Goal: Task Accomplishment & Management: Use online tool/utility

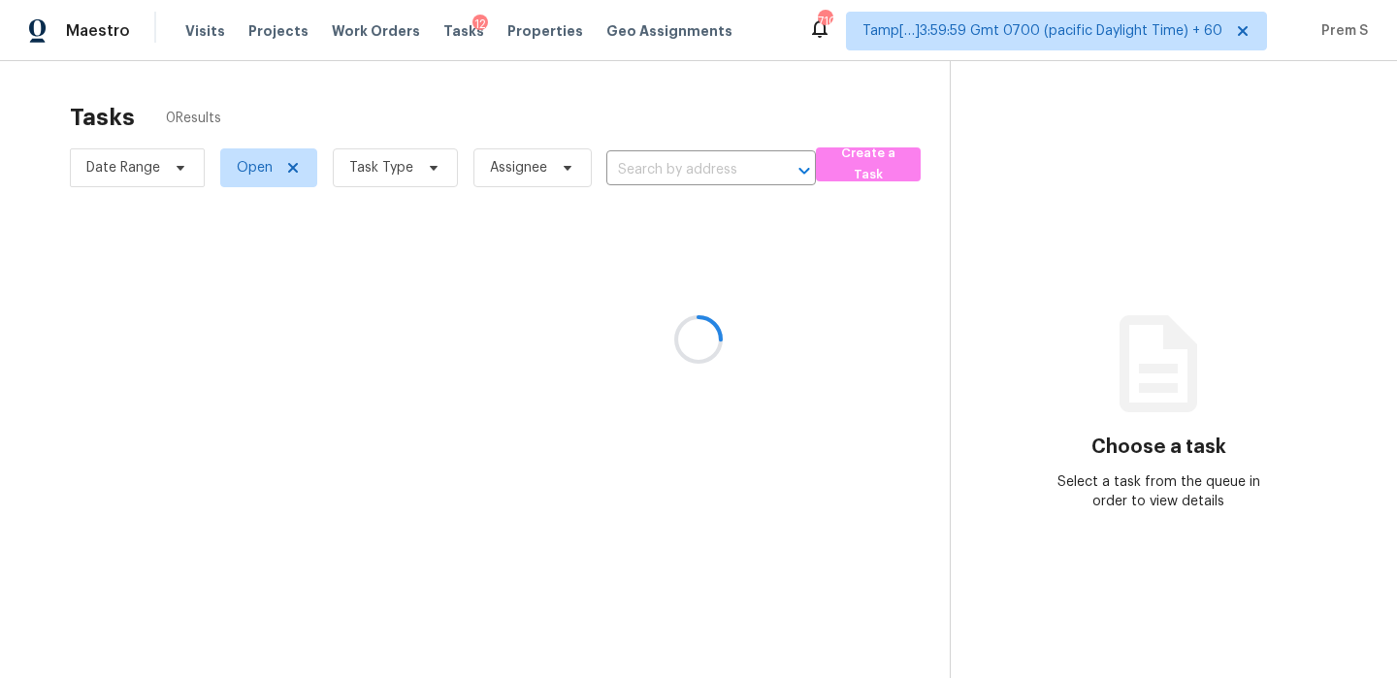
click at [409, 180] on div at bounding box center [698, 339] width 1397 height 678
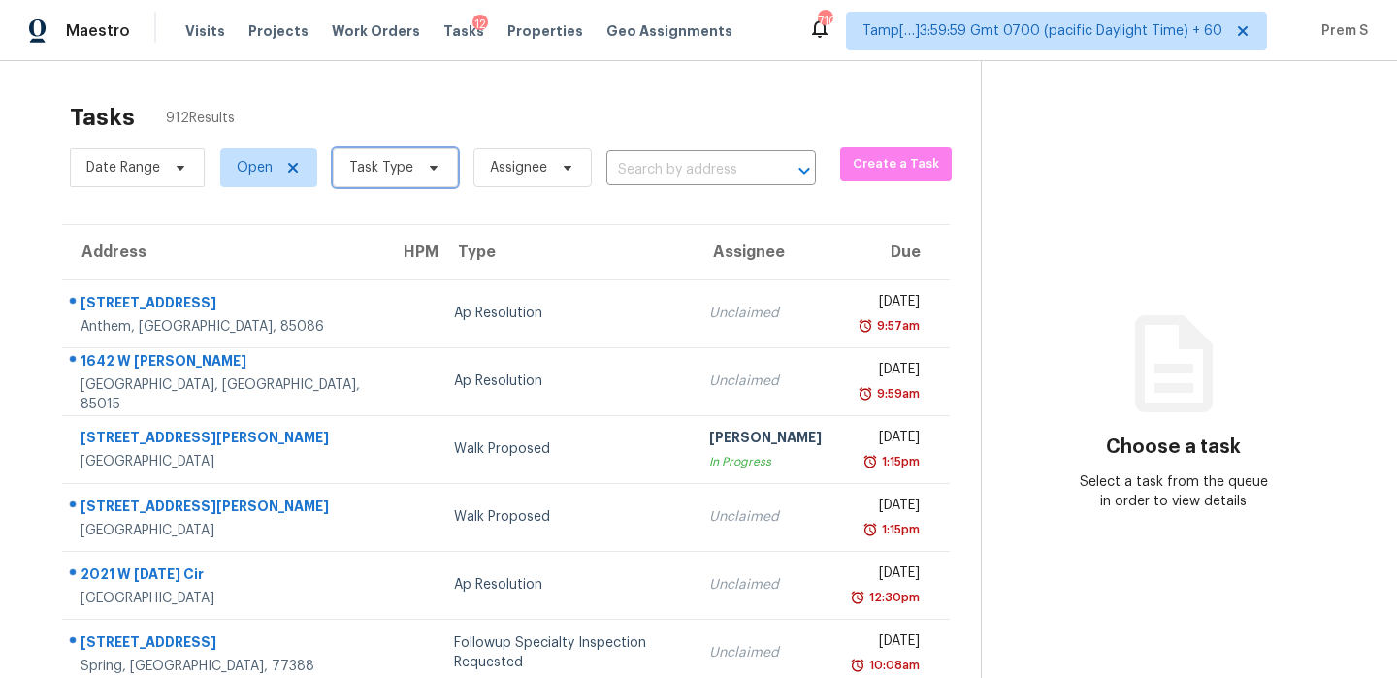
click at [349, 177] on span "Task Type" at bounding box center [381, 167] width 64 height 19
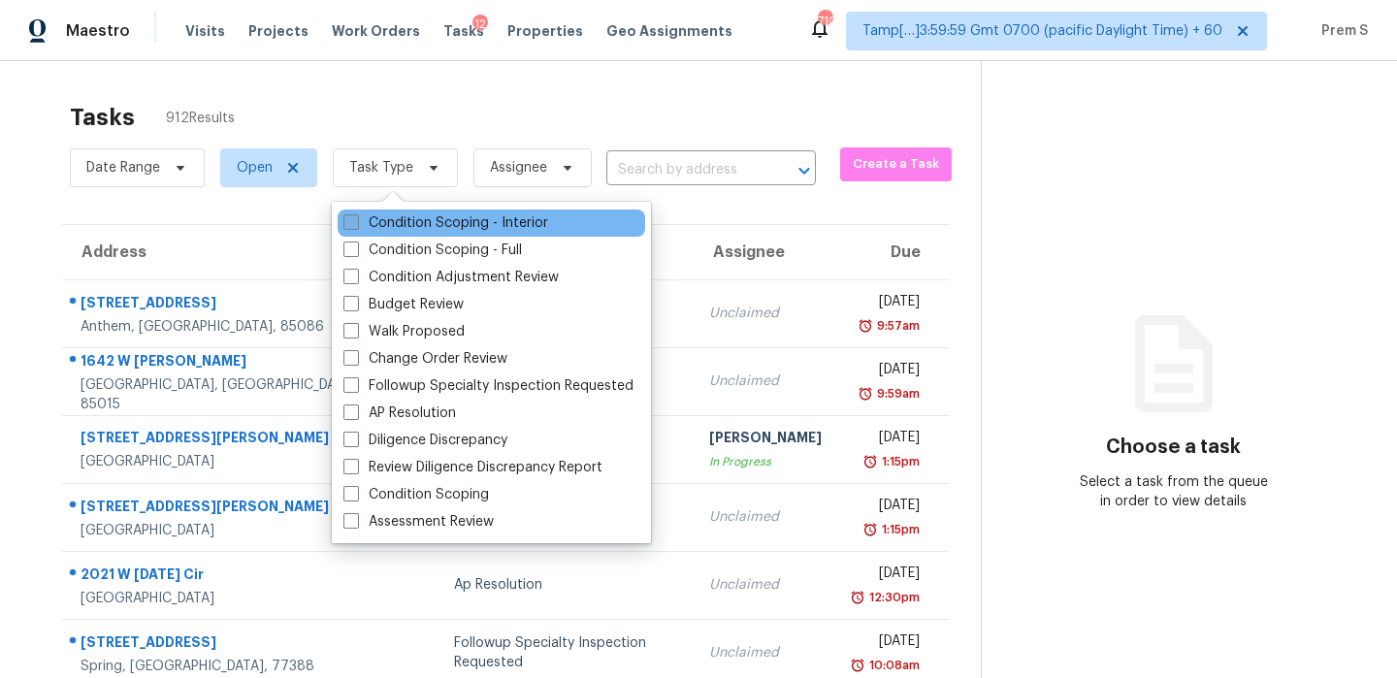
click at [428, 220] on label "Condition Scoping - Interior" at bounding box center [445, 222] width 205 height 19
click at [356, 220] on input "Condition Scoping - Interior" at bounding box center [349, 219] width 13 height 13
checkbox input "true"
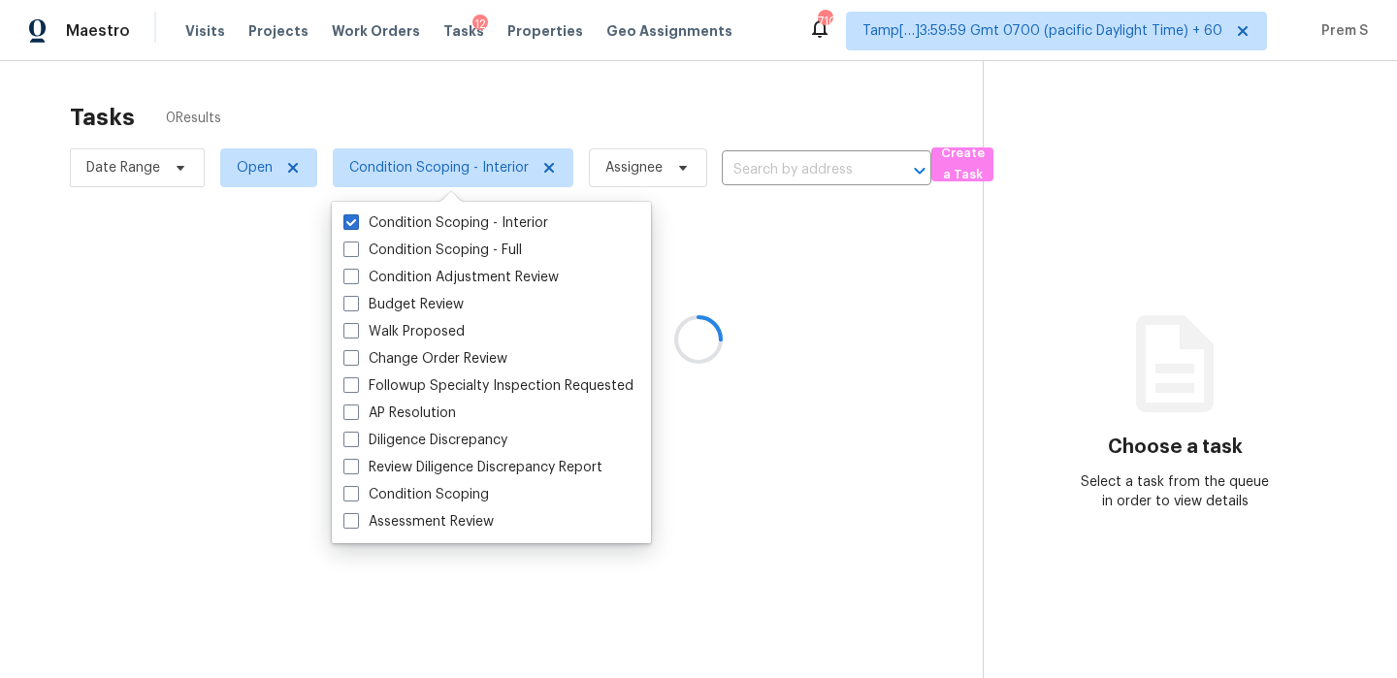
click at [671, 171] on div at bounding box center [698, 339] width 1397 height 678
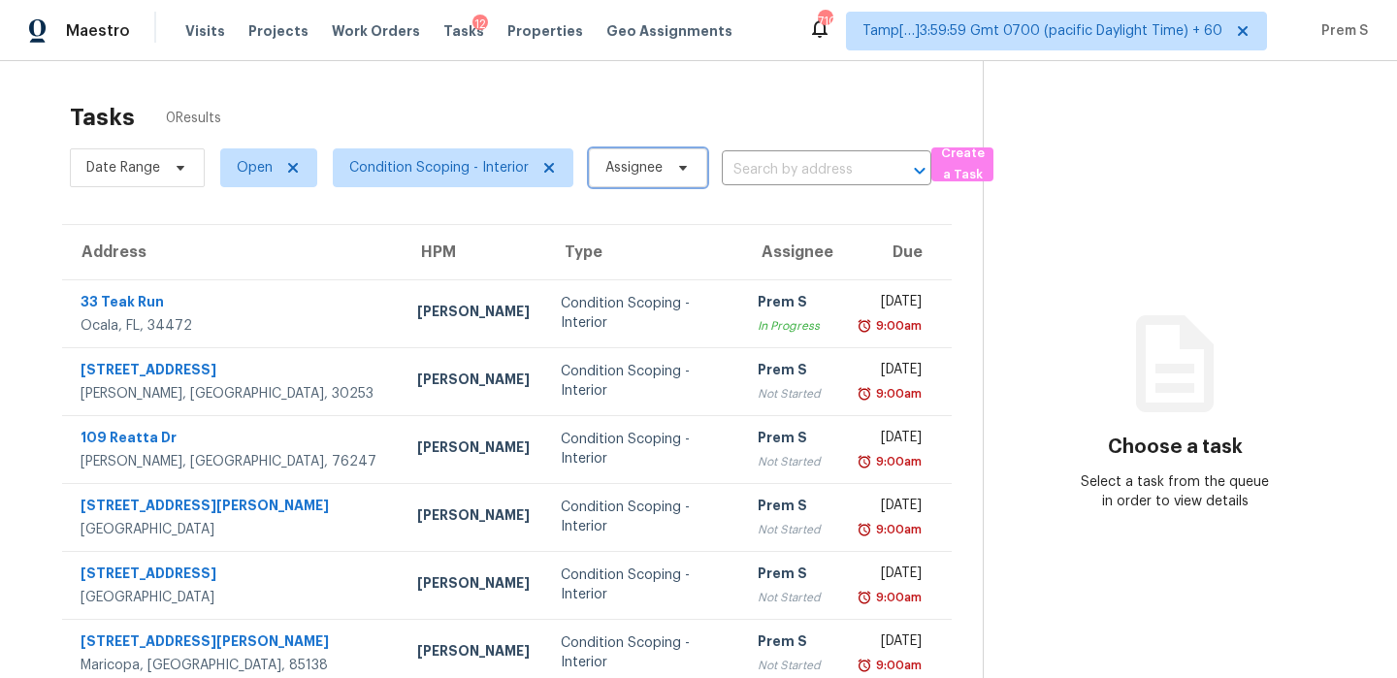
click at [675, 171] on icon at bounding box center [683, 168] width 16 height 16
click at [1008, 249] on section "Choose a task Select a task from the queue in order to view details" at bounding box center [1174, 536] width 383 height 950
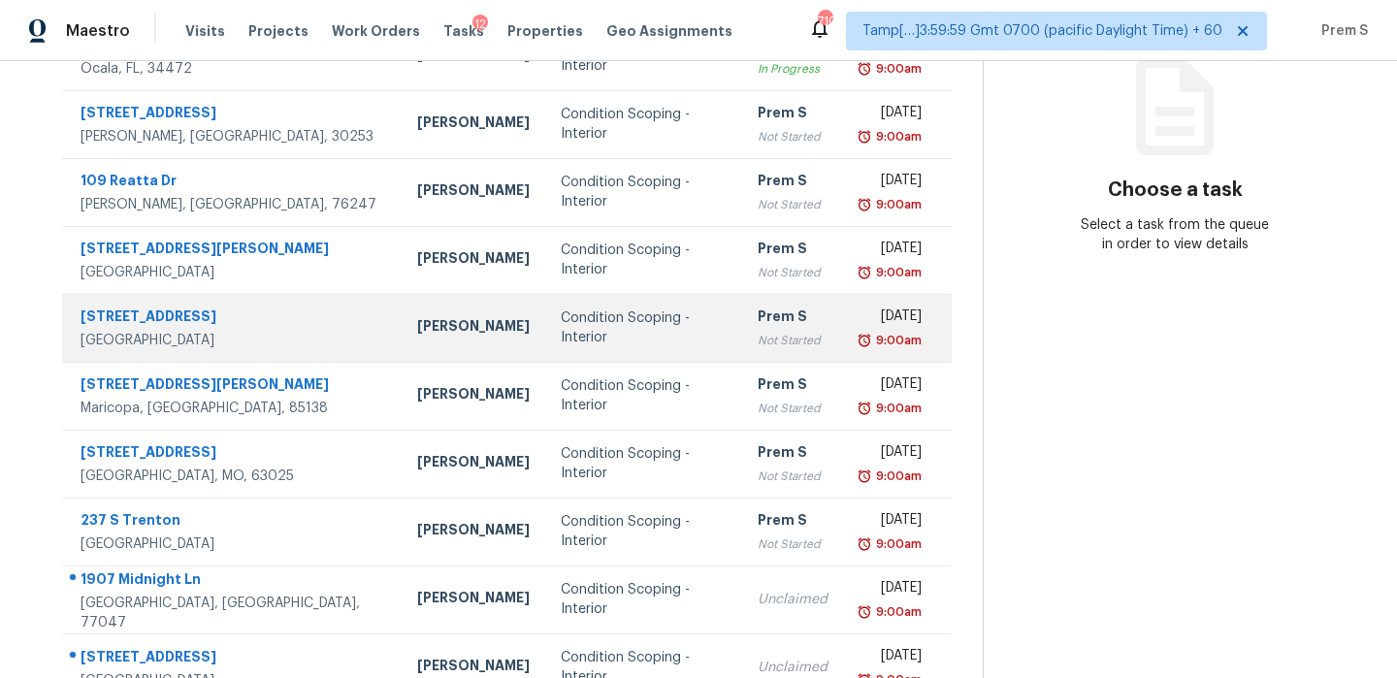
scroll to position [263, 0]
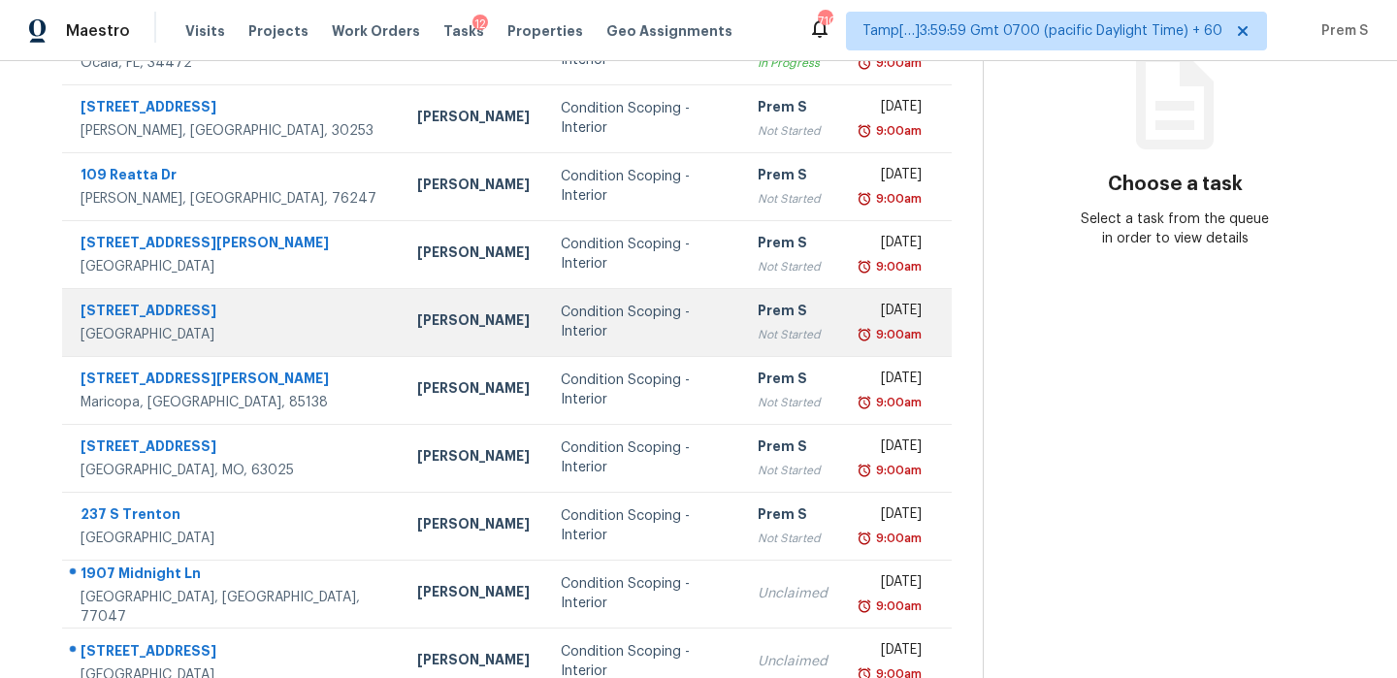
click at [859, 342] on div "9:00am" at bounding box center [890, 334] width 63 height 19
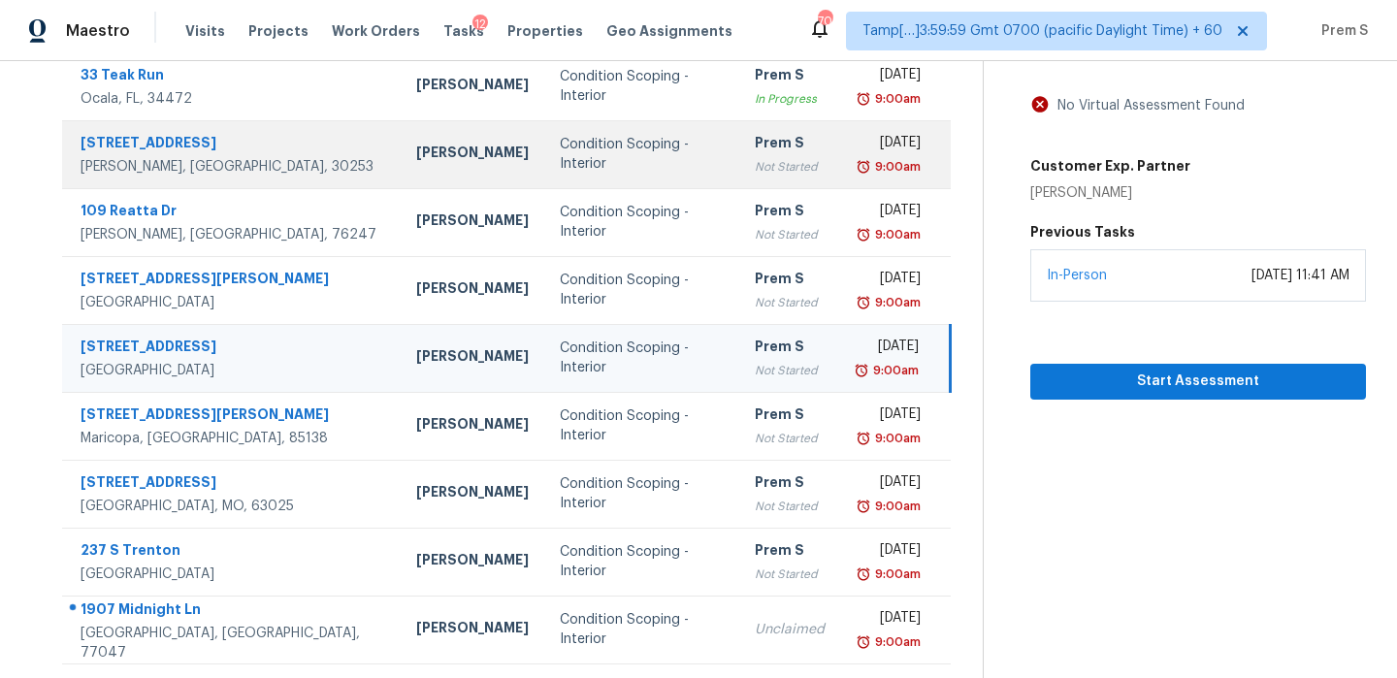
scroll to position [332, 0]
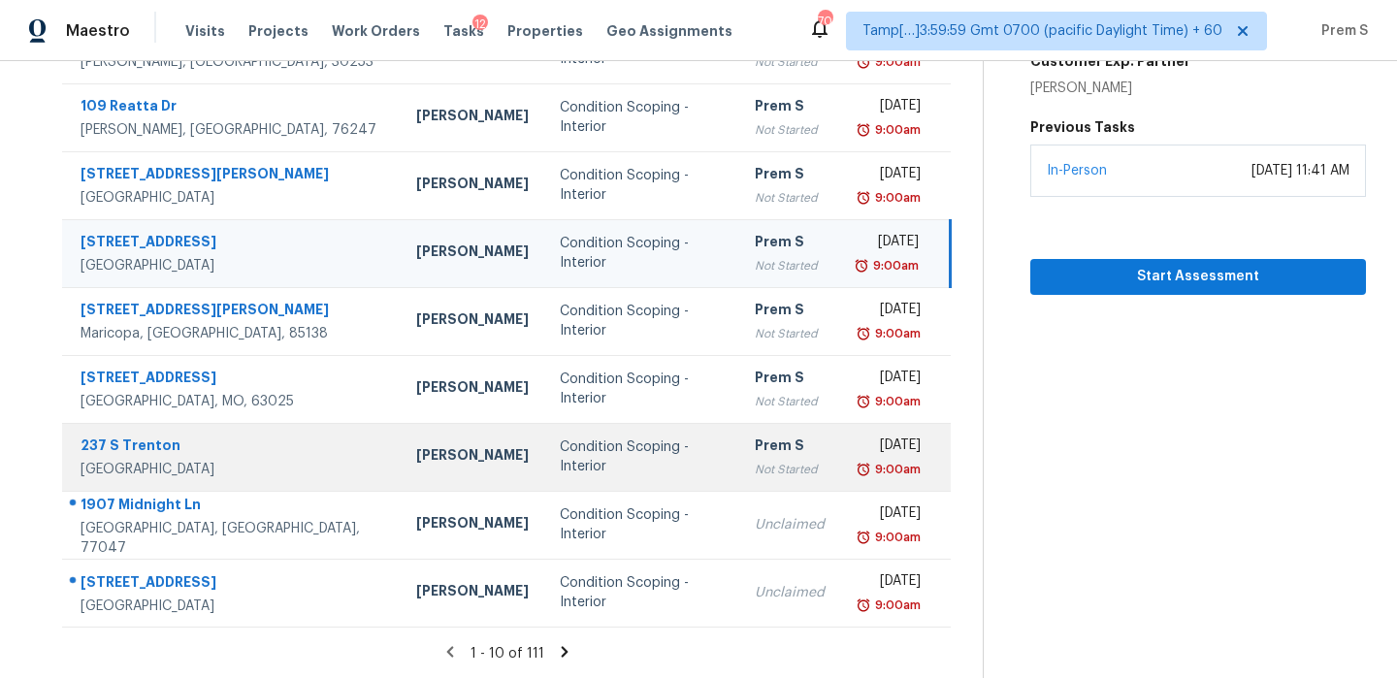
click at [856, 441] on div "Tue, Sep 30th 2025" at bounding box center [888, 448] width 64 height 24
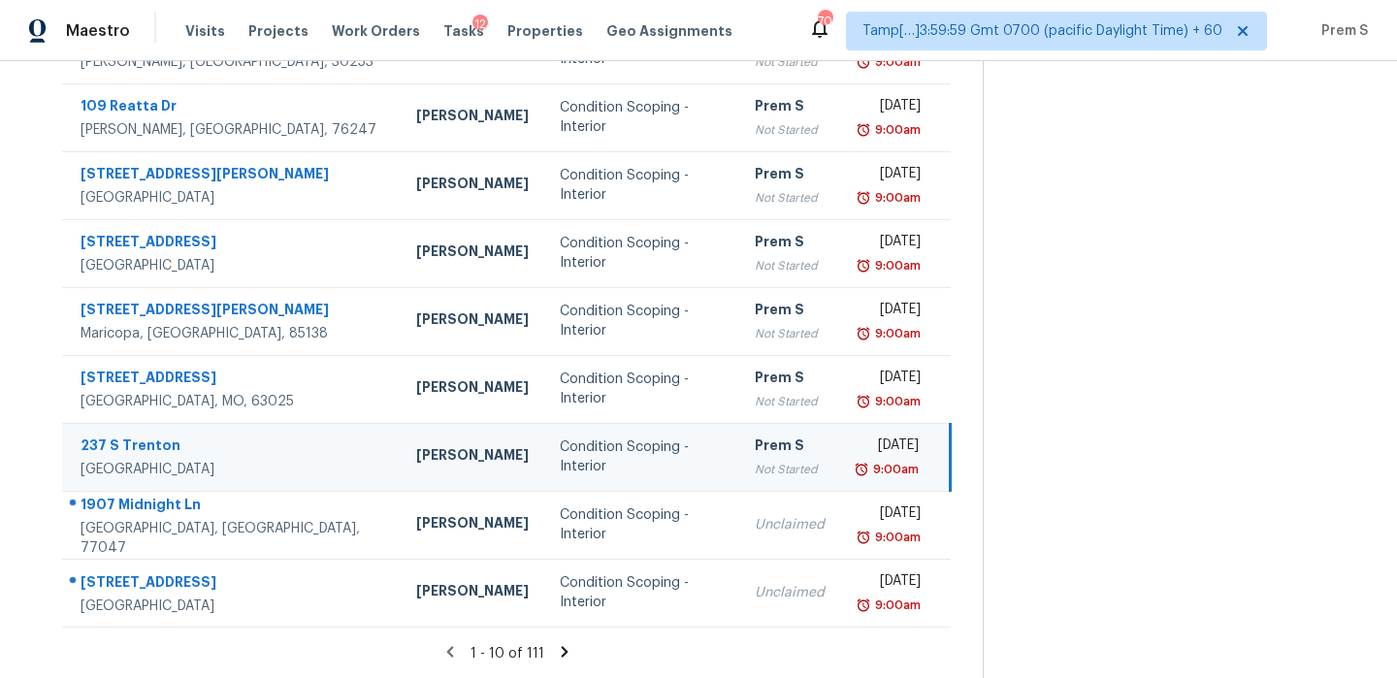
click at [856, 441] on div "Tue, Sep 30th 2025" at bounding box center [887, 448] width 63 height 24
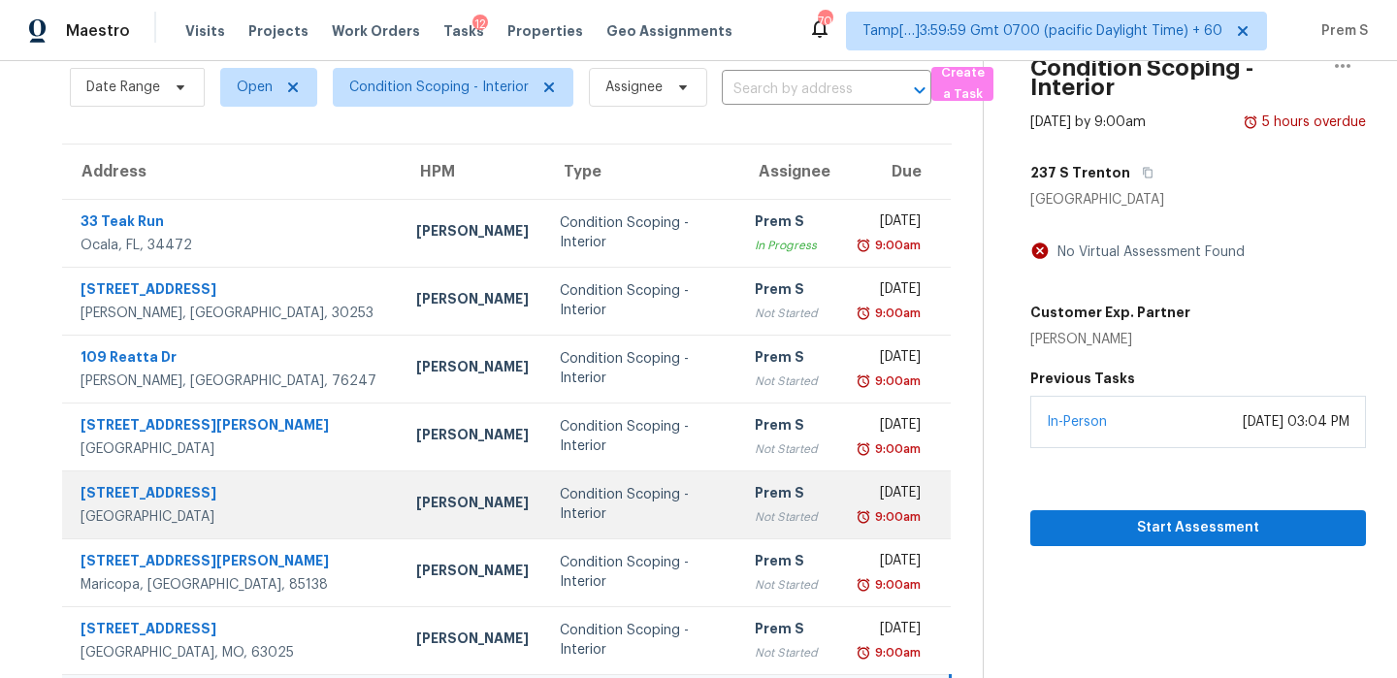
scroll to position [0, 0]
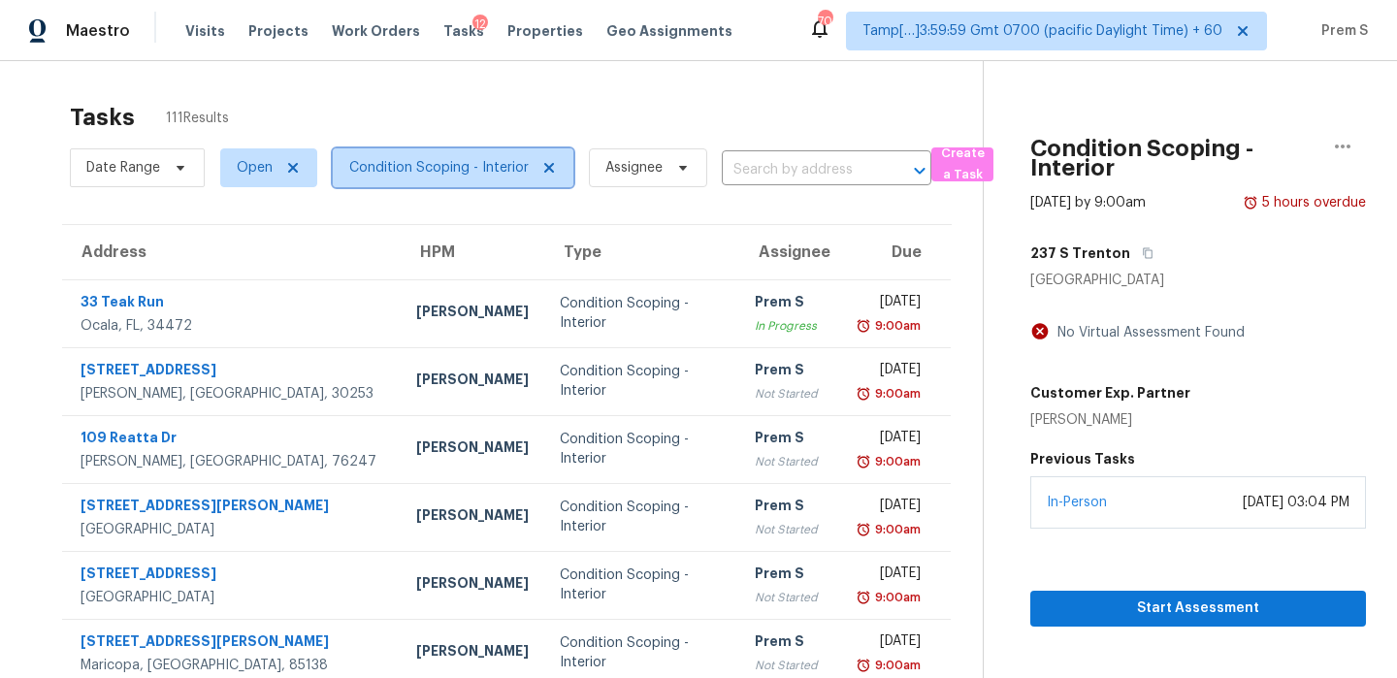
click at [490, 176] on span "Condition Scoping - Interior" at bounding box center [438, 167] width 179 height 19
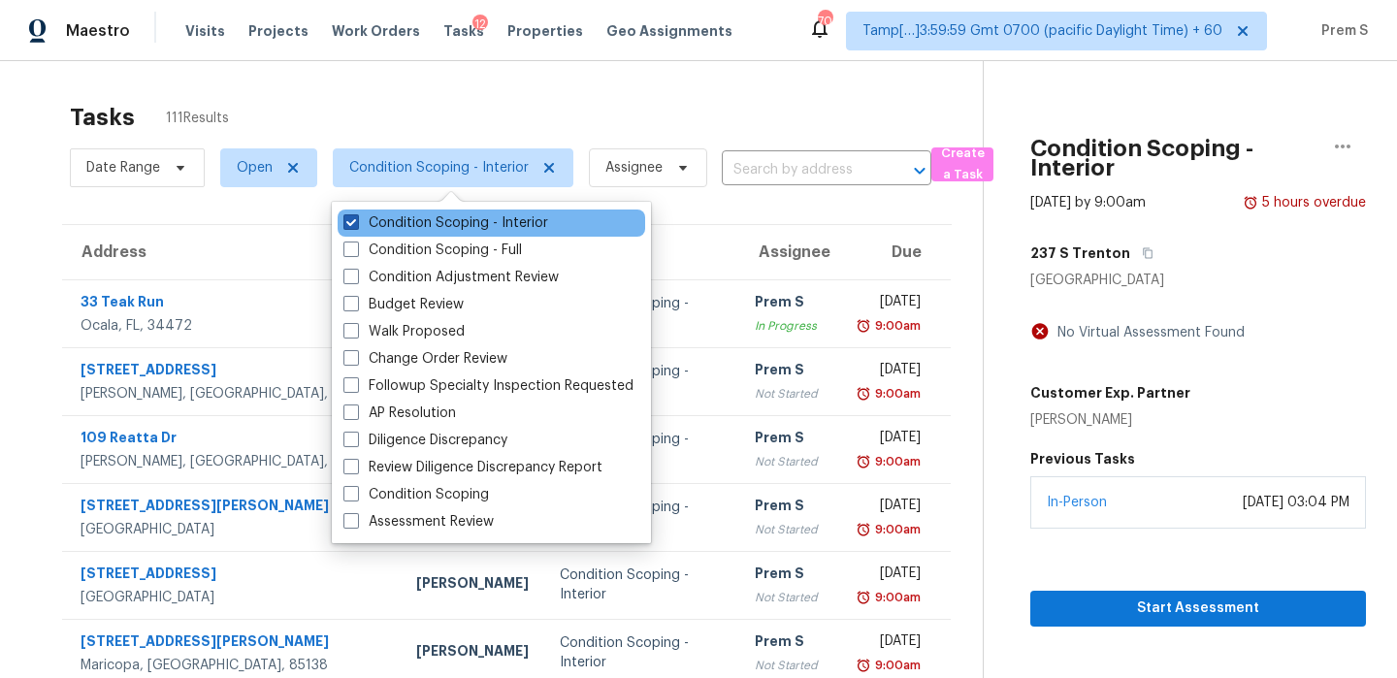
click at [471, 217] on label "Condition Scoping - Interior" at bounding box center [445, 222] width 205 height 19
click at [356, 217] on input "Condition Scoping - Interior" at bounding box center [349, 219] width 13 height 13
checkbox input "false"
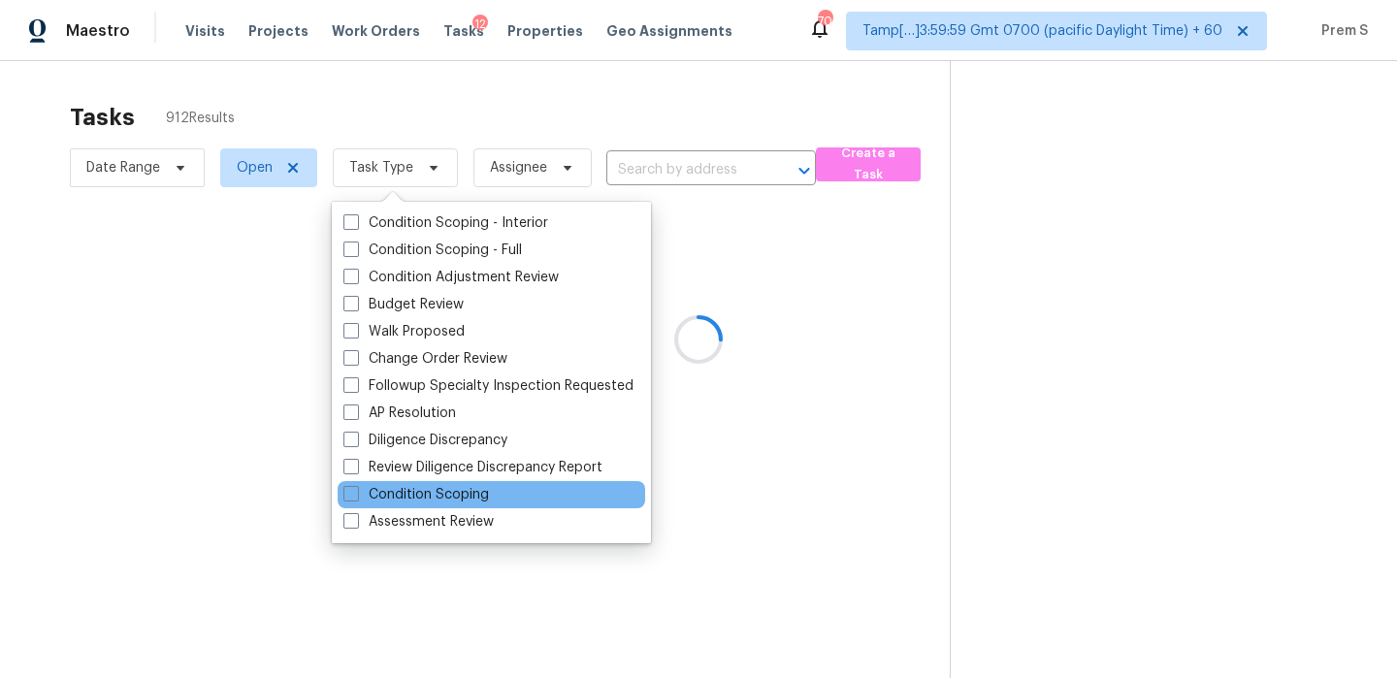
click at [503, 494] on div "Condition Scoping" at bounding box center [492, 494] width 308 height 27
click at [549, 502] on div "Condition Scoping" at bounding box center [492, 494] width 308 height 27
click at [390, 497] on label "Condition Scoping" at bounding box center [416, 494] width 146 height 19
click at [356, 497] on input "Condition Scoping" at bounding box center [349, 491] width 13 height 13
checkbox input "true"
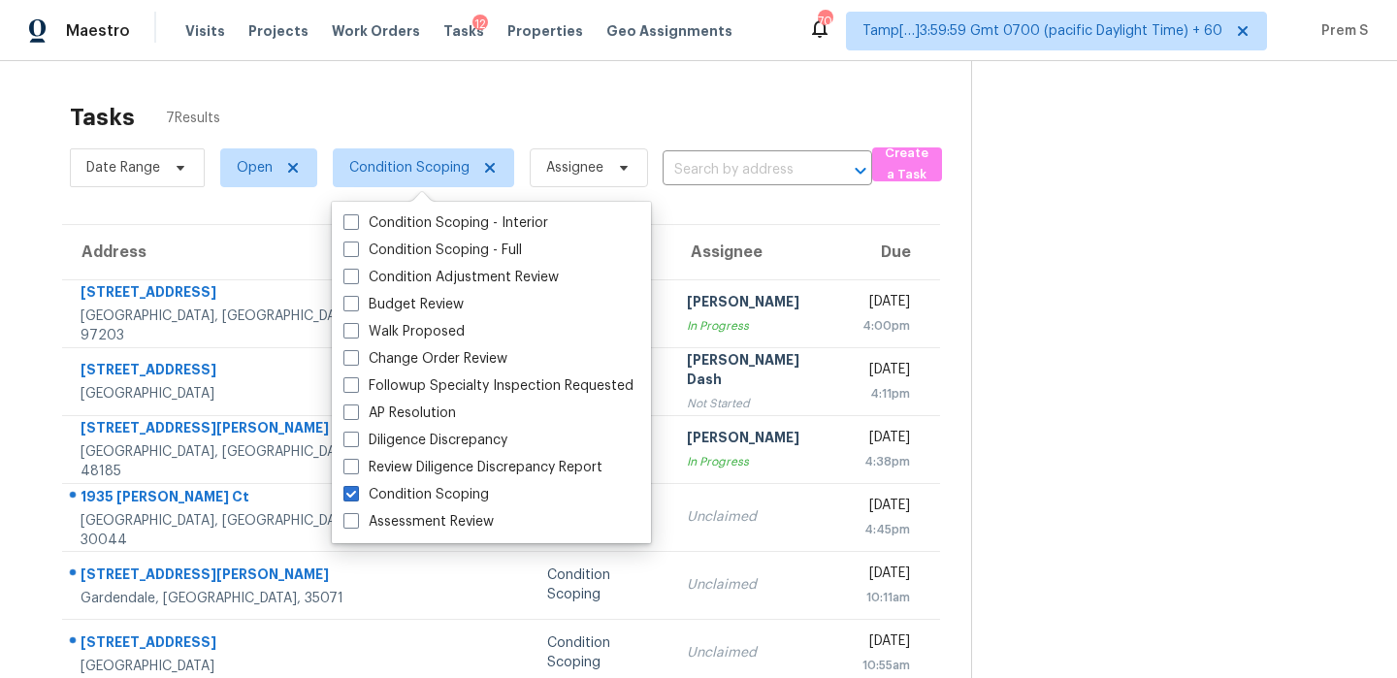
click at [1011, 336] on section at bounding box center [1168, 416] width 395 height 710
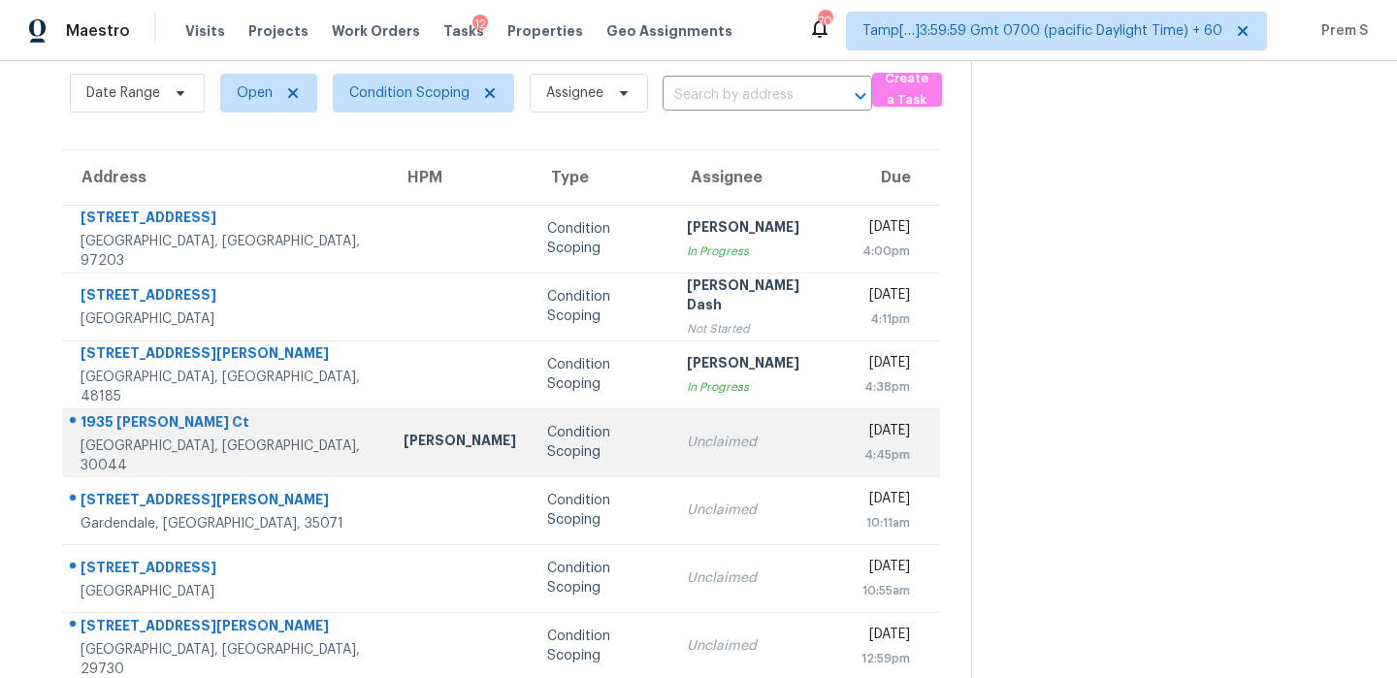
scroll to position [92, 0]
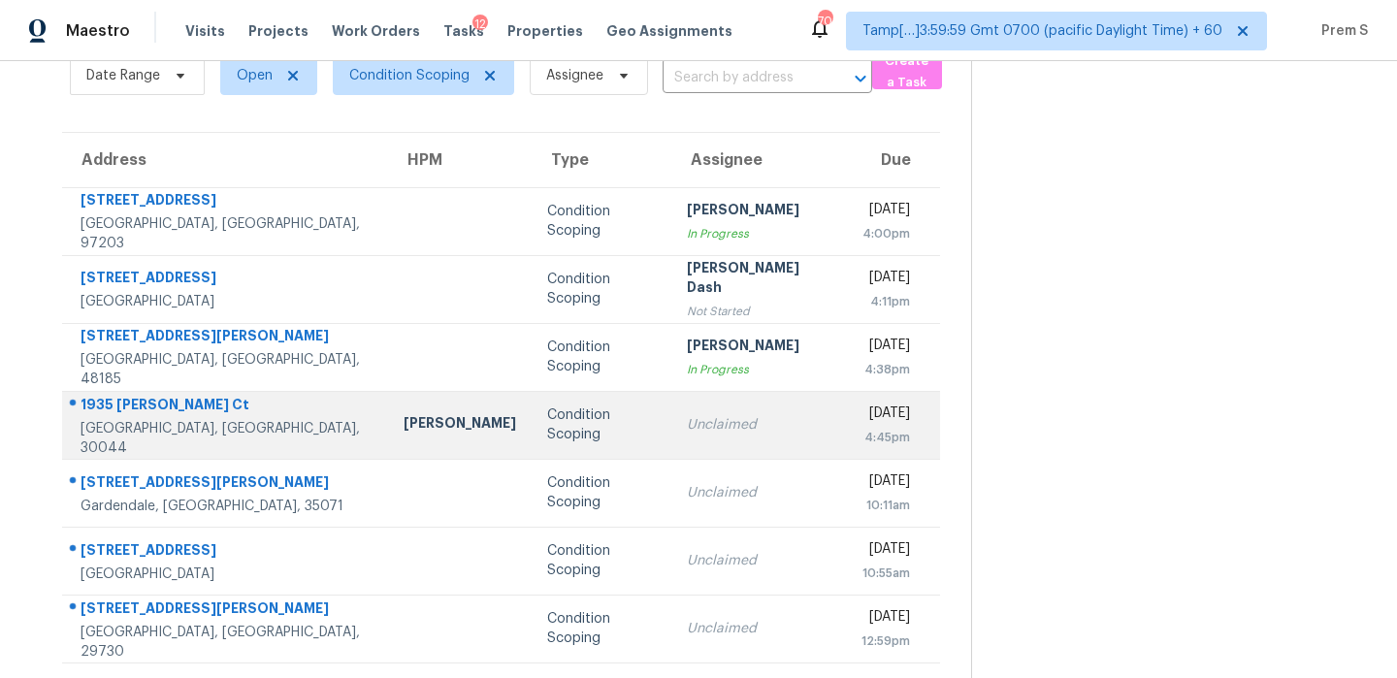
click at [731, 417] on div "Unclaimed" at bounding box center [758, 424] width 143 height 19
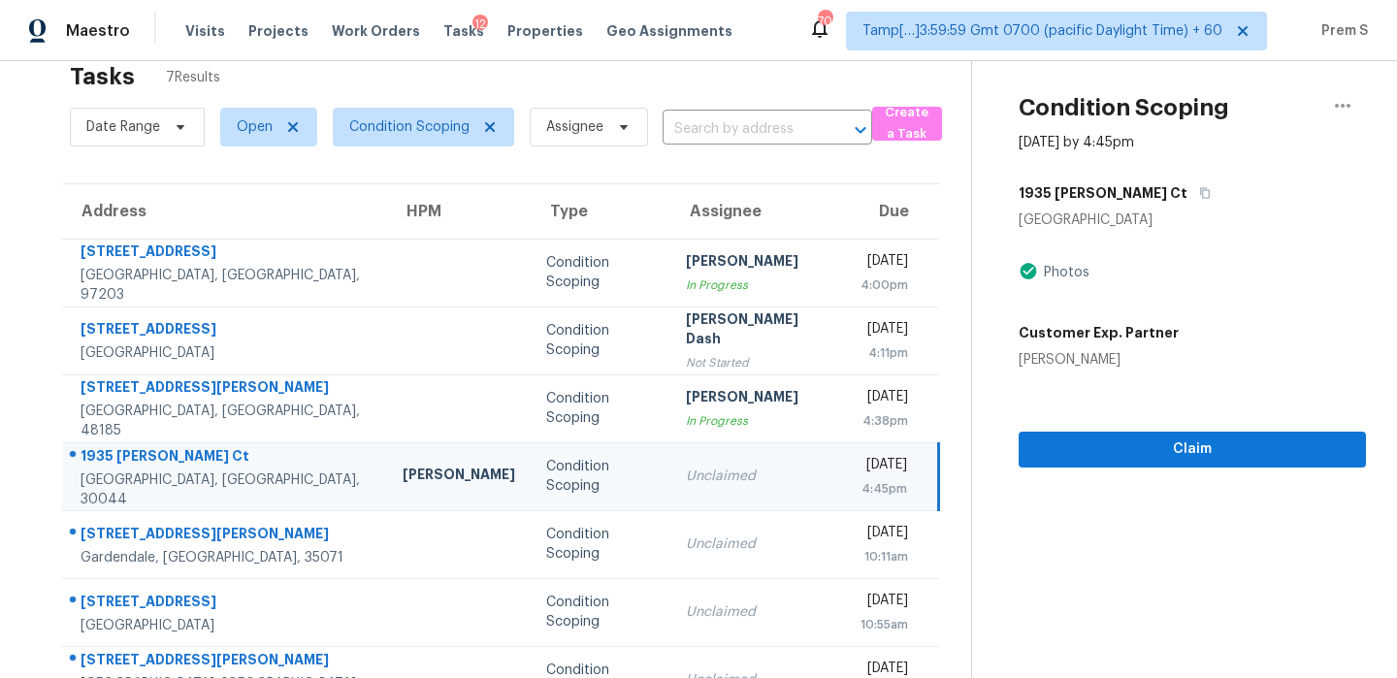
scroll to position [0, 0]
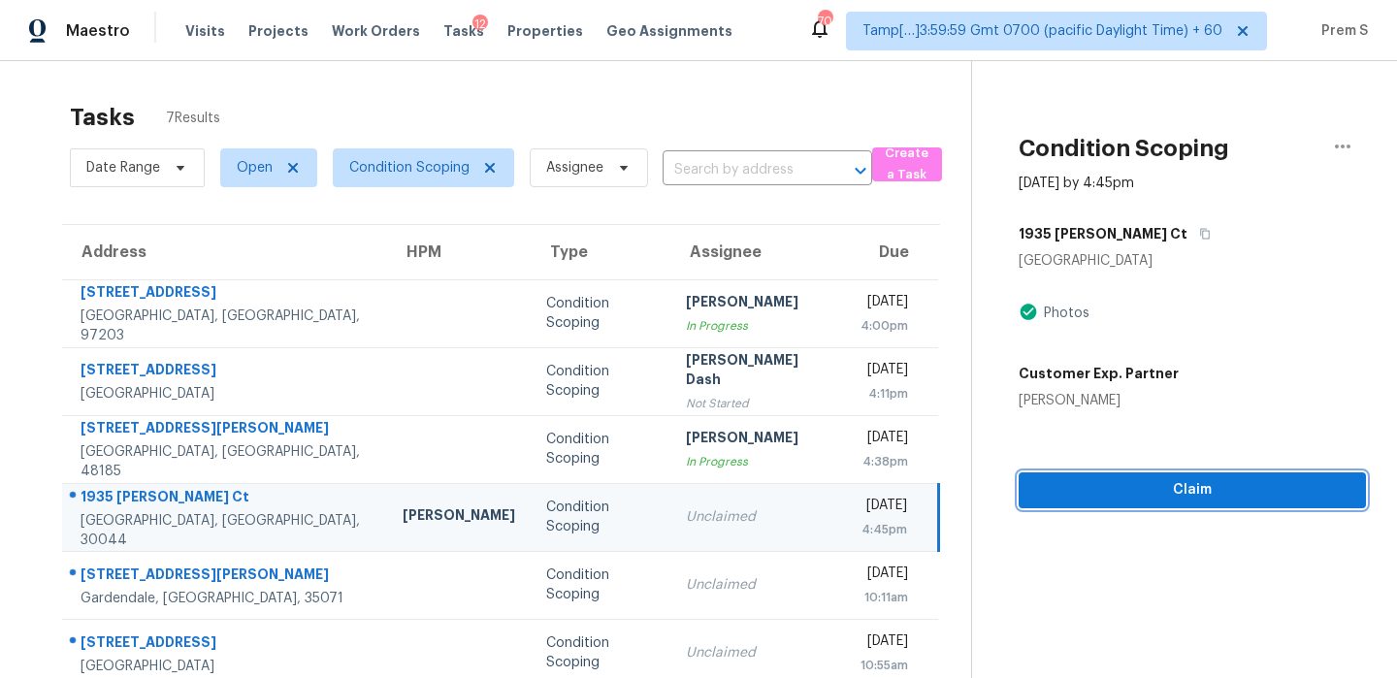
click at [1179, 487] on span "Claim" at bounding box center [1192, 490] width 316 height 24
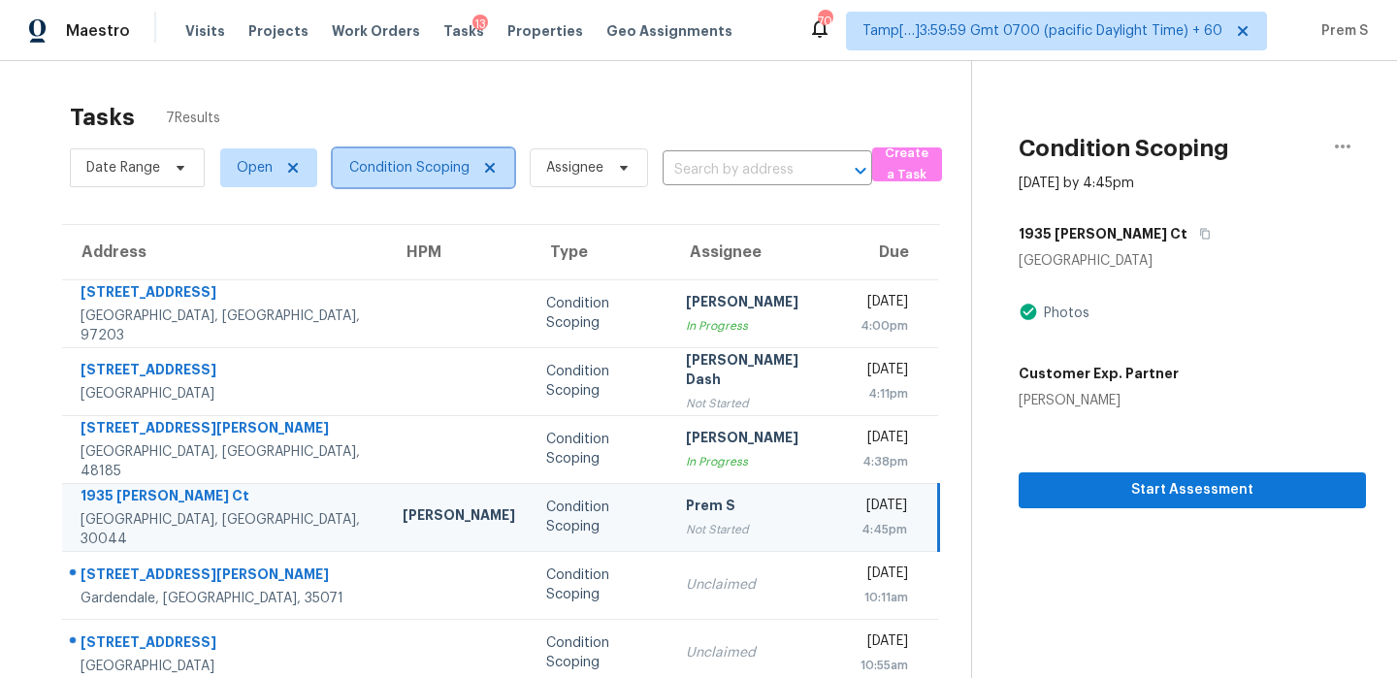
click at [447, 174] on span "Condition Scoping" at bounding box center [409, 167] width 120 height 19
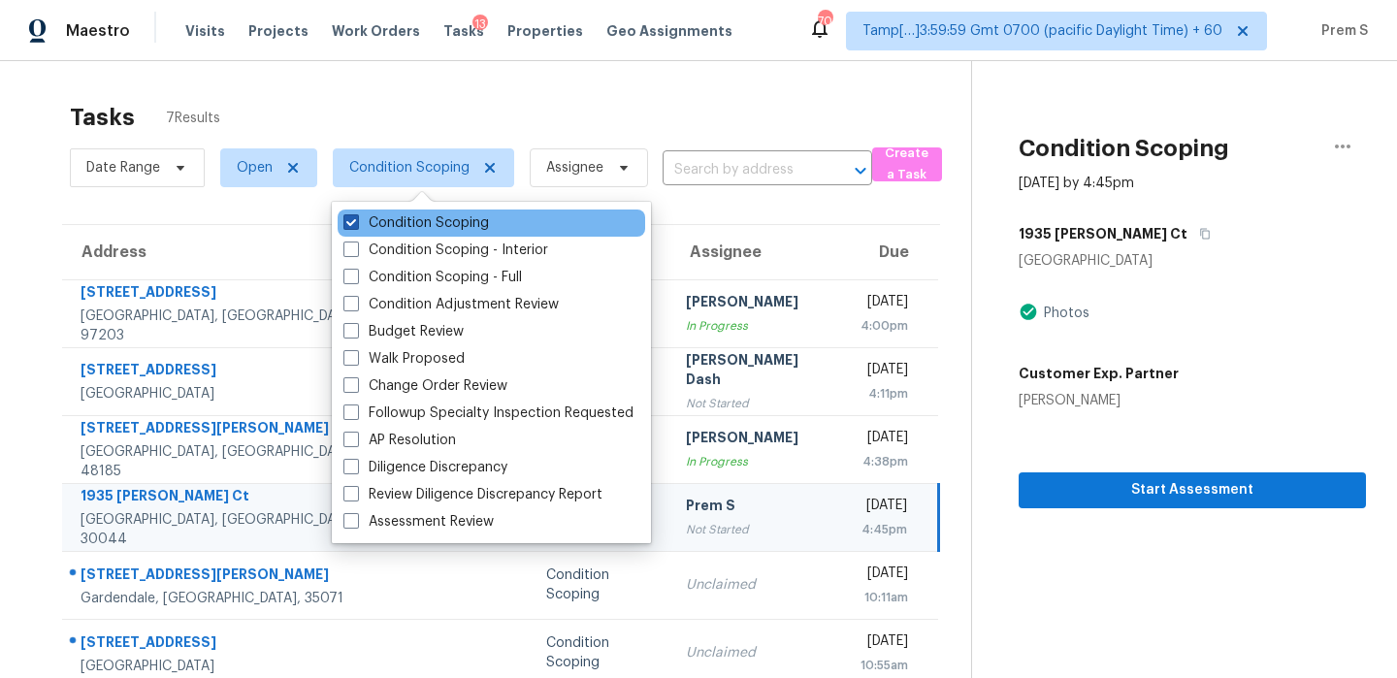
click at [425, 220] on label "Condition Scoping" at bounding box center [416, 222] width 146 height 19
click at [356, 220] on input "Condition Scoping" at bounding box center [349, 219] width 13 height 13
checkbox input "false"
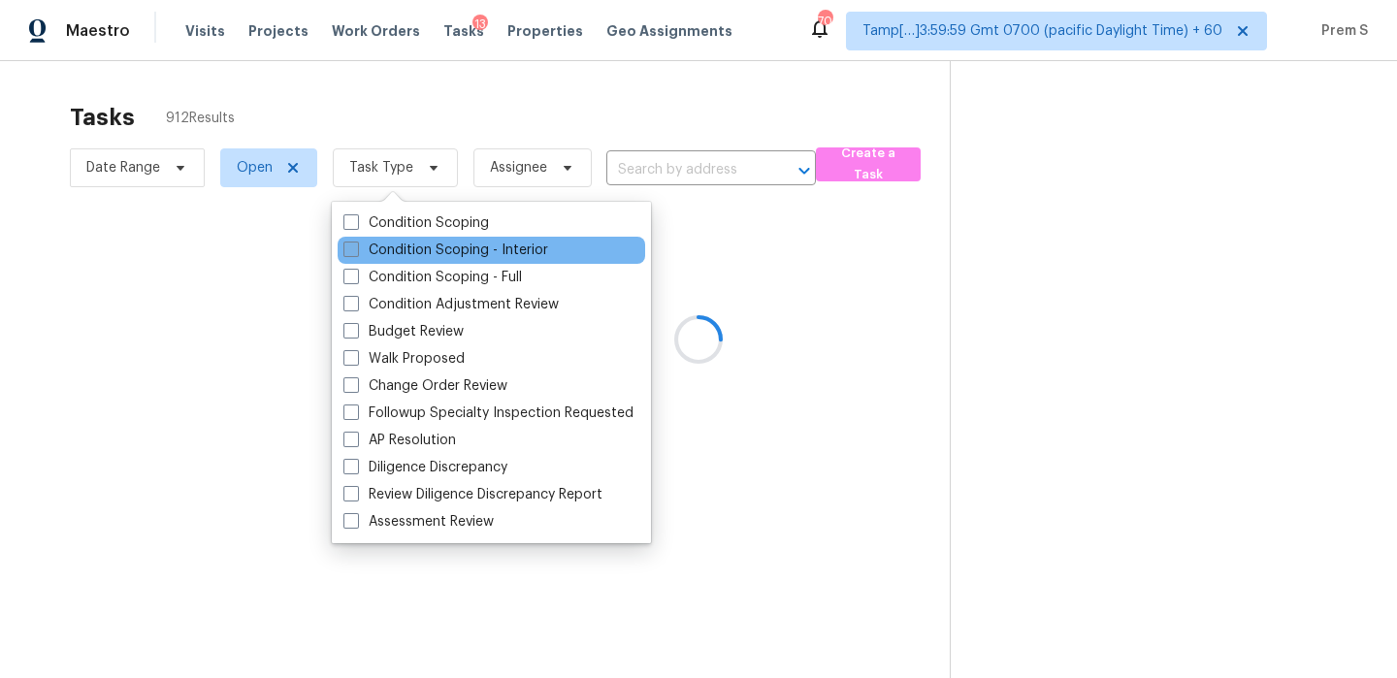
click at [449, 249] on label "Condition Scoping - Interior" at bounding box center [445, 250] width 205 height 19
click at [356, 249] on input "Condition Scoping - Interior" at bounding box center [349, 247] width 13 height 13
checkbox input "true"
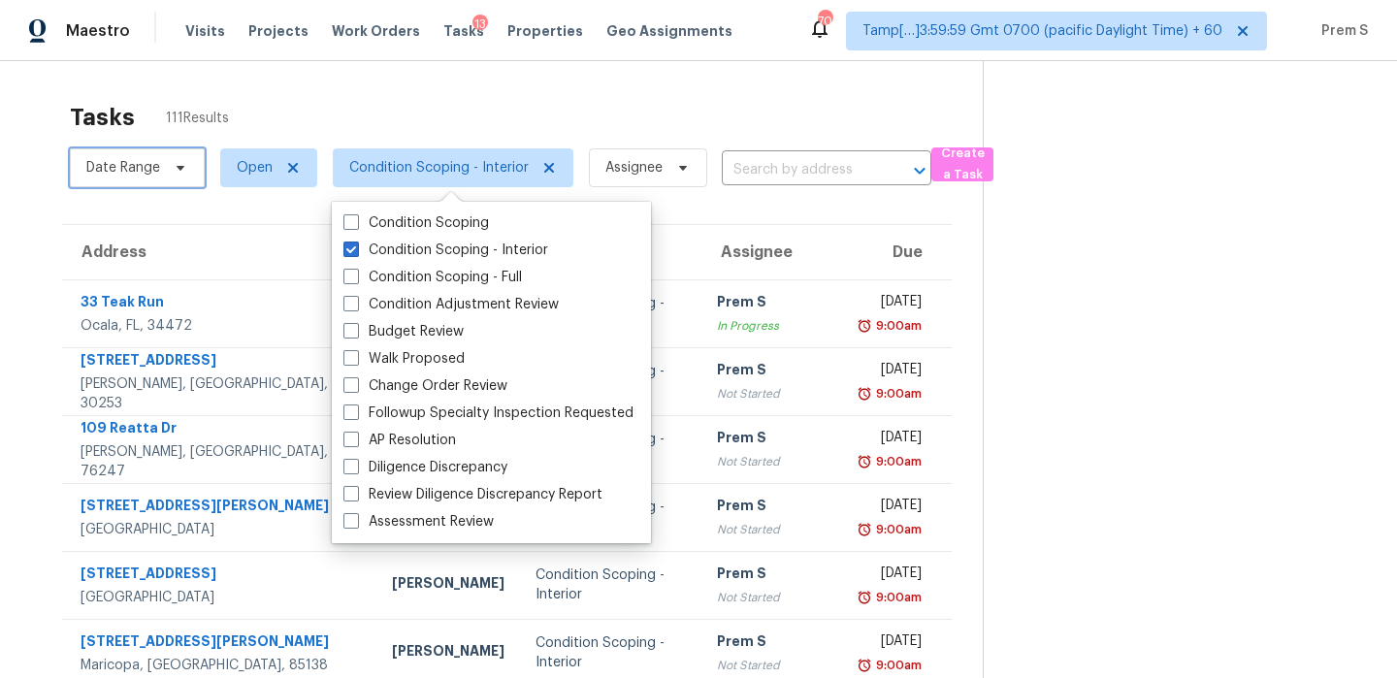
click at [146, 170] on span "Date Range" at bounding box center [123, 167] width 74 height 19
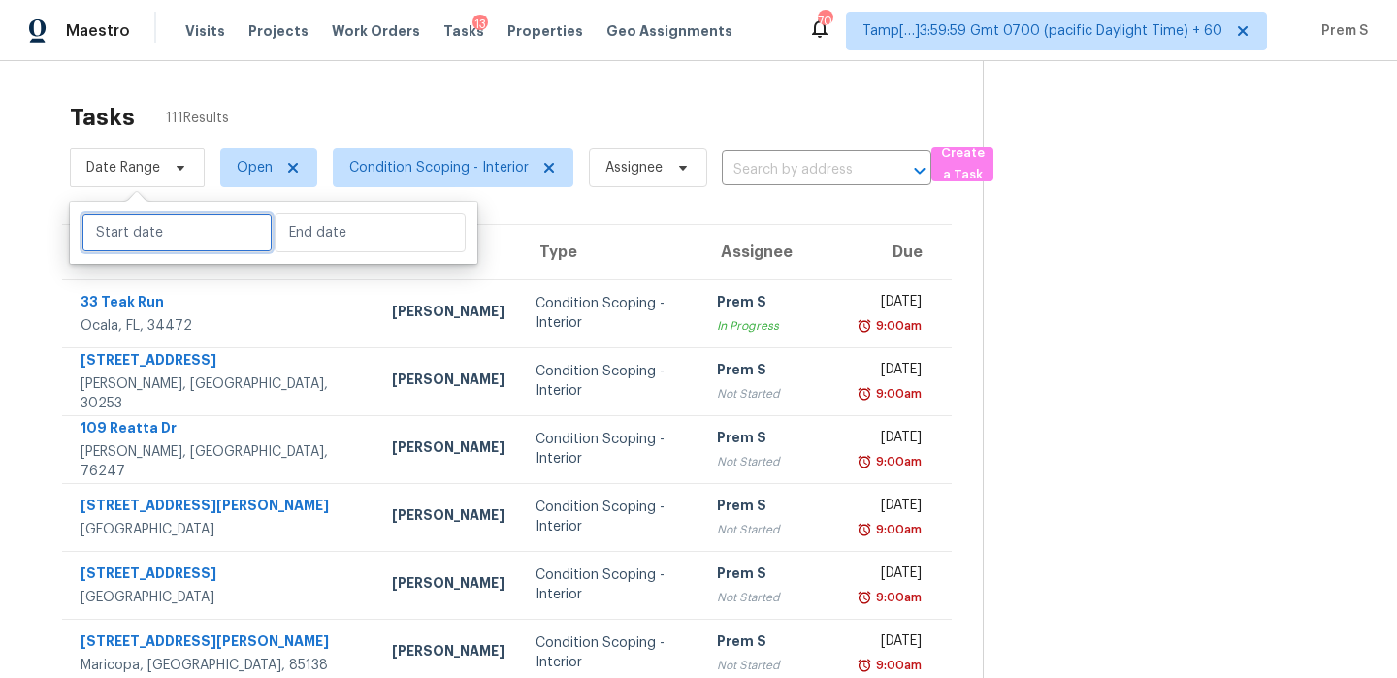
click at [188, 236] on input "text" at bounding box center [177, 232] width 191 height 39
select select "8"
select select "2025"
select select "9"
select select "2025"
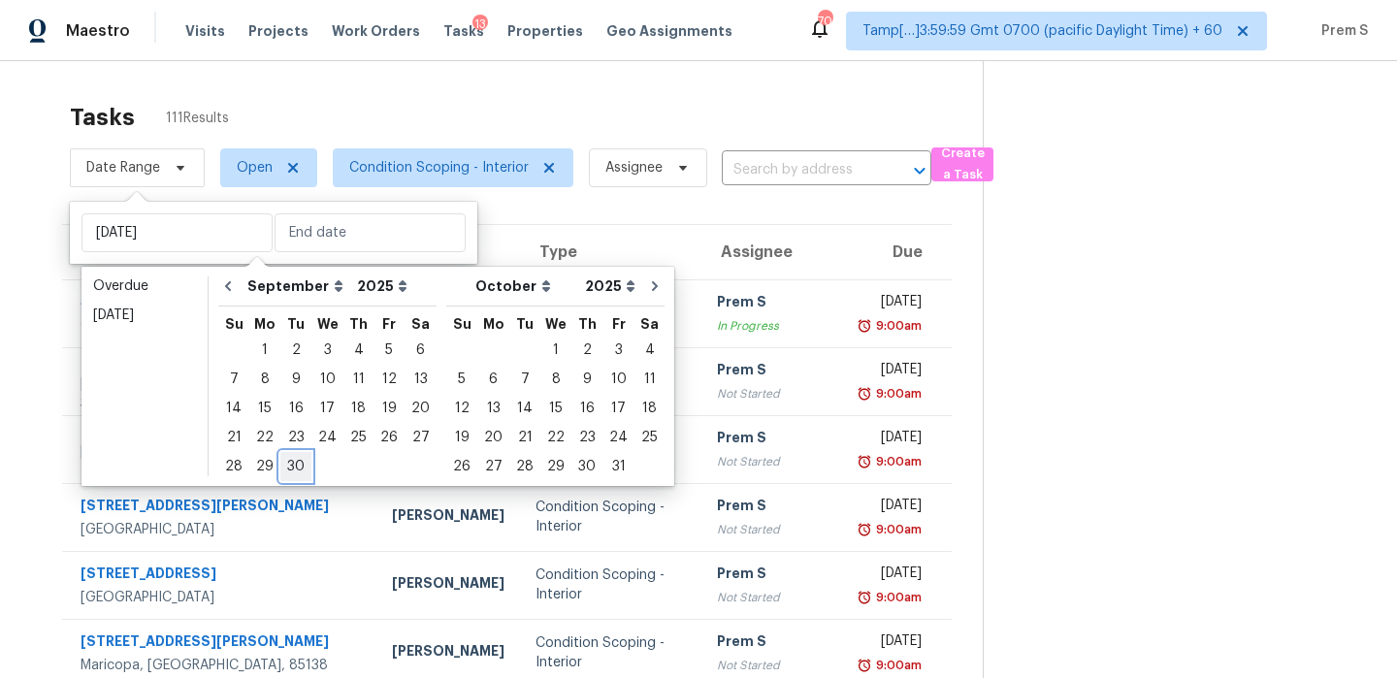
click at [285, 469] on div "30" at bounding box center [295, 466] width 31 height 27
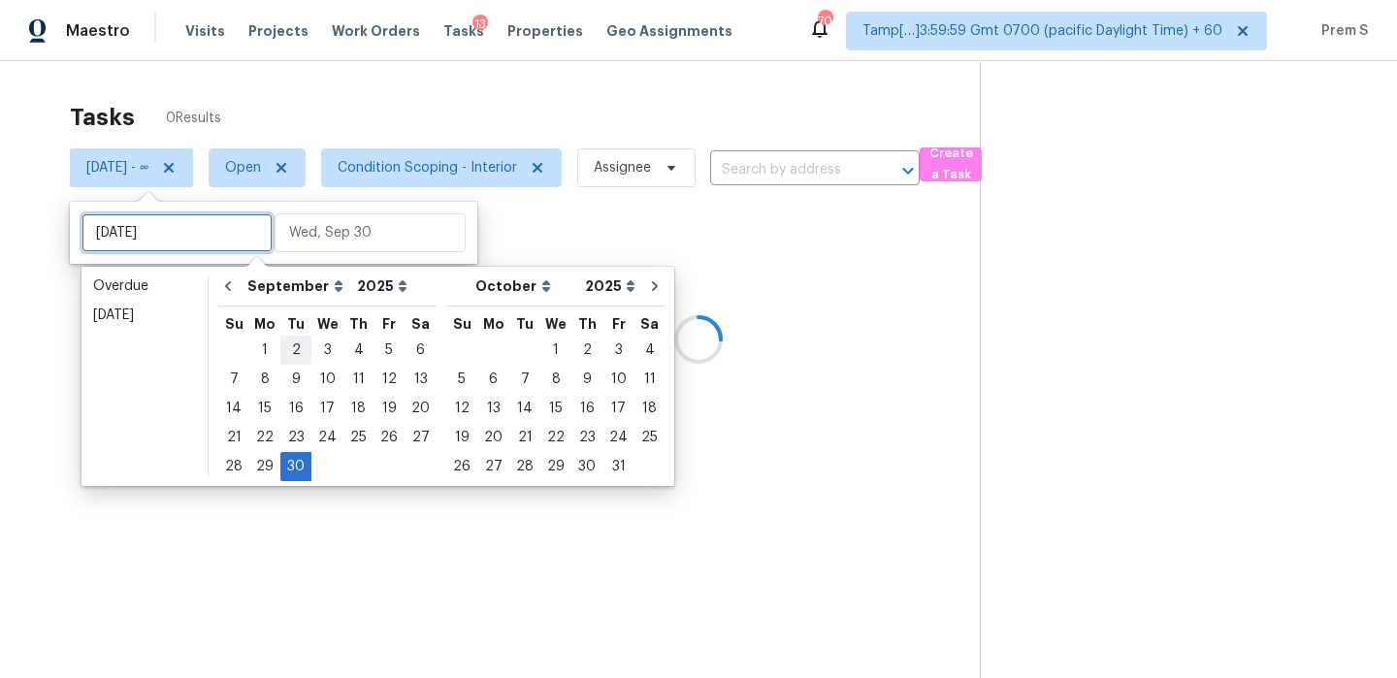
type input "Tue, Sep 23"
type input "[DATE]"
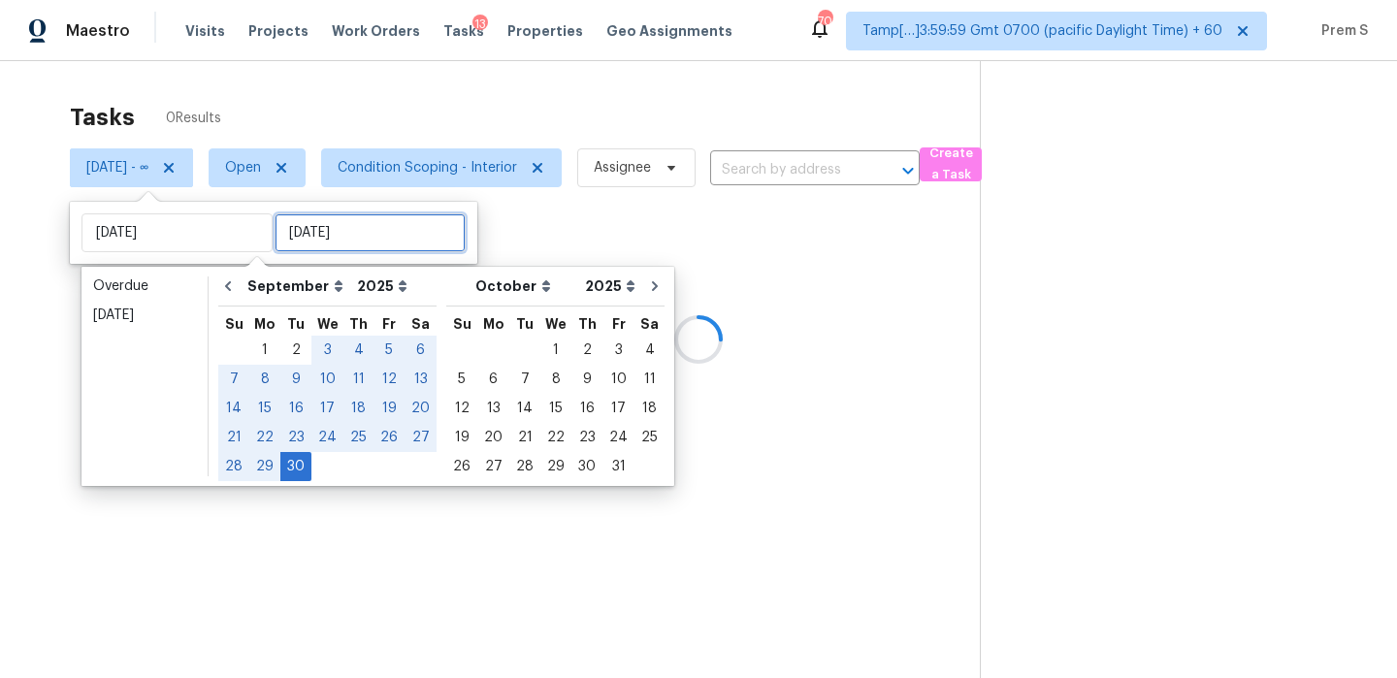
type input "[DATE]"
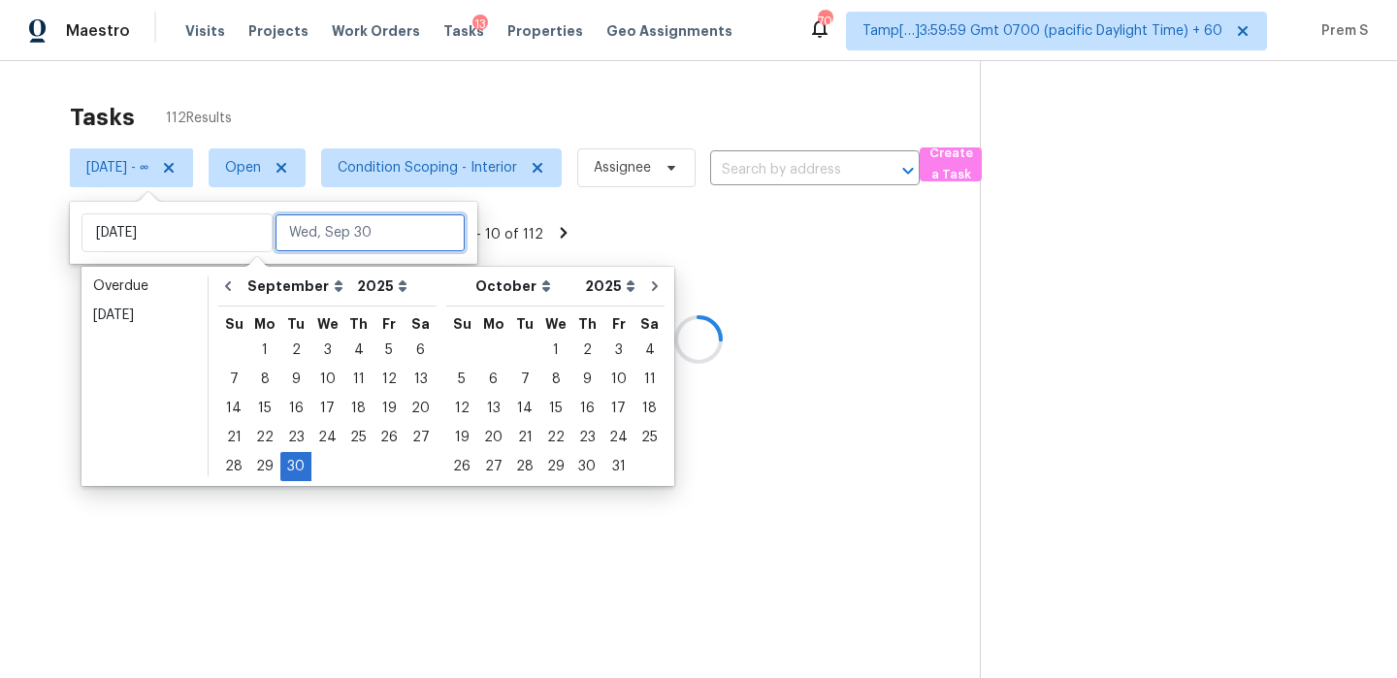
click at [328, 235] on input "text" at bounding box center [370, 232] width 191 height 39
type input "Mon, Sep 01"
type input "[DATE]"
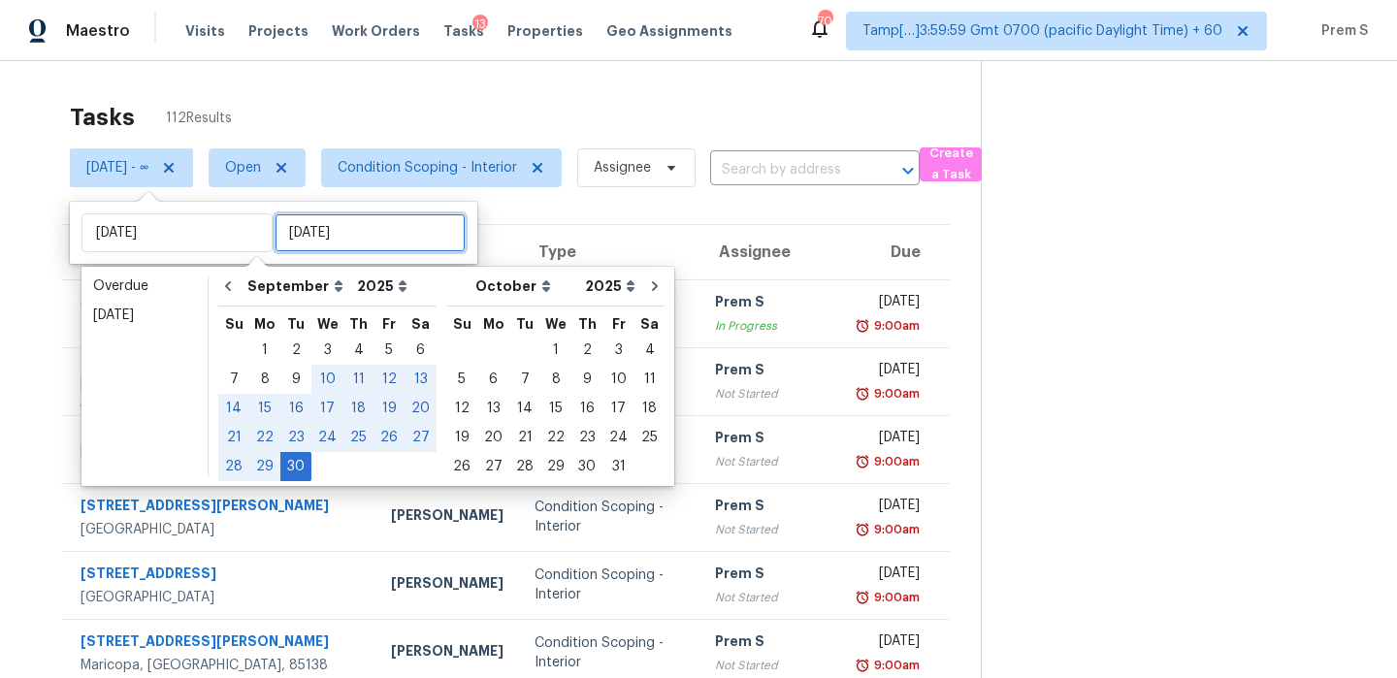
type input "[DATE]"
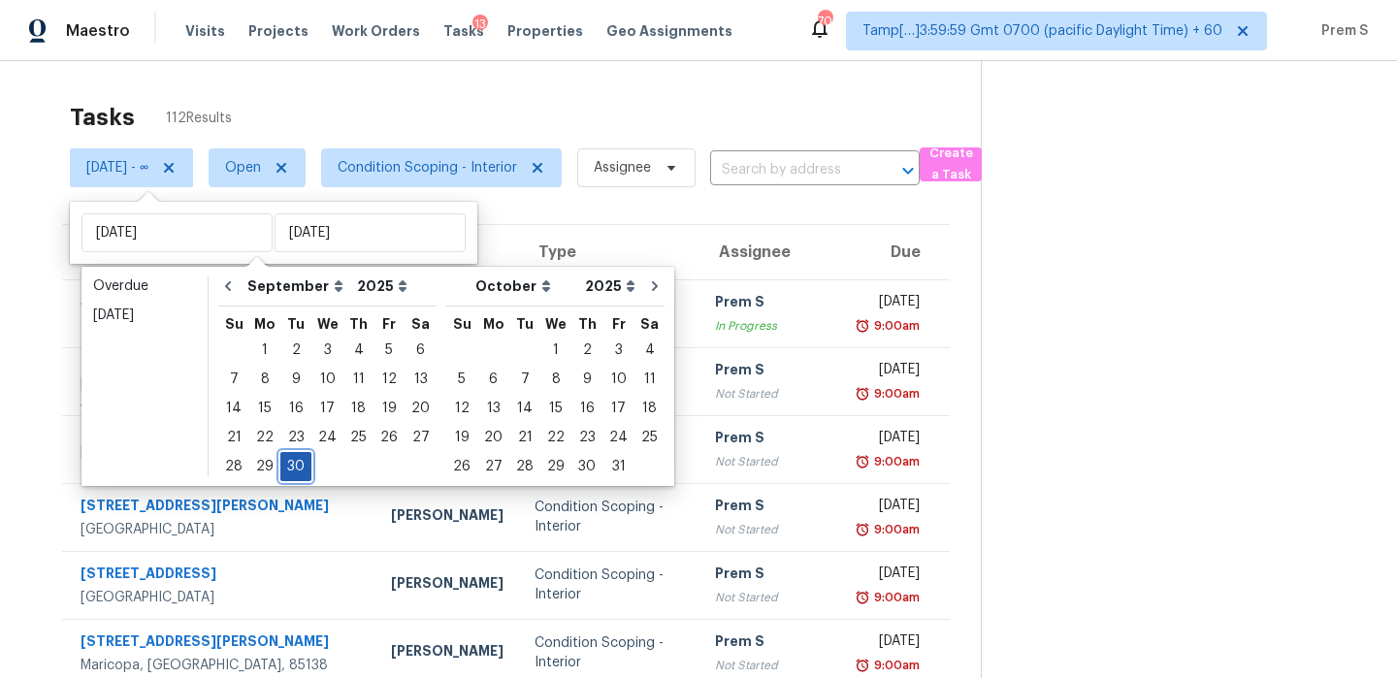
click at [303, 466] on div "30" at bounding box center [295, 466] width 31 height 27
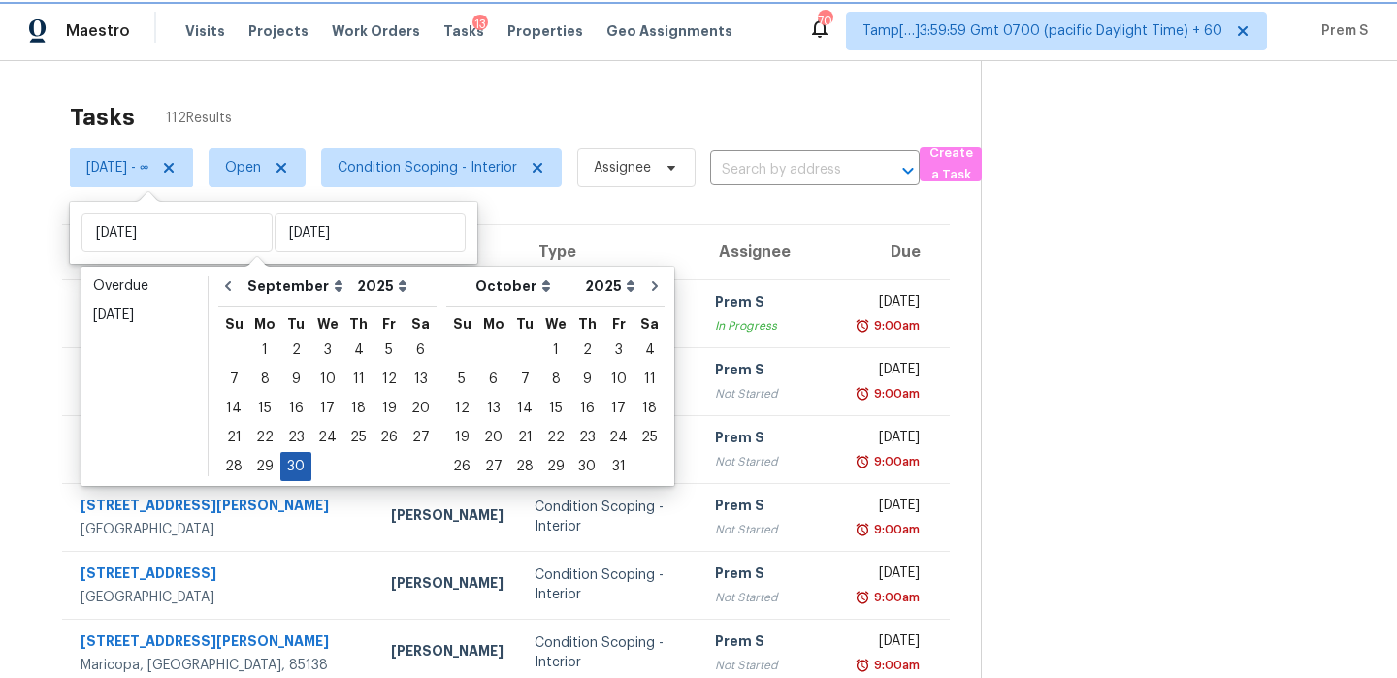
type input "[DATE]"
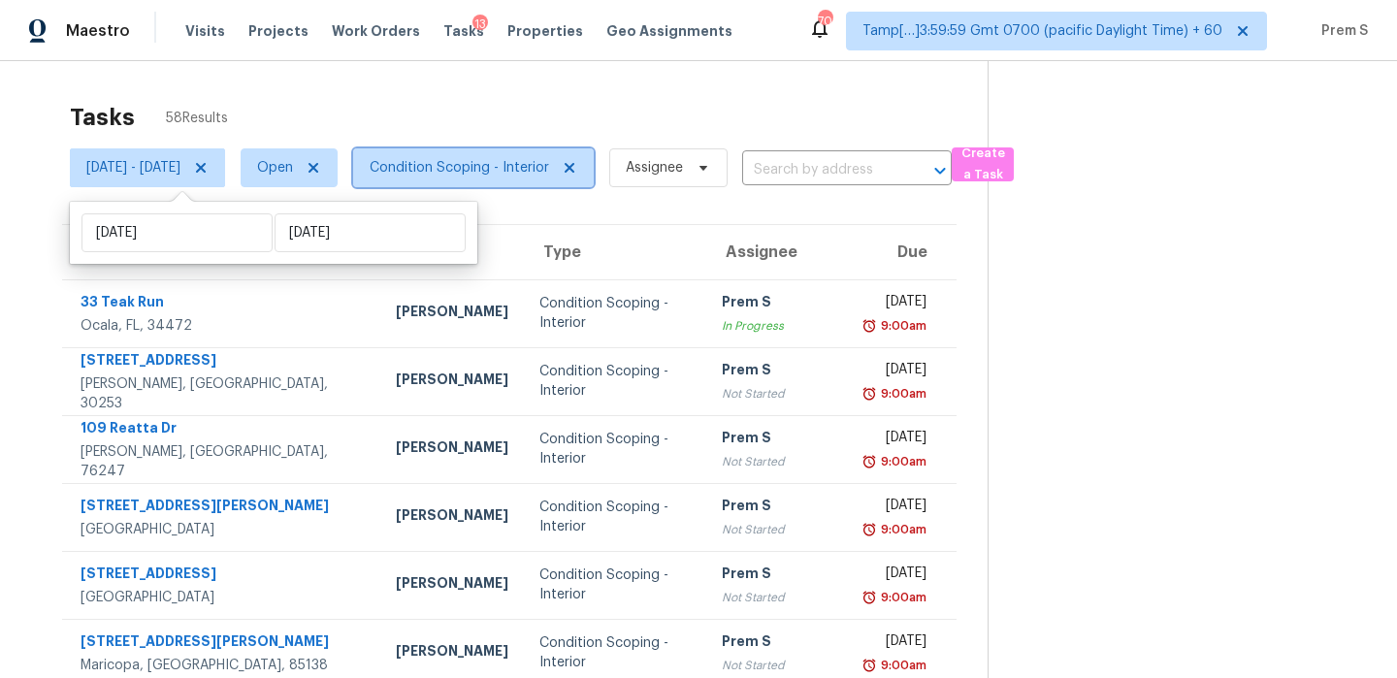
click at [549, 166] on span "Condition Scoping - Interior" at bounding box center [459, 167] width 179 height 19
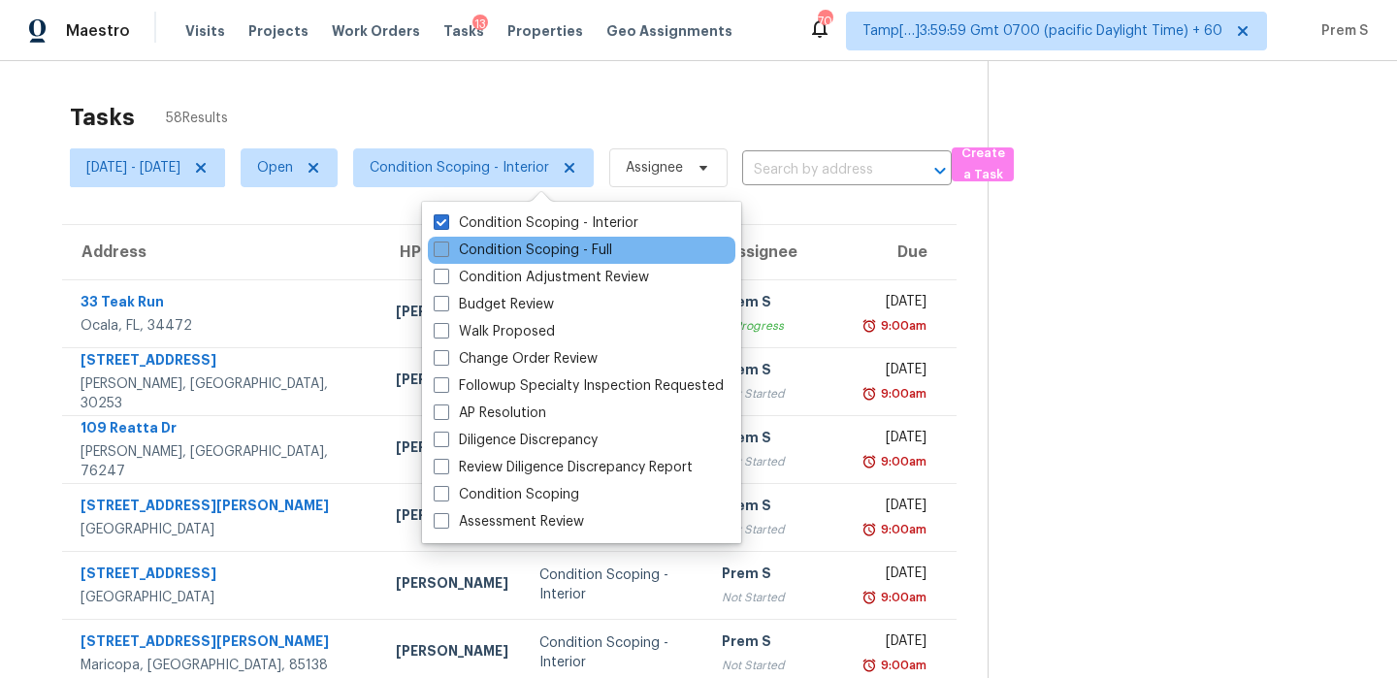
click at [537, 249] on label "Condition Scoping - Full" at bounding box center [523, 250] width 179 height 19
click at [446, 249] on input "Condition Scoping - Full" at bounding box center [440, 247] width 13 height 13
checkbox input "true"
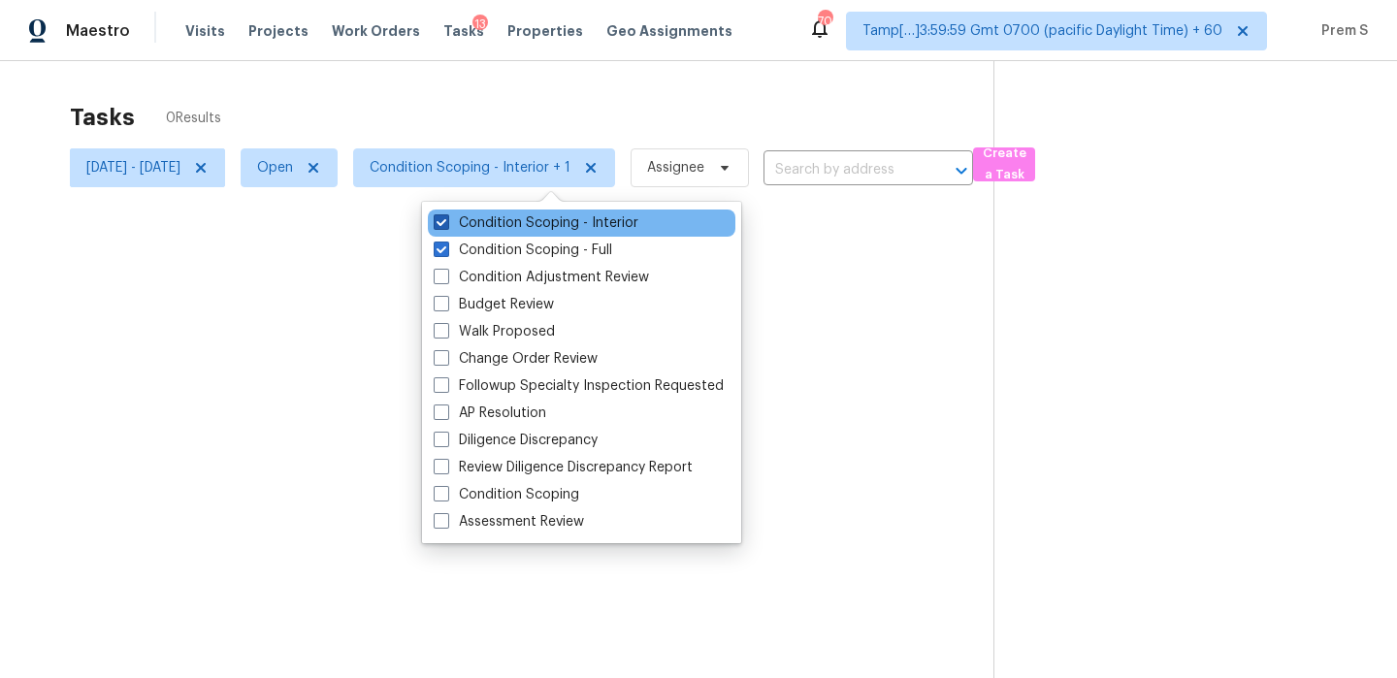
click at [547, 225] on label "Condition Scoping - Interior" at bounding box center [536, 222] width 205 height 19
click at [446, 225] on input "Condition Scoping - Interior" at bounding box center [440, 219] width 13 height 13
checkbox input "false"
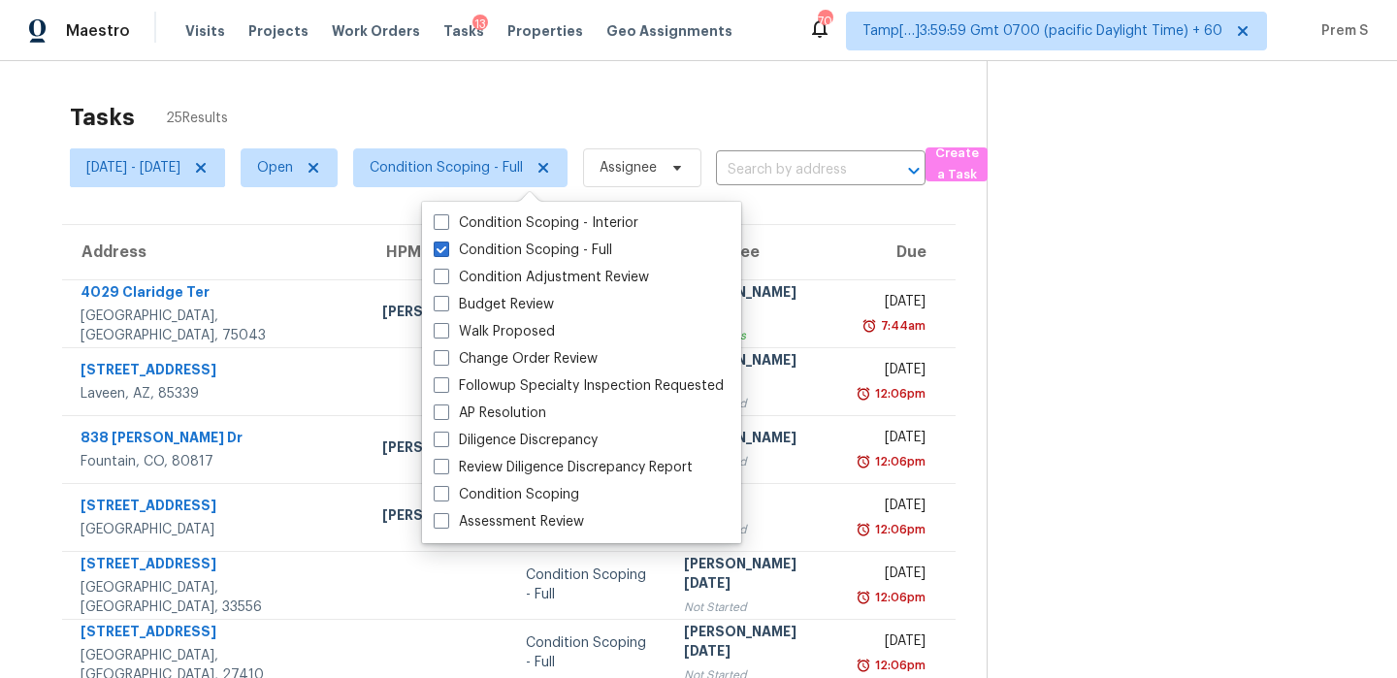
click at [871, 171] on input "text" at bounding box center [793, 170] width 155 height 30
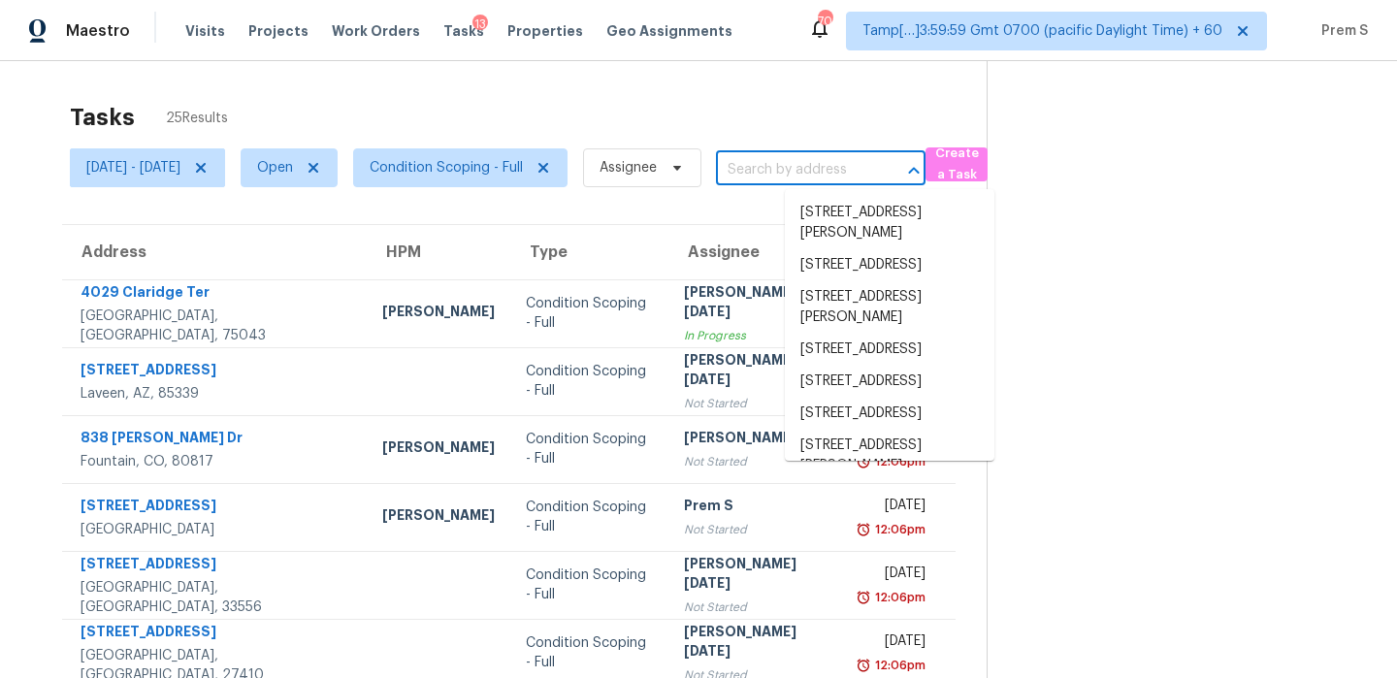
paste input "1212 W Coolidge St Phoenix, AZ, 85013"
type input "1212 W Coolidge St Phoenix, AZ, 85013"
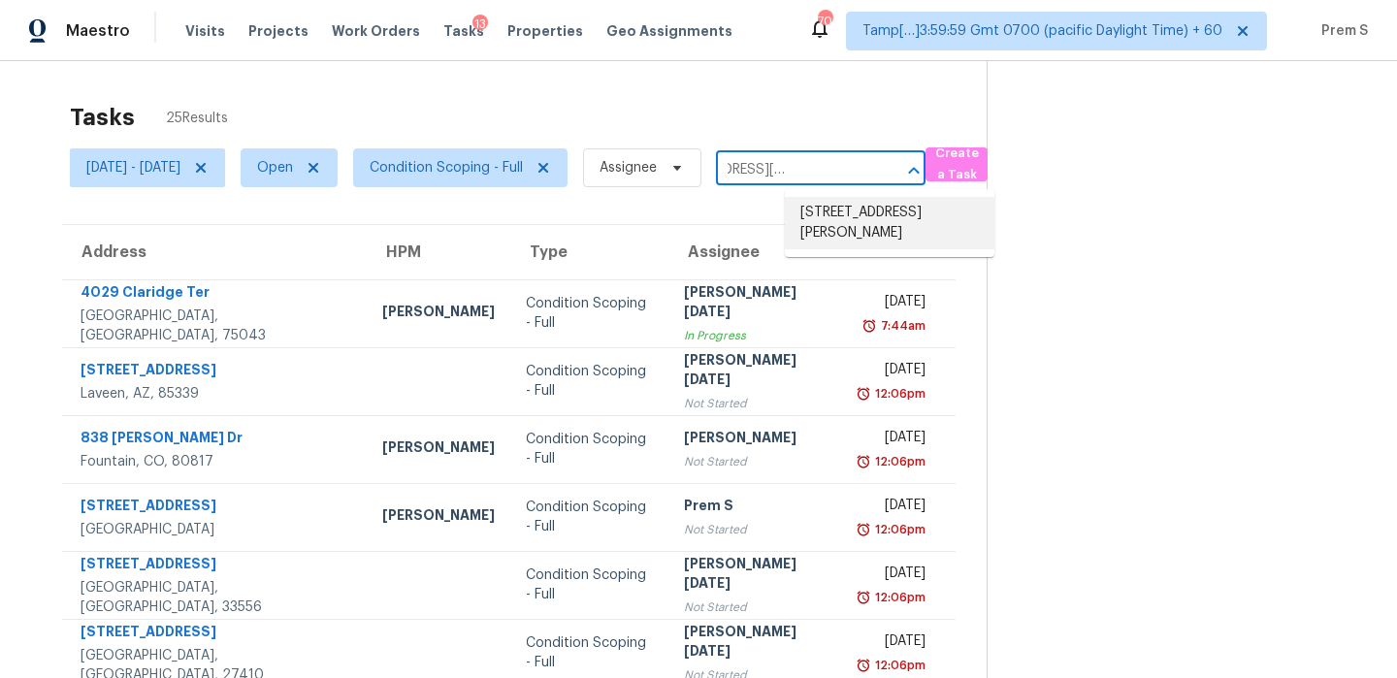
click at [867, 204] on li "1212 W Coolidge St, Phoenix, AZ 85013" at bounding box center [890, 223] width 210 height 52
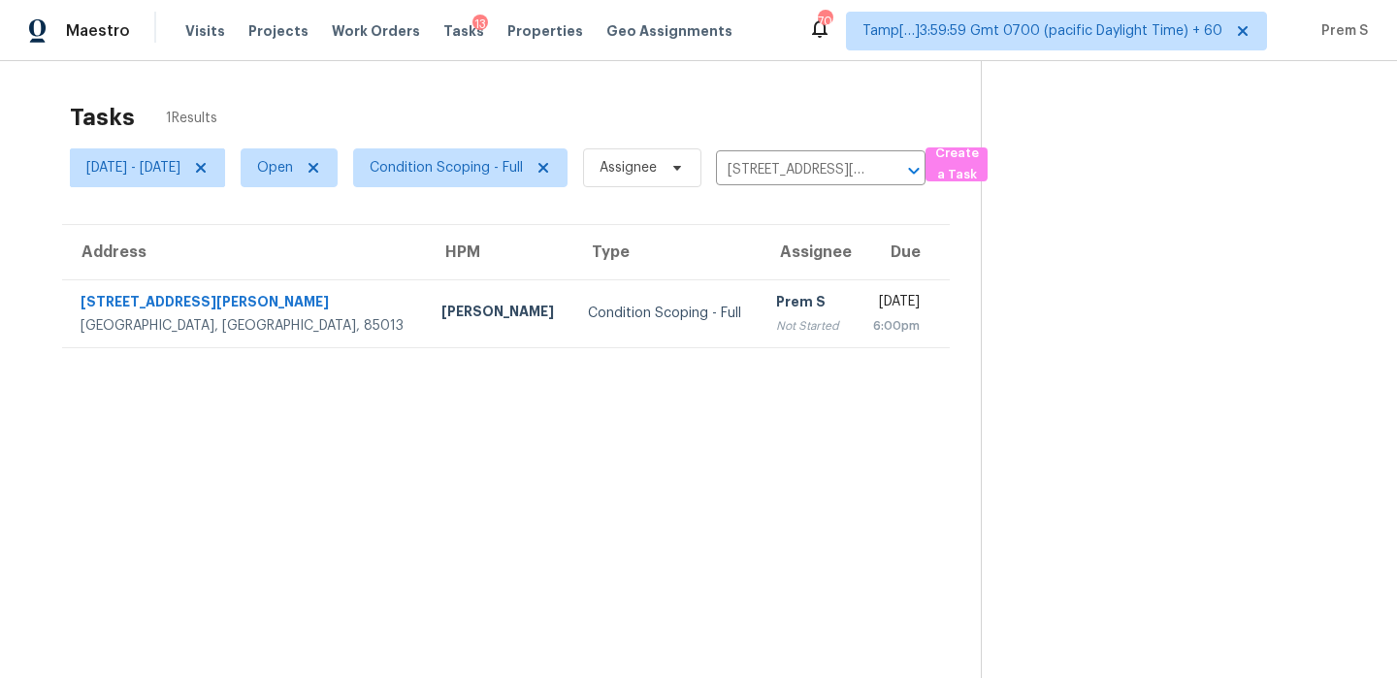
click at [857, 332] on td "Tue, Sep 30th 2025 6:00pm" at bounding box center [904, 313] width 94 height 68
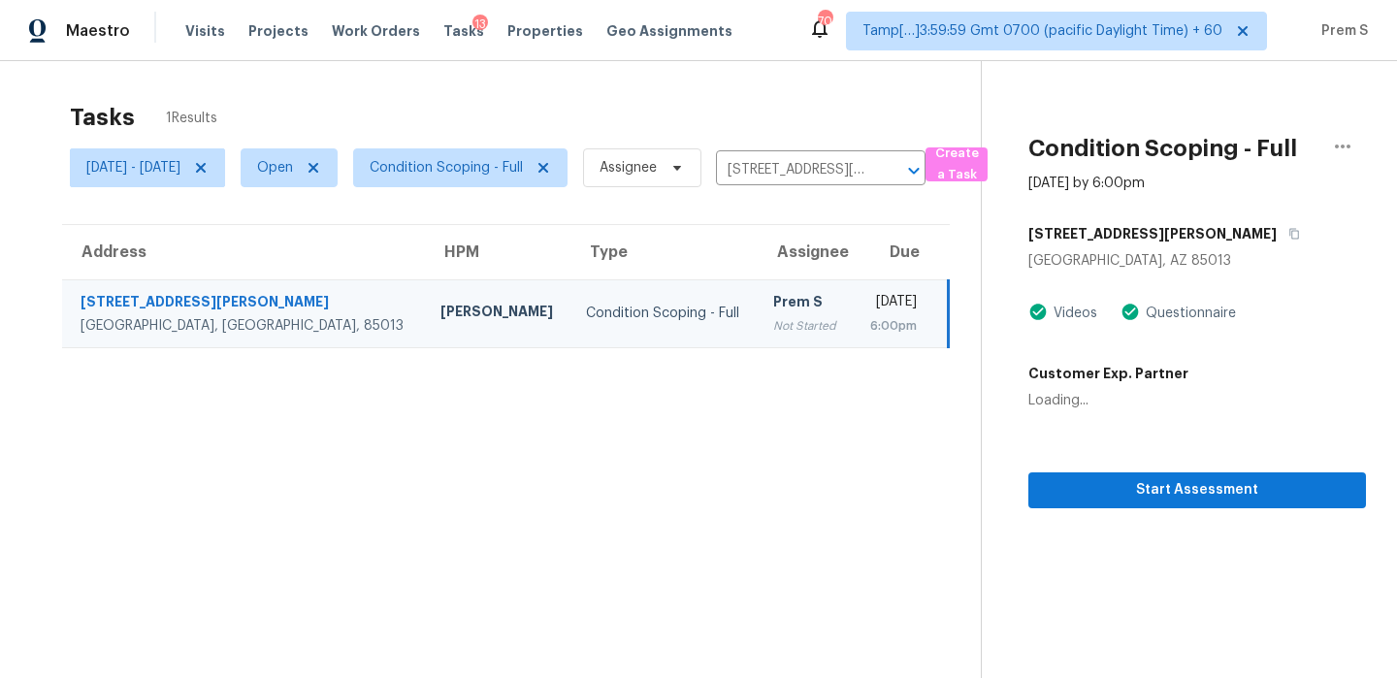
scroll to position [61, 0]
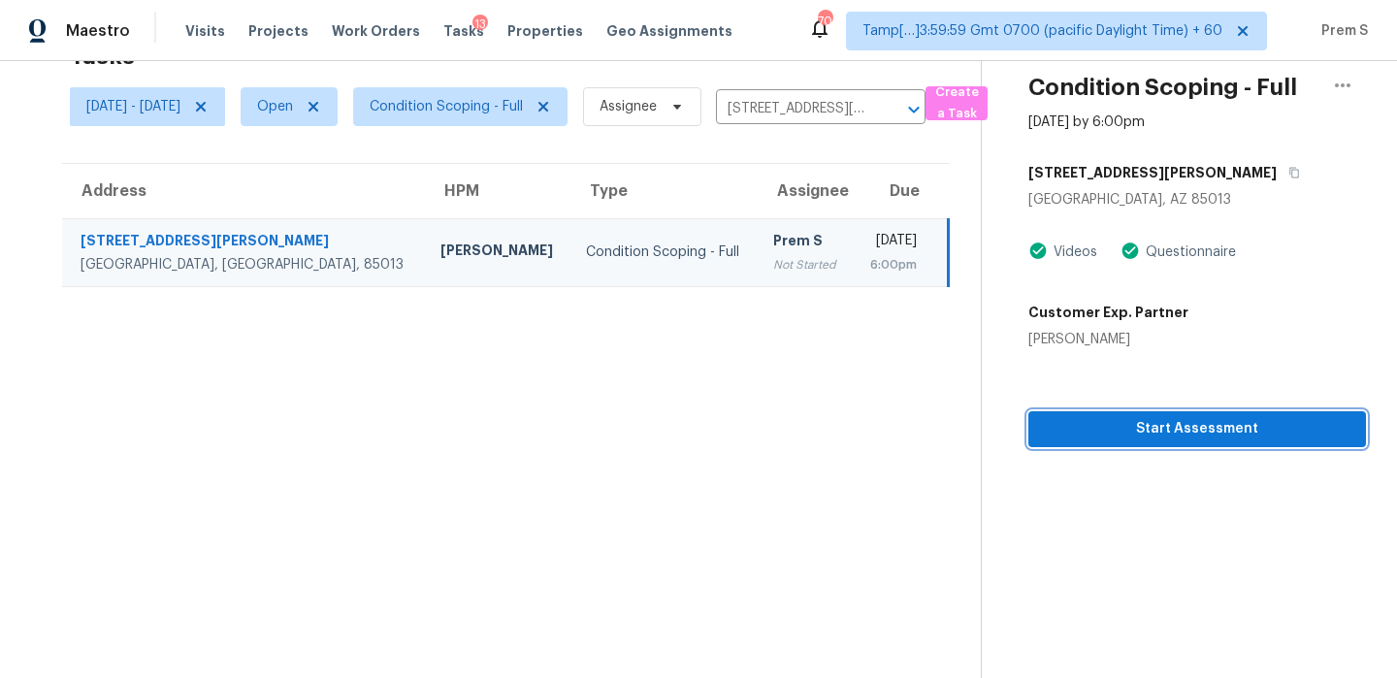
click at [1280, 441] on button "Start Assessment" at bounding box center [1197, 429] width 338 height 36
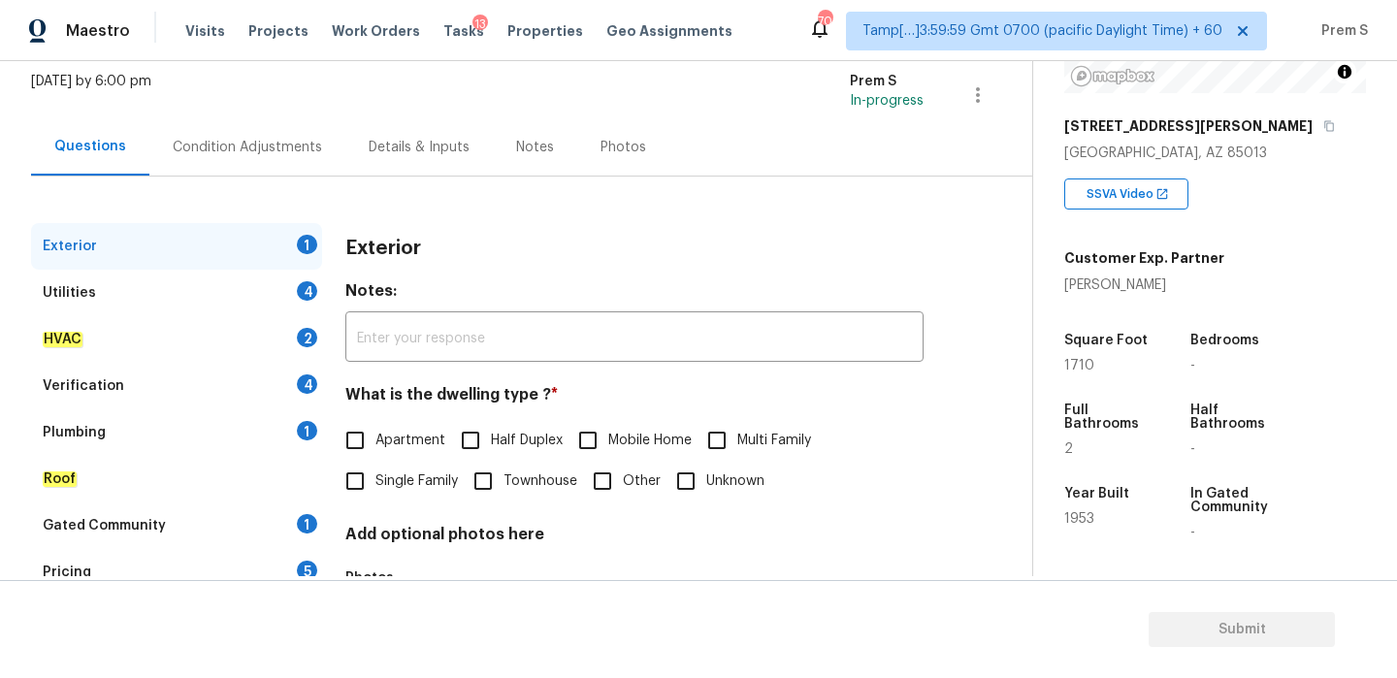
scroll to position [256, 0]
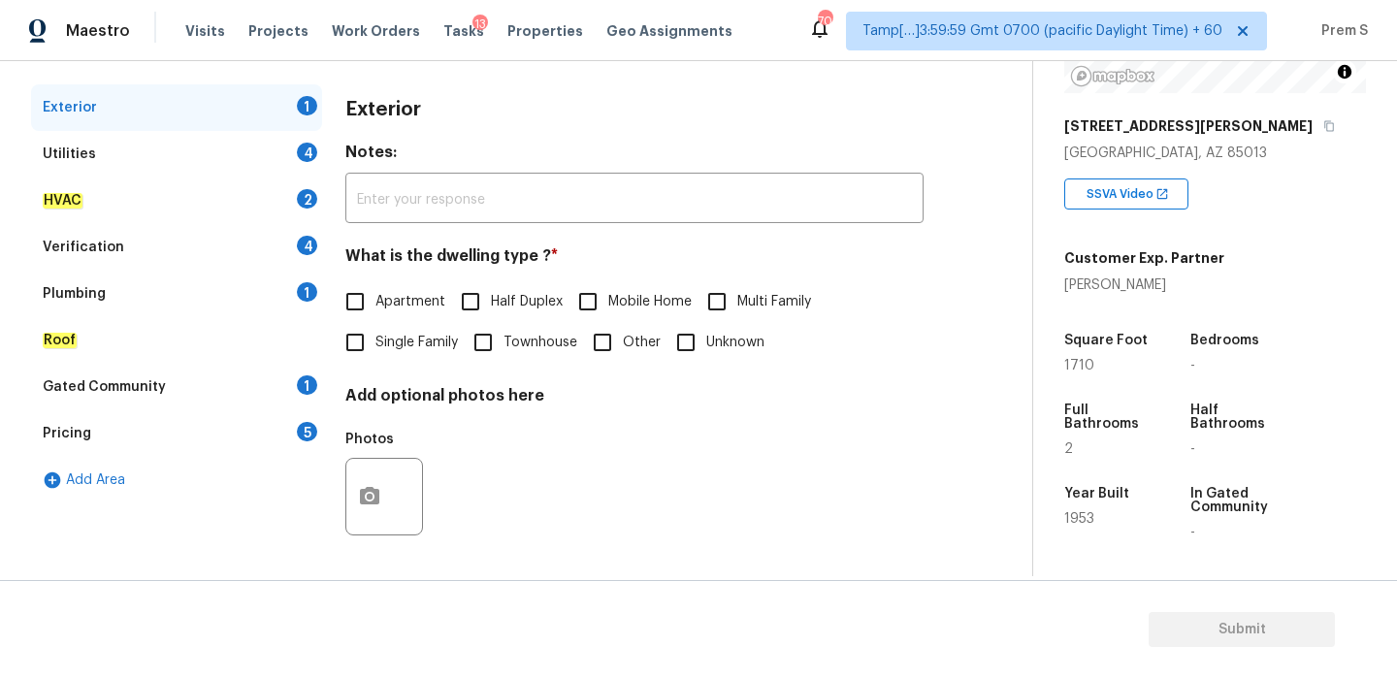
click at [370, 335] on input "Single Family" at bounding box center [355, 342] width 41 height 41
checkbox input "true"
click at [315, 154] on div "4" at bounding box center [307, 152] width 20 height 19
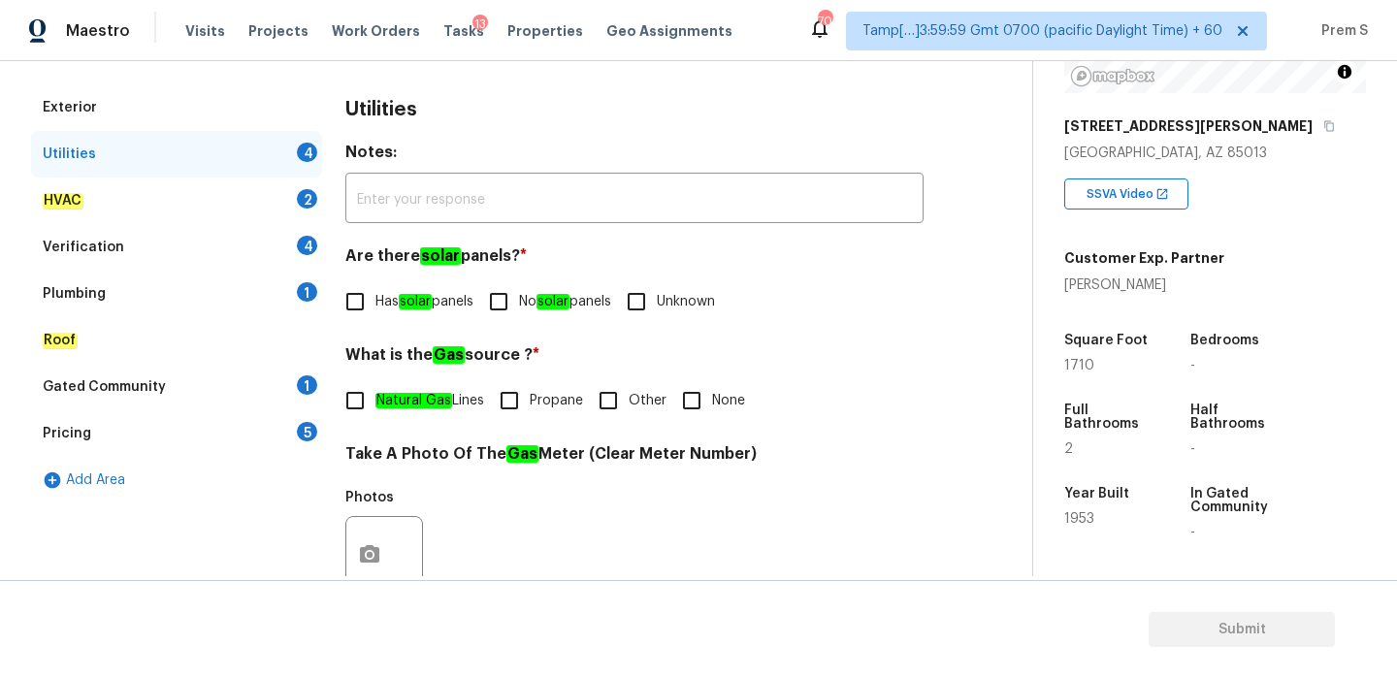
click at [518, 317] on input "No solar panels" at bounding box center [498, 301] width 41 height 41
checkbox input "true"
click at [618, 399] on input "Other" at bounding box center [608, 400] width 41 height 41
checkbox input "true"
click at [353, 408] on input "Natural Gas Lines" at bounding box center [355, 400] width 41 height 41
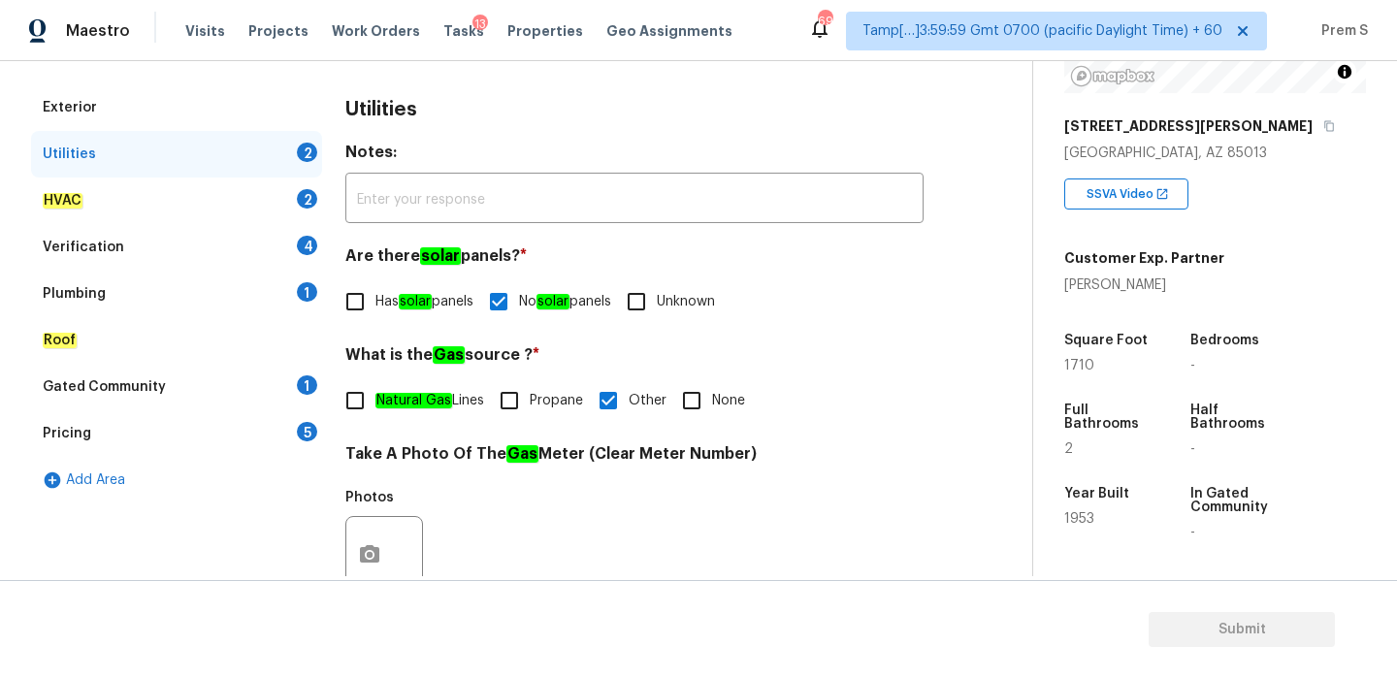
checkbox input "true"
checkbox input "false"
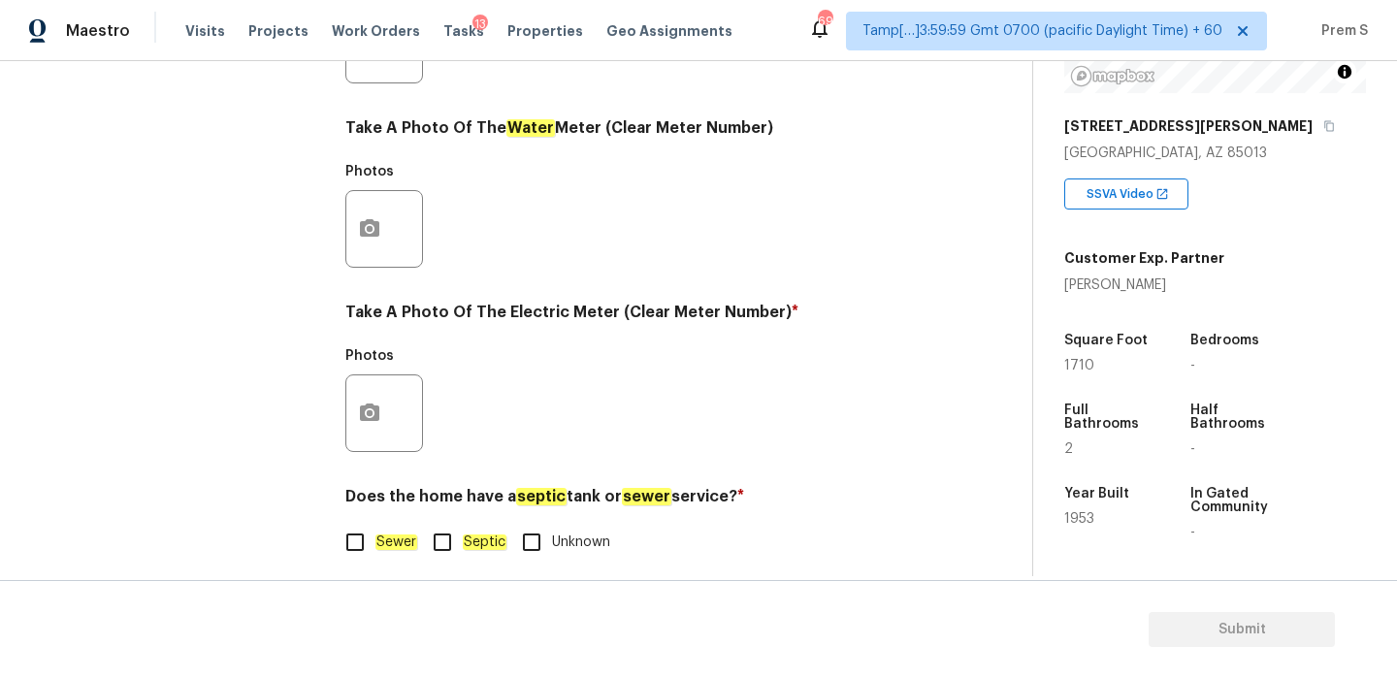
scroll to position [782, 0]
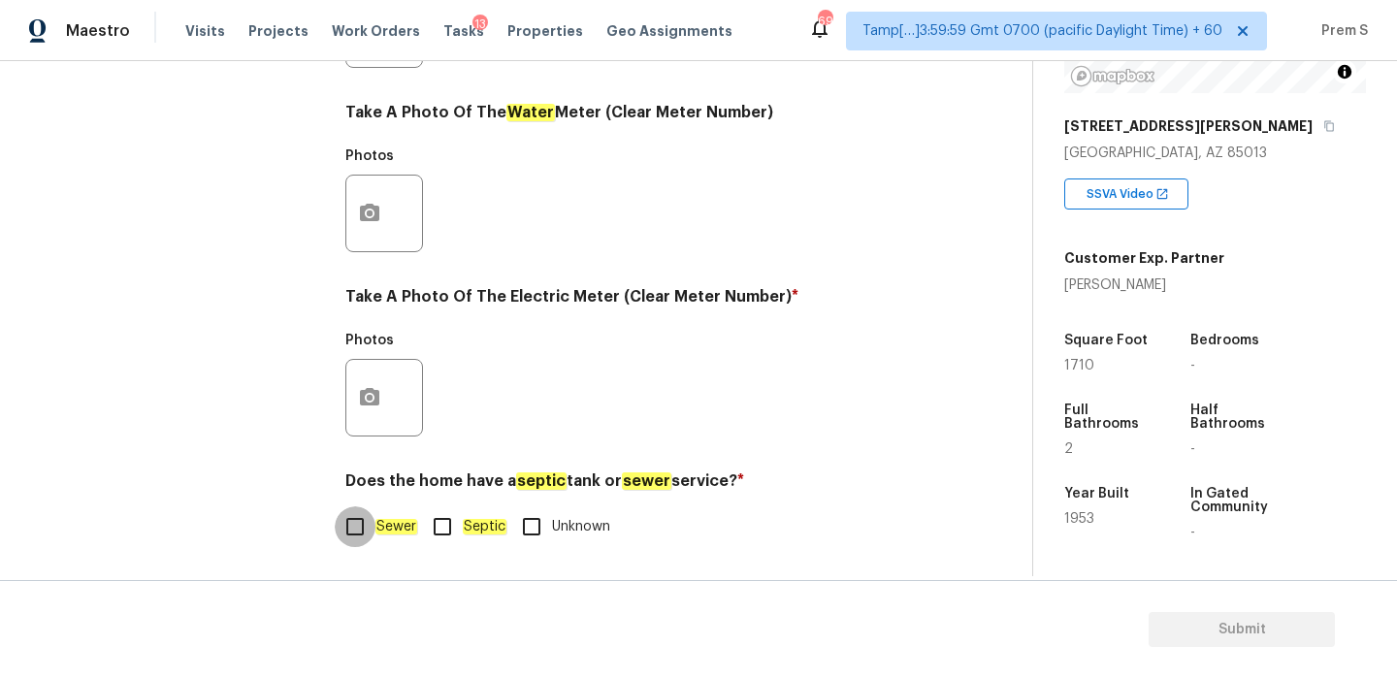
click at [361, 530] on input "Sewer" at bounding box center [355, 526] width 41 height 41
checkbox input "true"
click at [362, 377] on button "button" at bounding box center [369, 398] width 47 height 76
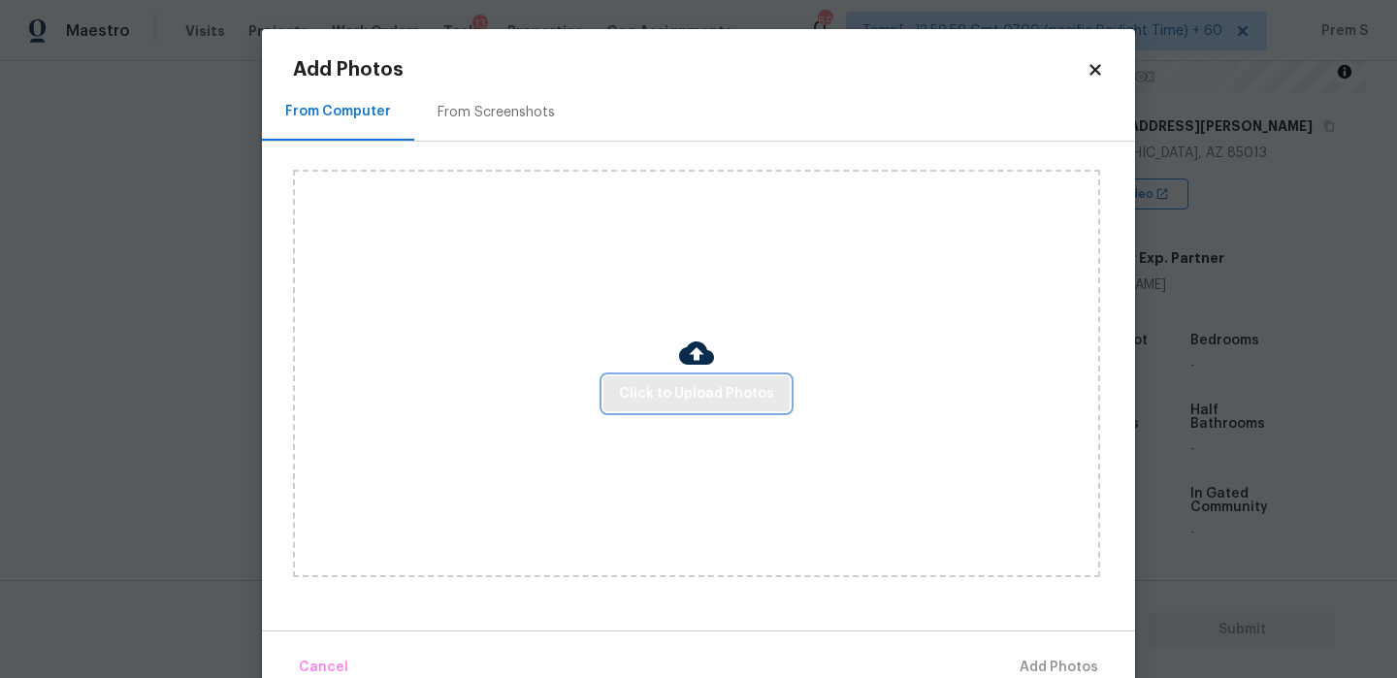
click at [682, 401] on span "Click to Upload Photos" at bounding box center [696, 394] width 155 height 24
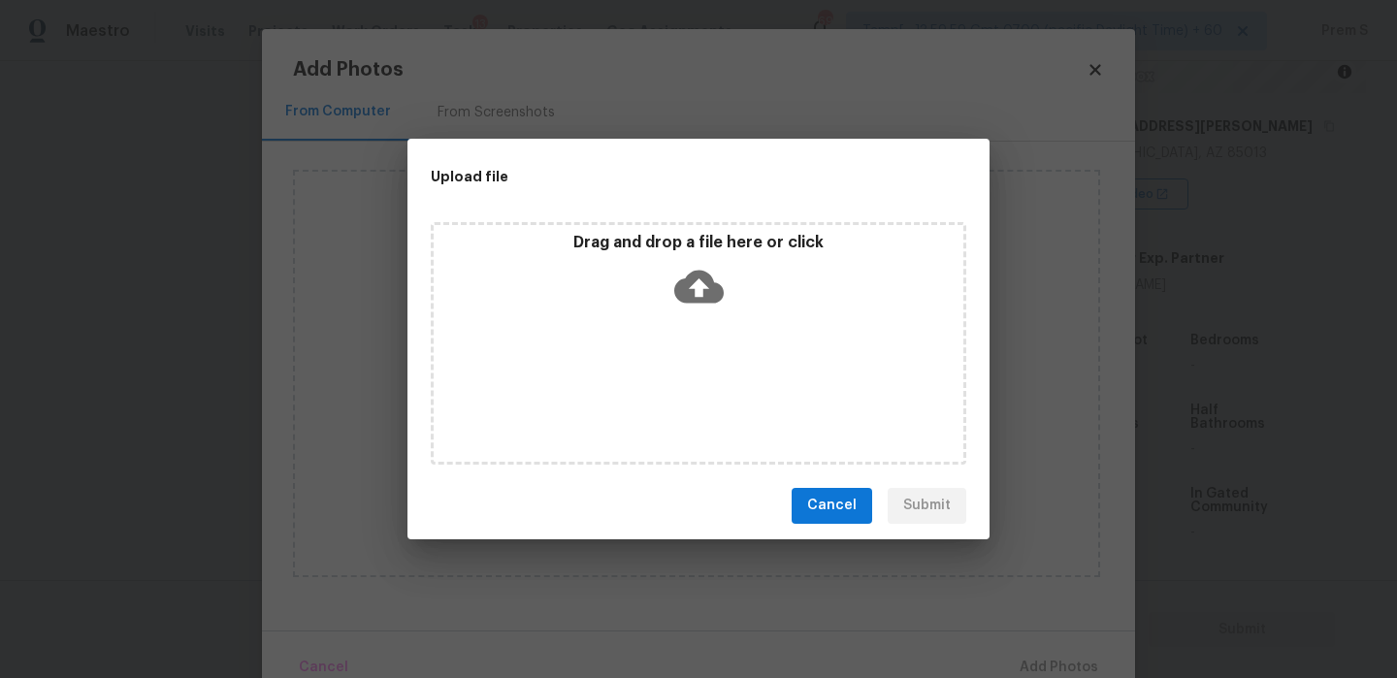
click at [700, 310] on div "Drag and drop a file here or click" at bounding box center [699, 274] width 530 height 83
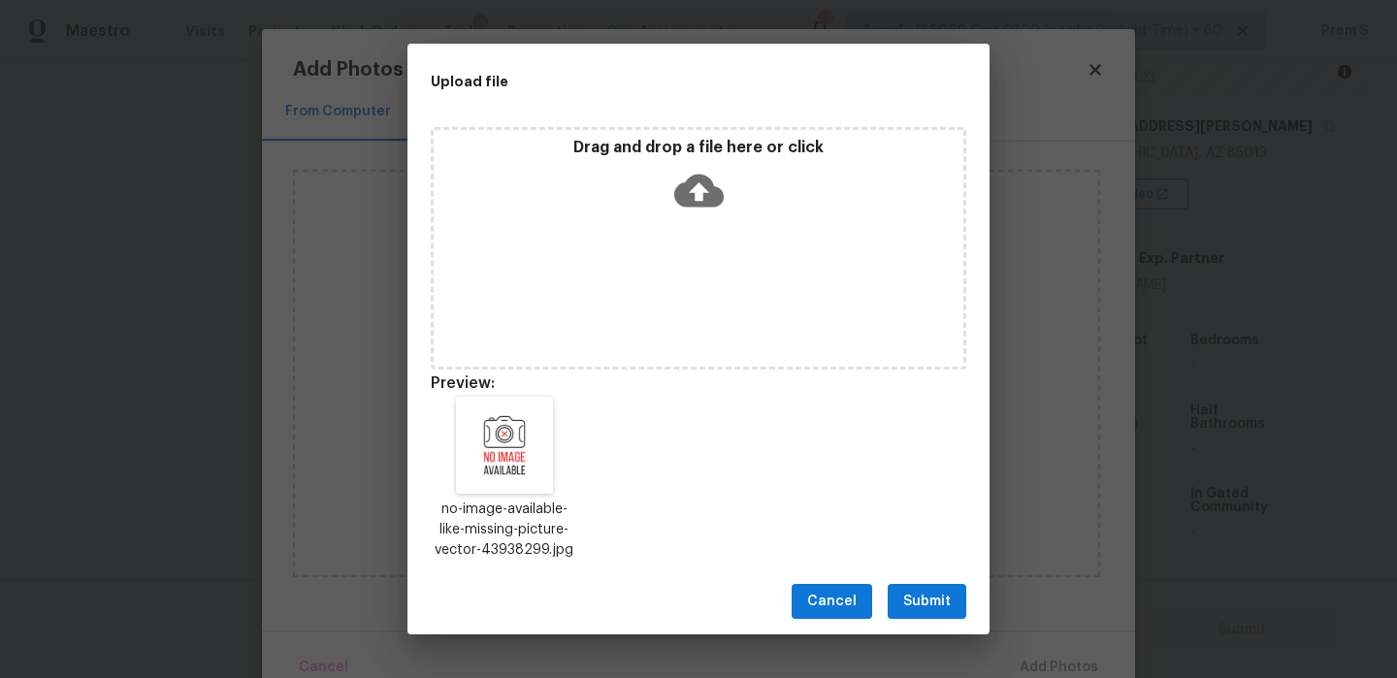
click at [905, 590] on span "Submit" at bounding box center [927, 602] width 48 height 24
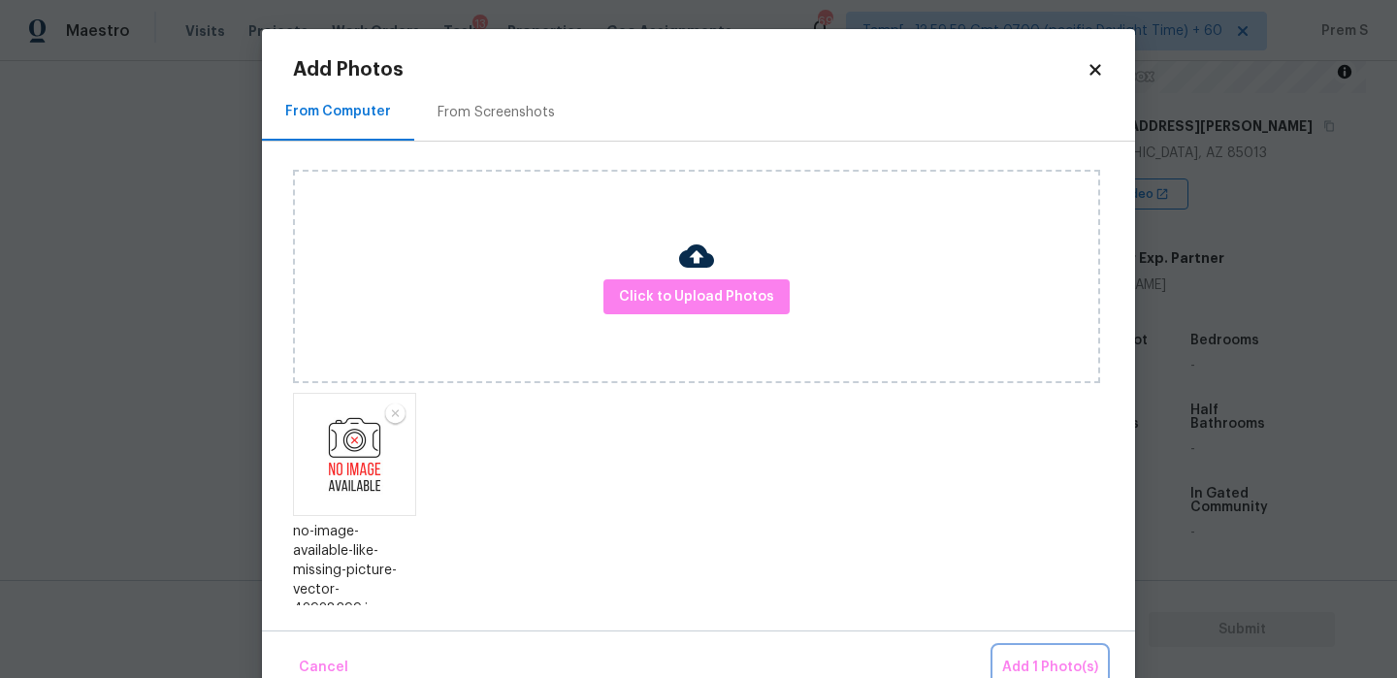
click at [1074, 661] on span "Add 1 Photo(s)" at bounding box center [1050, 668] width 96 height 24
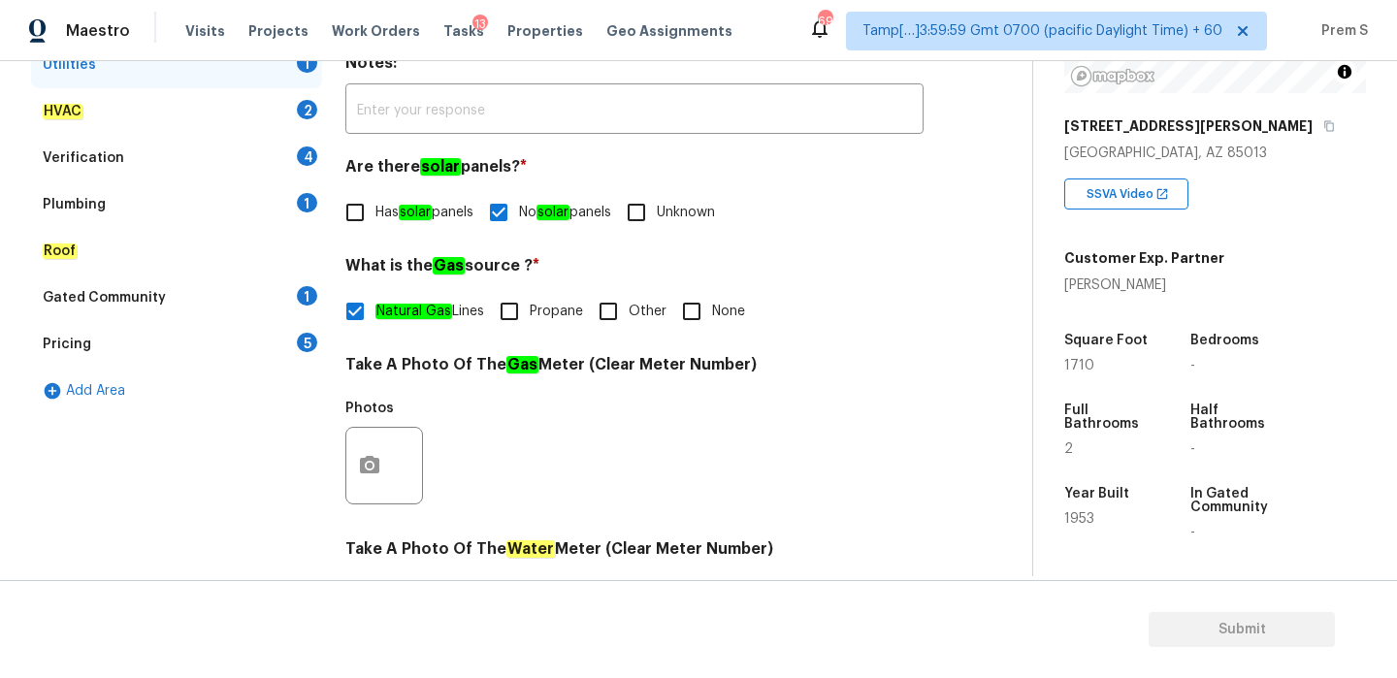
scroll to position [193, 0]
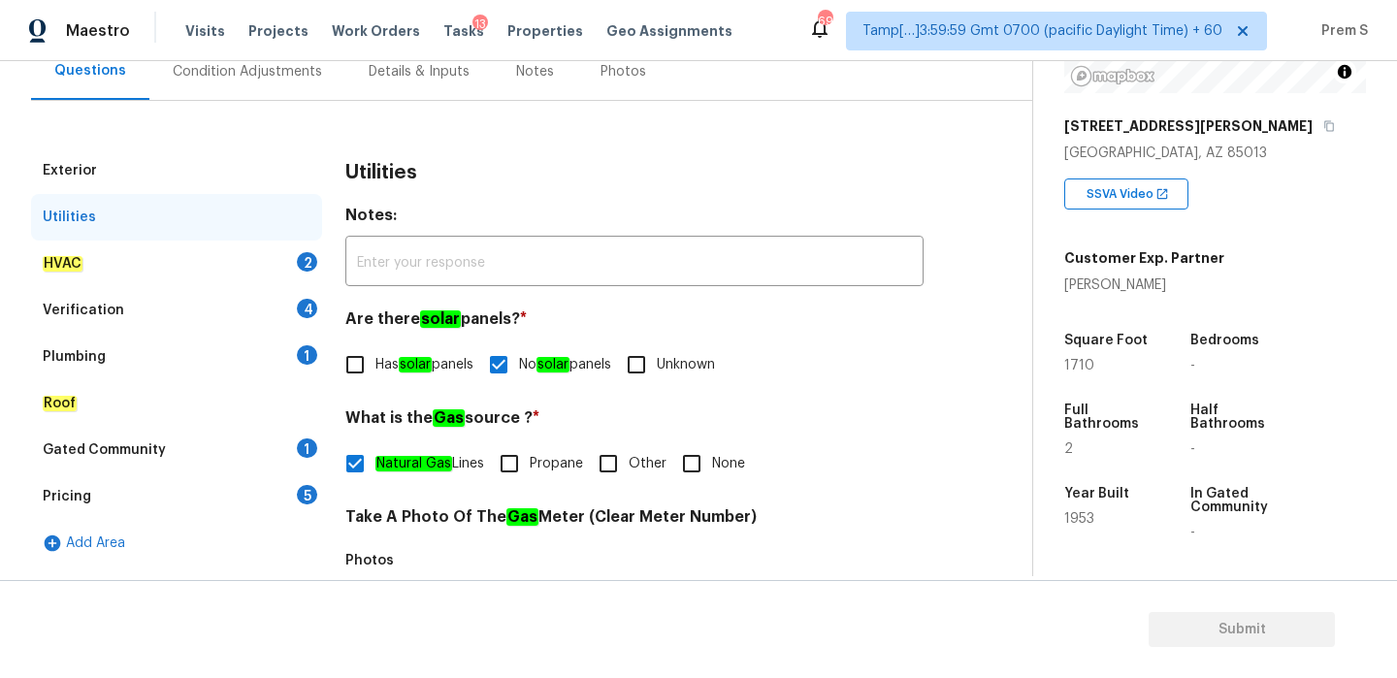
click at [276, 255] on div "HVAC 2" at bounding box center [176, 264] width 291 height 47
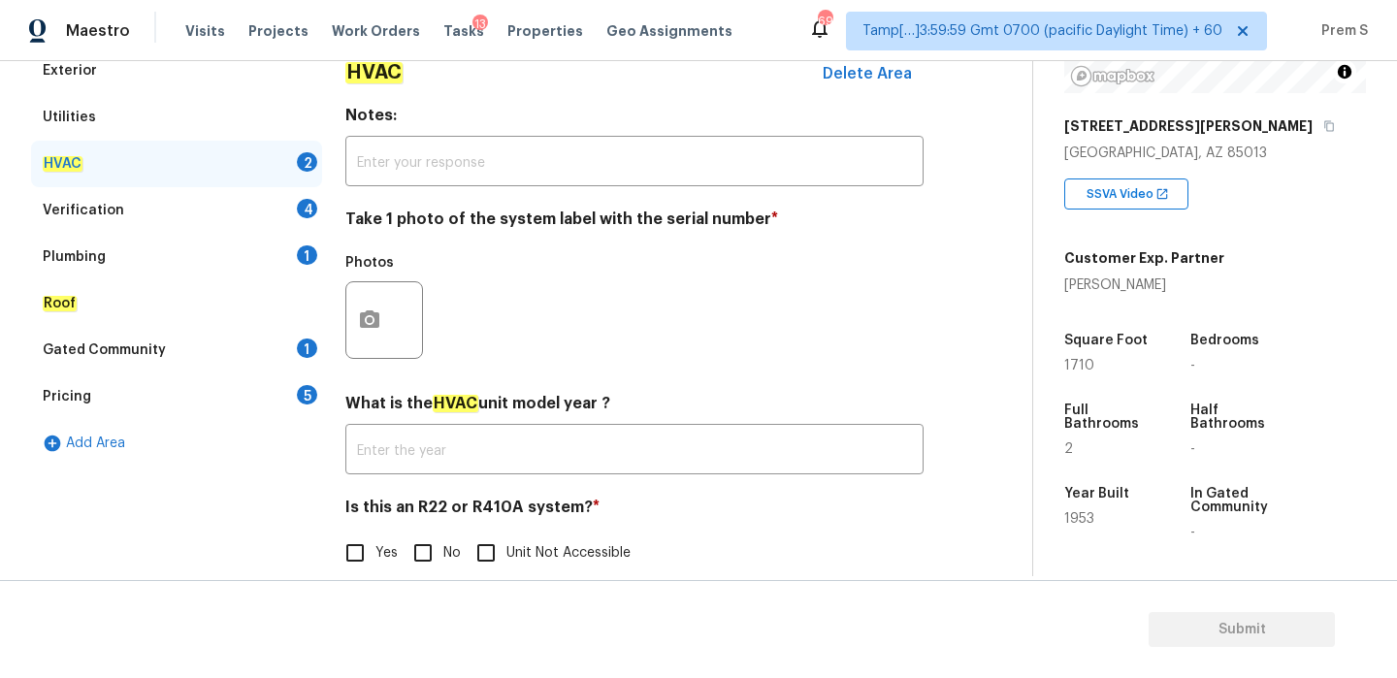
scroll to position [320, 0]
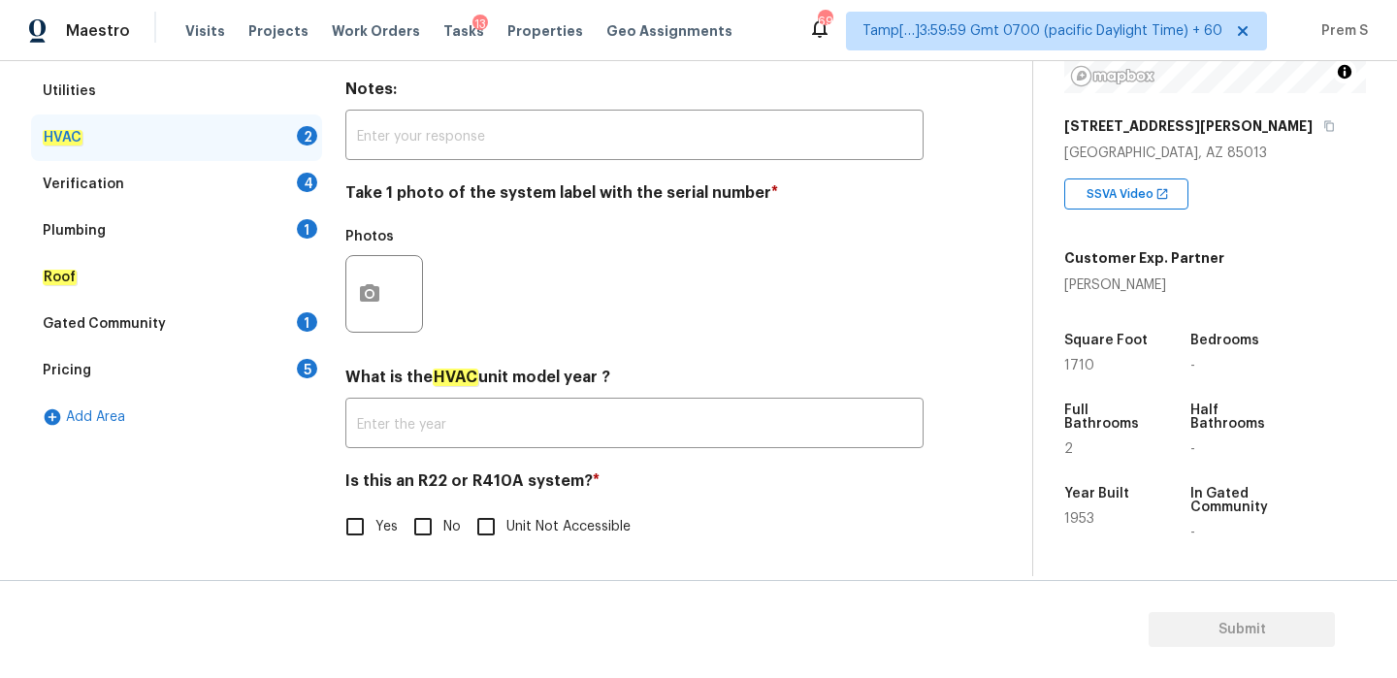
click at [412, 528] on input "No" at bounding box center [423, 526] width 41 height 41
checkbox input "true"
click at [376, 320] on button "button" at bounding box center [369, 294] width 47 height 76
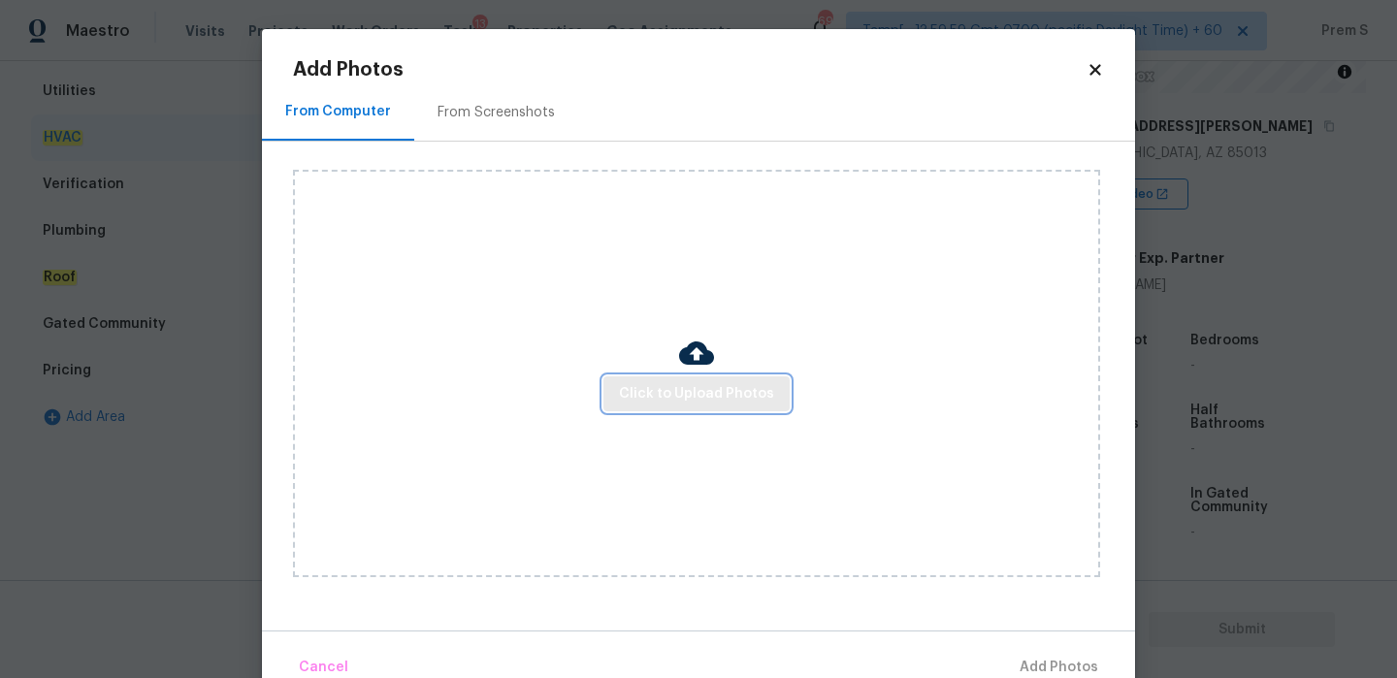
click at [643, 396] on span "Click to Upload Photos" at bounding box center [696, 394] width 155 height 24
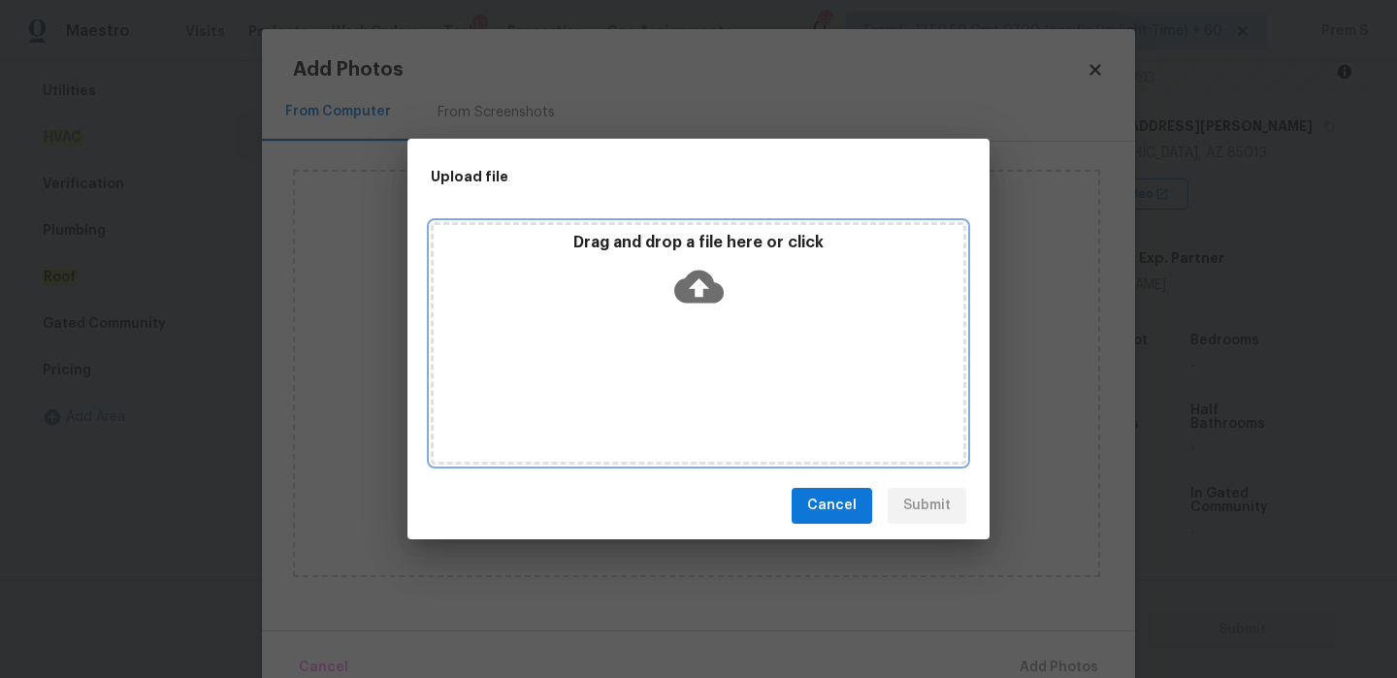
click at [701, 273] on icon at bounding box center [698, 286] width 49 height 33
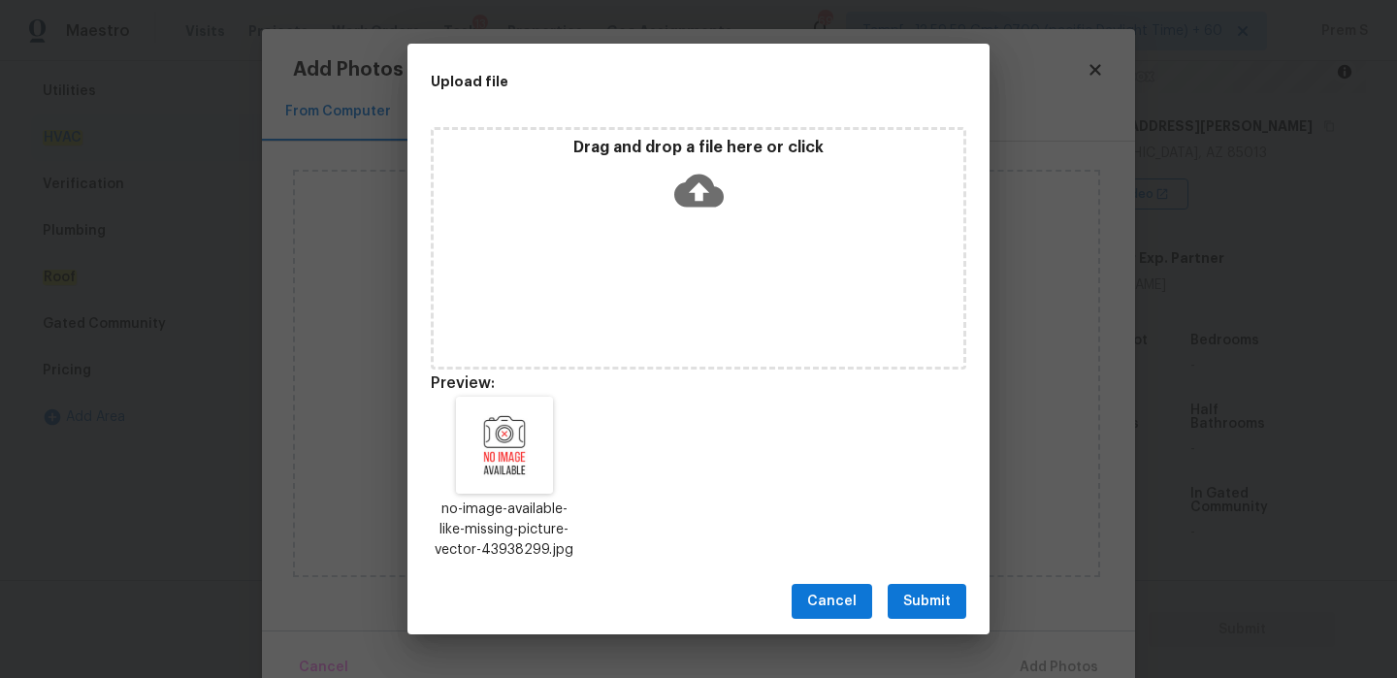
click at [924, 600] on span "Submit" at bounding box center [927, 602] width 48 height 24
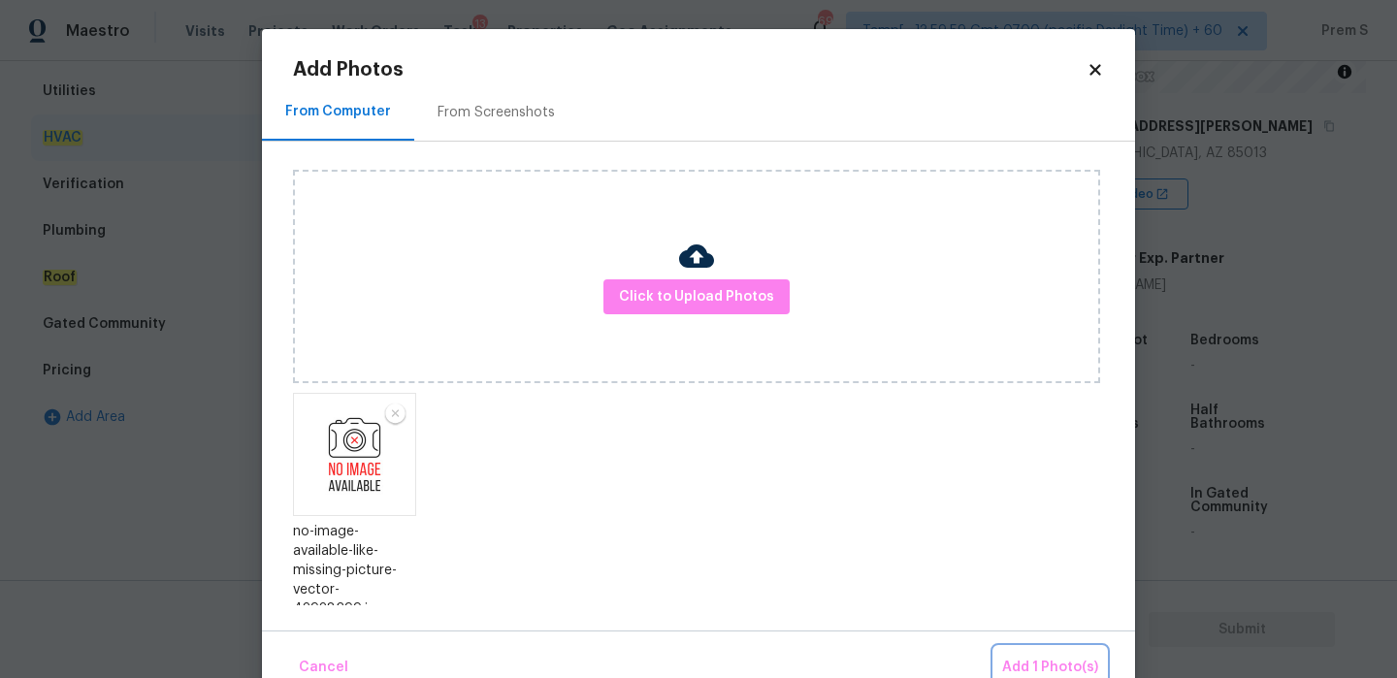
click at [1056, 653] on button "Add 1 Photo(s)" at bounding box center [1051, 668] width 112 height 42
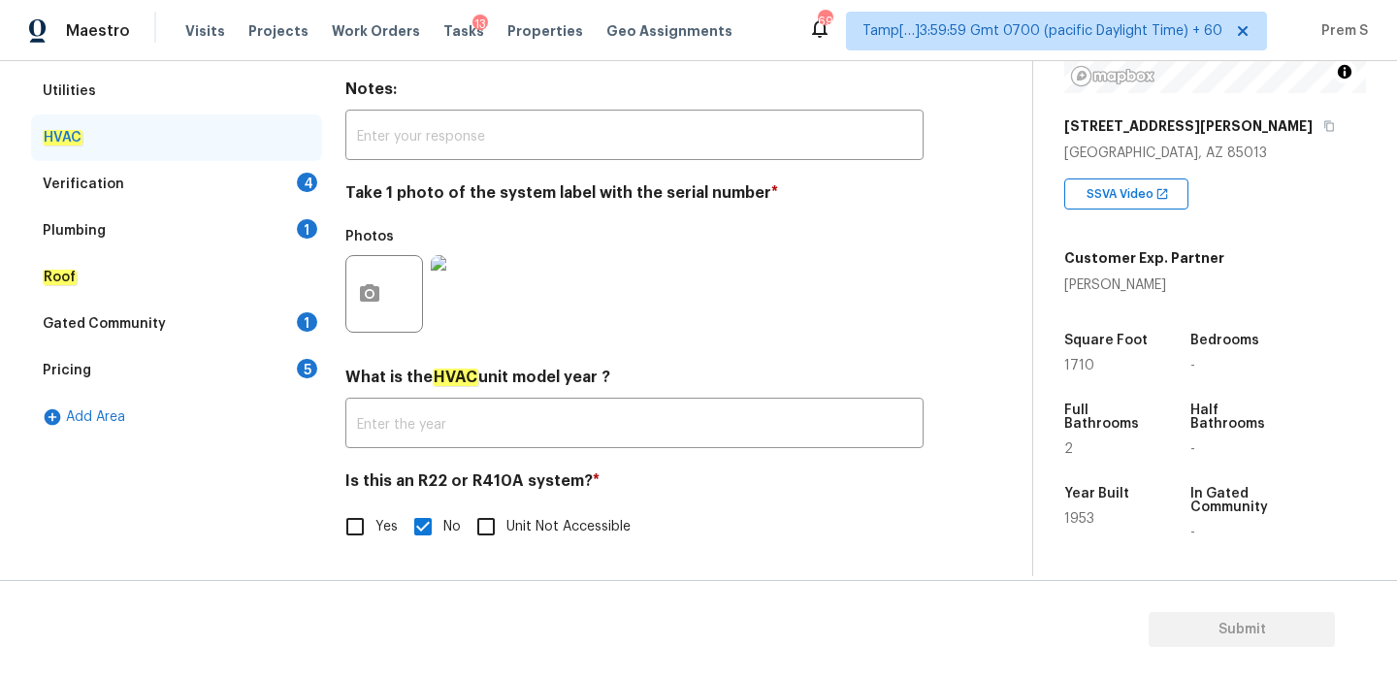
click at [295, 173] on div "Verification 4" at bounding box center [176, 184] width 291 height 47
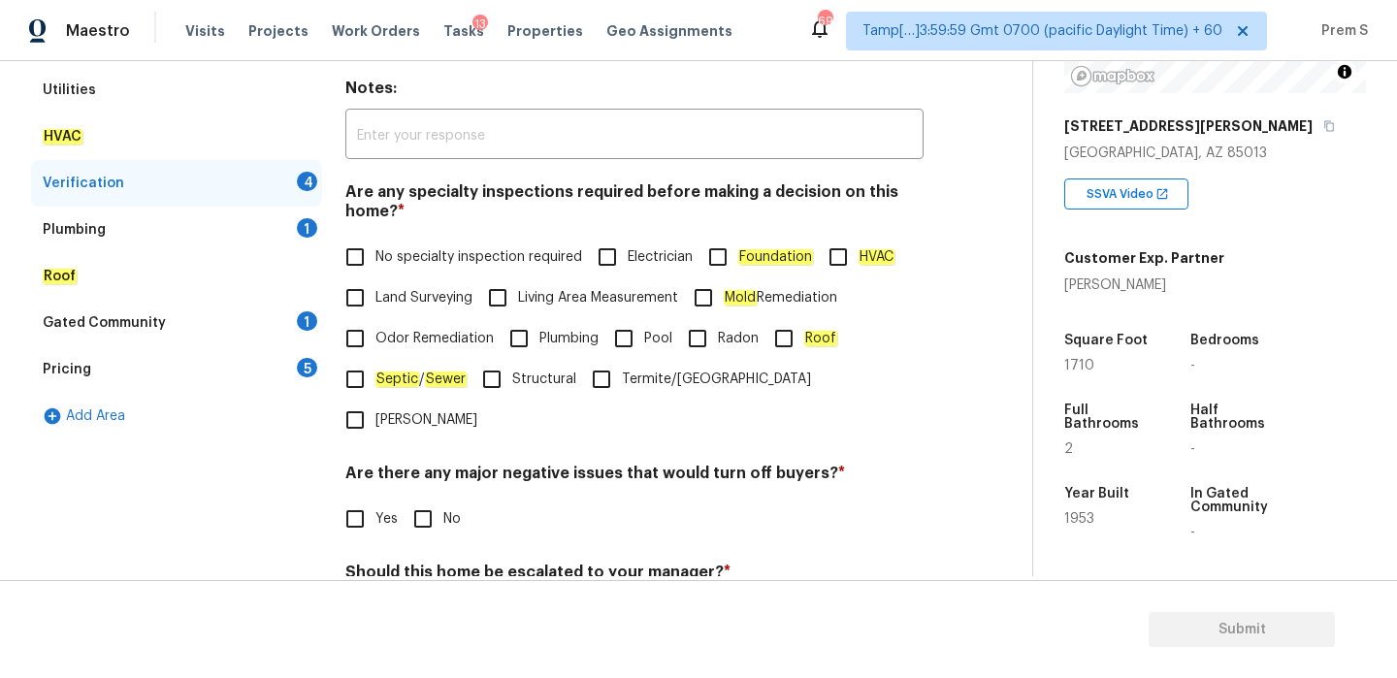
click at [375, 252] on span "No specialty inspection required" at bounding box center [478, 257] width 207 height 20
click at [375, 252] on input "No specialty inspection required" at bounding box center [355, 257] width 41 height 41
checkbox input "true"
click at [428, 499] on input "No" at bounding box center [423, 519] width 41 height 41
checkbox input "true"
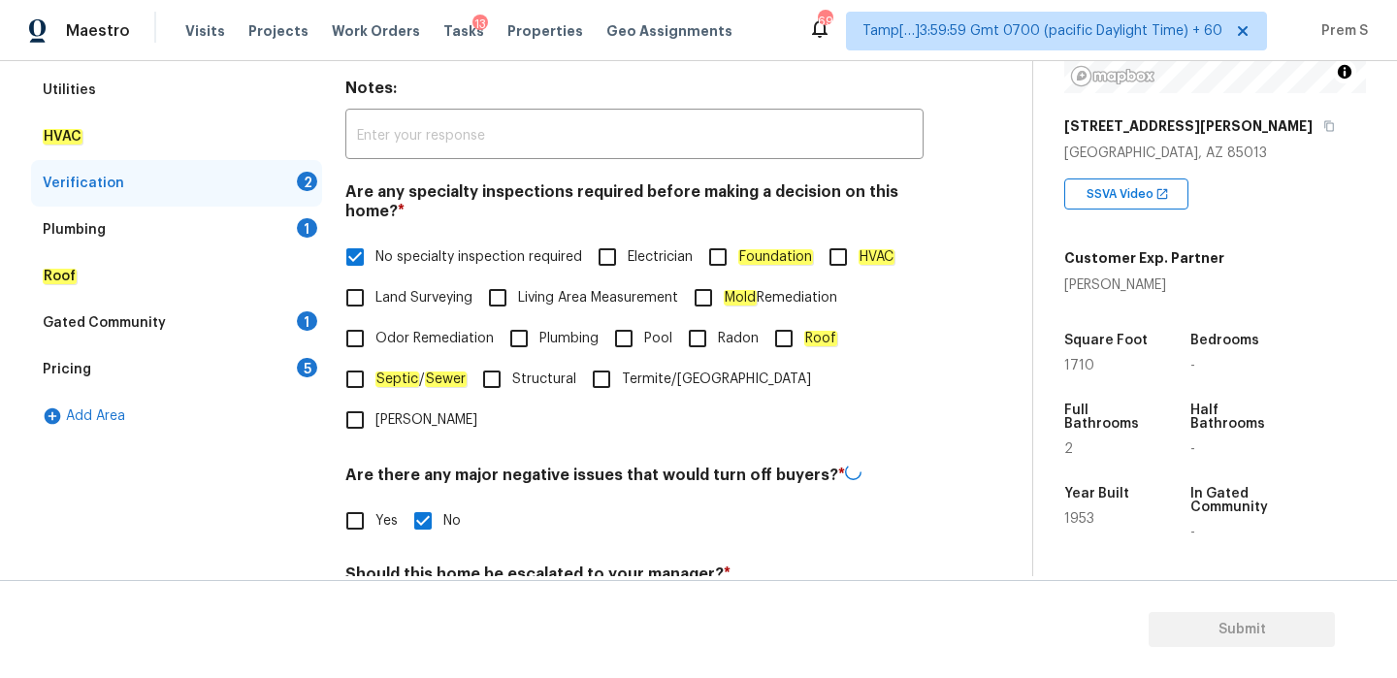
scroll to position [474, 0]
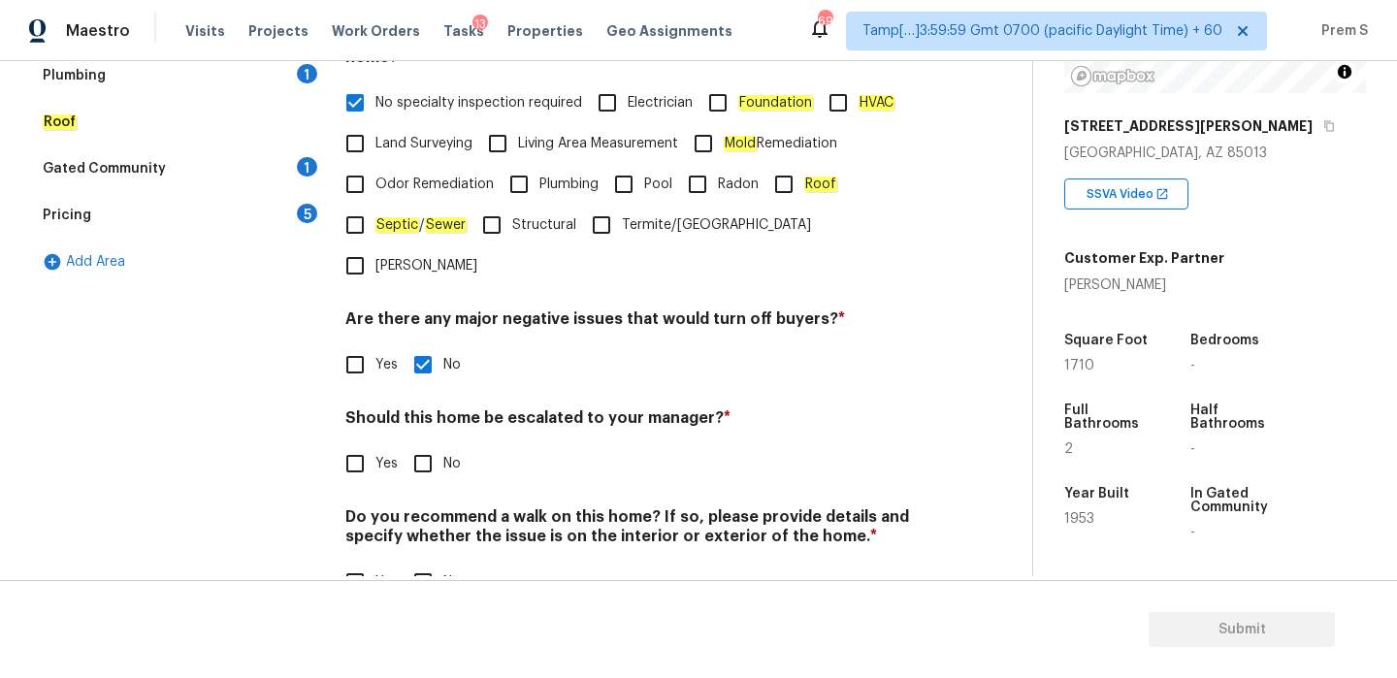
click at [374, 443] on input "Yes" at bounding box center [355, 463] width 41 height 41
checkbox input "true"
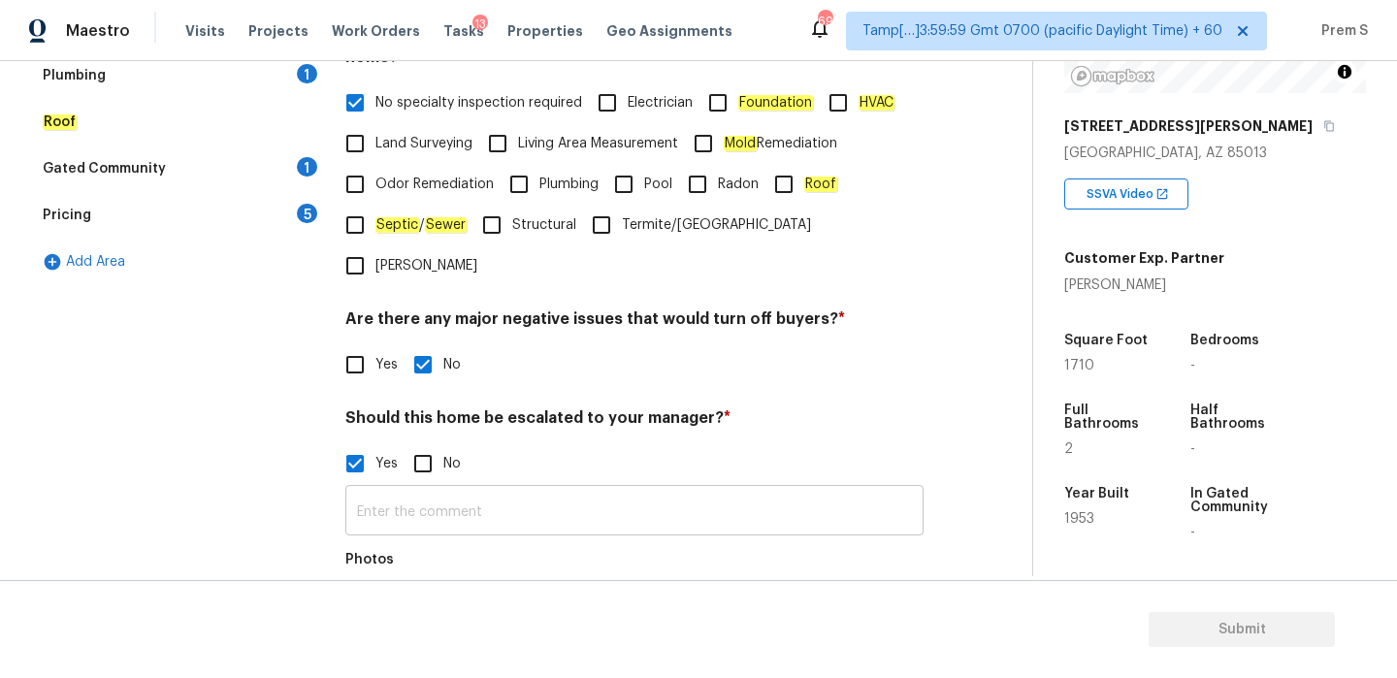
click at [409, 490] on input "text" at bounding box center [634, 513] width 578 height 46
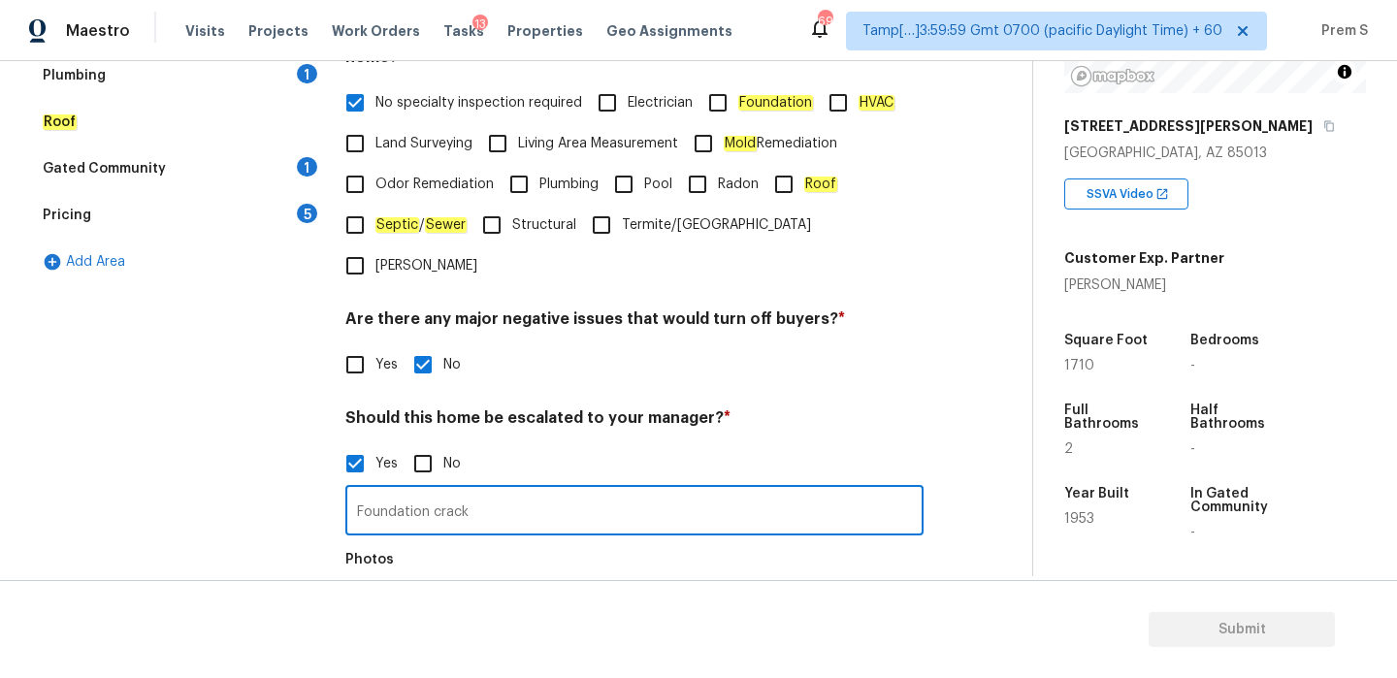
scroll to position [625, 0]
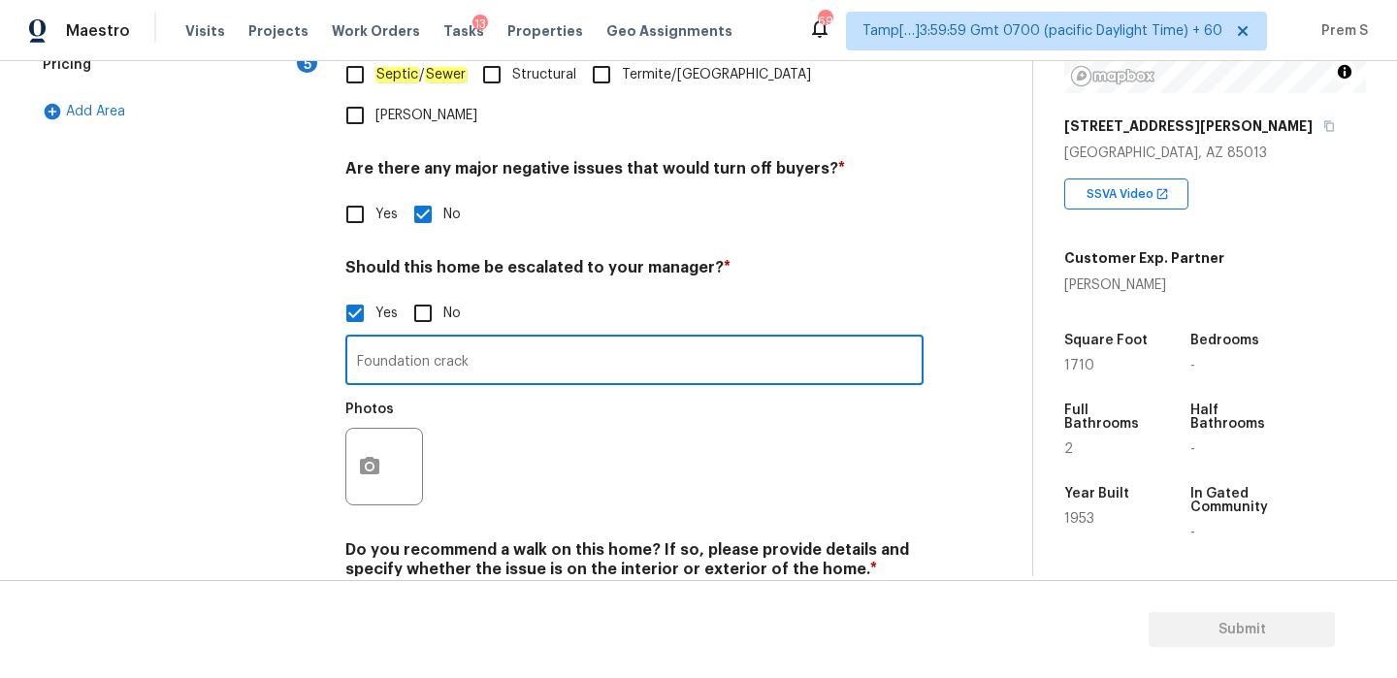
type input "Foundation crack"
click at [369, 457] on icon "button" at bounding box center [369, 465] width 19 height 17
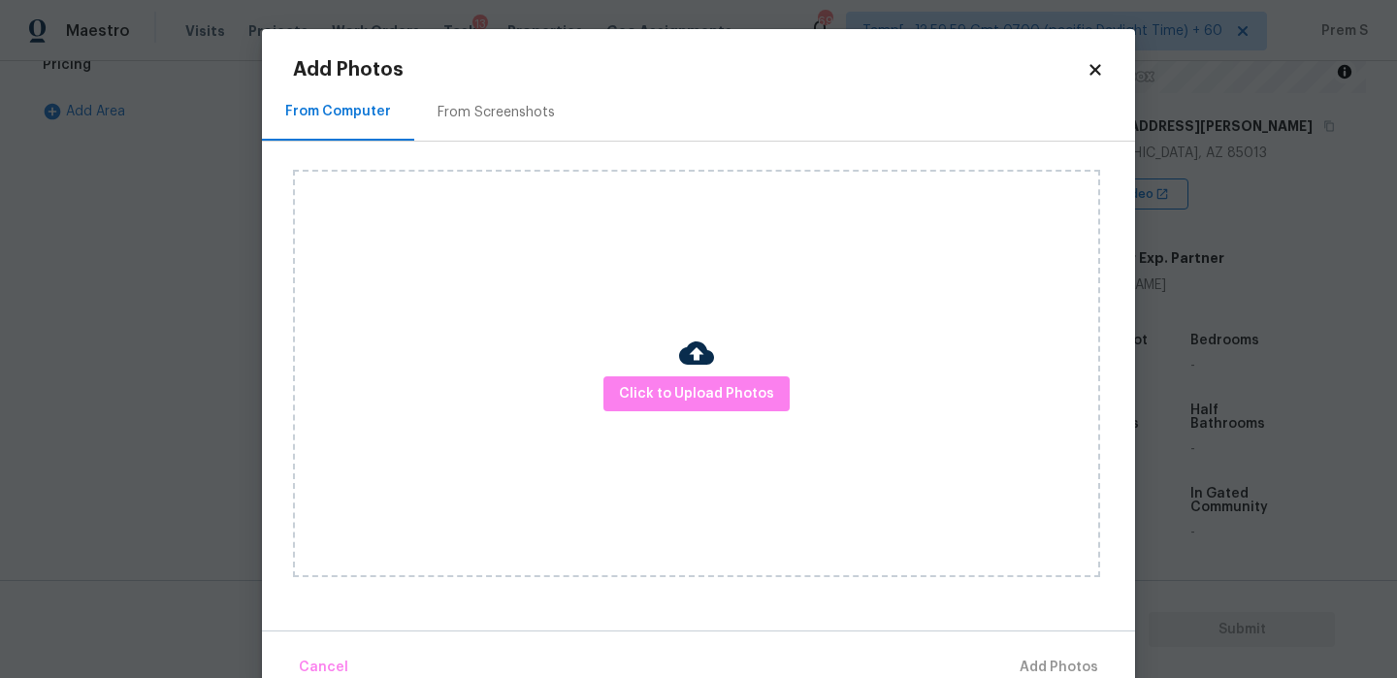
click at [682, 417] on div "Click to Upload Photos" at bounding box center [696, 374] width 807 height 408
click at [694, 380] on button "Click to Upload Photos" at bounding box center [697, 394] width 186 height 36
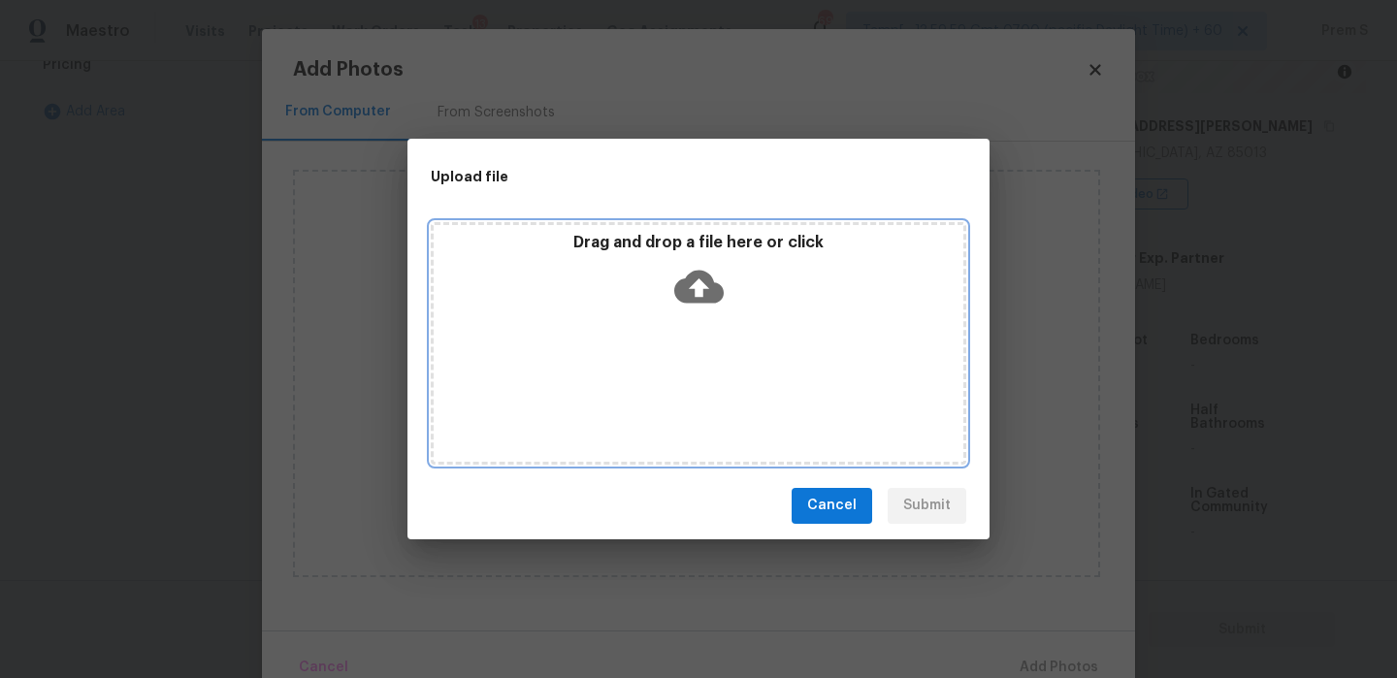
click at [704, 277] on icon at bounding box center [698, 286] width 49 height 33
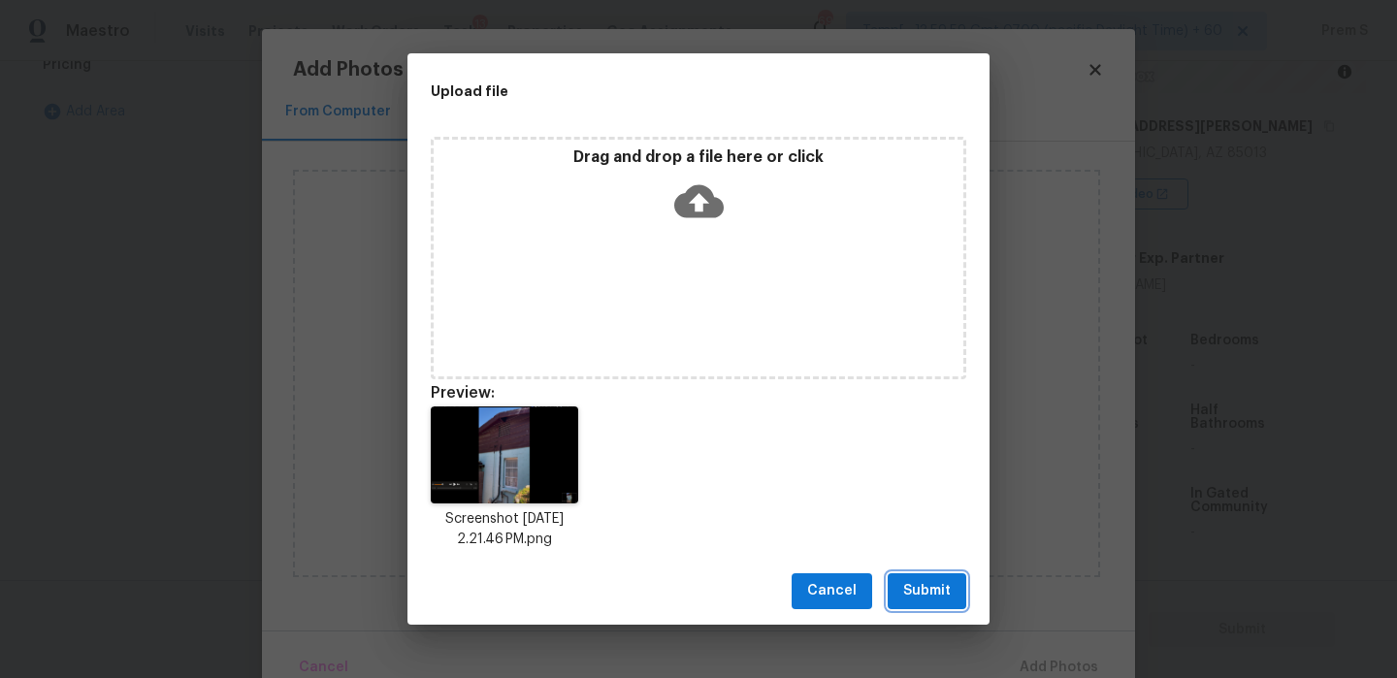
click at [907, 588] on span "Submit" at bounding box center [927, 591] width 48 height 24
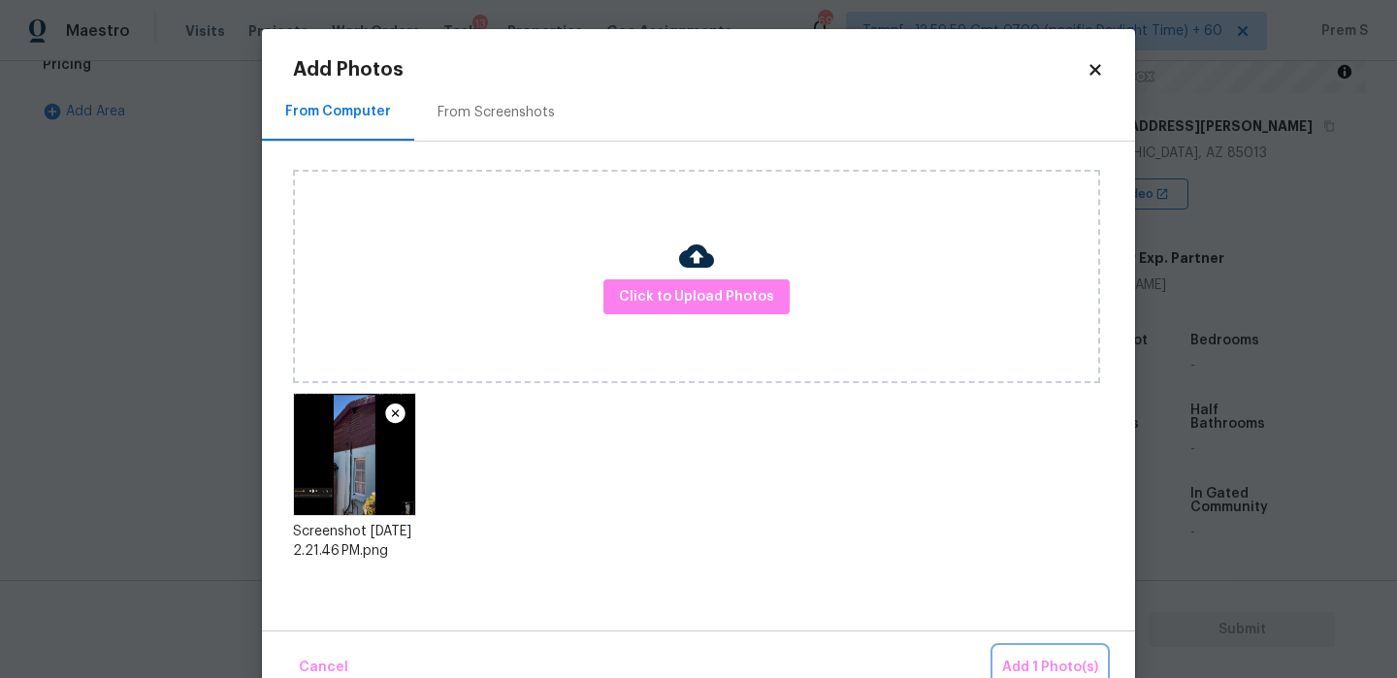
click at [1003, 659] on button "Add 1 Photo(s)" at bounding box center [1051, 668] width 112 height 42
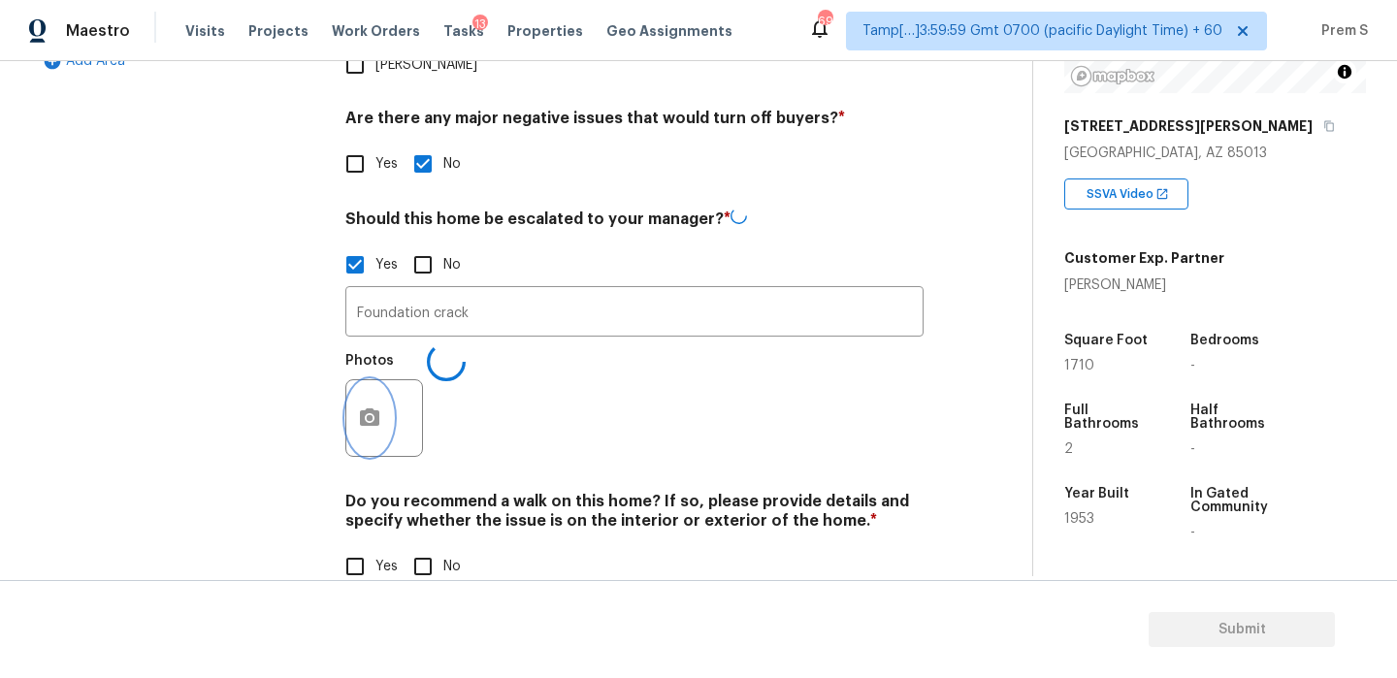
scroll to position [673, 0]
click at [429, 546] on input "No" at bounding box center [423, 566] width 41 height 41
checkbox input "true"
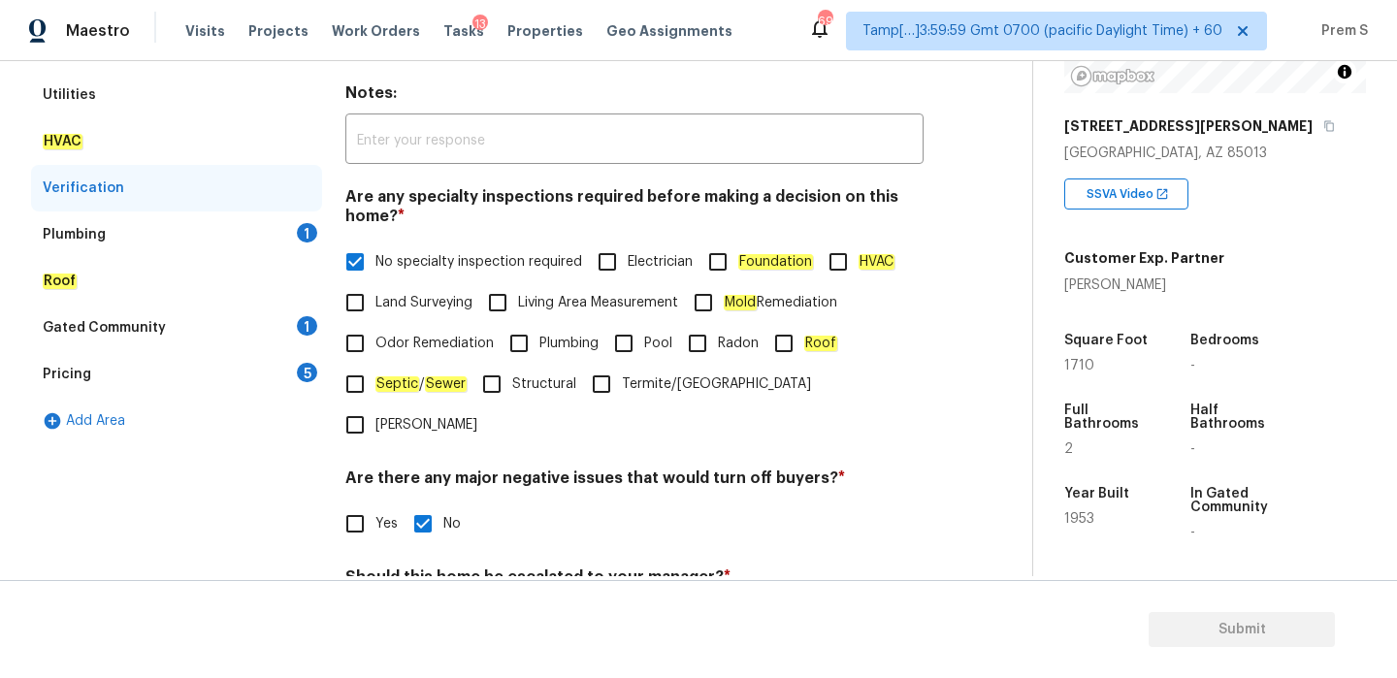
scroll to position [314, 0]
click at [306, 247] on div "Plumbing 1" at bounding box center [176, 235] width 291 height 47
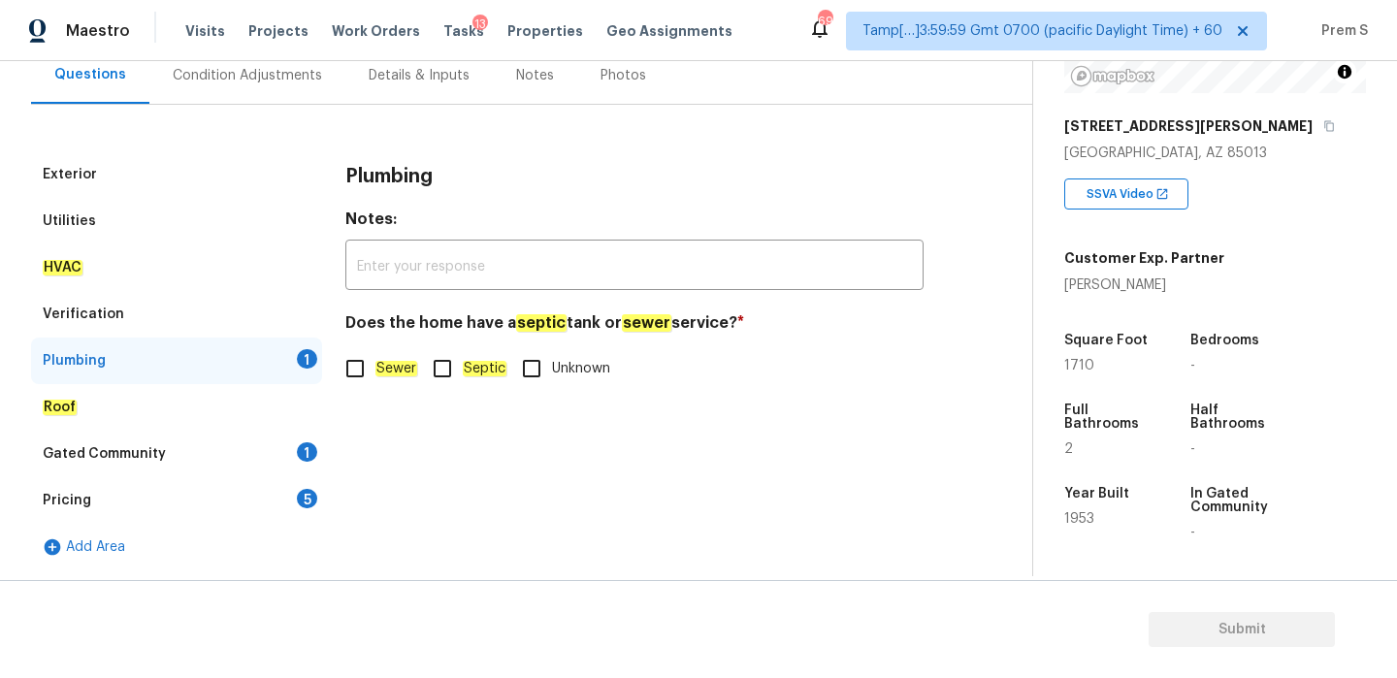
click at [381, 375] on em "Sewer" at bounding box center [396, 369] width 42 height 16
click at [375, 375] on input "Sewer" at bounding box center [355, 368] width 41 height 41
checkbox input "true"
click at [292, 449] on div "Gated Community 1" at bounding box center [176, 454] width 291 height 47
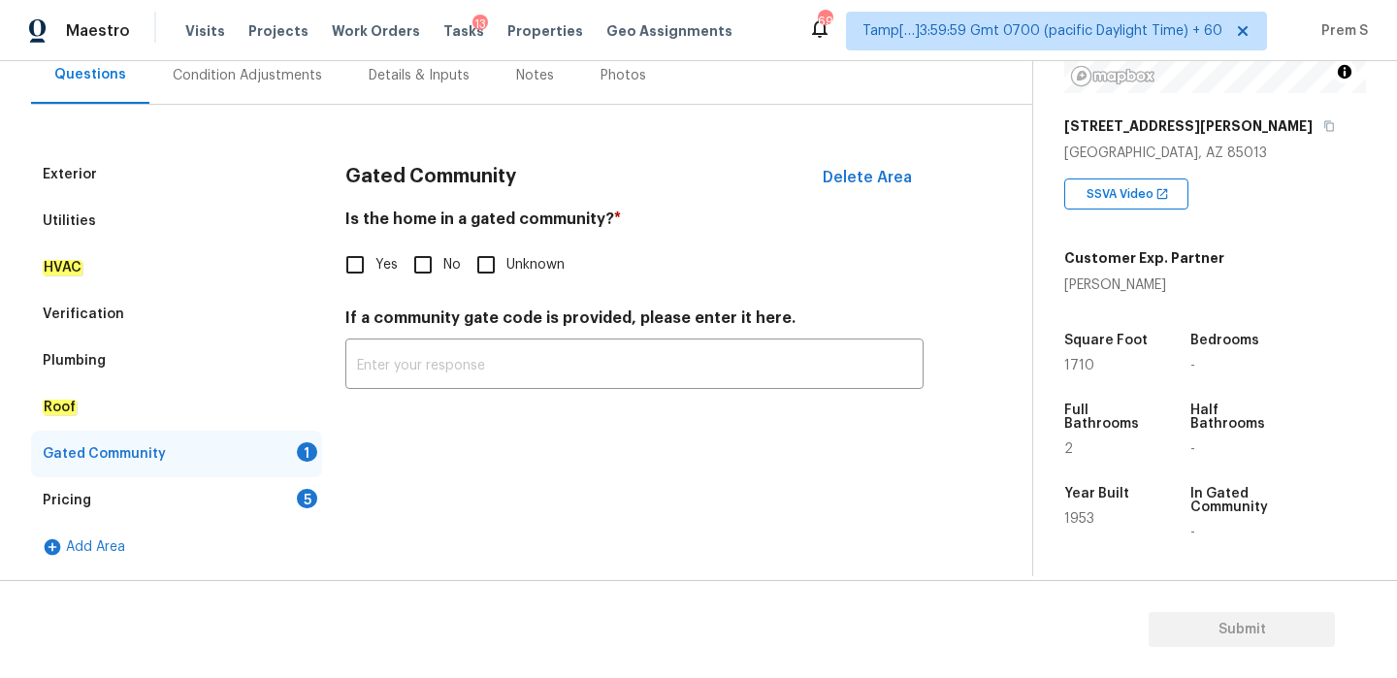
click at [422, 268] on input "No" at bounding box center [423, 265] width 41 height 41
checkbox input "true"
click at [310, 514] on div "Pricing 5" at bounding box center [176, 500] width 291 height 47
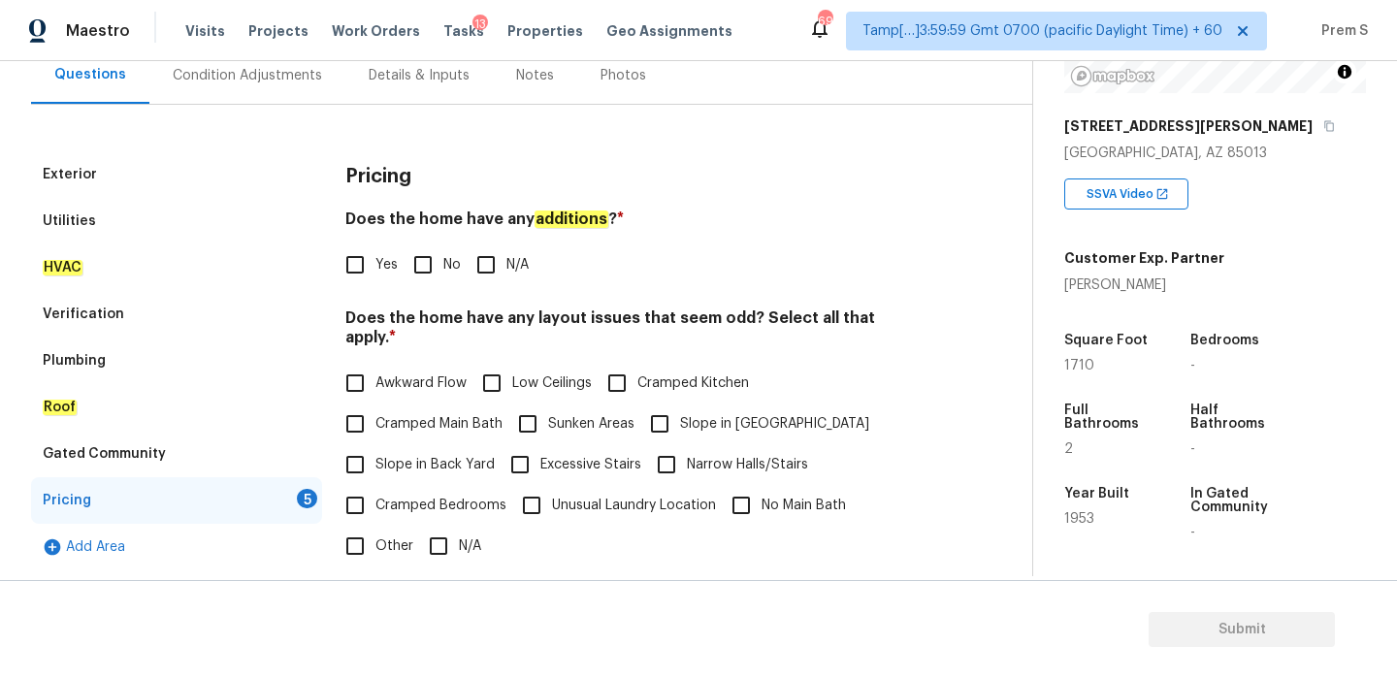
click at [423, 261] on input "No" at bounding box center [423, 265] width 41 height 41
checkbox input "true"
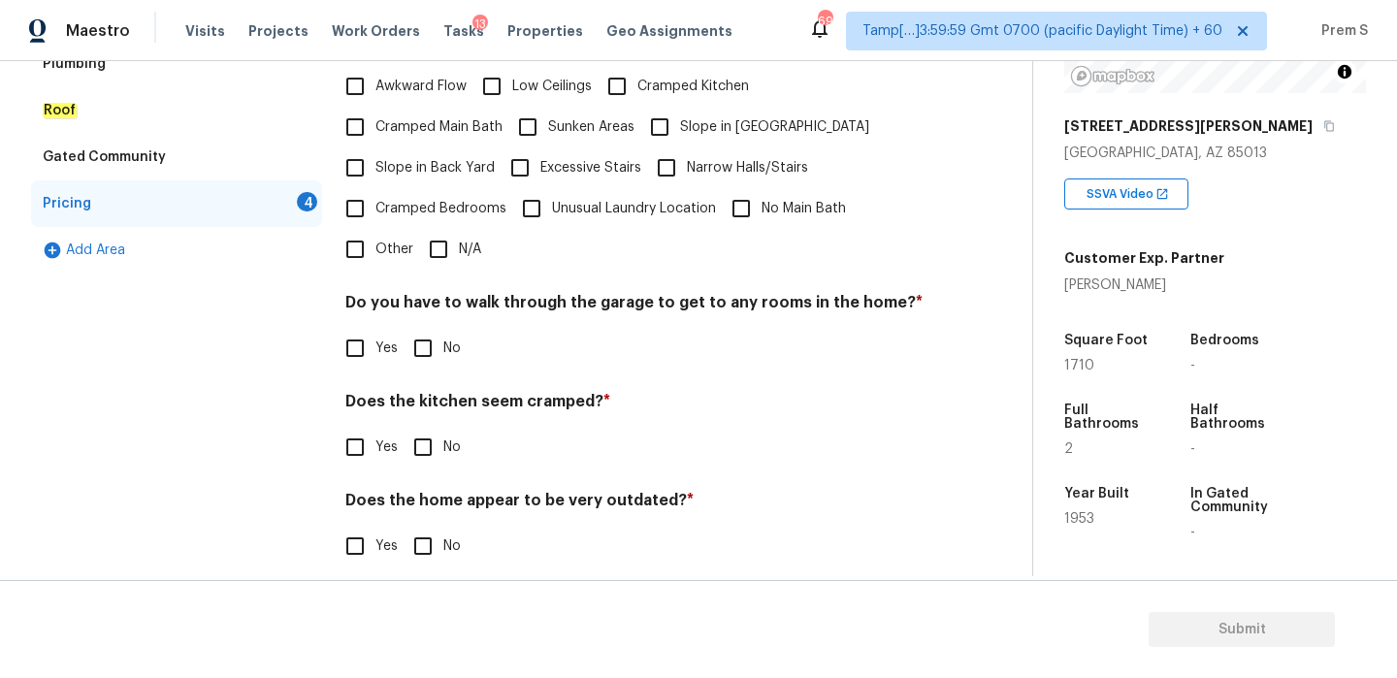
click at [447, 236] on input "N/A" at bounding box center [438, 249] width 41 height 41
checkbox input "true"
click at [420, 346] on input "No" at bounding box center [423, 348] width 41 height 41
checkbox input "true"
click at [424, 427] on input "No" at bounding box center [423, 447] width 41 height 41
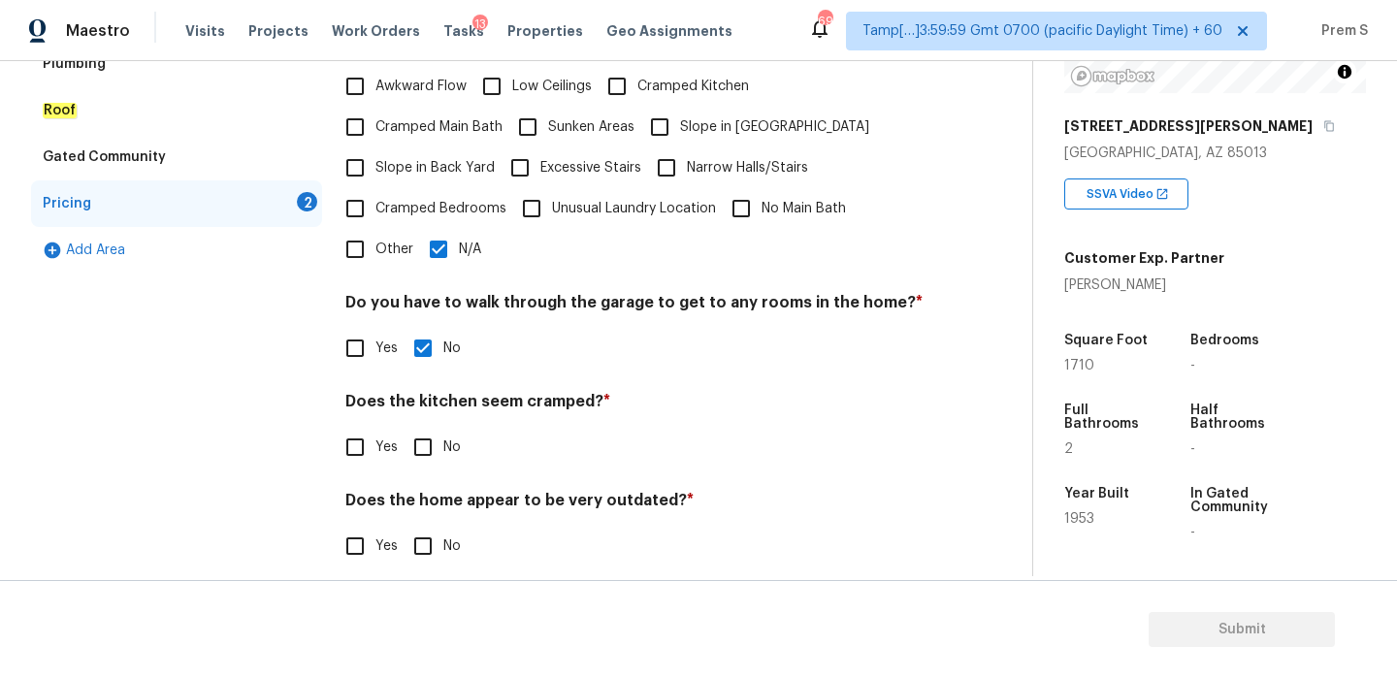
checkbox input "true"
click at [434, 541] on input "No" at bounding box center [423, 548] width 41 height 41
checkbox input "true"
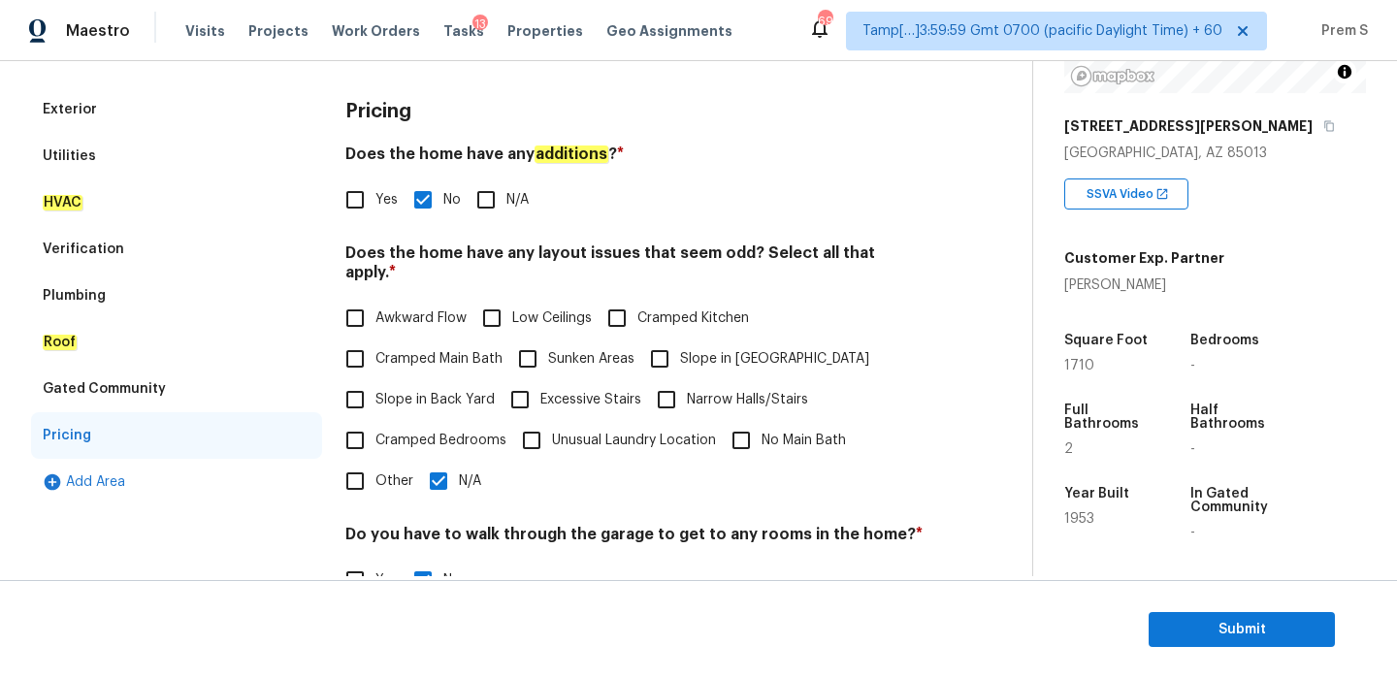
scroll to position [175, 0]
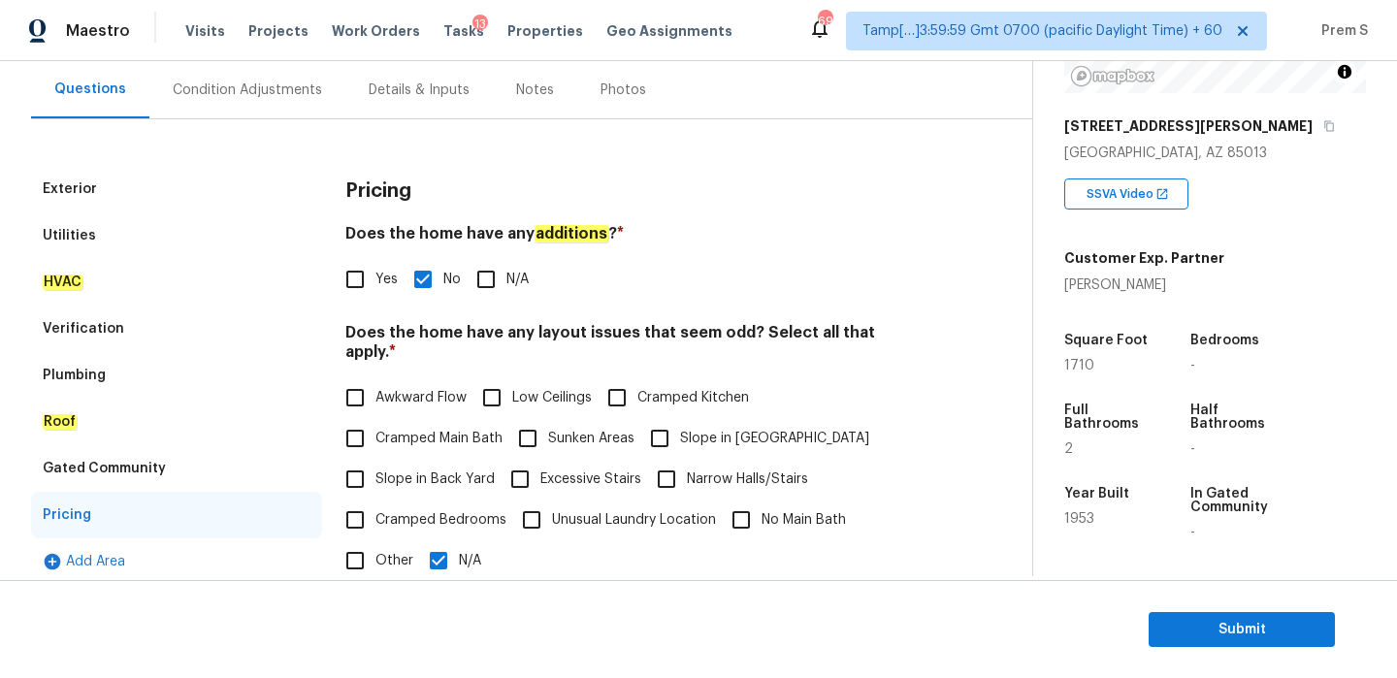
click at [276, 83] on div "Condition Adjustments" at bounding box center [247, 90] width 149 height 19
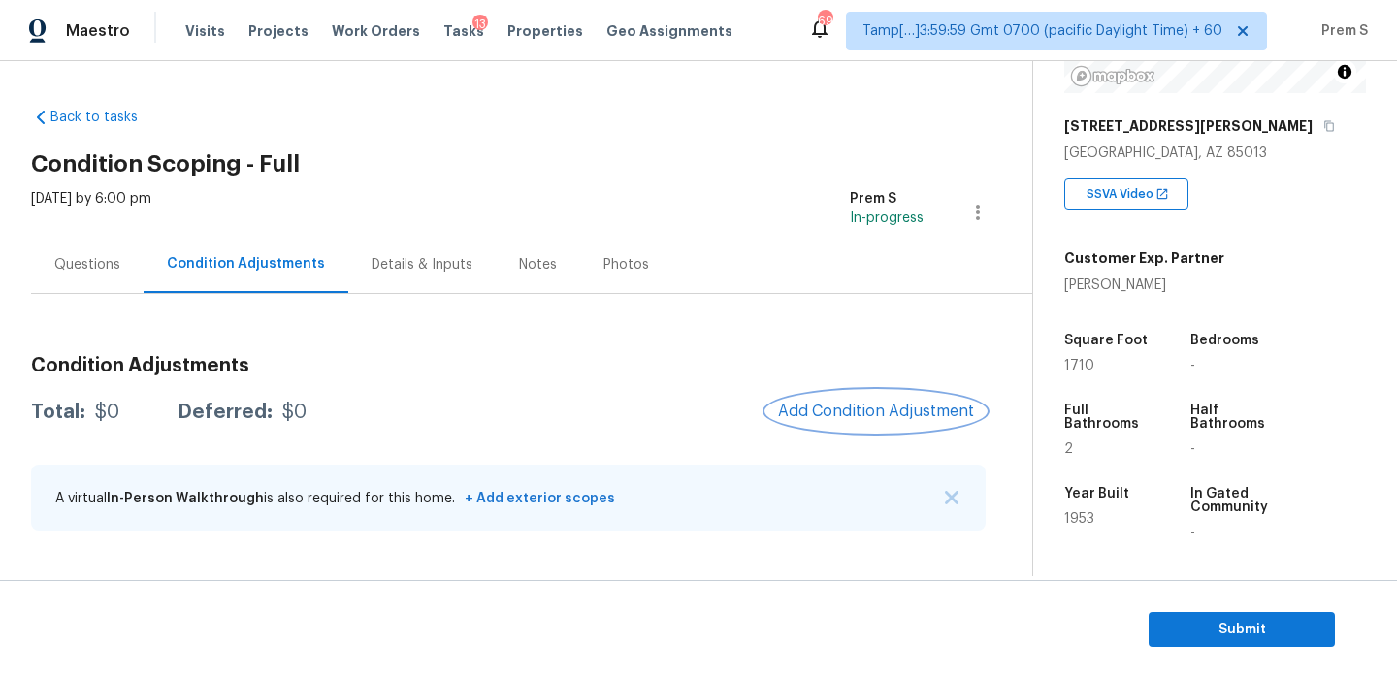
click at [828, 399] on button "Add Condition Adjustment" at bounding box center [876, 411] width 219 height 41
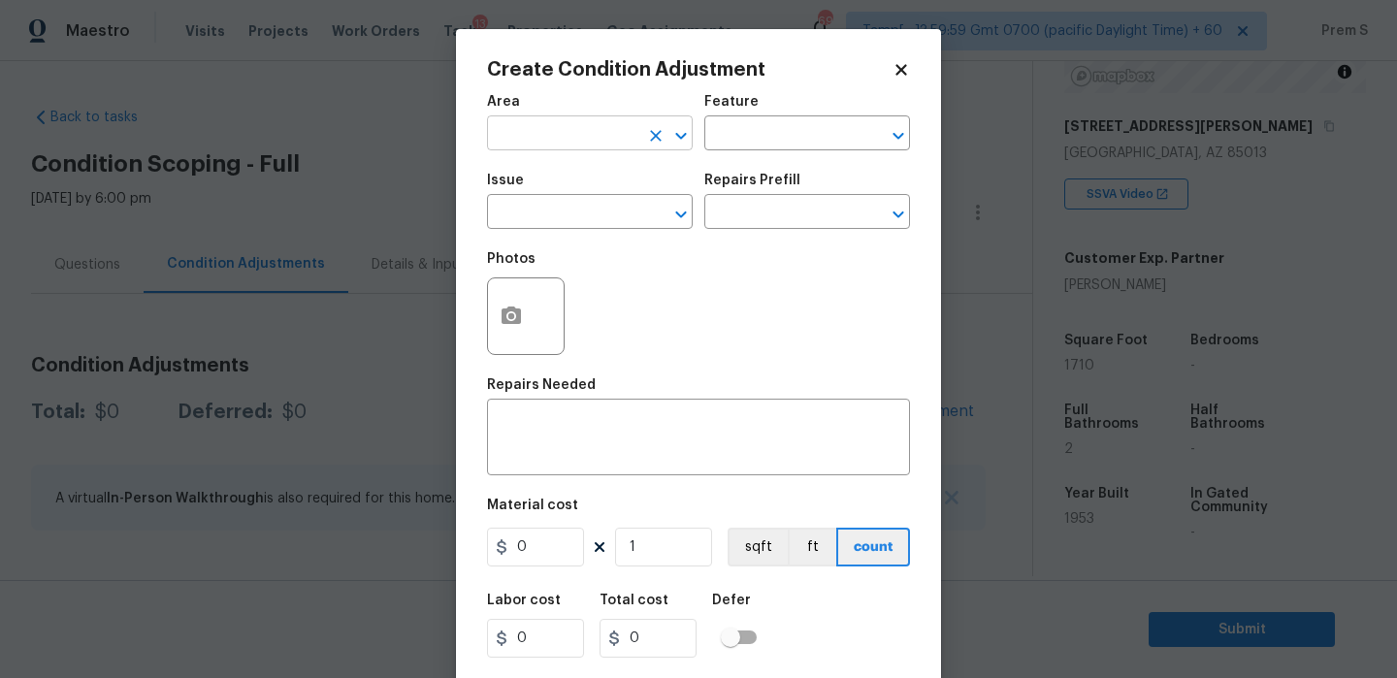
click at [550, 139] on input "text" at bounding box center [562, 135] width 151 height 30
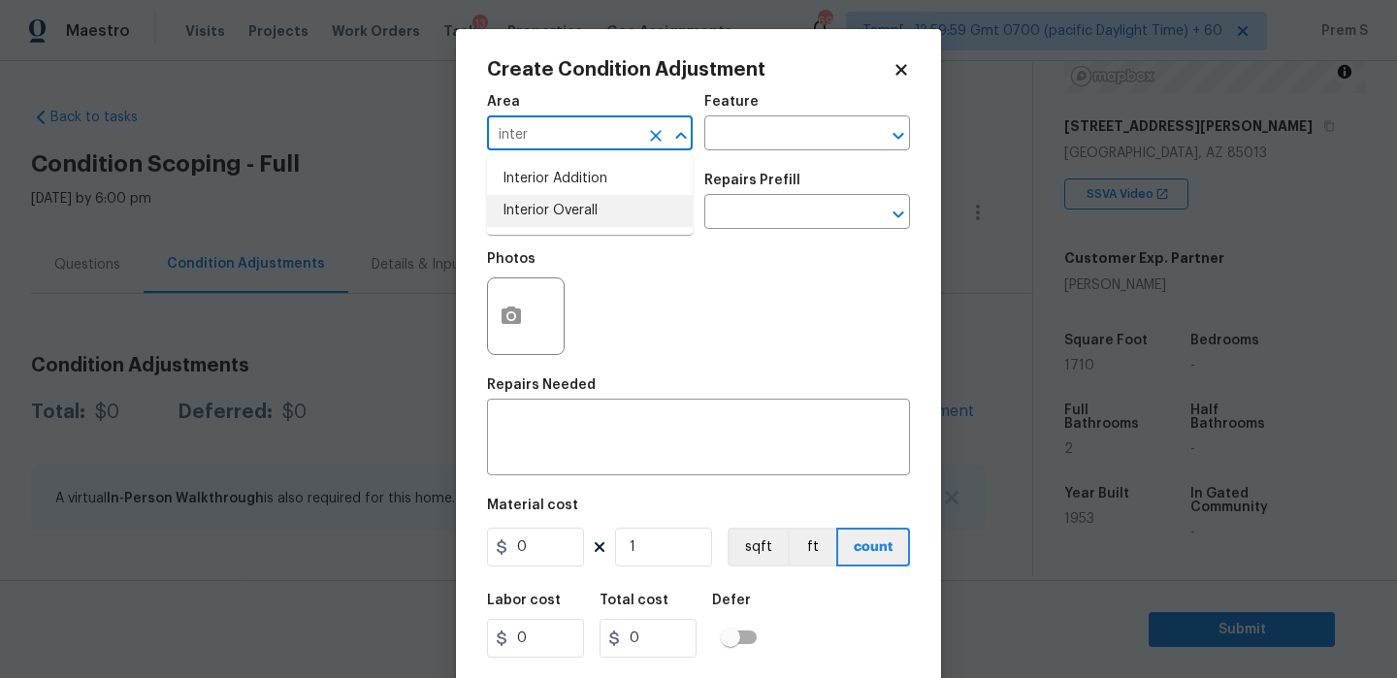
click at [560, 211] on li "Interior Overall" at bounding box center [590, 211] width 206 height 32
type input "Interior Overall"
click at [560, 211] on input "text" at bounding box center [562, 214] width 151 height 30
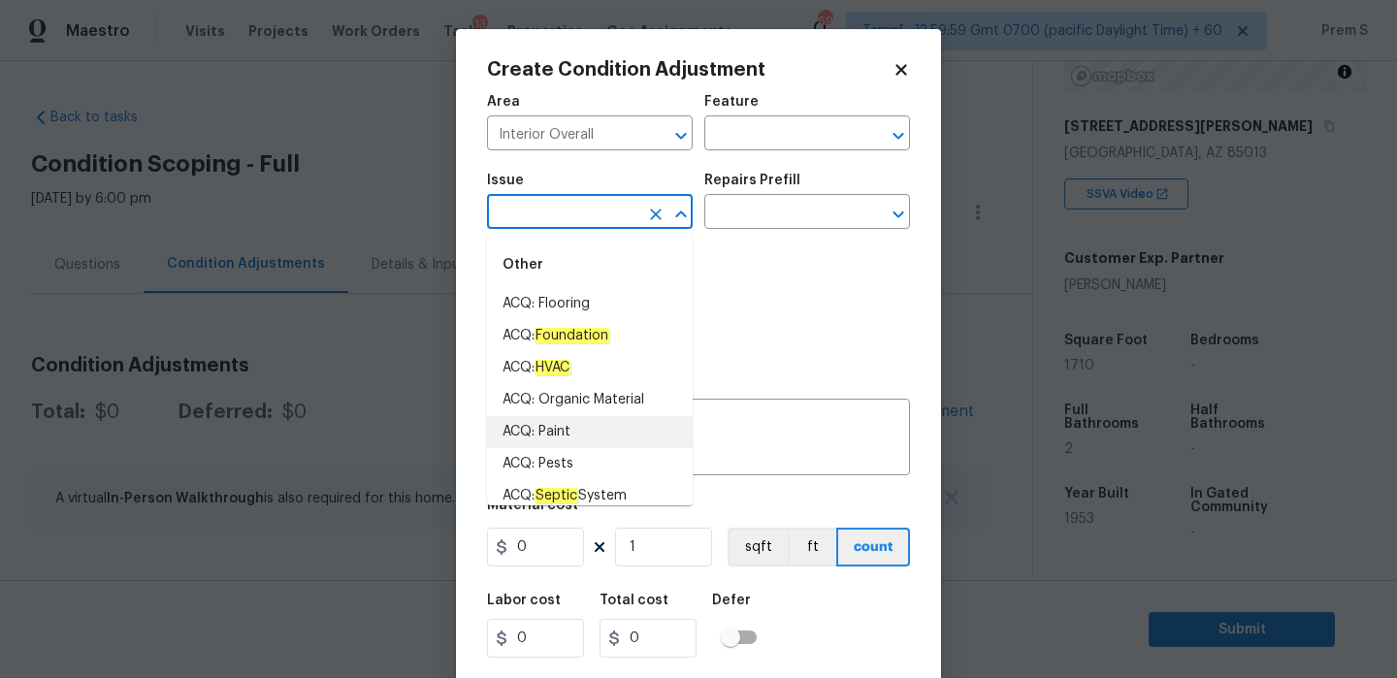
click at [606, 423] on li "ACQ: Paint" at bounding box center [590, 432] width 206 height 32
type input "ACQ: Paint"
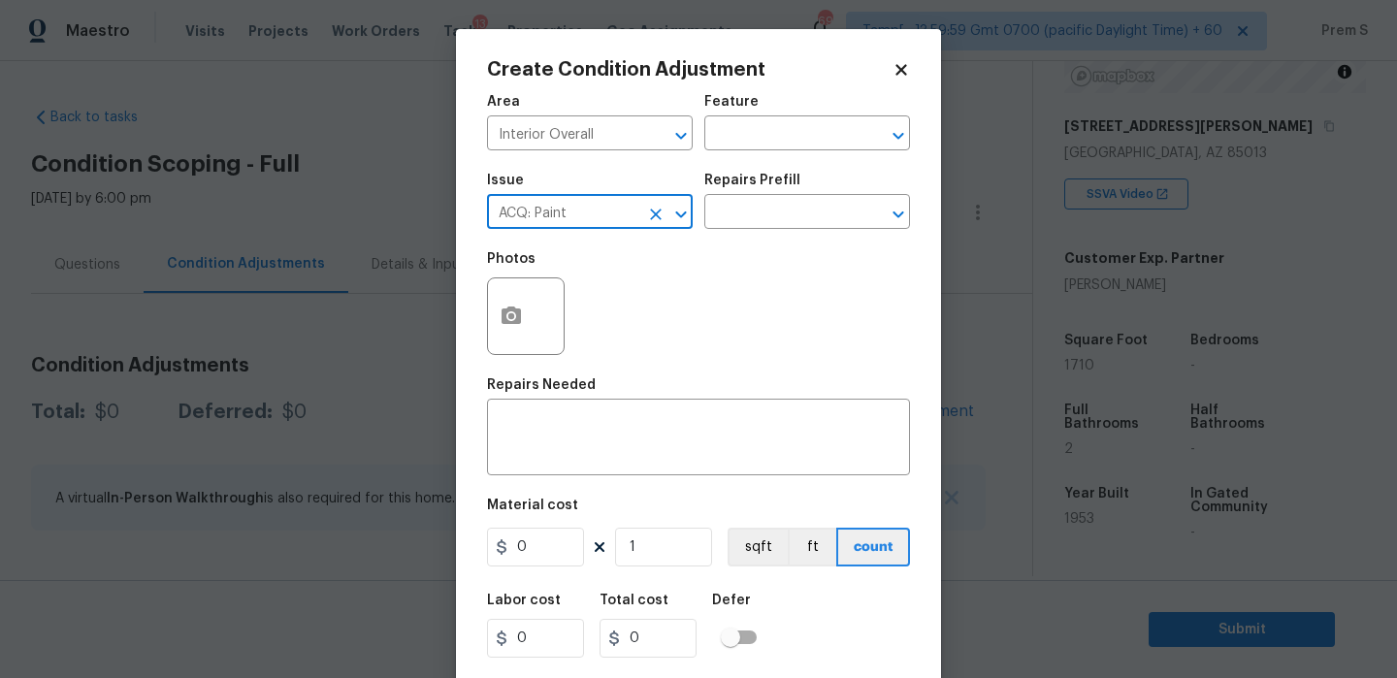
click at [774, 230] on div "Issue ACQ: Paint ​ Repairs Prefill ​" at bounding box center [698, 201] width 423 height 79
click at [793, 223] on input "text" at bounding box center [779, 214] width 151 height 30
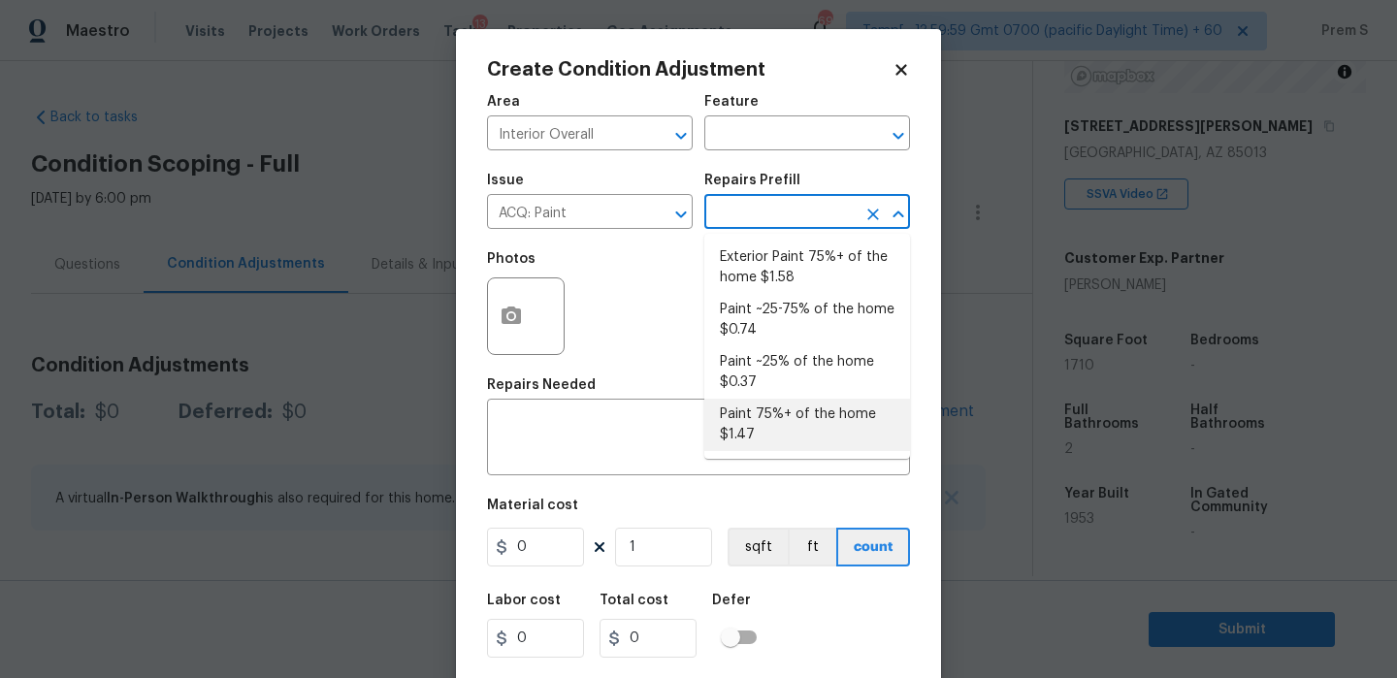
click at [754, 426] on li "Paint 75%+ of the home $1.47" at bounding box center [807, 425] width 206 height 52
type input "Acquisition"
type textarea "Acquisition Scope: 75%+ of the home will likely require interior paint"
type input "1.47"
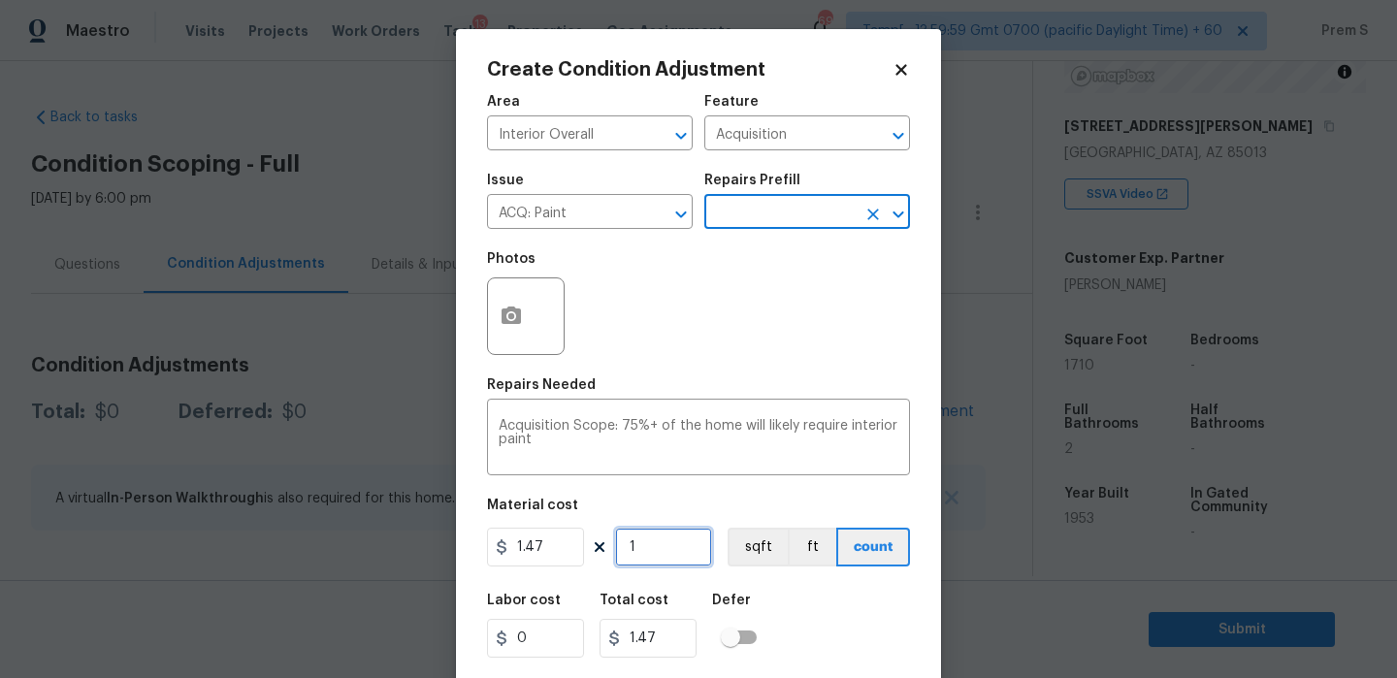
click at [655, 563] on input "1" at bounding box center [663, 547] width 97 height 39
type input "17"
type input "24.99"
type input "171"
type input "251.37"
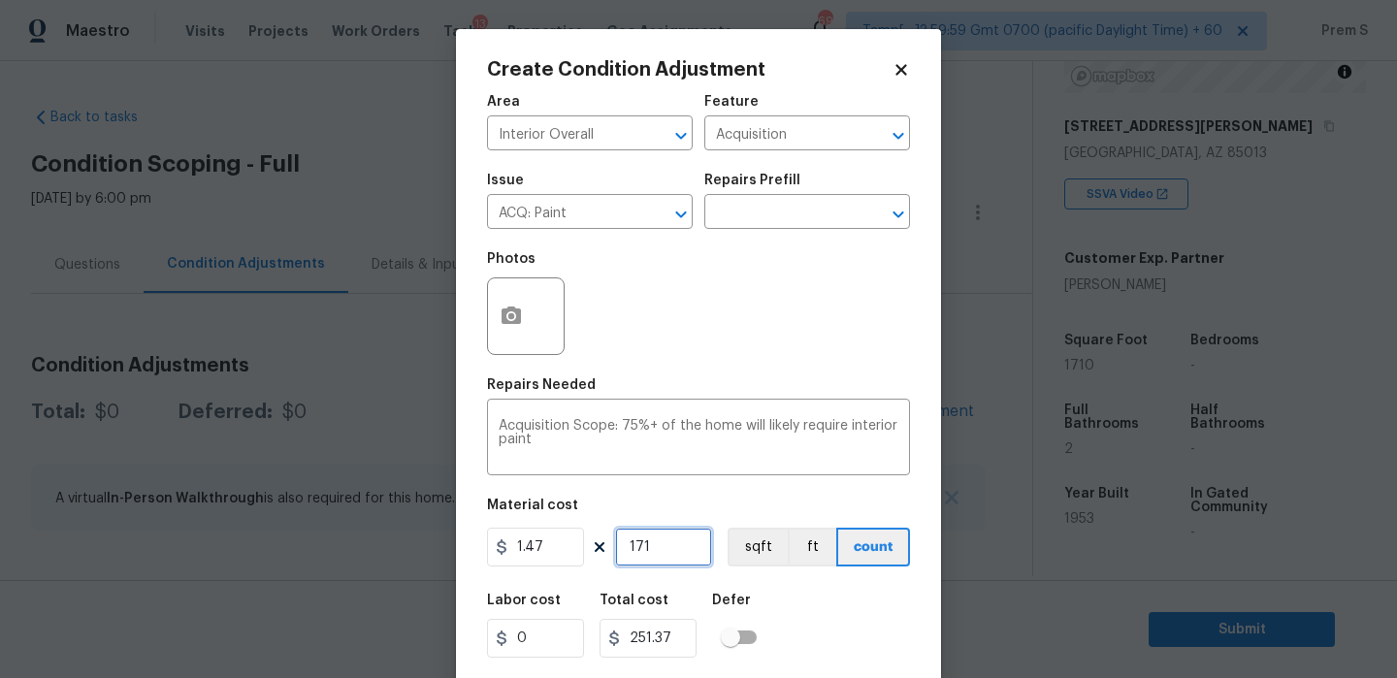
type input "1710"
type input "2513.7"
type input "1710"
click at [508, 335] on button "button" at bounding box center [511, 316] width 47 height 76
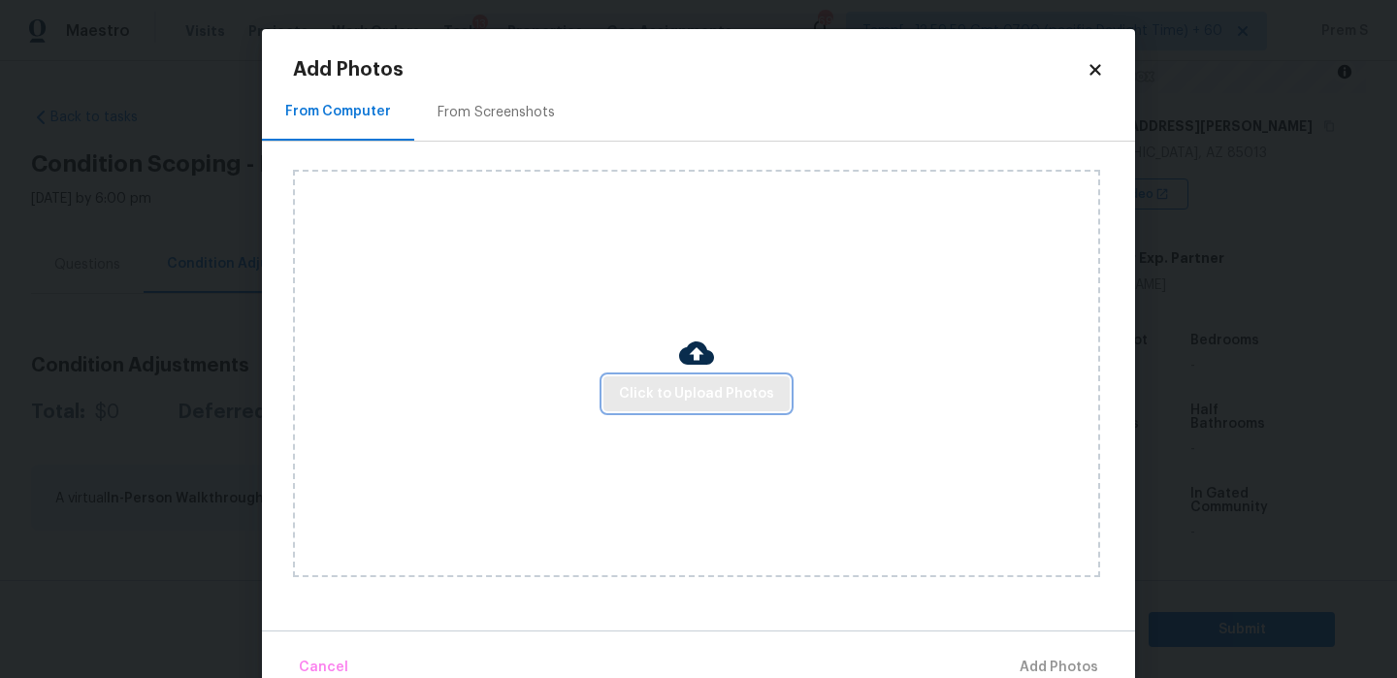
click at [669, 395] on span "Click to Upload Photos" at bounding box center [696, 394] width 155 height 24
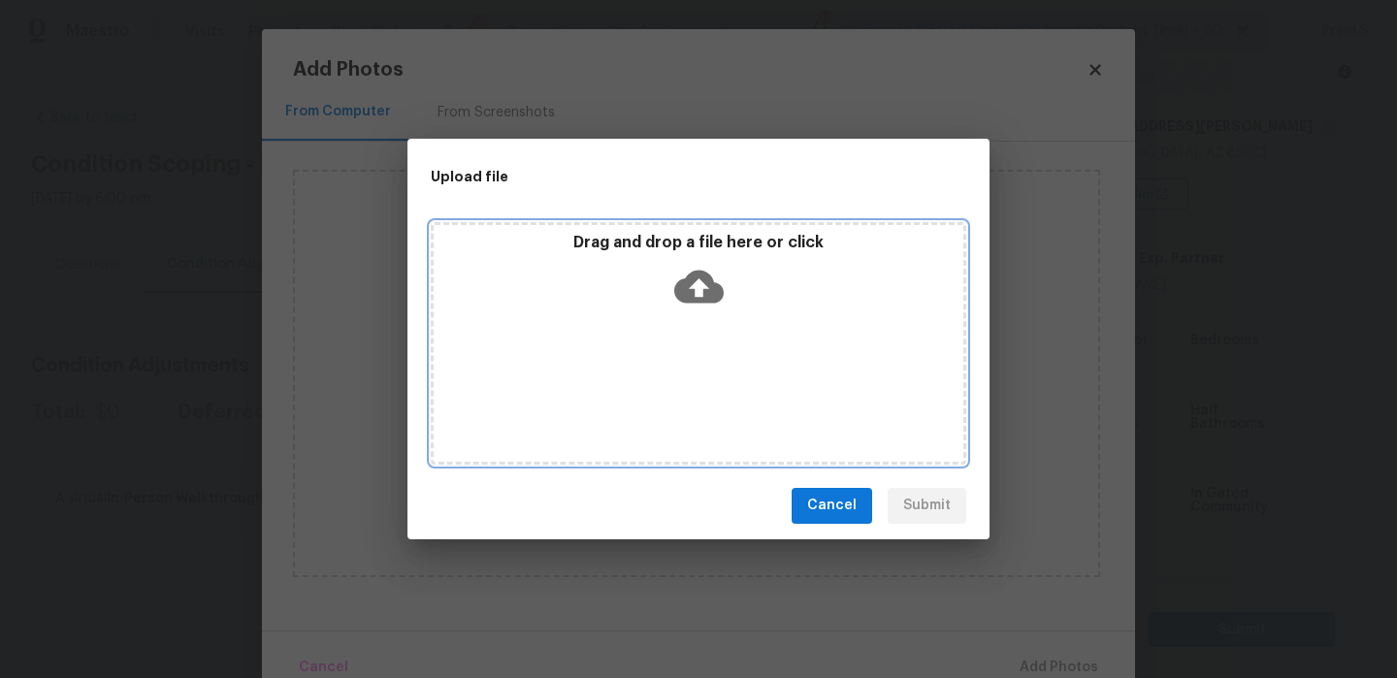
click at [703, 294] on icon at bounding box center [698, 286] width 49 height 33
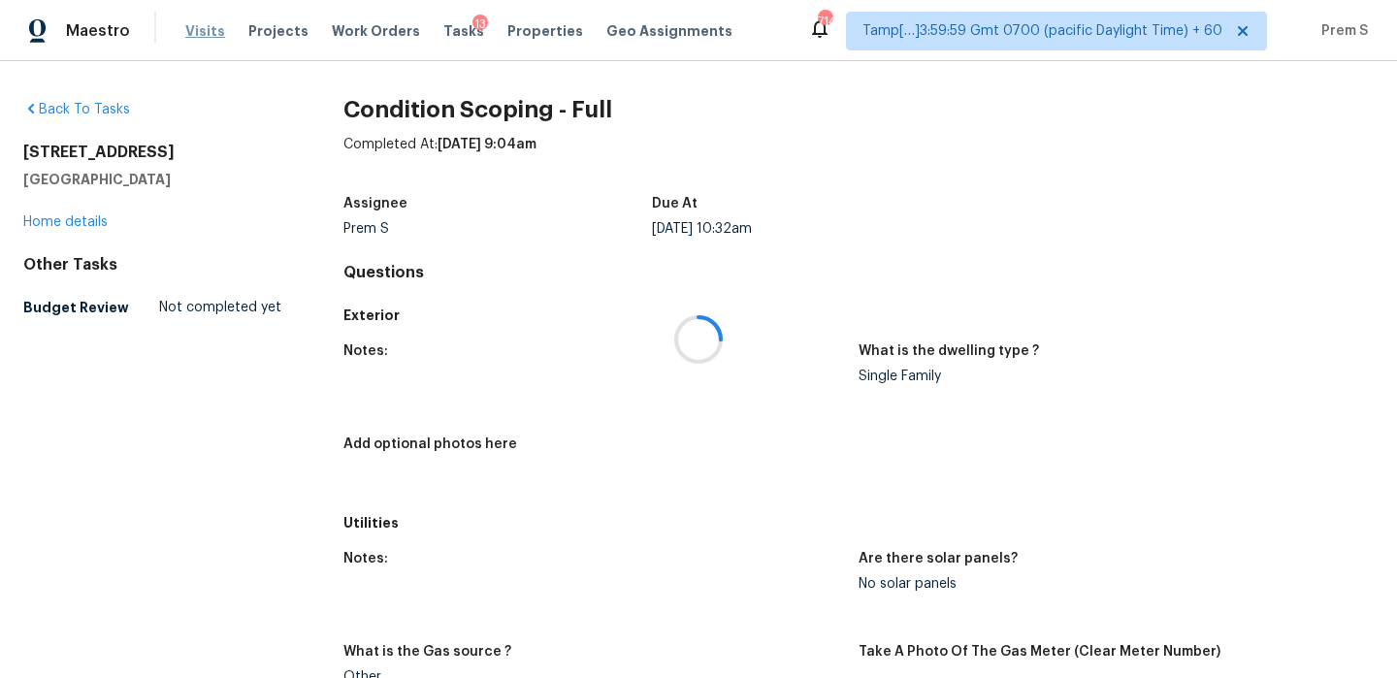
click at [198, 34] on div at bounding box center [698, 339] width 1397 height 678
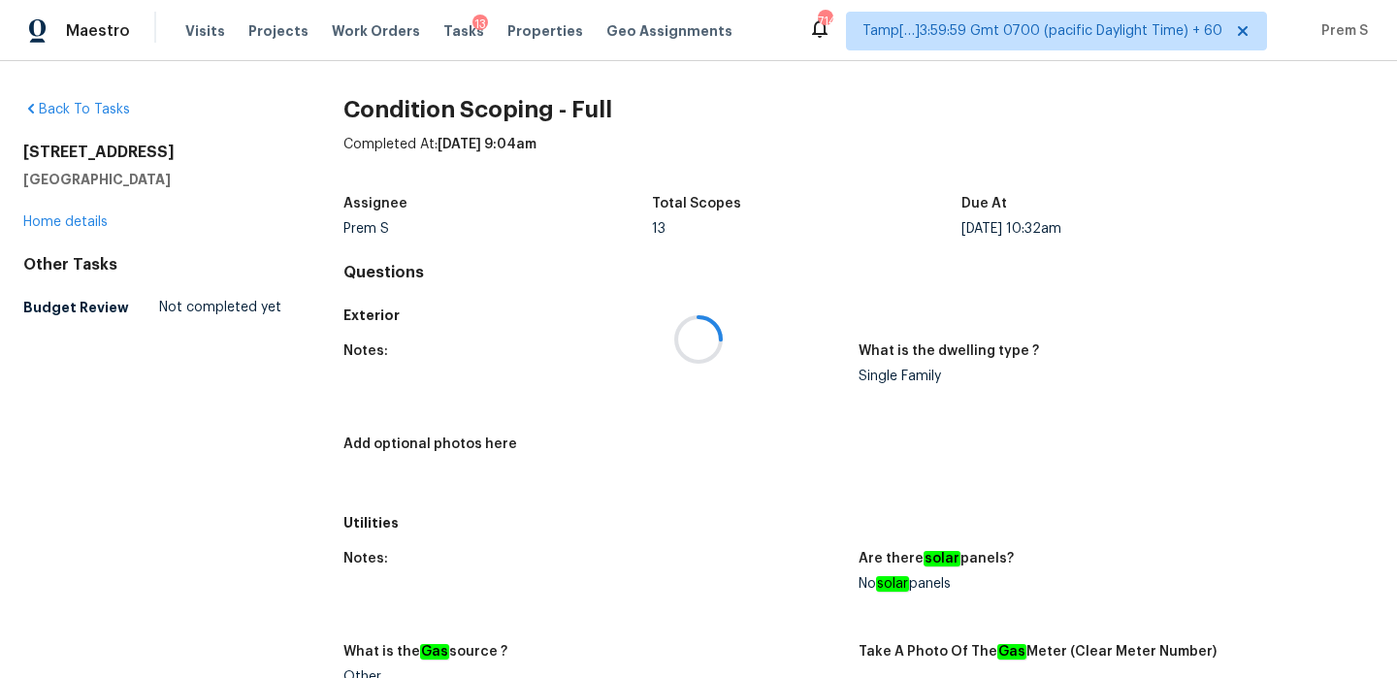
click at [204, 29] on div at bounding box center [698, 339] width 1397 height 678
click at [203, 30] on div at bounding box center [698, 339] width 1397 height 678
click at [203, 30] on span "Visits" at bounding box center [205, 30] width 40 height 19
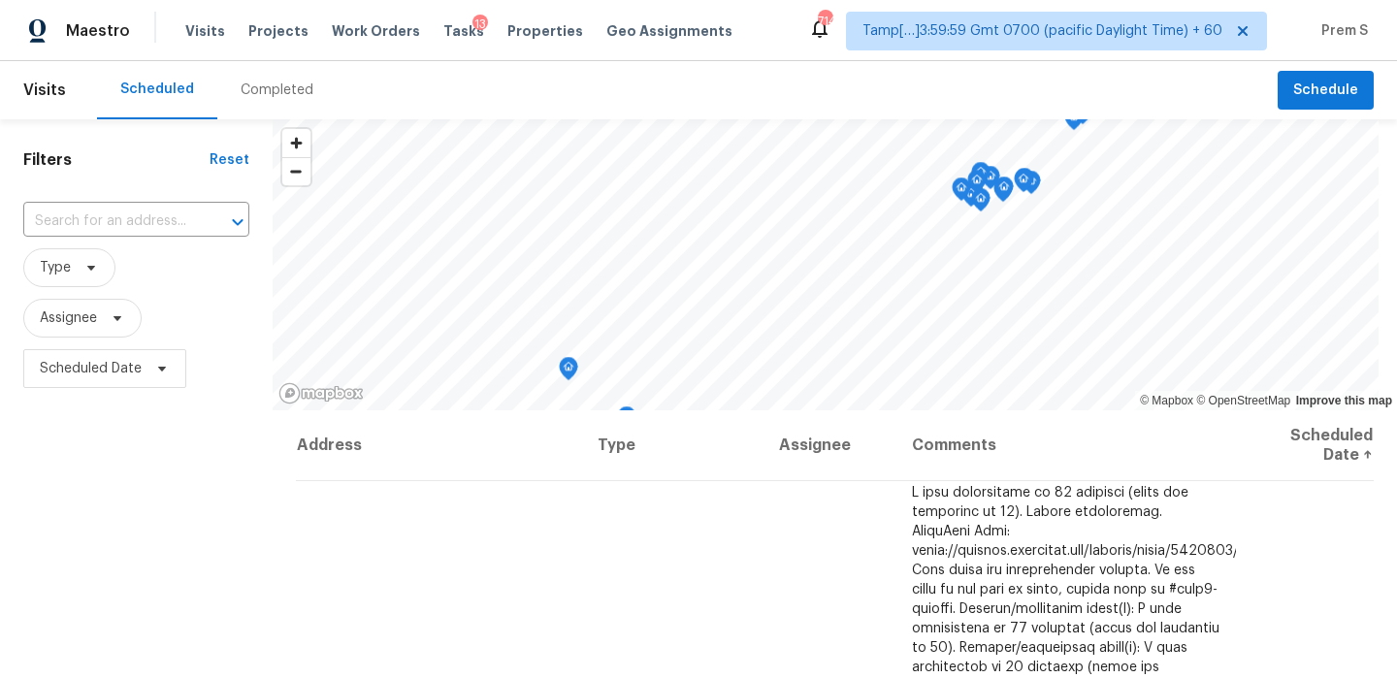
click at [276, 89] on div "Completed" at bounding box center [277, 90] width 73 height 19
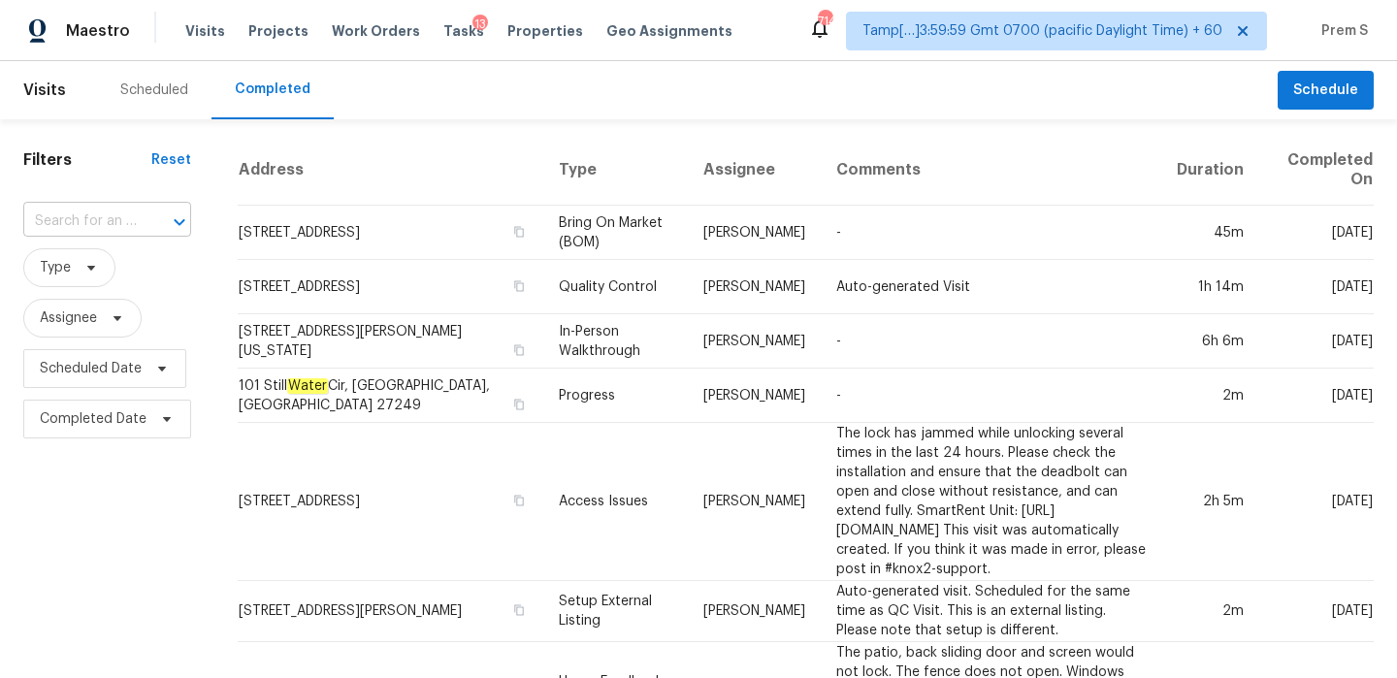
click at [137, 224] on div "​" at bounding box center [107, 222] width 168 height 30
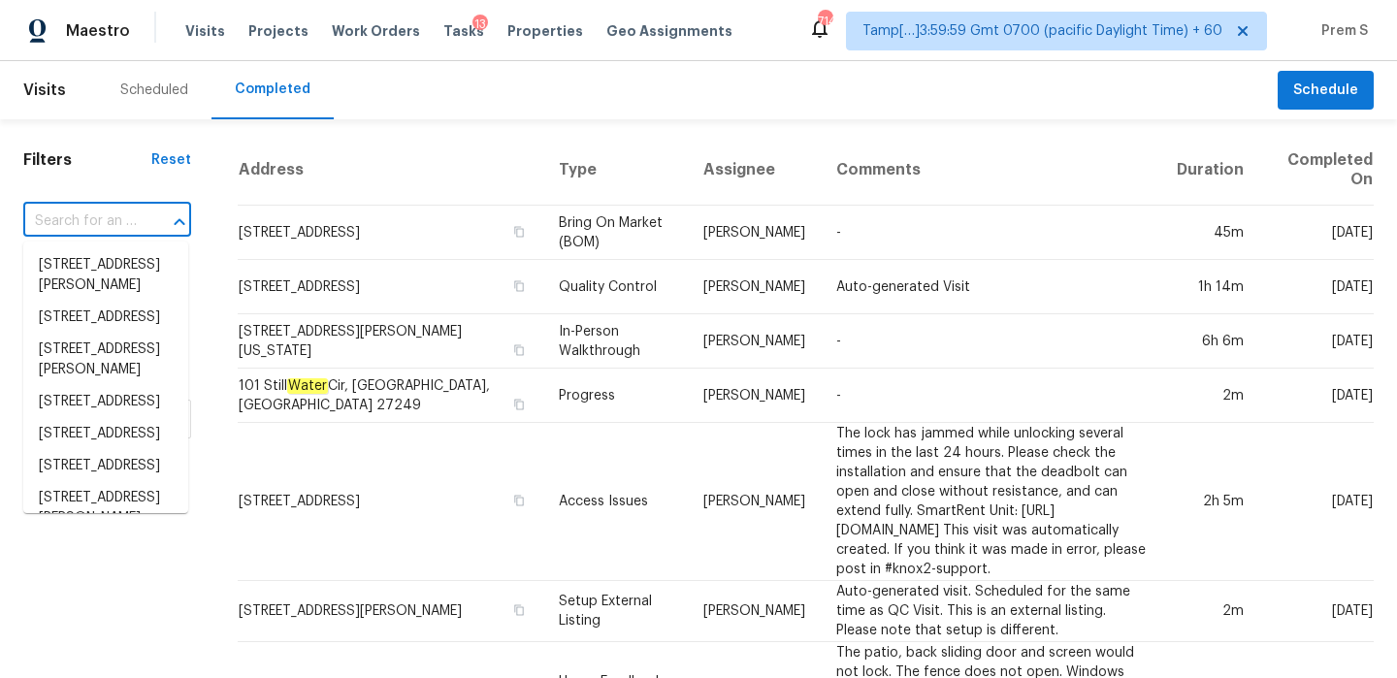
paste input "505 Roserush Ln Jacksonville, FL, 32225"
type input "505 Roserush Ln Jacksonville, FL, 32225"
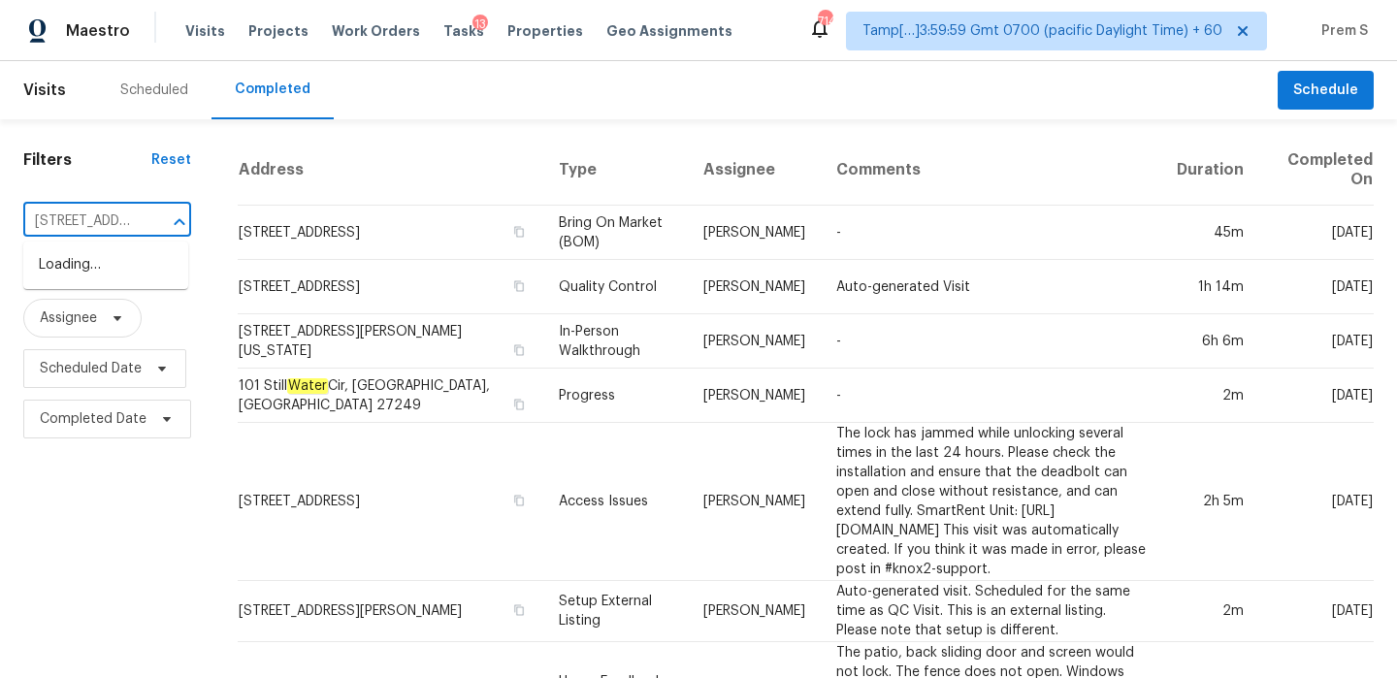
scroll to position [0, 154]
click at [114, 276] on li "505 Roserush Ln, Jacksonville, FL 32225" at bounding box center [105, 265] width 165 height 32
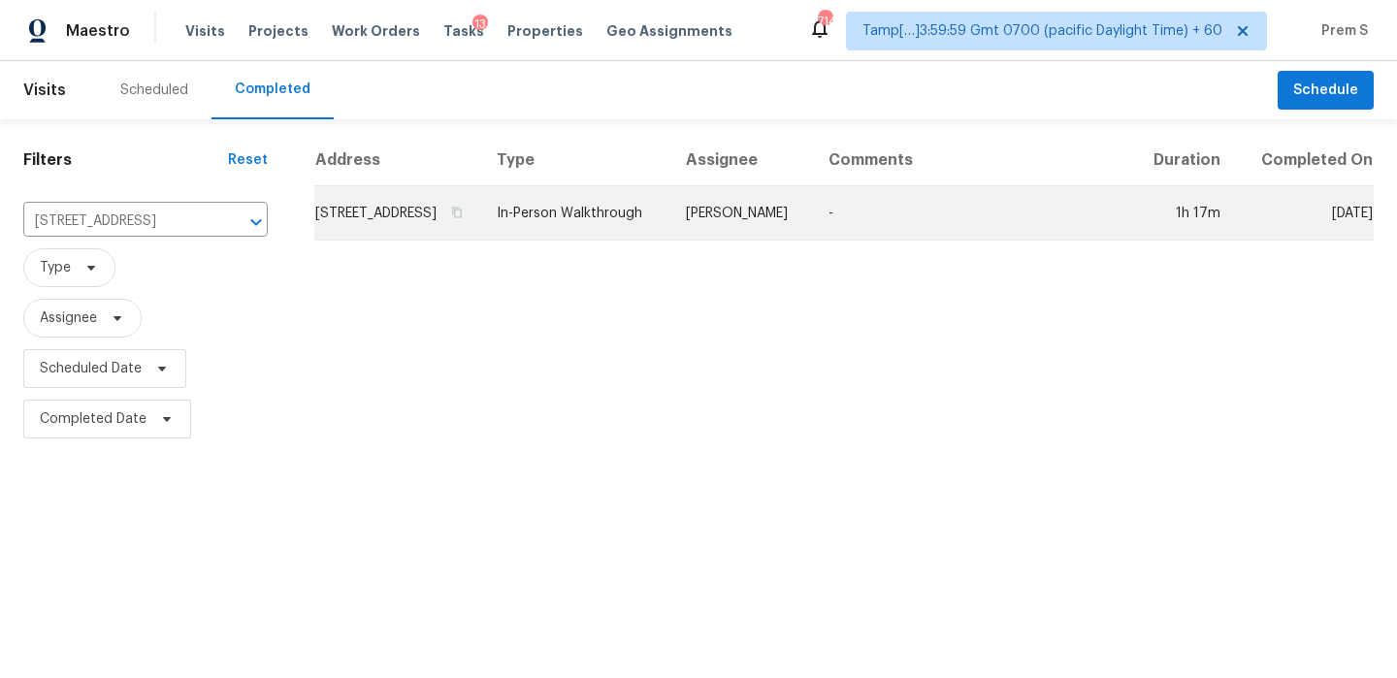
click at [474, 229] on td "505 Roserush Ln, Jacksonville, FL 32225" at bounding box center [397, 213] width 167 height 54
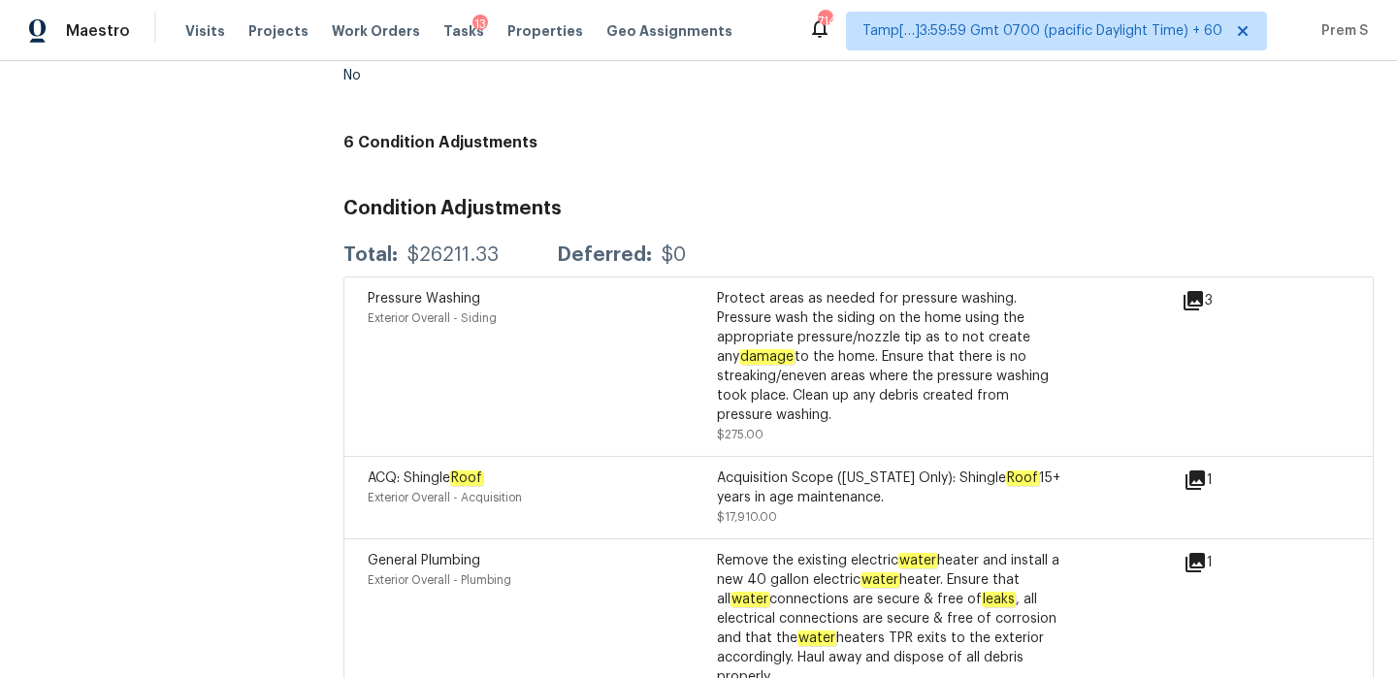
scroll to position [5196, 0]
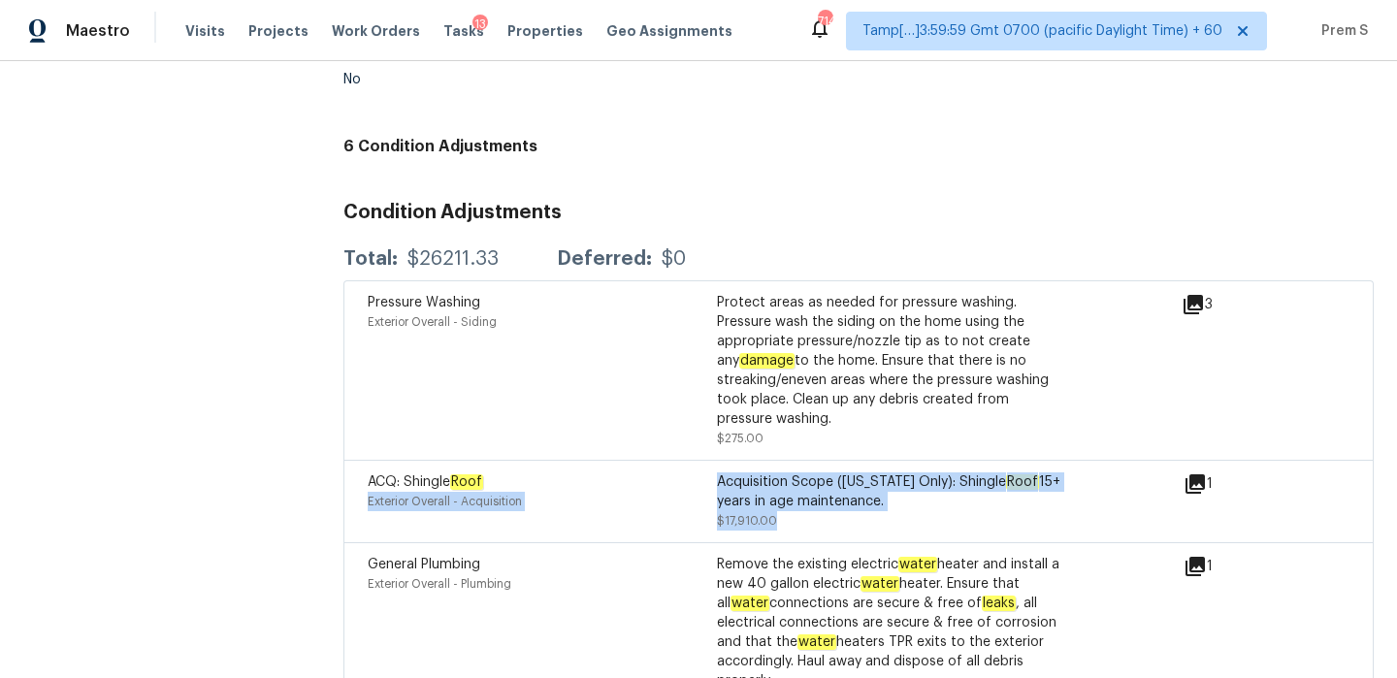
drag, startPoint x: 707, startPoint y: 458, endPoint x: 872, endPoint y: 498, distance: 169.7
click at [872, 498] on div "ACQ: Shingle Roof Exterior Overall - Acquisition Acquisition Scope (Florida Onl…" at bounding box center [717, 502] width 699 height 58
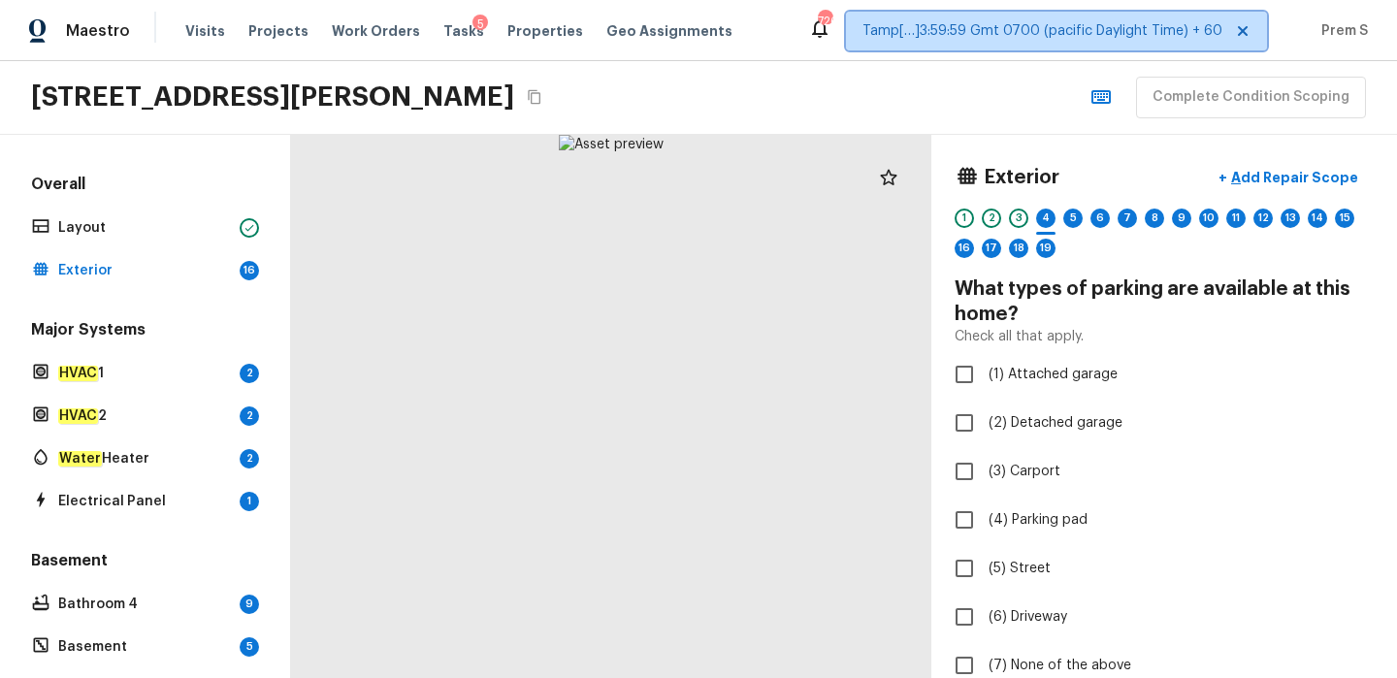
click at [1144, 38] on span "Tamp[…]3:59:59 Gmt 0700 (pacific Daylight Time) + 60" at bounding box center [1043, 30] width 360 height 19
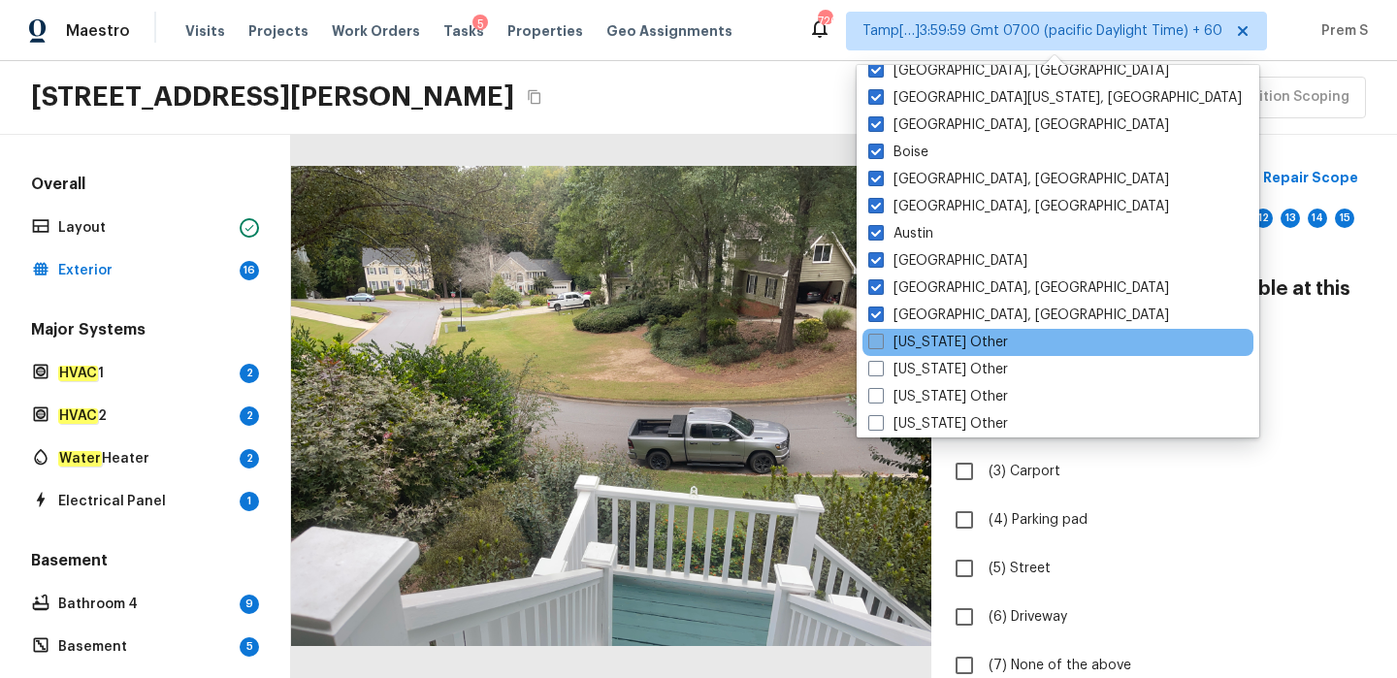
scroll to position [1372, 0]
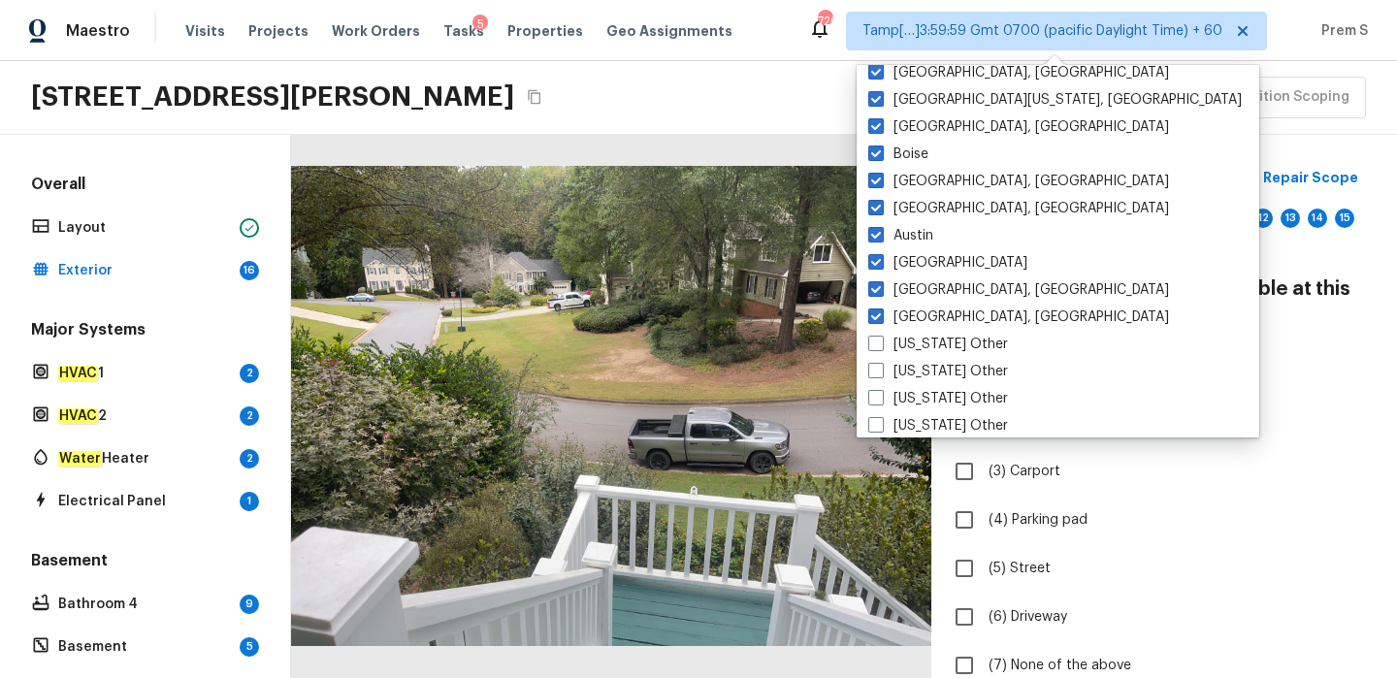
click at [1149, 373] on label "(1) Attached garage" at bounding box center [1151, 374] width 414 height 41
click at [985, 373] on input "(1) Attached garage" at bounding box center [964, 374] width 41 height 41
checkbox input "true"
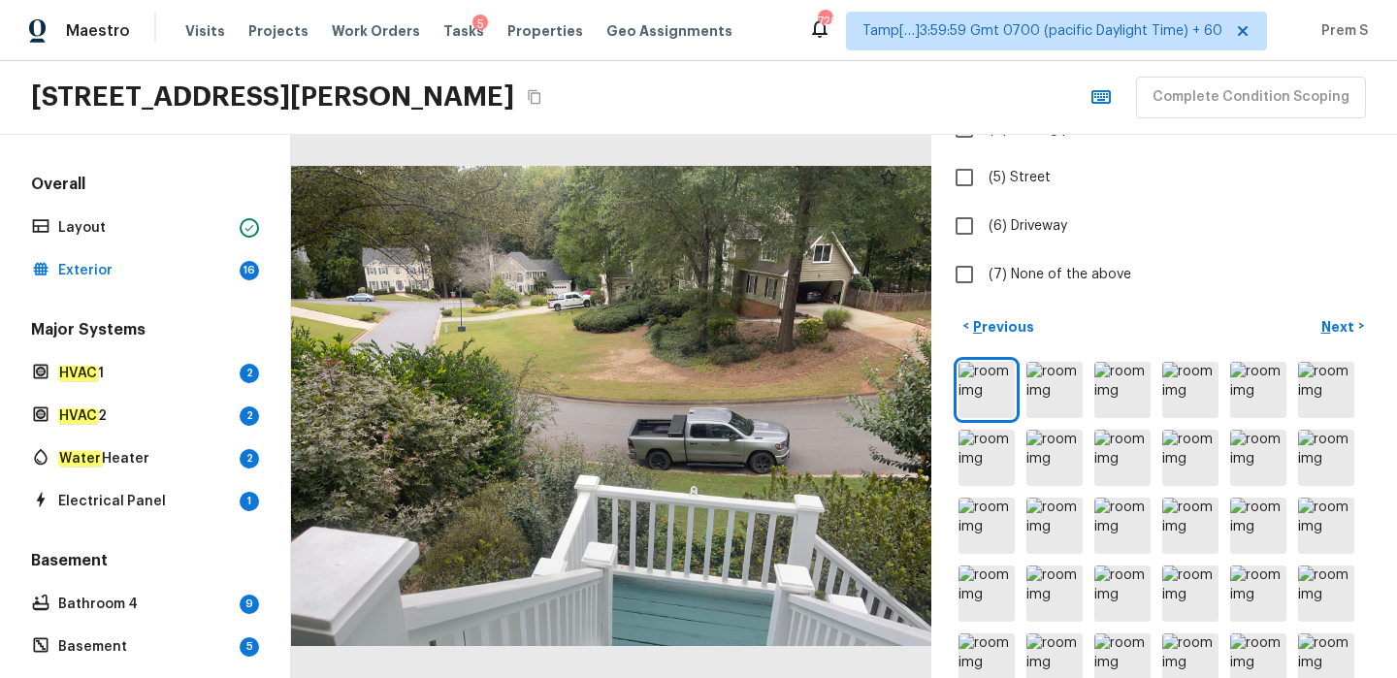
scroll to position [374, 0]
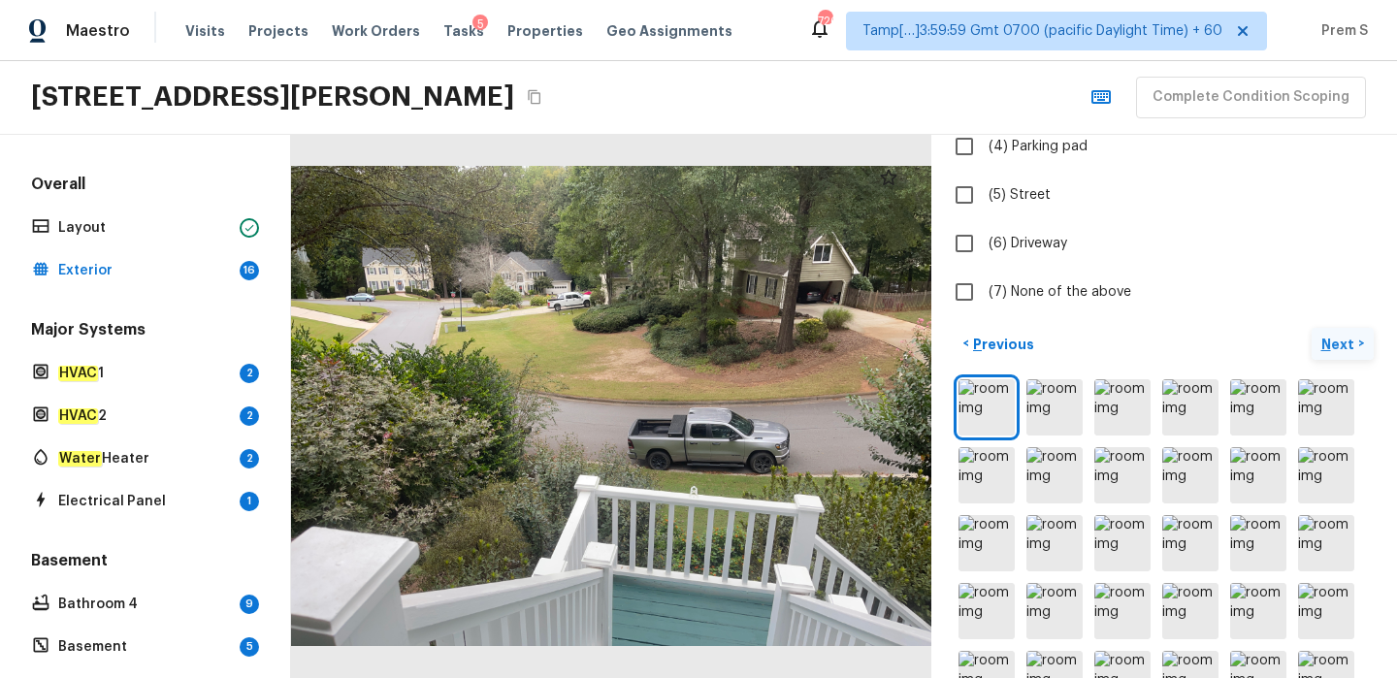
click at [1346, 335] on p "Next" at bounding box center [1339, 344] width 37 height 19
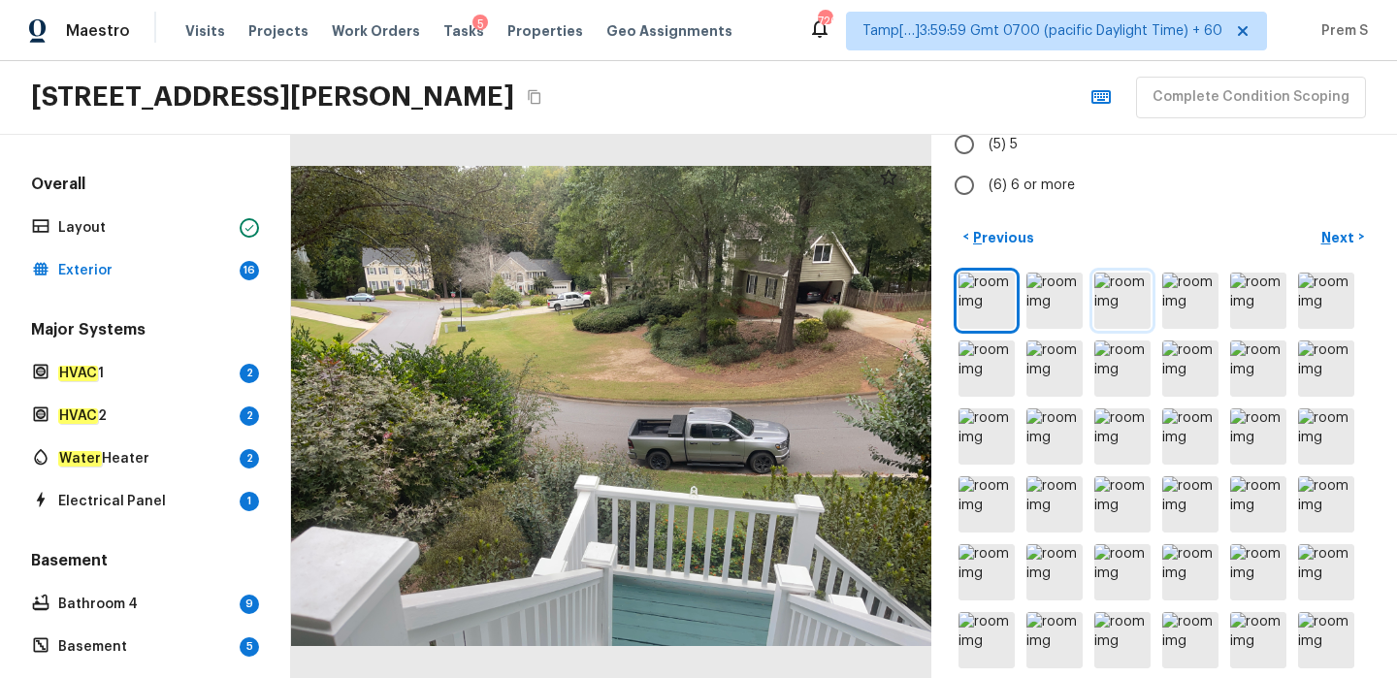
scroll to position [27, 0]
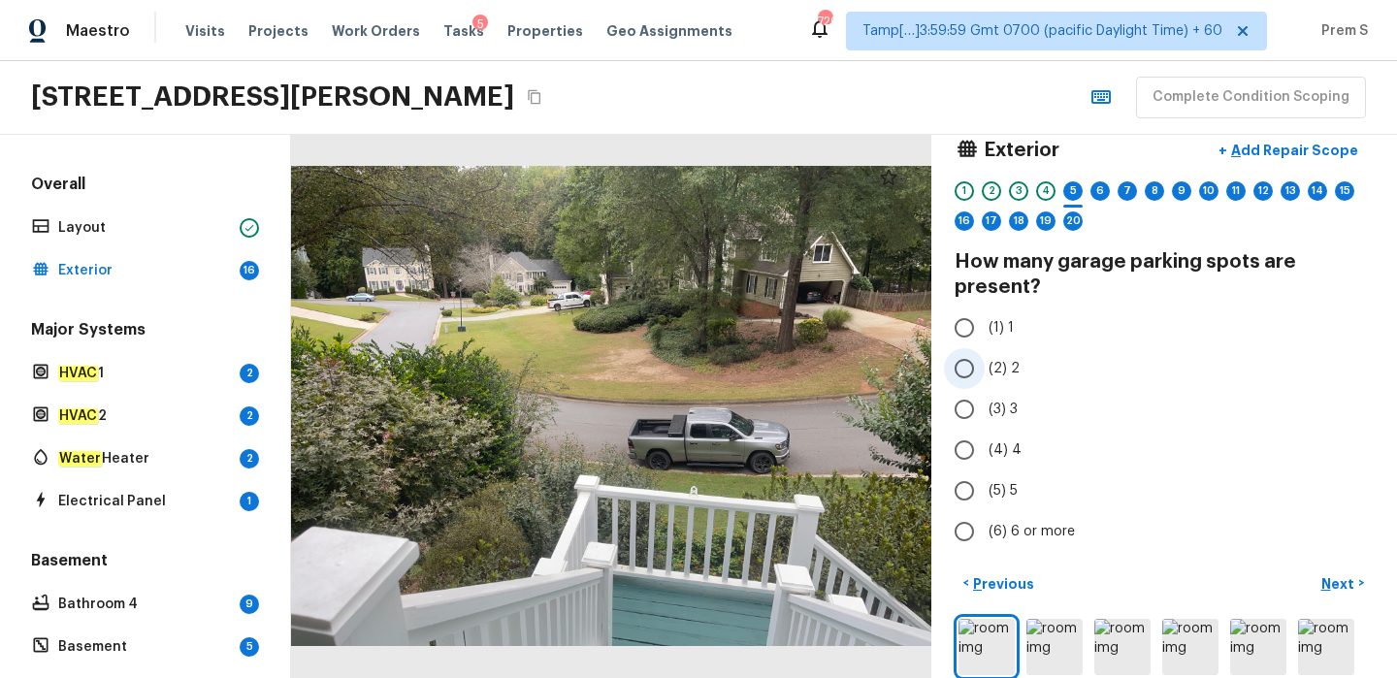
click at [986, 371] on label "(2) 2" at bounding box center [1151, 368] width 414 height 41
click at [985, 371] on input "(2) 2" at bounding box center [964, 368] width 41 height 41
radio input "true"
click at [1345, 575] on p "Next" at bounding box center [1339, 583] width 37 height 19
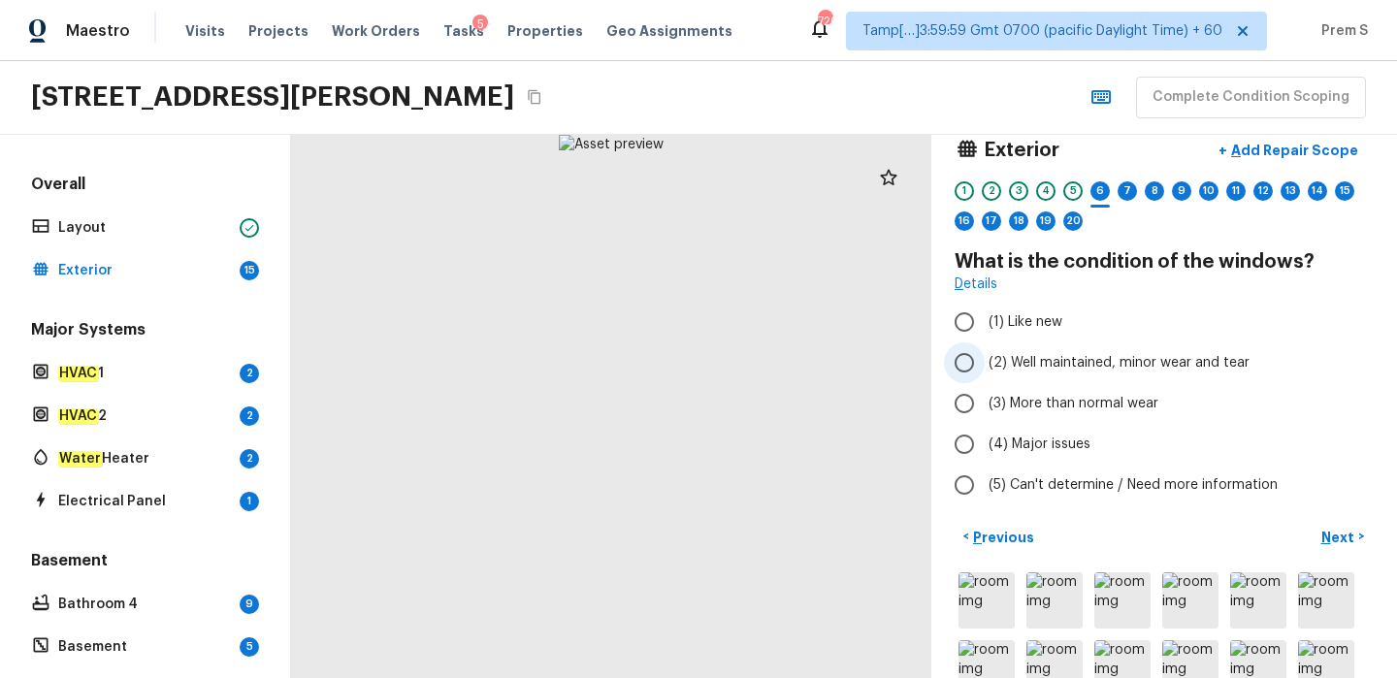
click at [1052, 363] on span "(2) Well maintained, minor wear and tear" at bounding box center [1119, 362] width 261 height 19
click at [985, 363] on input "(2) Well maintained, minor wear and tear" at bounding box center [964, 363] width 41 height 41
radio input "true"
click at [1338, 538] on p "Next" at bounding box center [1339, 537] width 37 height 19
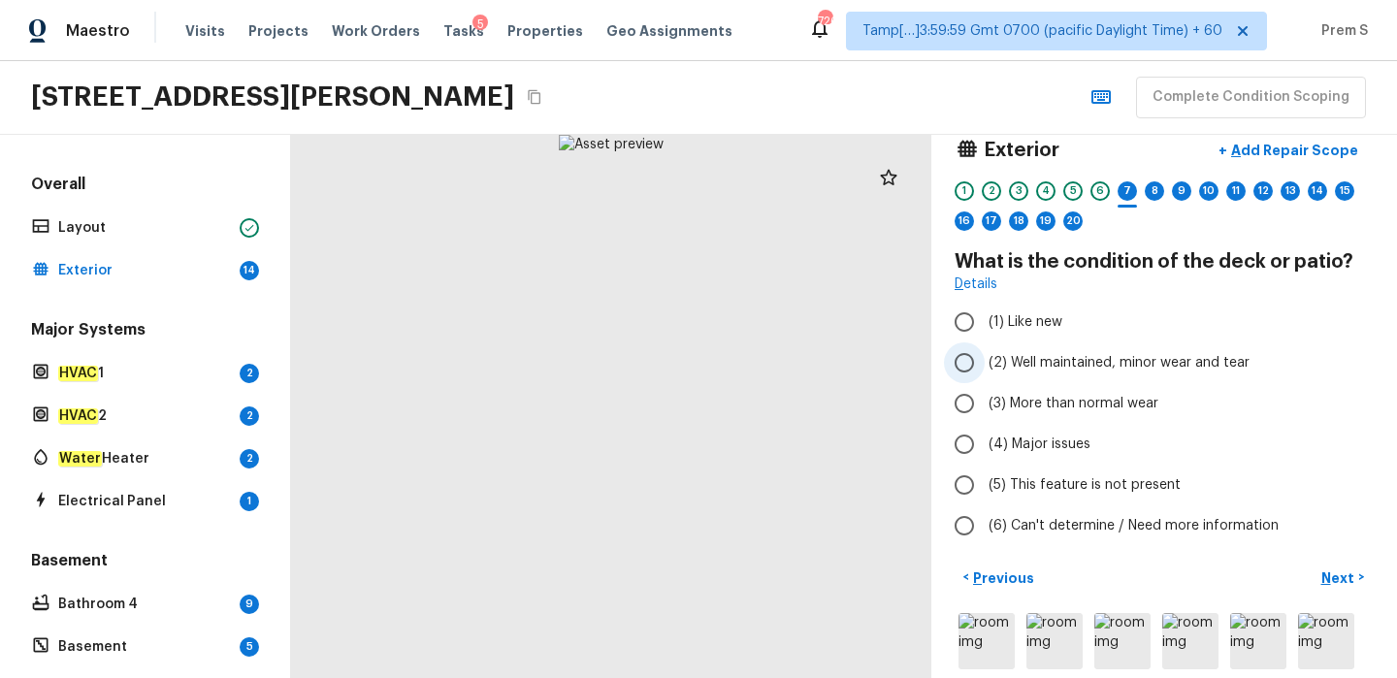
click at [1103, 365] on span "(2) Well maintained, minor wear and tear" at bounding box center [1119, 362] width 261 height 19
click at [985, 365] on input "(2) Well maintained, minor wear and tear" at bounding box center [964, 363] width 41 height 41
radio input "true"
click at [1331, 572] on p "Next" at bounding box center [1339, 578] width 37 height 19
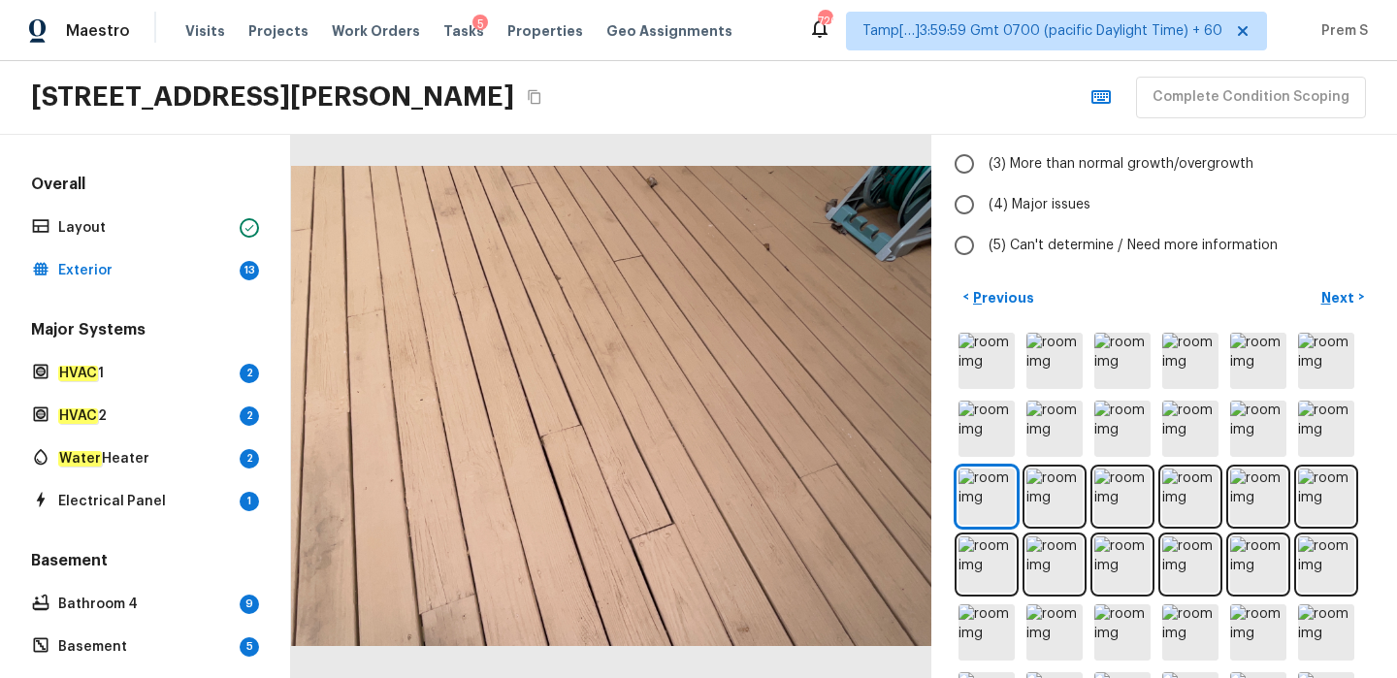
scroll to position [201, 0]
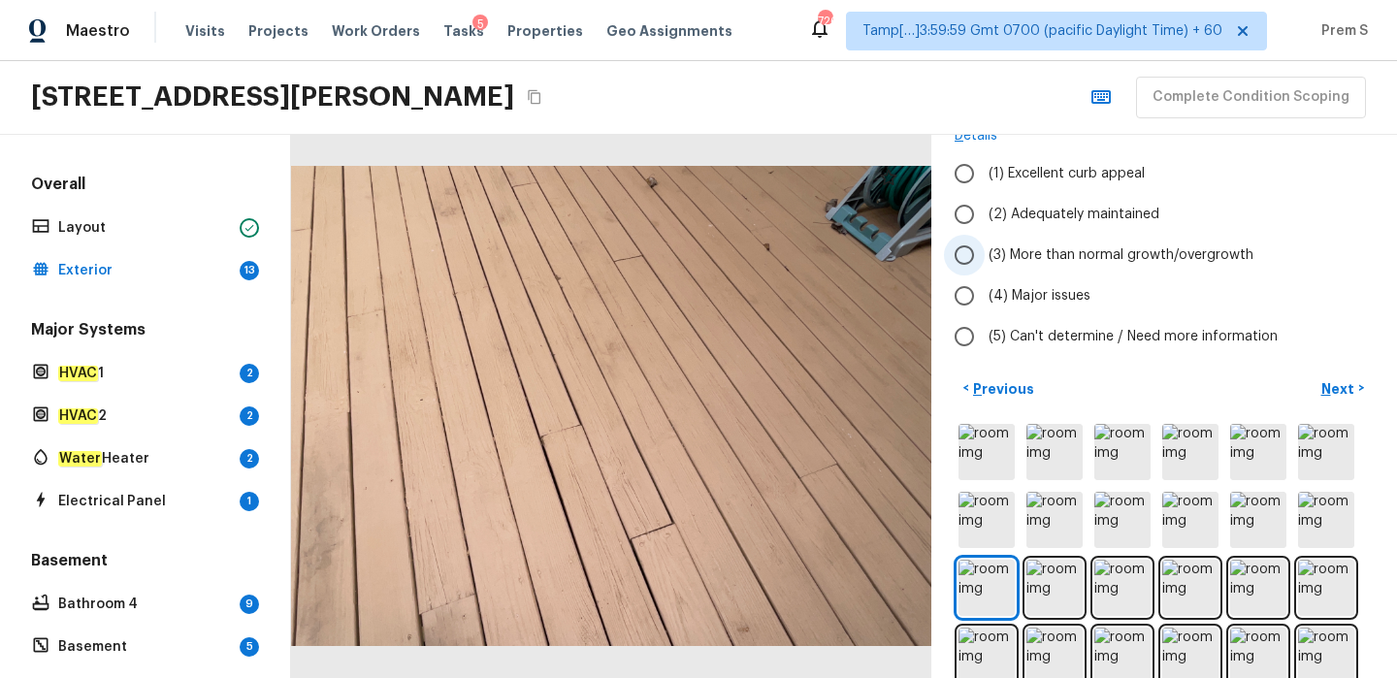
click at [1122, 261] on span "(3) More than normal growth/overgrowth" at bounding box center [1121, 254] width 265 height 19
click at [985, 261] on input "(3) More than normal growth/overgrowth" at bounding box center [964, 255] width 41 height 41
radio input "true"
click at [1332, 387] on p "Next" at bounding box center [1339, 388] width 37 height 19
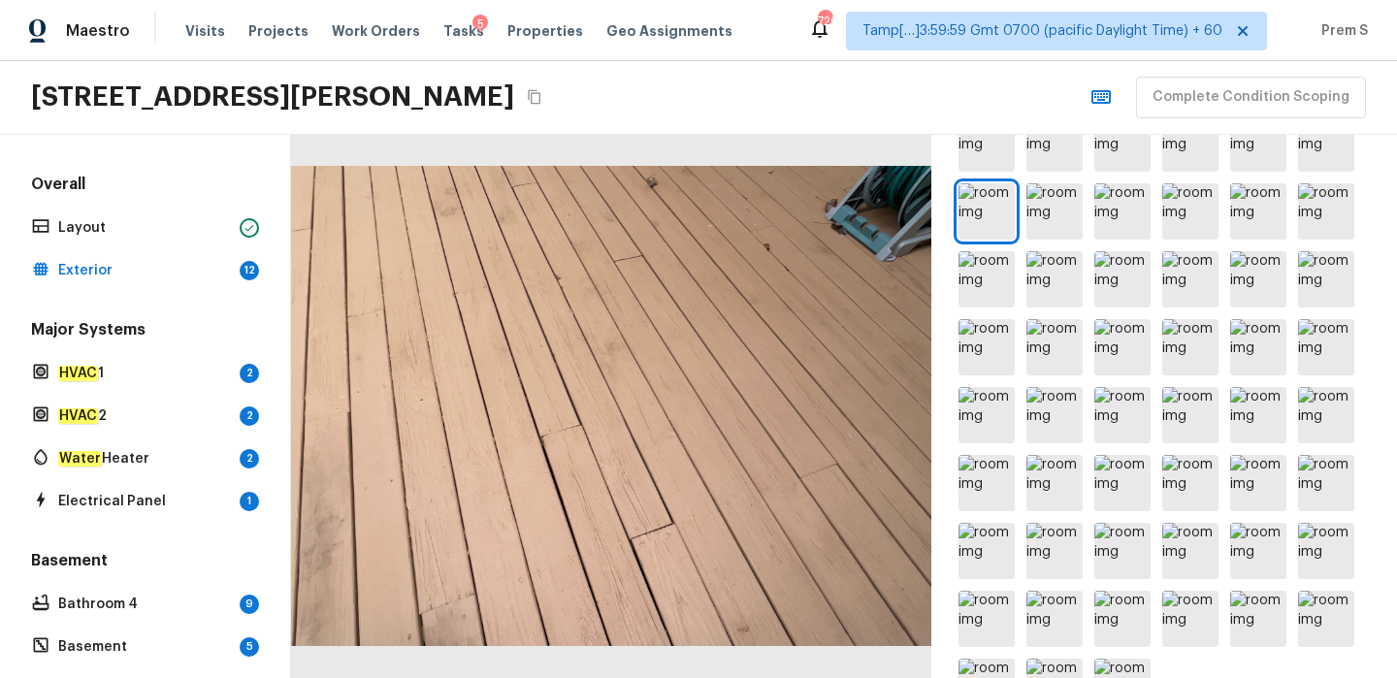
scroll to position [637, 0]
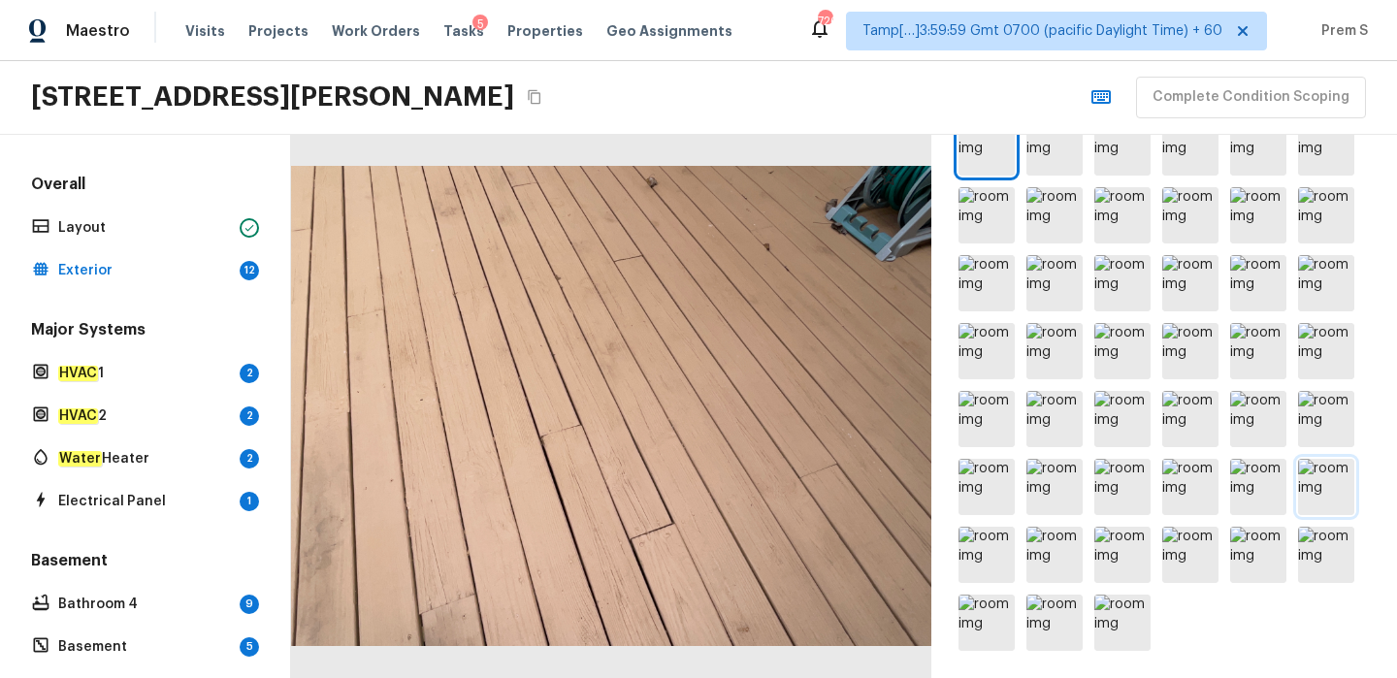
click at [1321, 509] on img at bounding box center [1326, 487] width 56 height 56
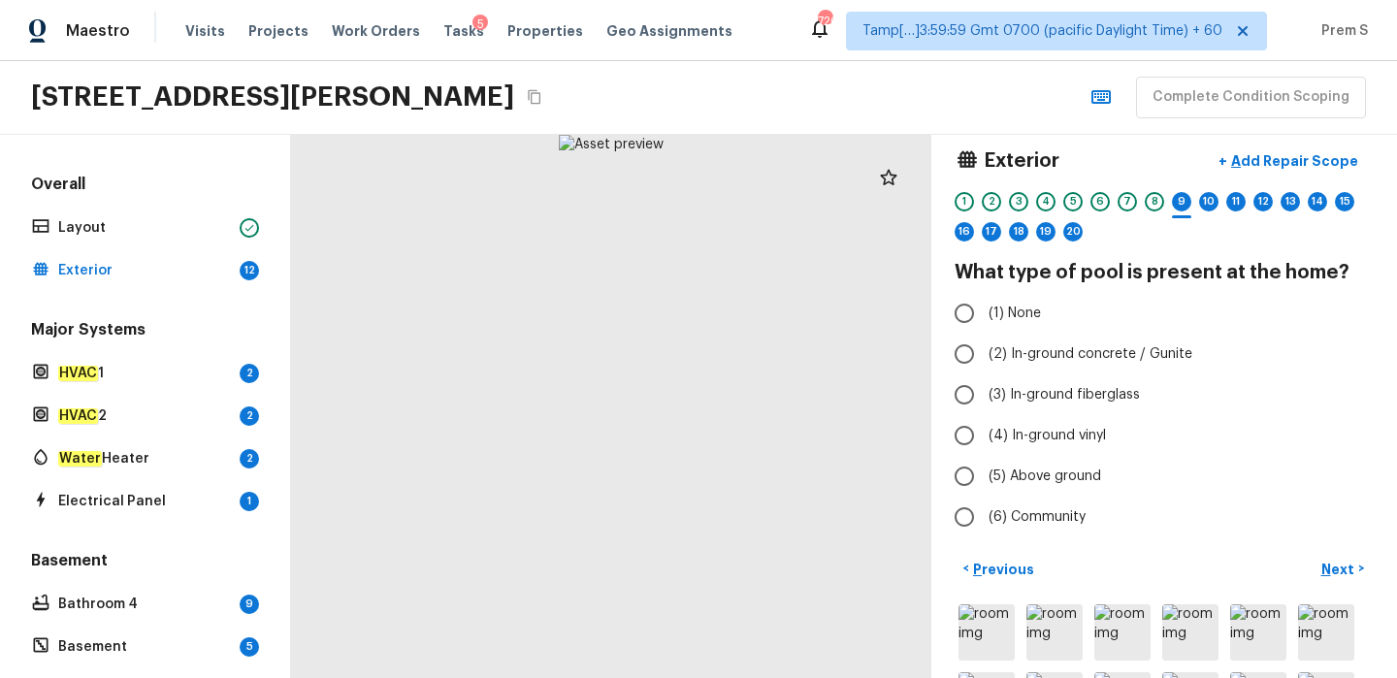
scroll to position [0, 0]
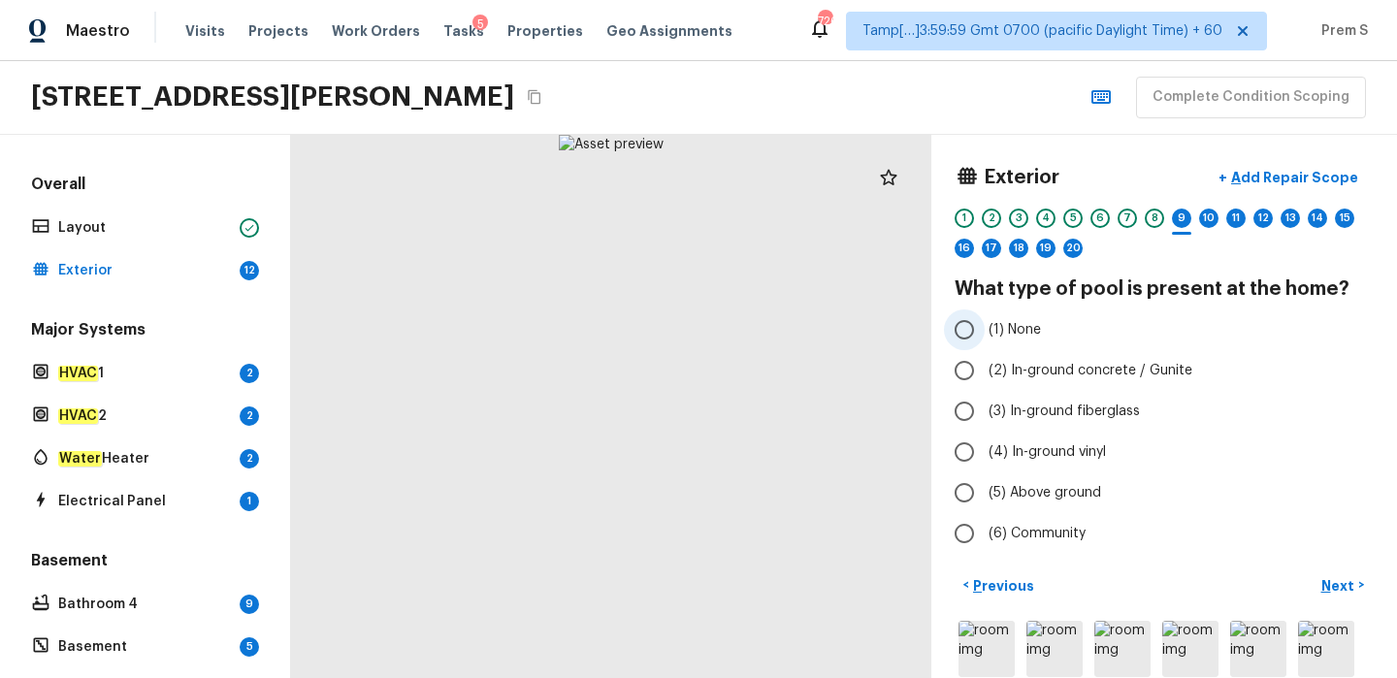
click at [987, 327] on label "(1) None" at bounding box center [1151, 330] width 414 height 41
click at [985, 327] on input "(1) None" at bounding box center [964, 330] width 41 height 41
radio input "true"
click at [1336, 581] on p "Next" at bounding box center [1339, 585] width 37 height 19
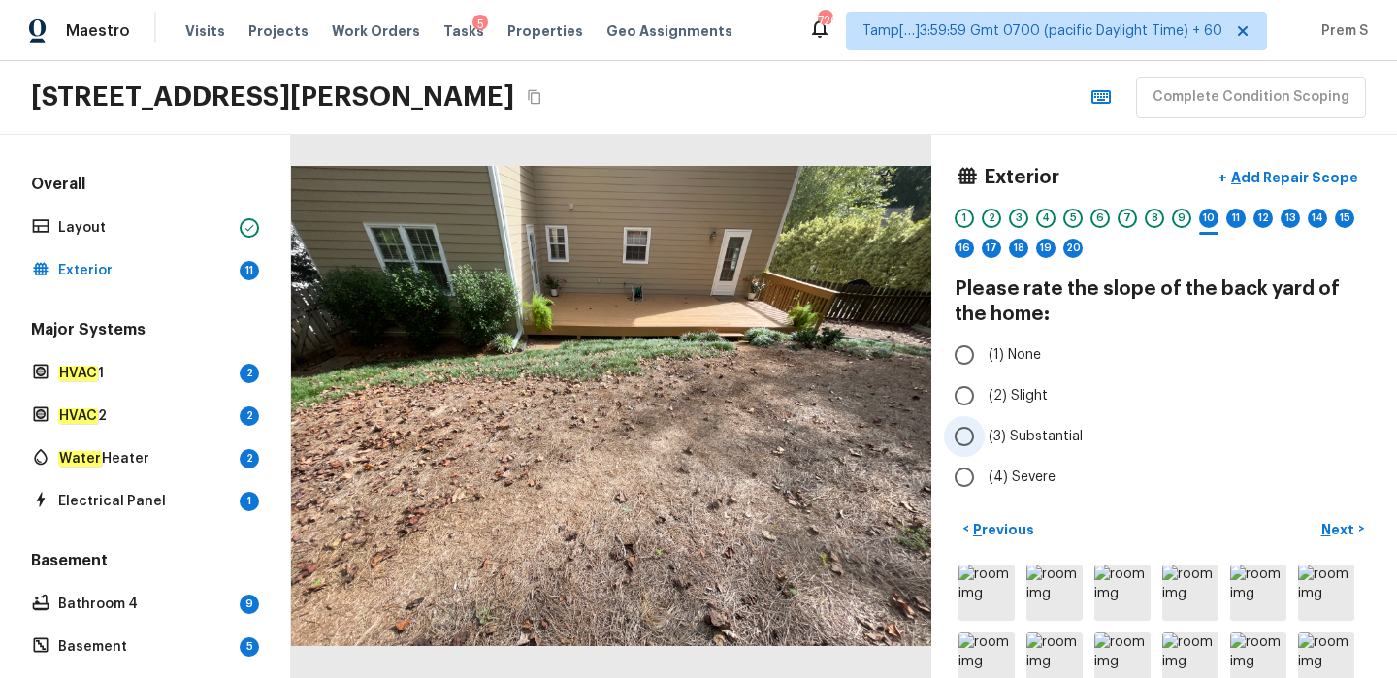
click at [1016, 434] on span "(3) Substantial" at bounding box center [1036, 436] width 94 height 19
click at [985, 434] on input "(3) Substantial" at bounding box center [964, 436] width 41 height 41
radio input "true"
click at [1337, 529] on p "Next" at bounding box center [1339, 529] width 37 height 19
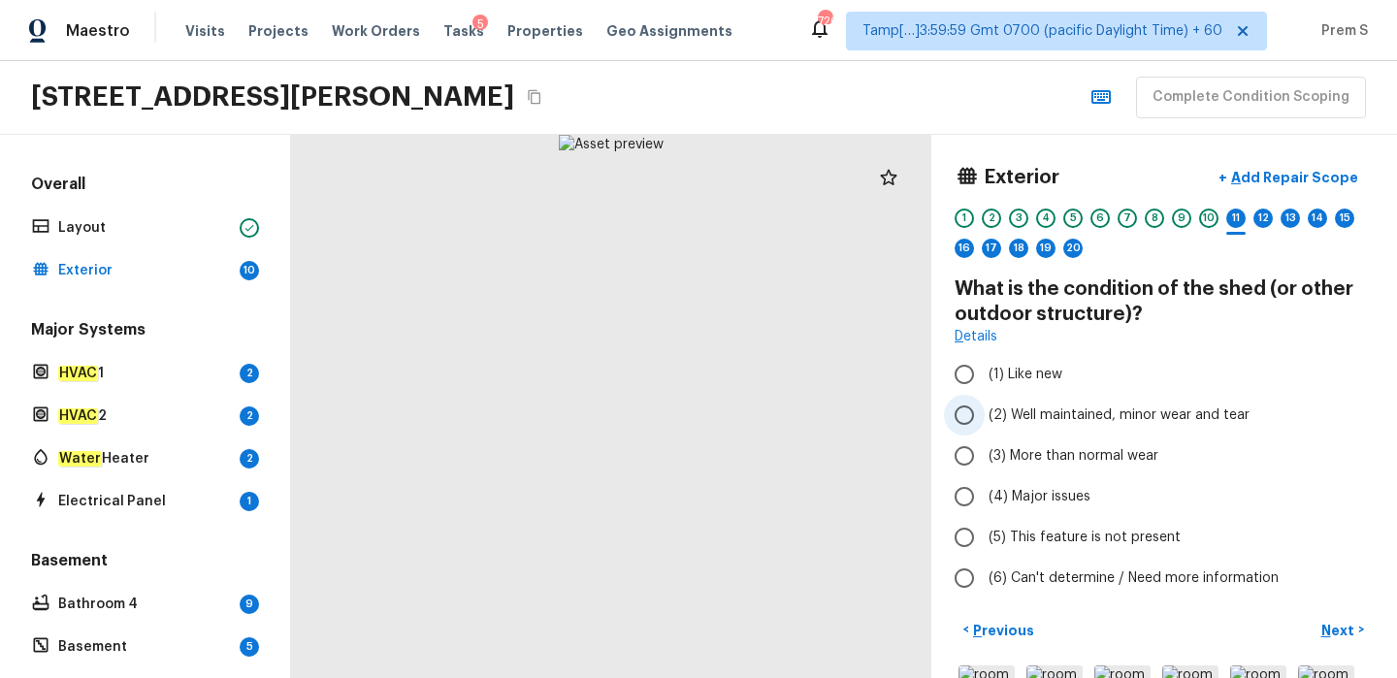
click at [1067, 416] on span "(2) Well maintained, minor wear and tear" at bounding box center [1119, 415] width 261 height 19
click at [985, 416] on input "(2) Well maintained, minor wear and tear" at bounding box center [964, 415] width 41 height 41
radio input "true"
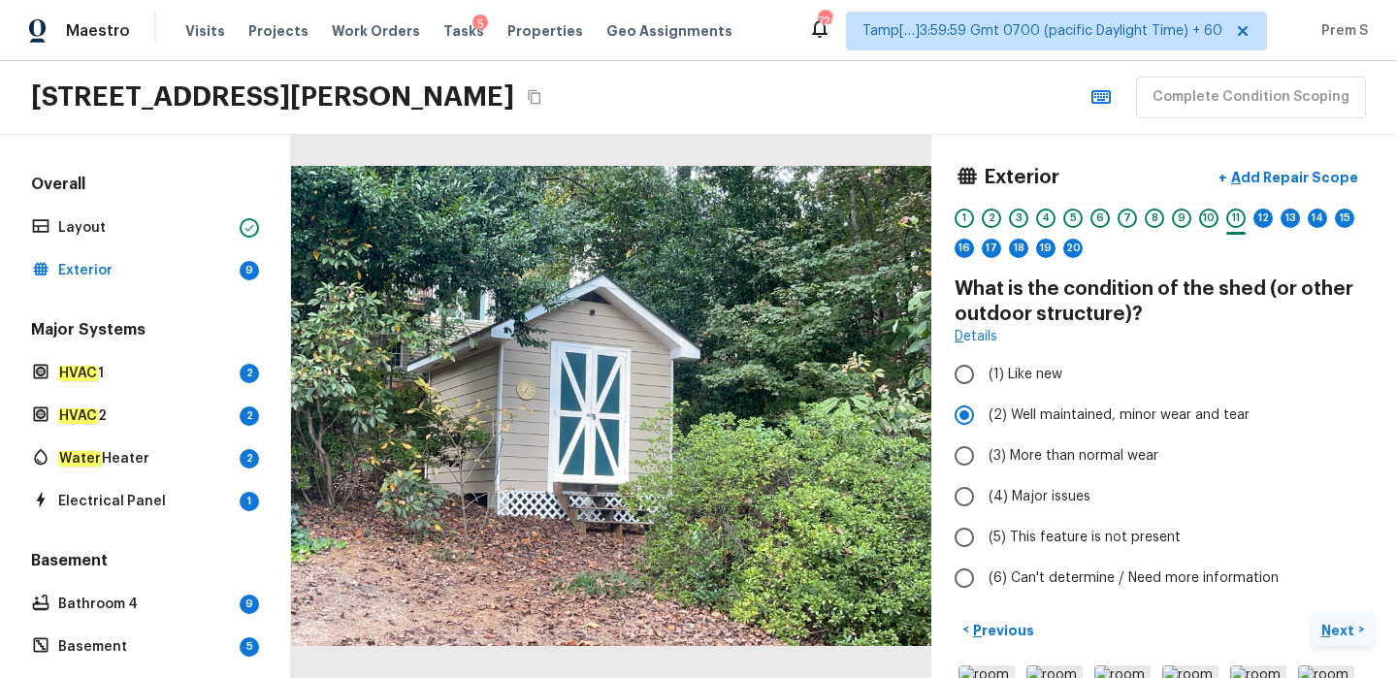
click at [1326, 629] on p "Next" at bounding box center [1339, 630] width 37 height 19
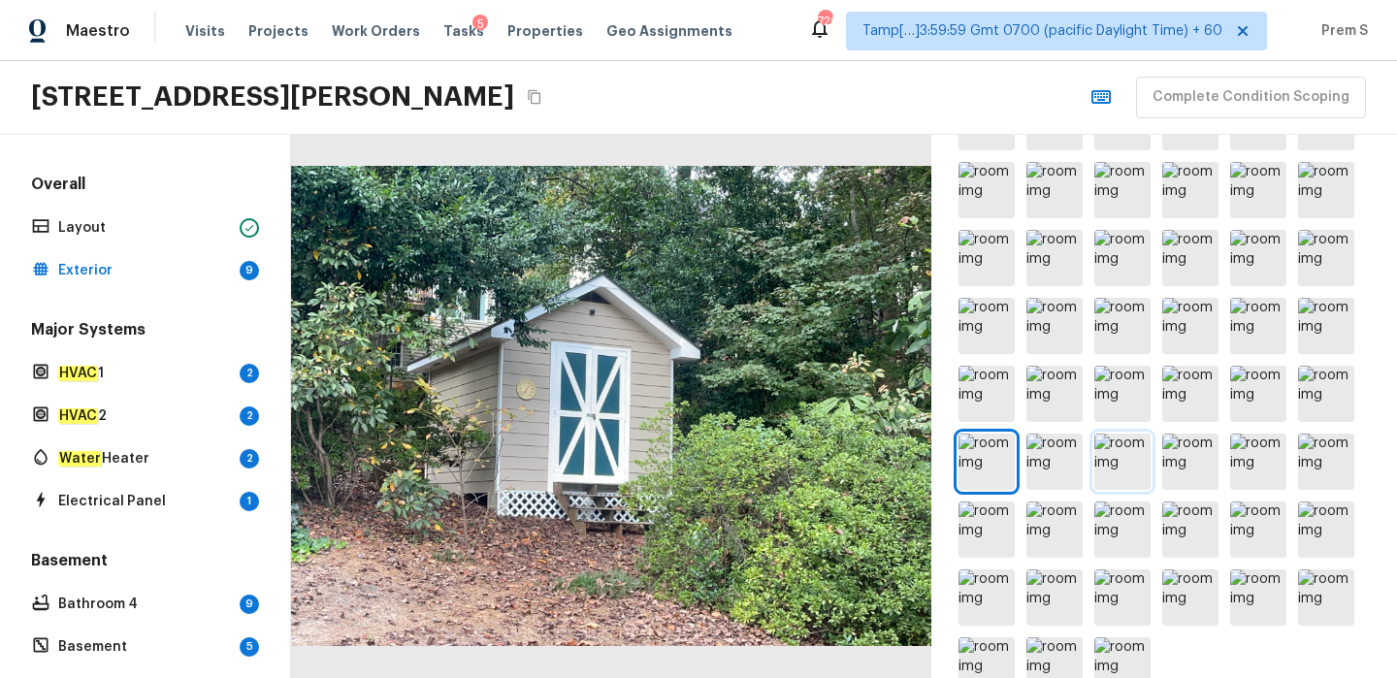
scroll to position [515, 0]
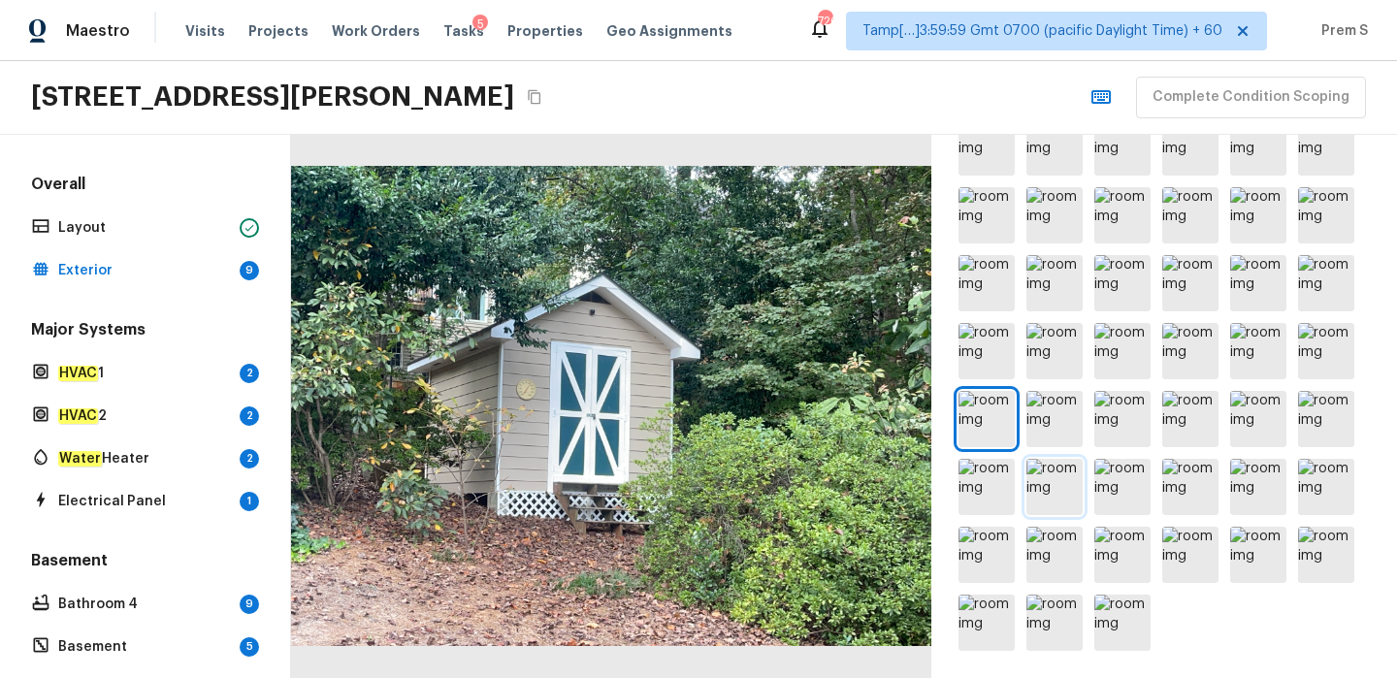
click at [1071, 504] on img at bounding box center [1055, 487] width 56 height 56
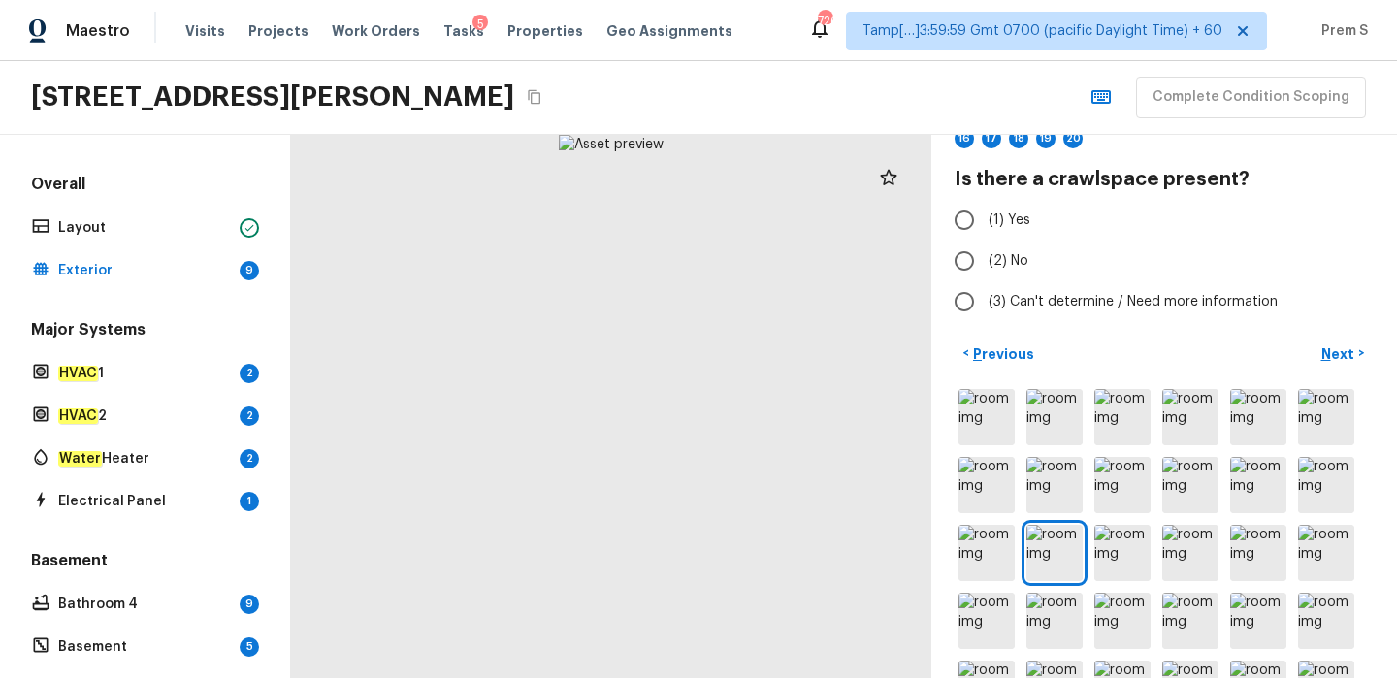
scroll to position [3, 0]
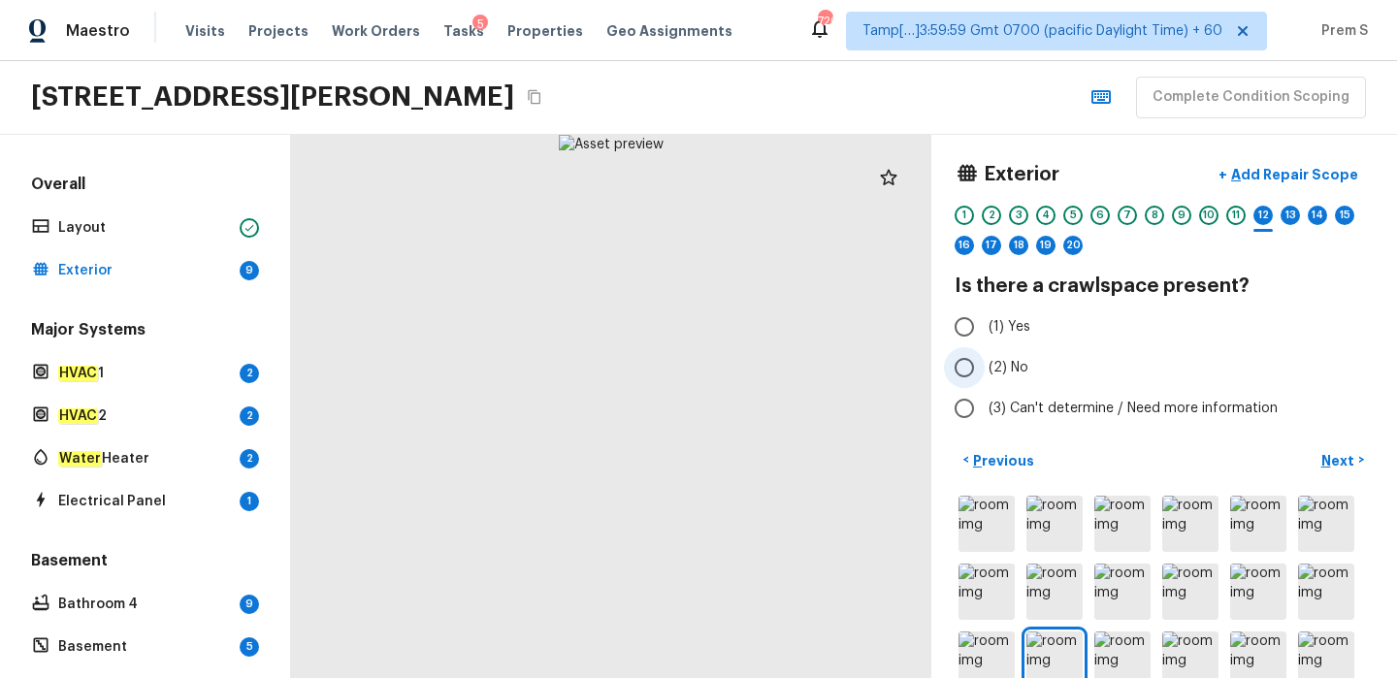
click at [1010, 370] on span "(2) No" at bounding box center [1009, 367] width 40 height 19
click at [985, 370] on input "(2) No" at bounding box center [964, 367] width 41 height 41
radio input "true"
click at [1332, 464] on p "Next" at bounding box center [1339, 460] width 37 height 19
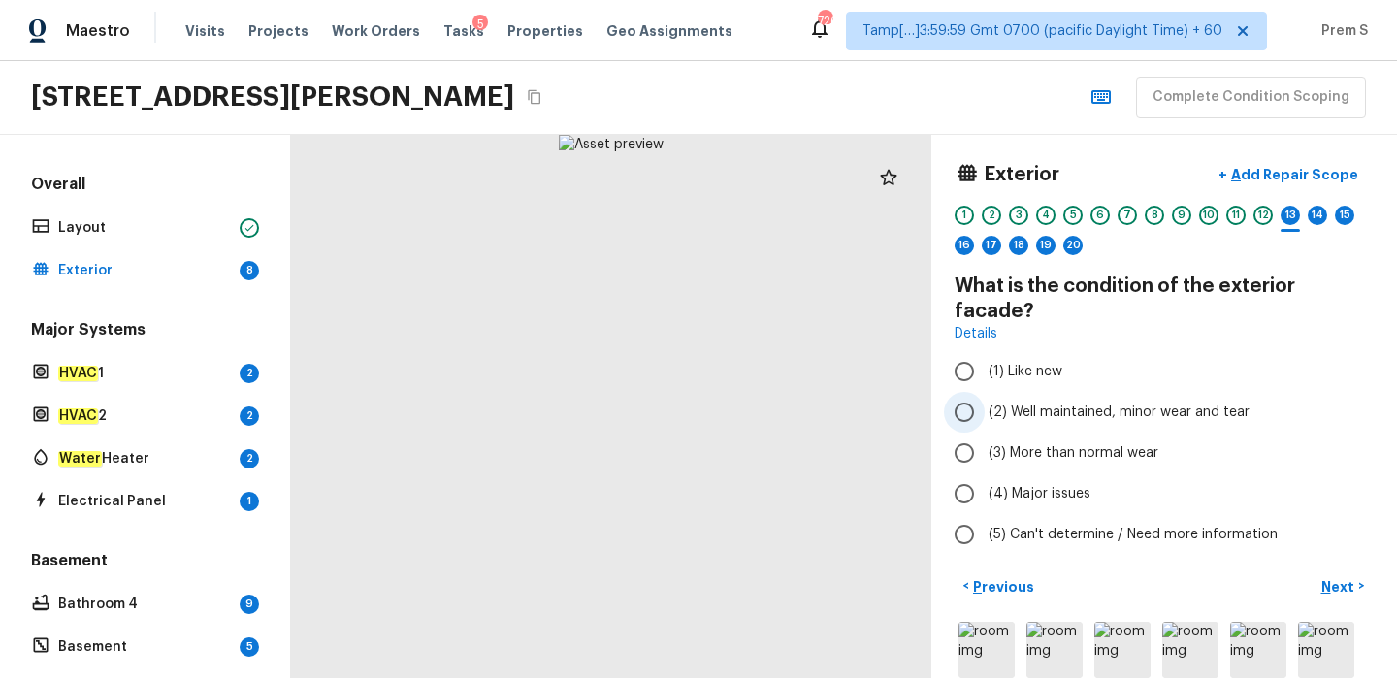
click at [1044, 403] on span "(2) Well maintained, minor wear and tear" at bounding box center [1119, 412] width 261 height 19
click at [985, 392] on input "(2) Well maintained, minor wear and tear" at bounding box center [964, 412] width 41 height 41
radio input "true"
click at [1329, 577] on p "Next" at bounding box center [1339, 586] width 37 height 19
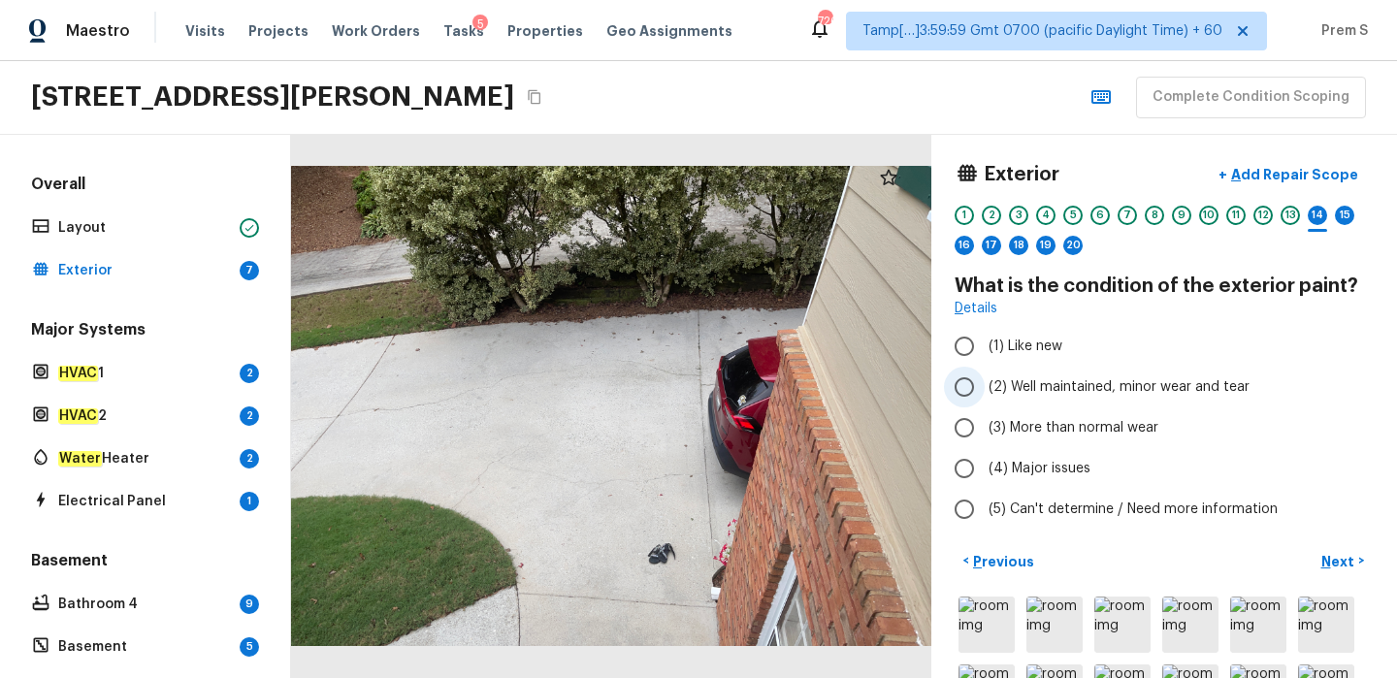
click at [1081, 386] on span "(2) Well maintained, minor wear and tear" at bounding box center [1119, 386] width 261 height 19
click at [985, 386] on input "(2) Well maintained, minor wear and tear" at bounding box center [964, 387] width 41 height 41
radio input "true"
click at [1342, 561] on p "Next" at bounding box center [1339, 561] width 37 height 19
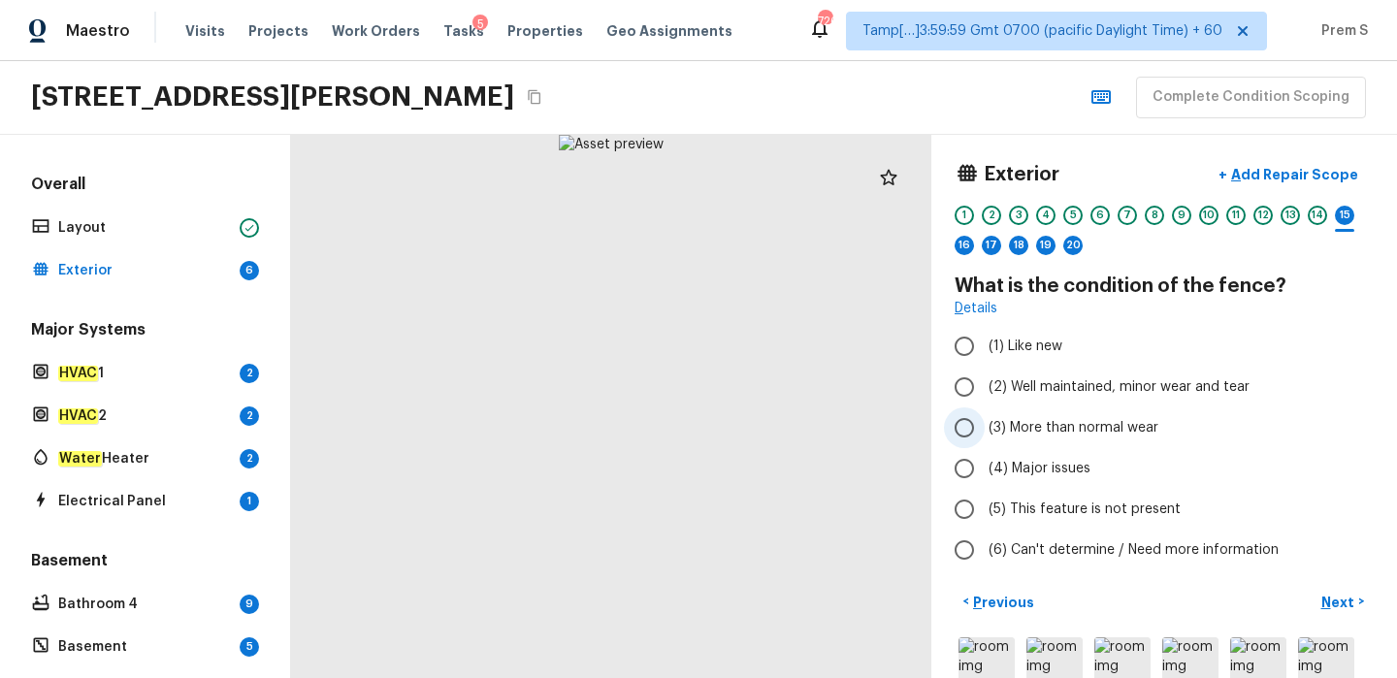
click at [1003, 429] on span "(3) More than normal wear" at bounding box center [1074, 427] width 170 height 19
click at [985, 429] on input "(3) More than normal wear" at bounding box center [964, 428] width 41 height 41
radio input "true"
click at [1344, 605] on p "Next" at bounding box center [1339, 602] width 37 height 19
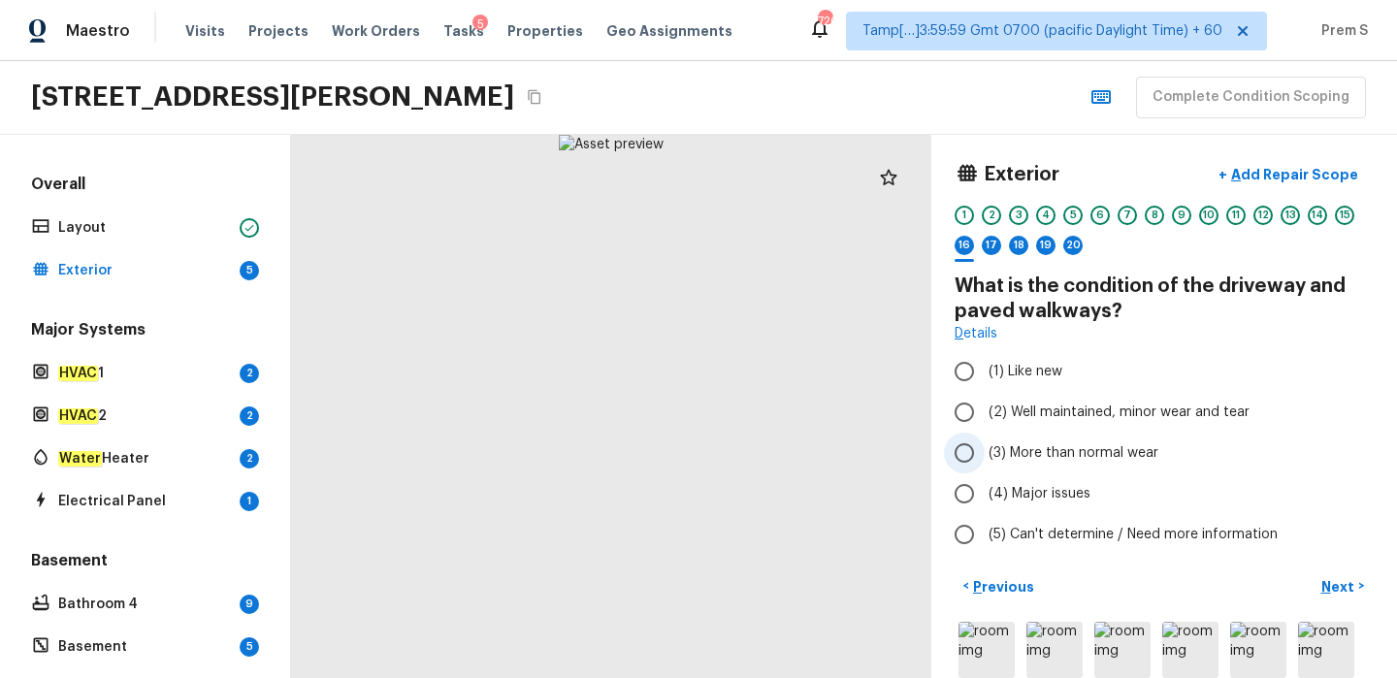
click at [1051, 467] on label "(3) More than normal wear" at bounding box center [1151, 453] width 414 height 41
click at [985, 467] on input "(3) More than normal wear" at bounding box center [964, 453] width 41 height 41
radio input "true"
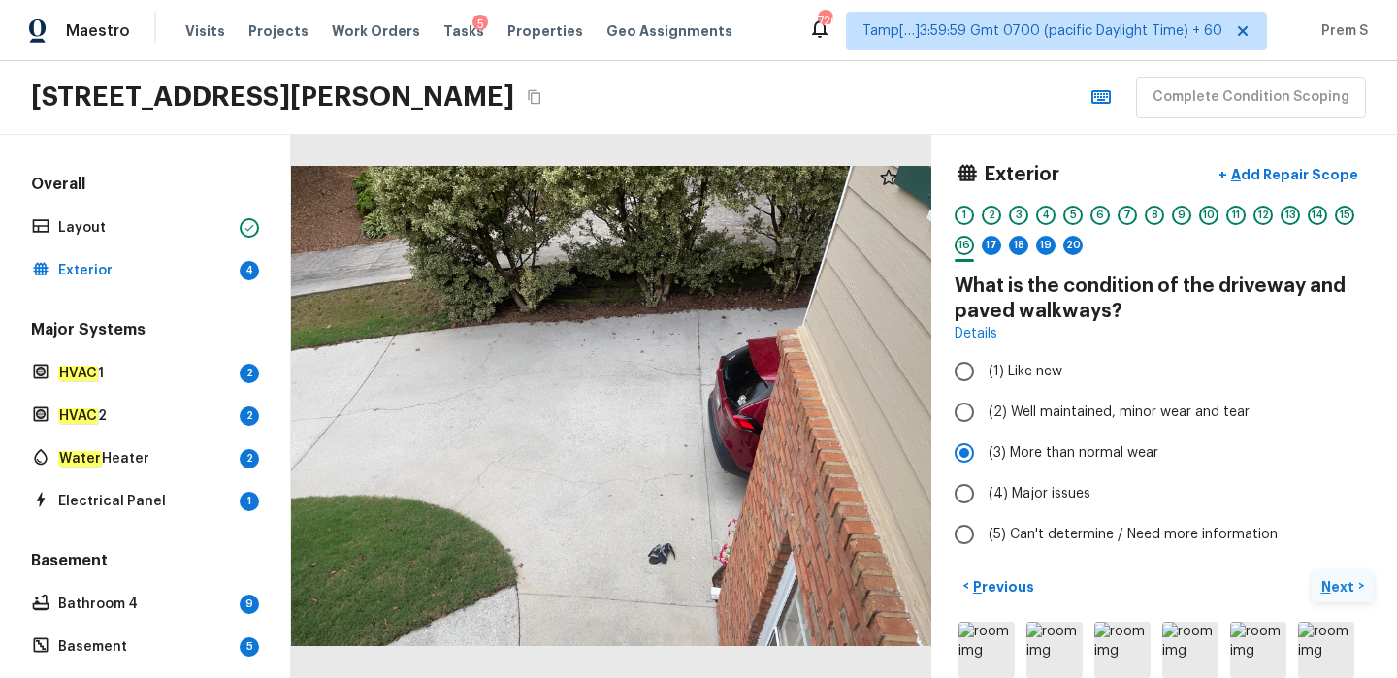
click at [1323, 591] on p "Next" at bounding box center [1339, 586] width 37 height 19
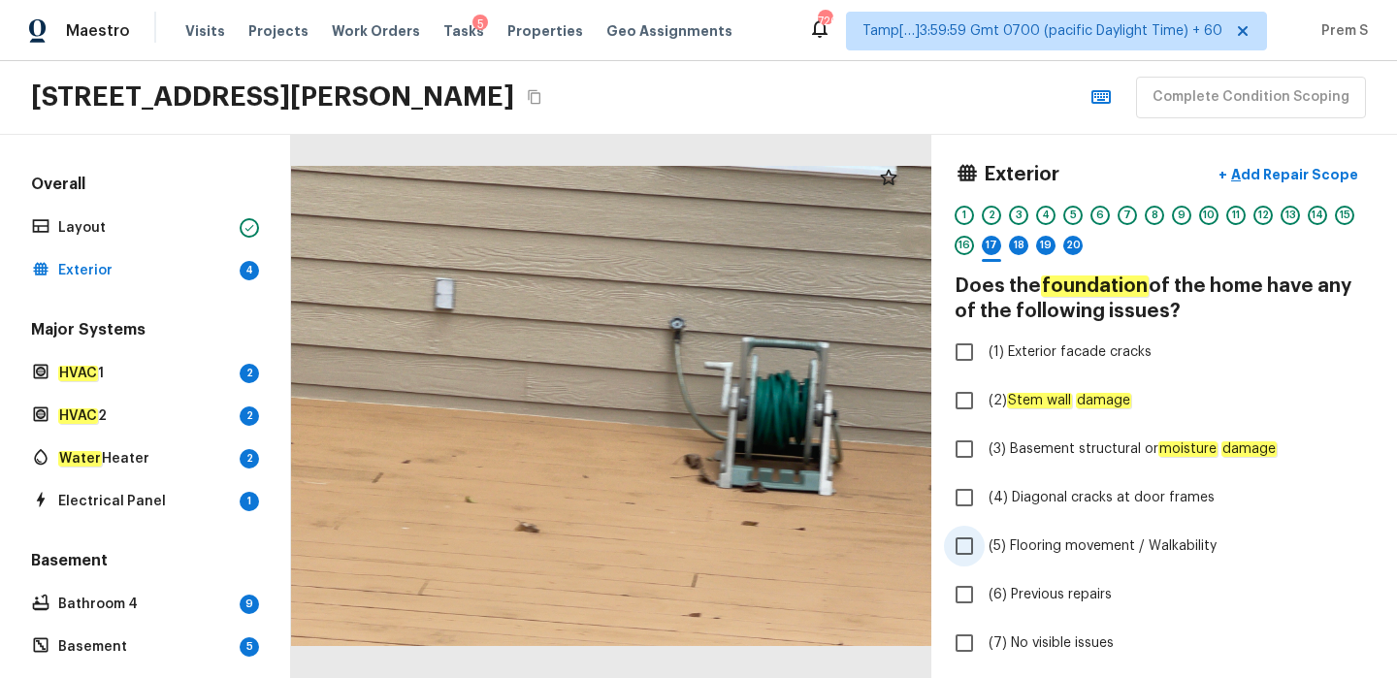
scroll to position [129, 0]
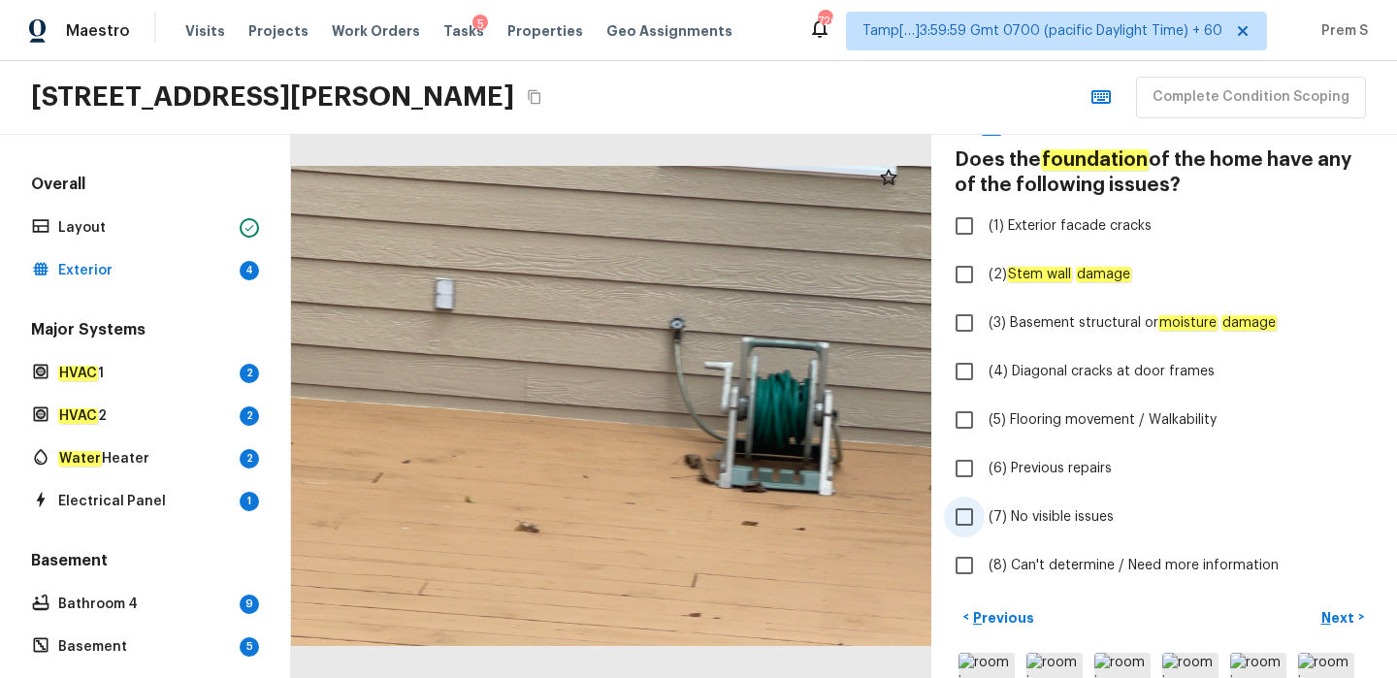
click at [1025, 519] on span "(7) No visible issues" at bounding box center [1051, 516] width 125 height 19
click at [985, 519] on input "(7) No visible issues" at bounding box center [964, 517] width 41 height 41
checkbox input "true"
click at [1343, 617] on p "Next" at bounding box center [1339, 617] width 37 height 19
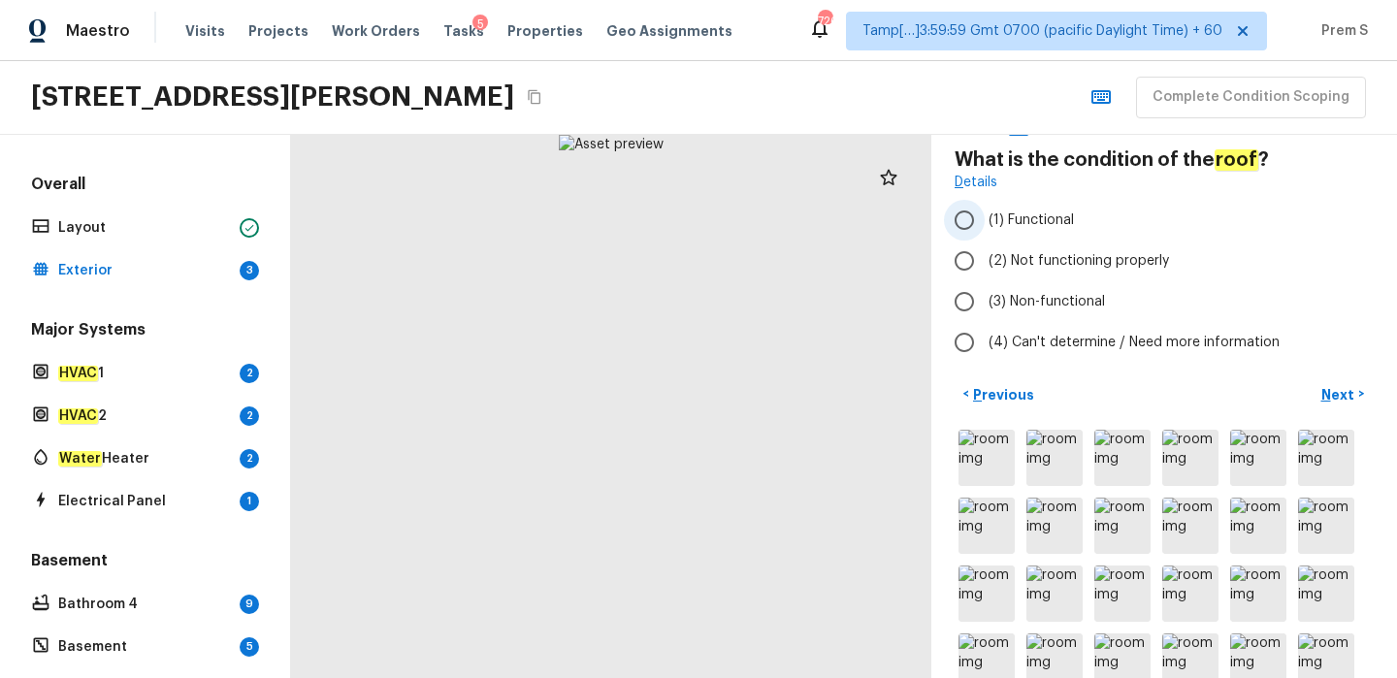
click at [991, 214] on span "(1) Functional" at bounding box center [1031, 220] width 85 height 19
click at [985, 214] on input "(1) Functional" at bounding box center [964, 220] width 41 height 41
radio input "true"
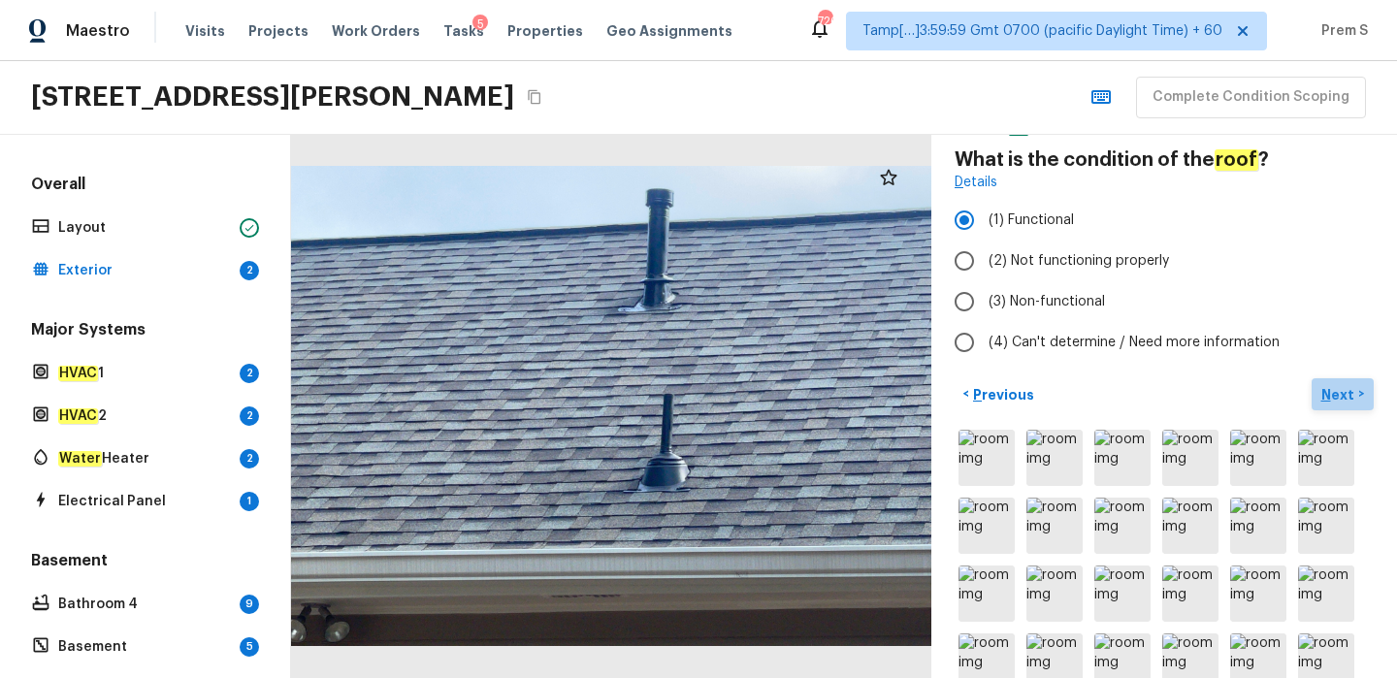
click at [1346, 398] on p "Next" at bounding box center [1339, 394] width 37 height 19
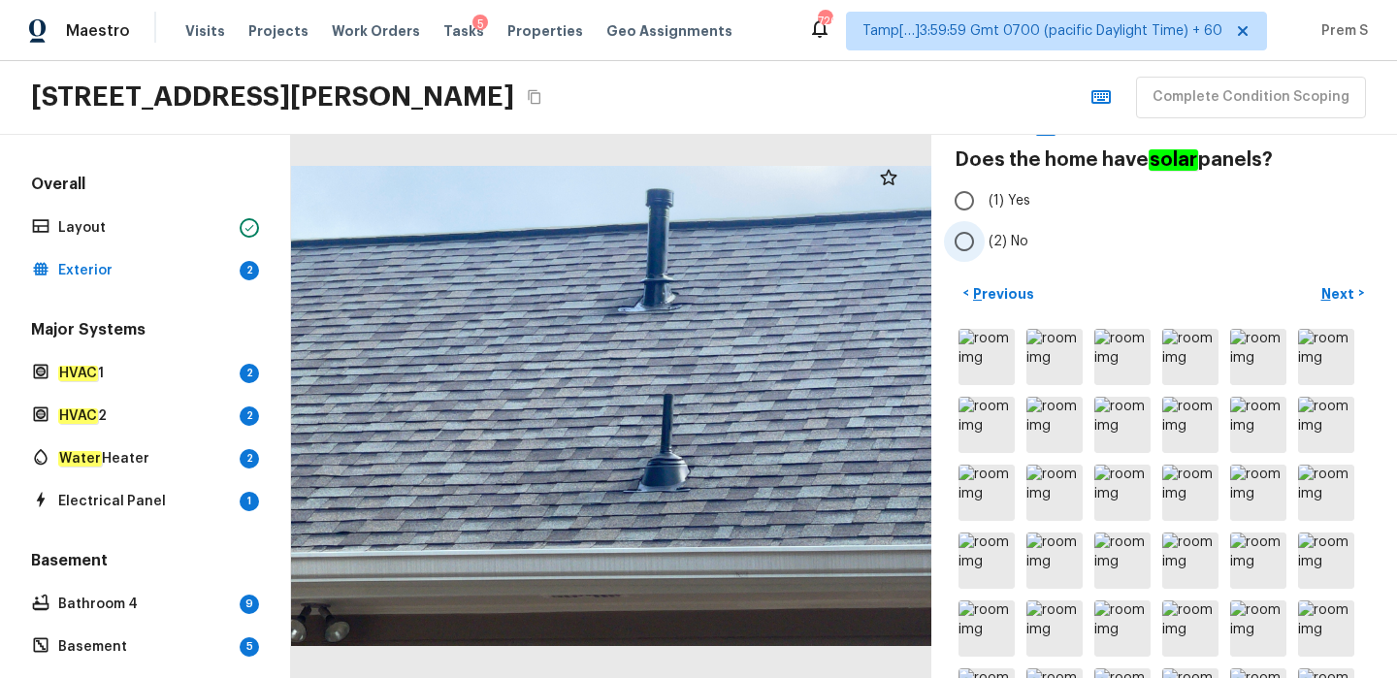
click at [998, 243] on span "(2) No" at bounding box center [1009, 241] width 40 height 19
click at [985, 243] on input "(2) No" at bounding box center [964, 241] width 41 height 41
radio input "true"
click at [1341, 299] on p "Next" at bounding box center [1339, 293] width 37 height 19
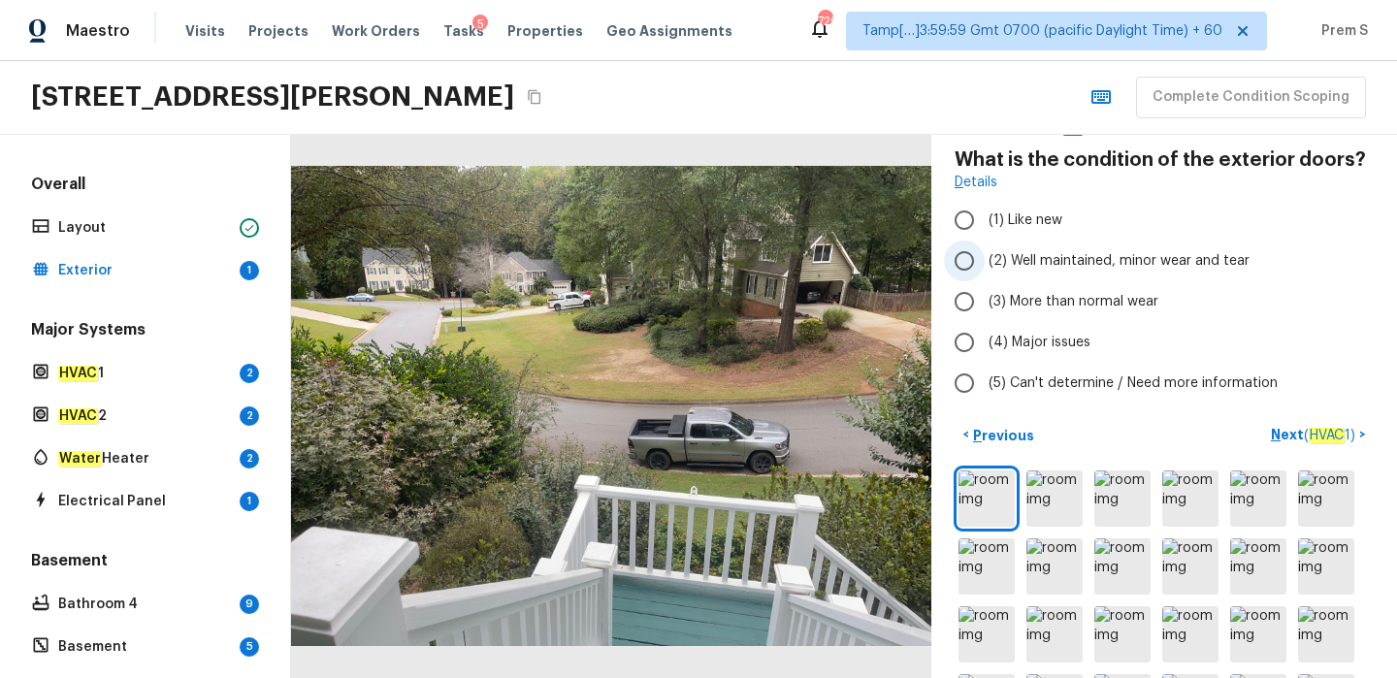
click at [1059, 256] on span "(2) Well maintained, minor wear and tear" at bounding box center [1119, 260] width 261 height 19
click at [985, 256] on input "(2) Well maintained, minor wear and tear" at bounding box center [964, 261] width 41 height 41
radio input "true"
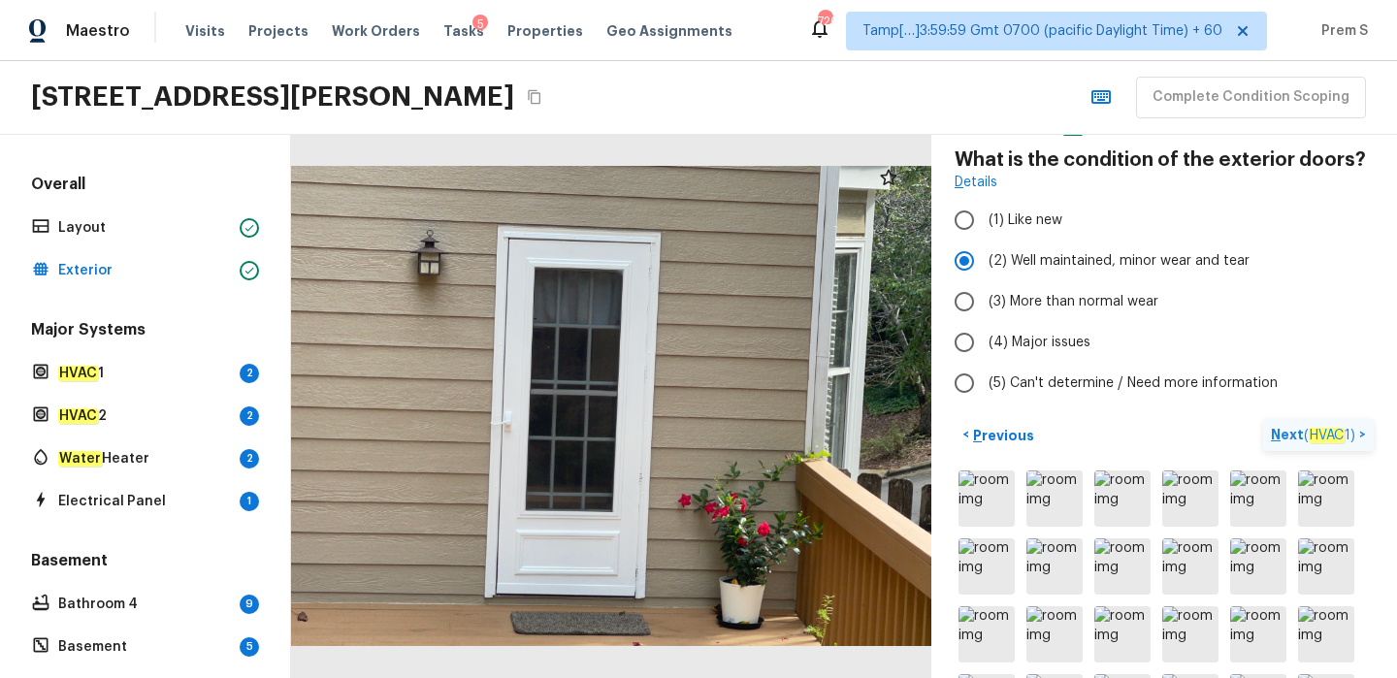
click at [1286, 440] on p "Next ( HVAC 1 )" at bounding box center [1315, 435] width 88 height 20
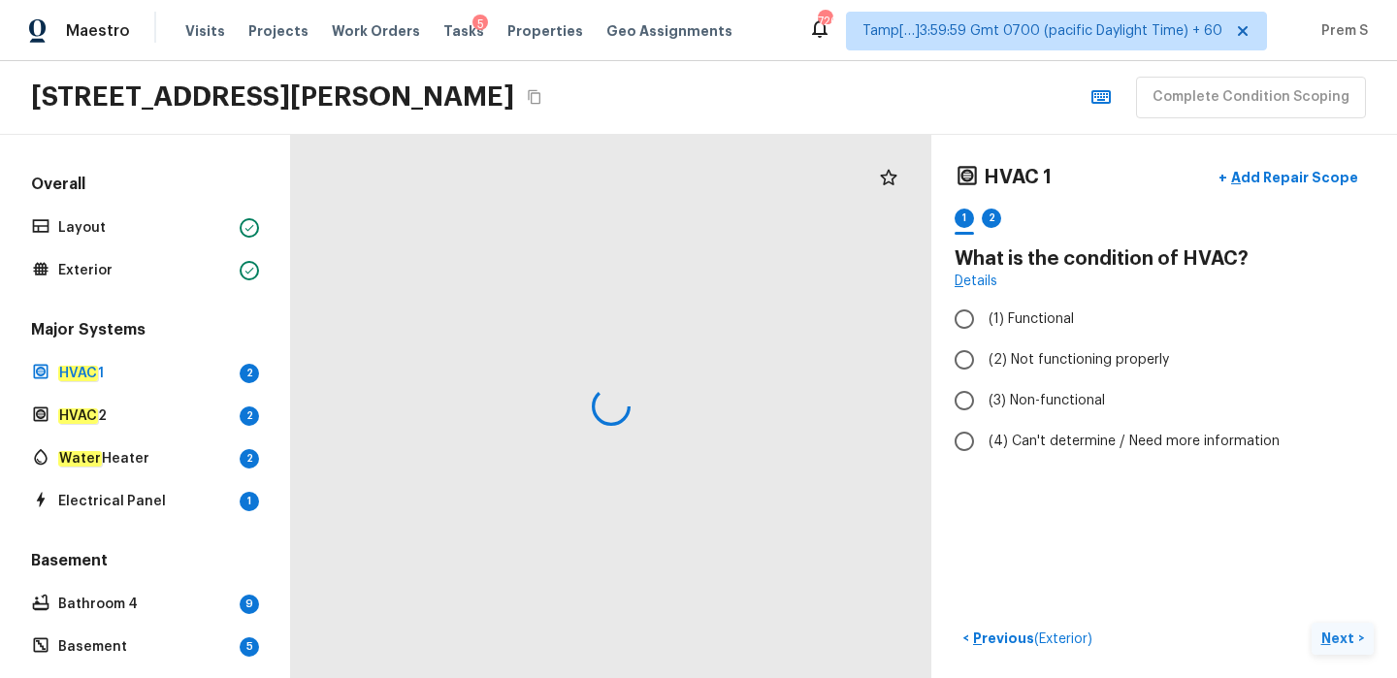
scroll to position [0, 0]
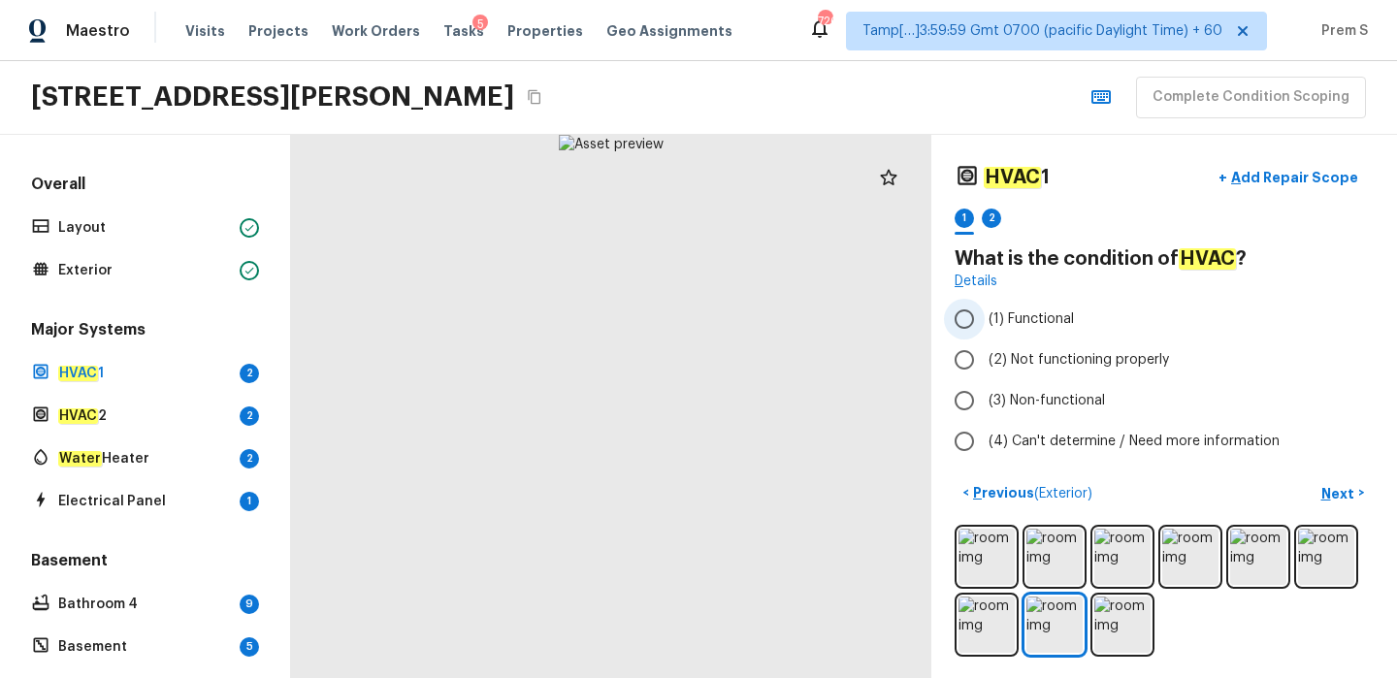
click at [1000, 319] on span "(1) Functional" at bounding box center [1031, 319] width 85 height 19
click at [985, 319] on input "(1) Functional" at bounding box center [964, 319] width 41 height 41
radio input "true"
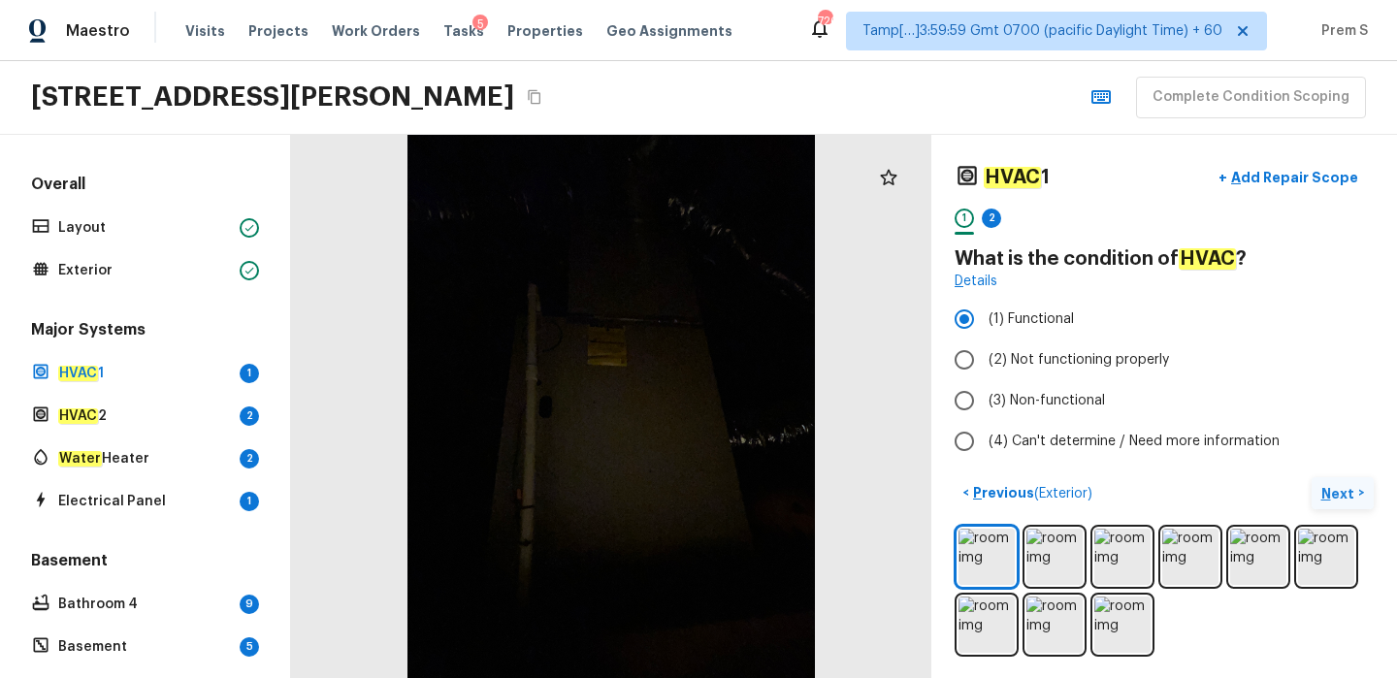
click at [1341, 496] on p "Next" at bounding box center [1339, 493] width 37 height 19
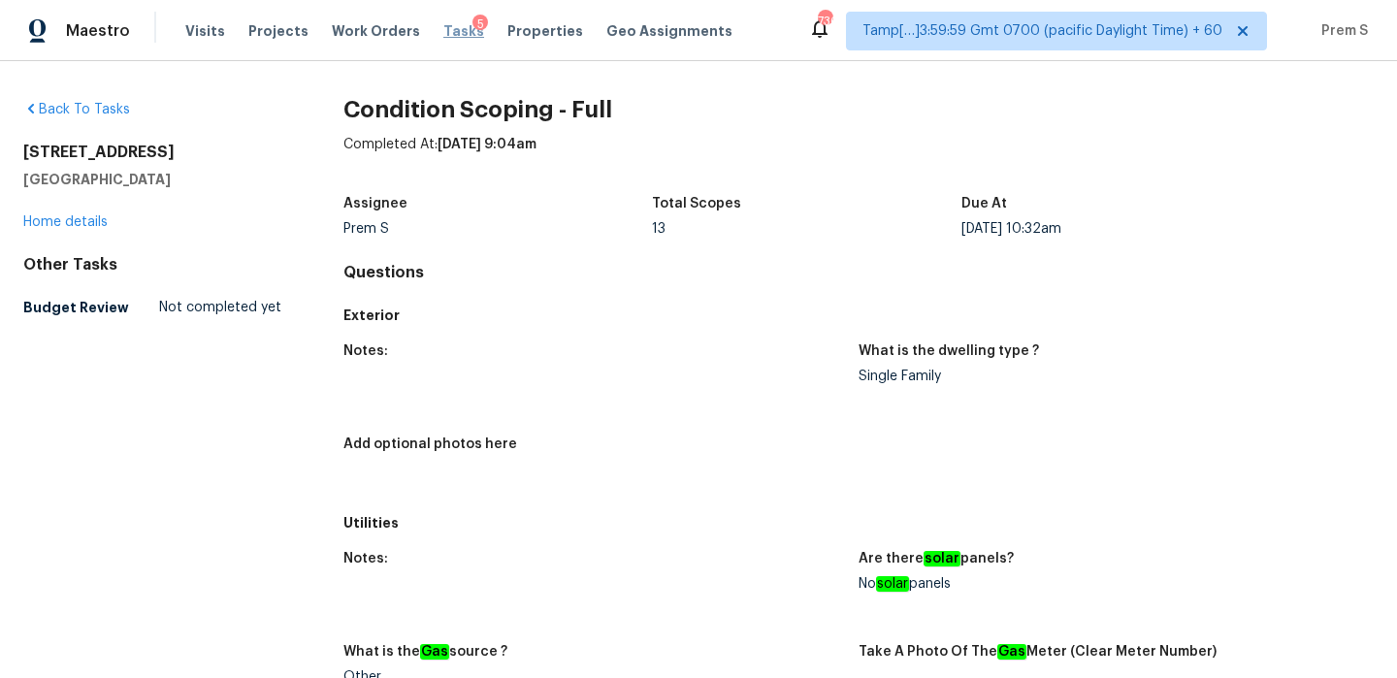
click at [443, 26] on span "Tasks" at bounding box center [463, 31] width 41 height 14
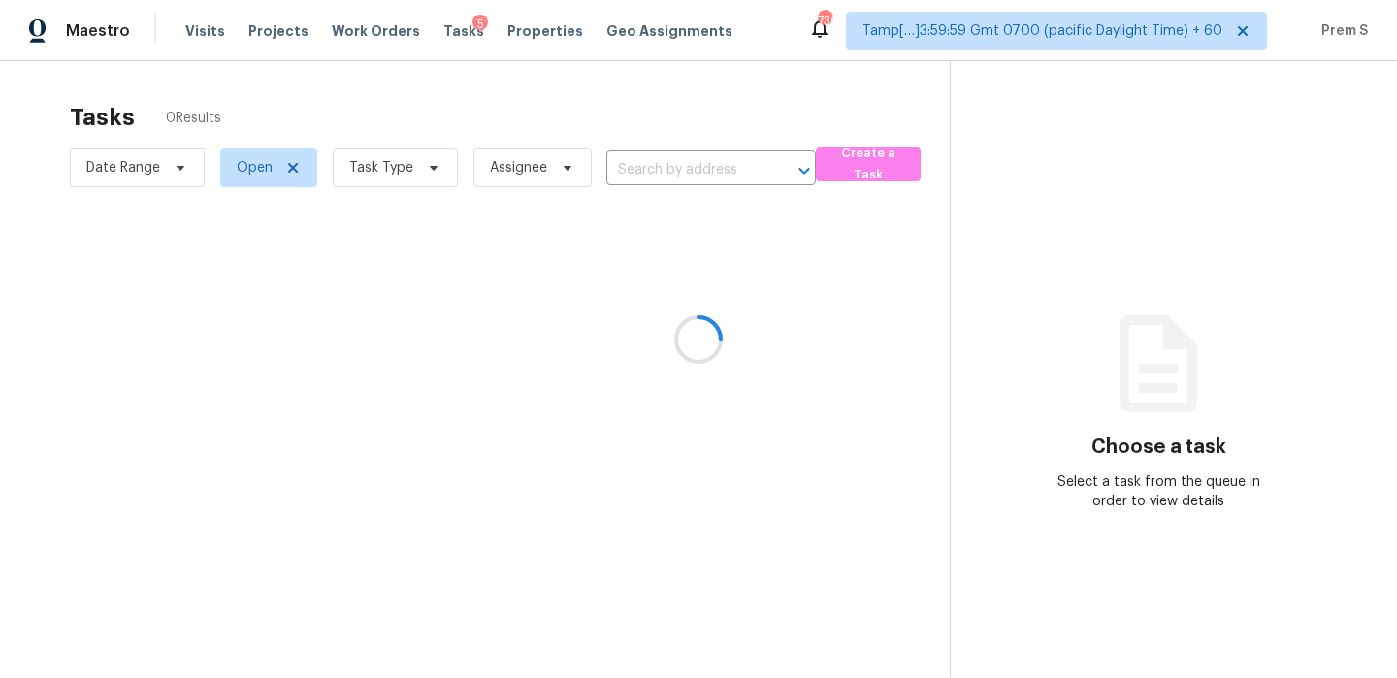
click at [411, 158] on div at bounding box center [698, 339] width 1397 height 678
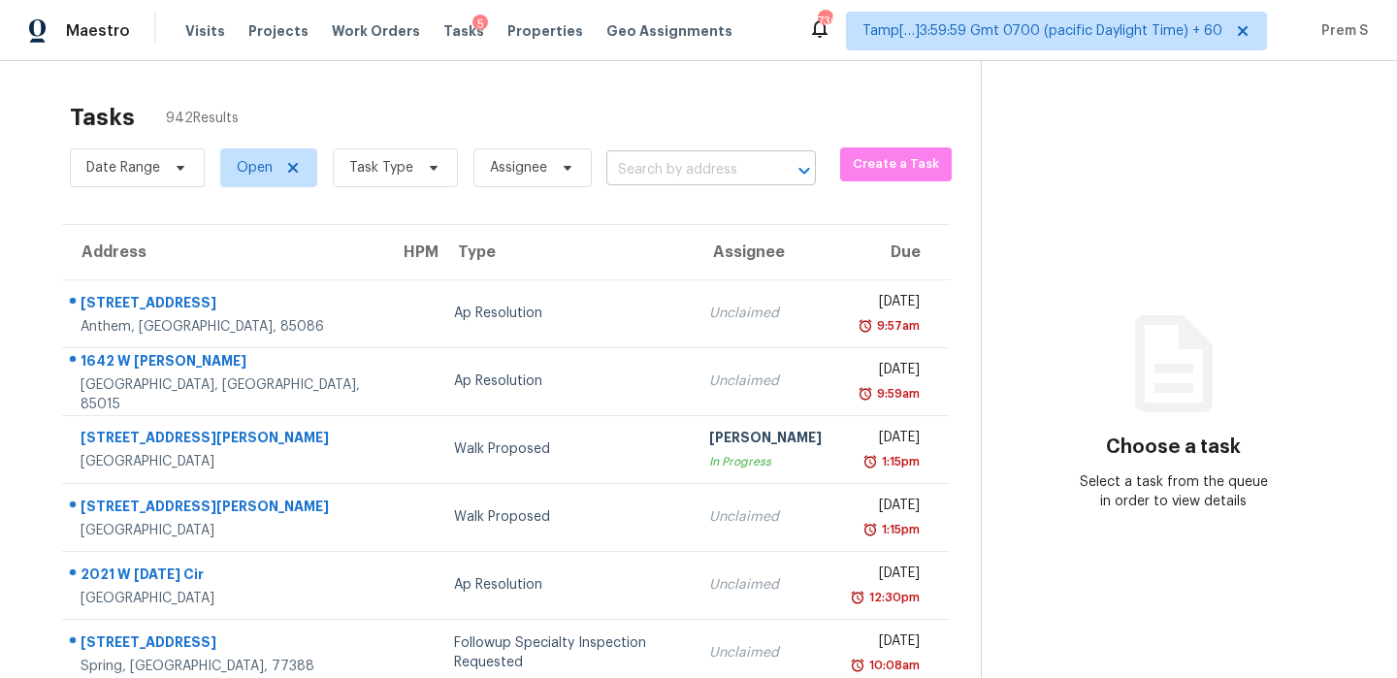
click at [699, 163] on input "text" at bounding box center [683, 170] width 155 height 30
paste input "[STREET_ADDRESS][PERSON_NAME]"
type input "[STREET_ADDRESS][PERSON_NAME]"
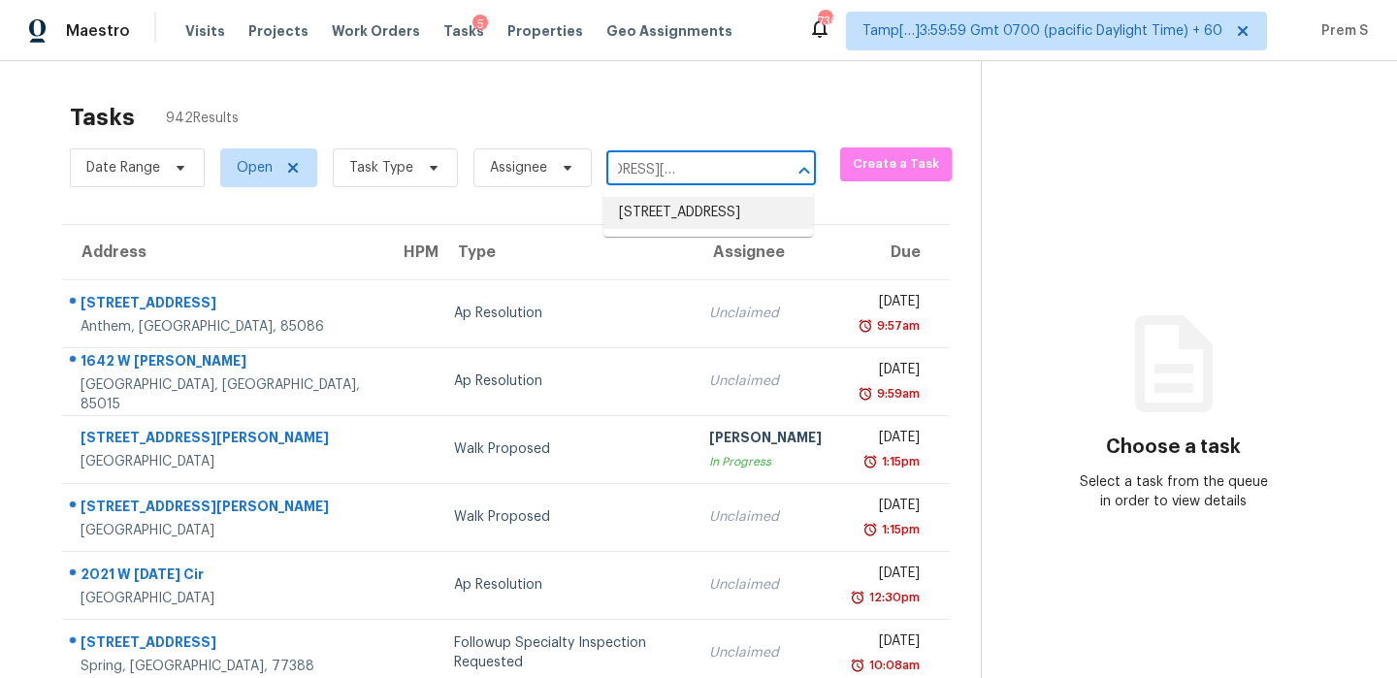
click at [696, 212] on li "[STREET_ADDRESS]" at bounding box center [709, 213] width 210 height 32
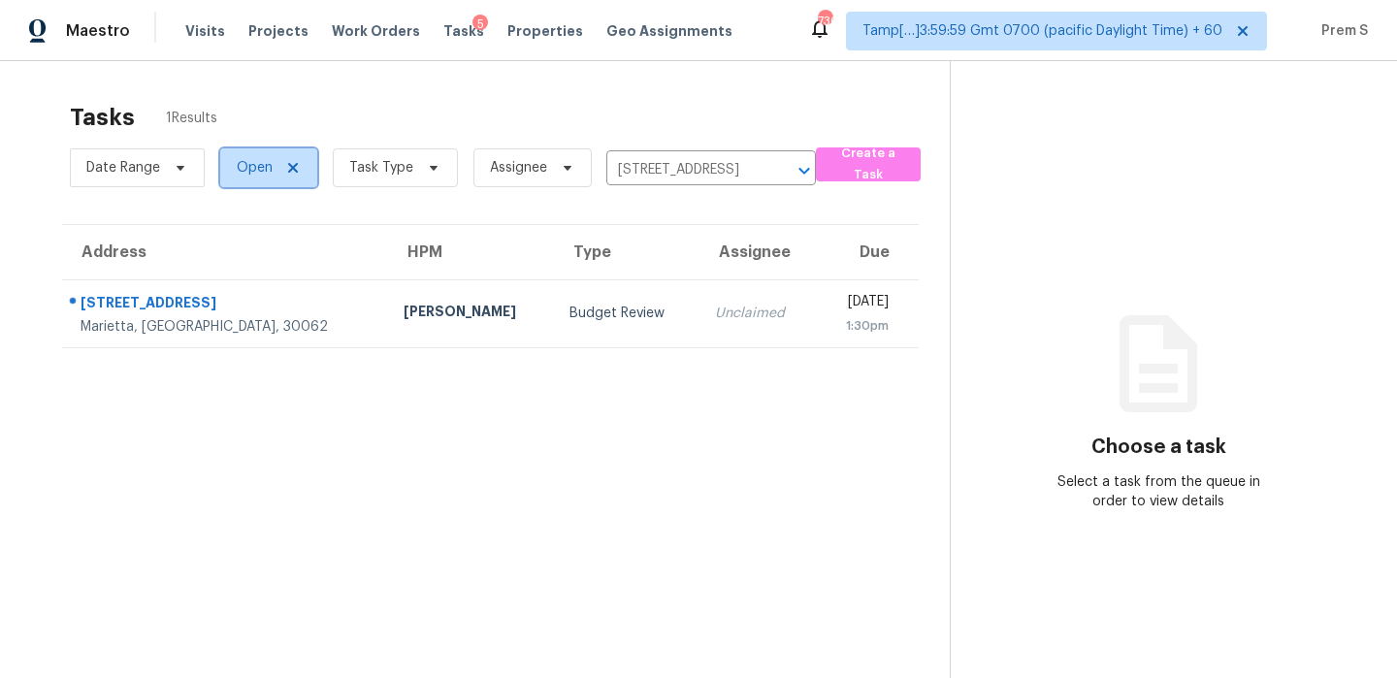
click at [292, 169] on icon at bounding box center [293, 168] width 16 height 16
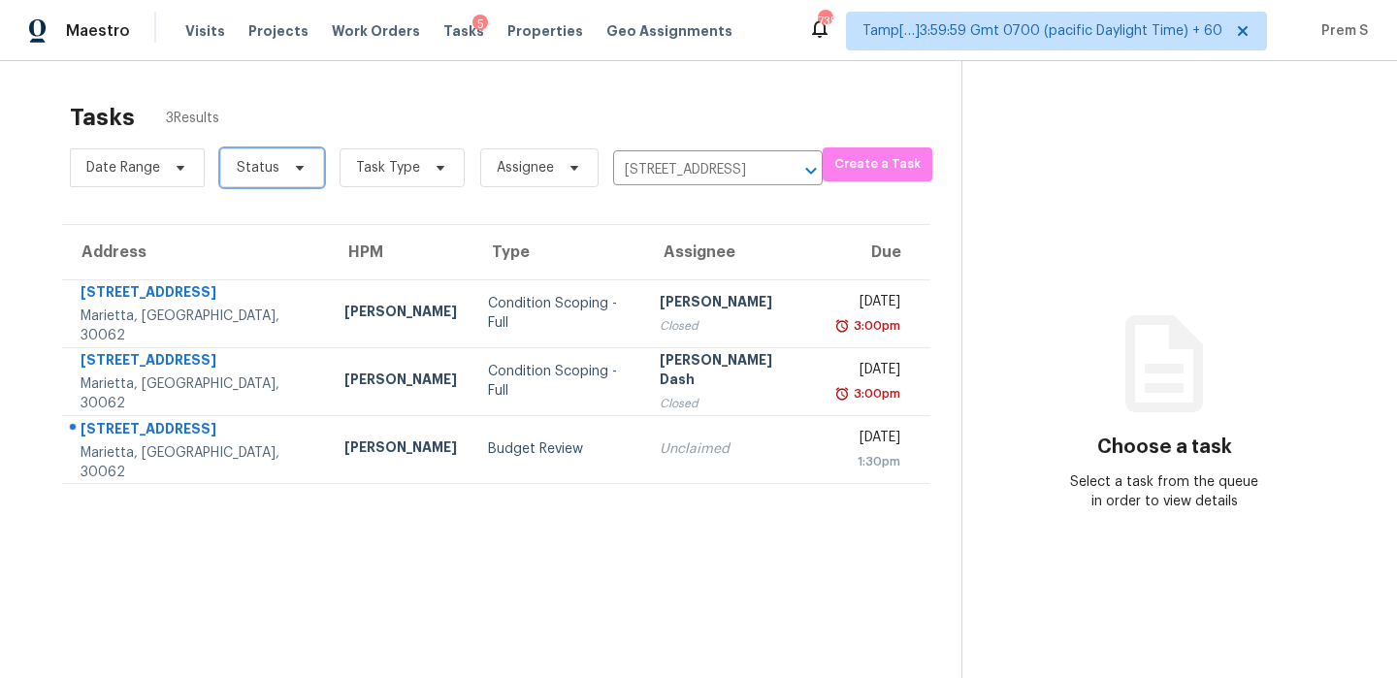
click at [286, 174] on span at bounding box center [296, 168] width 21 height 16
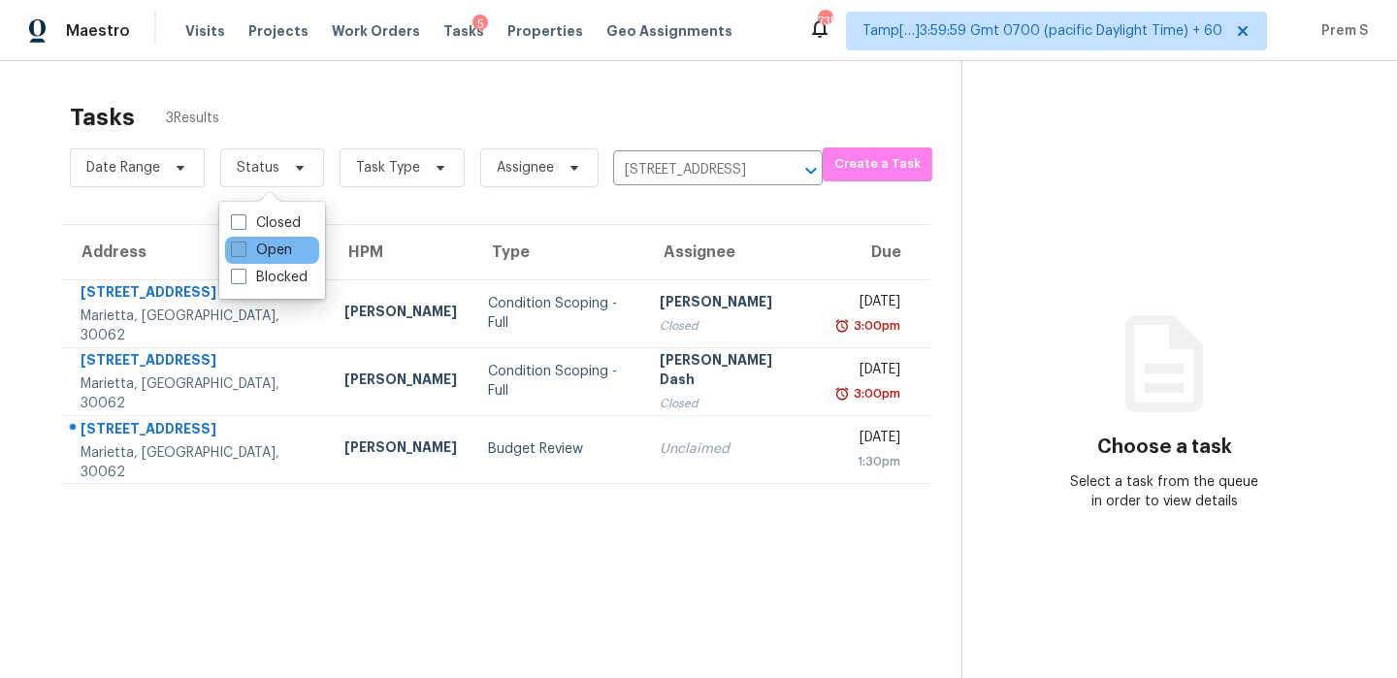
click at [288, 248] on label "Open" at bounding box center [261, 250] width 61 height 19
click at [244, 248] on input "Open" at bounding box center [237, 247] width 13 height 13
checkbox input "true"
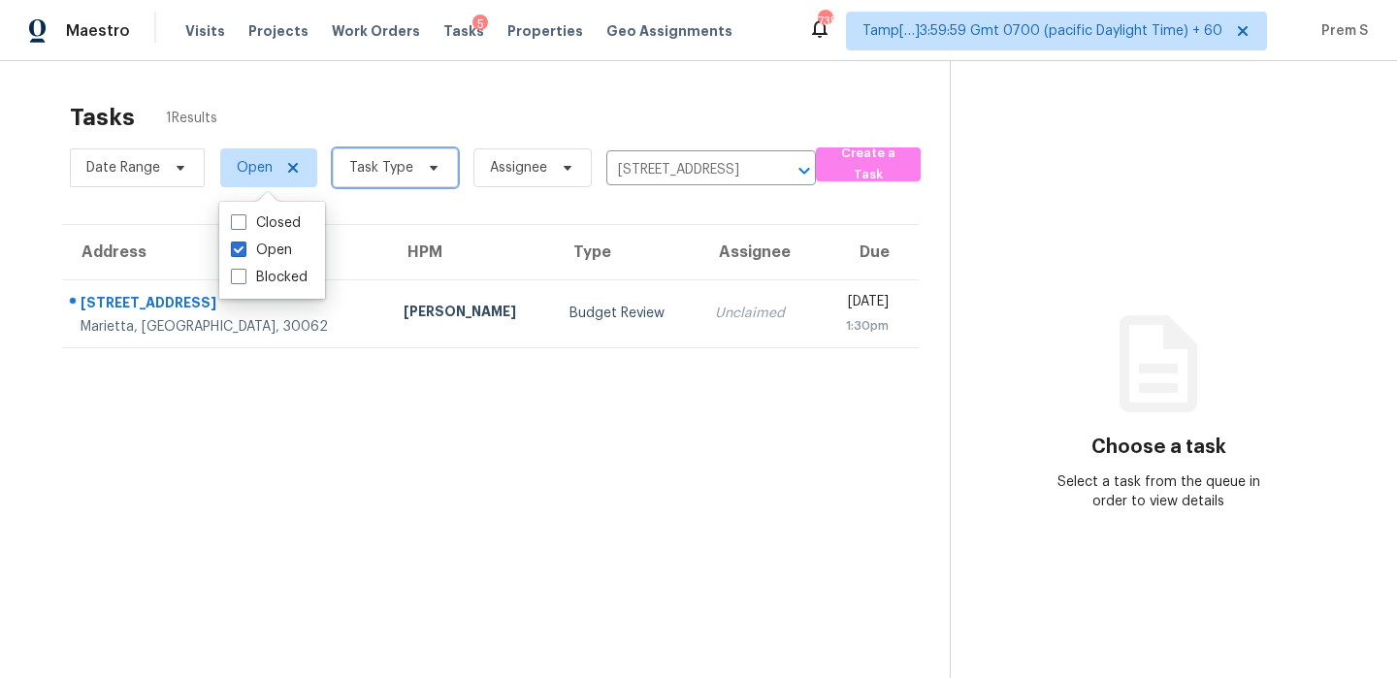
click at [408, 179] on span "Task Type" at bounding box center [395, 167] width 125 height 39
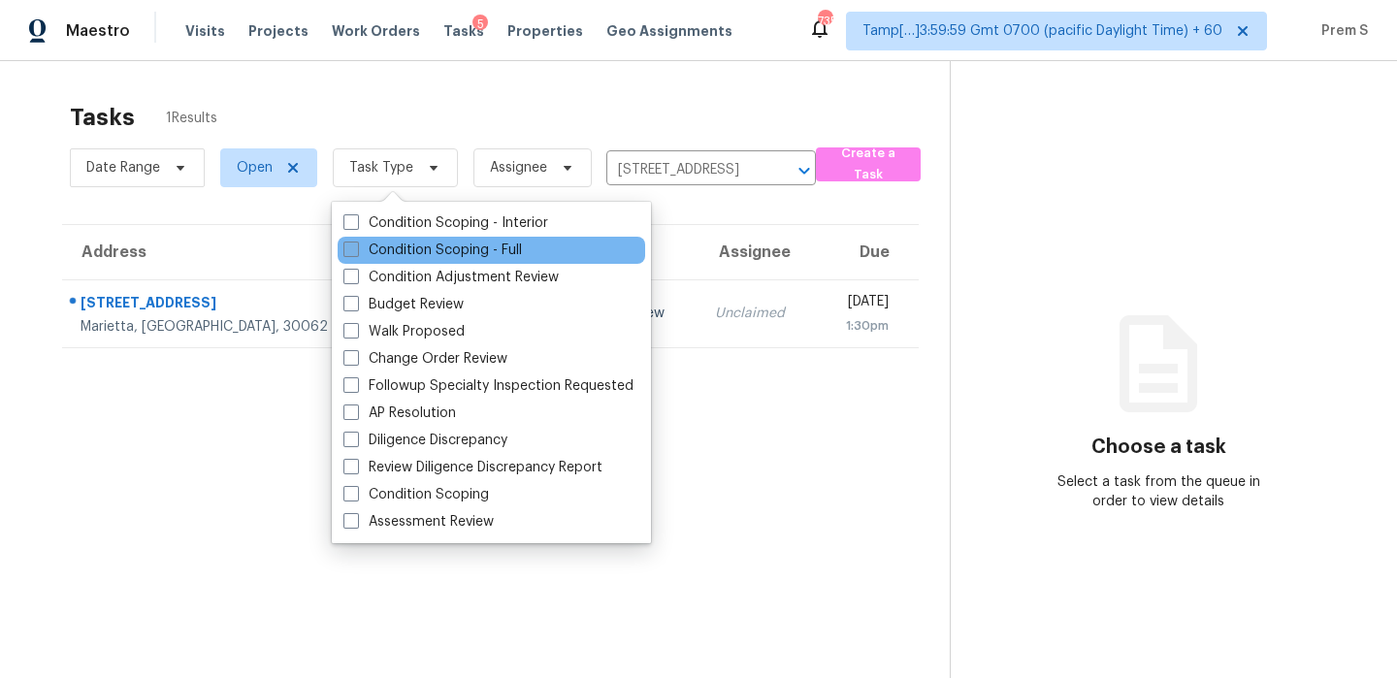
click at [433, 249] on label "Condition Scoping - Full" at bounding box center [432, 250] width 179 height 19
click at [356, 249] on input "Condition Scoping - Full" at bounding box center [349, 247] width 13 height 13
checkbox input "true"
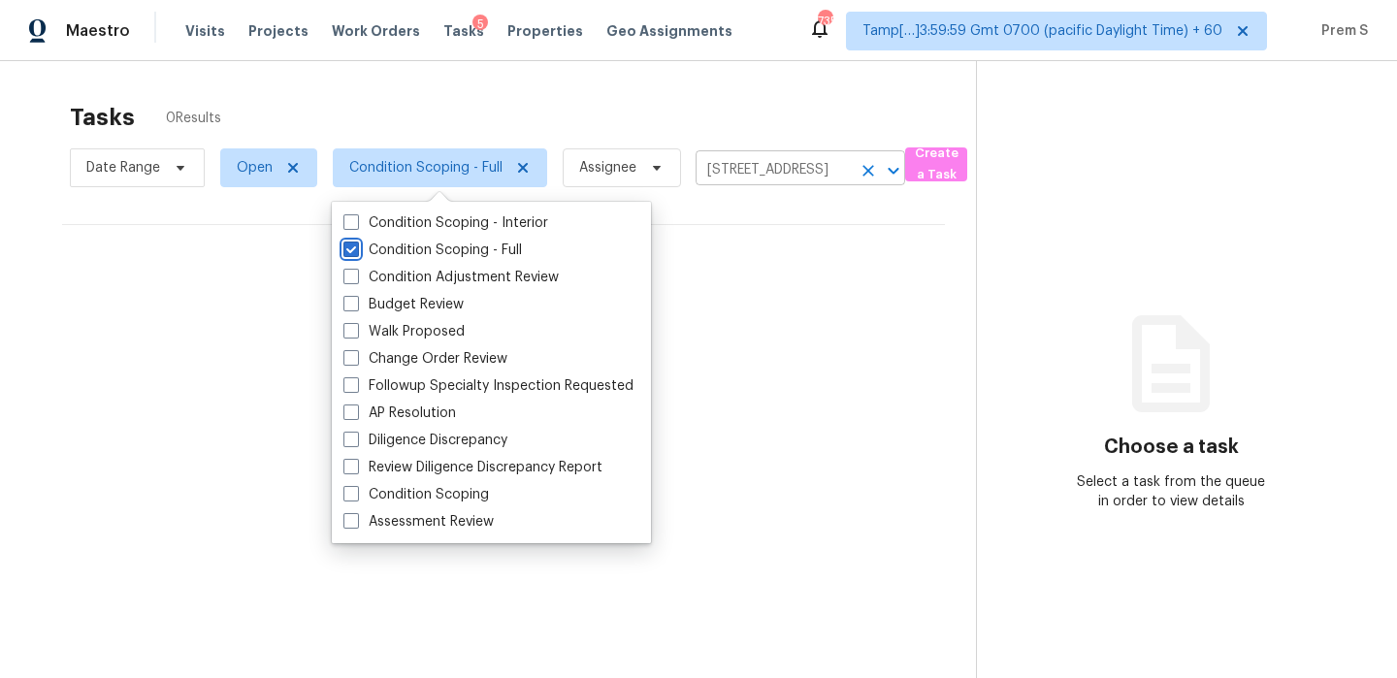
click at [873, 170] on icon "Clear" at bounding box center [868, 170] width 19 height 19
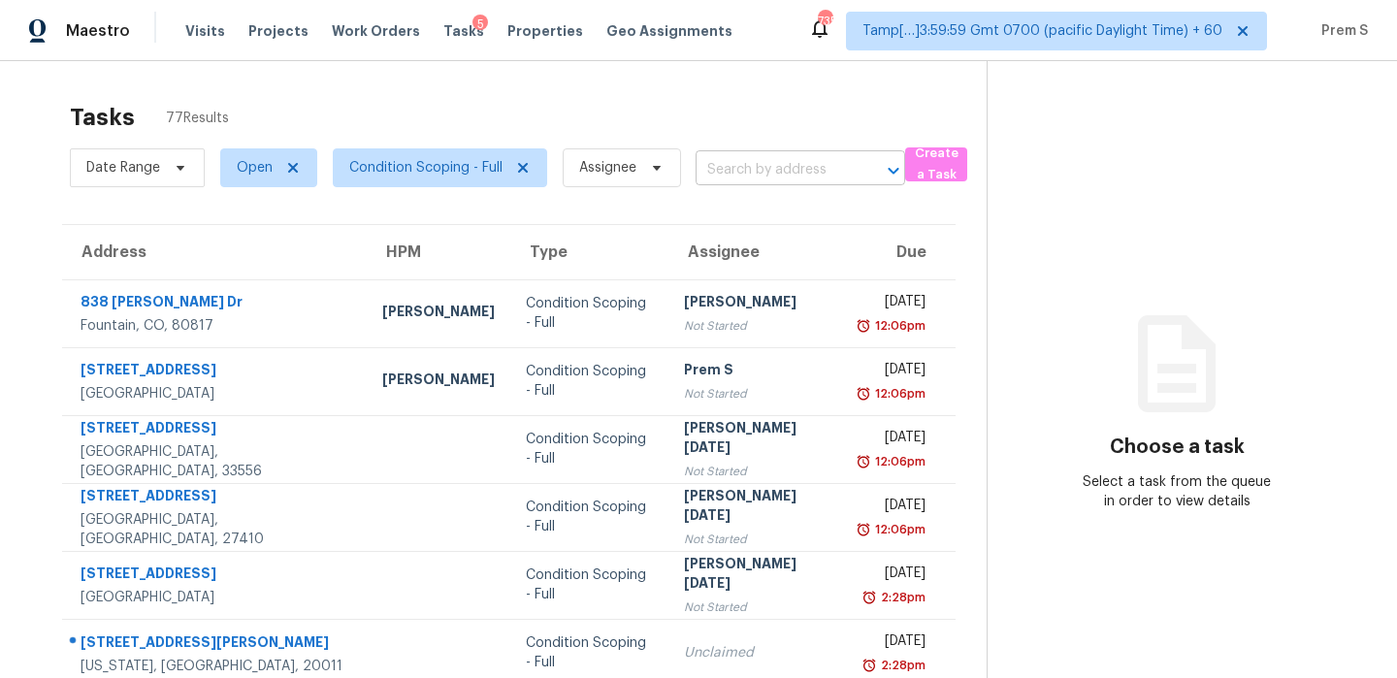
click at [752, 184] on body "Maestro Visits Projects Work Orders Tasks 5 Properties Geo Assignments 735 Tamp…" at bounding box center [698, 339] width 1397 height 678
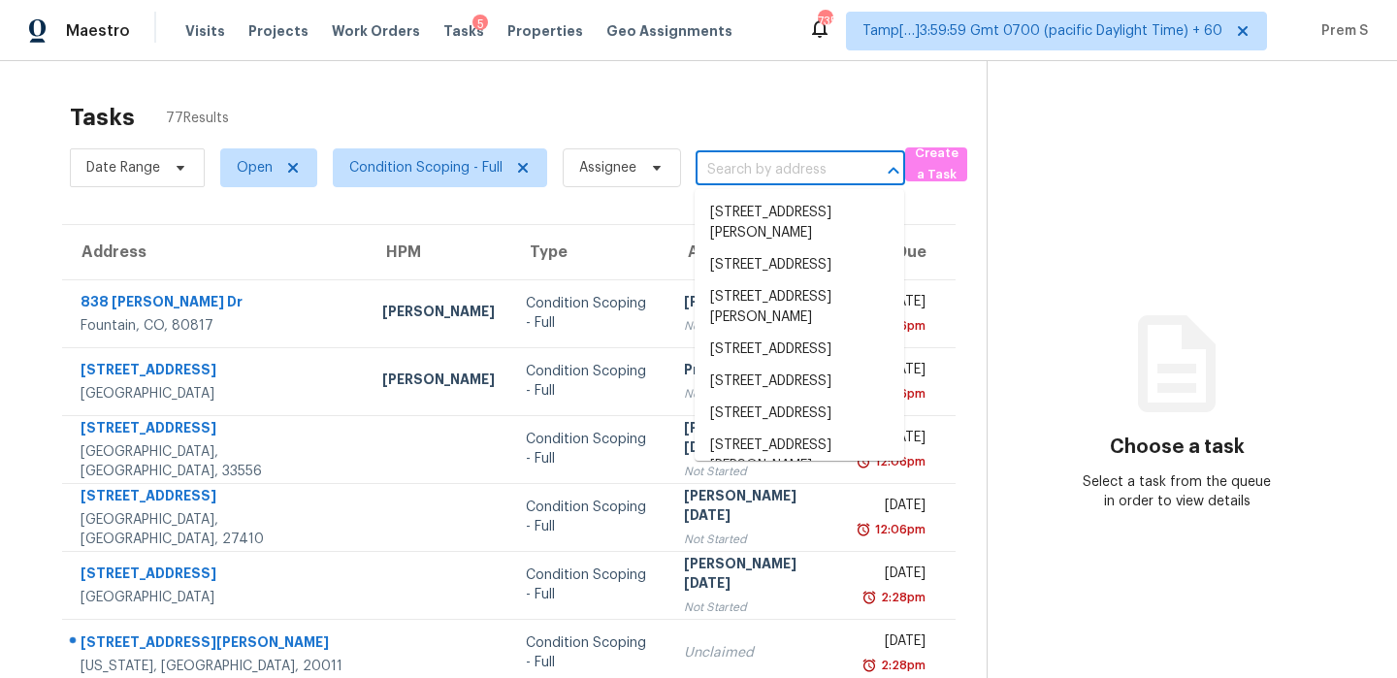
paste input "4416 E Hove Loop, Austin, TX 78749"
type input "4416 E Hove Loop, Austin, TX 78749"
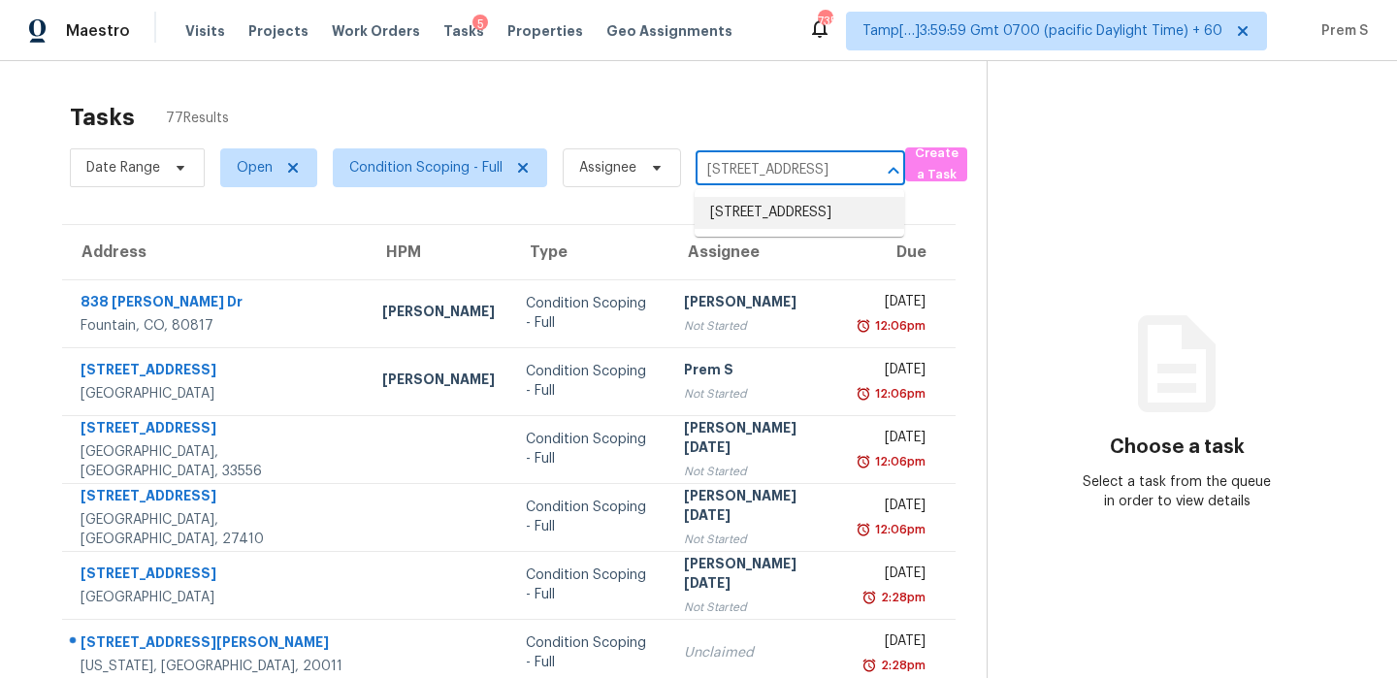
click at [762, 228] on li "4416 E Hove Loop, Austin, TX 78749" at bounding box center [800, 213] width 210 height 32
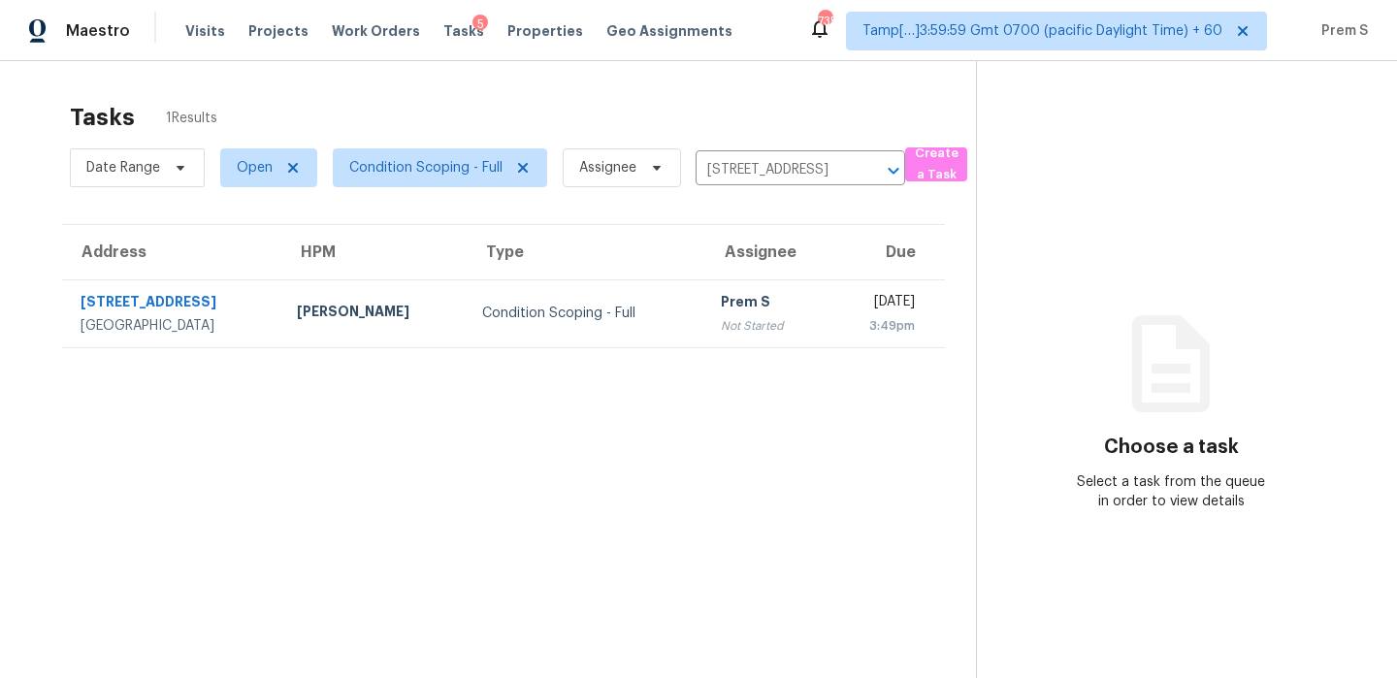
click at [842, 321] on div "3:49pm" at bounding box center [878, 325] width 73 height 19
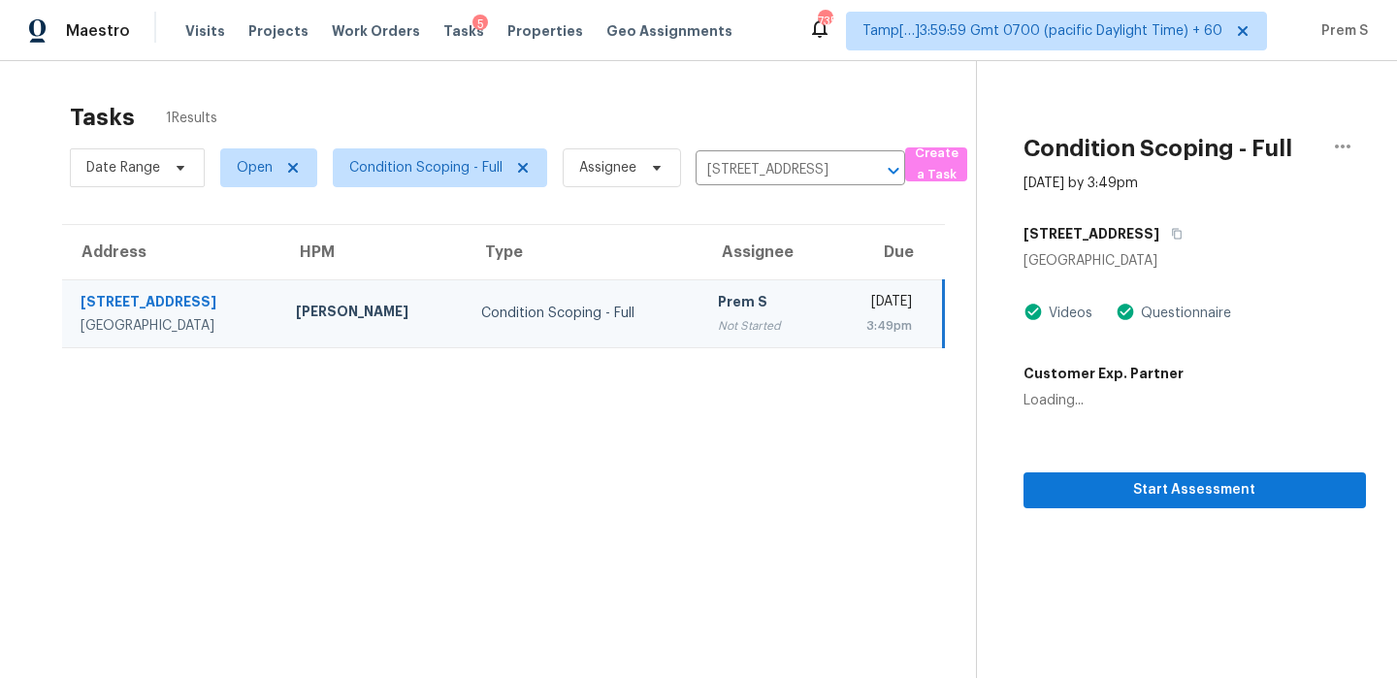
scroll to position [61, 0]
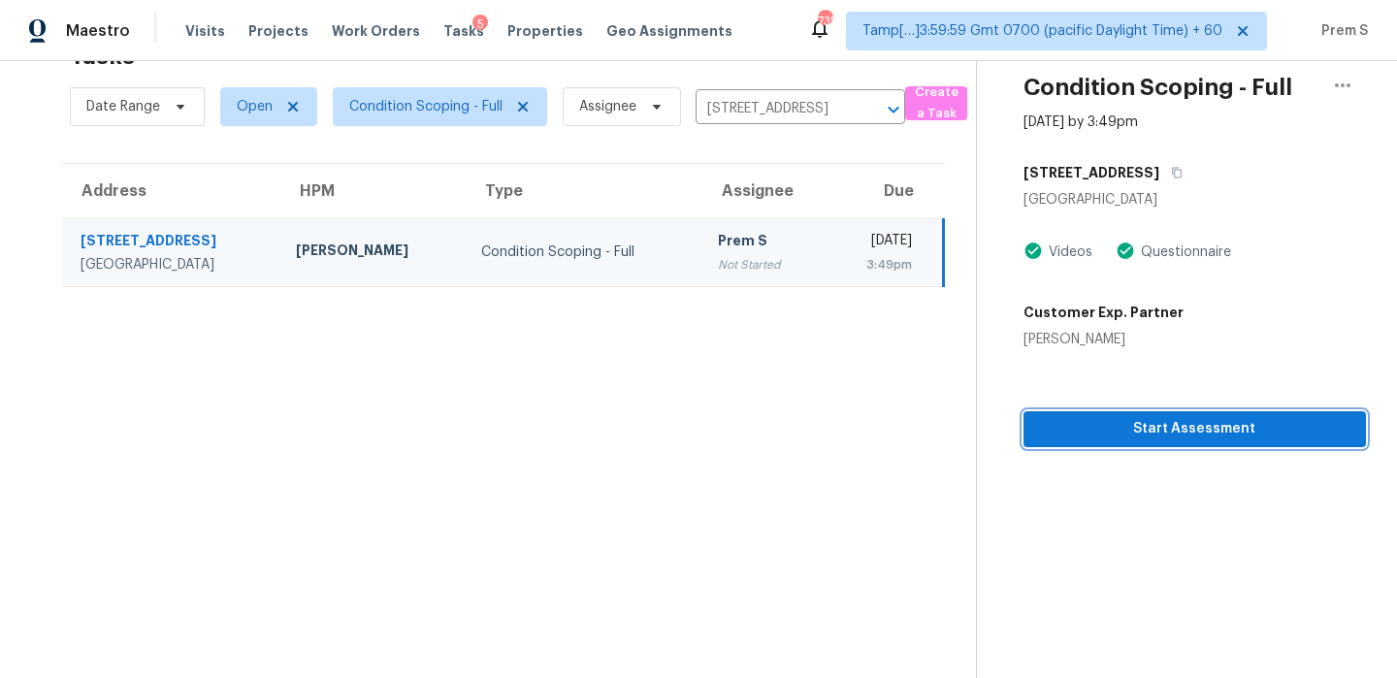
click at [1161, 416] on button "Start Assessment" at bounding box center [1195, 429] width 343 height 36
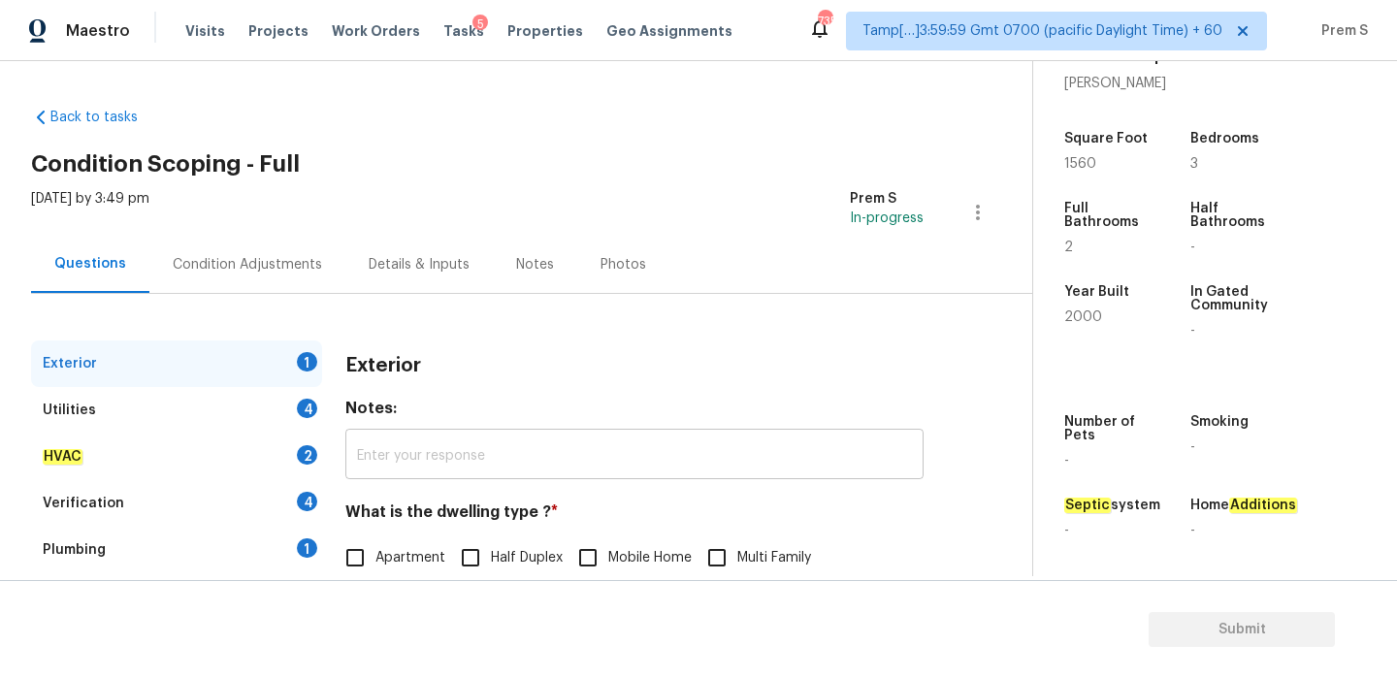
scroll to position [256, 0]
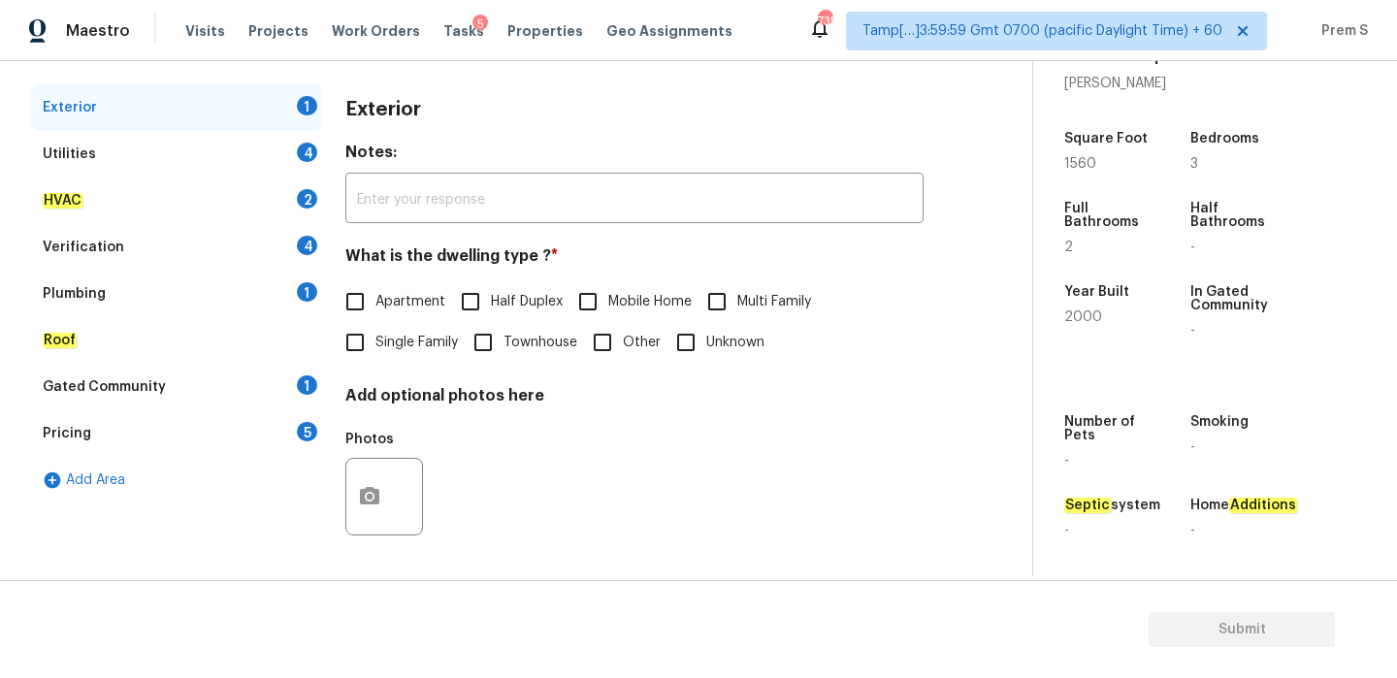
click at [374, 349] on input "Single Family" at bounding box center [355, 342] width 41 height 41
checkbox input "true"
click at [294, 151] on div "Utilities 4" at bounding box center [176, 154] width 291 height 47
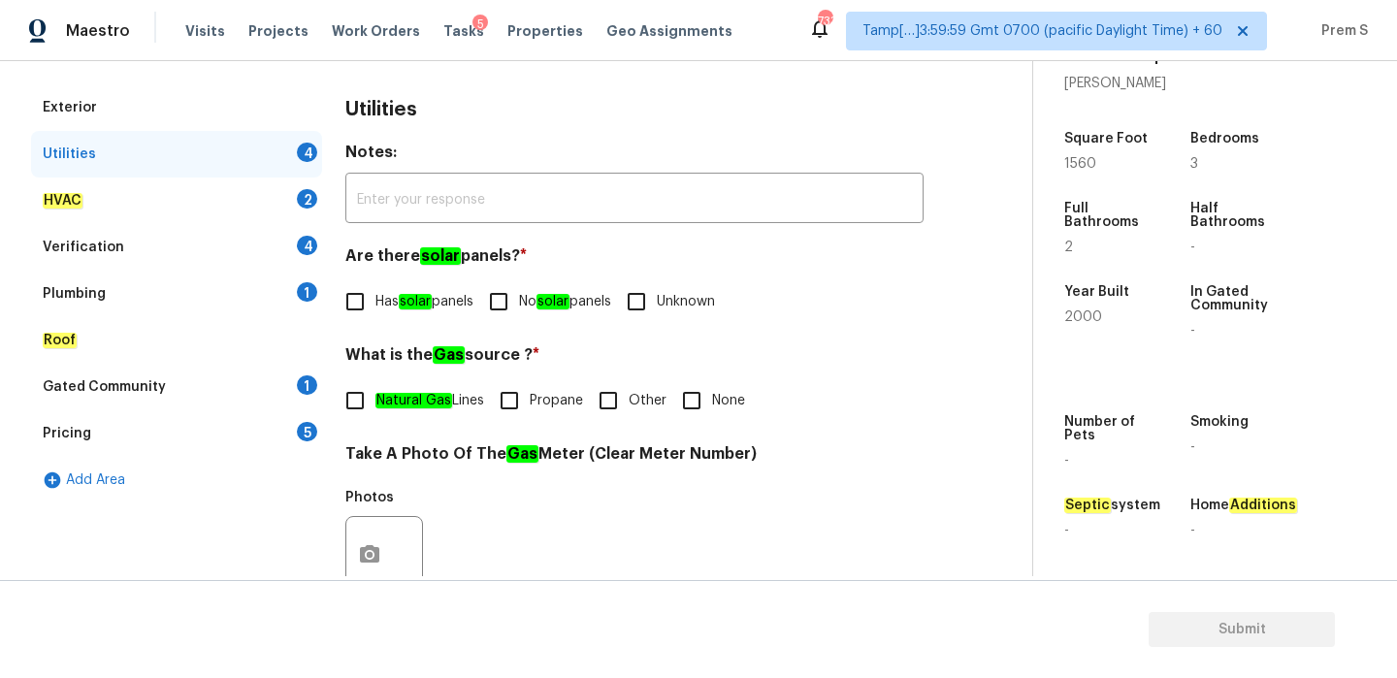
click at [294, 151] on div "Utilities 4" at bounding box center [176, 154] width 291 height 47
click at [515, 316] on input "No solar panels" at bounding box center [498, 301] width 41 height 41
checkbox input "true"
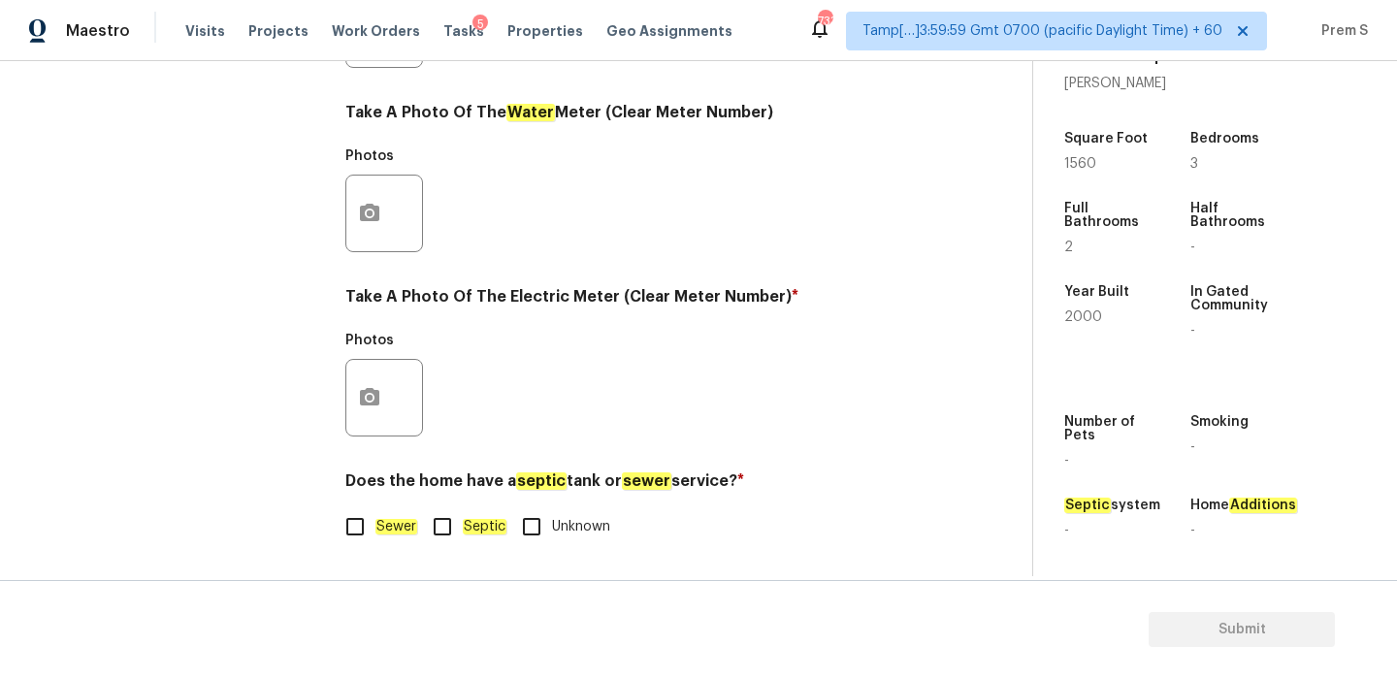
scroll to position [782, 0]
click at [362, 533] on input "Sewer" at bounding box center [355, 526] width 41 height 41
checkbox input "true"
click at [380, 405] on icon "button" at bounding box center [369, 397] width 23 height 23
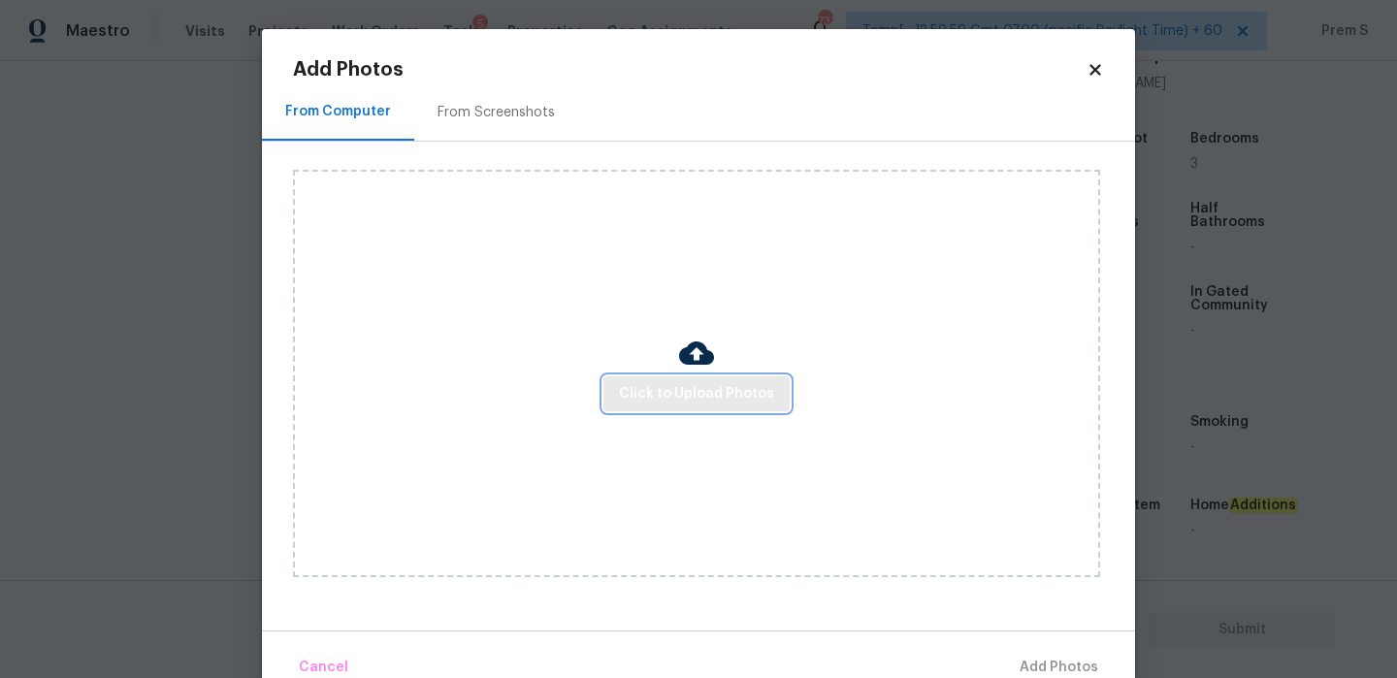
click at [775, 386] on button "Click to Upload Photos" at bounding box center [697, 394] width 186 height 36
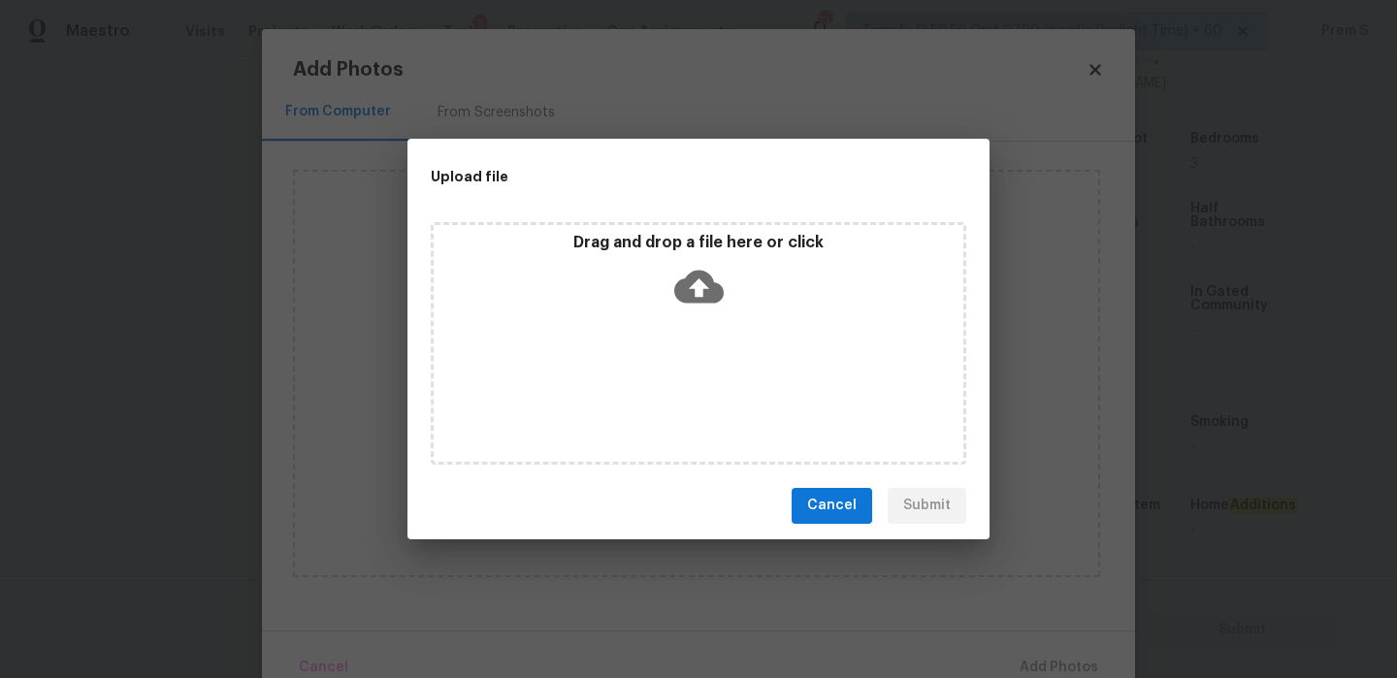
click at [715, 294] on icon at bounding box center [698, 286] width 49 height 33
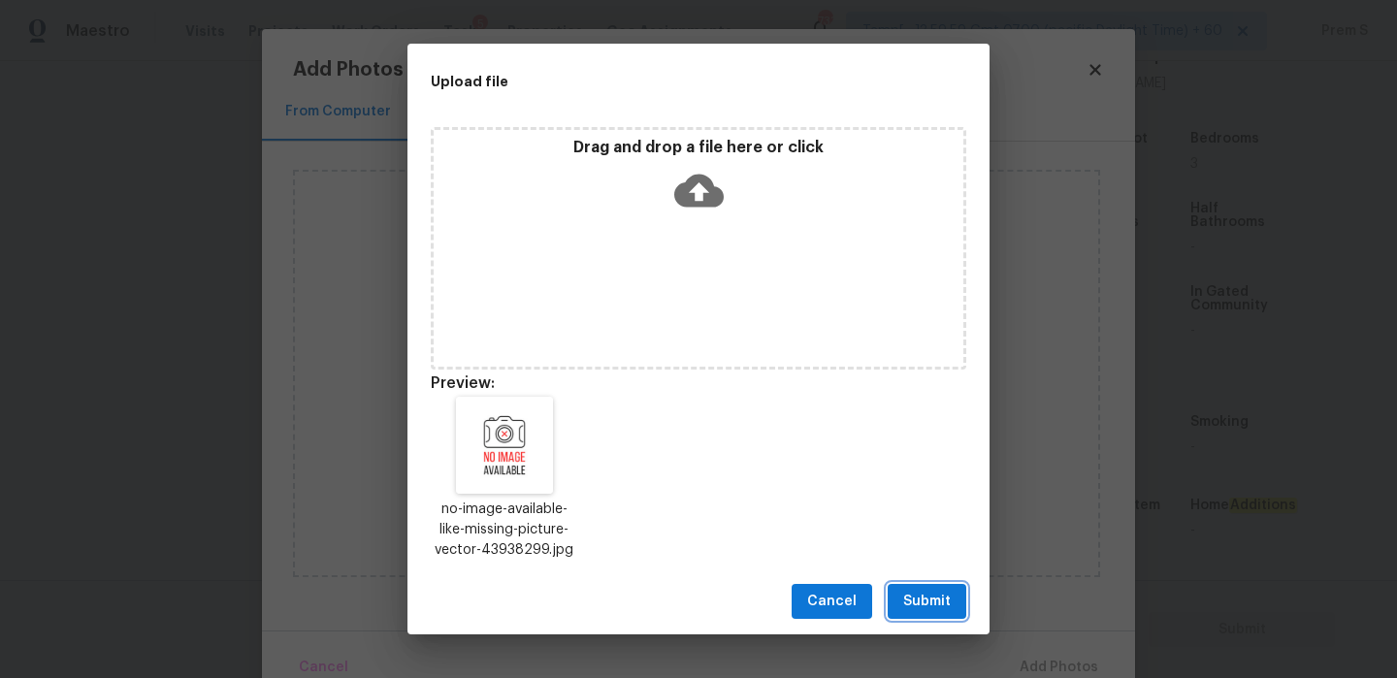
click at [923, 591] on span "Submit" at bounding box center [927, 602] width 48 height 24
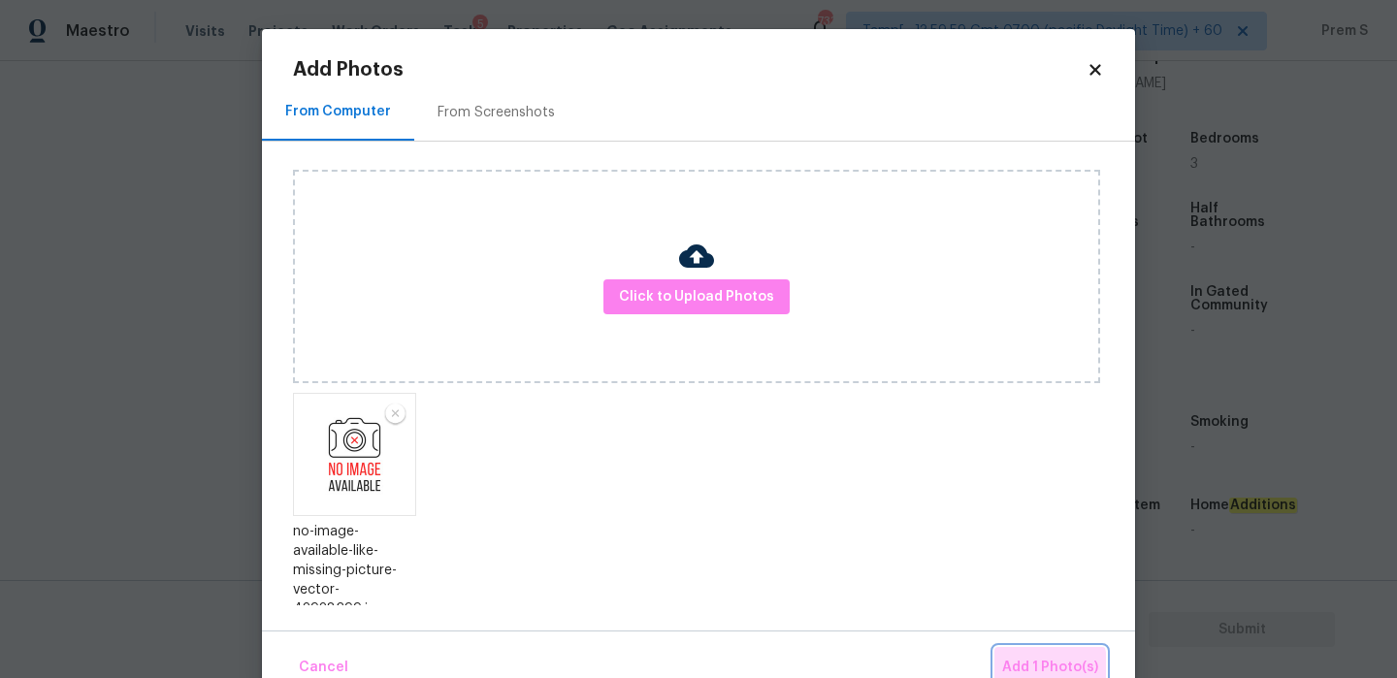
click at [1028, 666] on span "Add 1 Photo(s)" at bounding box center [1050, 668] width 96 height 24
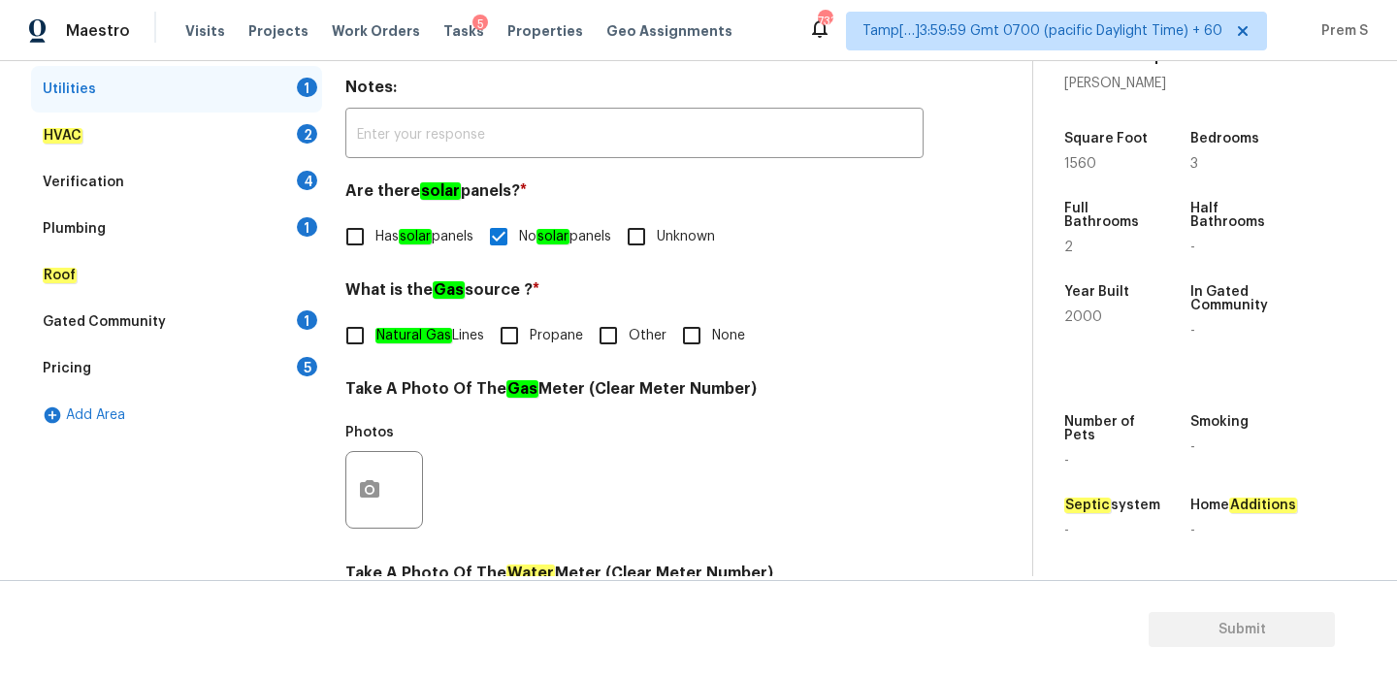
scroll to position [227, 0]
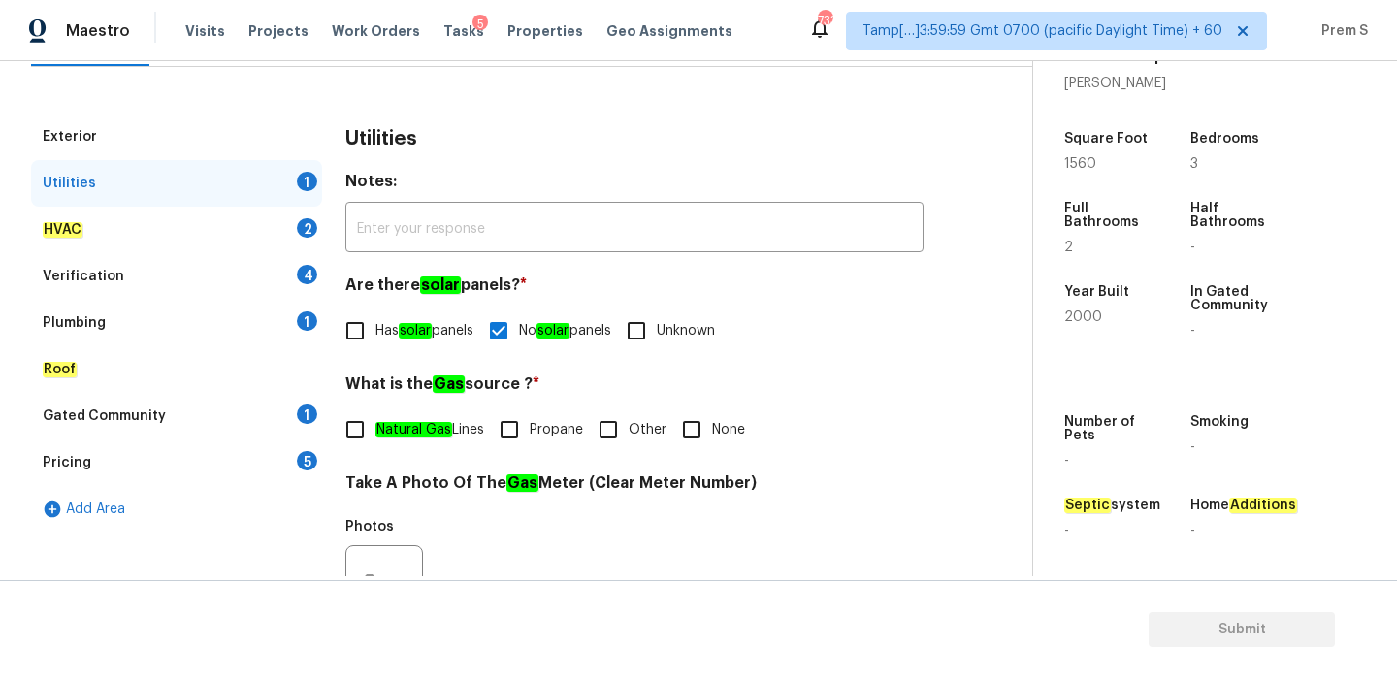
click at [289, 231] on div "HVAC 2" at bounding box center [176, 230] width 291 height 47
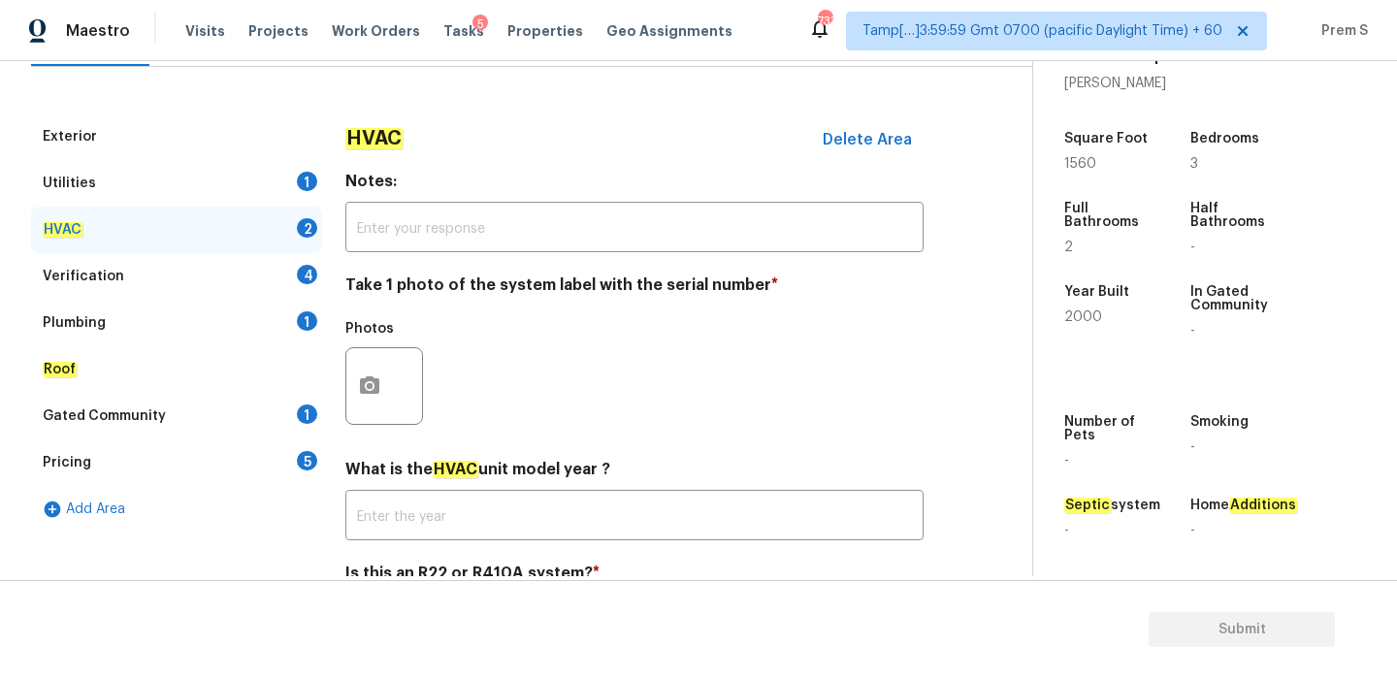
scroll to position [320, 0]
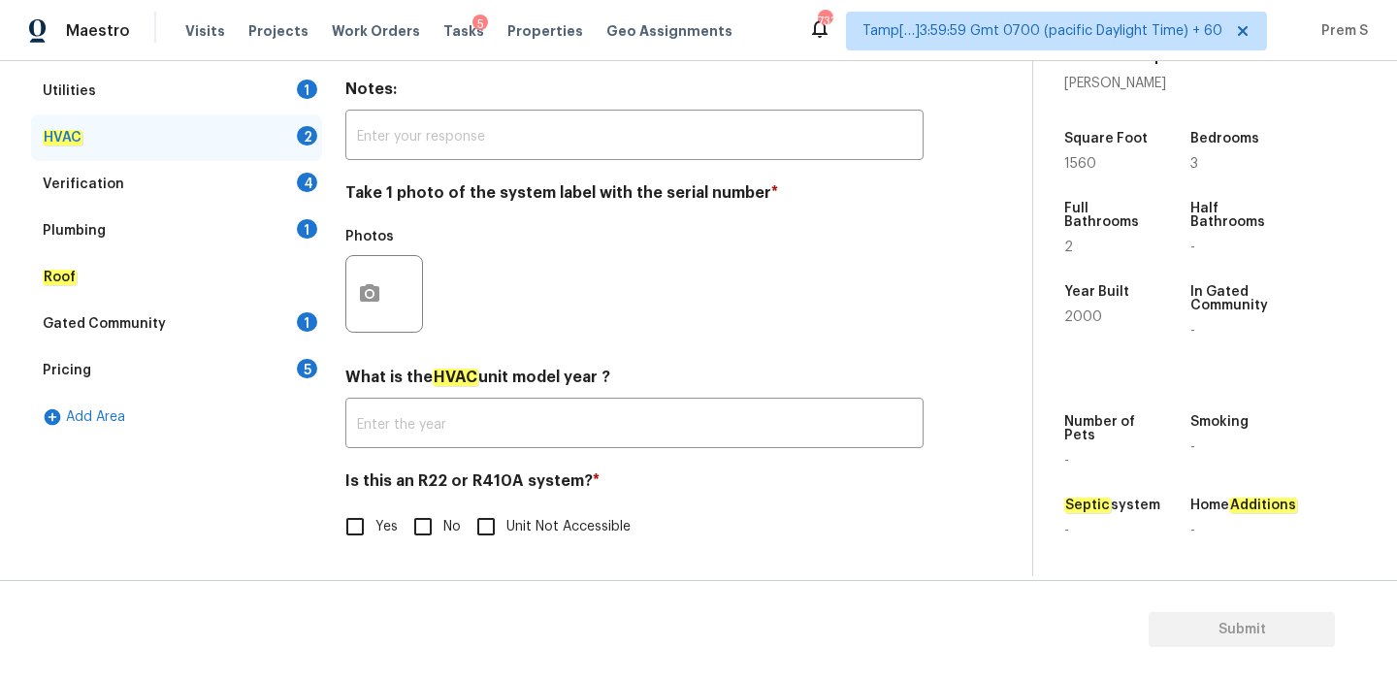
click at [401, 517] on div "Yes No Unit Not Accessible" at bounding box center [634, 526] width 578 height 41
click at [426, 521] on input "No" at bounding box center [423, 526] width 41 height 41
checkbox input "true"
click at [359, 297] on icon "button" at bounding box center [369, 293] width 23 height 23
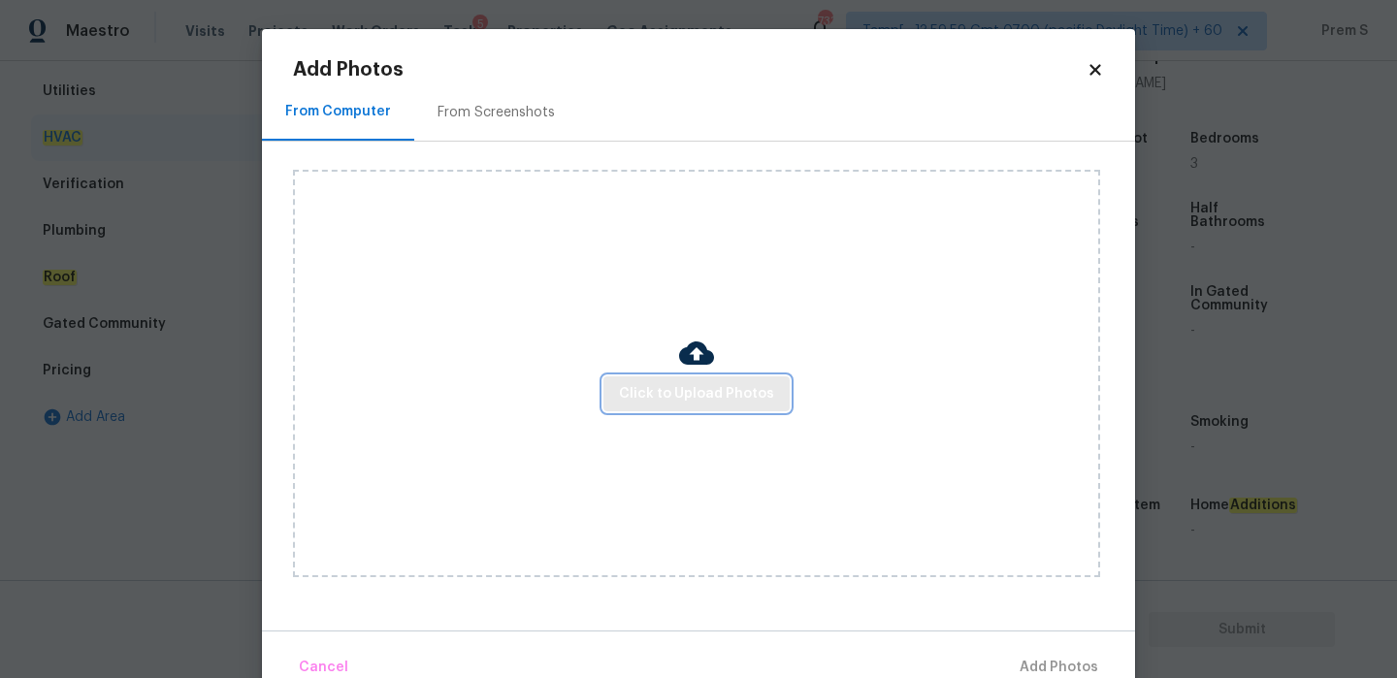
click at [682, 399] on span "Click to Upload Photos" at bounding box center [696, 394] width 155 height 24
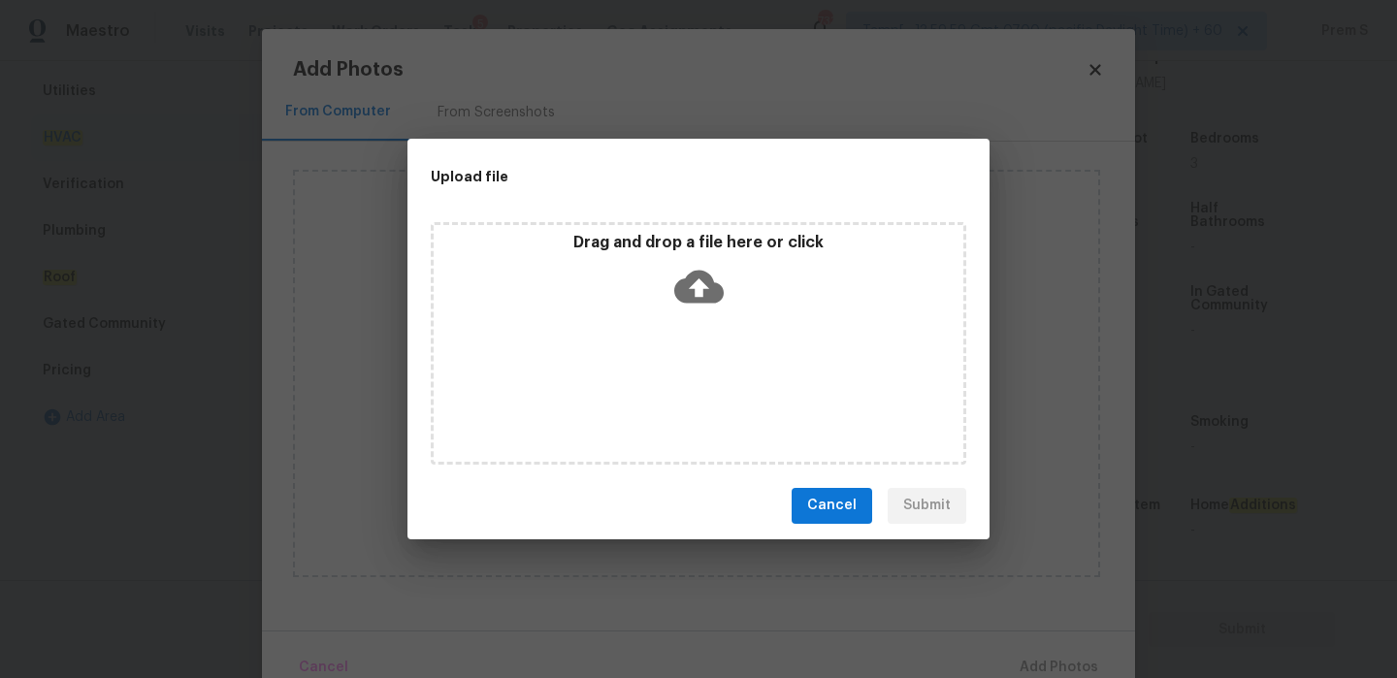
click at [704, 263] on icon at bounding box center [698, 286] width 49 height 49
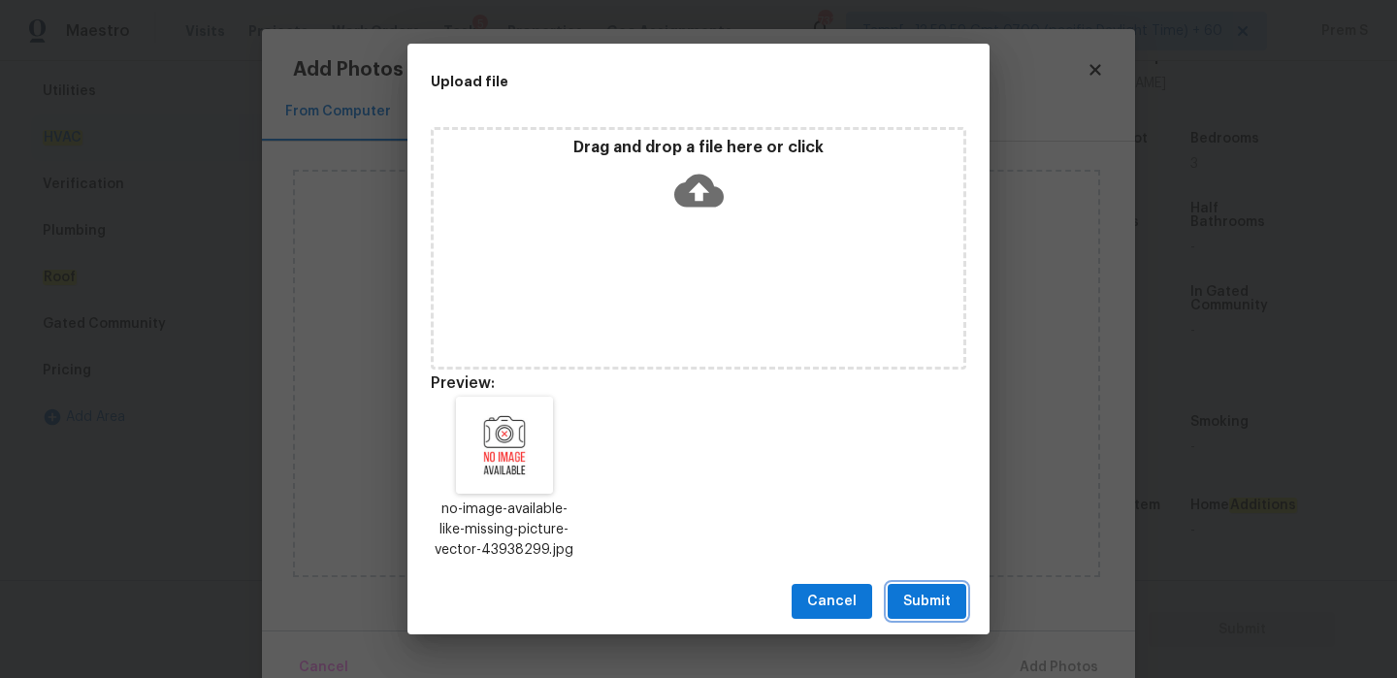
click at [921, 597] on span "Submit" at bounding box center [927, 602] width 48 height 24
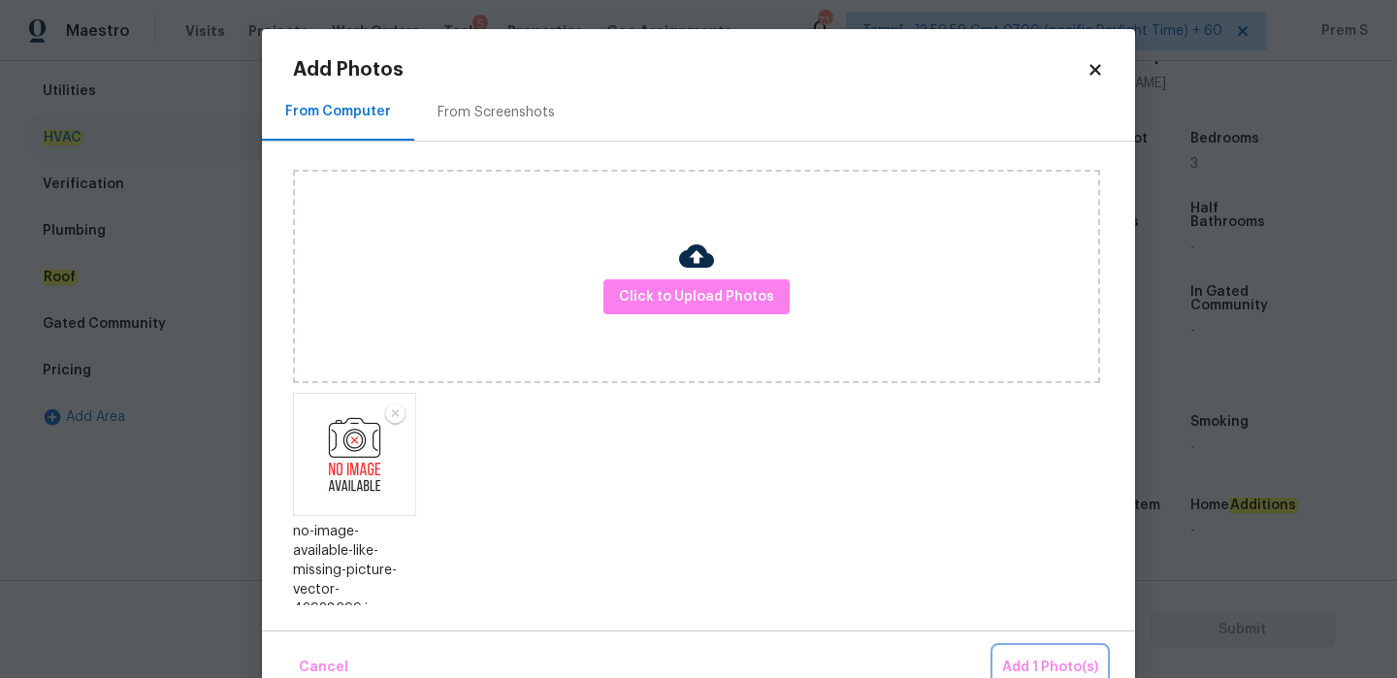
click at [1086, 662] on span "Add 1 Photo(s)" at bounding box center [1050, 668] width 96 height 24
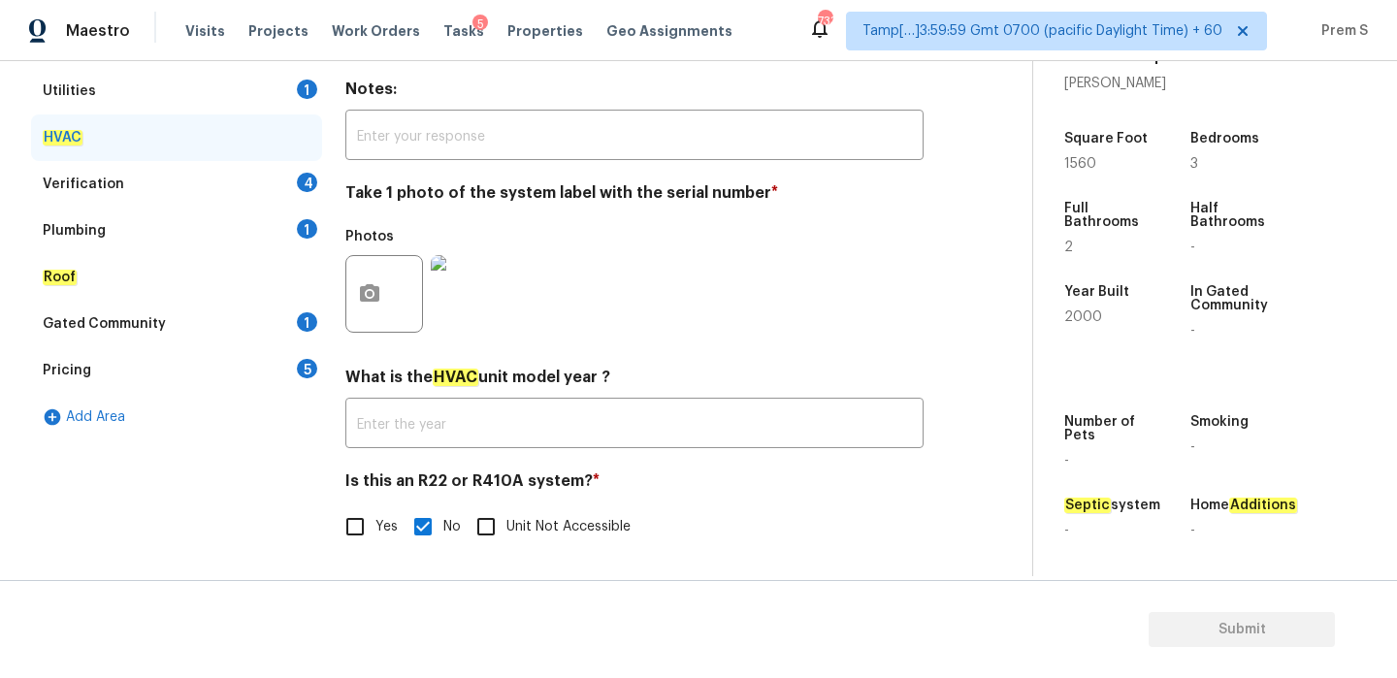
click at [309, 190] on div "4" at bounding box center [307, 182] width 20 height 19
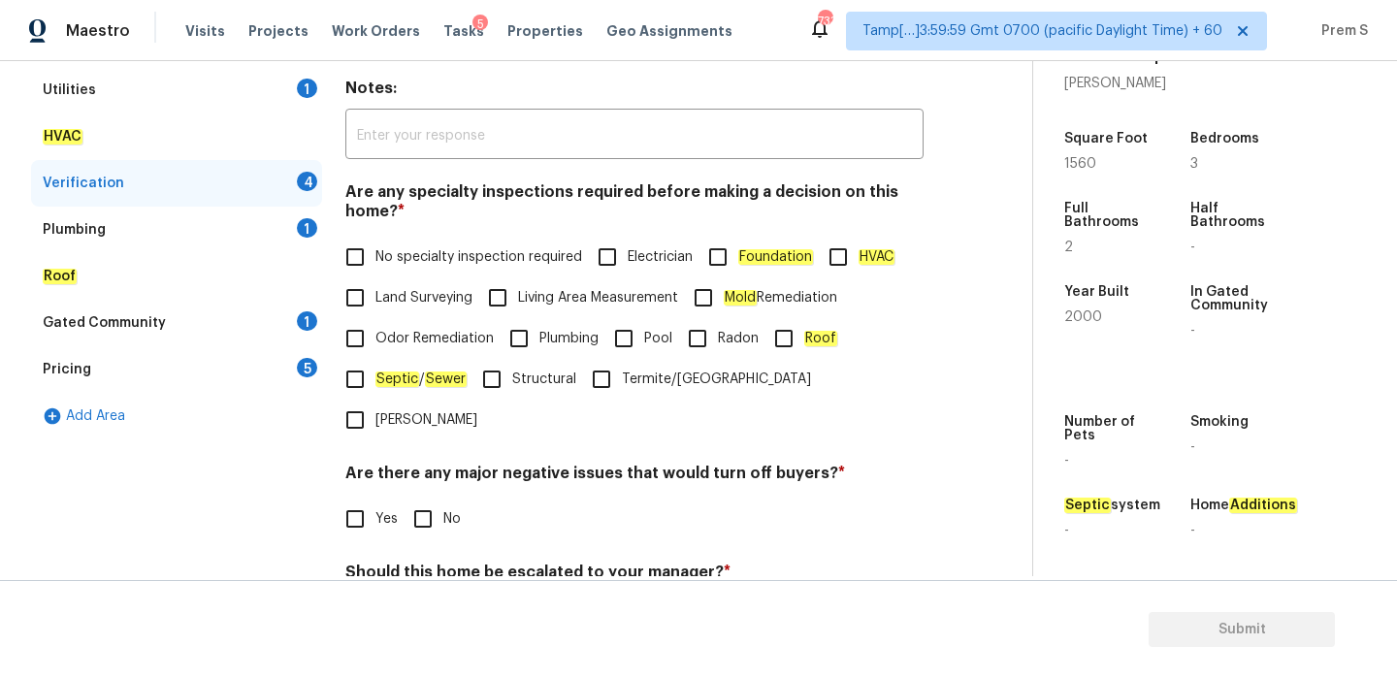
click at [406, 258] on span "No specialty inspection required" at bounding box center [478, 257] width 207 height 20
click at [375, 258] on input "No specialty inspection required" at bounding box center [355, 257] width 41 height 41
checkbox input "true"
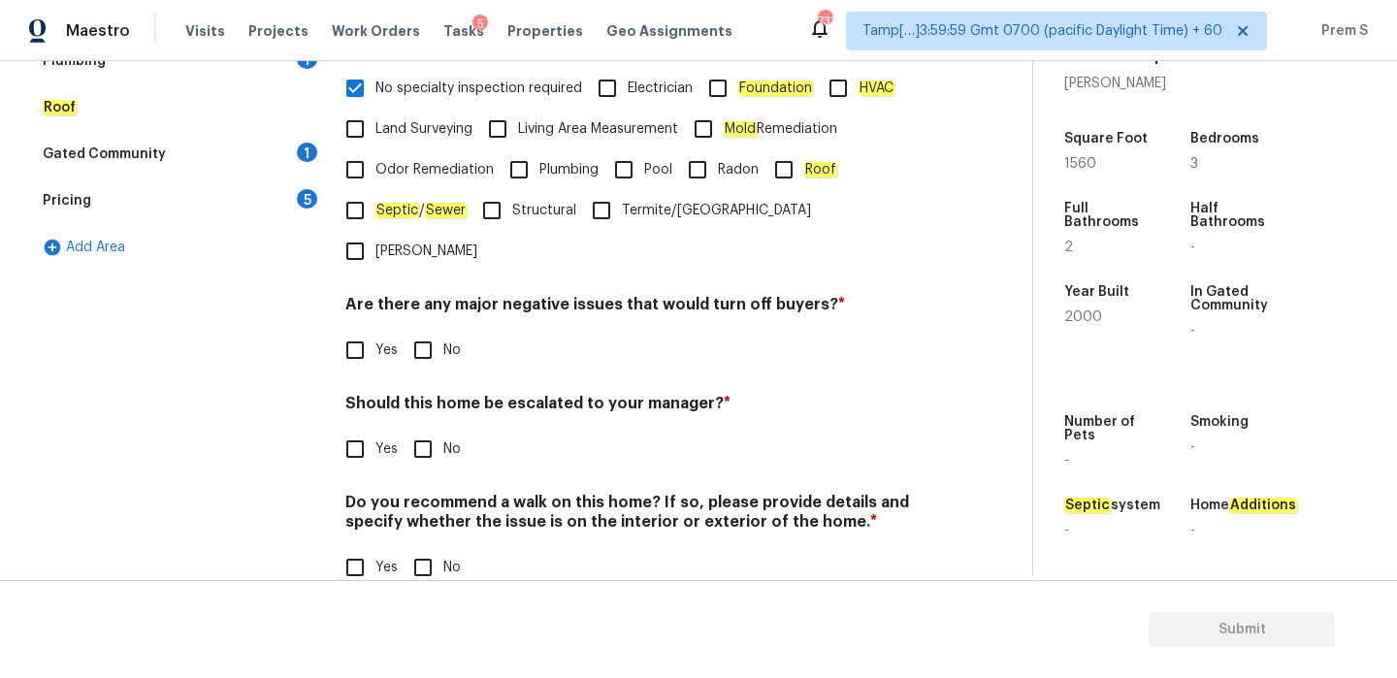
click at [424, 330] on input "No" at bounding box center [423, 350] width 41 height 41
checkbox input "true"
click at [444, 429] on label "No" at bounding box center [432, 449] width 58 height 41
click at [443, 429] on input "No" at bounding box center [423, 449] width 41 height 41
checkbox input "true"
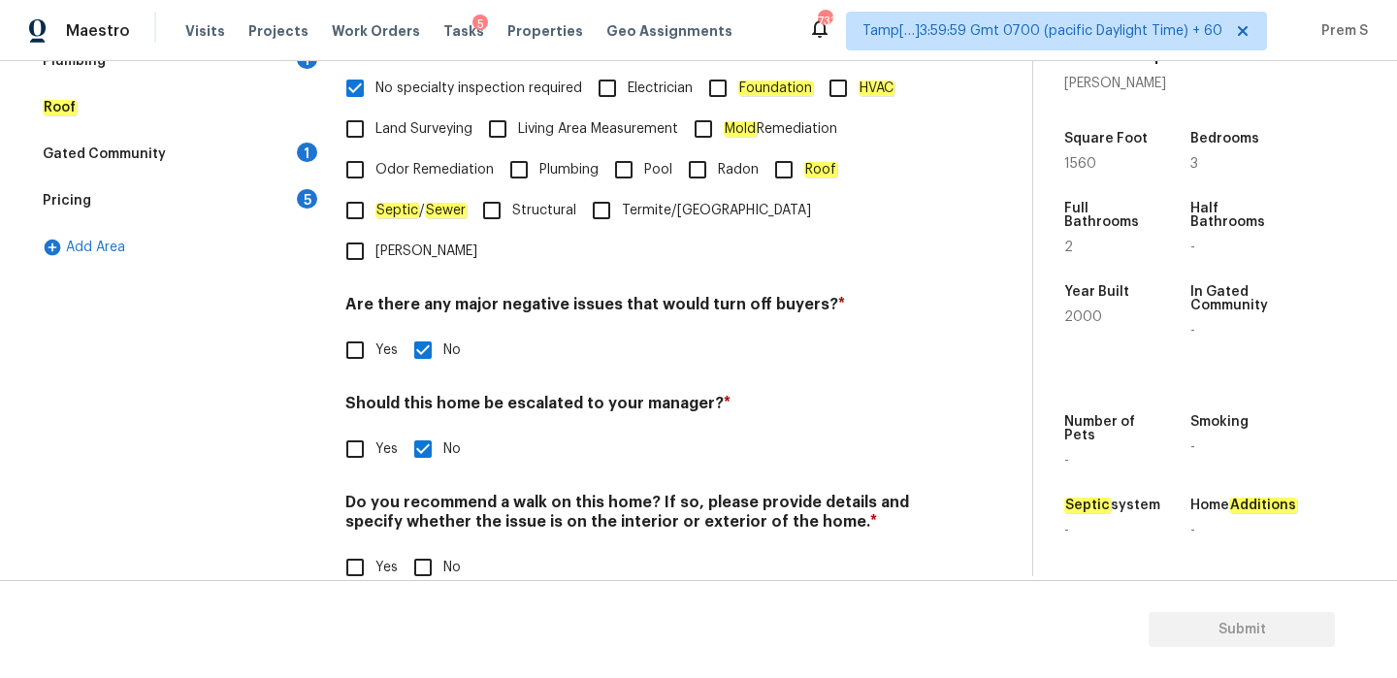
click at [422, 547] on input "No" at bounding box center [423, 567] width 41 height 41
checkbox input "true"
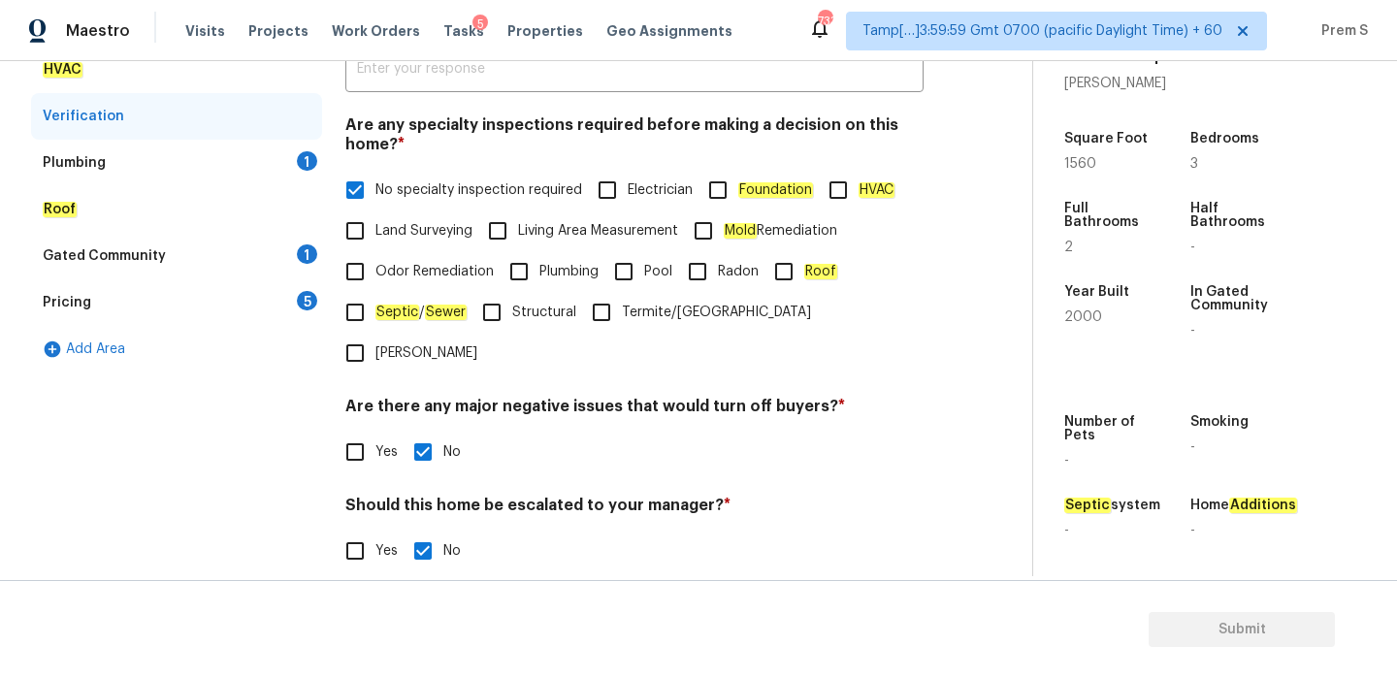
click at [304, 154] on div "1" at bounding box center [307, 160] width 20 height 19
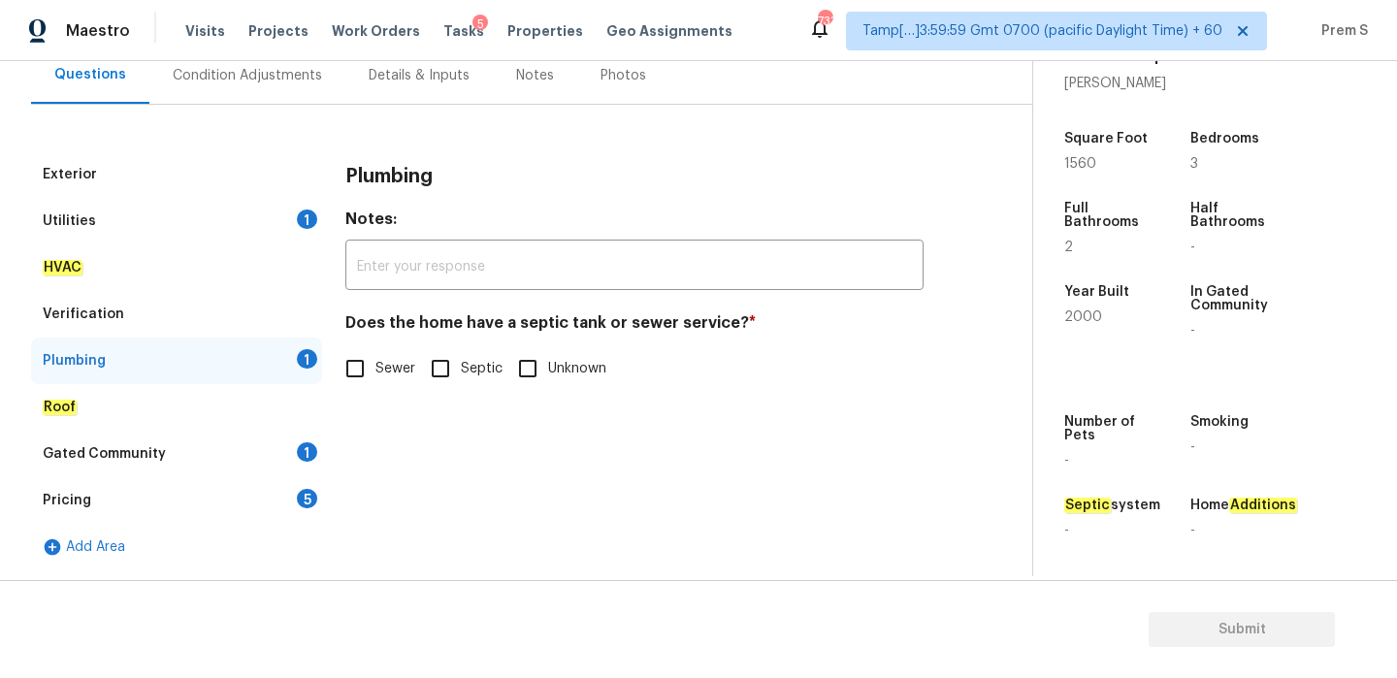
scroll to position [189, 0]
click at [355, 374] on input "Sewer" at bounding box center [355, 368] width 41 height 41
checkbox input "true"
click at [282, 461] on div "Gated Community 1" at bounding box center [176, 454] width 291 height 47
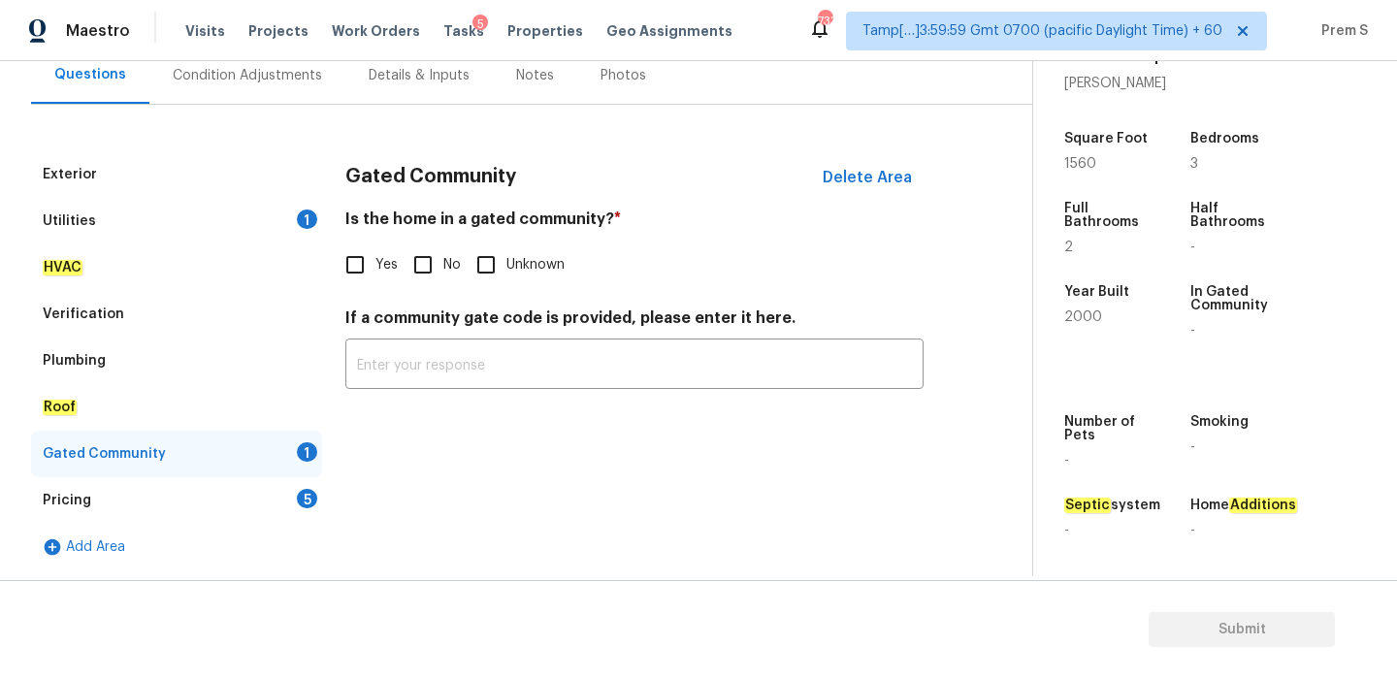
click at [427, 282] on input "No" at bounding box center [423, 265] width 41 height 41
checkbox input "true"
click at [296, 501] on div "Pricing 5" at bounding box center [176, 500] width 291 height 47
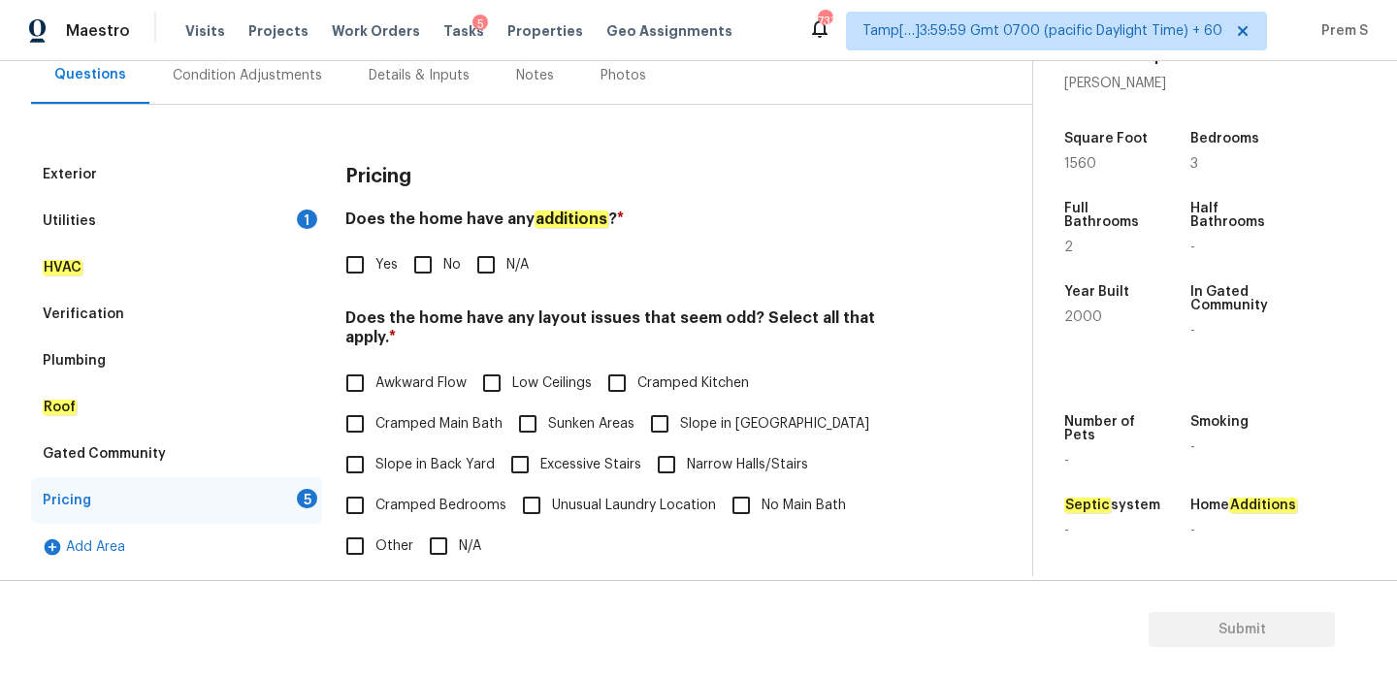
click at [437, 267] on input "No" at bounding box center [423, 265] width 41 height 41
checkbox input "true"
click at [450, 529] on input "N/A" at bounding box center [438, 546] width 41 height 41
checkbox input "true"
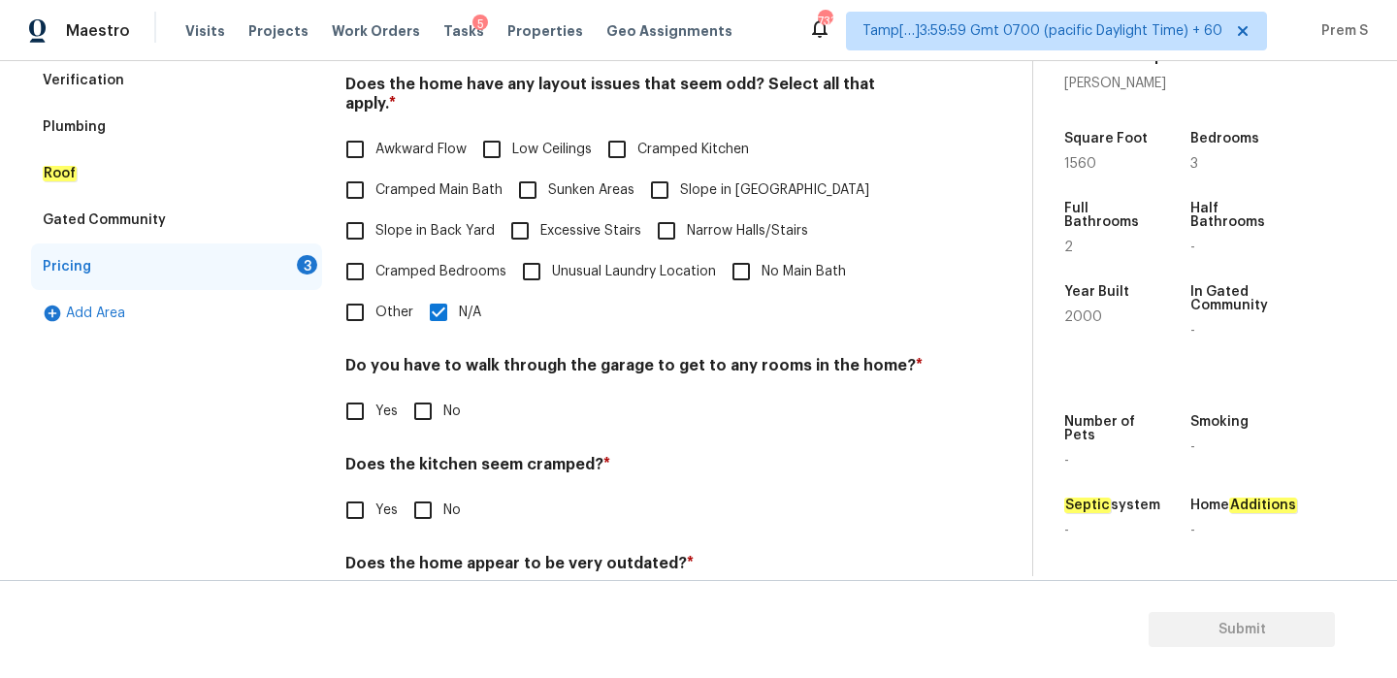
click at [420, 401] on input "No" at bounding box center [423, 411] width 41 height 41
checkbox input "true"
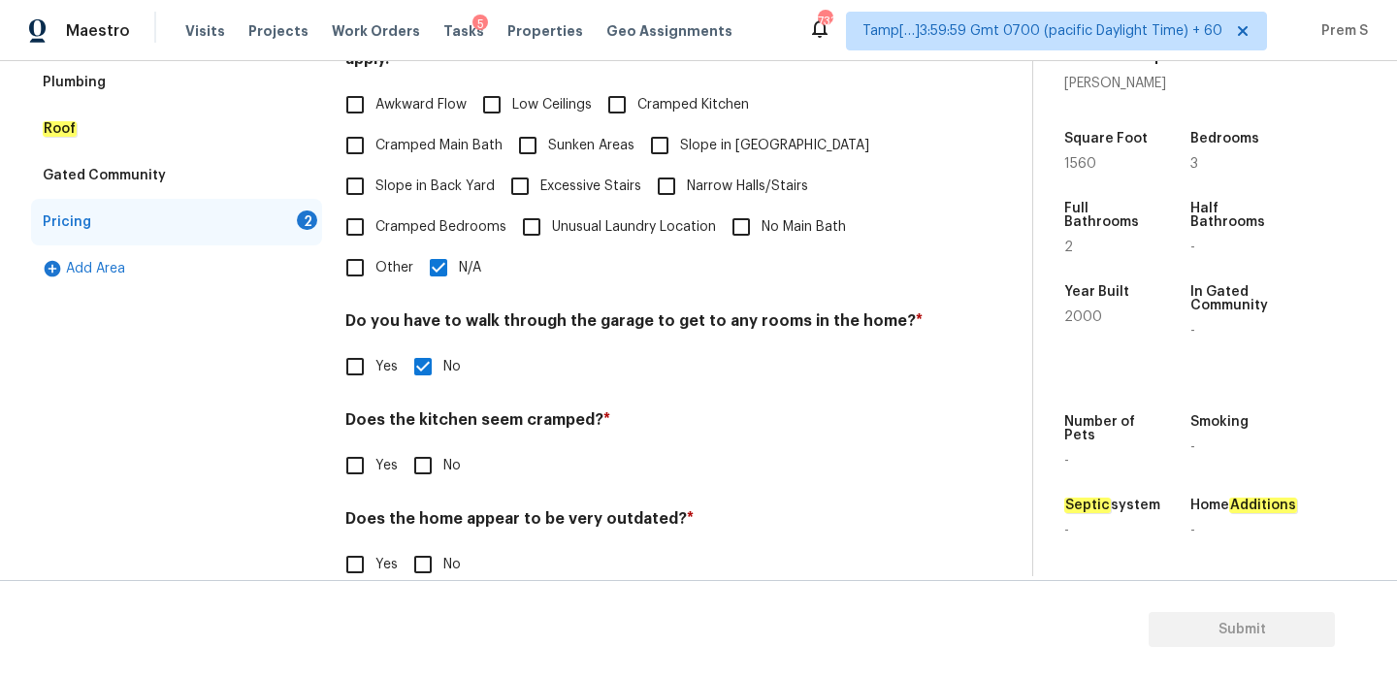
scroll to position [486, 0]
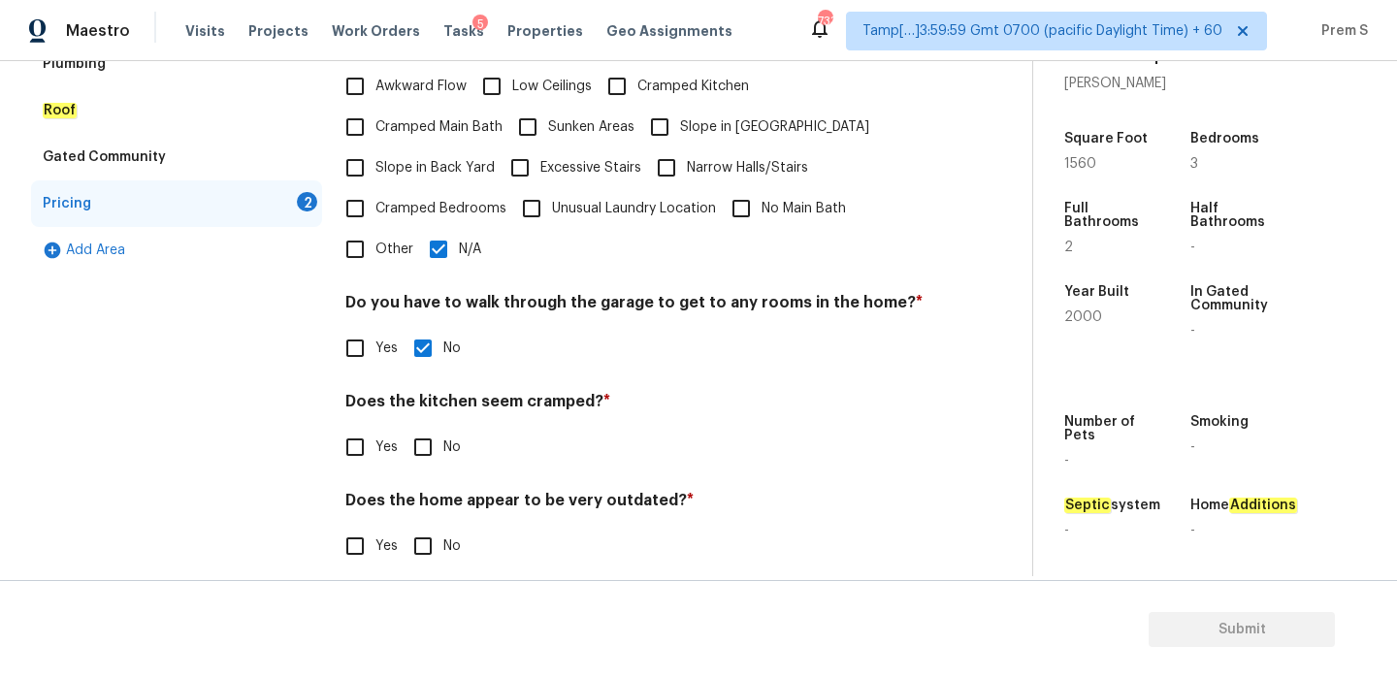
click at [423, 427] on input "No" at bounding box center [423, 447] width 41 height 41
checkbox input "true"
click at [429, 539] on input "No" at bounding box center [423, 546] width 41 height 41
checkbox input "true"
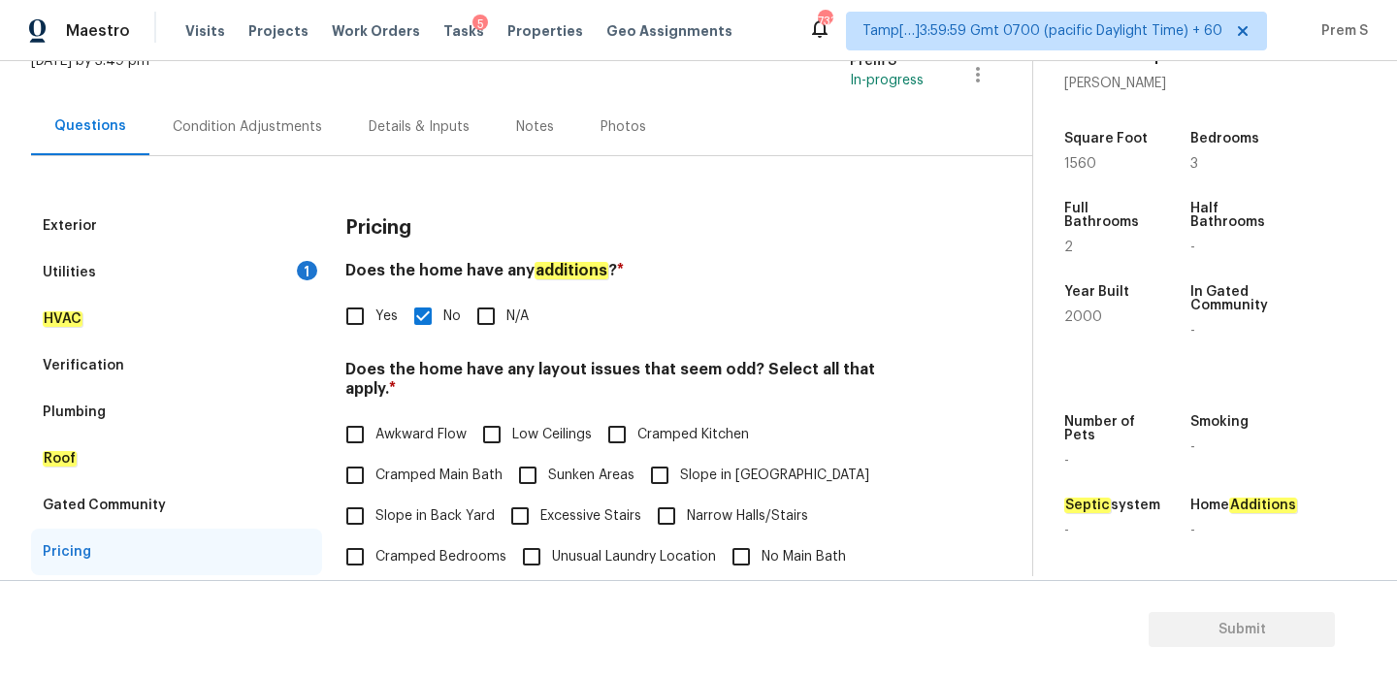
scroll to position [114, 0]
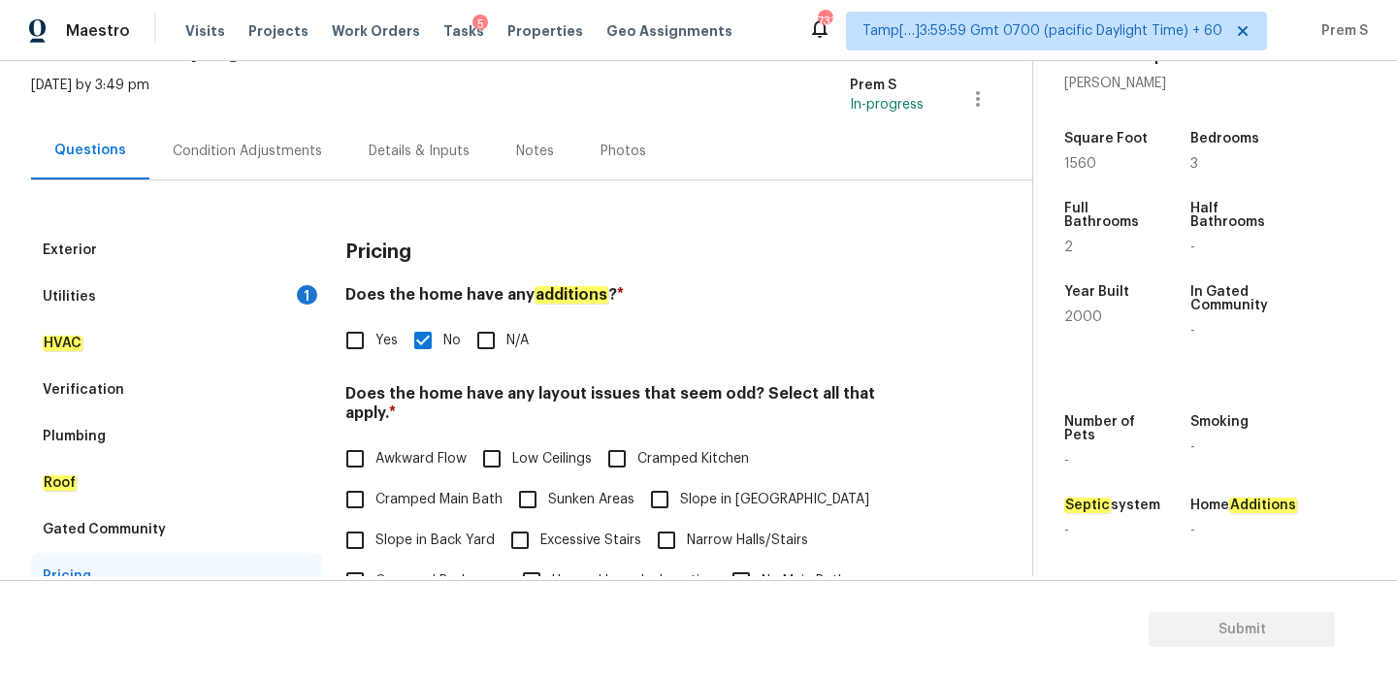
click at [258, 170] on div "Condition Adjustments" at bounding box center [247, 150] width 196 height 57
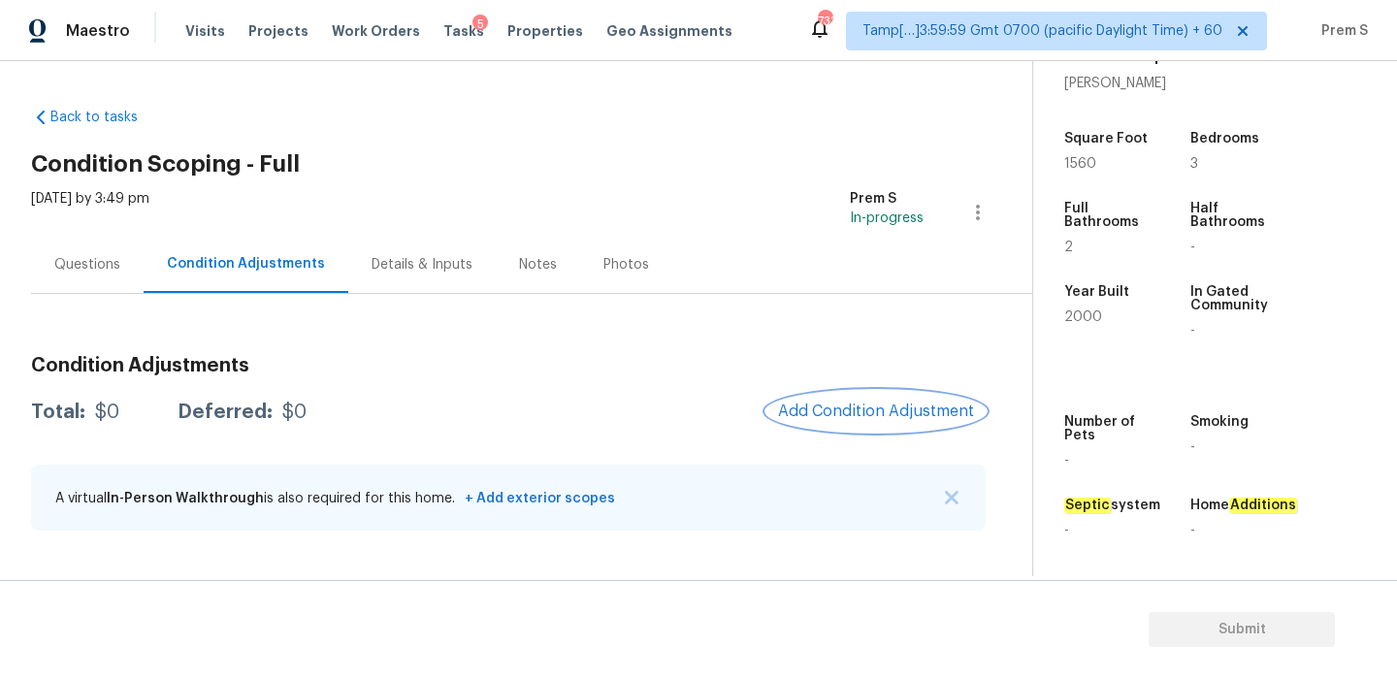
click at [832, 406] on span "Add Condition Adjustment" at bounding box center [876, 411] width 196 height 17
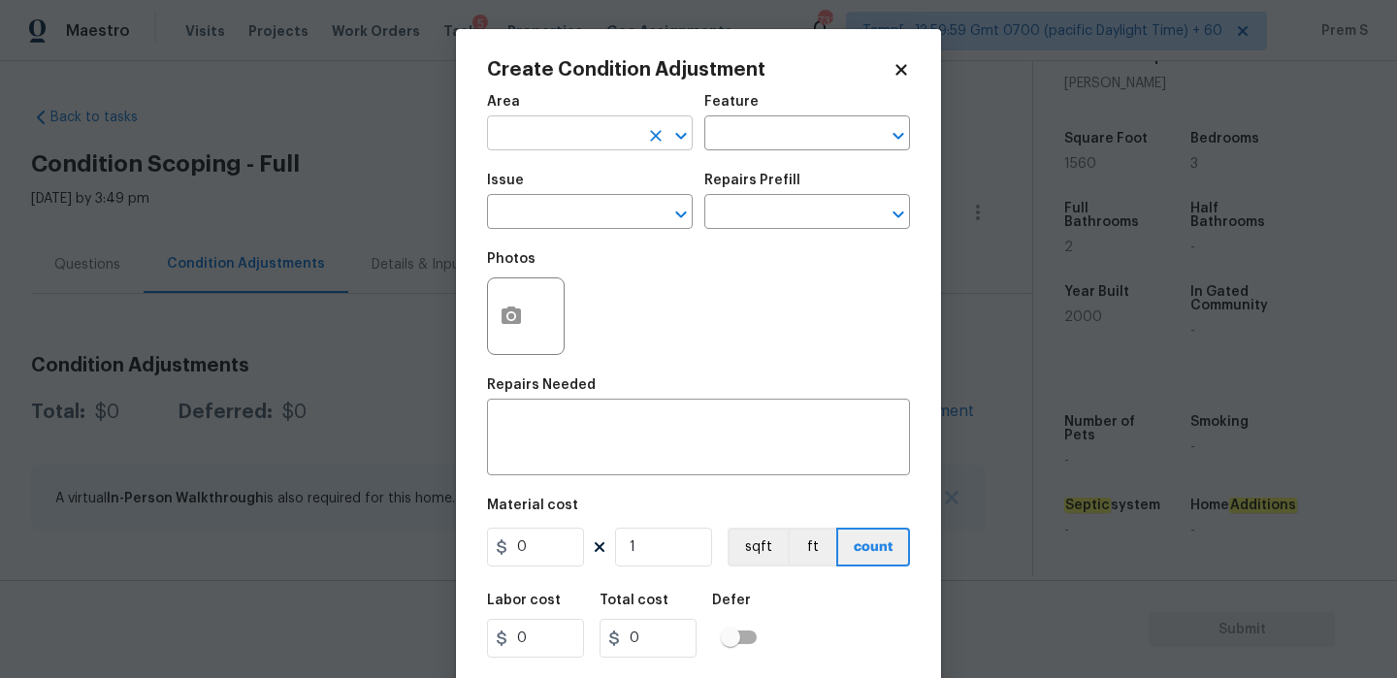
click at [604, 141] on input "text" at bounding box center [562, 135] width 151 height 30
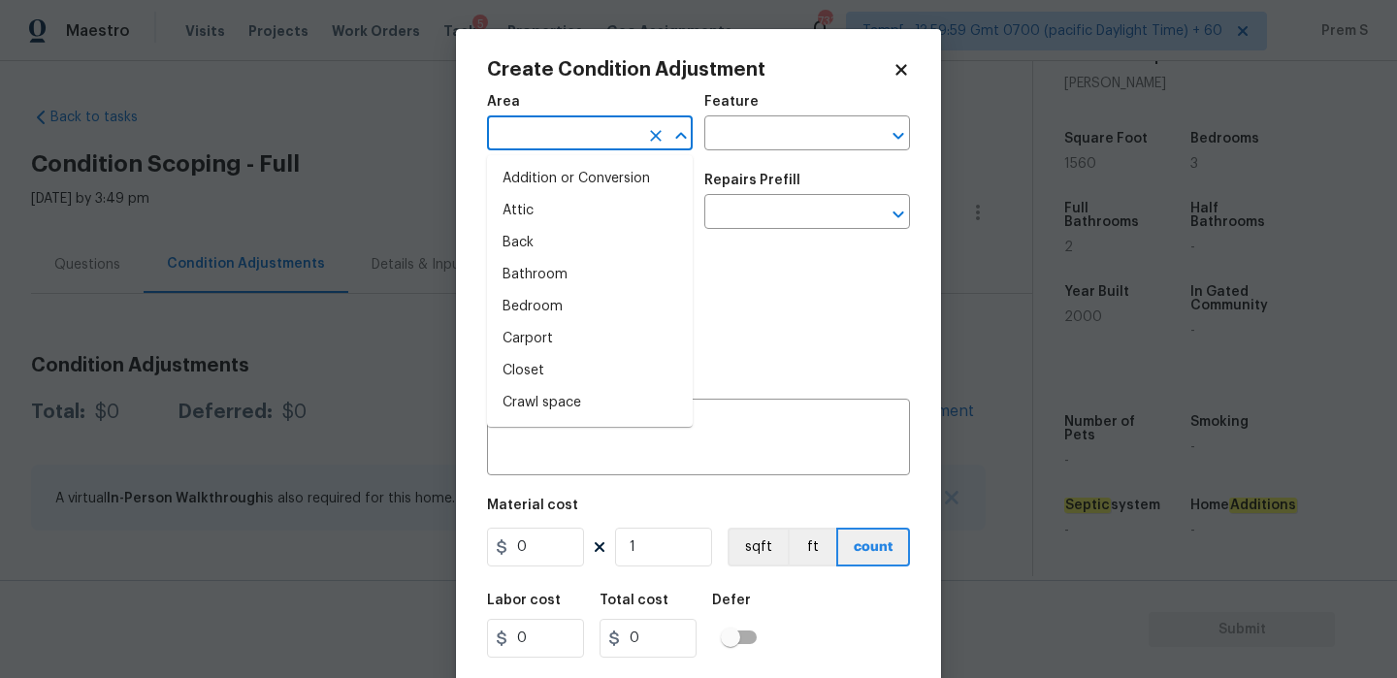
type input "j"
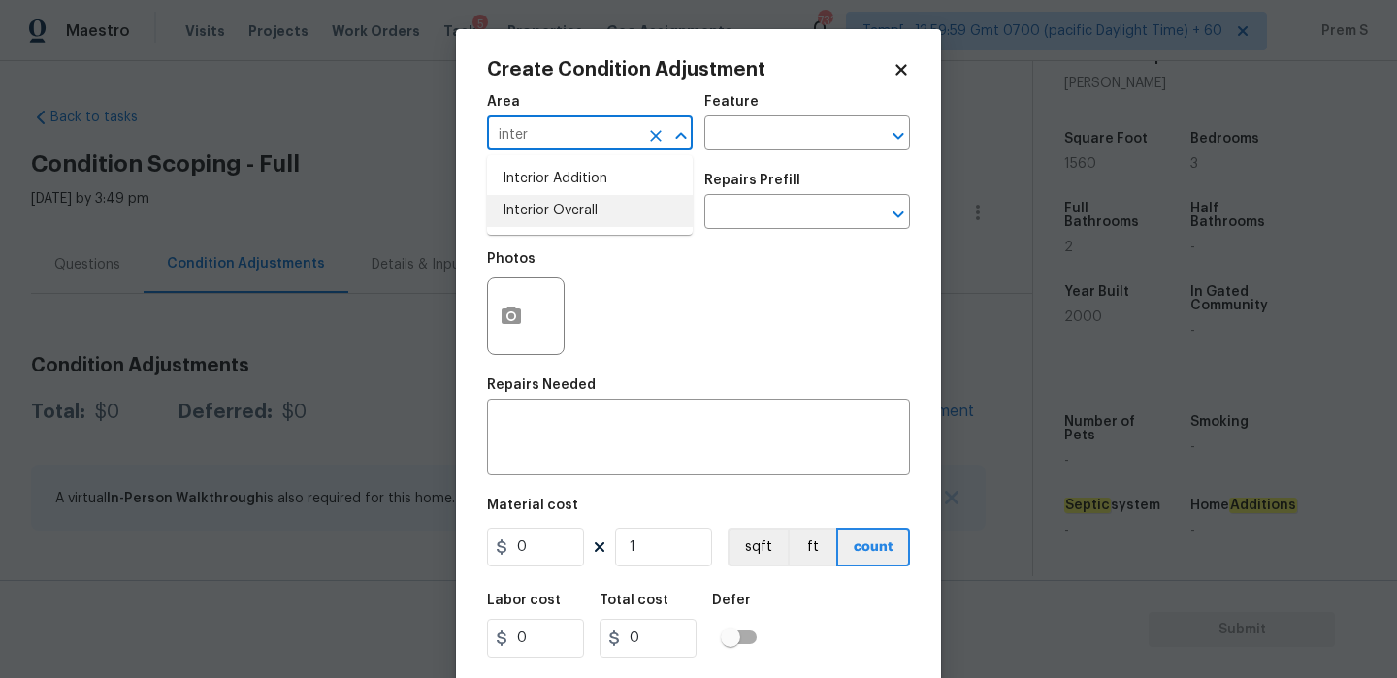
click at [603, 221] on li "Interior Overall" at bounding box center [590, 211] width 206 height 32
type input "Interior Overall"
click at [603, 221] on input "text" at bounding box center [562, 214] width 151 height 30
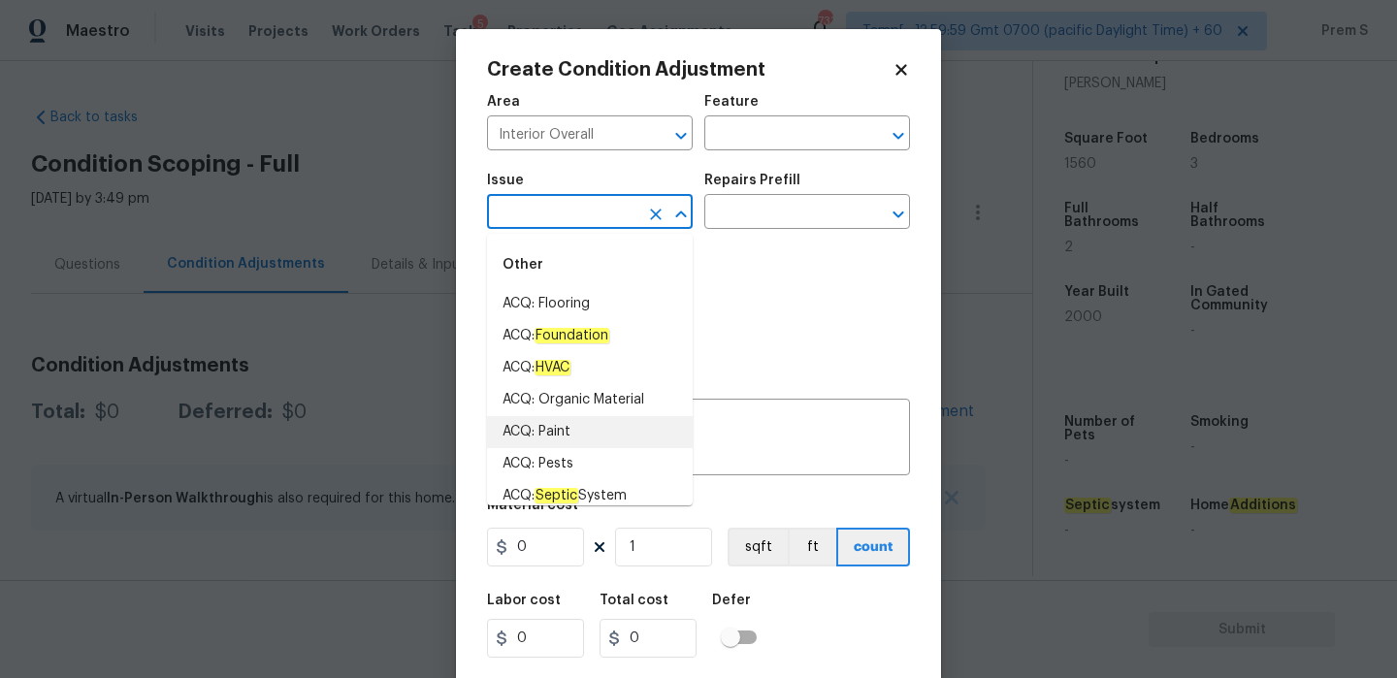
click at [588, 429] on li "ACQ: Paint" at bounding box center [590, 432] width 206 height 32
type input "ACQ: Paint"
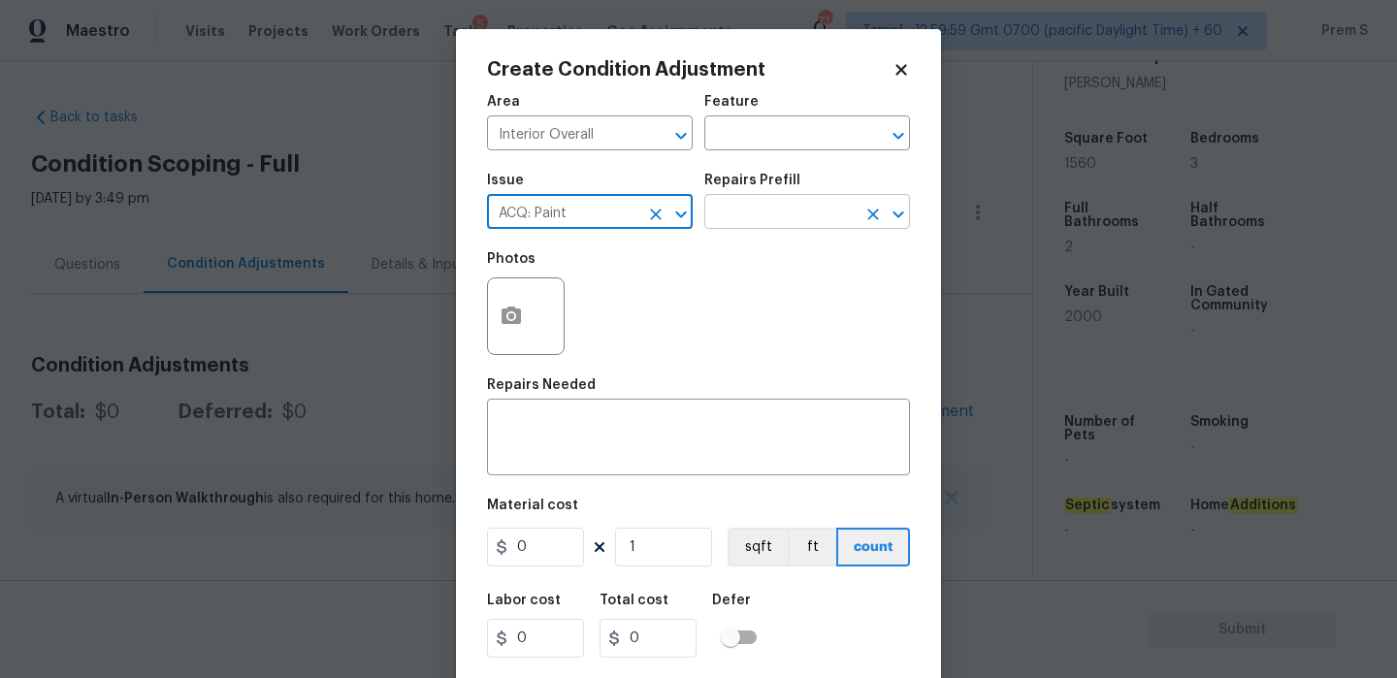
click at [827, 214] on input "text" at bounding box center [779, 214] width 151 height 30
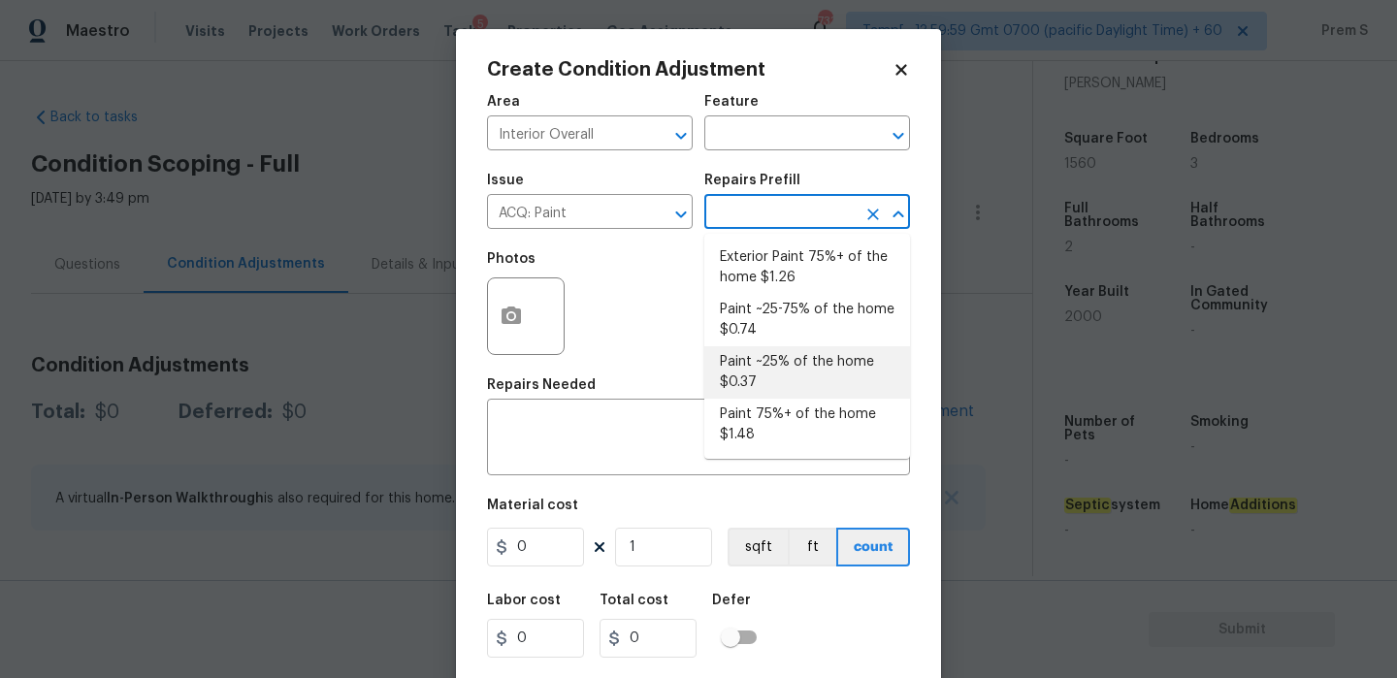
click at [779, 367] on li "Paint ~25% of the home $0.37" at bounding box center [807, 372] width 206 height 52
type input "Acquisition"
type textarea "Acquisition Scope: ~25% of the home needs interior paint"
type input "0.37"
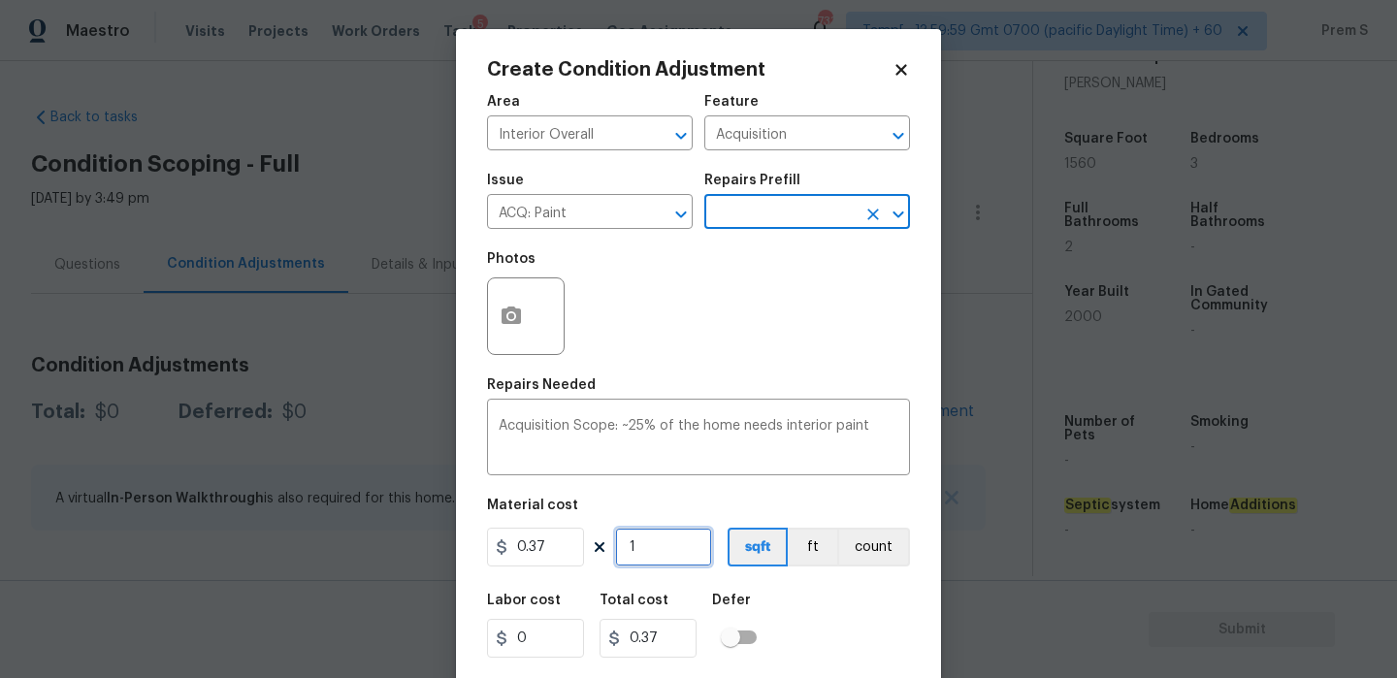
click at [658, 550] on input "1" at bounding box center [663, 547] width 97 height 39
type input "15"
type input "5.55"
type input "156"
type input "57.72"
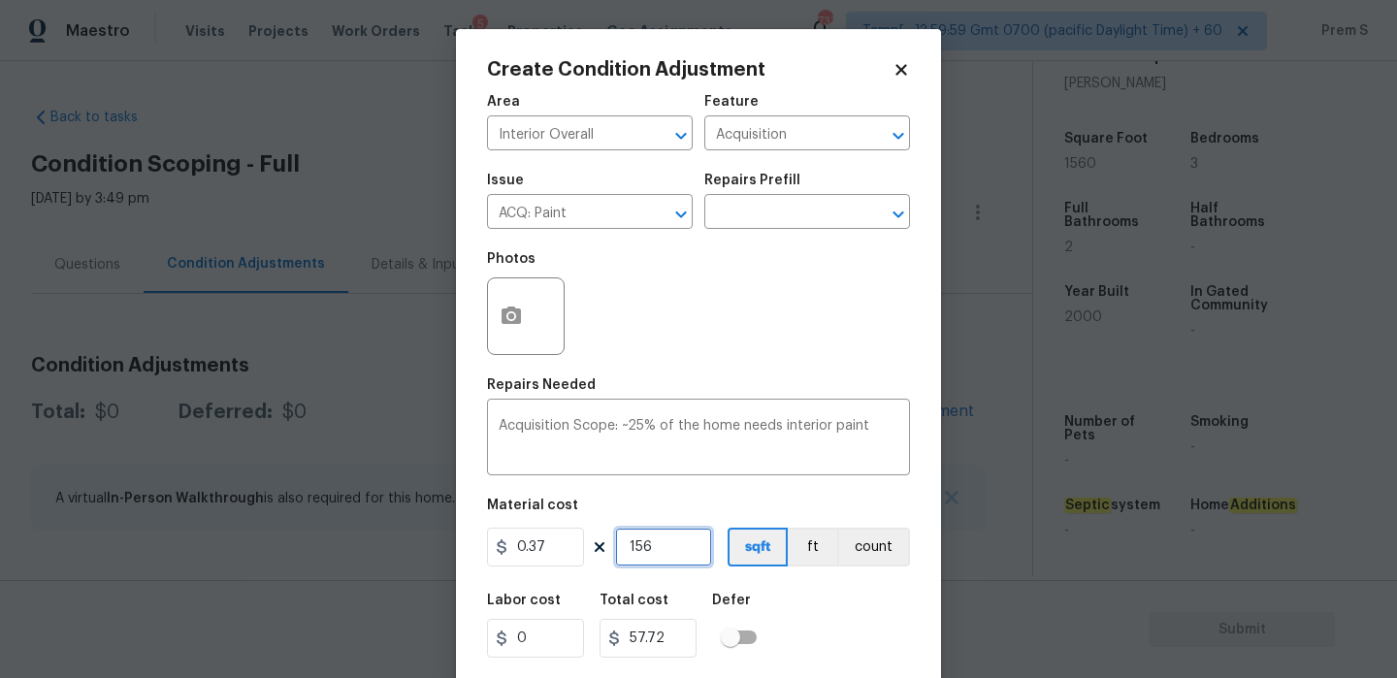
type input "1560"
type input "577.2"
type input "1560"
click at [807, 637] on div "Labor cost 0 Total cost 577.2 Defer" at bounding box center [698, 625] width 423 height 87
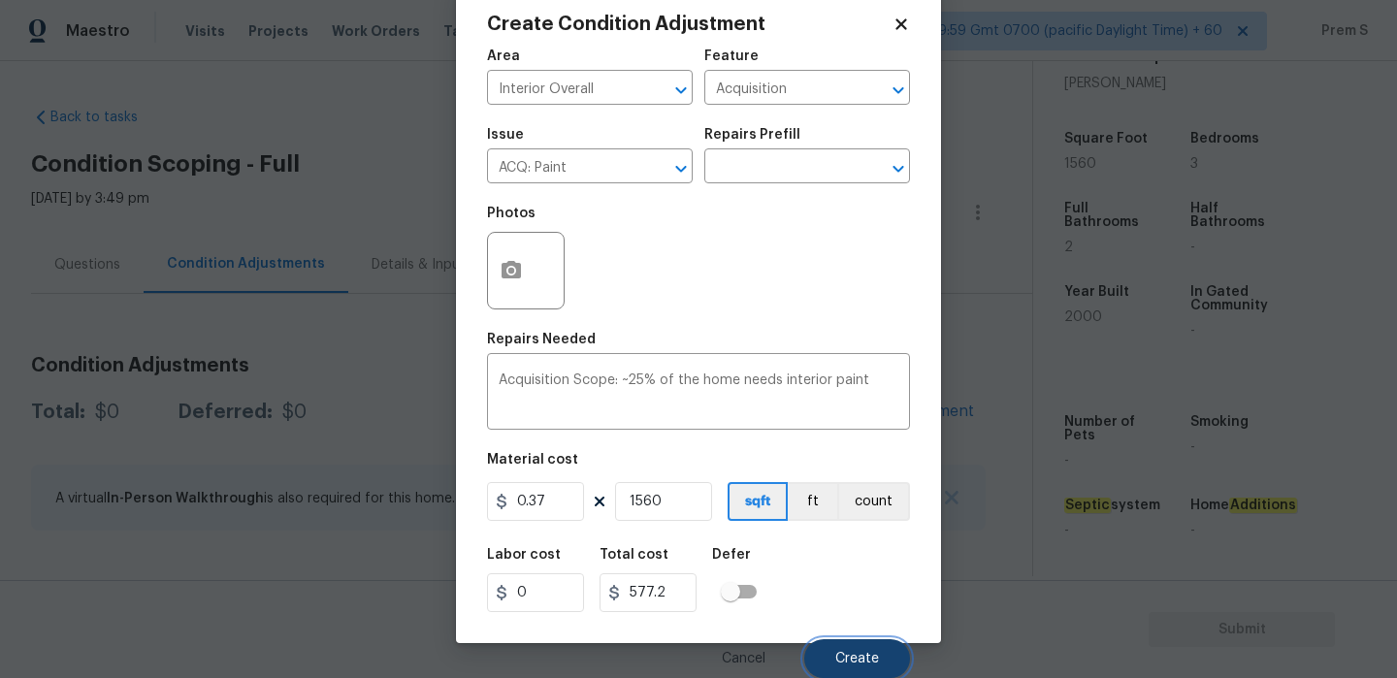
click at [849, 653] on span "Create" at bounding box center [857, 659] width 44 height 15
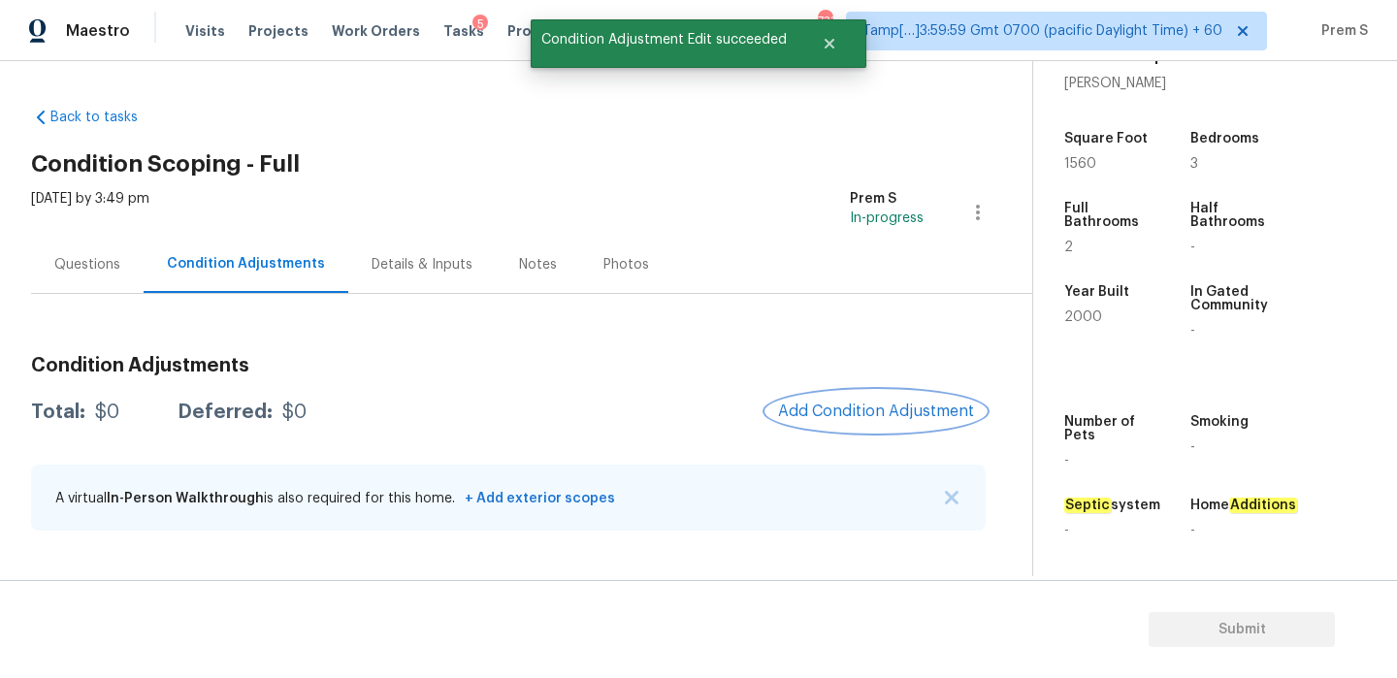
scroll to position [0, 0]
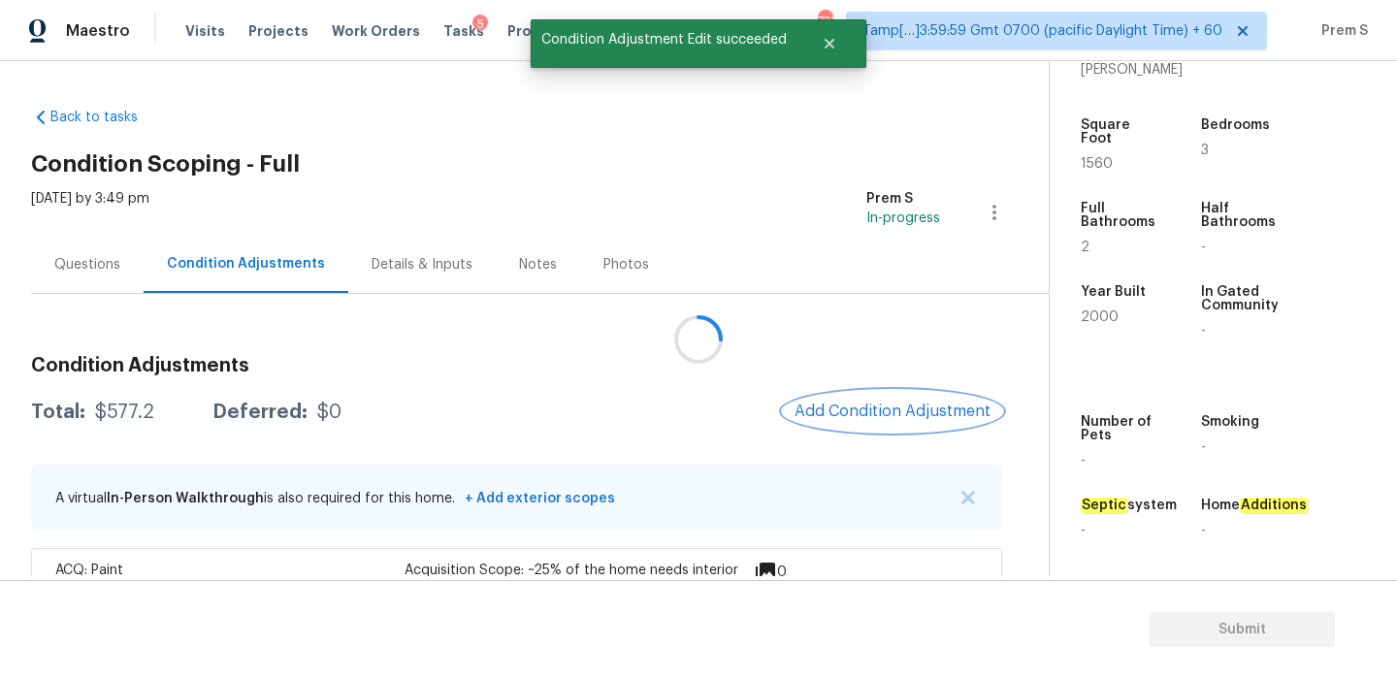
click at [843, 409] on span "Add Condition Adjustment" at bounding box center [893, 411] width 196 height 17
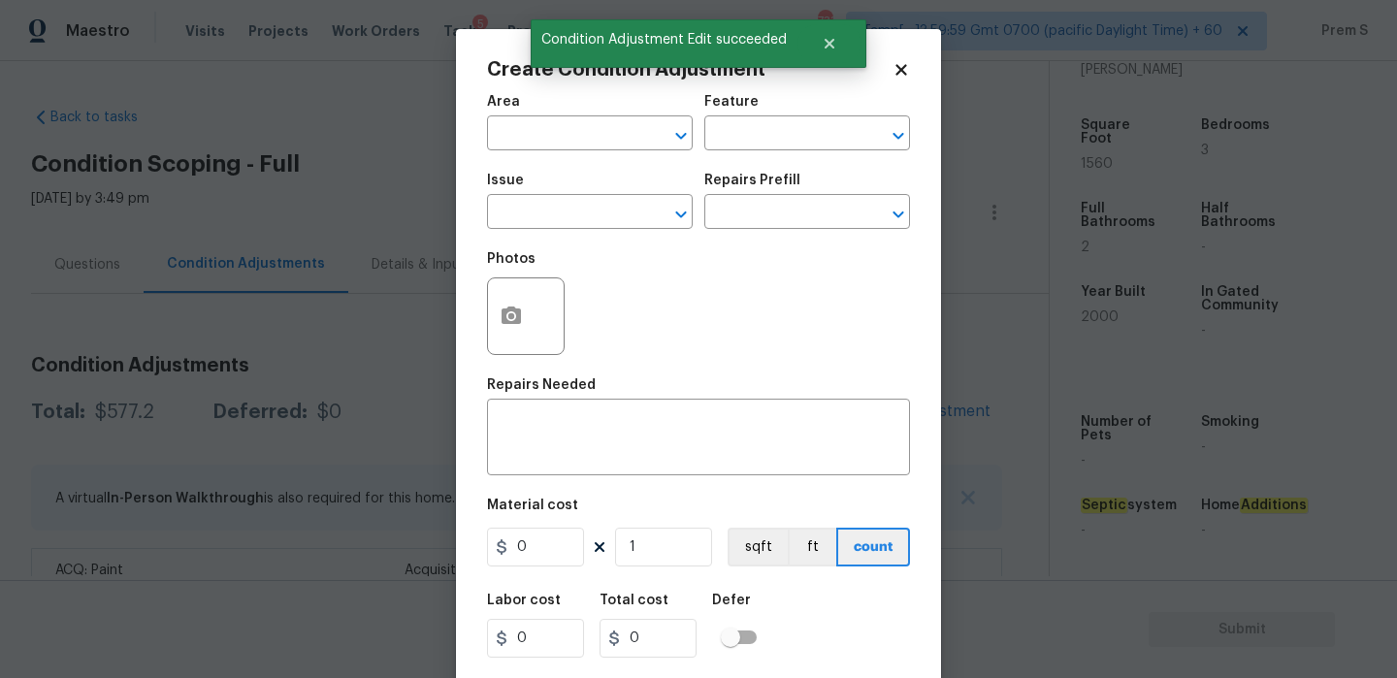
click at [564, 151] on span "Area ​" at bounding box center [590, 122] width 206 height 79
click at [570, 136] on input "text" at bounding box center [562, 135] width 151 height 30
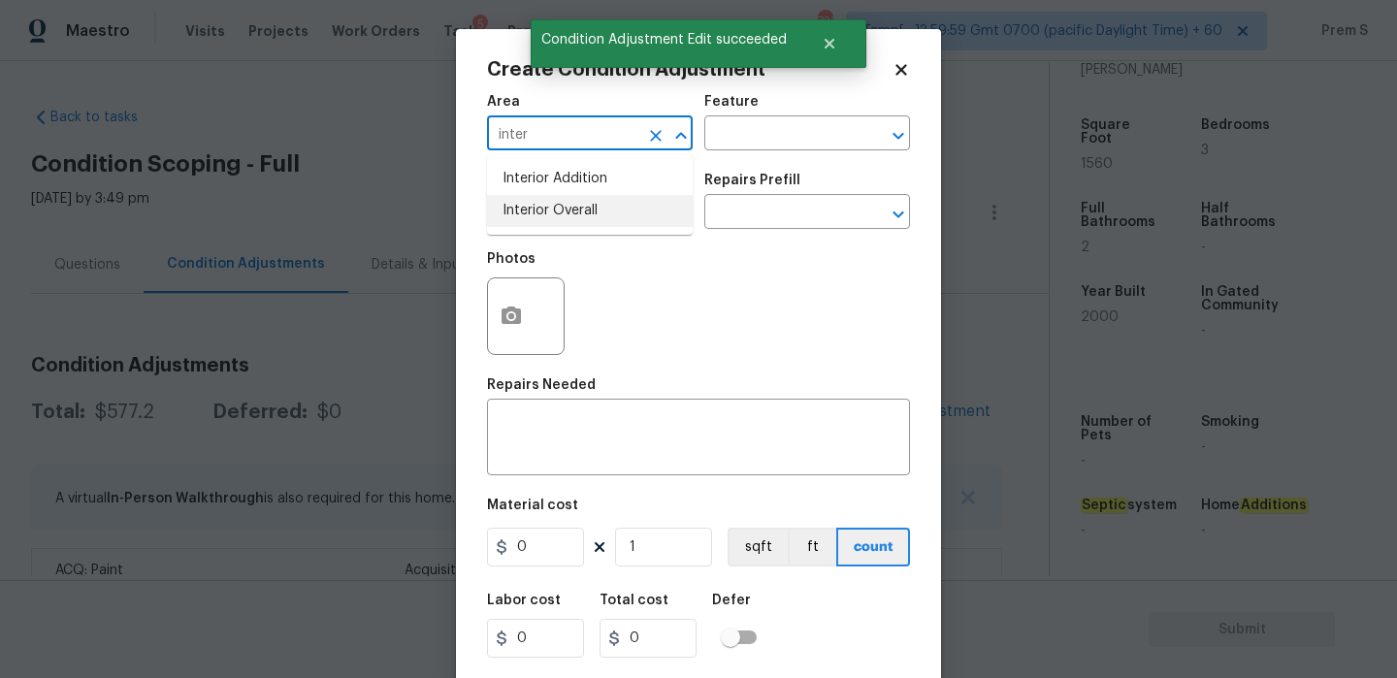
click at [553, 214] on li "Interior Overall" at bounding box center [590, 211] width 206 height 32
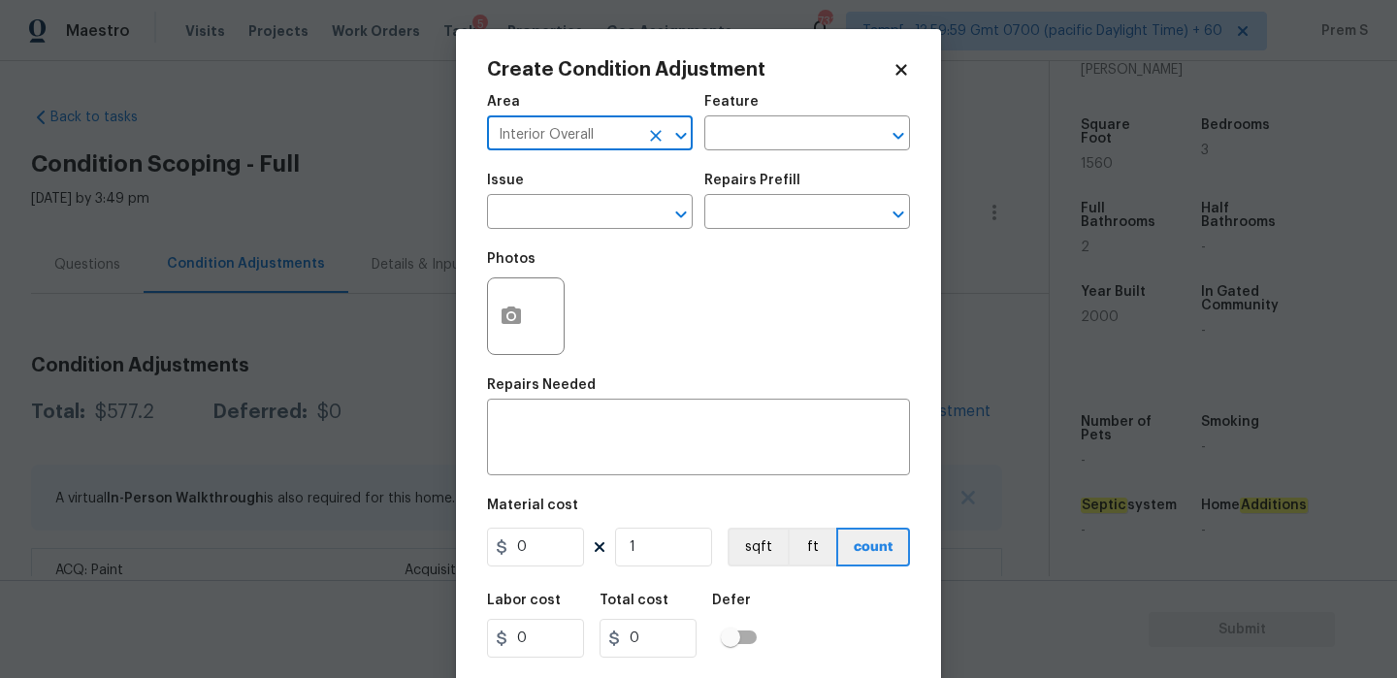
type input "Interior Overall"
click at [553, 214] on input "text" at bounding box center [562, 214] width 151 height 30
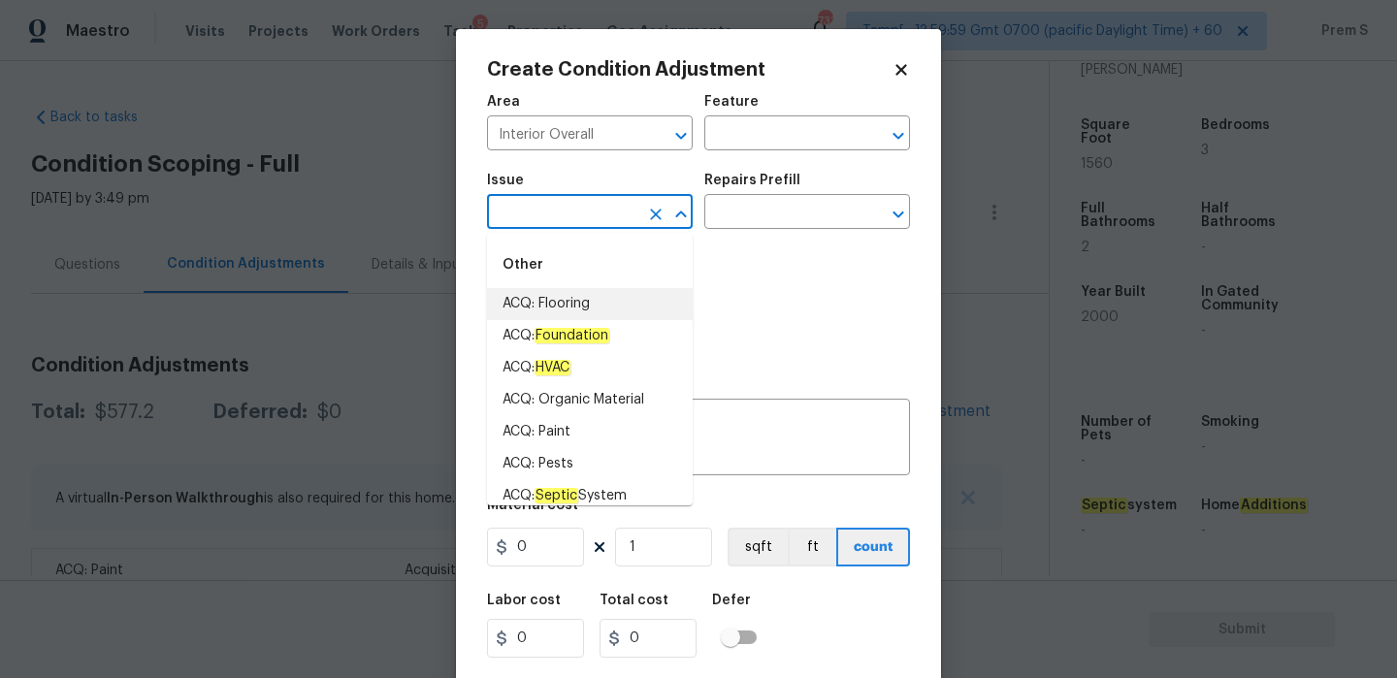
click at [603, 307] on li "ACQ: Flooring" at bounding box center [590, 304] width 206 height 32
type input "ACQ: Flooring"
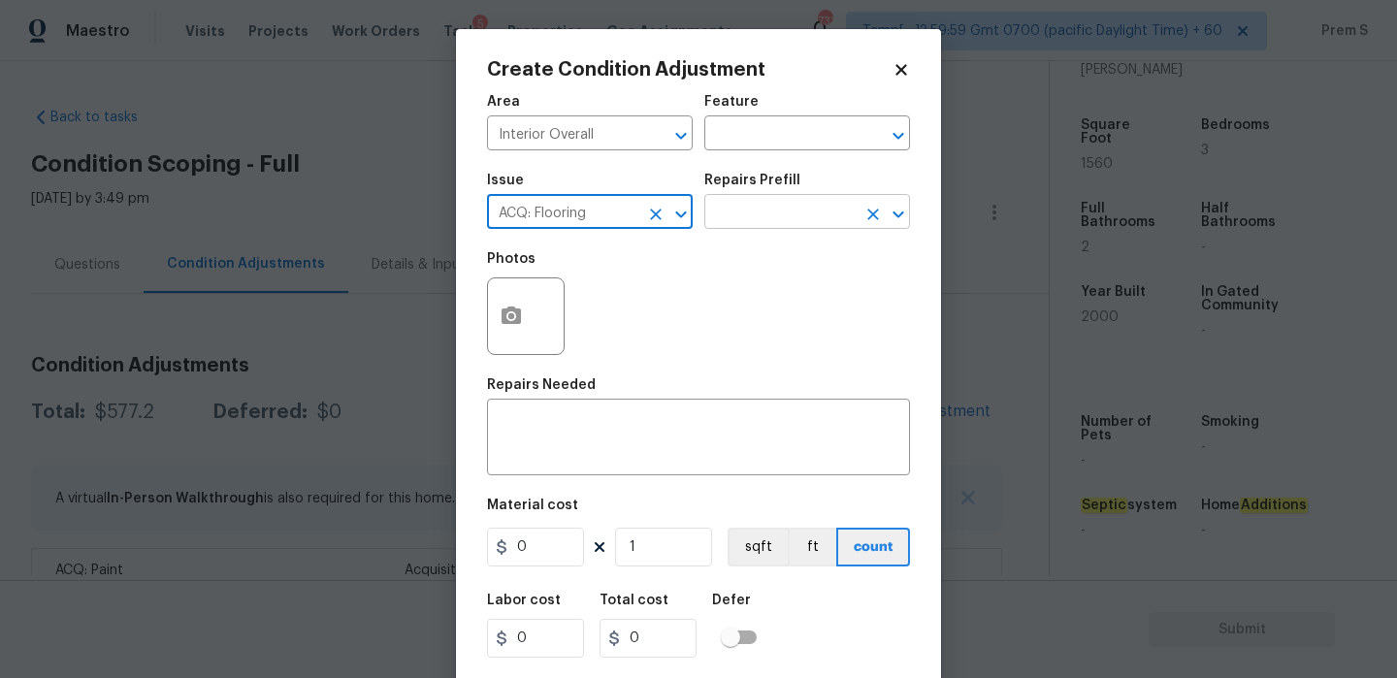
click at [794, 208] on input "text" at bounding box center [779, 214] width 151 height 30
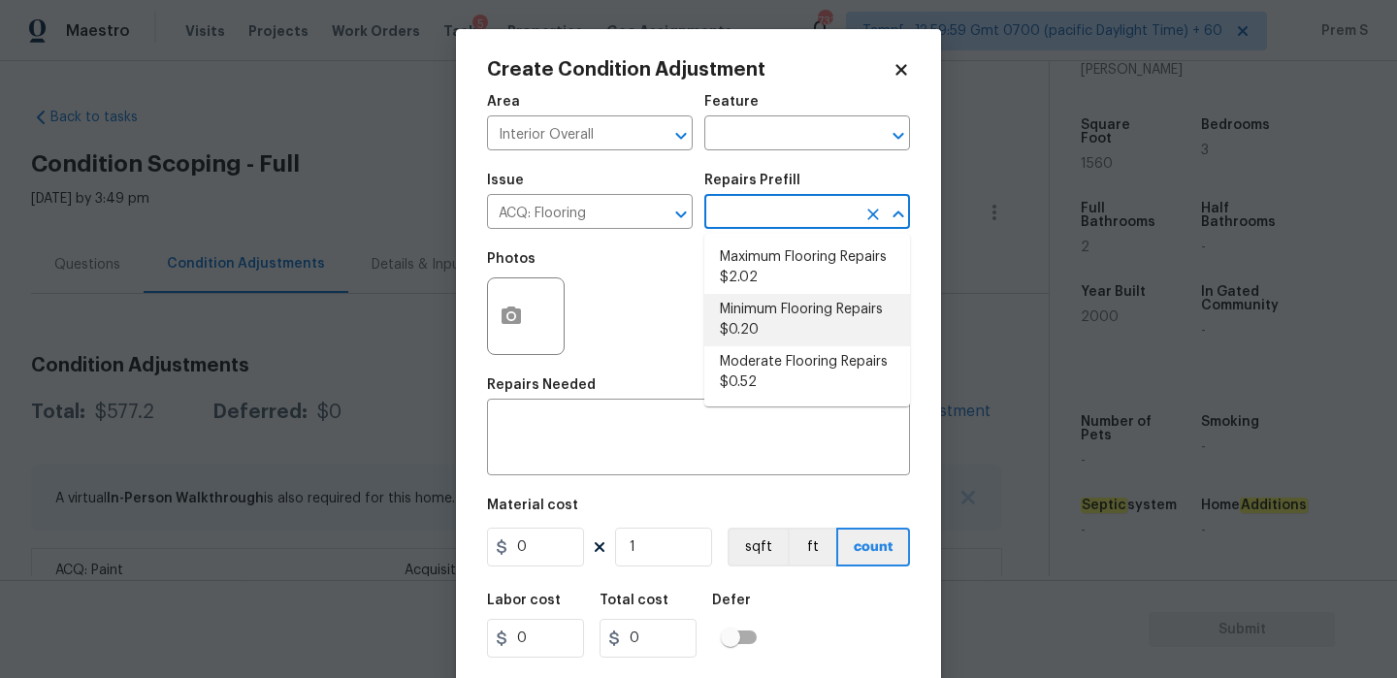
click at [798, 319] on li "Minimum Flooring Repairs $0.20" at bounding box center [807, 320] width 206 height 52
type input "Acquisition"
type textarea "Acquisition Scope: Minimum flooring repairs"
type input "0.2"
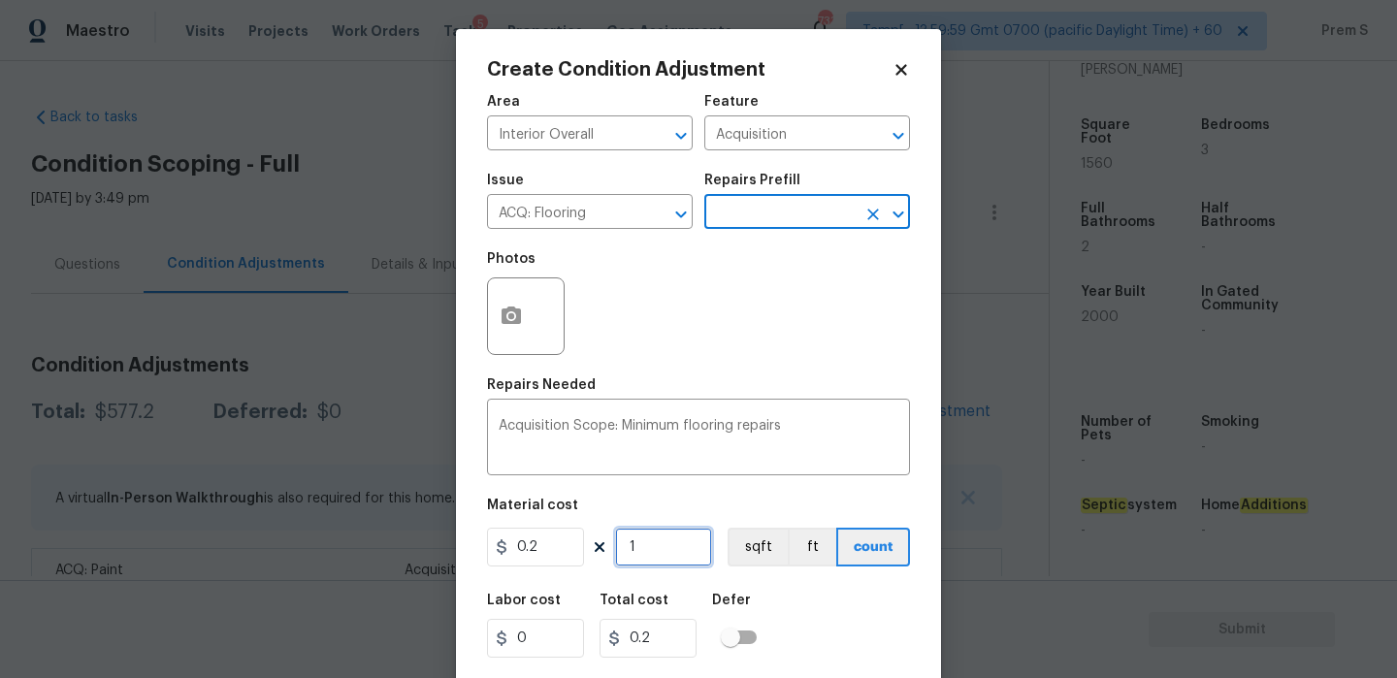
click at [648, 551] on input "1" at bounding box center [663, 547] width 97 height 39
type input "15"
type input "3"
type input "156"
type input "31.2"
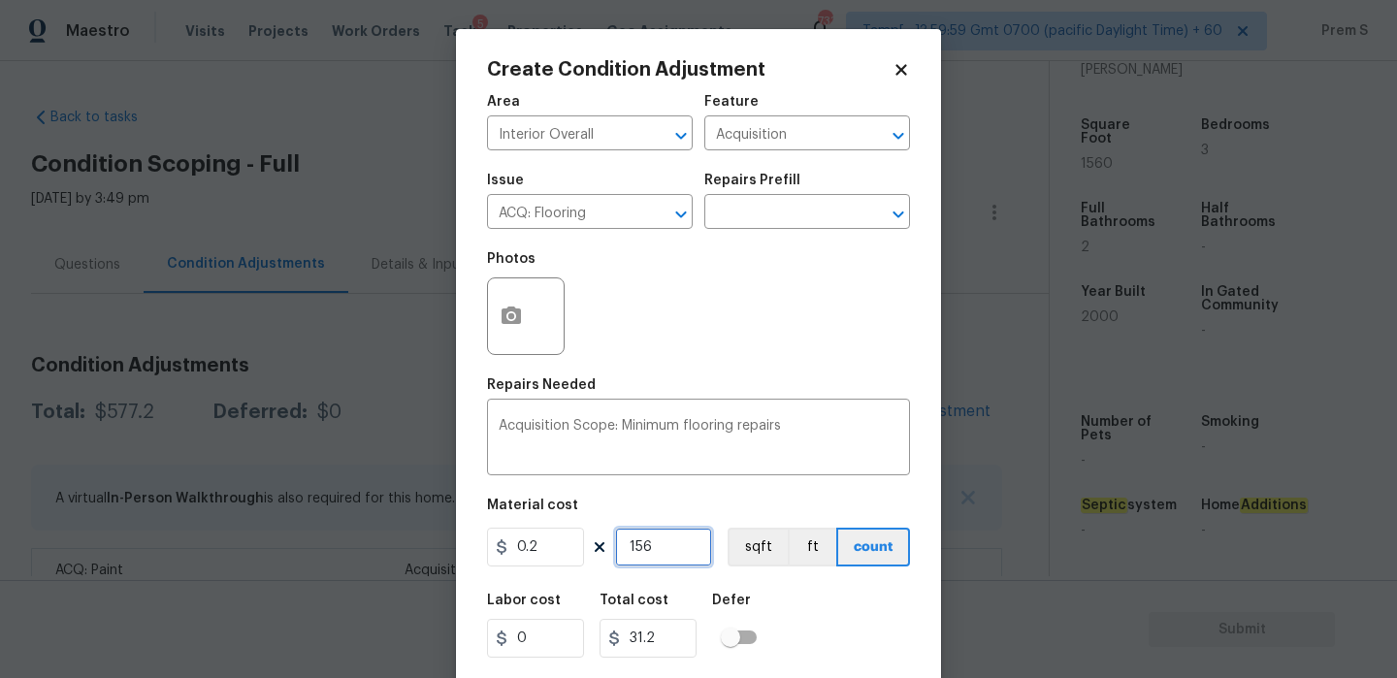
type input "1560"
type input "312"
type input "1560"
click at [855, 606] on div "Labor cost 0 Total cost 312 Defer" at bounding box center [698, 625] width 423 height 87
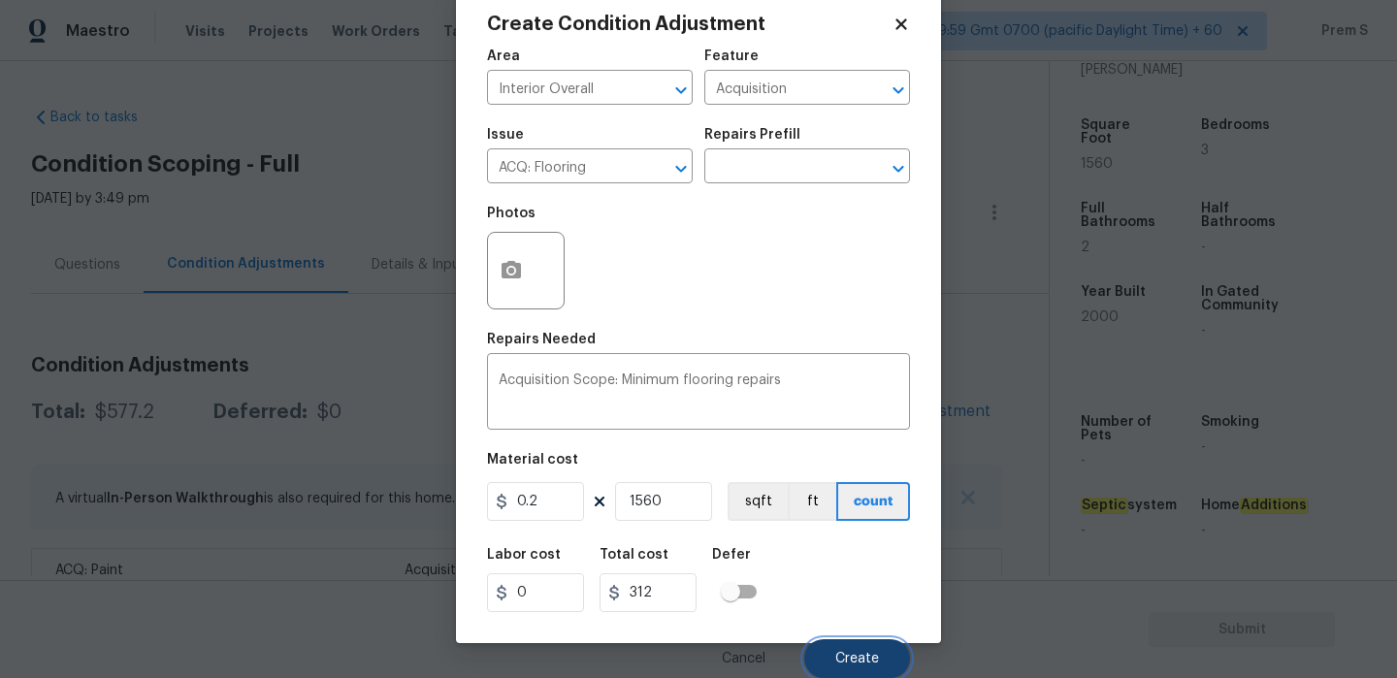
click at [860, 654] on span "Create" at bounding box center [857, 659] width 44 height 15
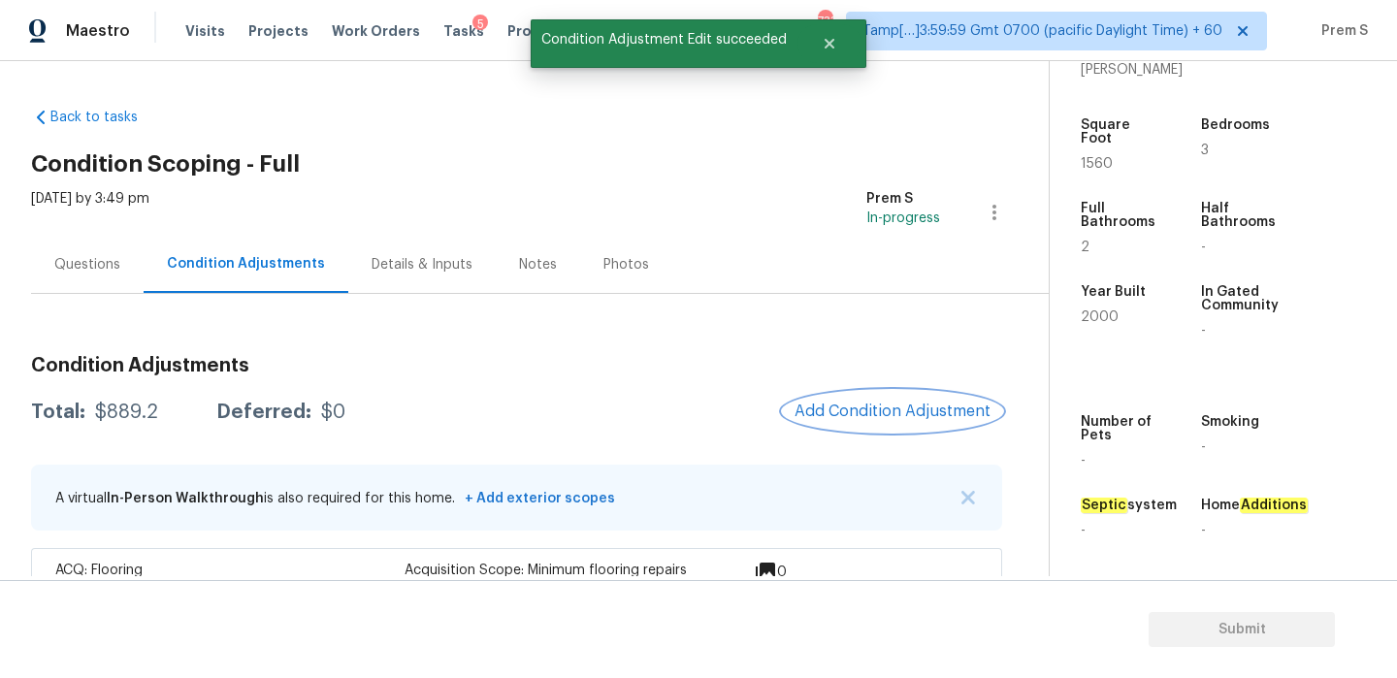
click at [872, 403] on span "Add Condition Adjustment" at bounding box center [893, 411] width 196 height 17
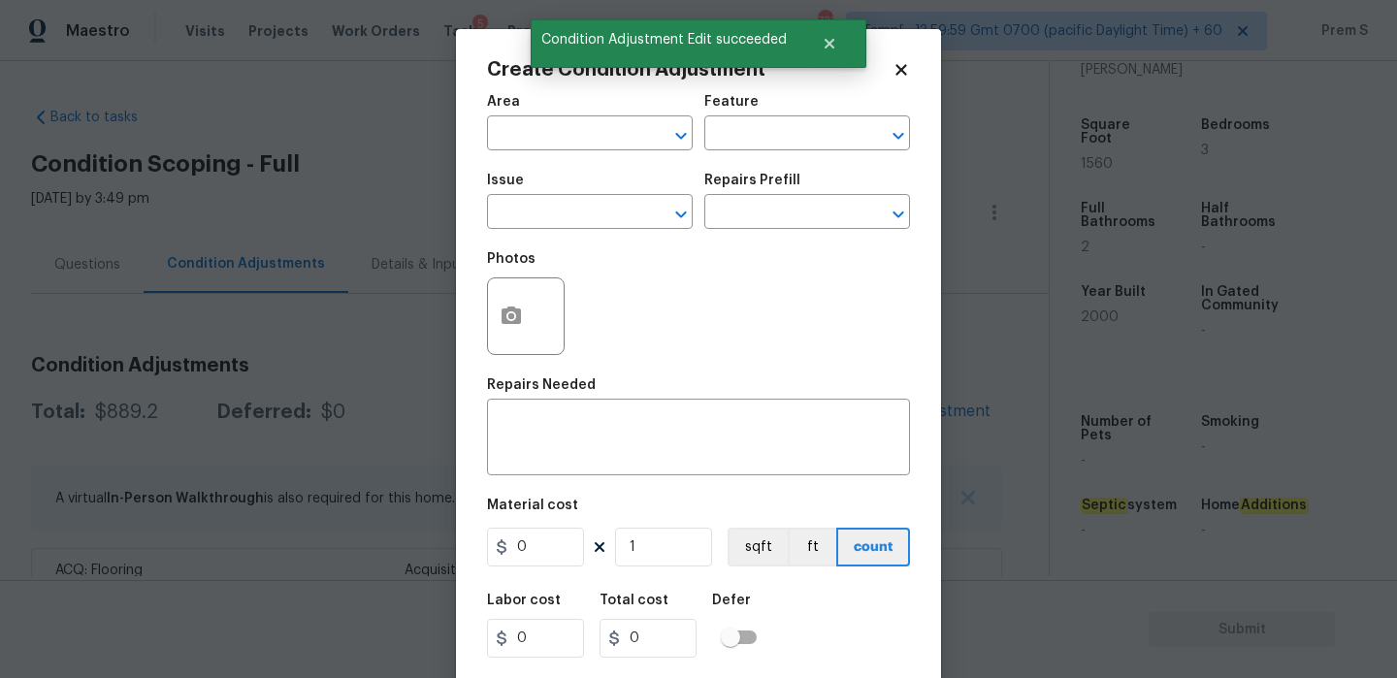
click at [622, 151] on span "Area ​" at bounding box center [590, 122] width 206 height 79
click at [629, 137] on input "text" at bounding box center [562, 135] width 151 height 30
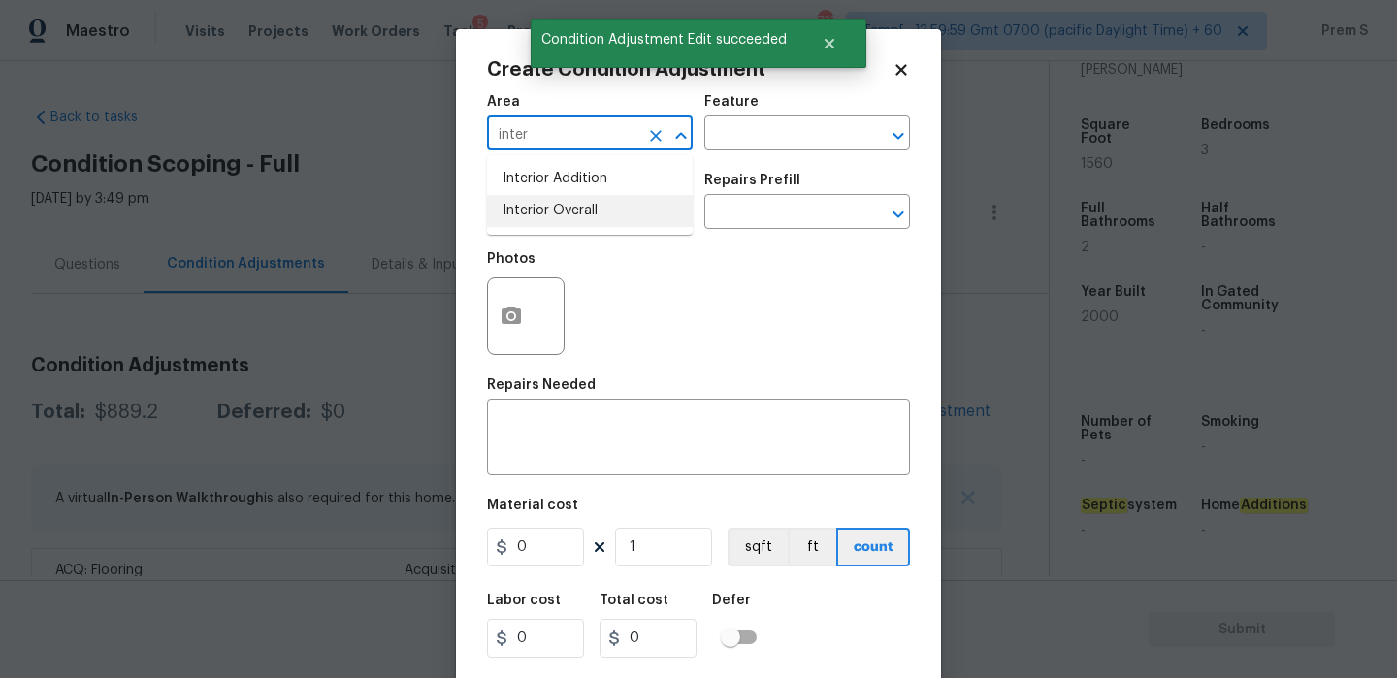
click at [615, 217] on li "Interior Overall" at bounding box center [590, 211] width 206 height 32
type input "Interior Overall"
click at [615, 217] on input "text" at bounding box center [562, 214] width 151 height 30
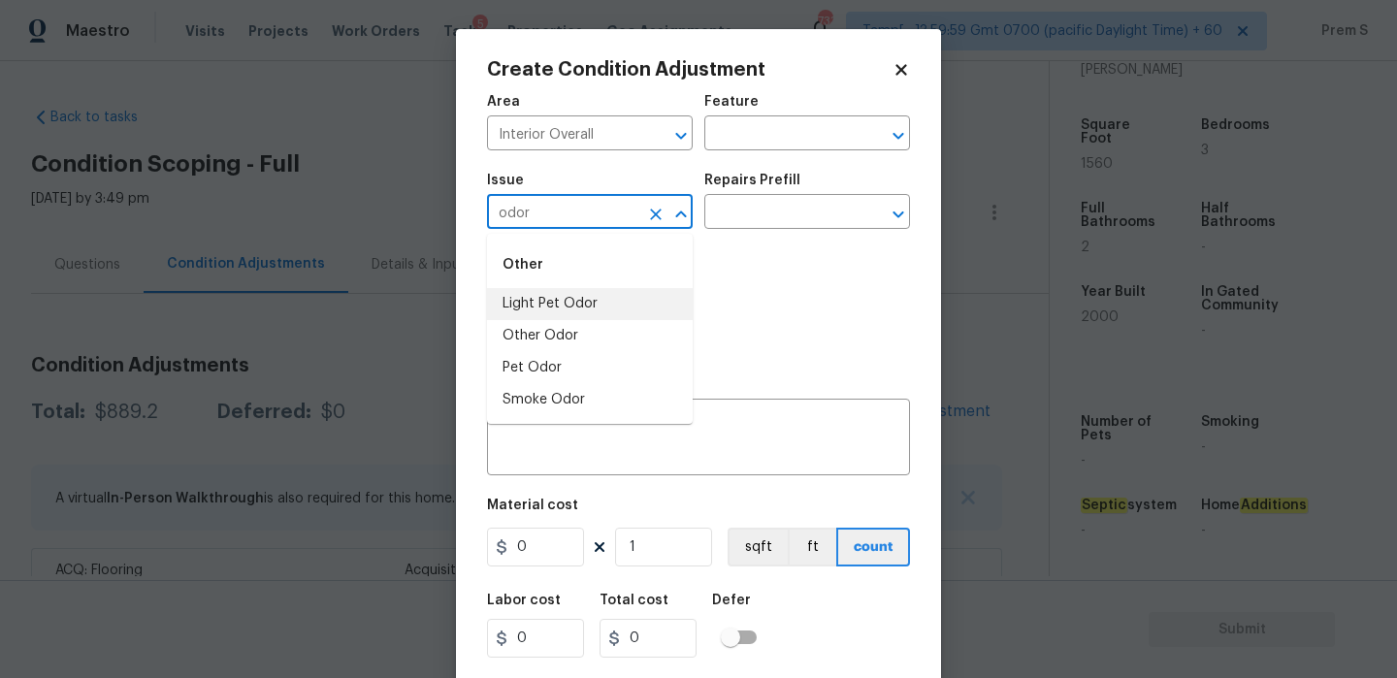
click at [592, 306] on li "Light Pet Odor" at bounding box center [590, 304] width 206 height 32
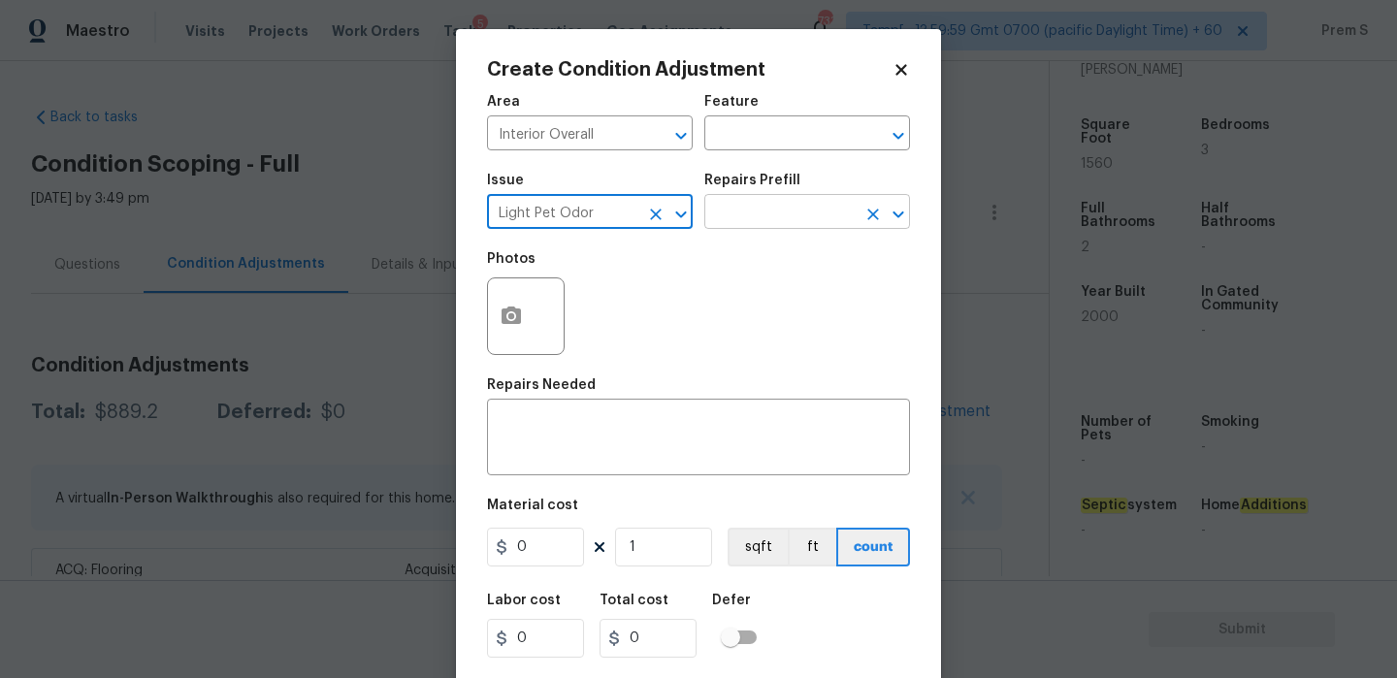
type input "Light Pet Odor"
click at [771, 212] on input "text" at bounding box center [779, 214] width 151 height 30
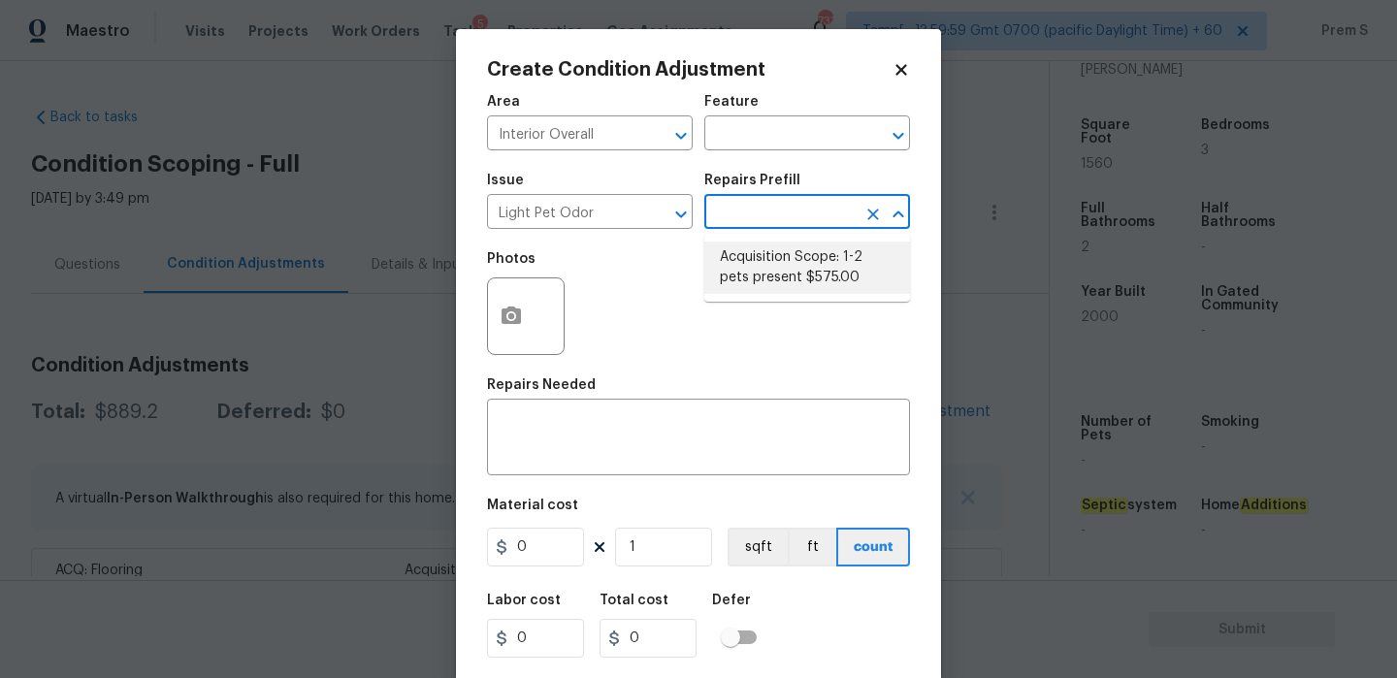
click at [772, 280] on li "Acquisition Scope: 1-2 pets present $575.00" at bounding box center [807, 268] width 206 height 52
type textarea "Acquisition Scope: 1-2 pets present"
type input "575"
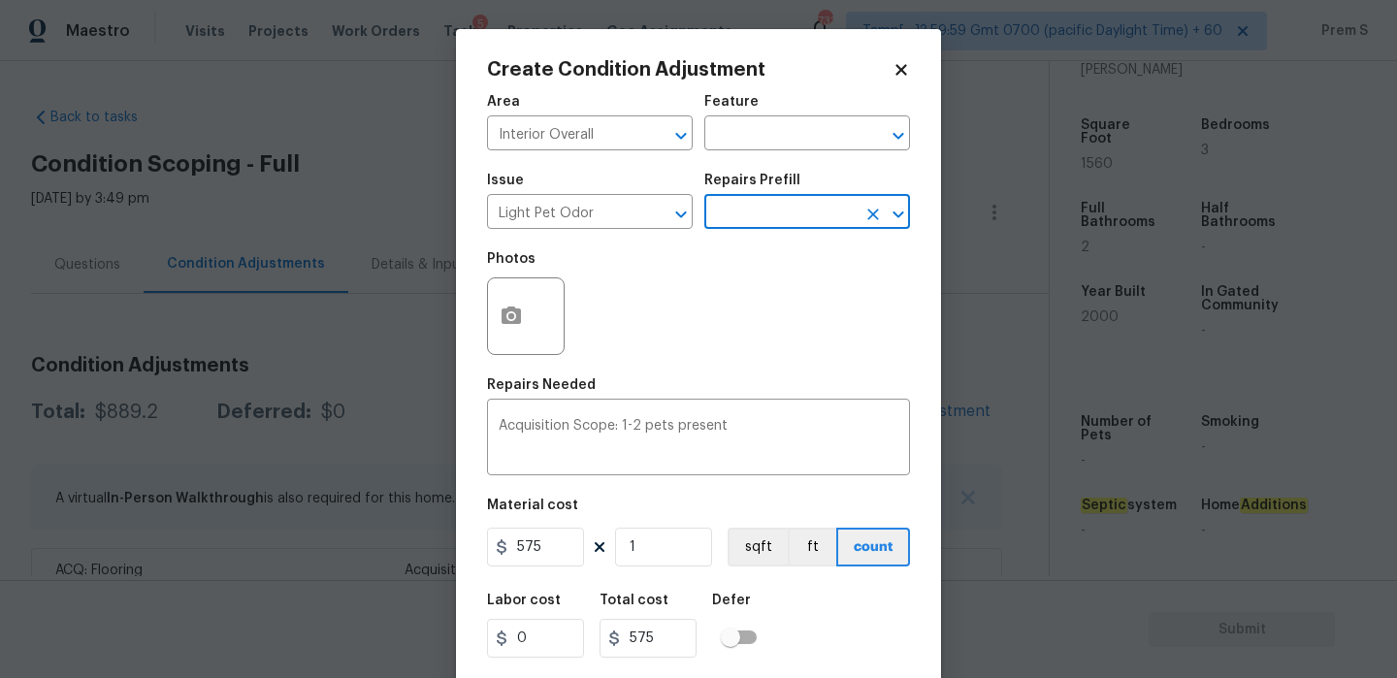
scroll to position [47, 0]
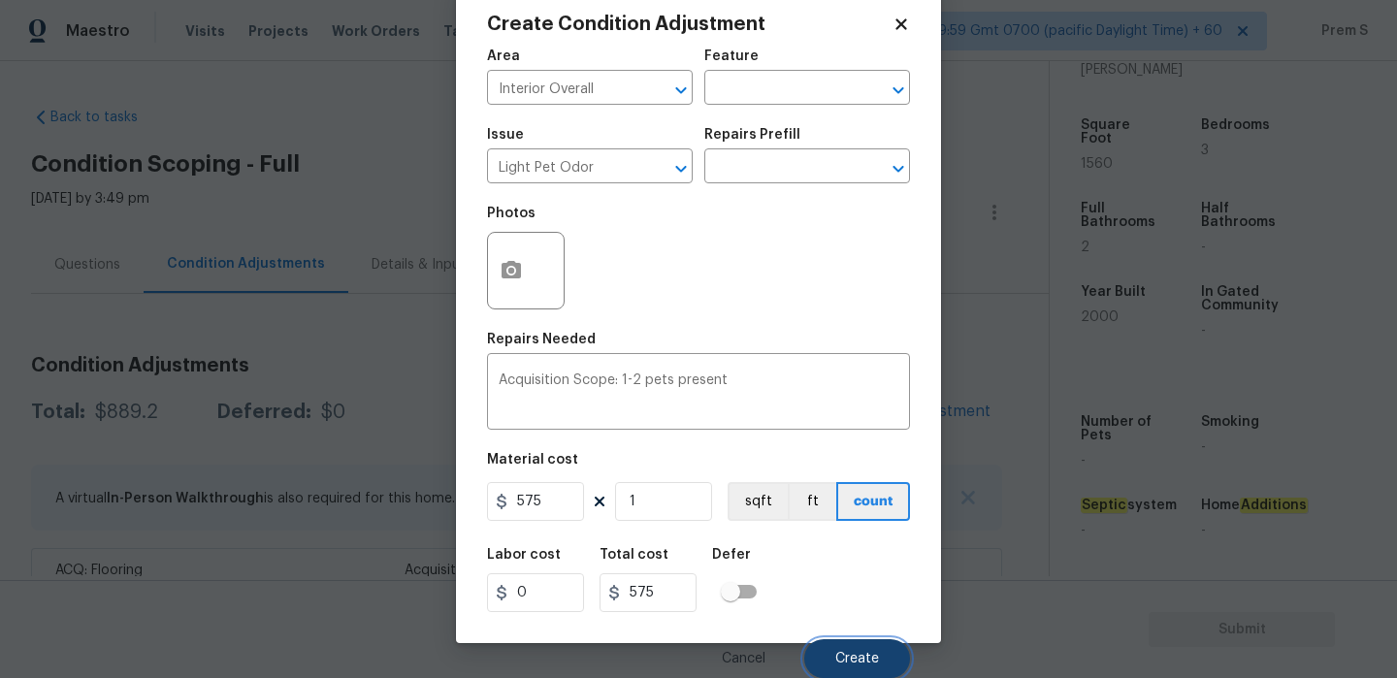
click at [869, 667] on button "Create" at bounding box center [857, 658] width 106 height 39
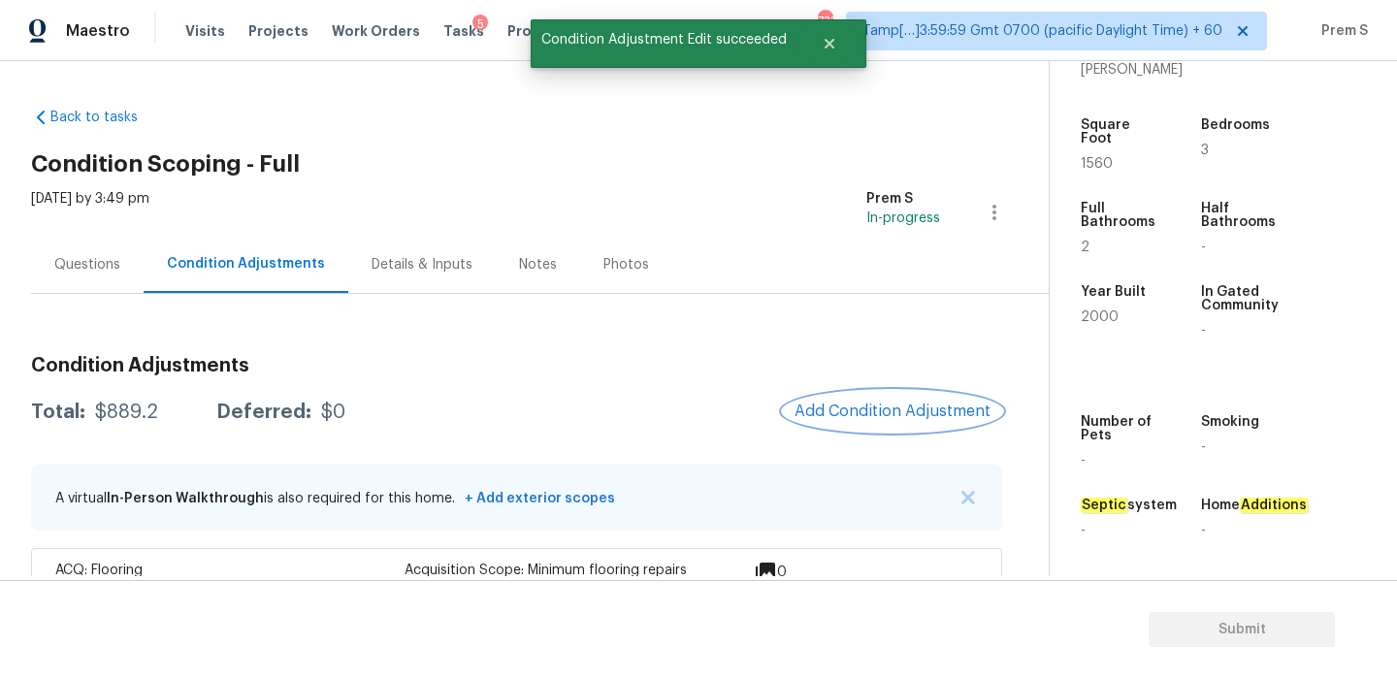
scroll to position [0, 0]
click at [860, 415] on span "Add Condition Adjustment" at bounding box center [893, 411] width 196 height 17
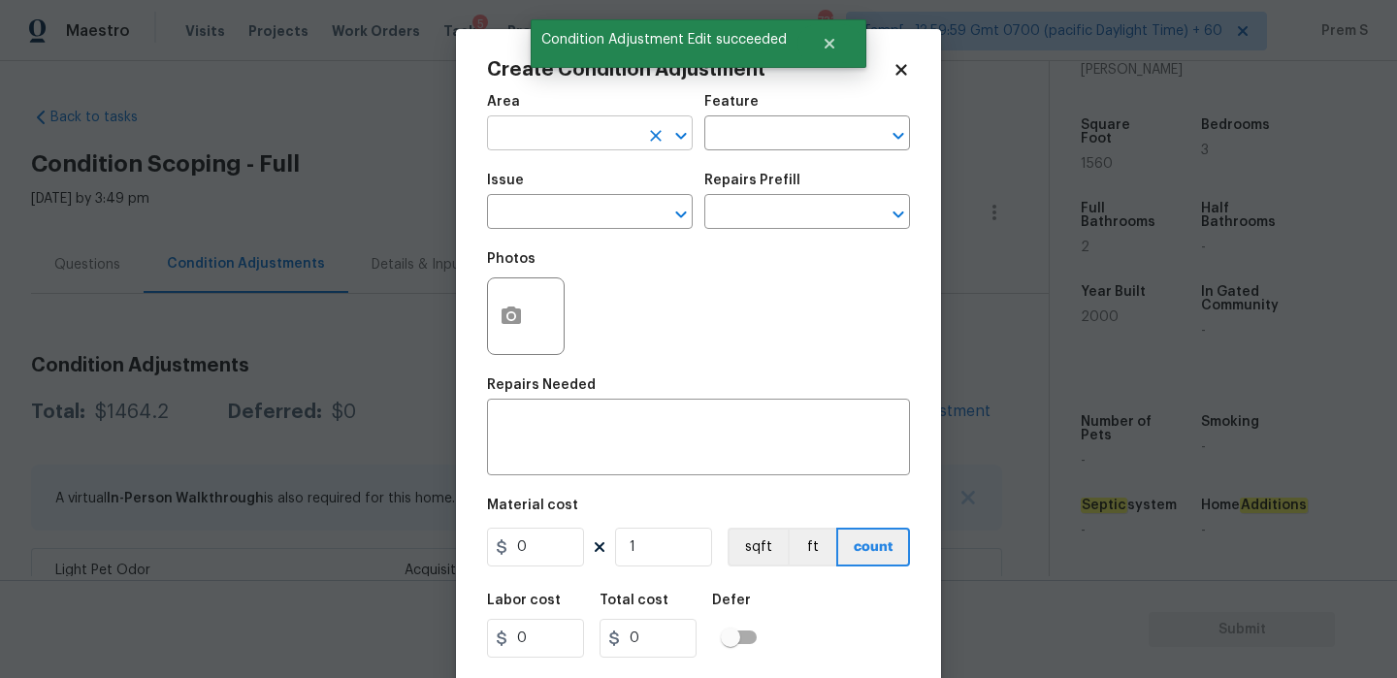
click at [604, 143] on input "text" at bounding box center [562, 135] width 151 height 30
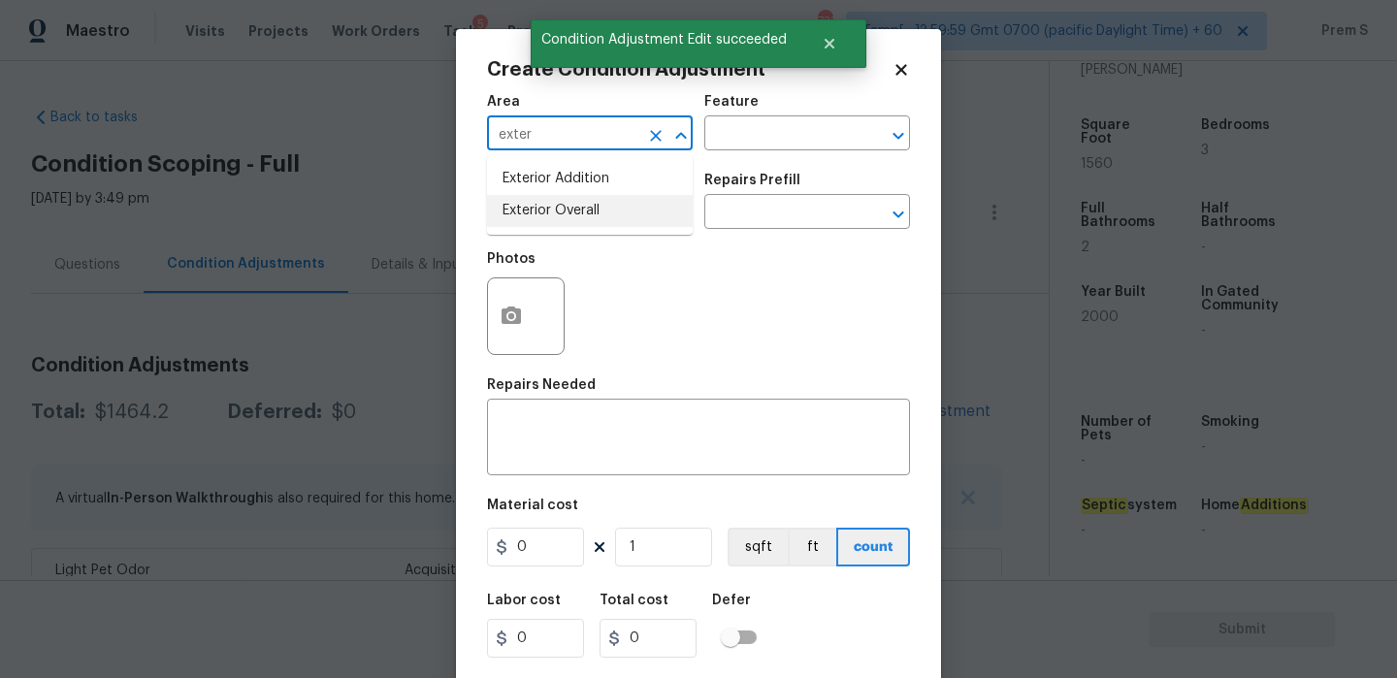
click at [599, 206] on li "Exterior Overall" at bounding box center [590, 211] width 206 height 32
type input "Exterior Overall"
click at [599, 206] on input "text" at bounding box center [562, 214] width 151 height 30
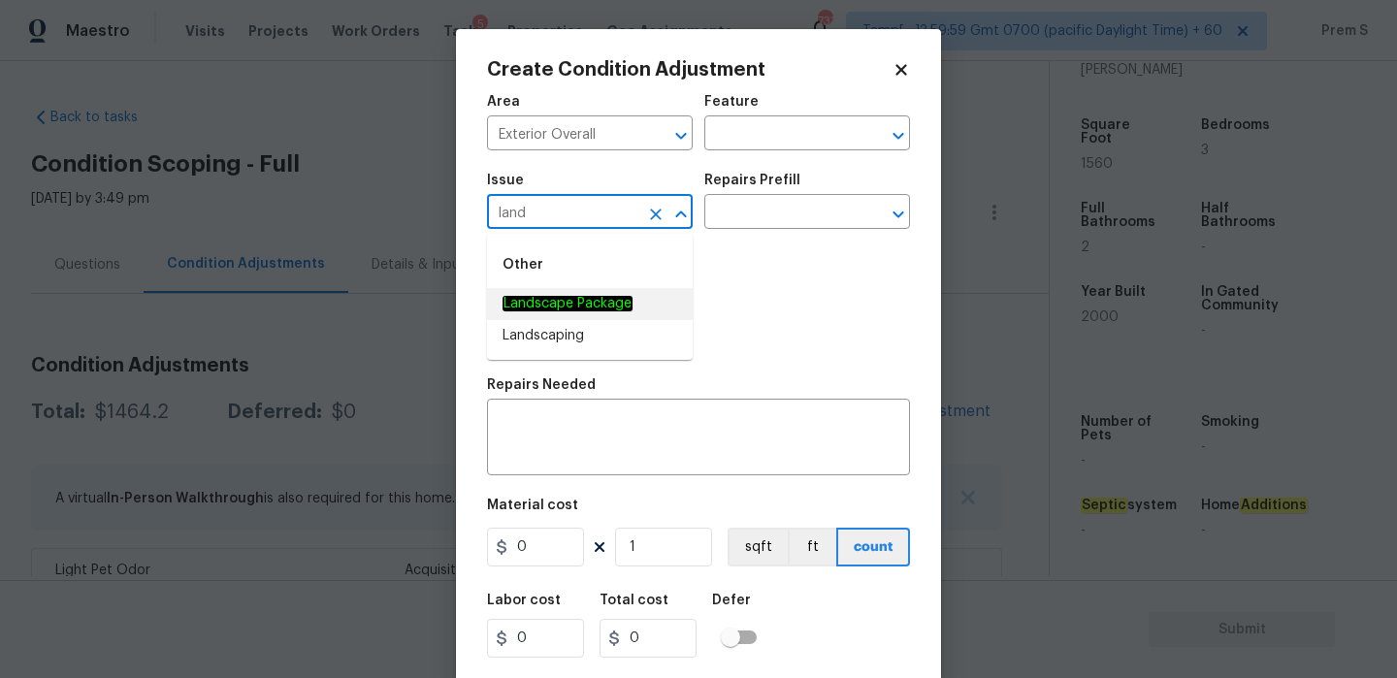
click at [624, 302] on em "Landscape Package" at bounding box center [568, 304] width 130 height 16
type input "Landscape Package"
click at [745, 223] on input "text" at bounding box center [779, 214] width 151 height 30
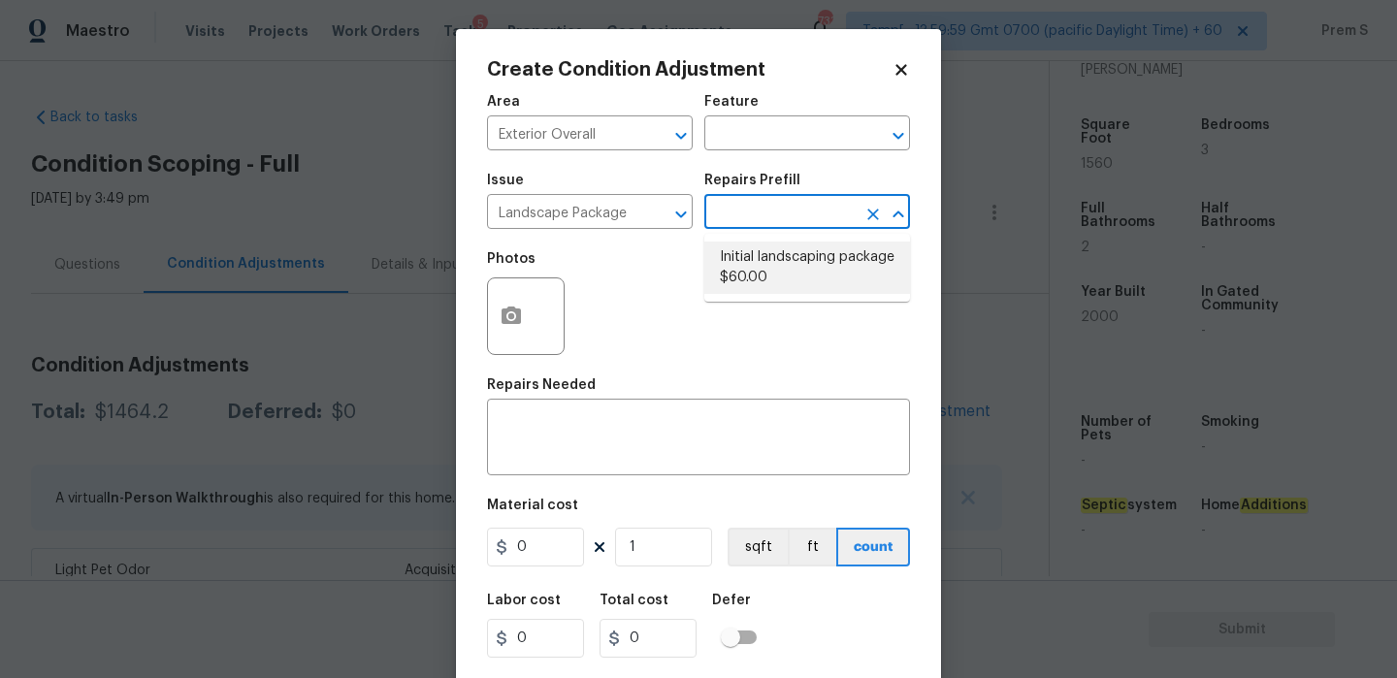
click at [759, 268] on li "Initial landscaping package $60.00" at bounding box center [807, 268] width 206 height 52
type input "Home Readiness Packages"
type textarea "Mowing of grass up to 6" in height. Mow, edge along driveways & sidewalks, trim…"
type input "60"
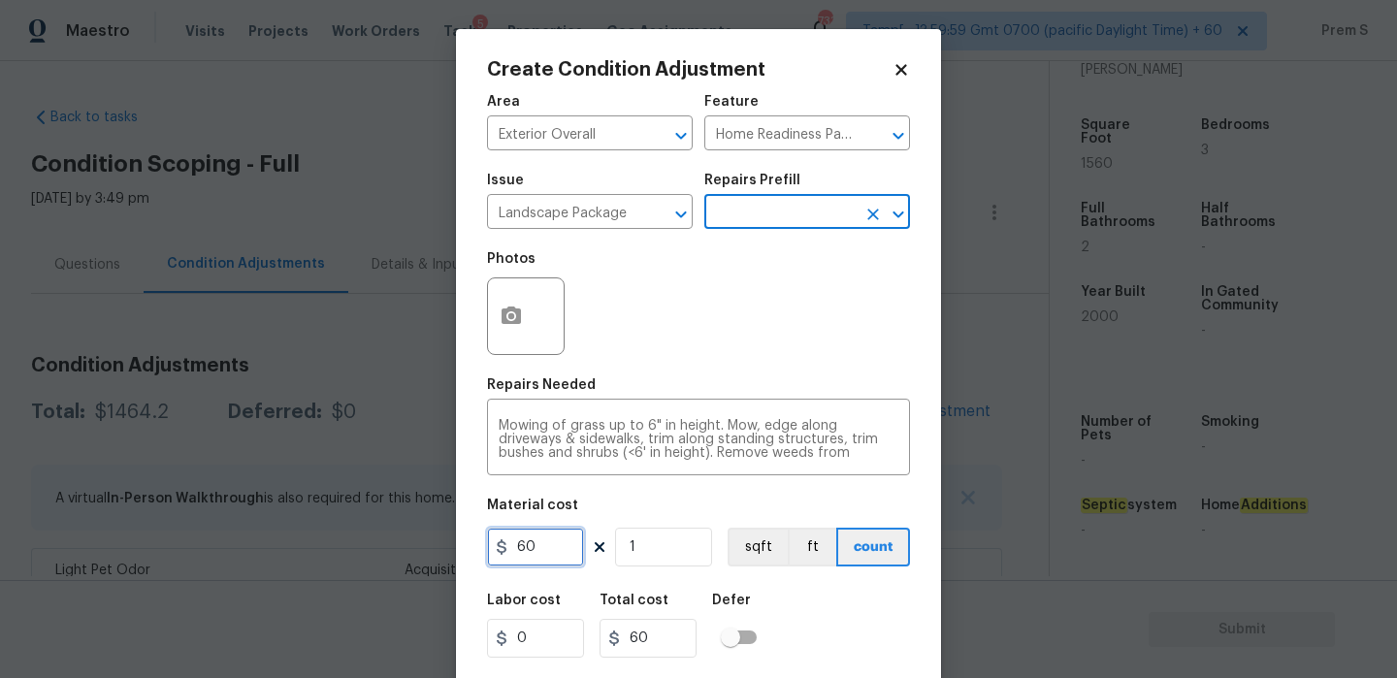
click at [551, 541] on input "60" at bounding box center [535, 547] width 97 height 39
type input "300"
click at [853, 625] on div "Labor cost 0 Total cost 60 Defer" at bounding box center [698, 625] width 423 height 87
type input "300"
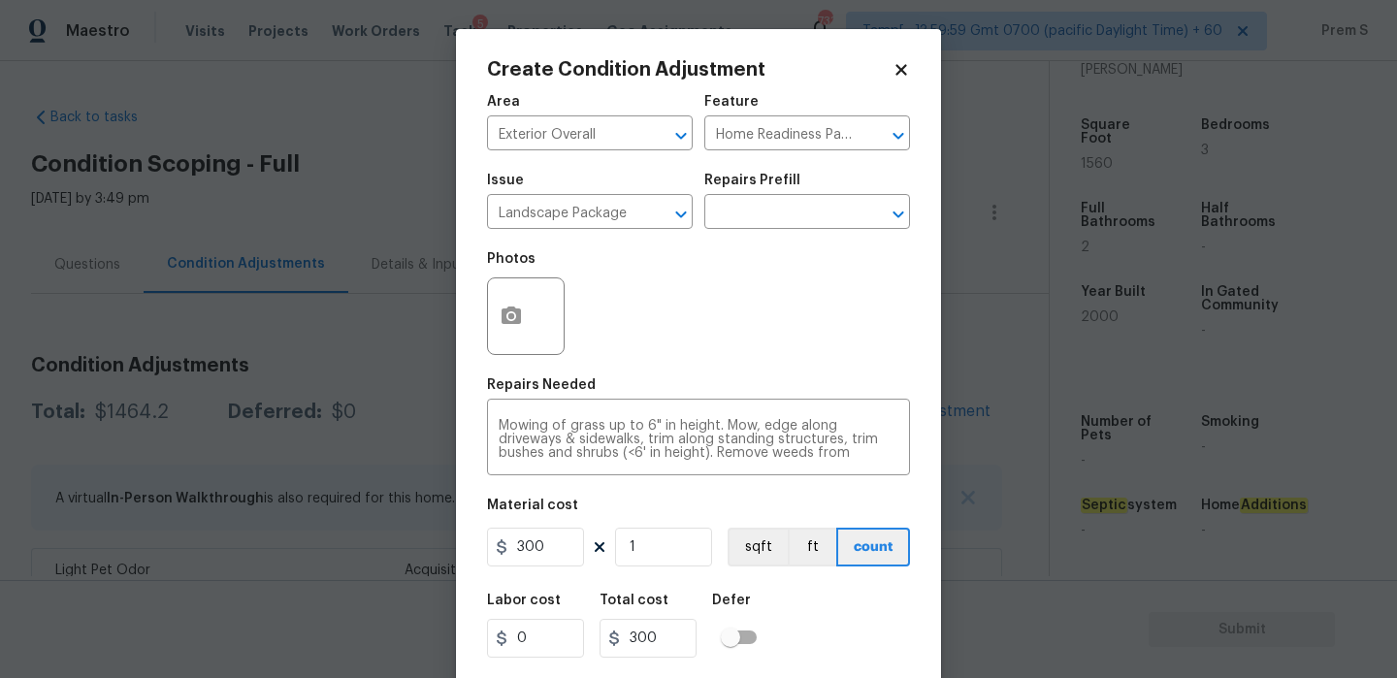
scroll to position [47, 0]
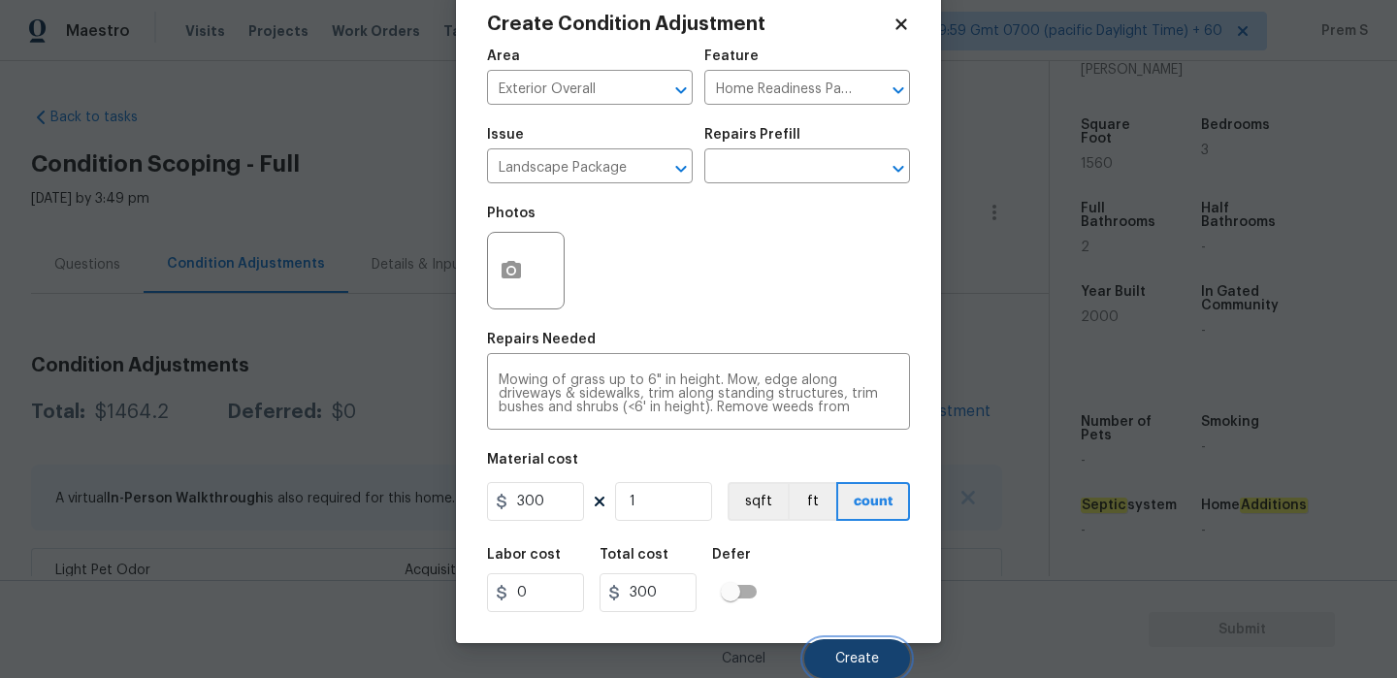
click at [867, 655] on span "Create" at bounding box center [857, 659] width 44 height 15
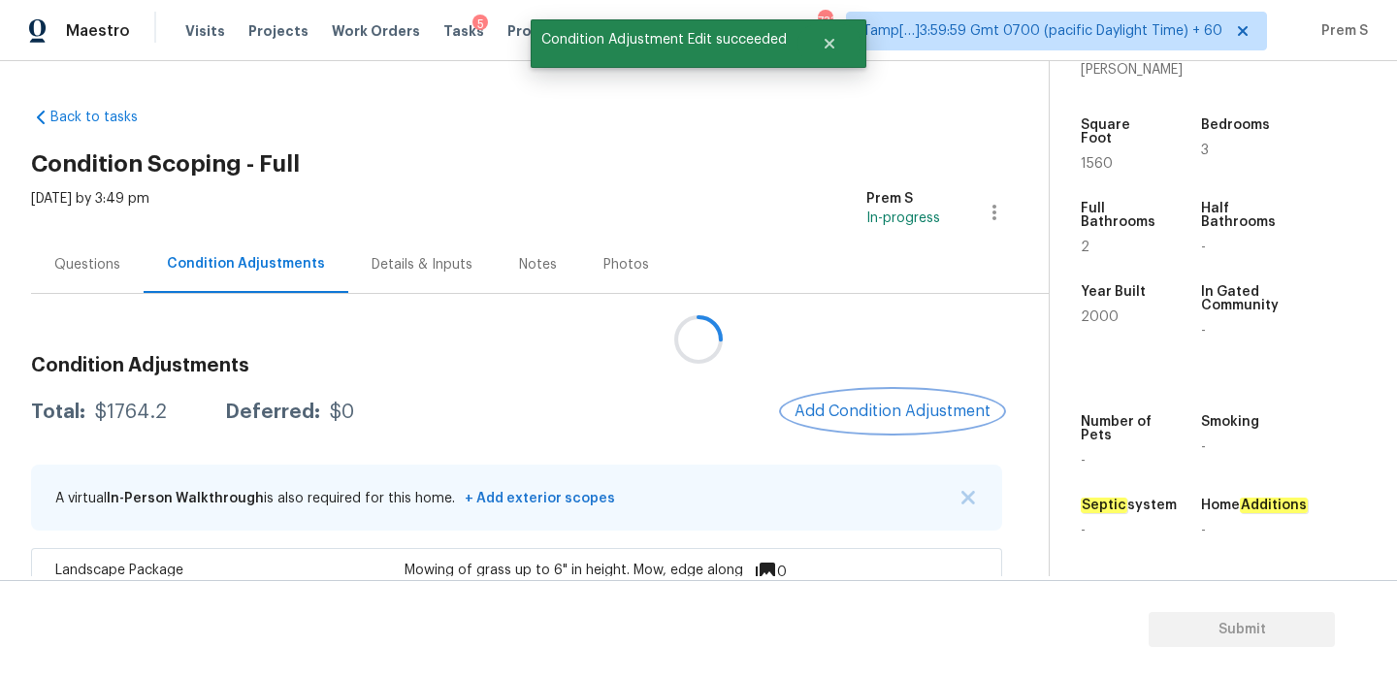
scroll to position [0, 0]
click at [953, 409] on span "Add Condition Adjustment" at bounding box center [893, 411] width 196 height 17
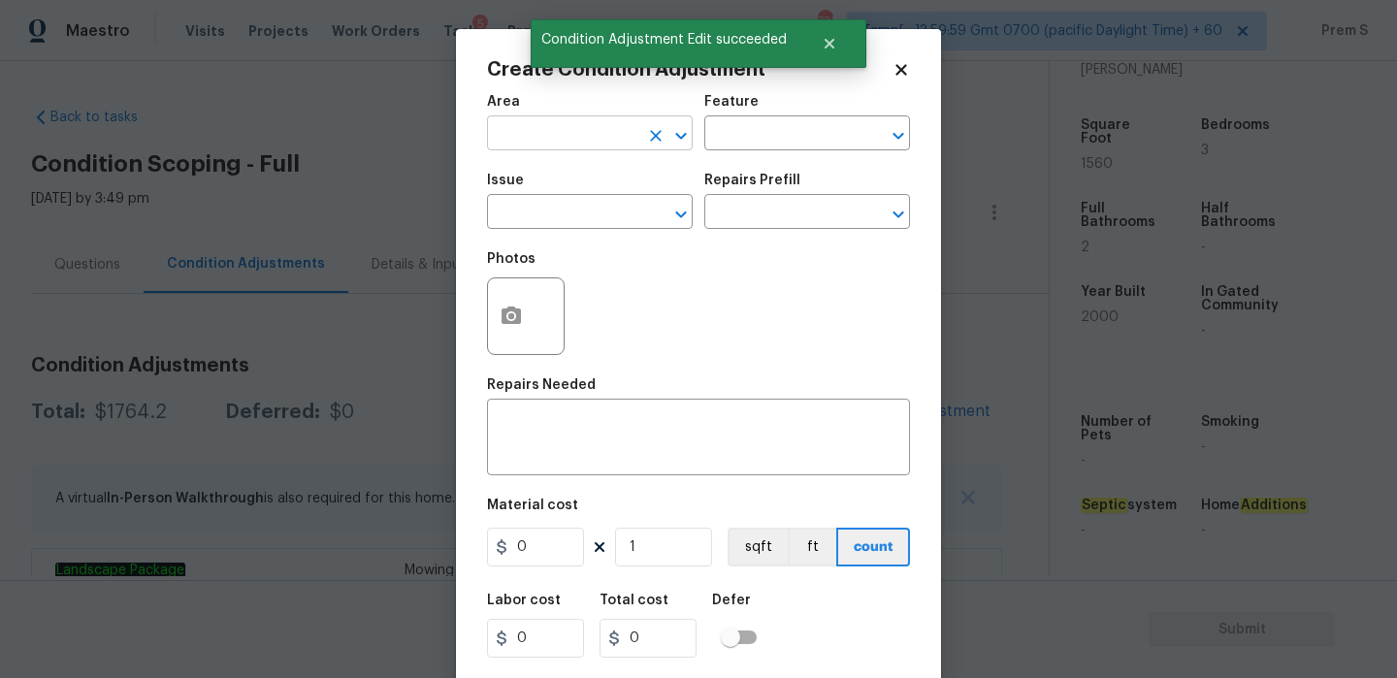
click at [586, 147] on input "text" at bounding box center [562, 135] width 151 height 30
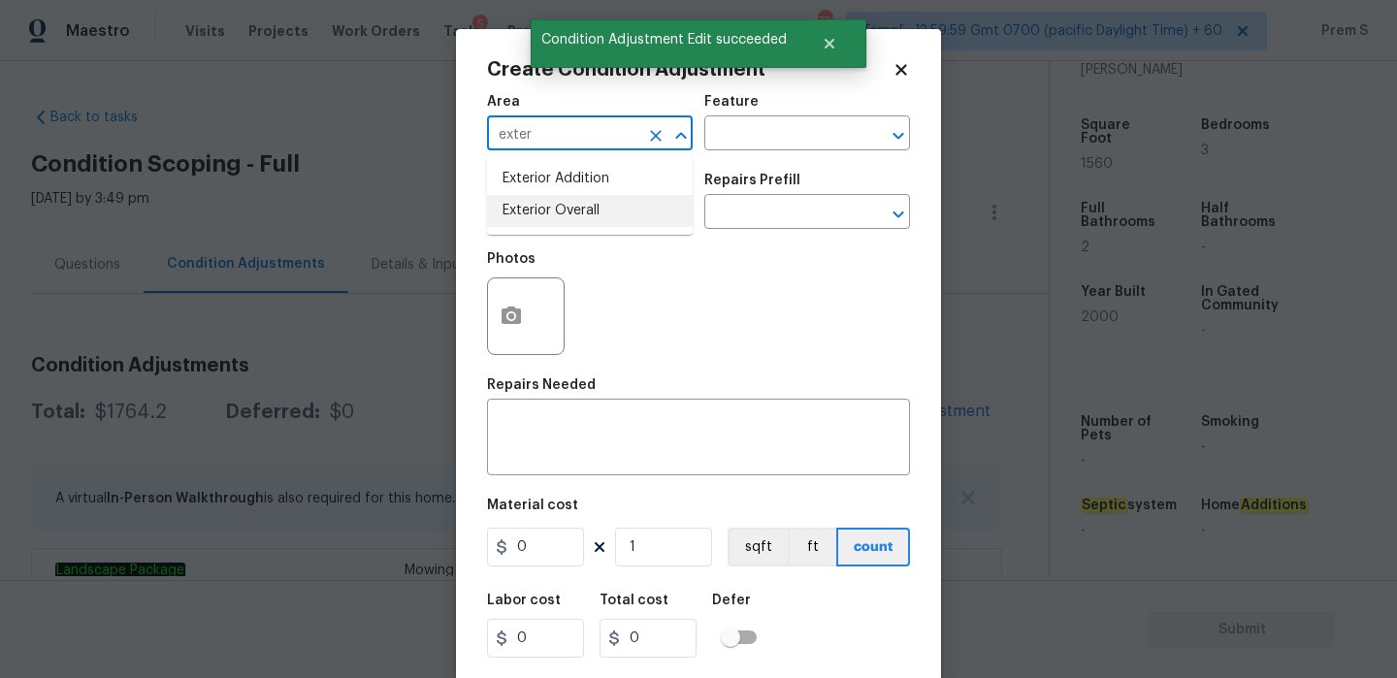
click at [570, 214] on li "Exterior Overall" at bounding box center [590, 211] width 206 height 32
type input "Exterior Overall"
click at [570, 214] on input "text" at bounding box center [562, 214] width 151 height 30
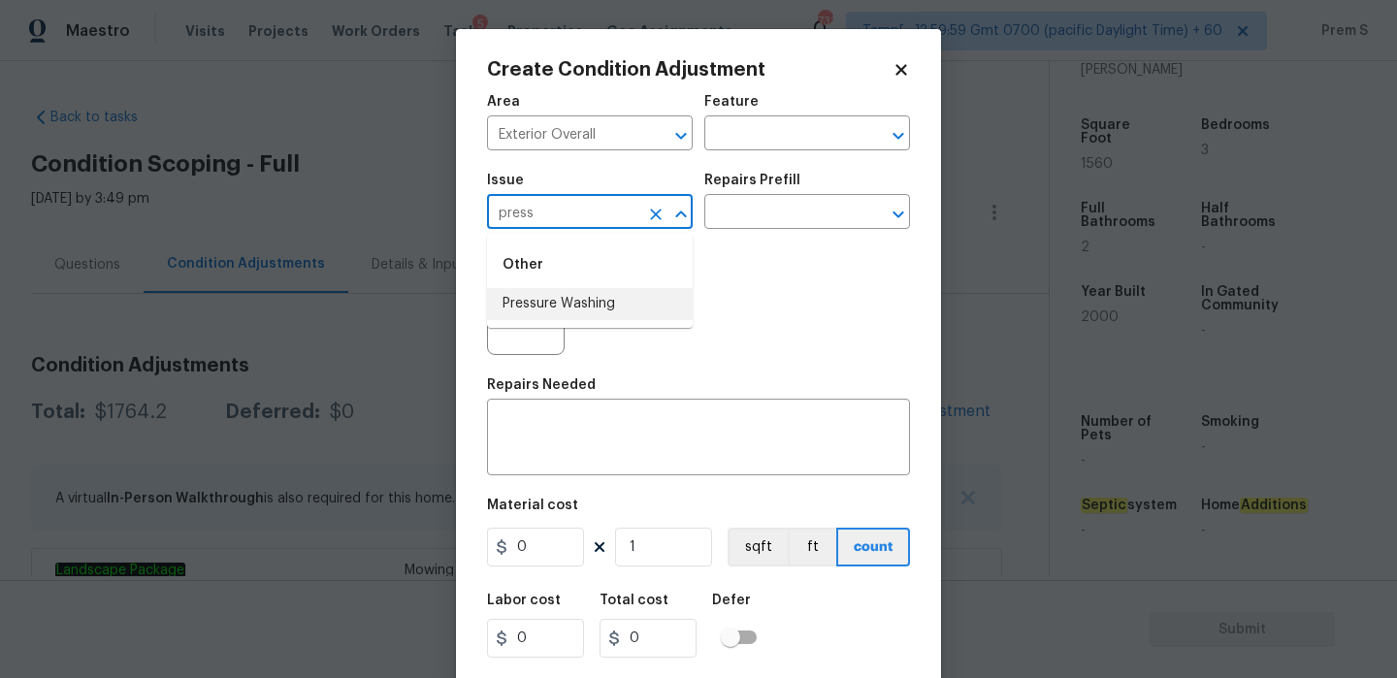
click at [538, 311] on li "Pressure Washing" at bounding box center [590, 304] width 206 height 32
type input "Pressure Washing"
click at [508, 437] on textarea at bounding box center [699, 439] width 400 height 41
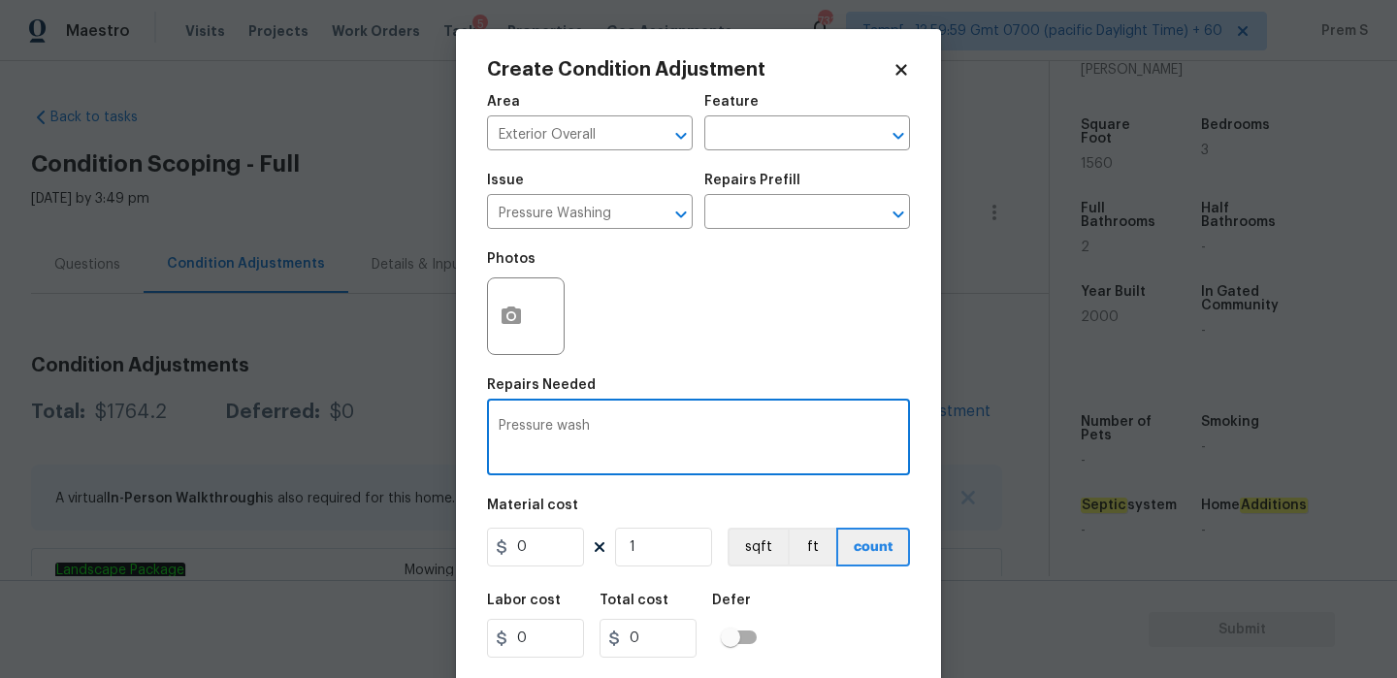
type textarea "Pressure wash"
click at [539, 548] on input "0" at bounding box center [535, 547] width 97 height 39
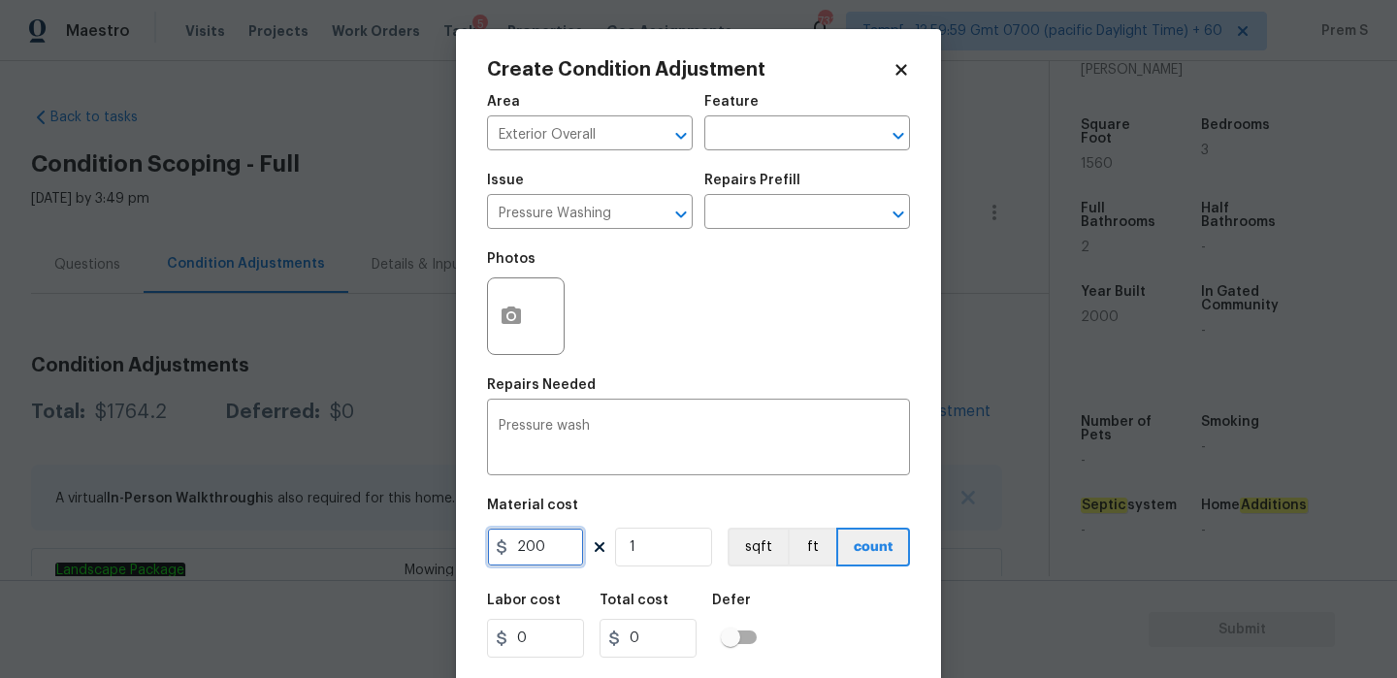
type input "200"
click at [909, 603] on div "Labor cost 0 Total cost 200 Defer" at bounding box center [698, 625] width 423 height 87
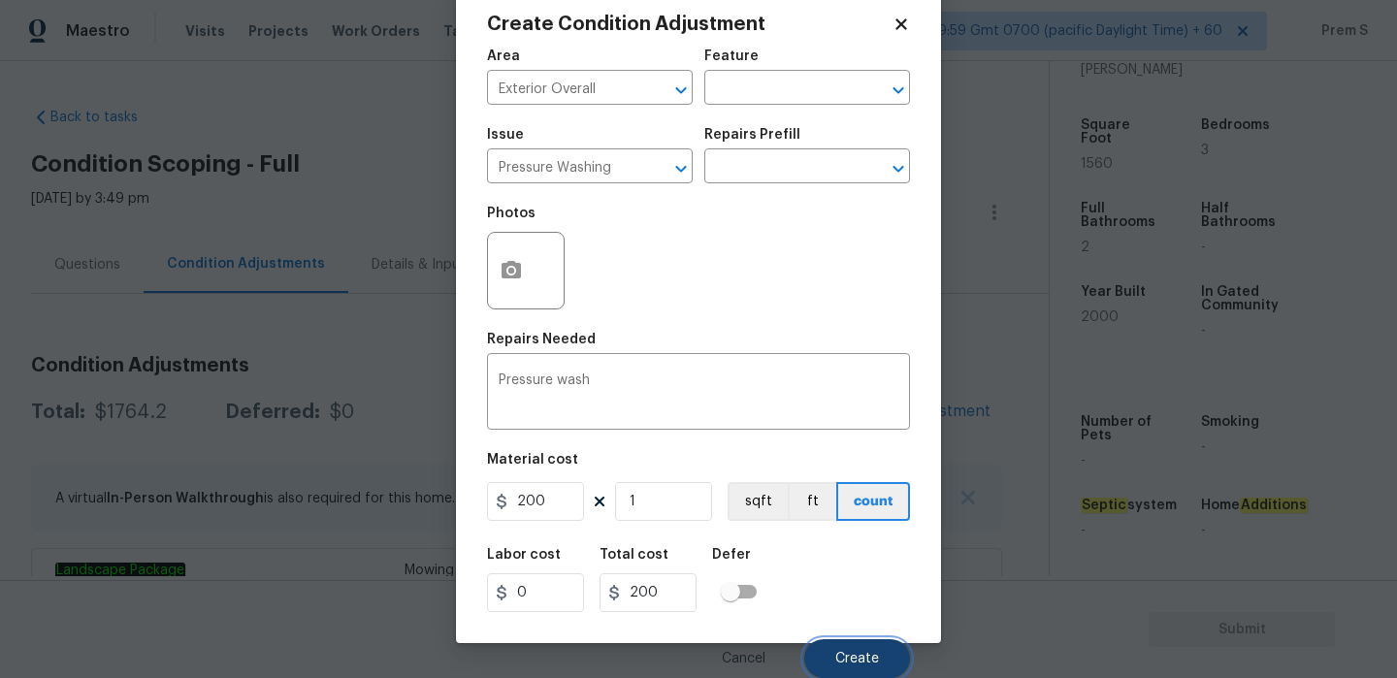
click at [856, 663] on span "Create" at bounding box center [857, 659] width 44 height 15
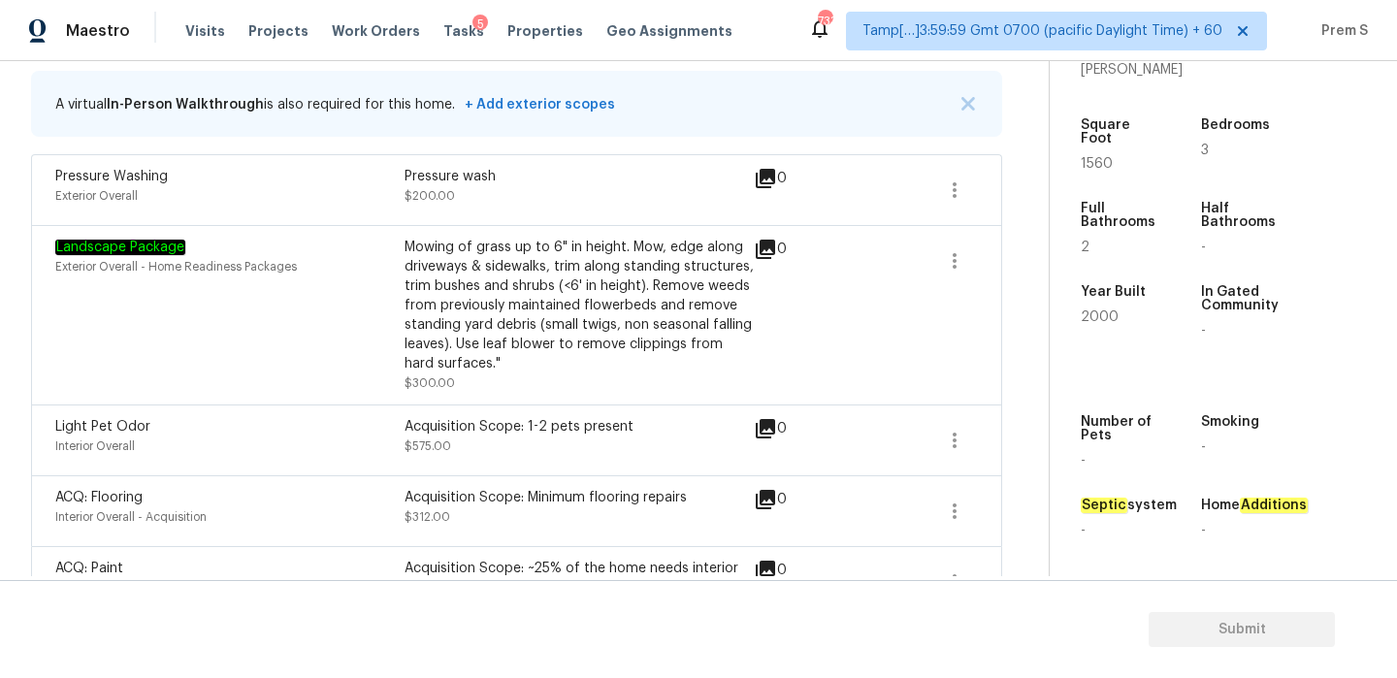
scroll to position [334, 0]
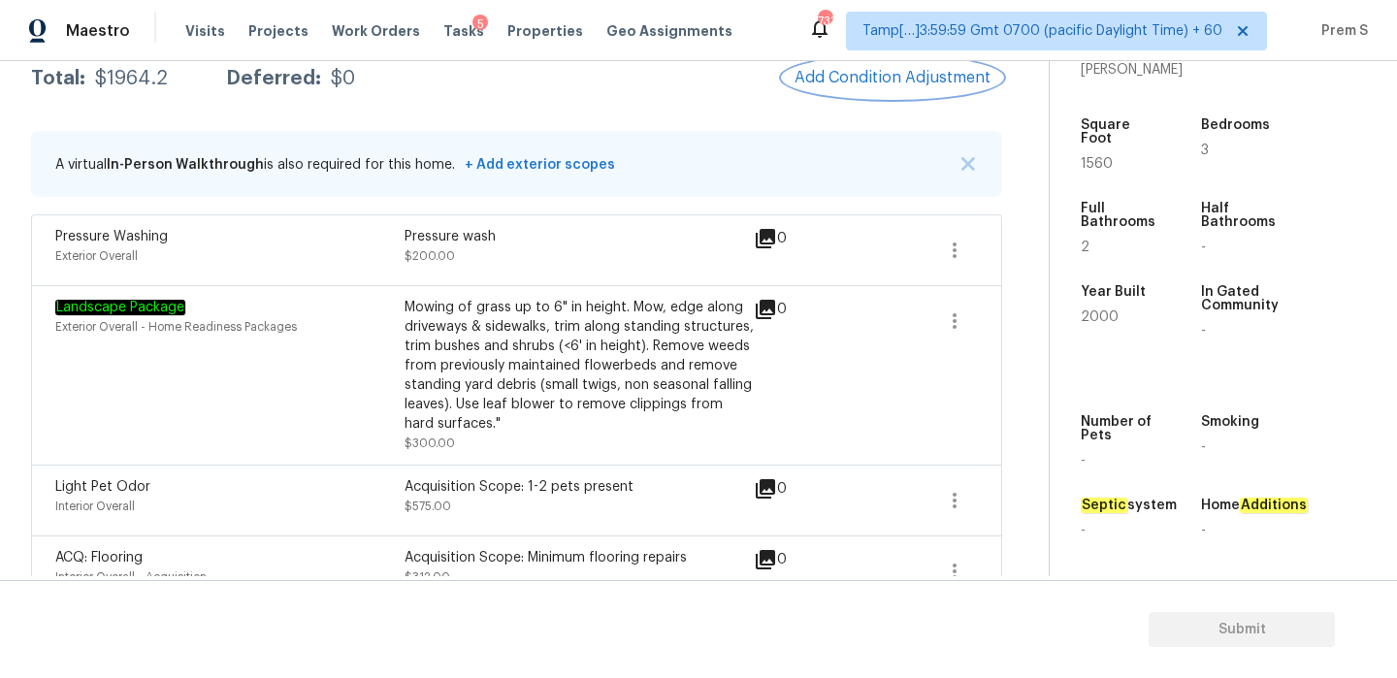
click at [882, 75] on span "Add Condition Adjustment" at bounding box center [893, 77] width 196 height 17
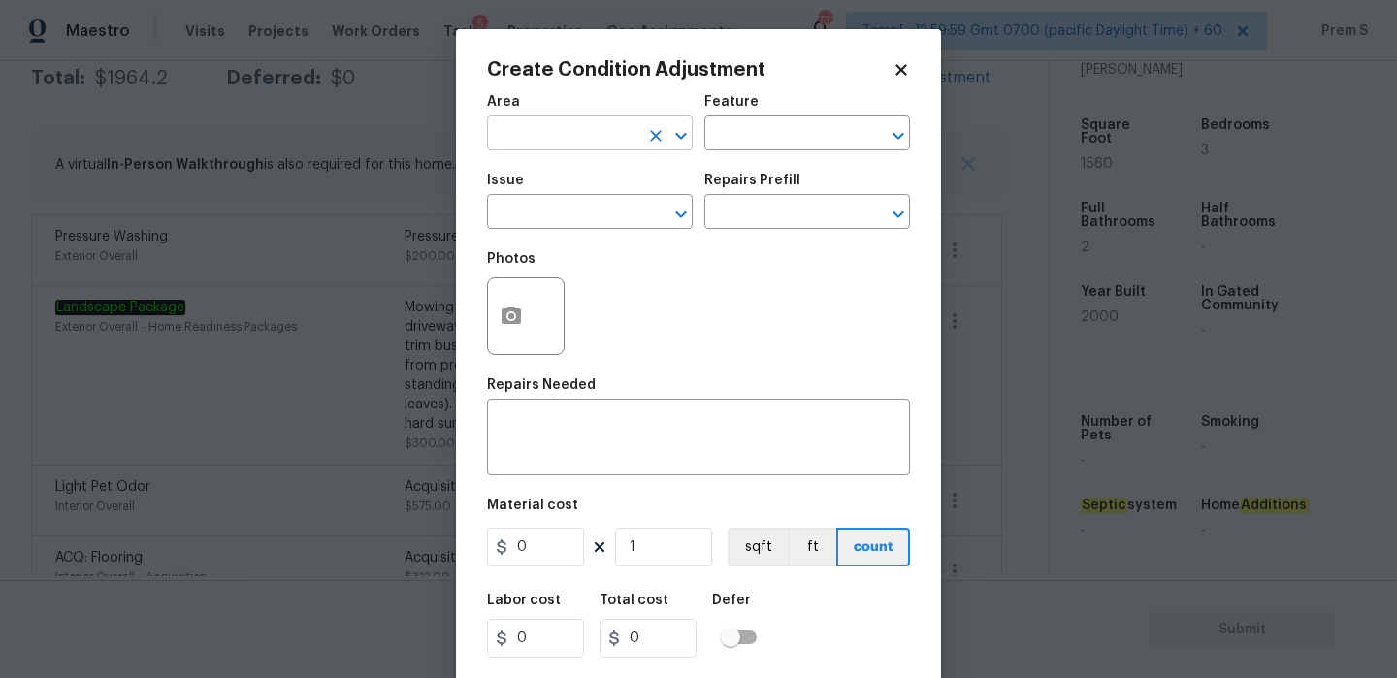
click at [602, 145] on input "text" at bounding box center [562, 135] width 151 height 30
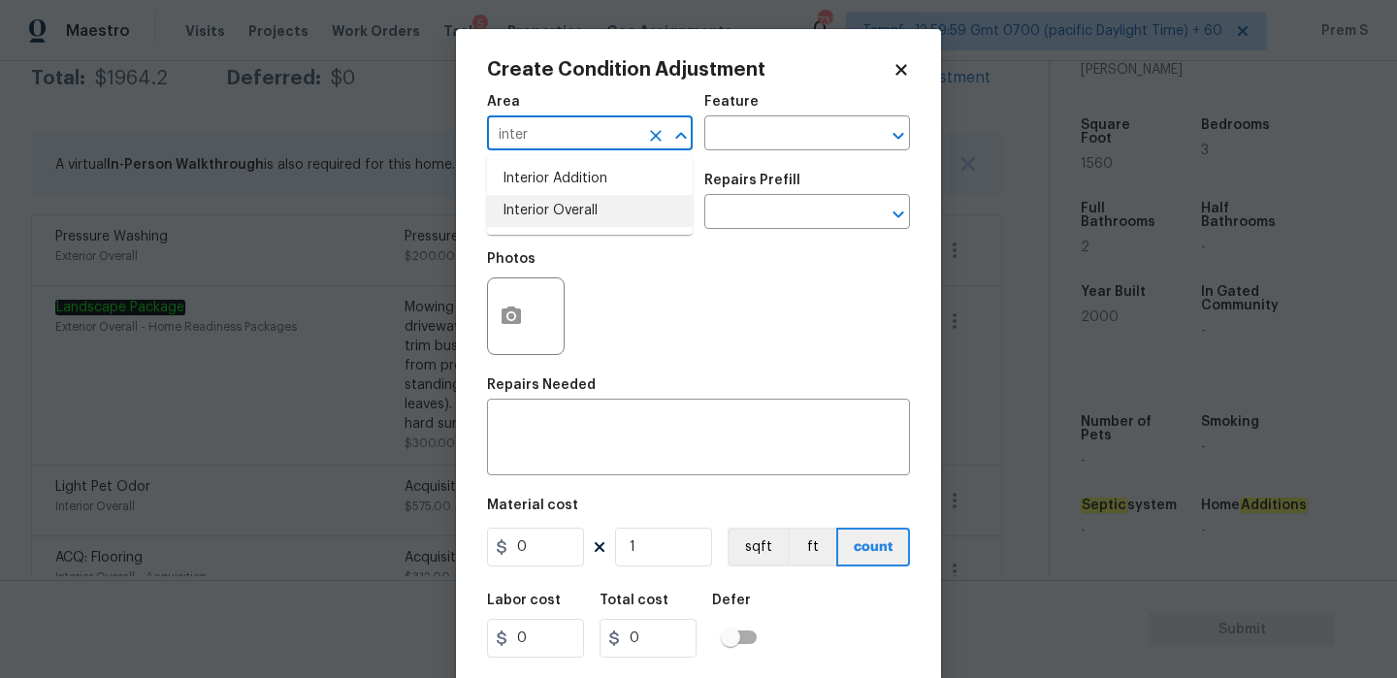
click at [600, 212] on li "Interior Overall" at bounding box center [590, 211] width 206 height 32
type input "Interior Overall"
click at [533, 412] on div "x ​" at bounding box center [698, 440] width 423 height 72
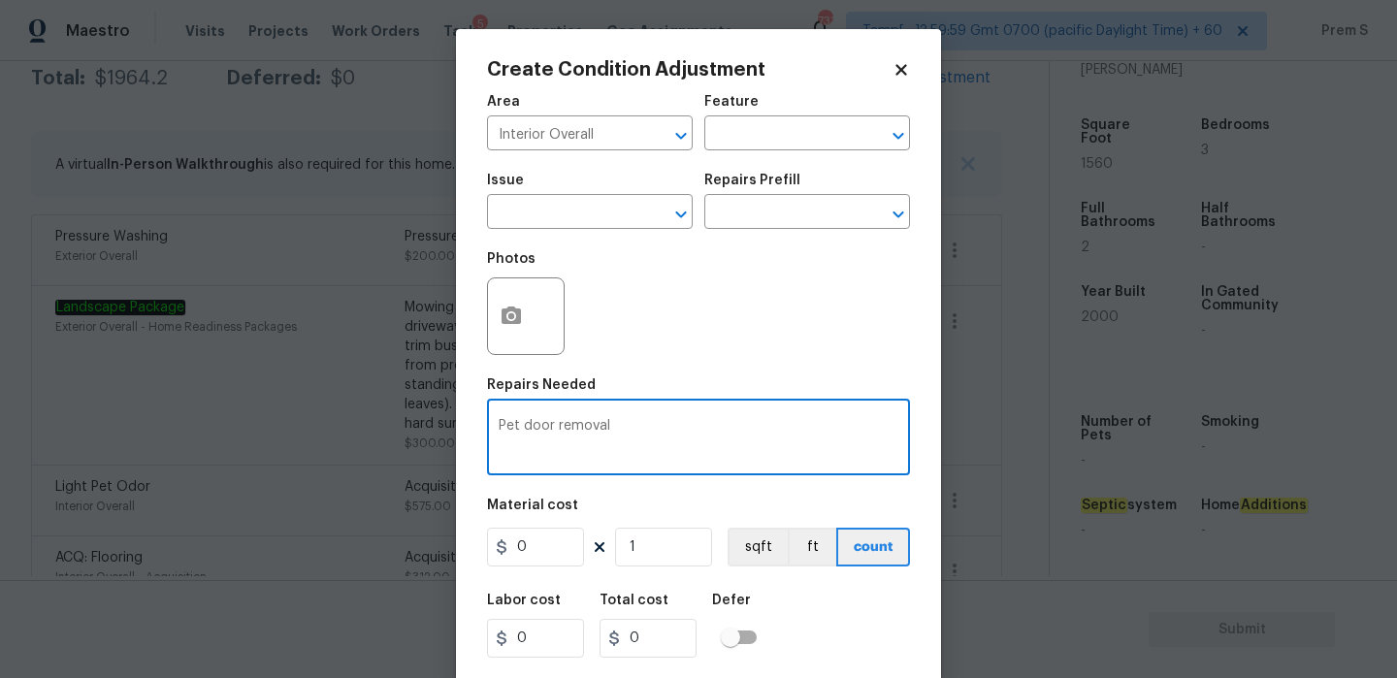
type textarea "Pet door removal"
click at [524, 539] on input "0" at bounding box center [535, 547] width 97 height 39
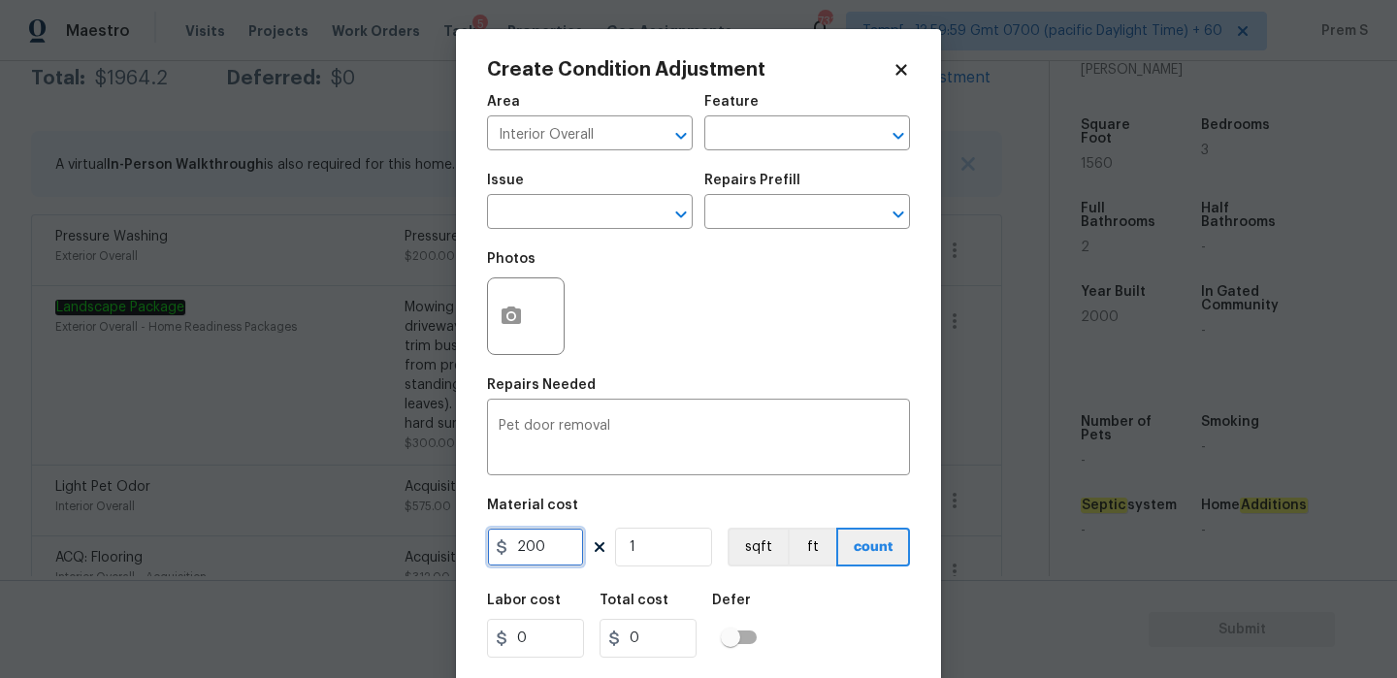
type input "200"
click at [858, 642] on div "Labor cost 0 Total cost 0 Defer" at bounding box center [698, 625] width 423 height 87
type input "200"
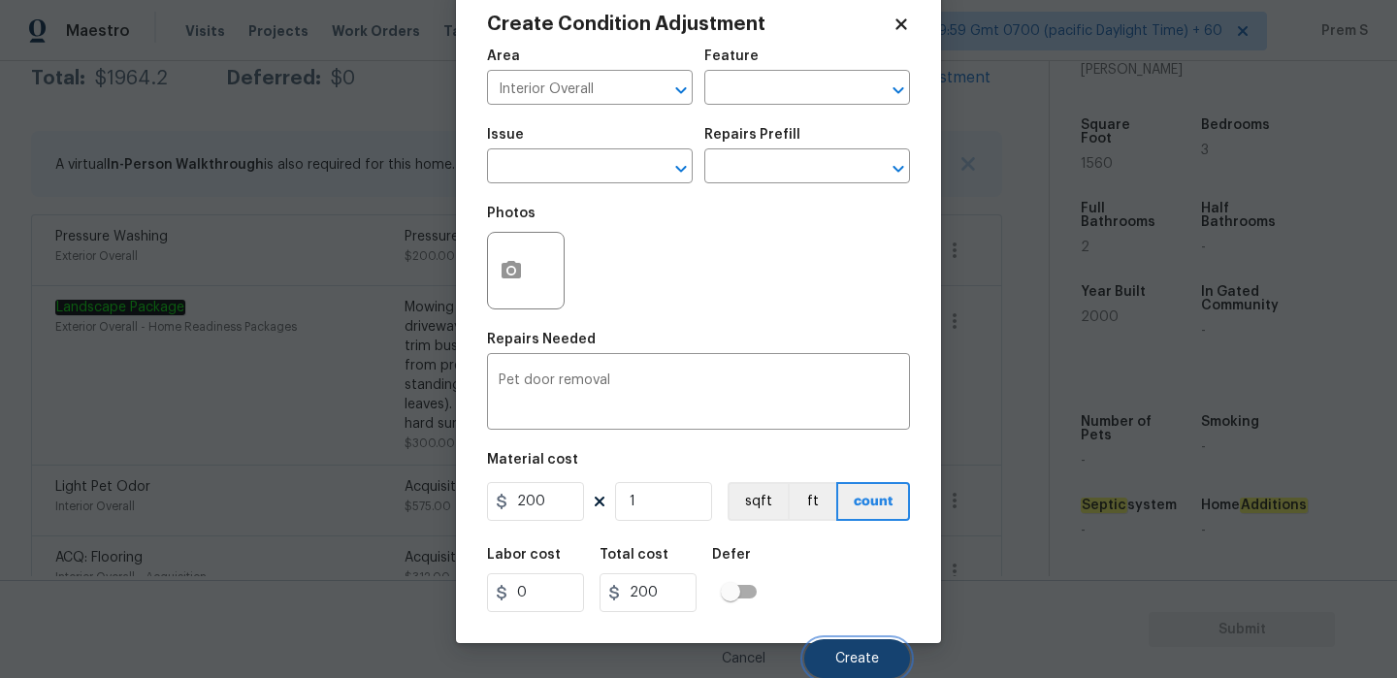
click at [844, 666] on button "Create" at bounding box center [857, 658] width 106 height 39
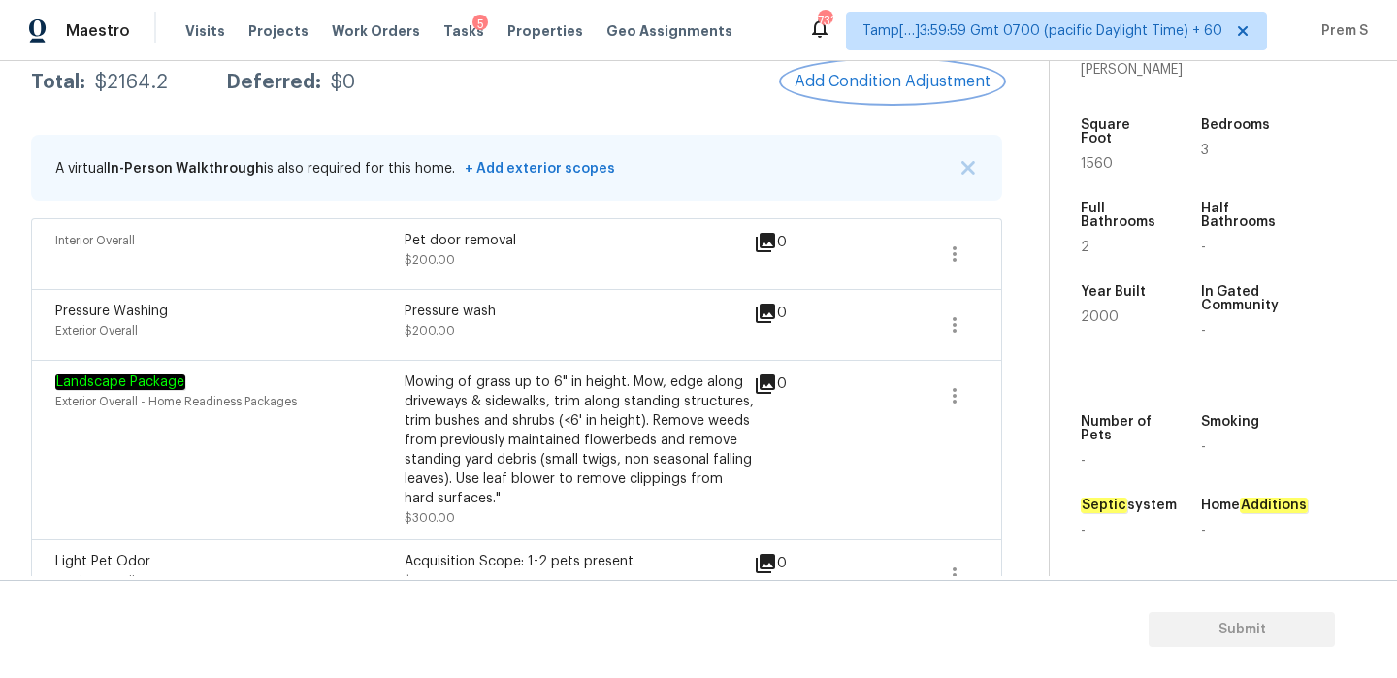
scroll to position [163, 0]
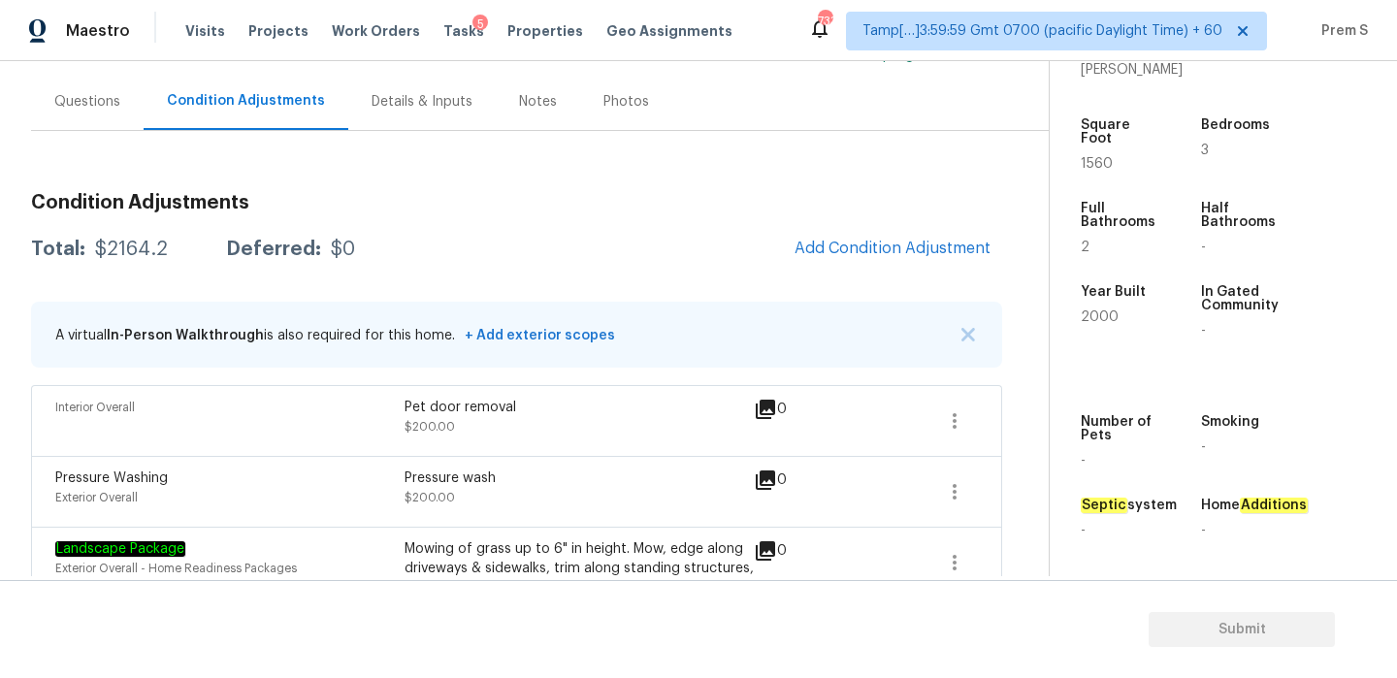
click at [99, 101] on div "Questions" at bounding box center [87, 101] width 66 height 19
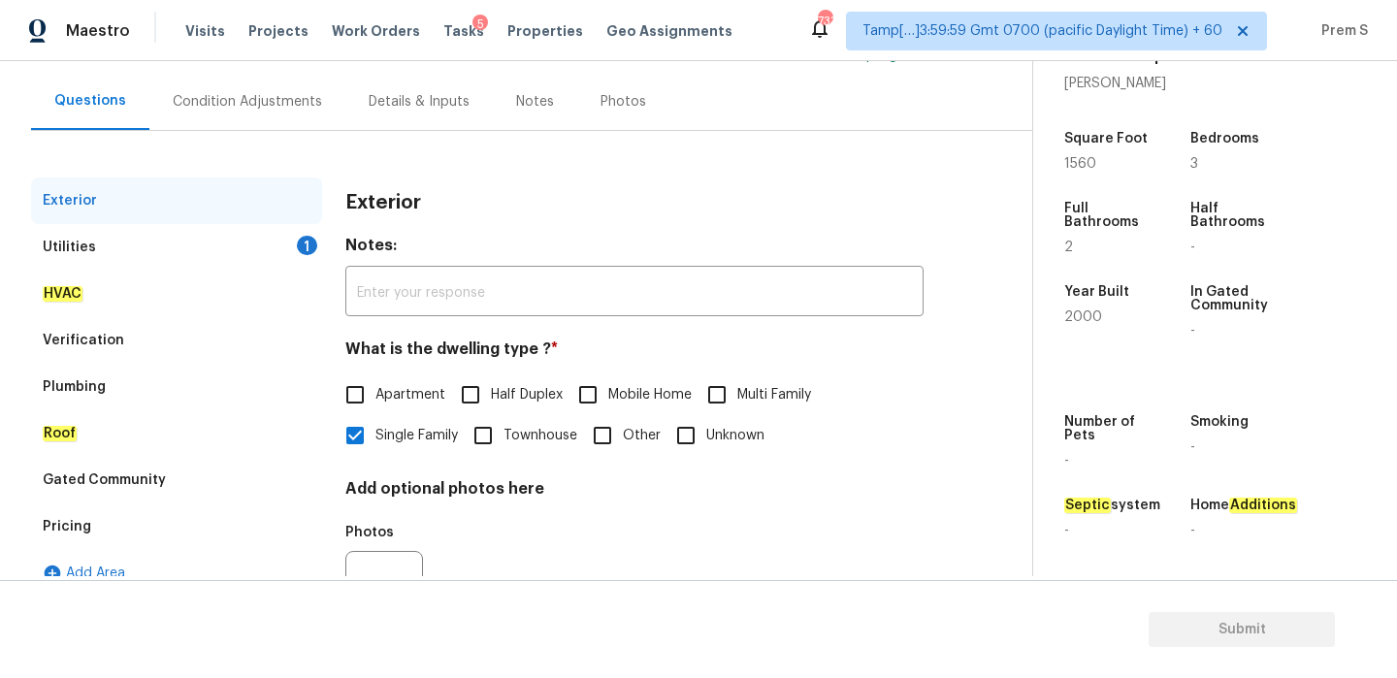
click at [134, 542] on div "Pricing" at bounding box center [176, 527] width 291 height 47
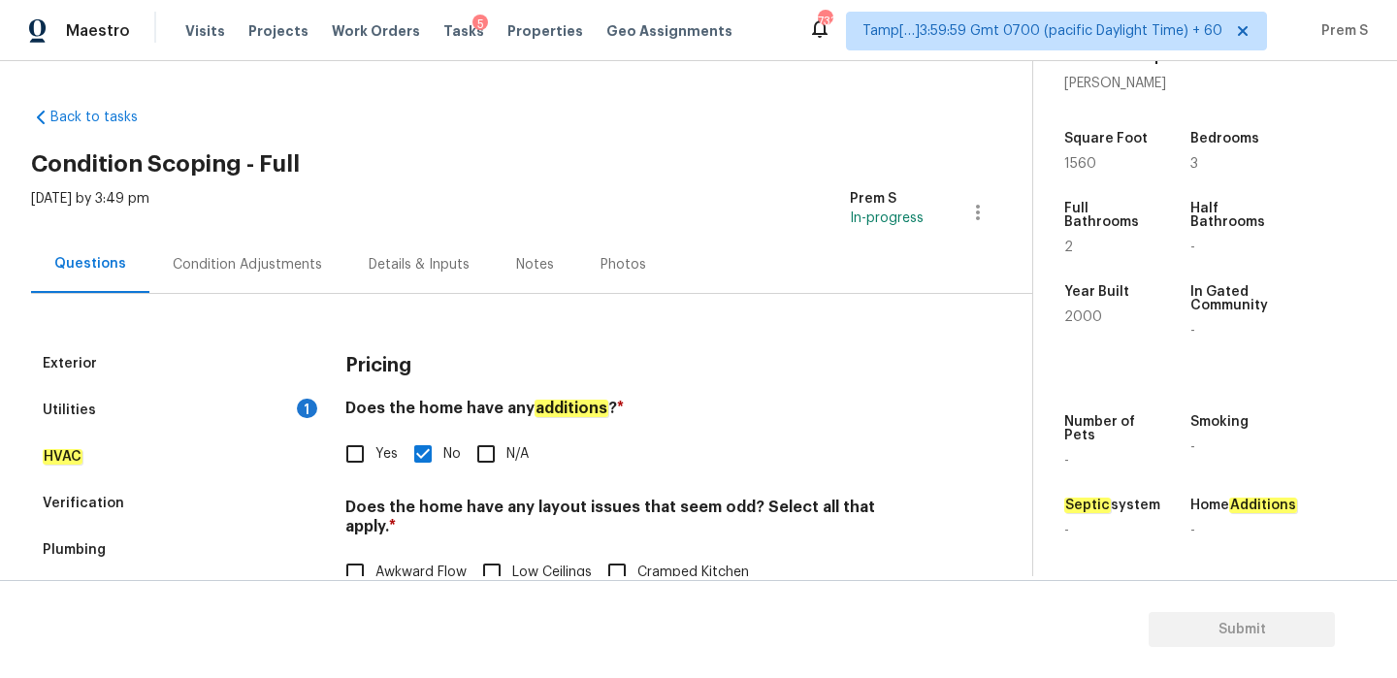
click at [281, 416] on div "Utilities 1" at bounding box center [176, 410] width 291 height 47
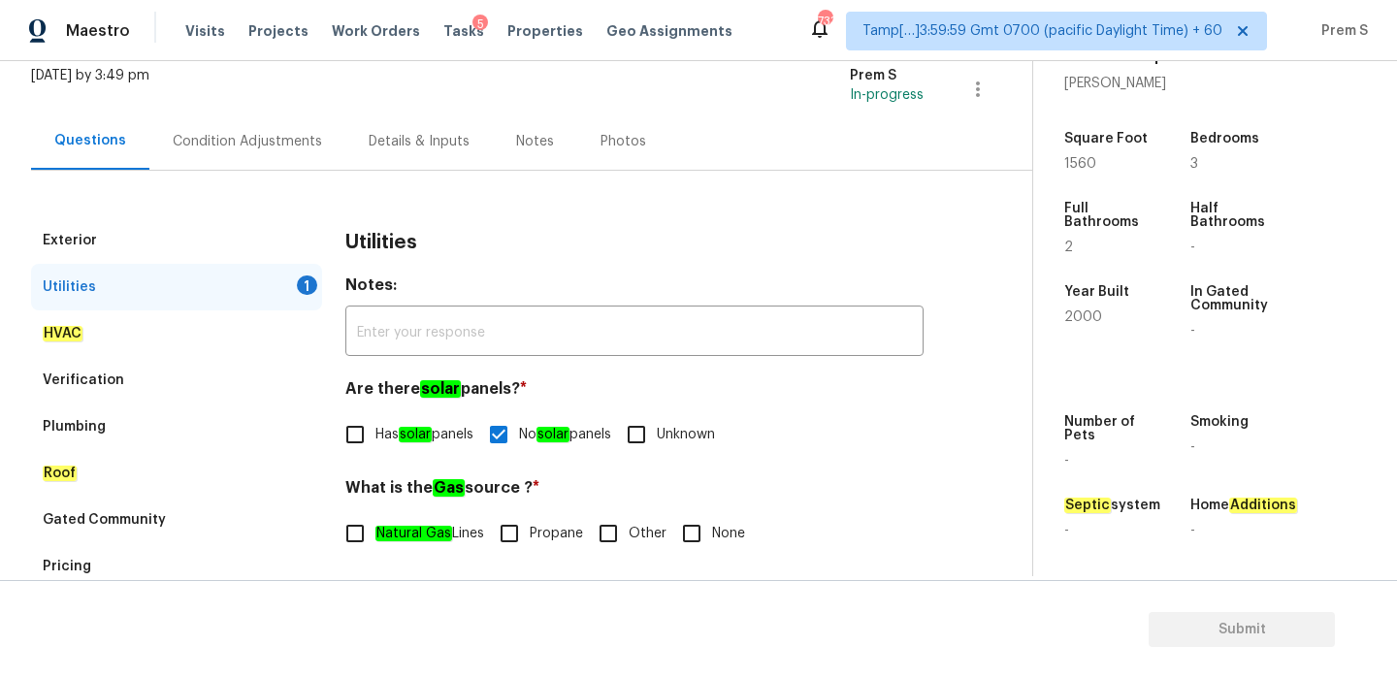
scroll to position [240, 0]
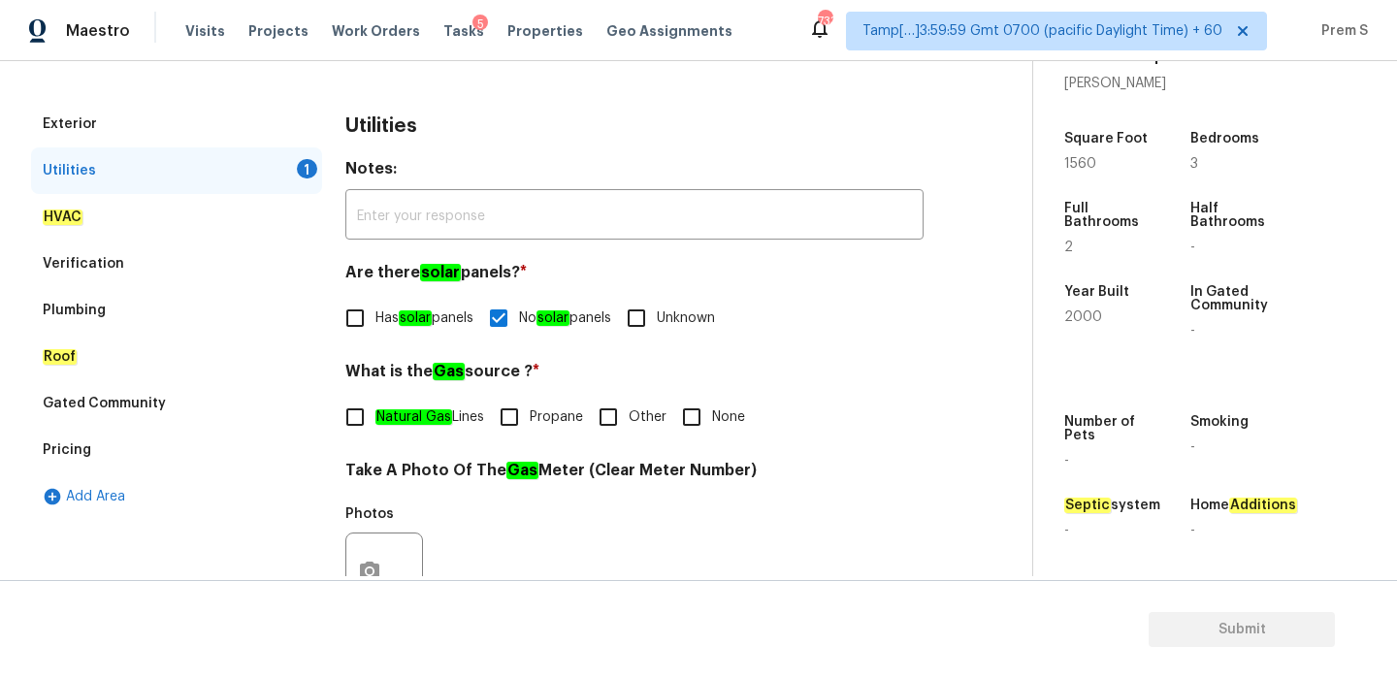
click at [357, 404] on input "Natural Gas Lines" at bounding box center [355, 417] width 41 height 41
checkbox input "true"
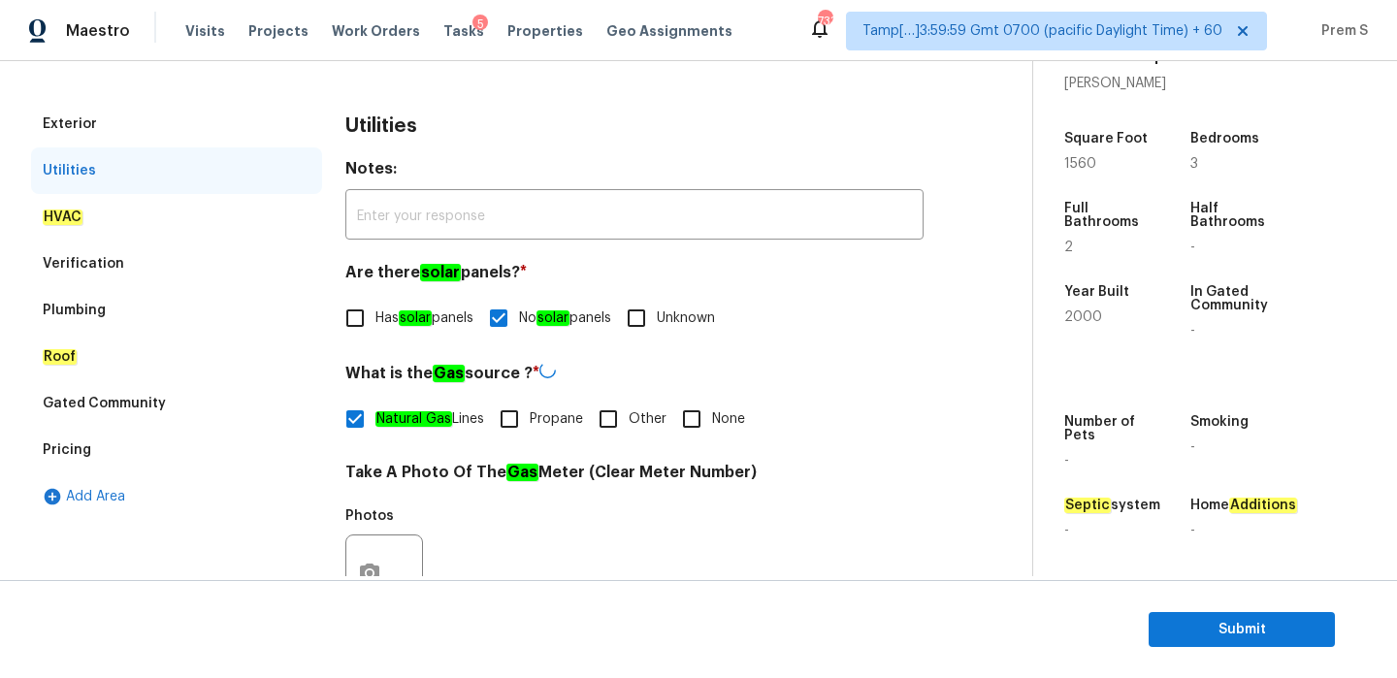
scroll to position [144, 0]
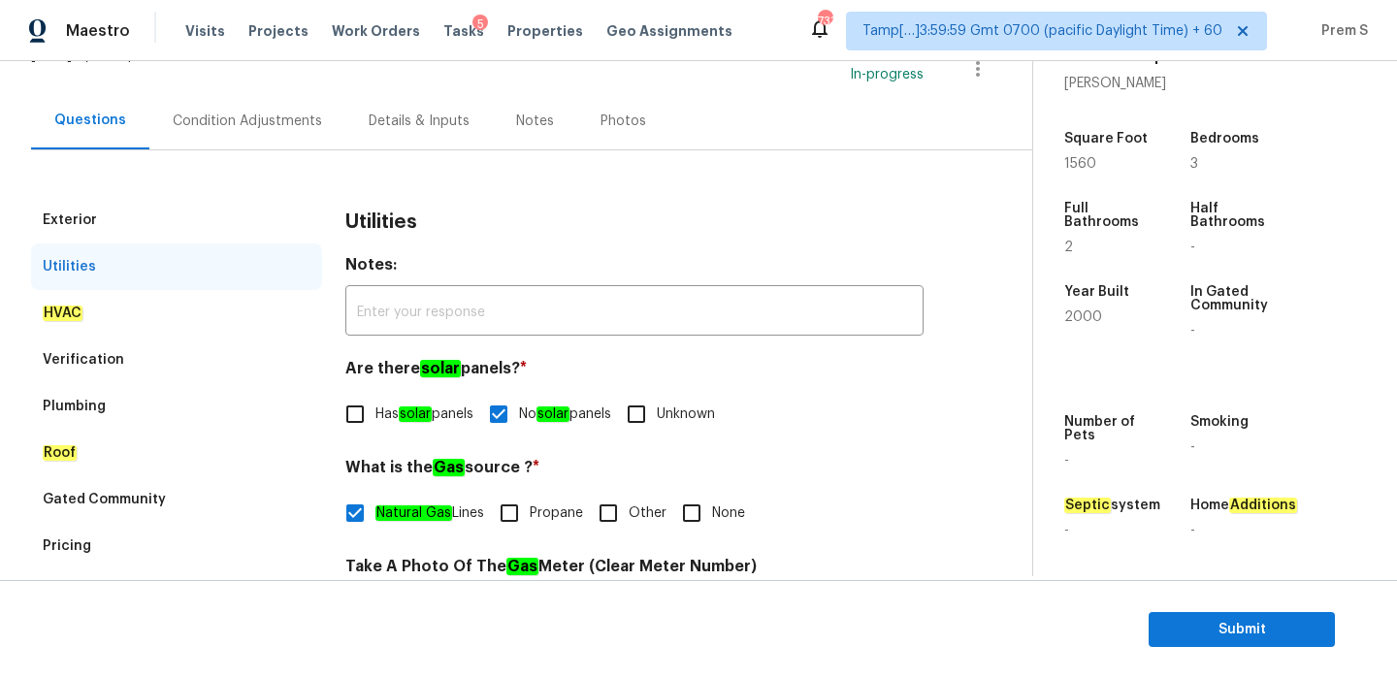
click at [301, 115] on div "Condition Adjustments" at bounding box center [247, 121] width 149 height 19
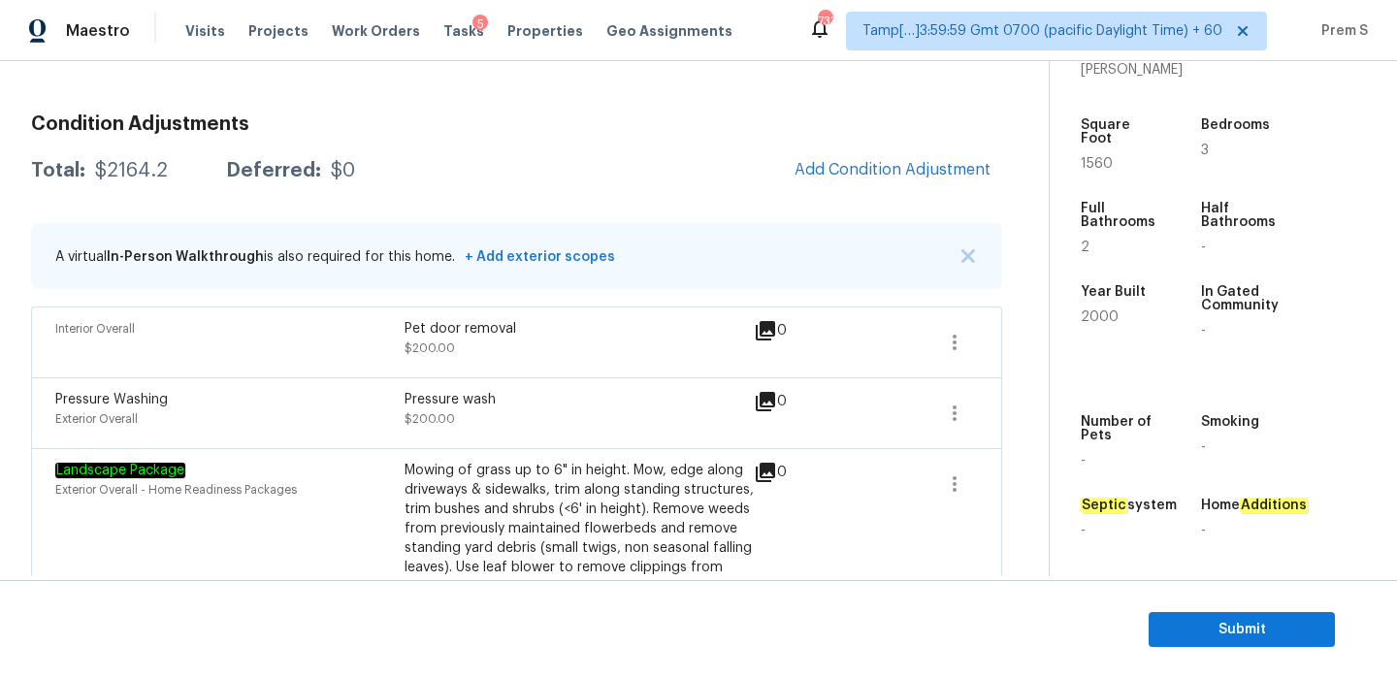
scroll to position [231, 0]
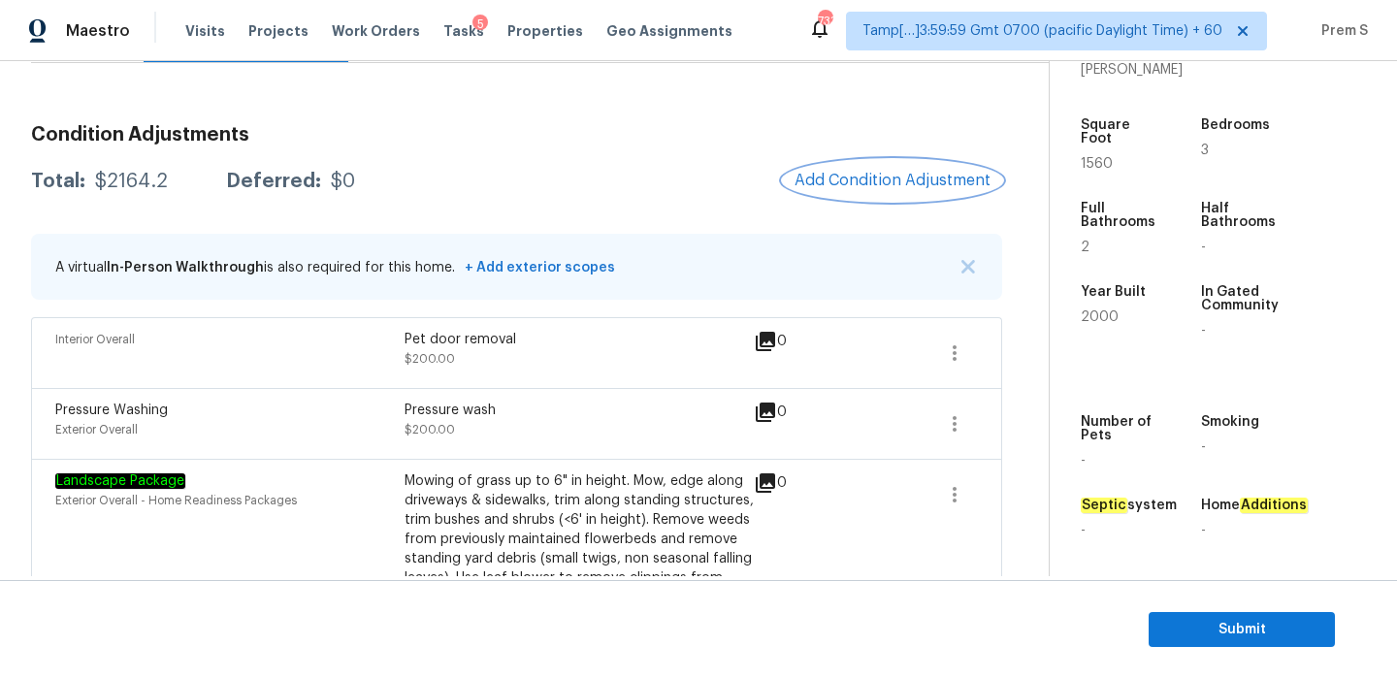
click at [855, 175] on span "Add Condition Adjustment" at bounding box center [893, 180] width 196 height 17
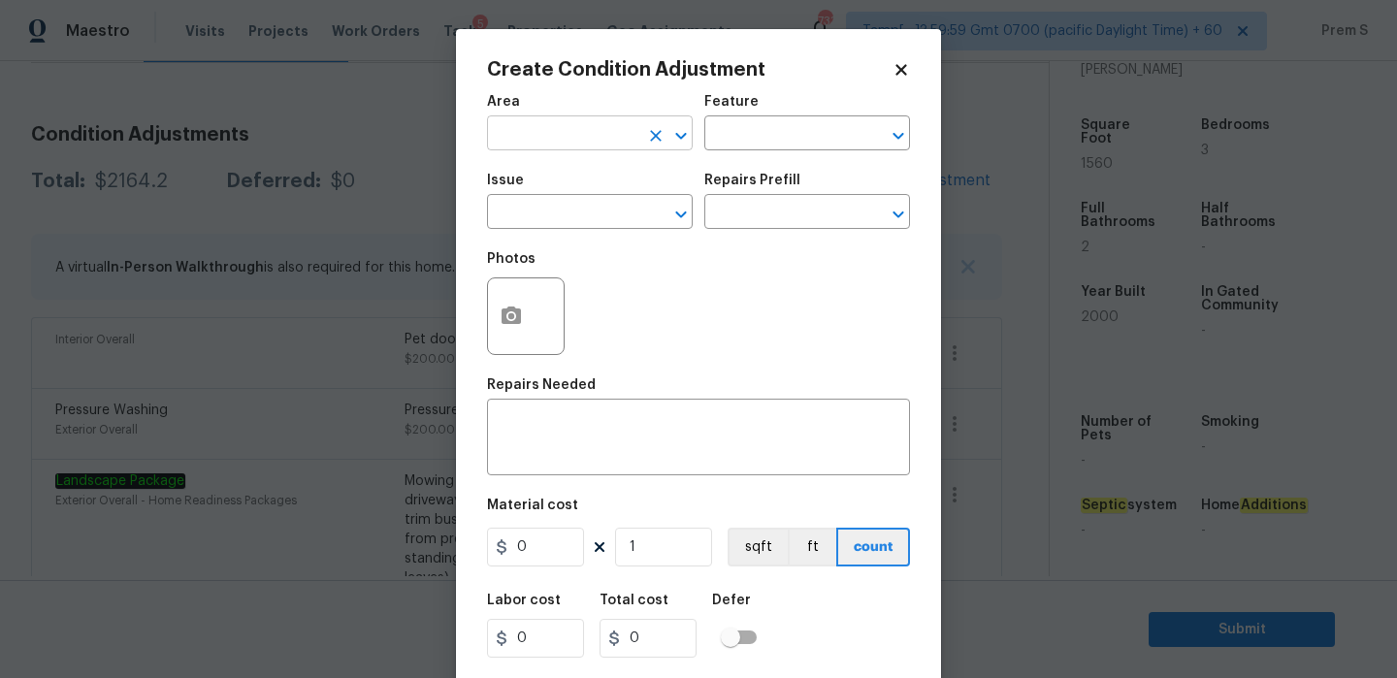
click at [612, 132] on input "text" at bounding box center [562, 135] width 151 height 30
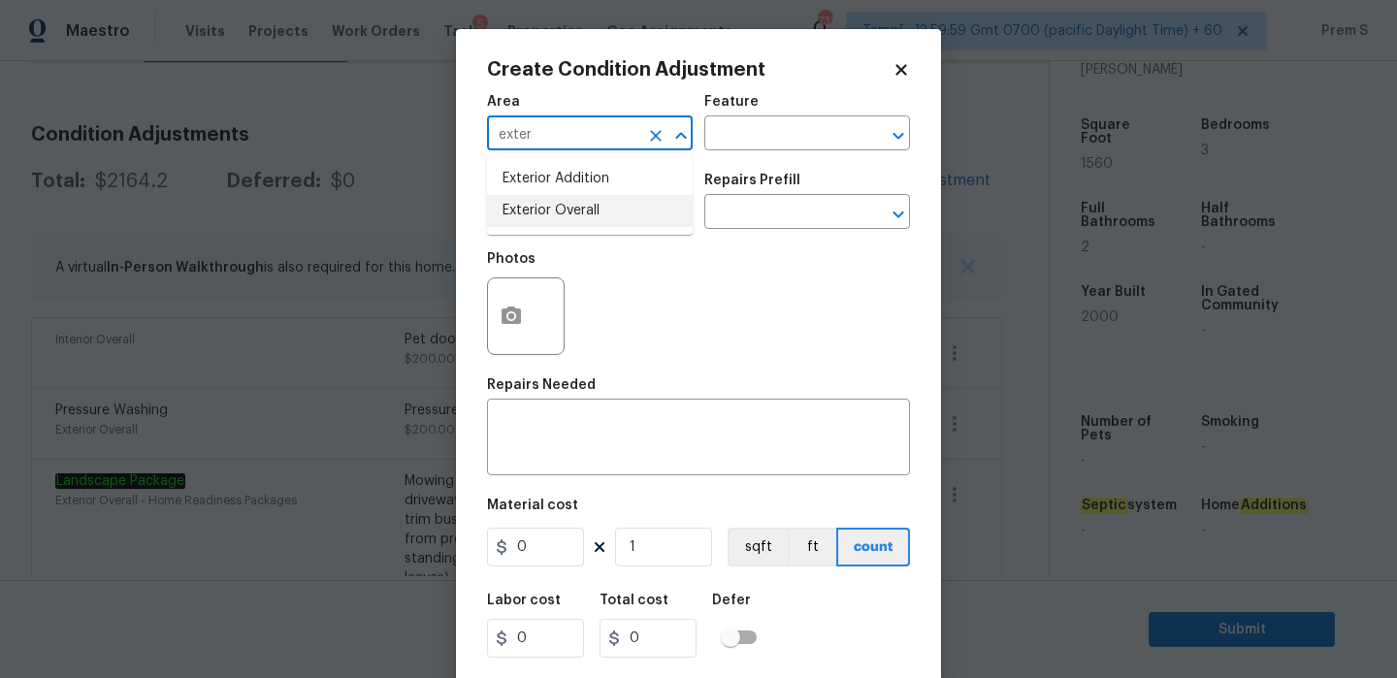
click at [632, 219] on li "Exterior Overall" at bounding box center [590, 211] width 206 height 32
type input "Exterior Overall"
click at [632, 219] on input "text" at bounding box center [562, 214] width 151 height 30
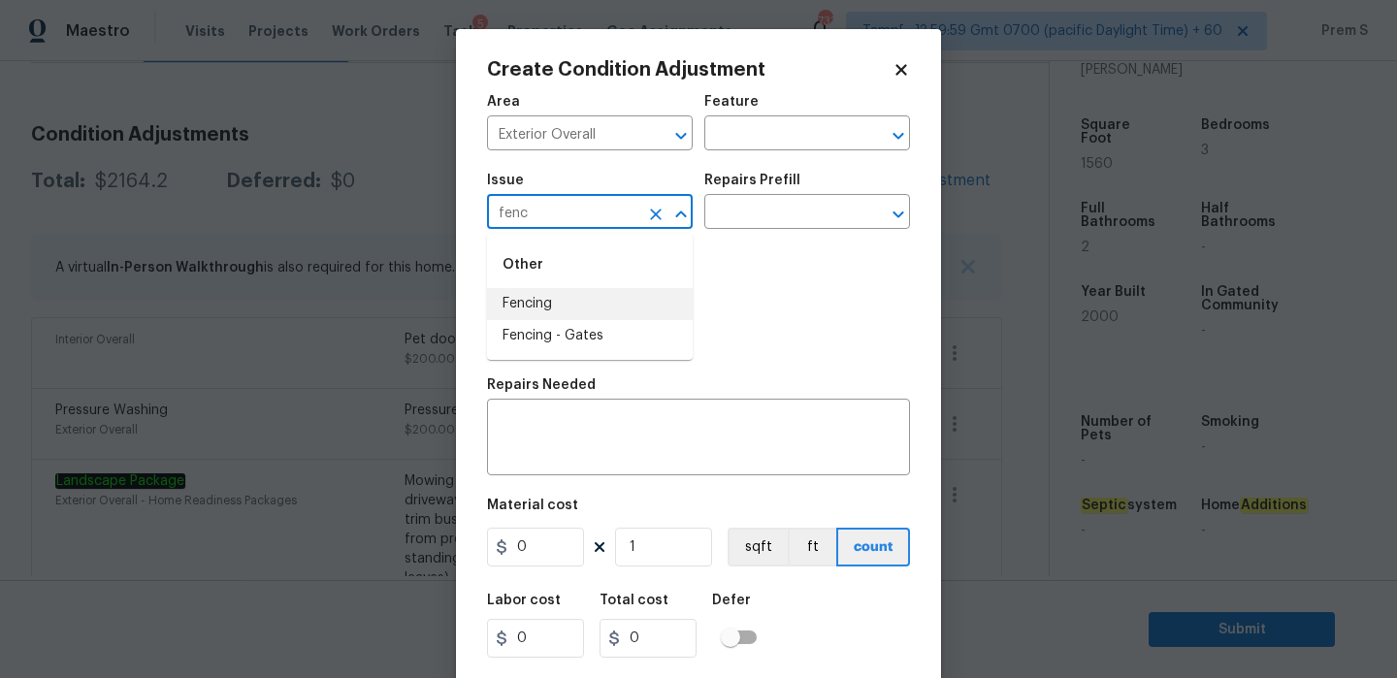
click at [558, 296] on li "Fencing" at bounding box center [590, 304] width 206 height 32
type input "Fencing"
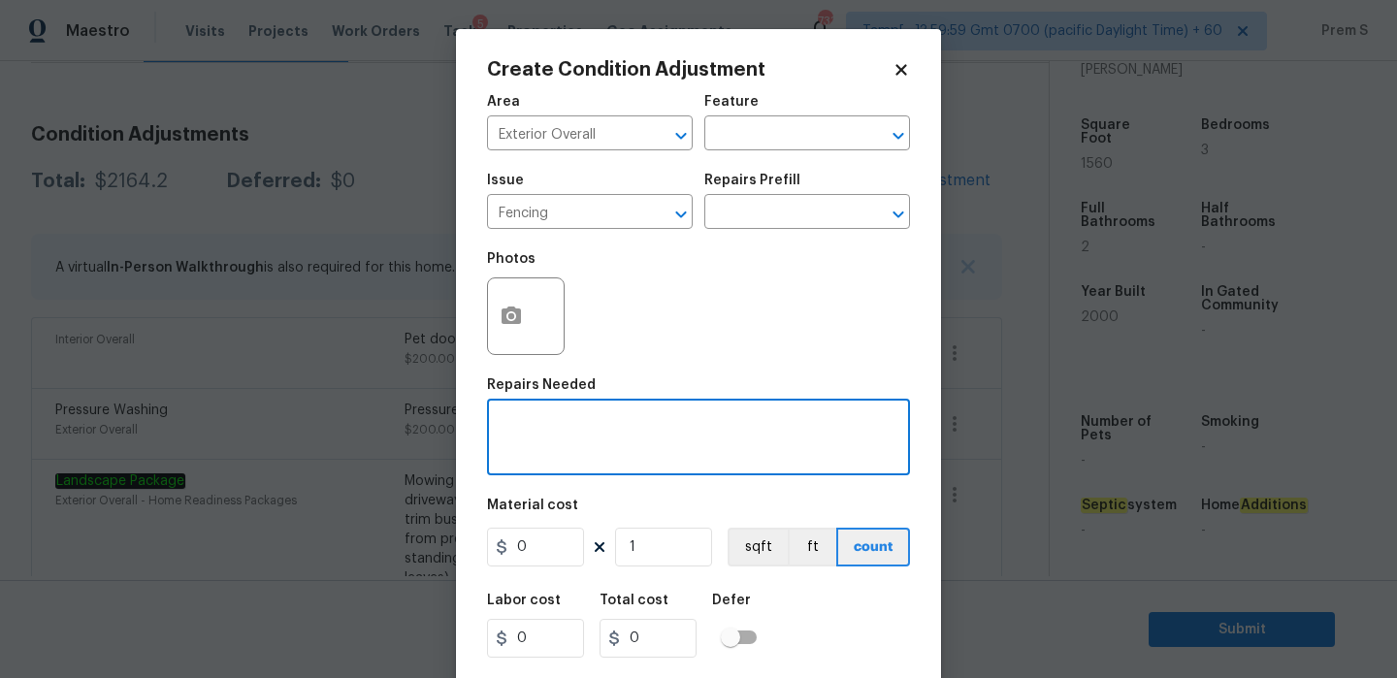
click at [538, 425] on textarea at bounding box center [699, 439] width 400 height 41
type textarea "Fence repairs"
click at [538, 565] on input "0" at bounding box center [535, 547] width 97 height 39
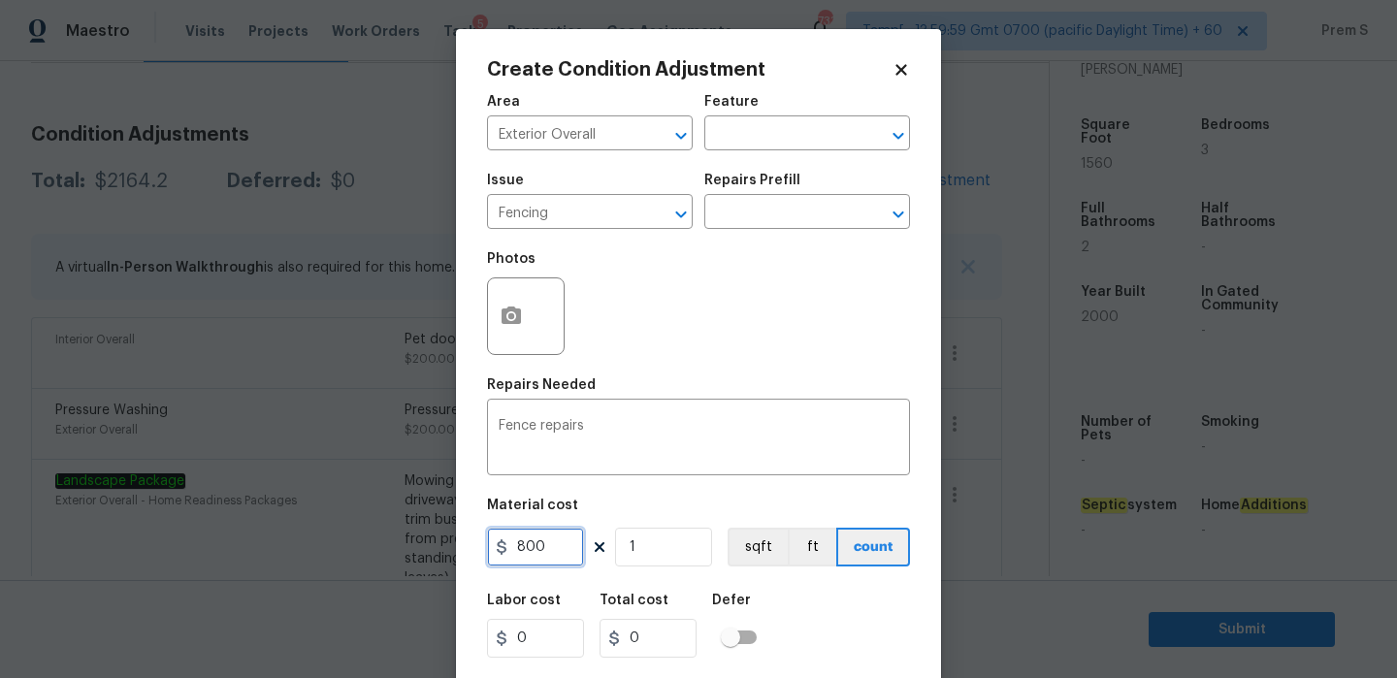
type input "800"
click at [824, 613] on div "Labor cost 0 Total cost 800 Defer" at bounding box center [698, 625] width 423 height 87
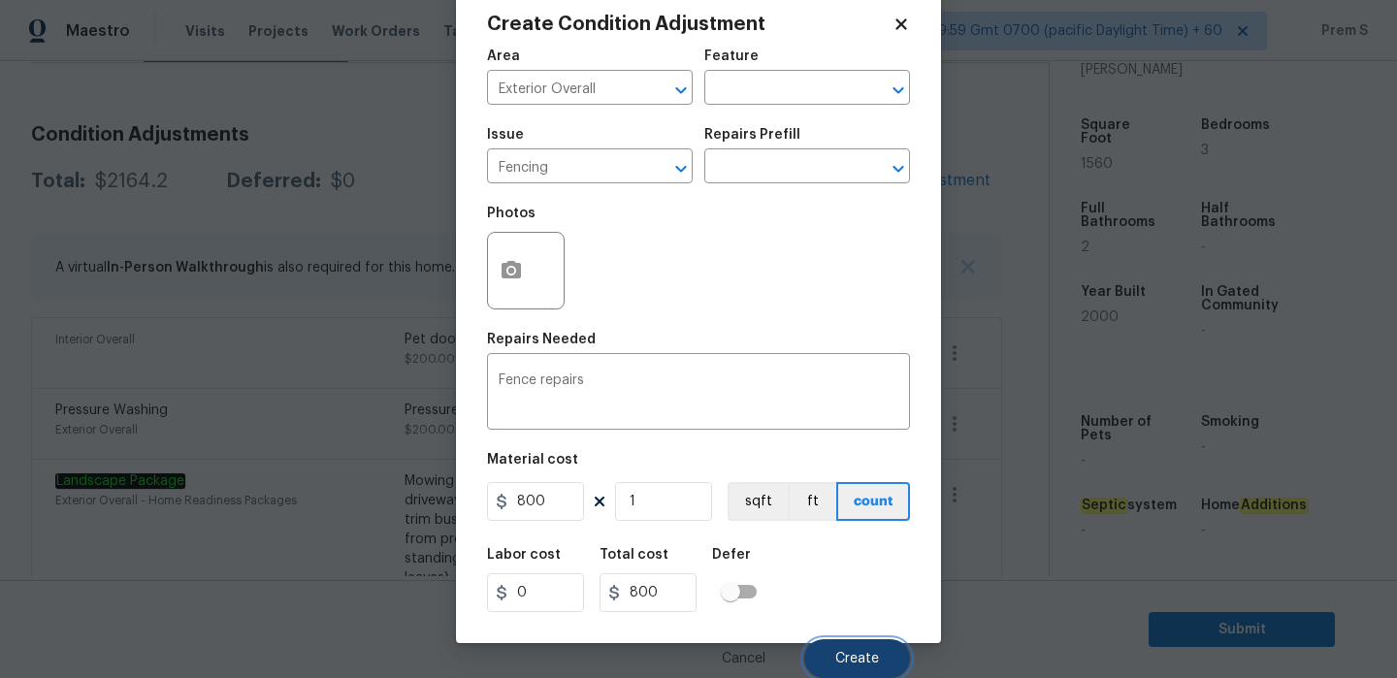
click at [856, 662] on span "Create" at bounding box center [857, 659] width 44 height 15
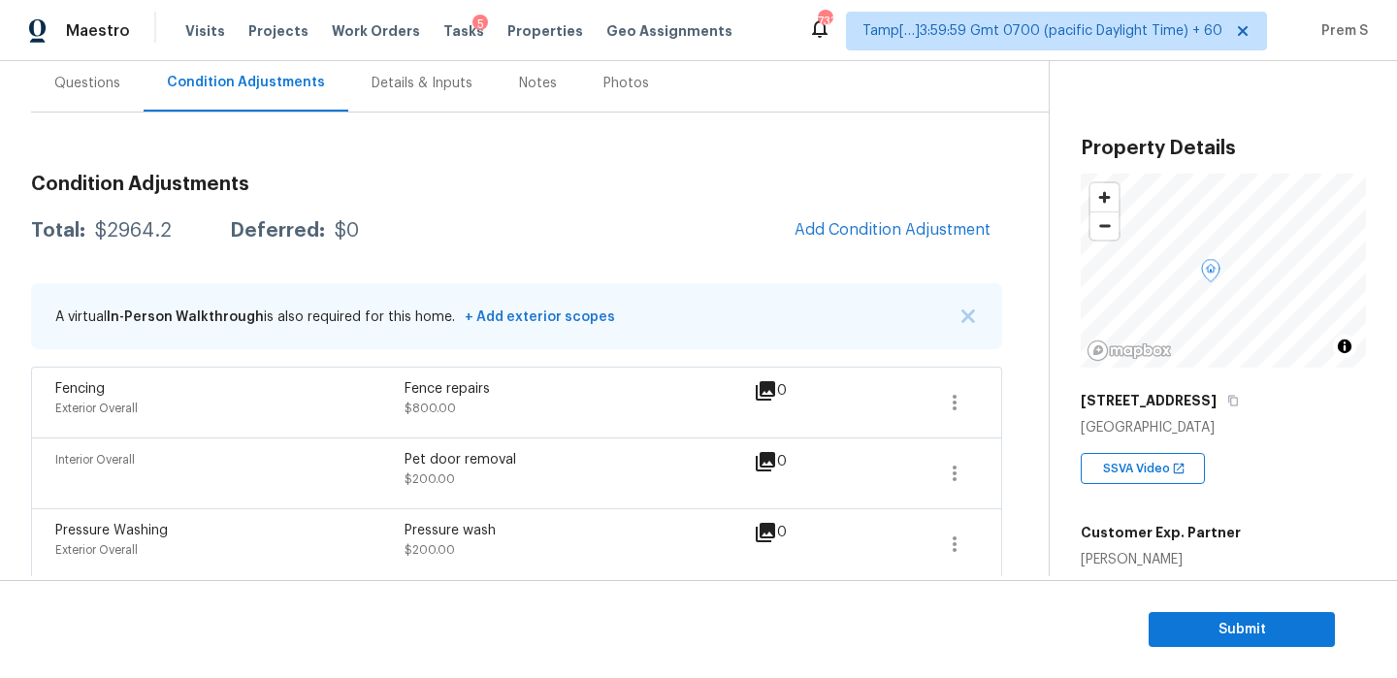
scroll to position [112, 0]
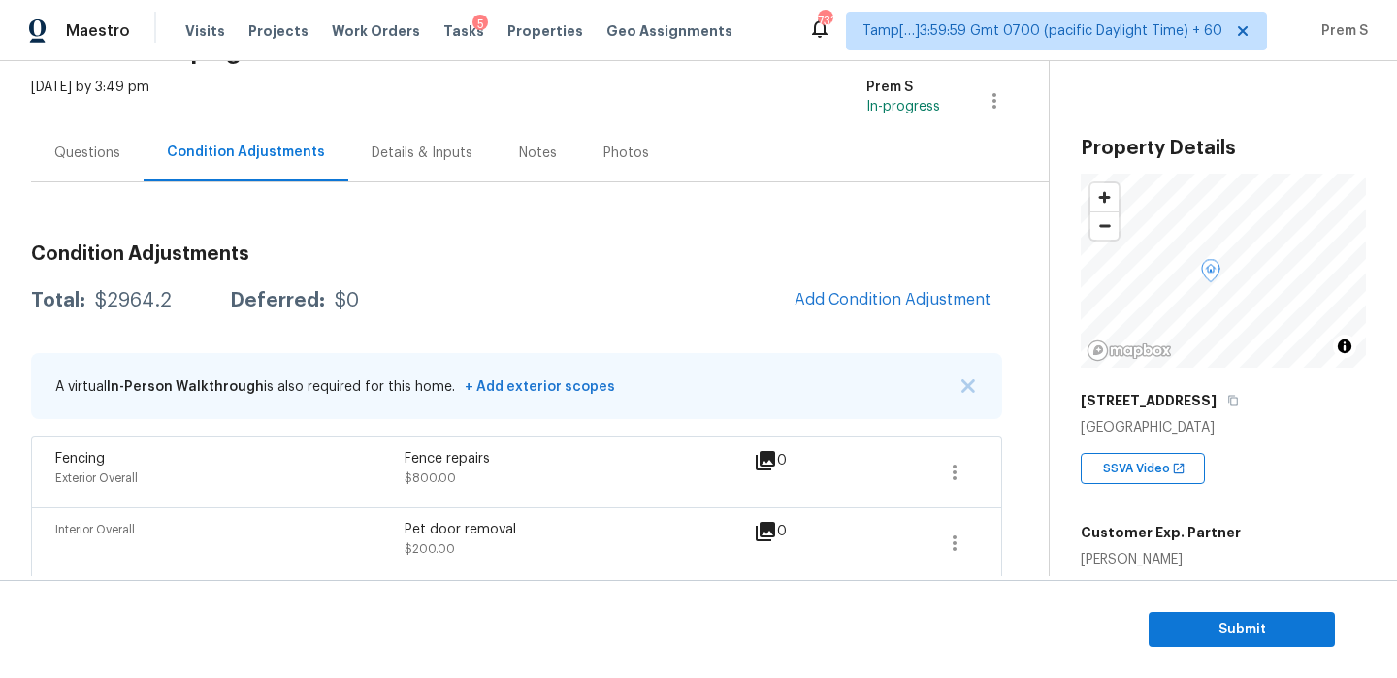
click at [91, 156] on div "Questions" at bounding box center [87, 153] width 66 height 19
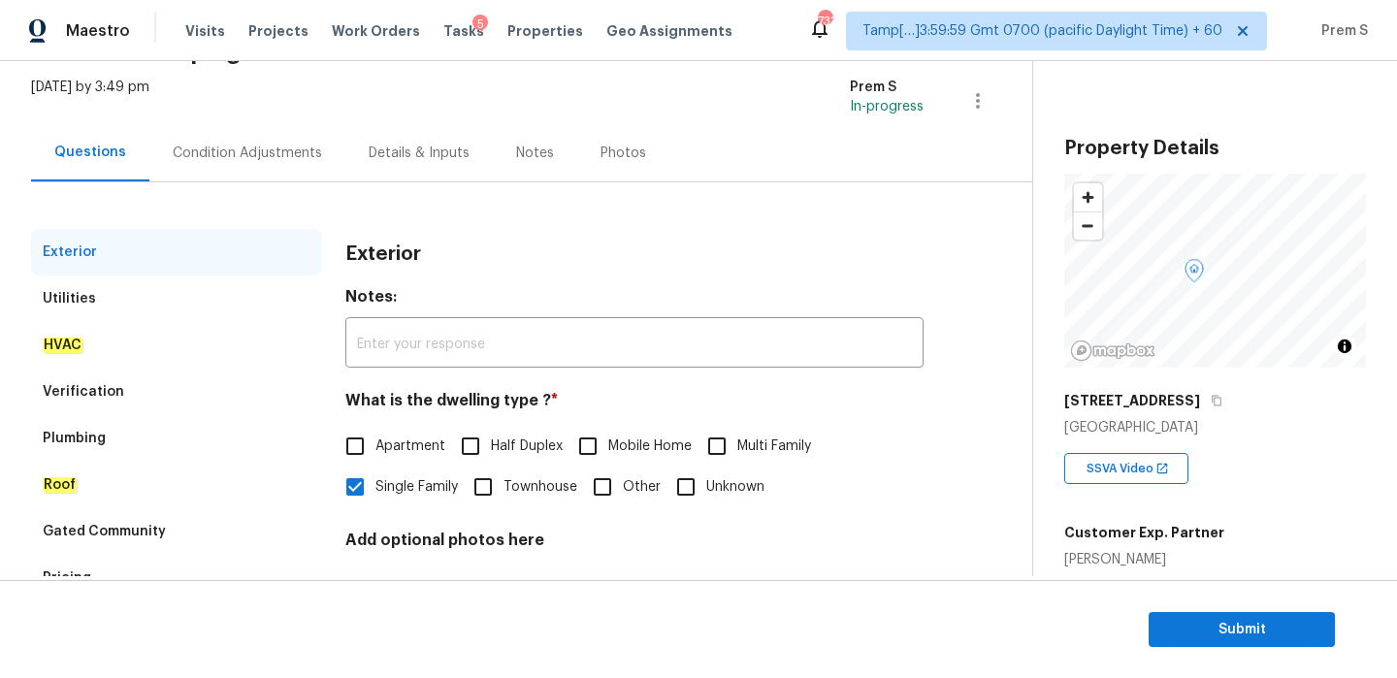
scroll to position [212, 0]
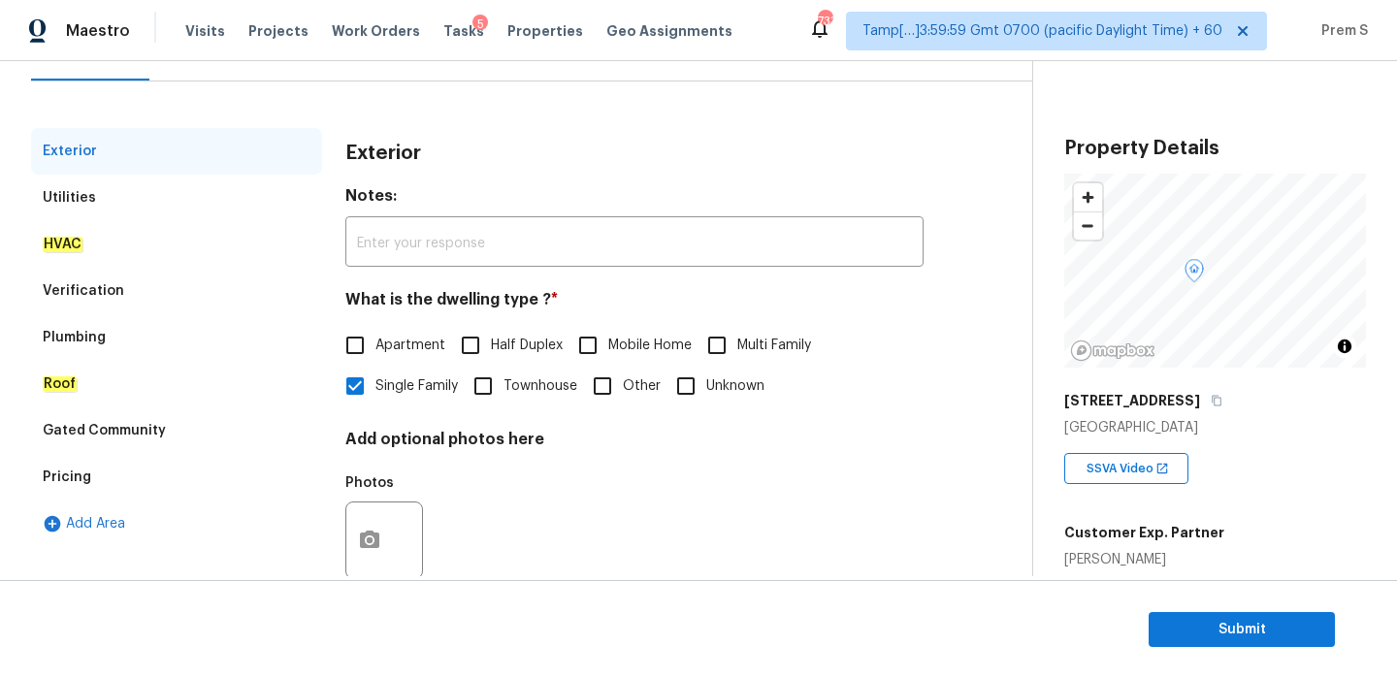
click at [158, 472] on div "Pricing" at bounding box center [176, 477] width 291 height 47
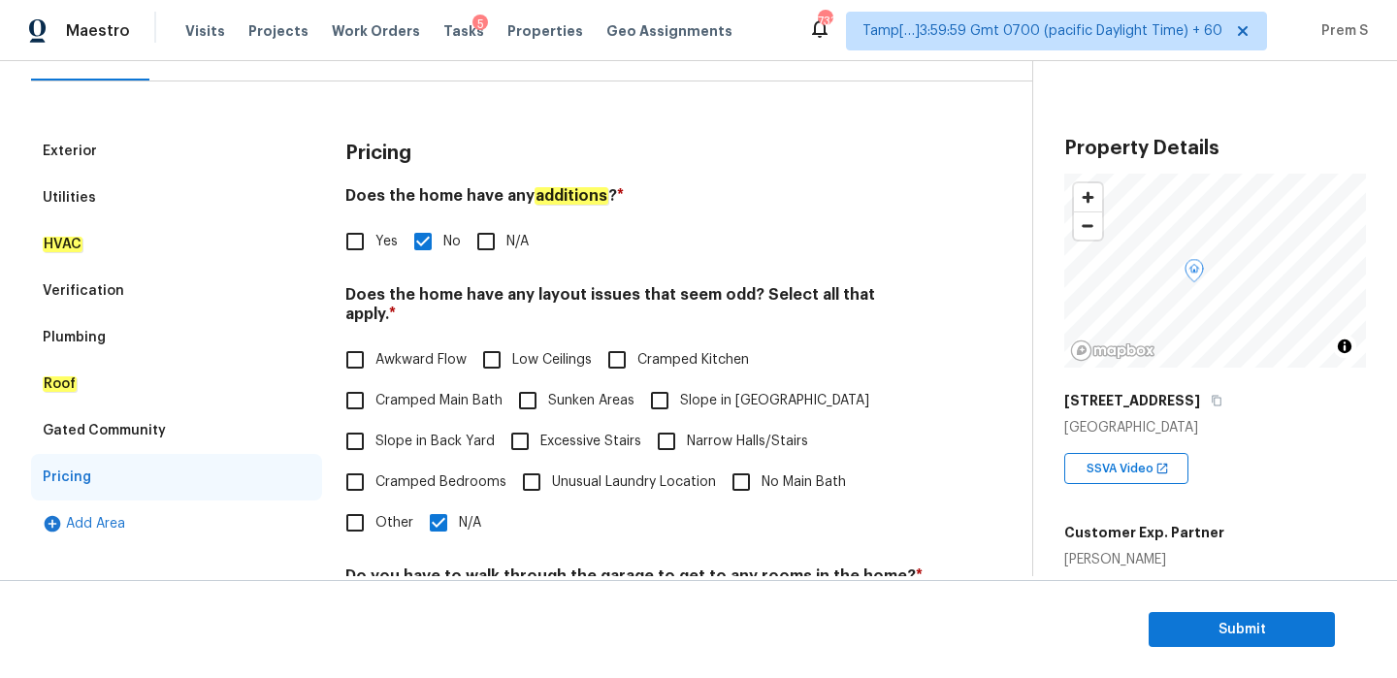
scroll to position [287, 0]
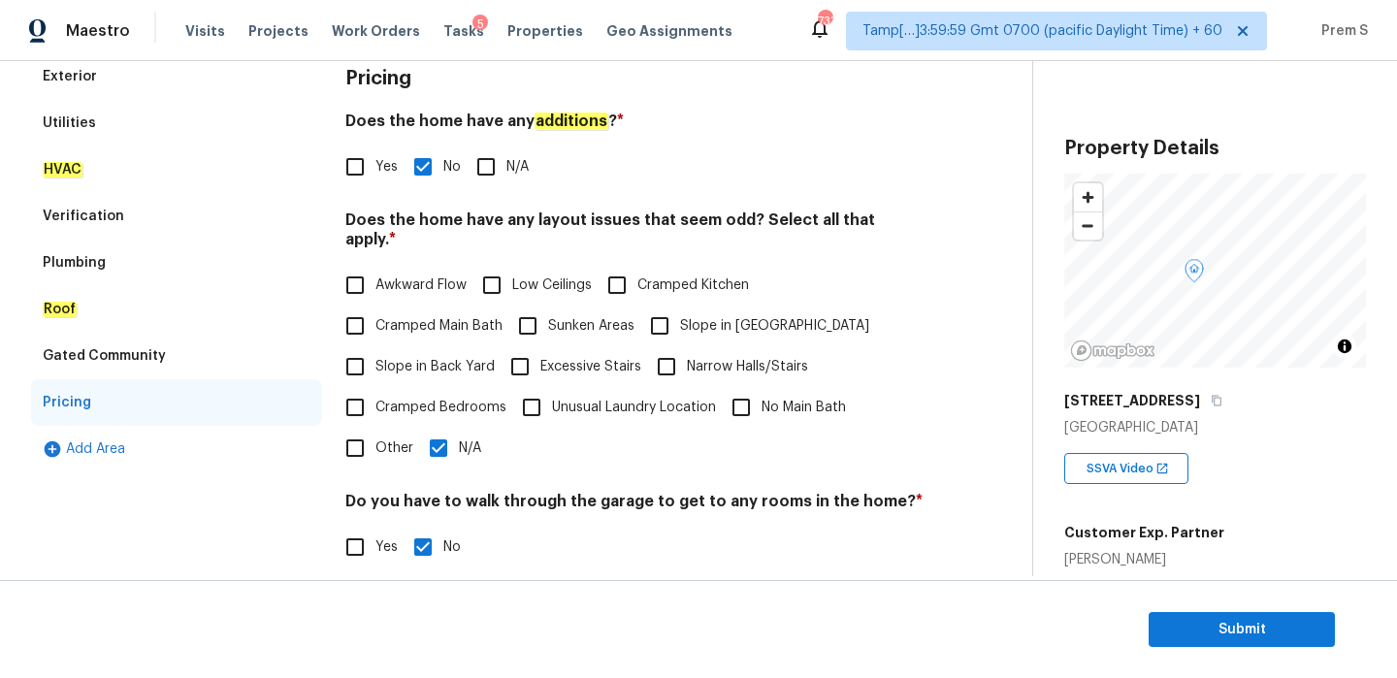
click at [674, 306] on input "Slope in Front Yard" at bounding box center [659, 326] width 41 height 41
checkbox input "true"
click at [439, 356] on label "Slope in Back Yard" at bounding box center [415, 368] width 160 height 41
click at [375, 356] on input "Slope in Back Yard" at bounding box center [355, 368] width 41 height 41
checkbox input "true"
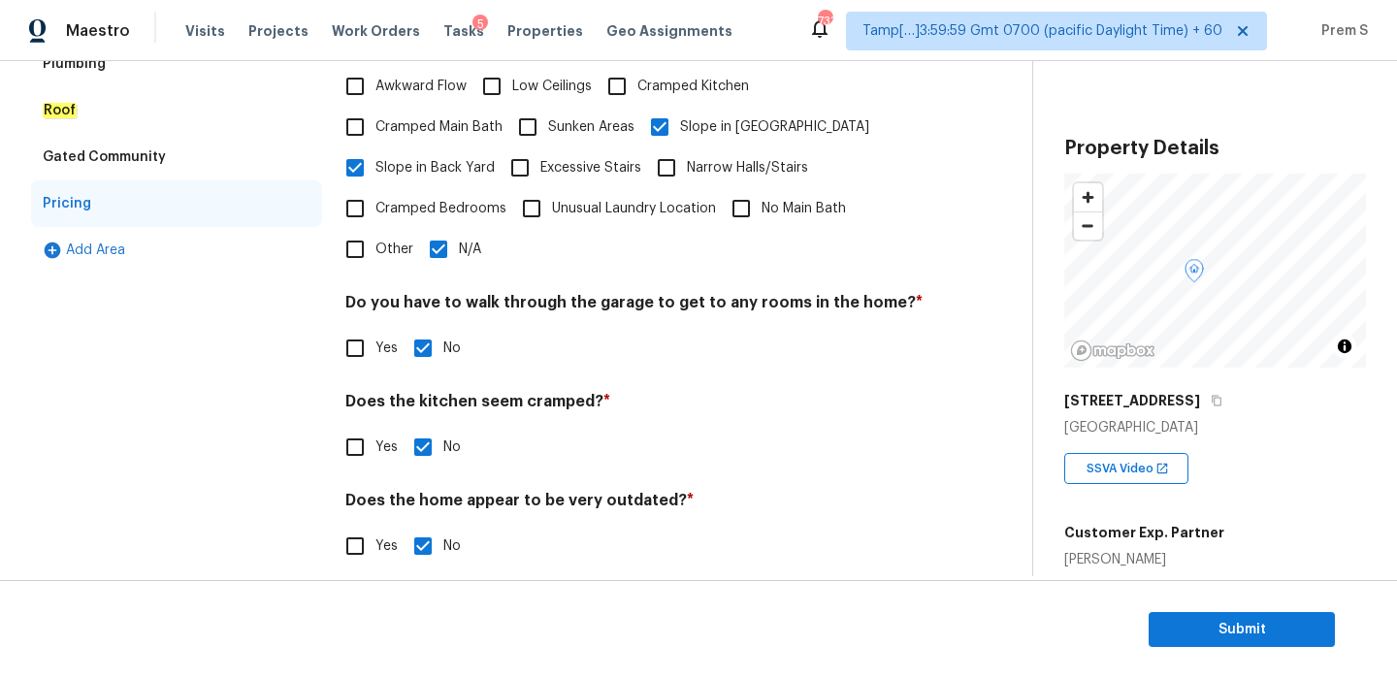
scroll to position [0, 0]
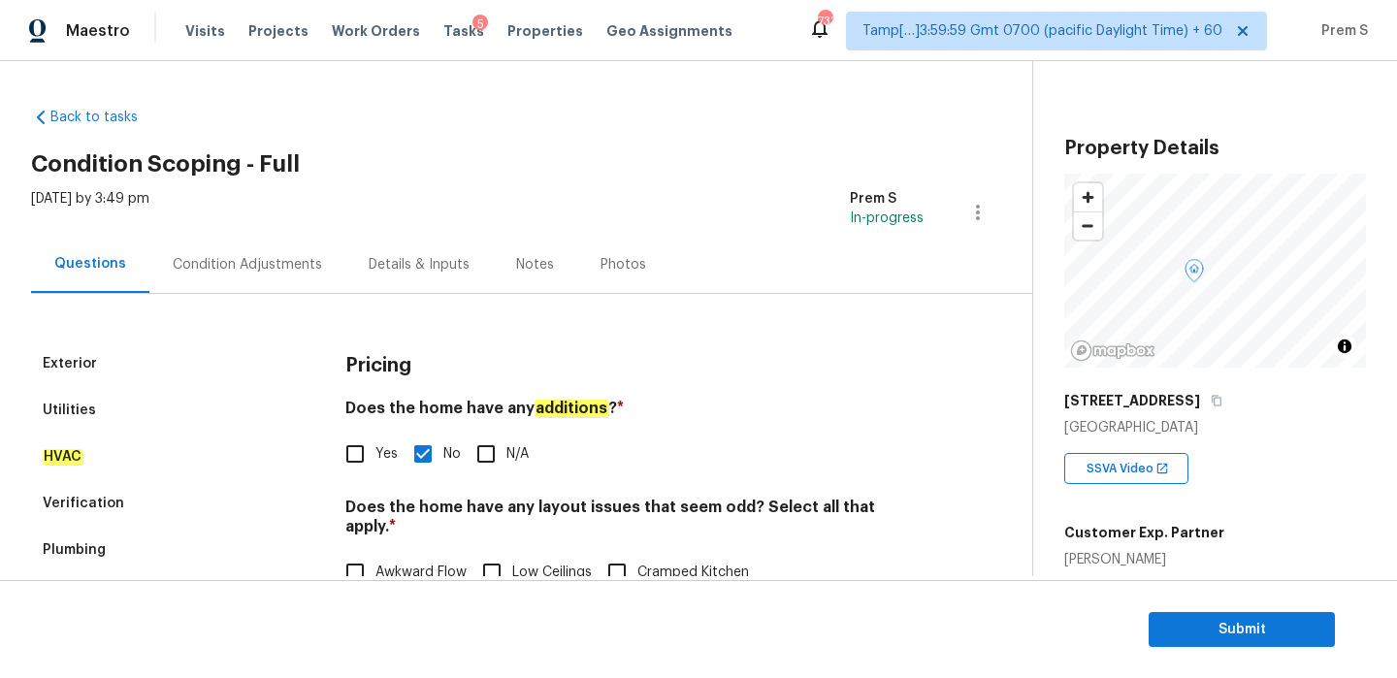
click at [284, 265] on div "Condition Adjustments" at bounding box center [247, 264] width 149 height 19
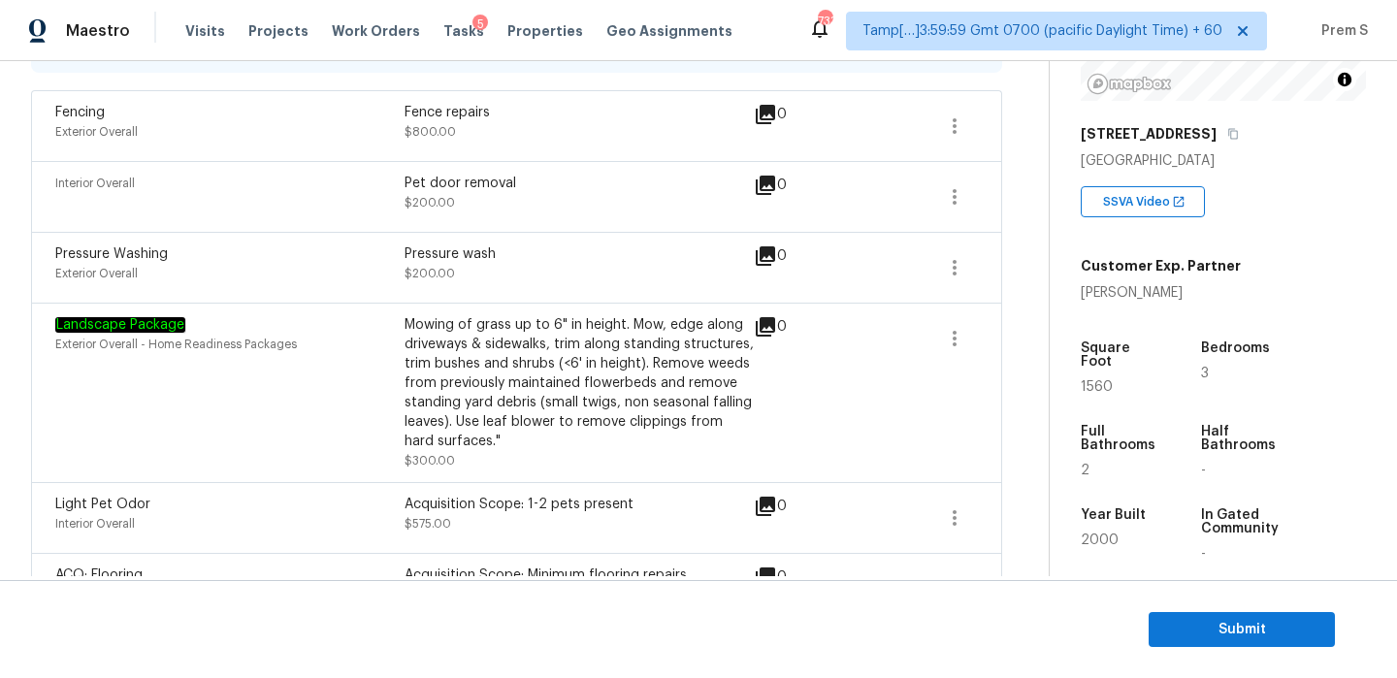
scroll to position [361, 0]
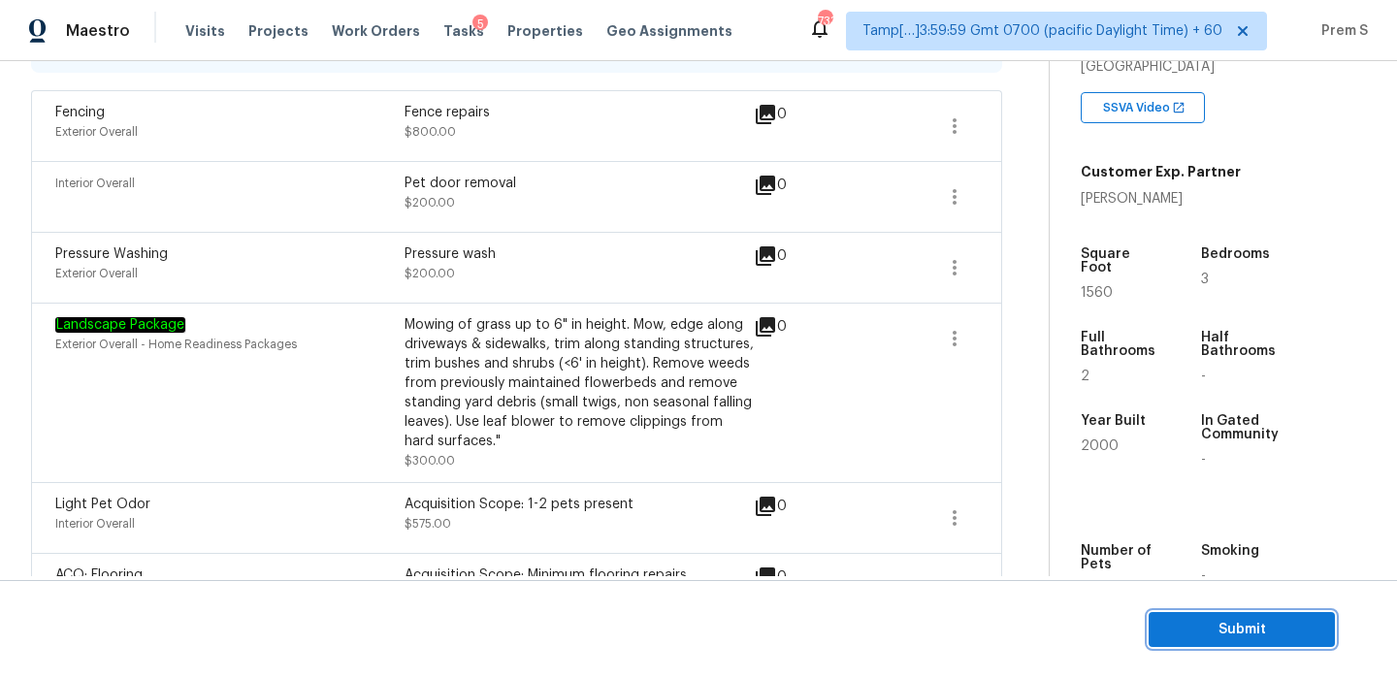
click at [1215, 639] on span "Submit" at bounding box center [1241, 630] width 155 height 24
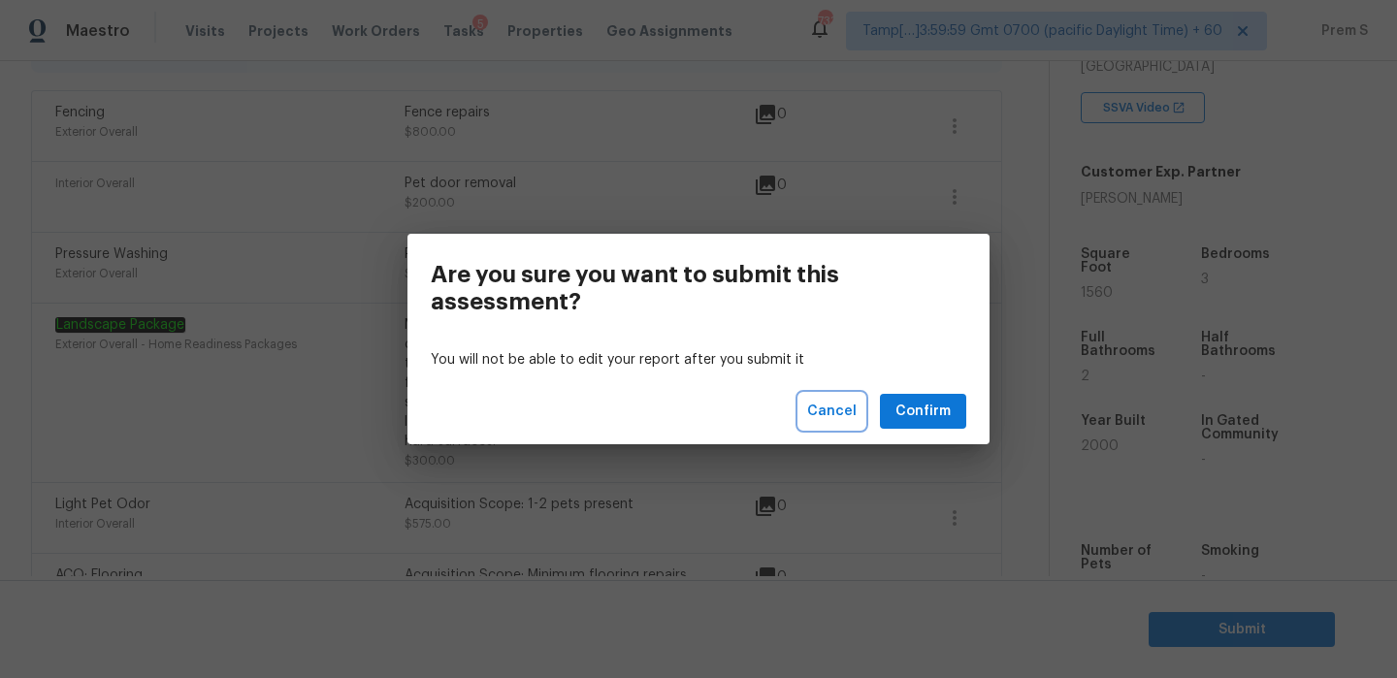
click at [857, 398] on button "Cancel" at bounding box center [831, 412] width 65 height 36
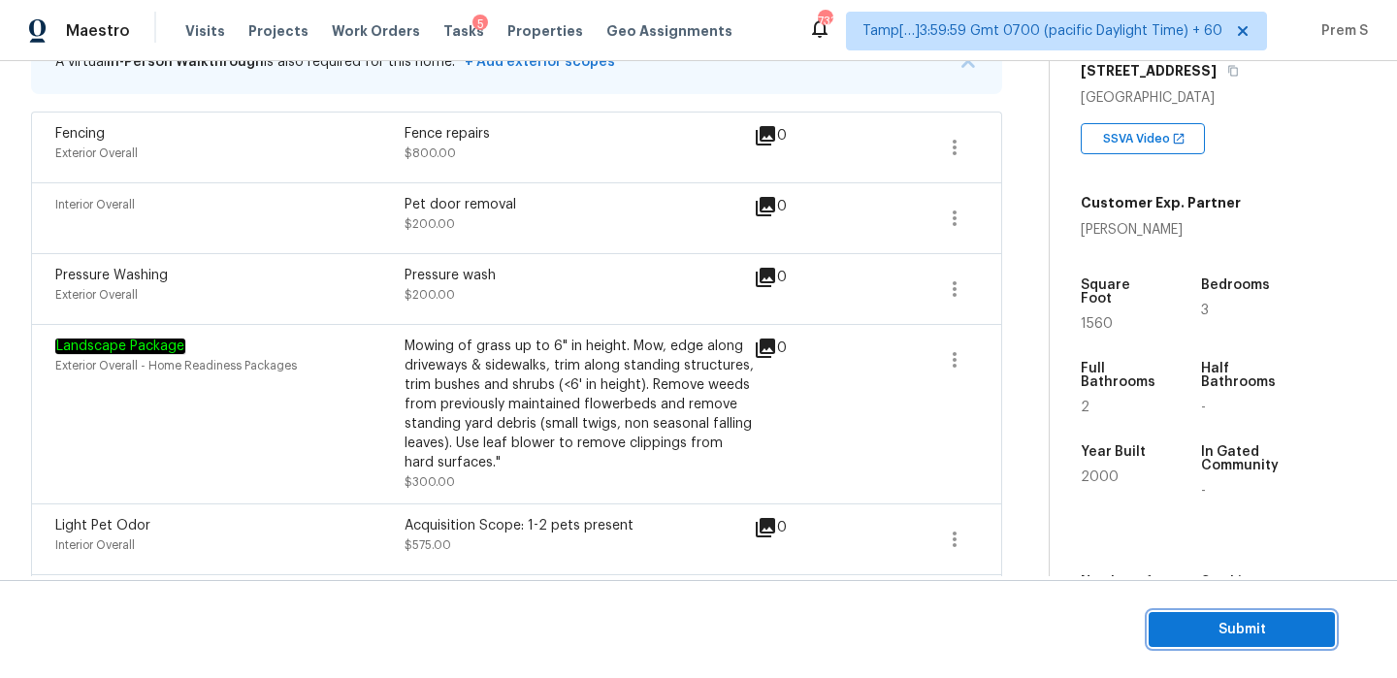
scroll to position [352, 0]
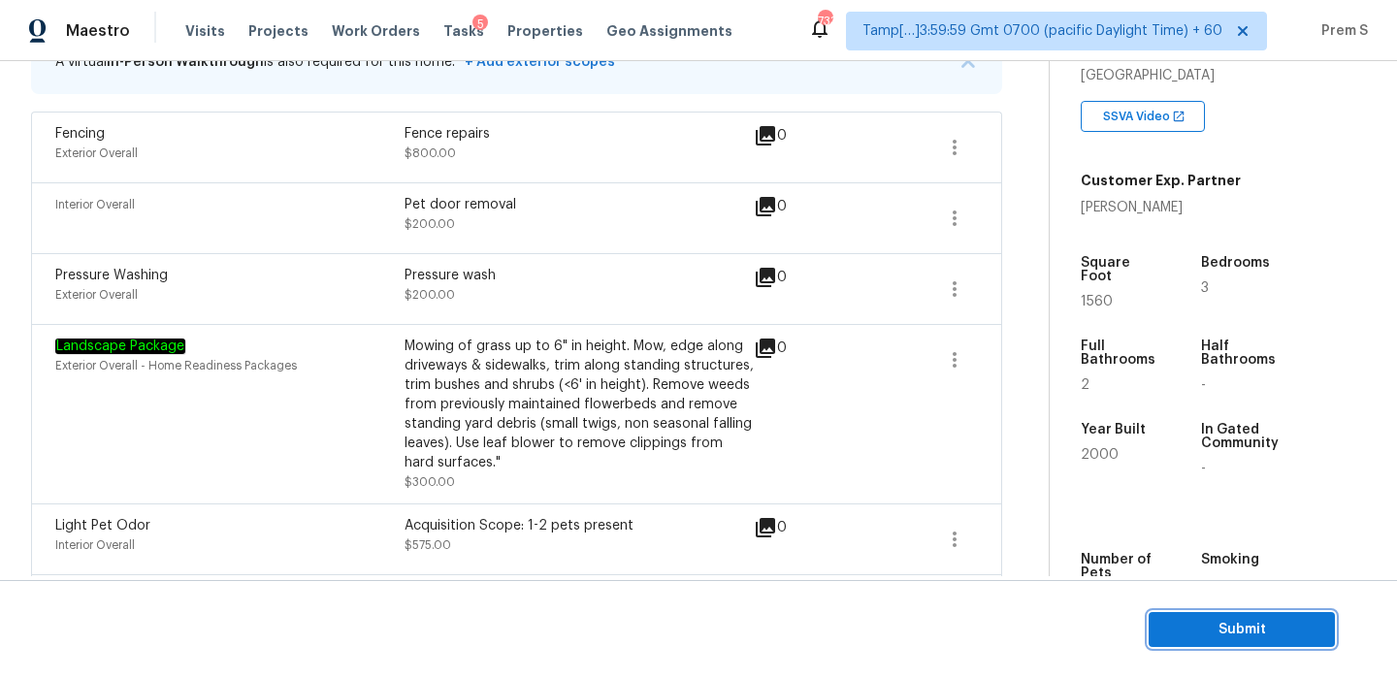
click at [1203, 637] on span "Submit" at bounding box center [1241, 630] width 155 height 24
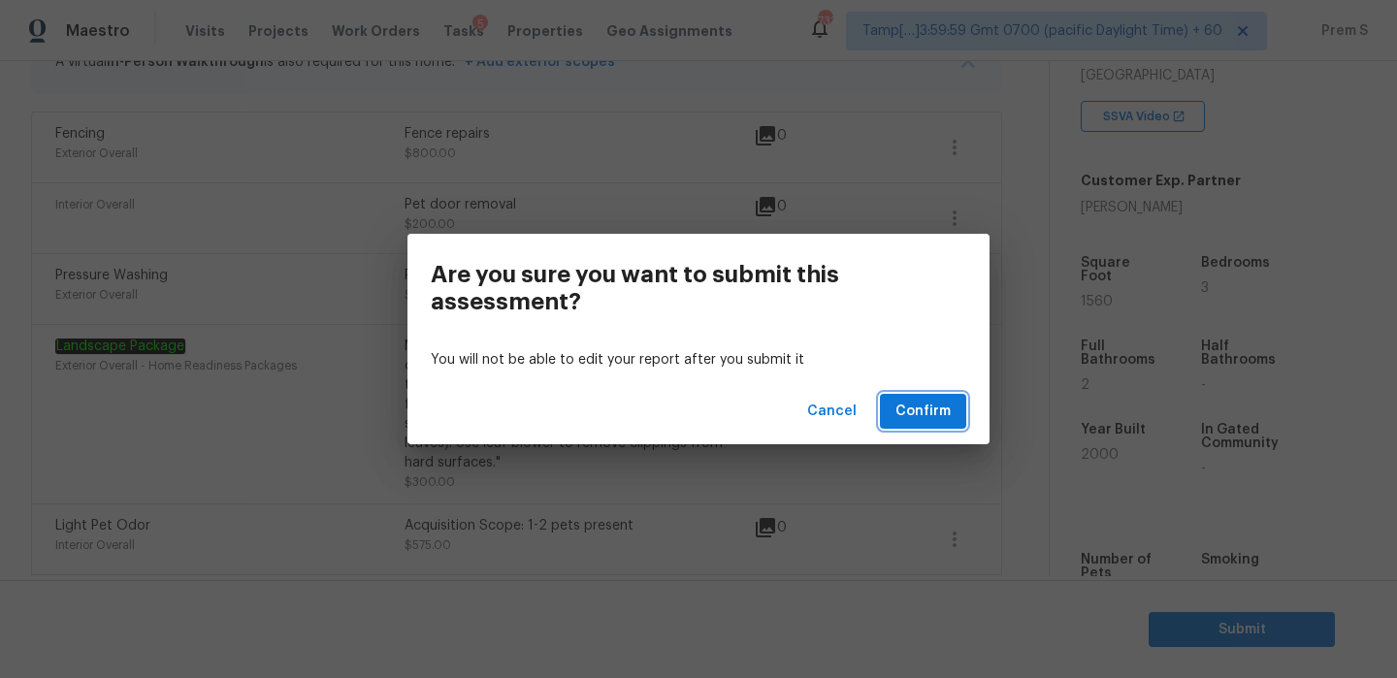
click at [926, 415] on span "Confirm" at bounding box center [923, 412] width 55 height 24
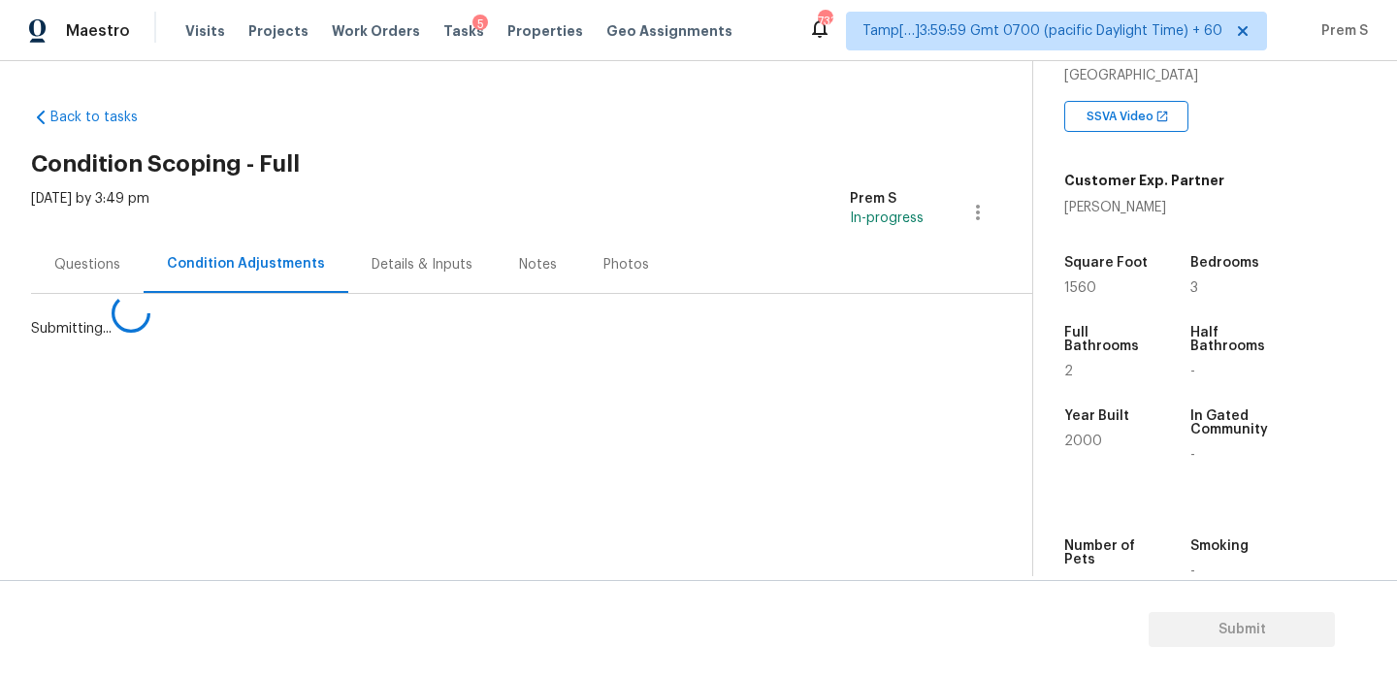
scroll to position [0, 0]
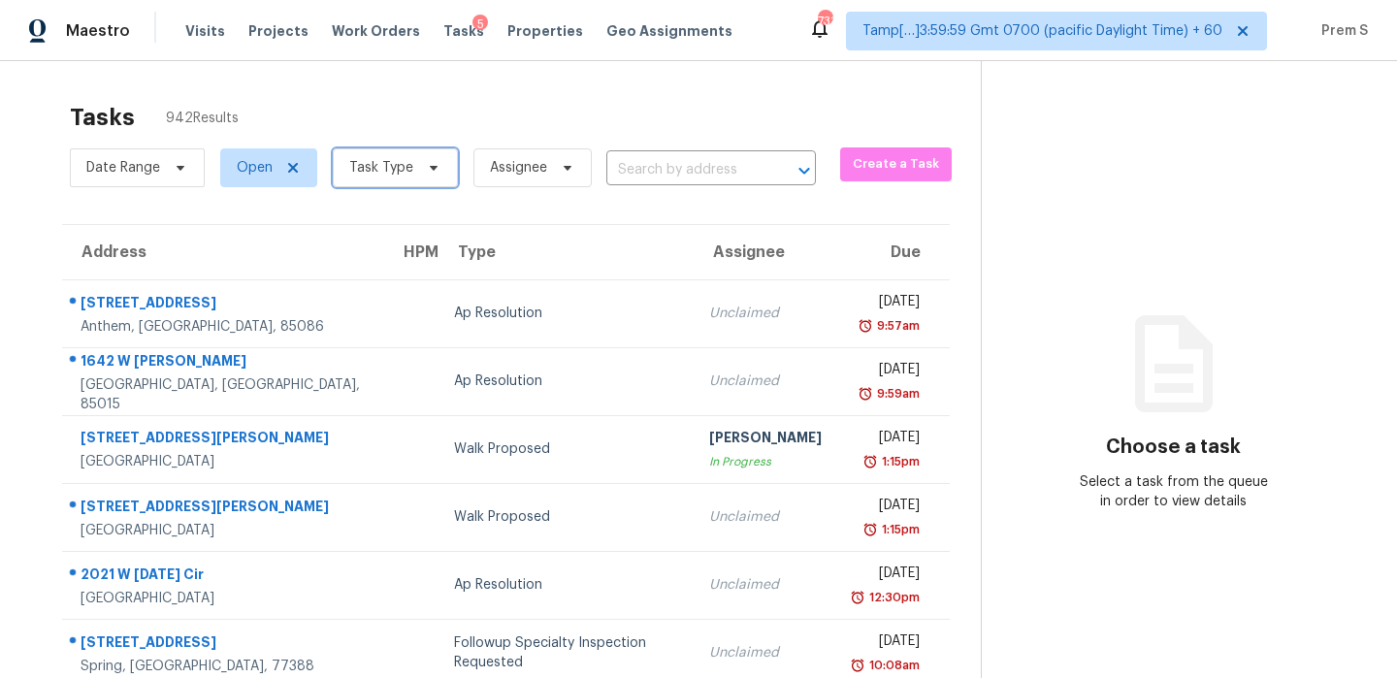
click at [366, 170] on span "Task Type" at bounding box center [381, 167] width 64 height 19
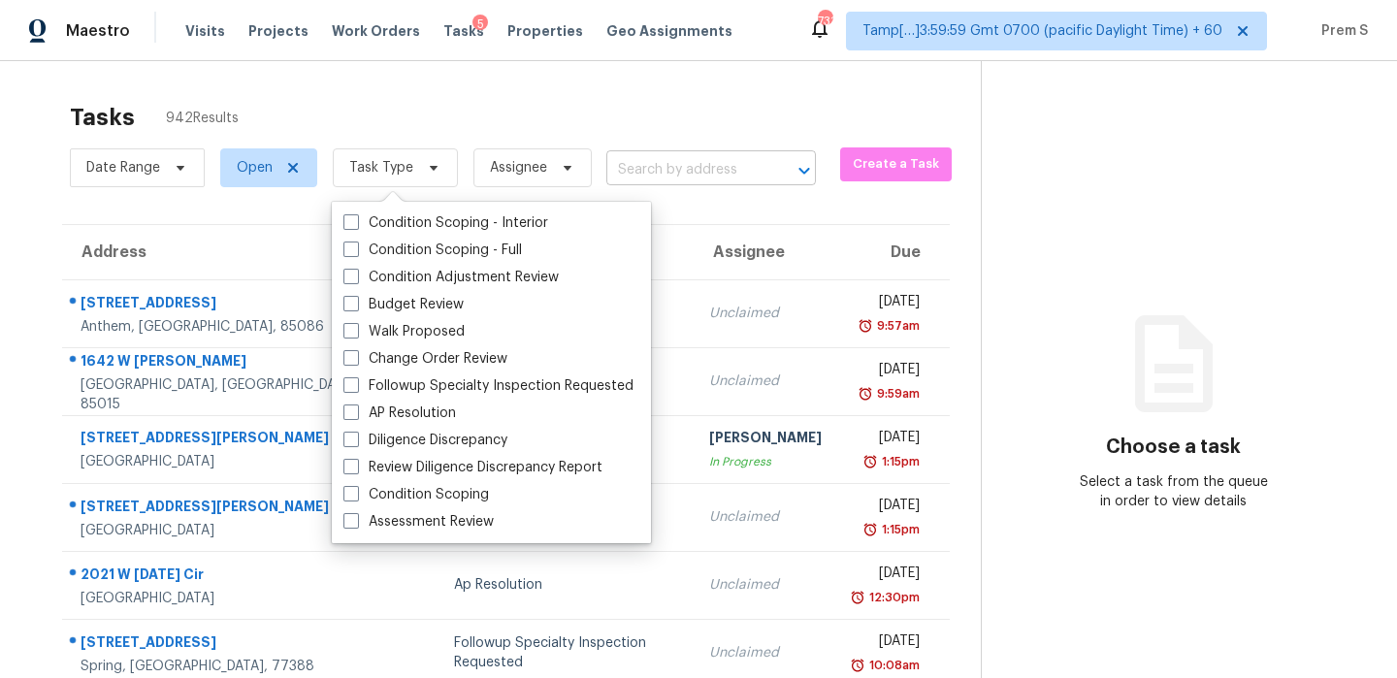
click at [632, 167] on input "text" at bounding box center [683, 170] width 155 height 30
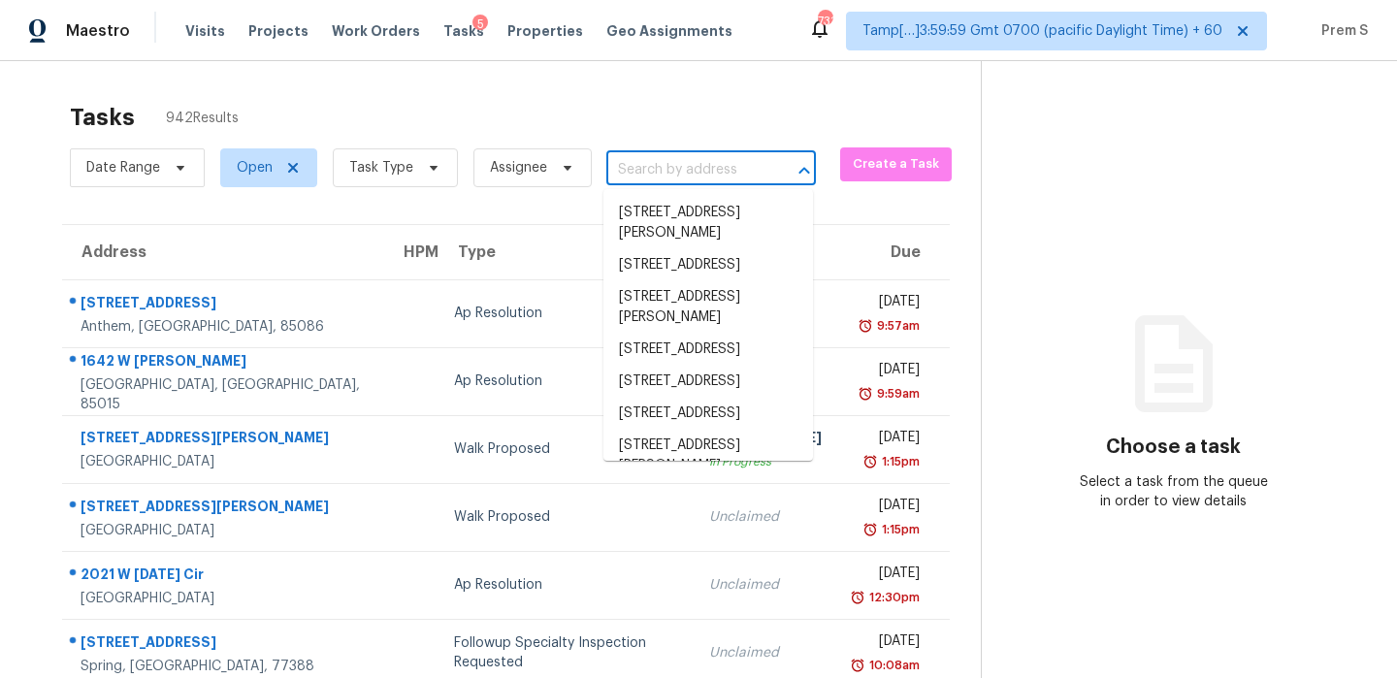
paste input "1910 24th Ave N Minneapolis, MN, 55411"
type input "1910 24th Ave N Minneapolis, MN, 55411"
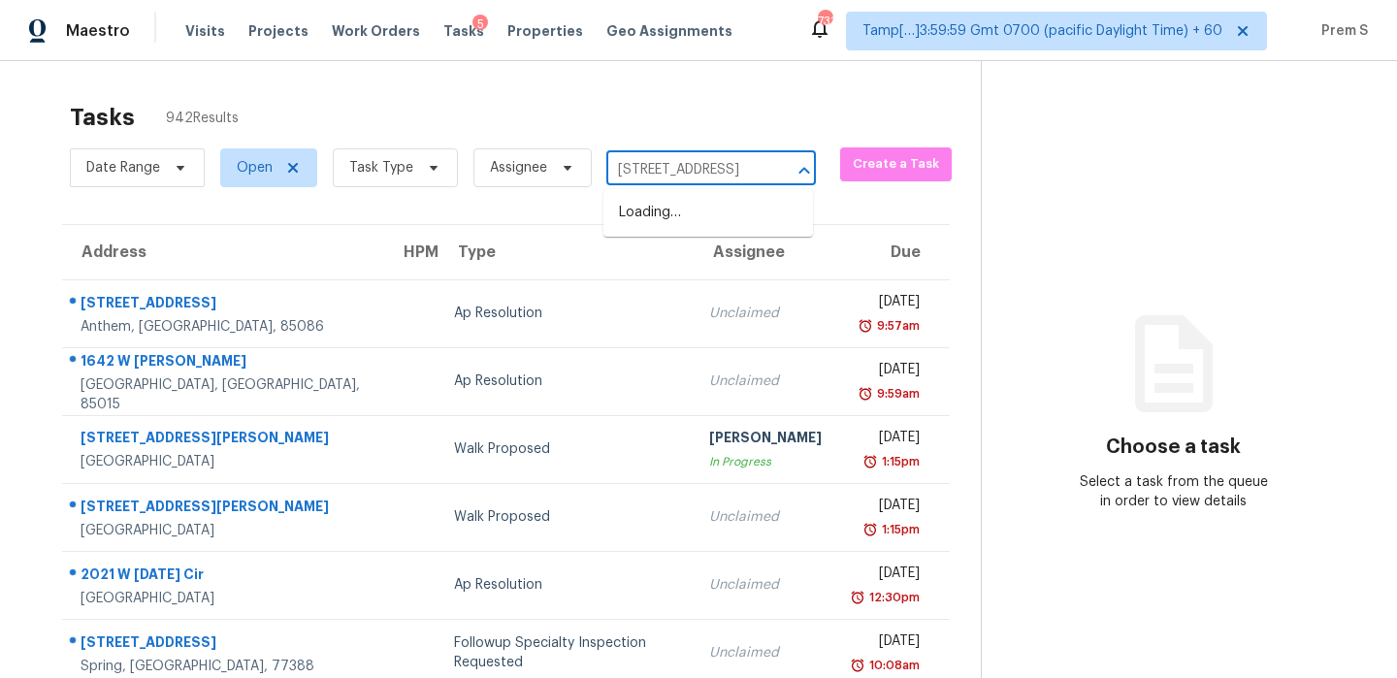
scroll to position [0, 109]
click at [645, 215] on li "1910 24th Ave N, Minneapolis, MN 55411" at bounding box center [709, 213] width 210 height 32
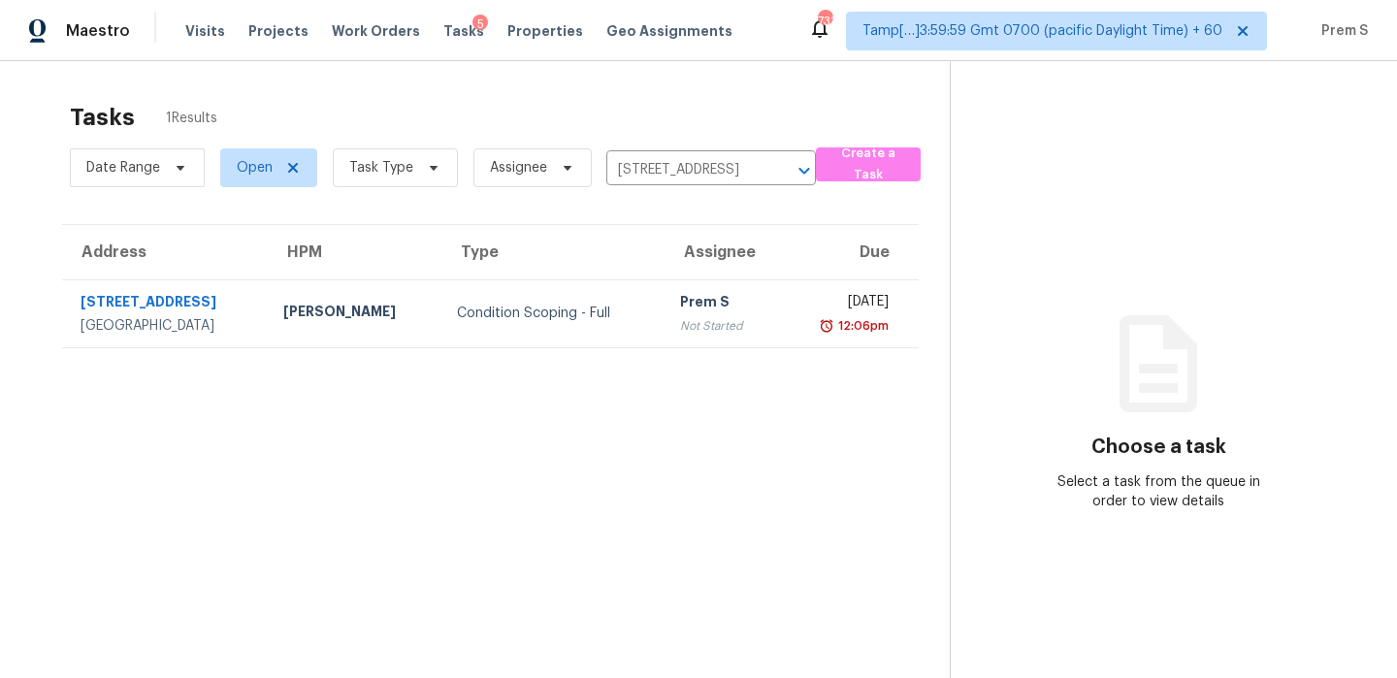
click at [693, 319] on div "Not Started" at bounding box center [721, 325] width 83 height 19
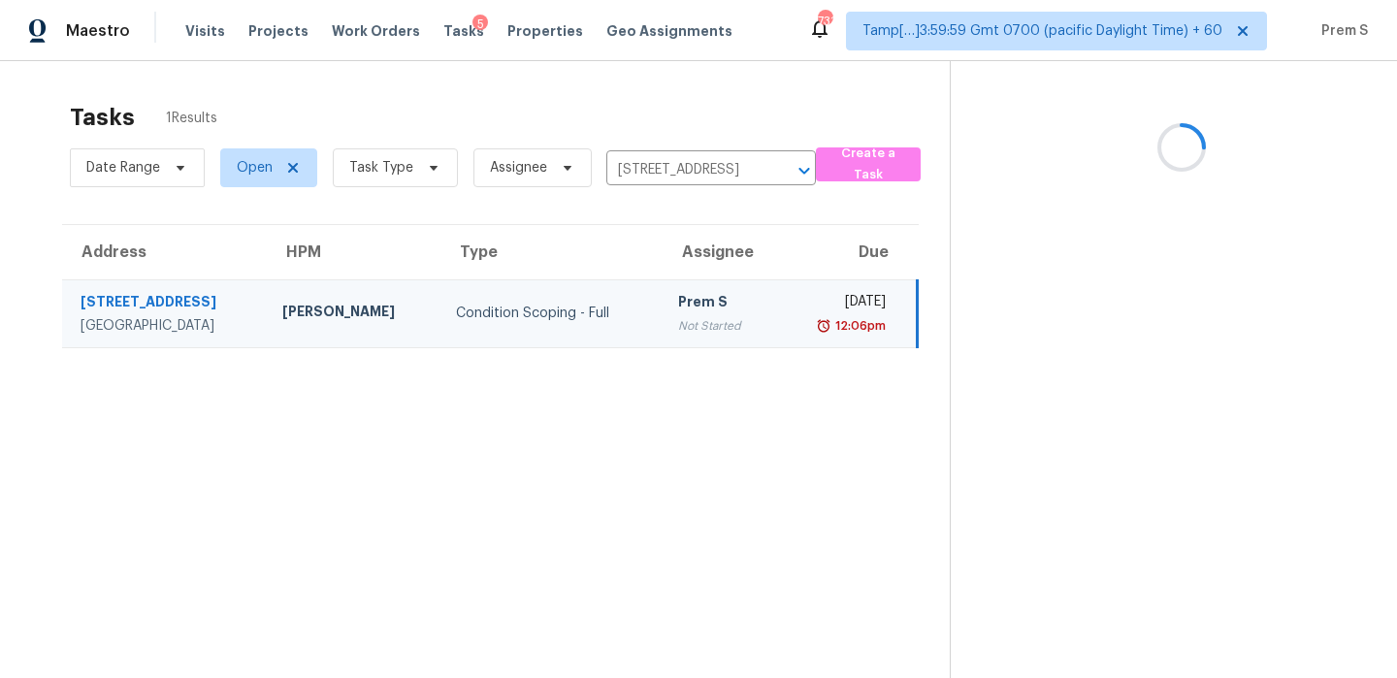
scroll to position [61, 0]
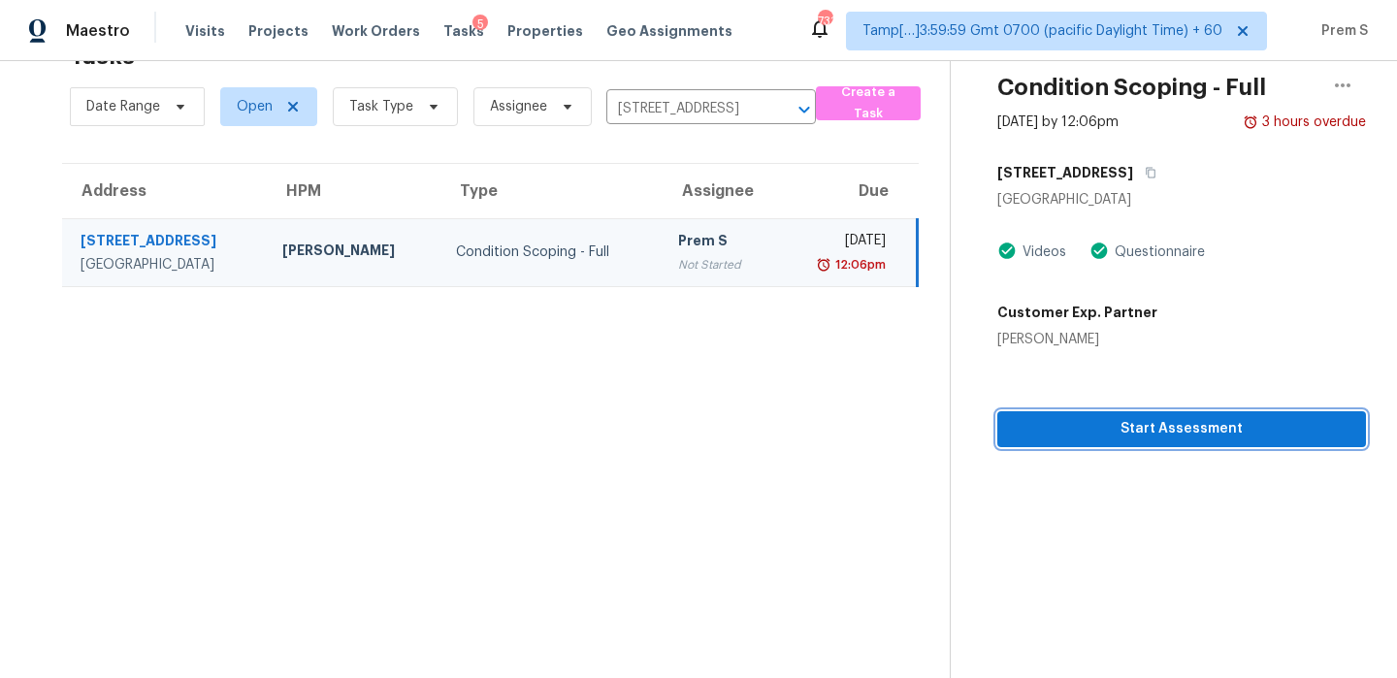
click at [1212, 422] on span "Start Assessment" at bounding box center [1182, 429] width 338 height 24
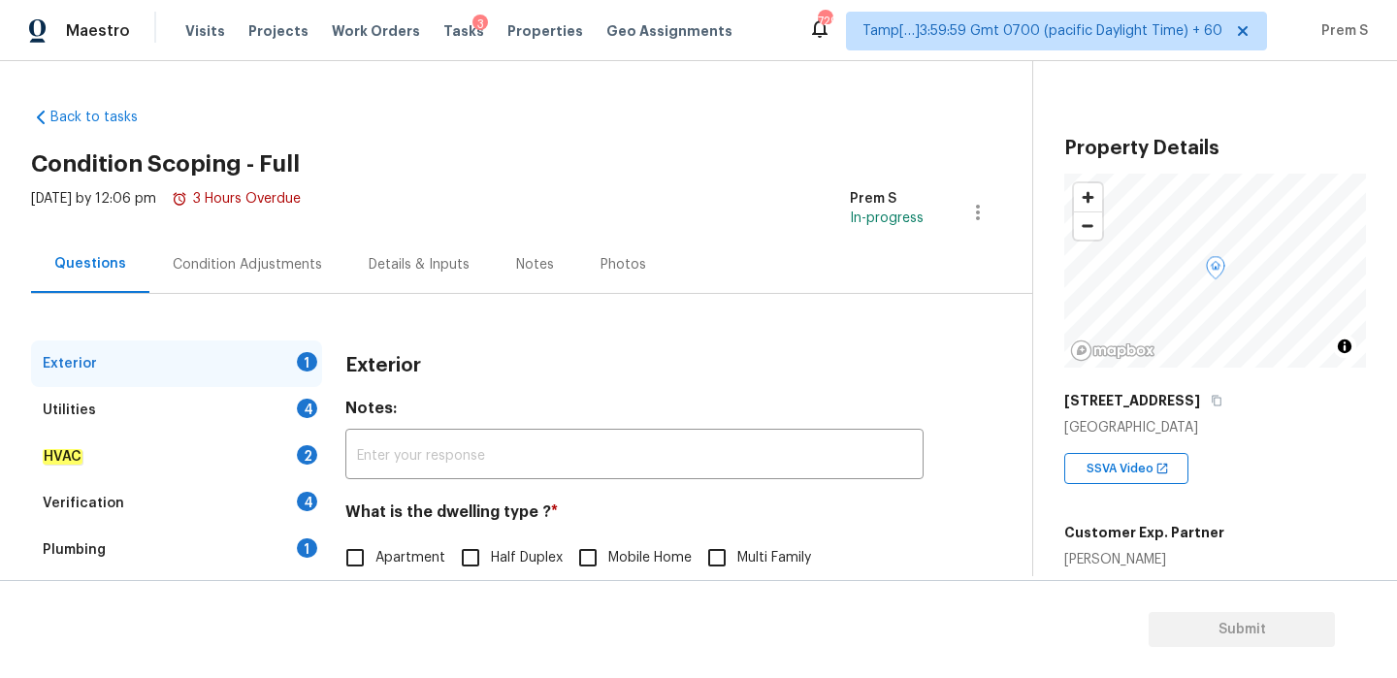
scroll to position [256, 0]
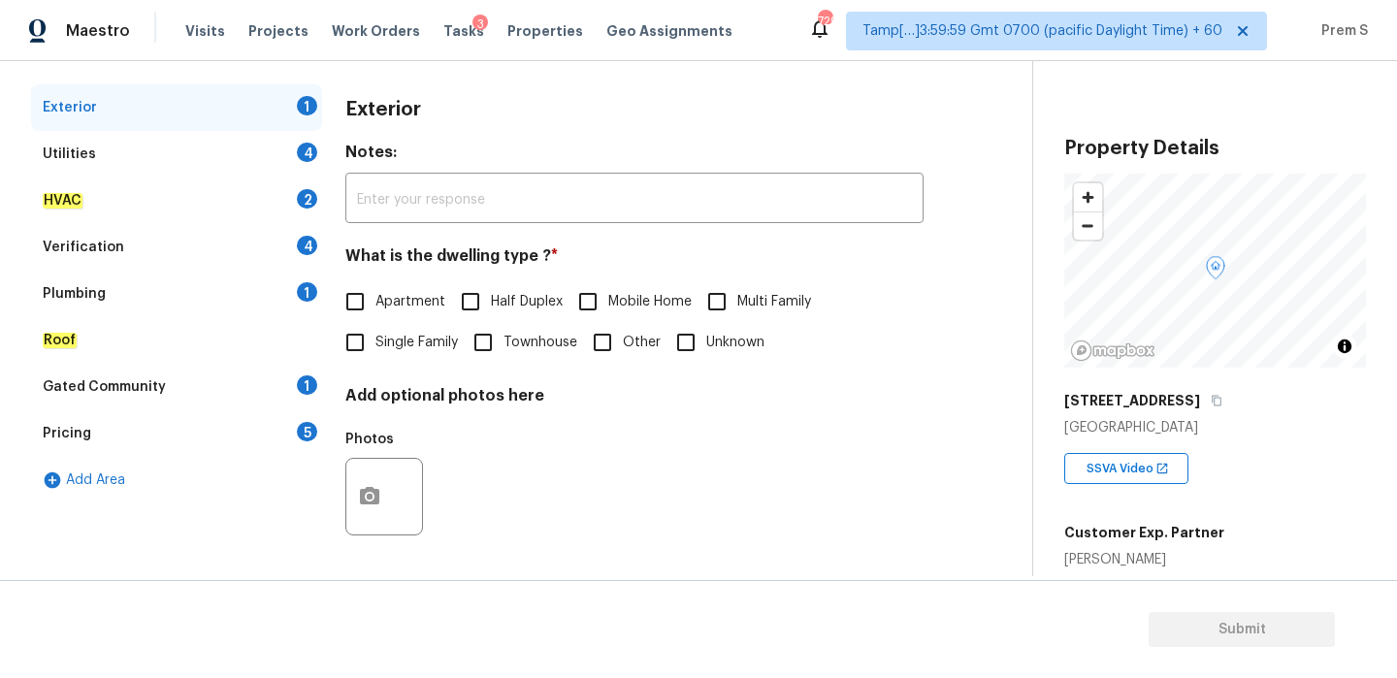
click at [365, 337] on input "Single Family" at bounding box center [355, 342] width 41 height 41
checkbox input "true"
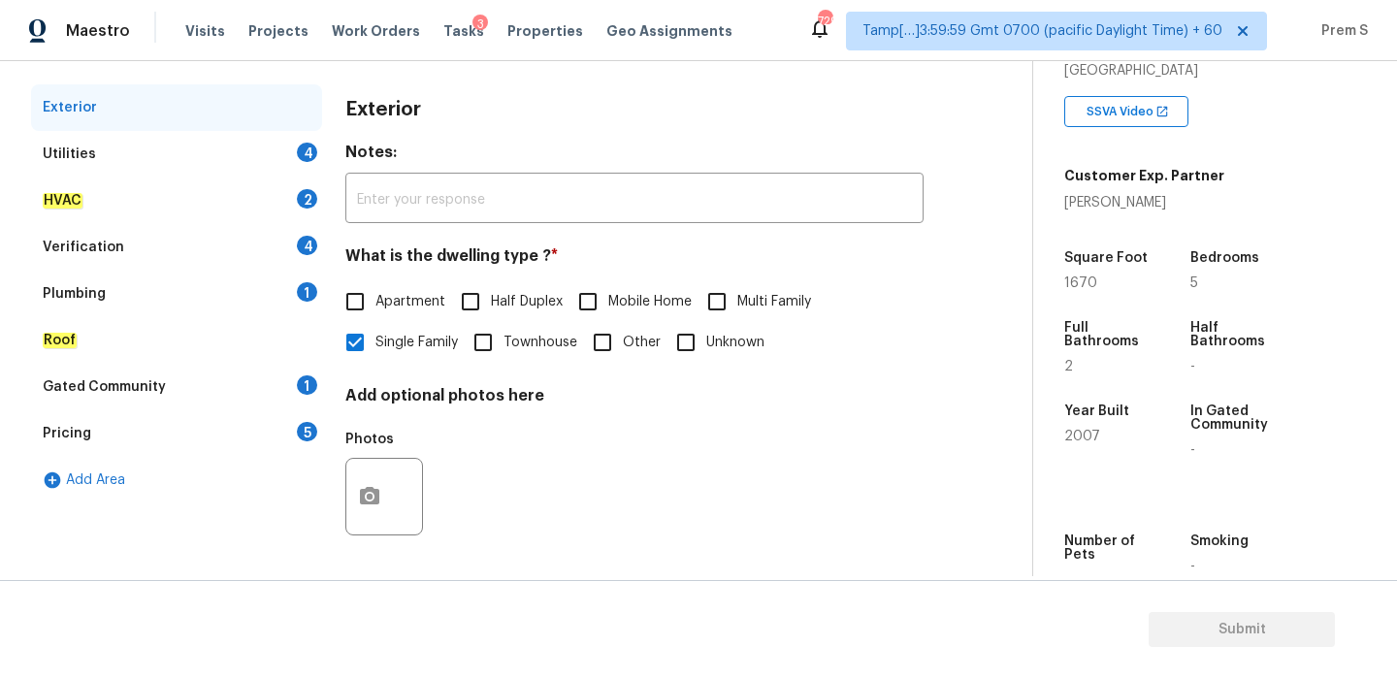
scroll to position [490, 0]
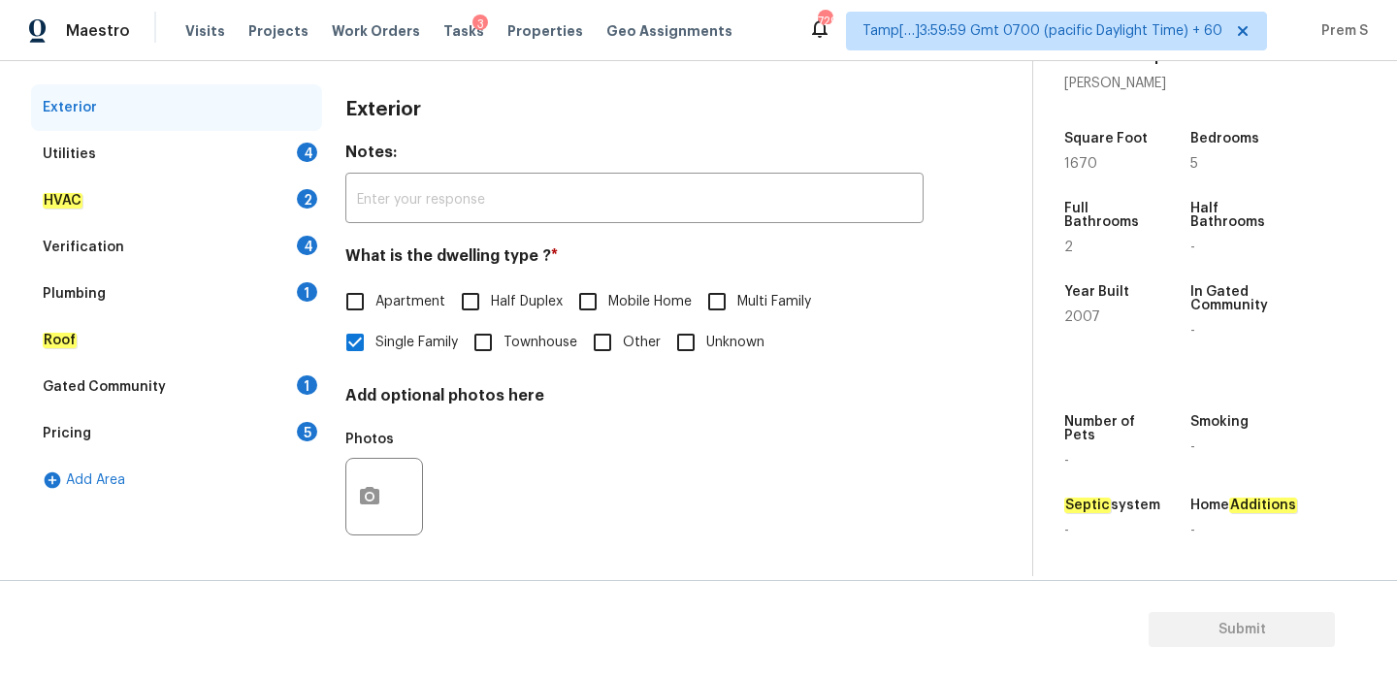
click at [278, 147] on div "Utilities 4" at bounding box center [176, 154] width 291 height 47
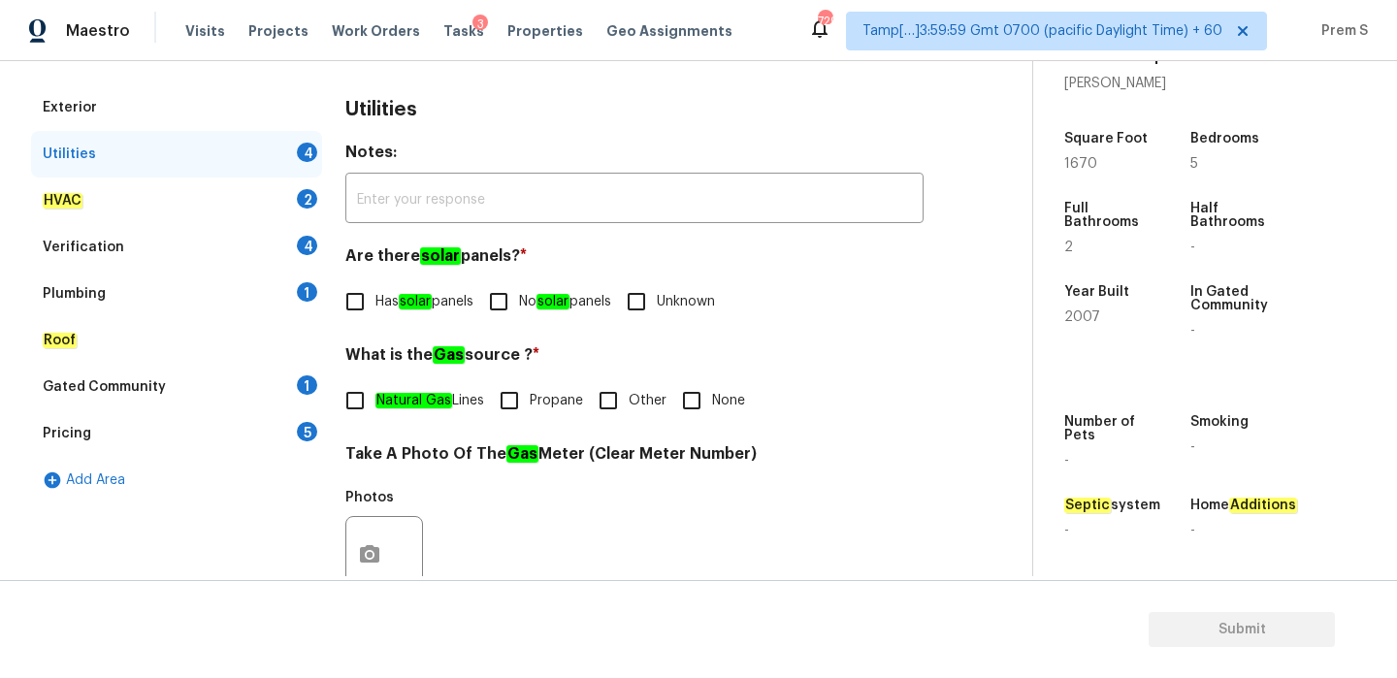
click at [527, 303] on span "No solar panels" at bounding box center [565, 302] width 92 height 20
click at [519, 303] on input "No solar panels" at bounding box center [498, 301] width 41 height 41
checkbox input "true"
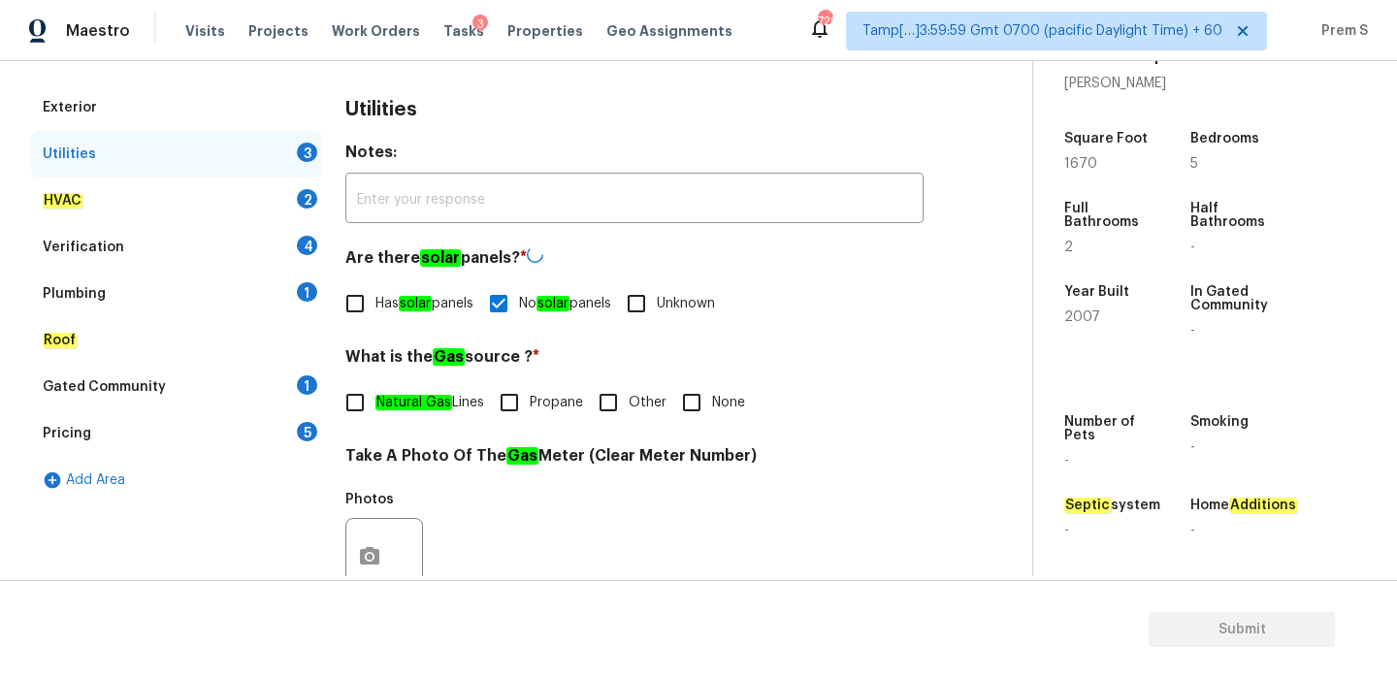
scroll to position [782, 0]
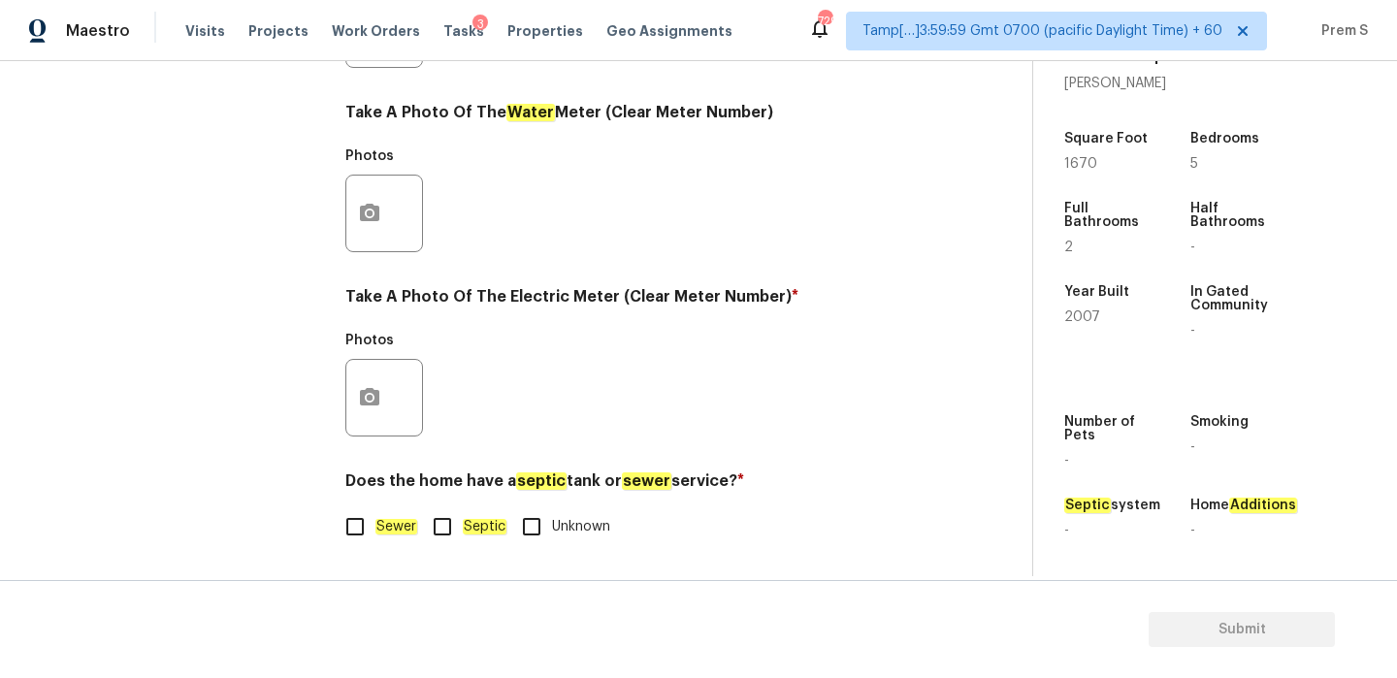
click at [375, 548] on div "Utilities Notes: ​ Are there solar panels? * Has solar panels No solar panels U…" at bounding box center [634, 65] width 578 height 1012
click at [368, 535] on input "Sewer" at bounding box center [355, 526] width 41 height 41
checkbox input "true"
click at [375, 421] on button "button" at bounding box center [369, 398] width 47 height 76
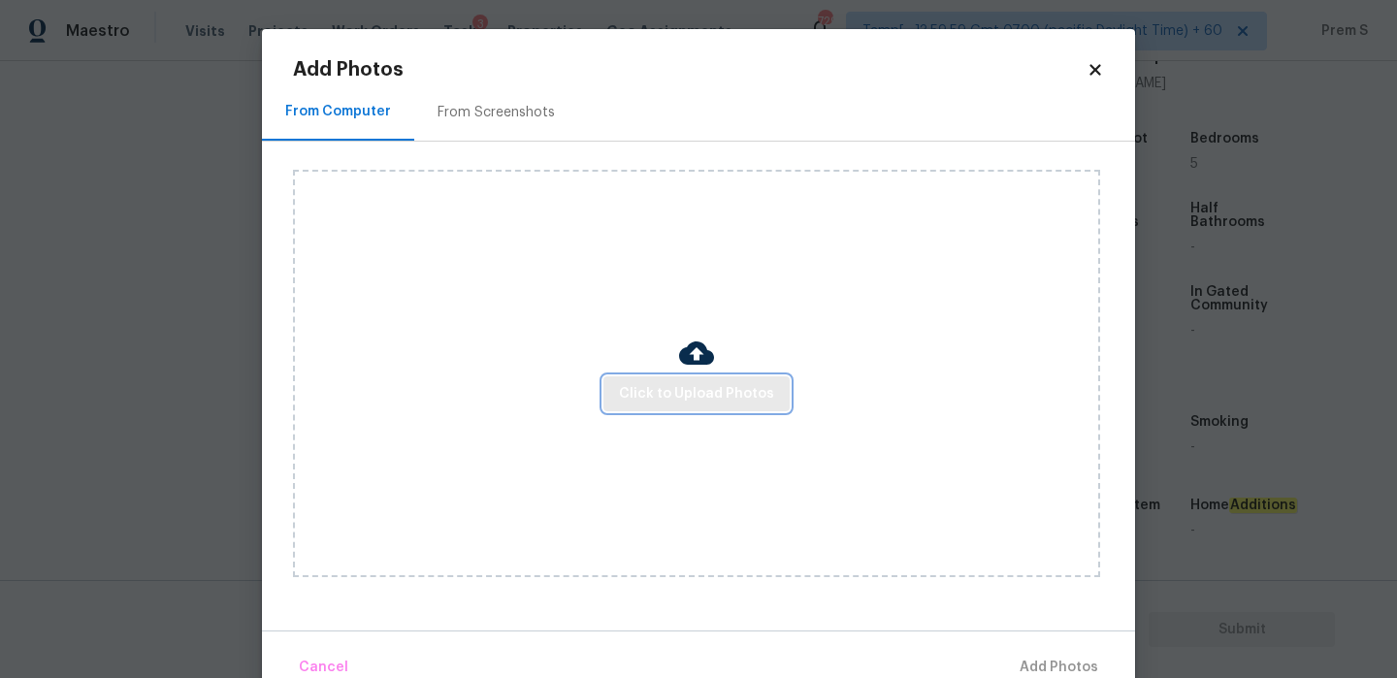
click at [720, 389] on span "Click to Upload Photos" at bounding box center [696, 394] width 155 height 24
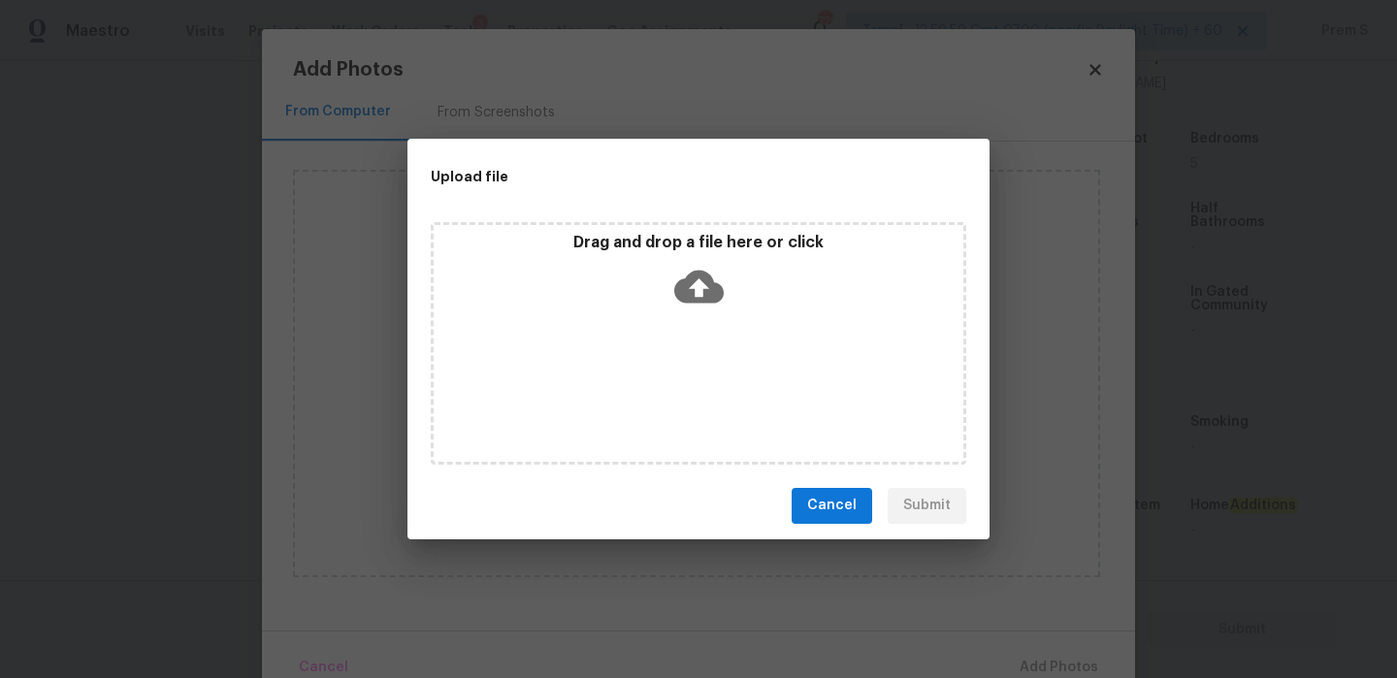
click at [699, 284] on icon at bounding box center [698, 286] width 49 height 49
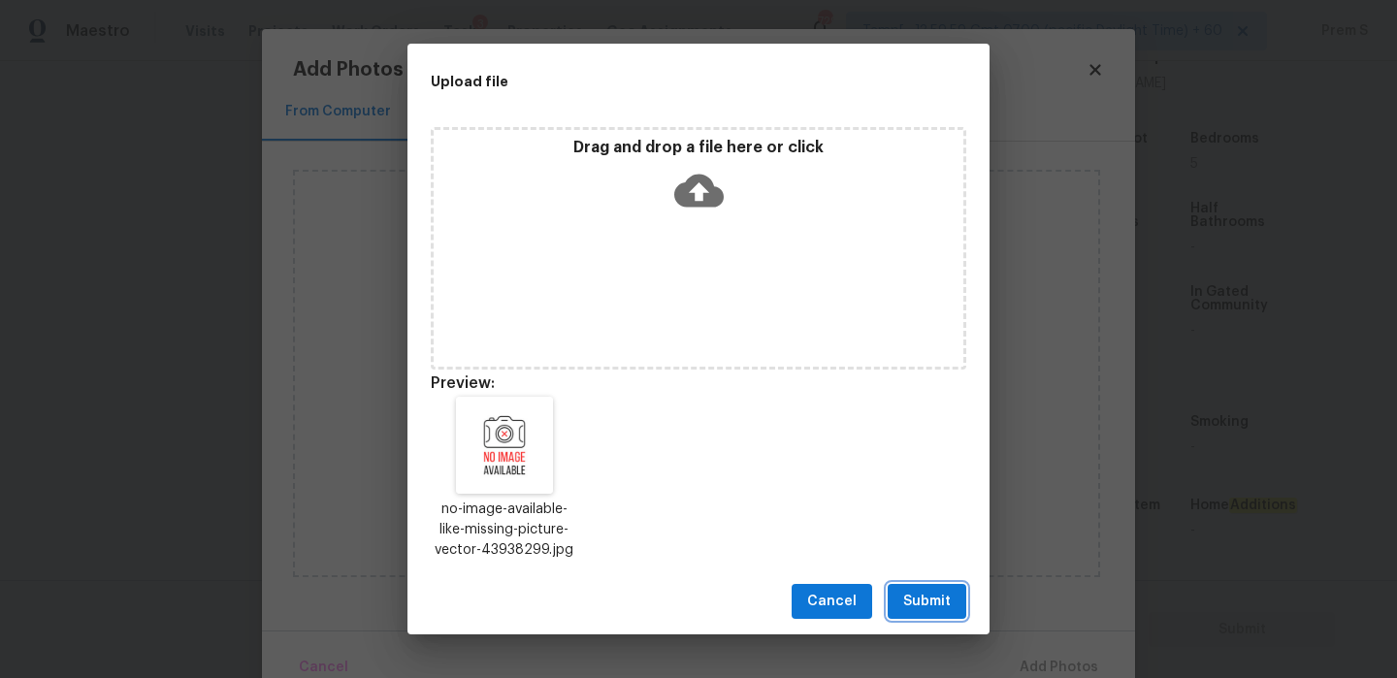
click at [931, 607] on span "Submit" at bounding box center [927, 602] width 48 height 24
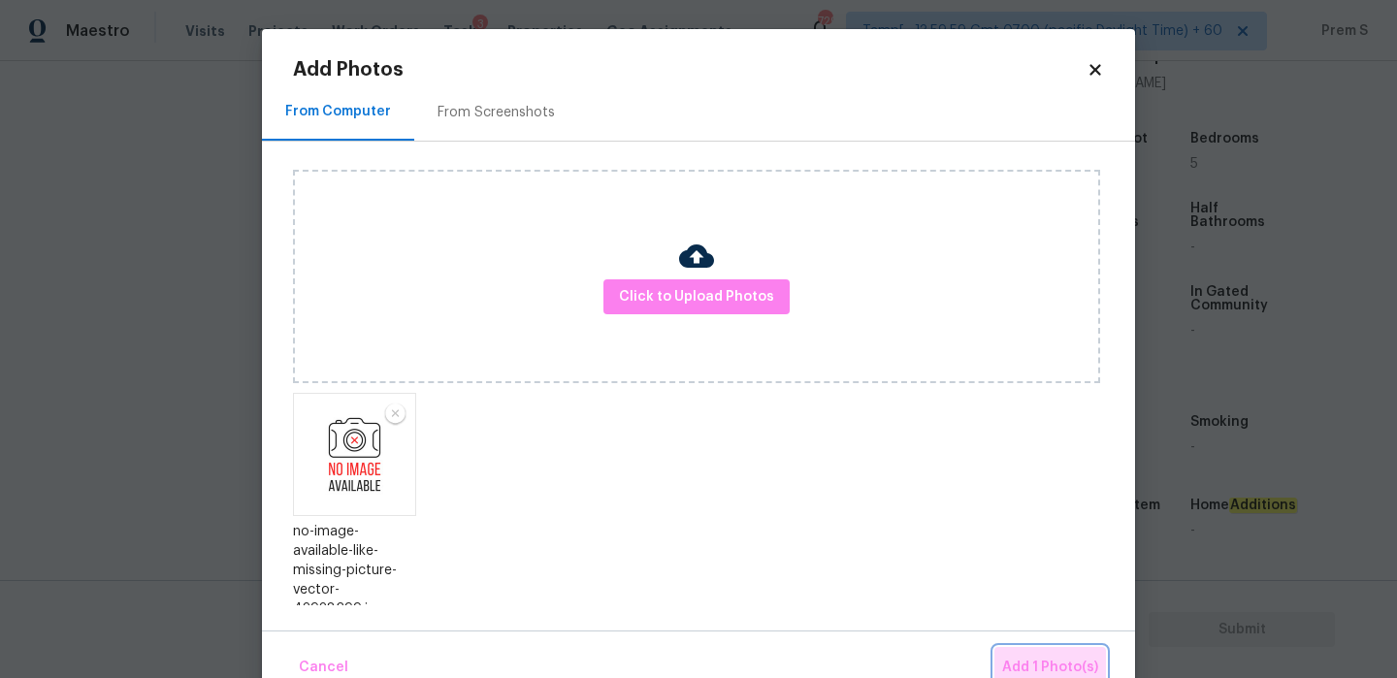
click at [1022, 660] on span "Add 1 Photo(s)" at bounding box center [1050, 668] width 96 height 24
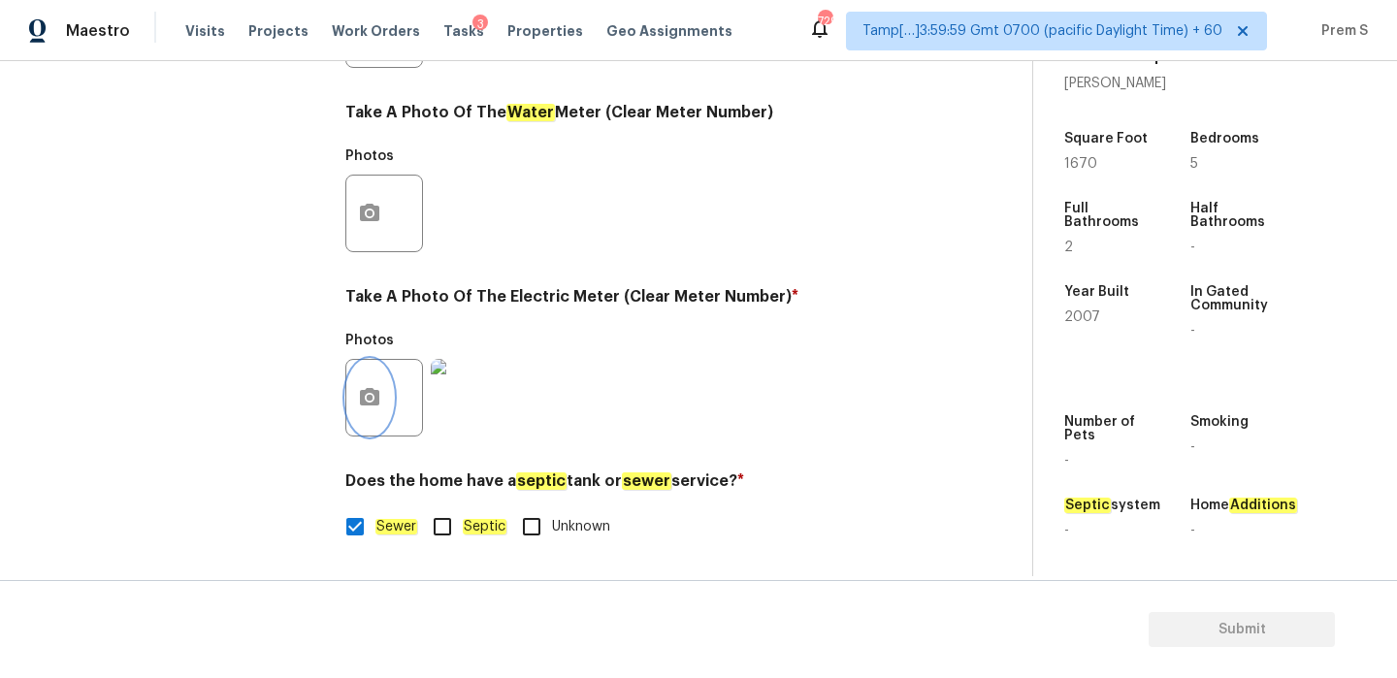
scroll to position [330, 0]
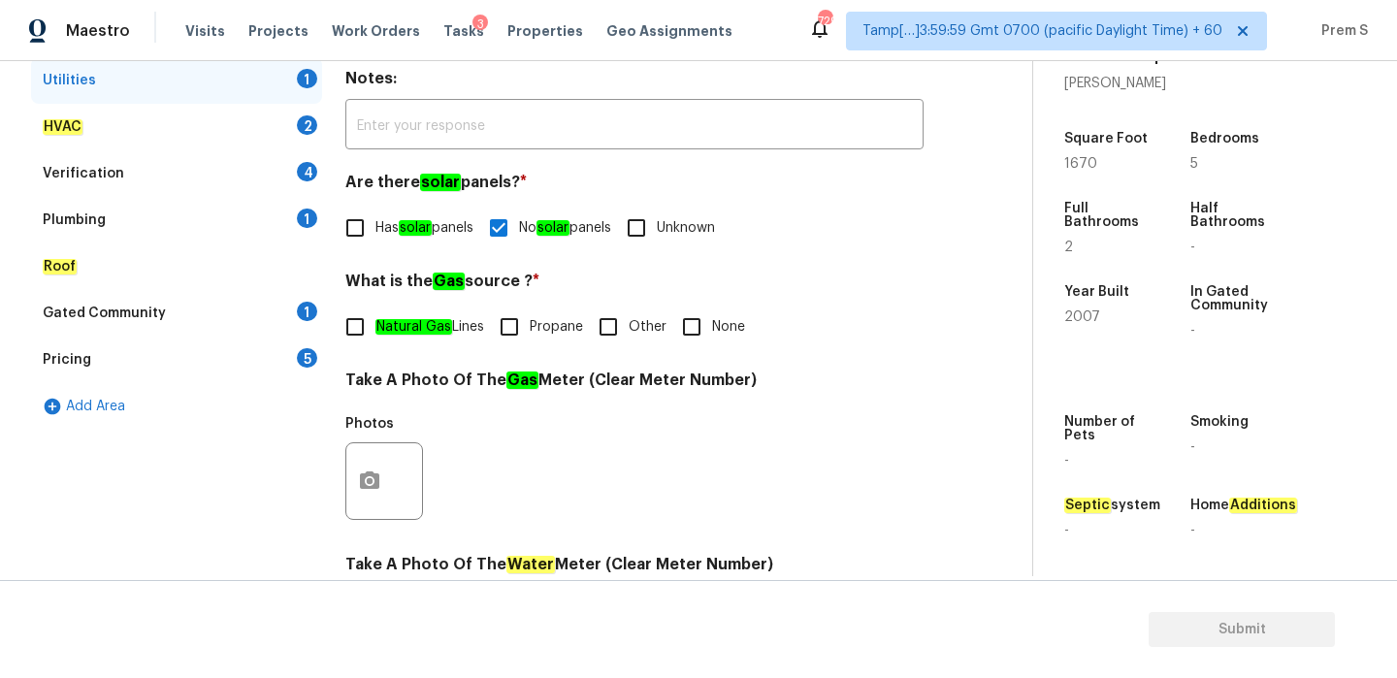
click at [607, 340] on input "Other" at bounding box center [608, 327] width 41 height 41
checkbox input "true"
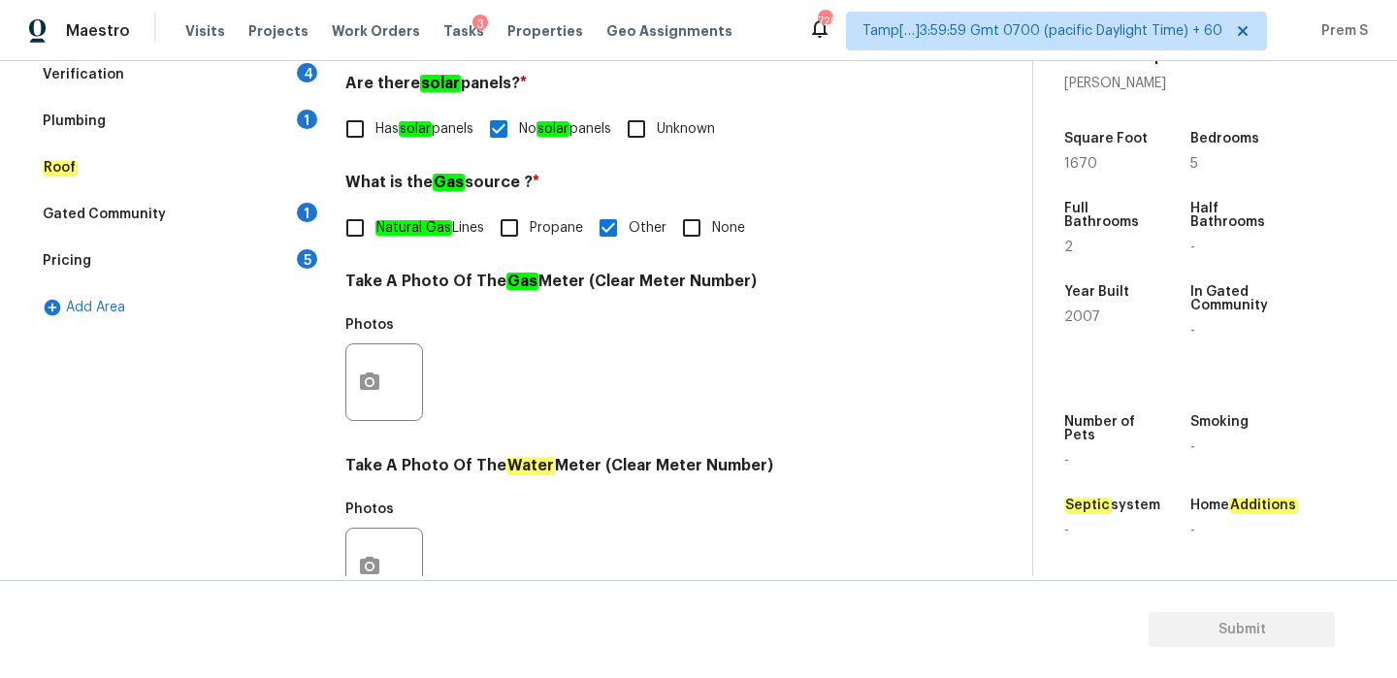
scroll to position [229, 0]
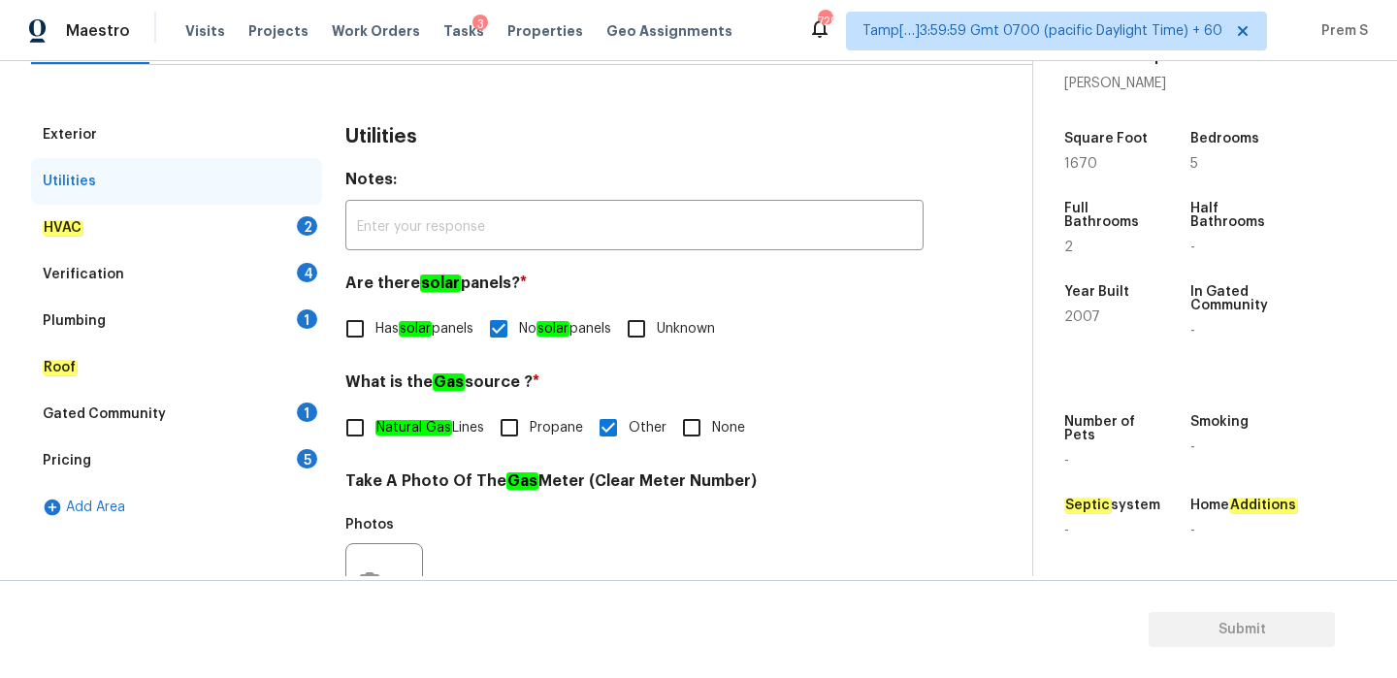
click at [306, 219] on div "2" at bounding box center [307, 225] width 20 height 19
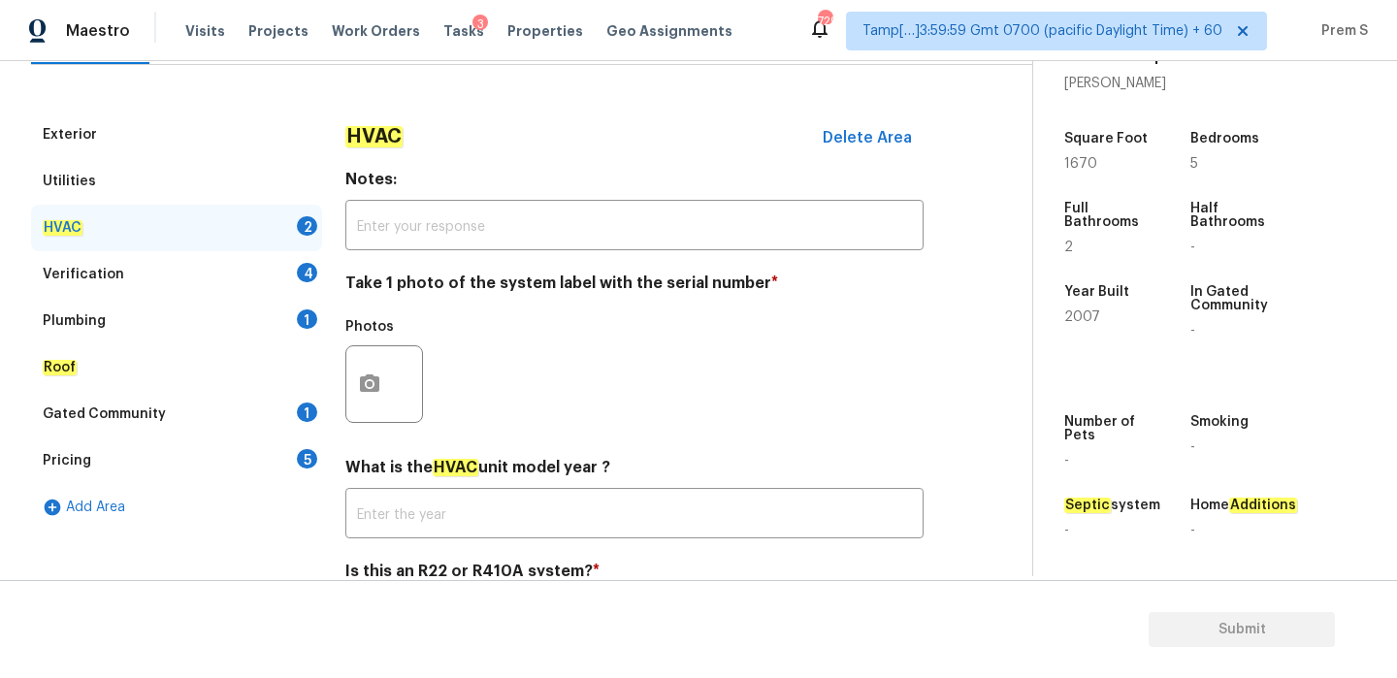
scroll to position [320, 0]
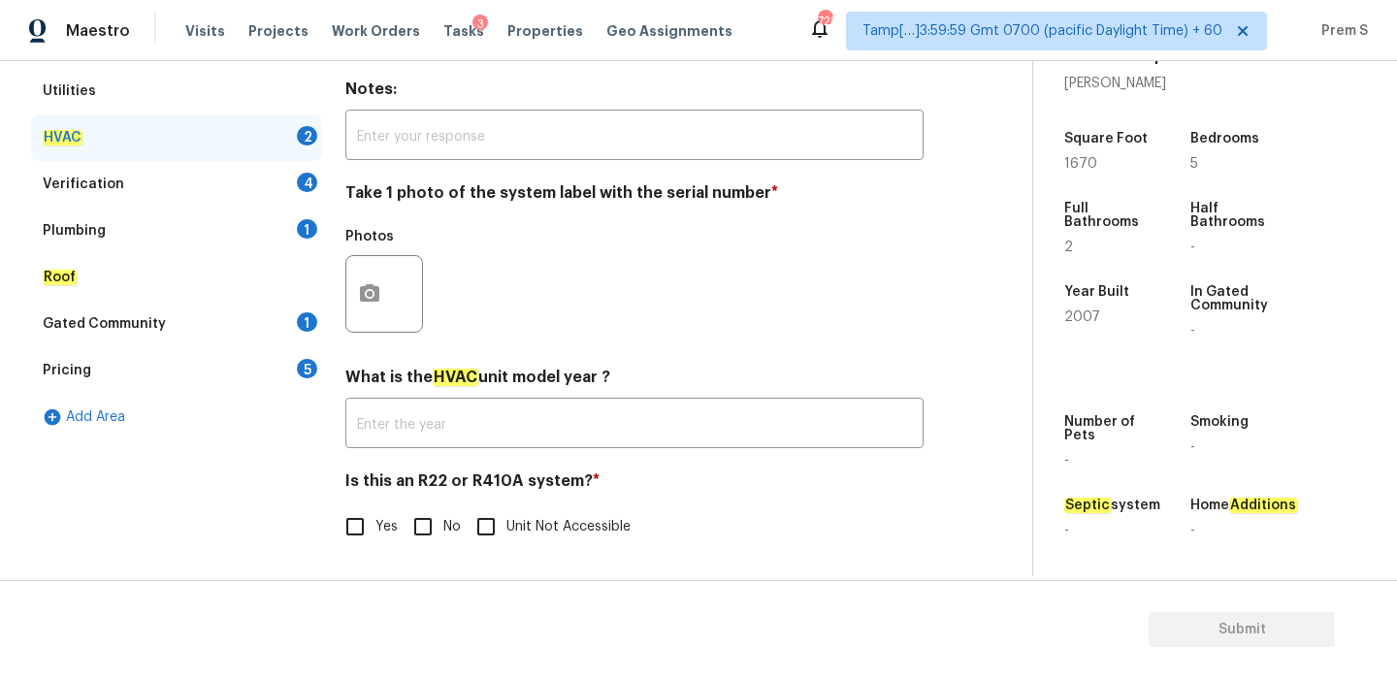
click at [429, 537] on input "No" at bounding box center [423, 526] width 41 height 41
checkbox input "true"
click at [362, 277] on button "button" at bounding box center [369, 294] width 47 height 76
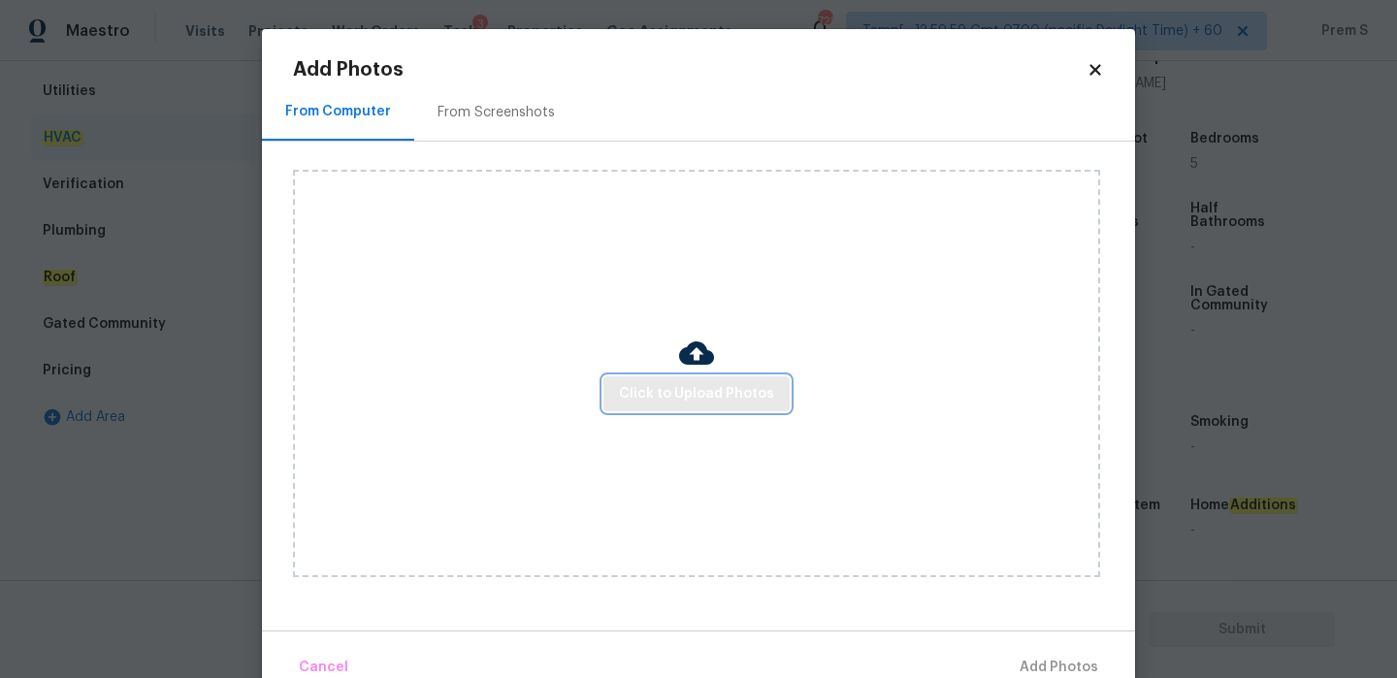
click at [636, 402] on span "Click to Upload Photos" at bounding box center [696, 394] width 155 height 24
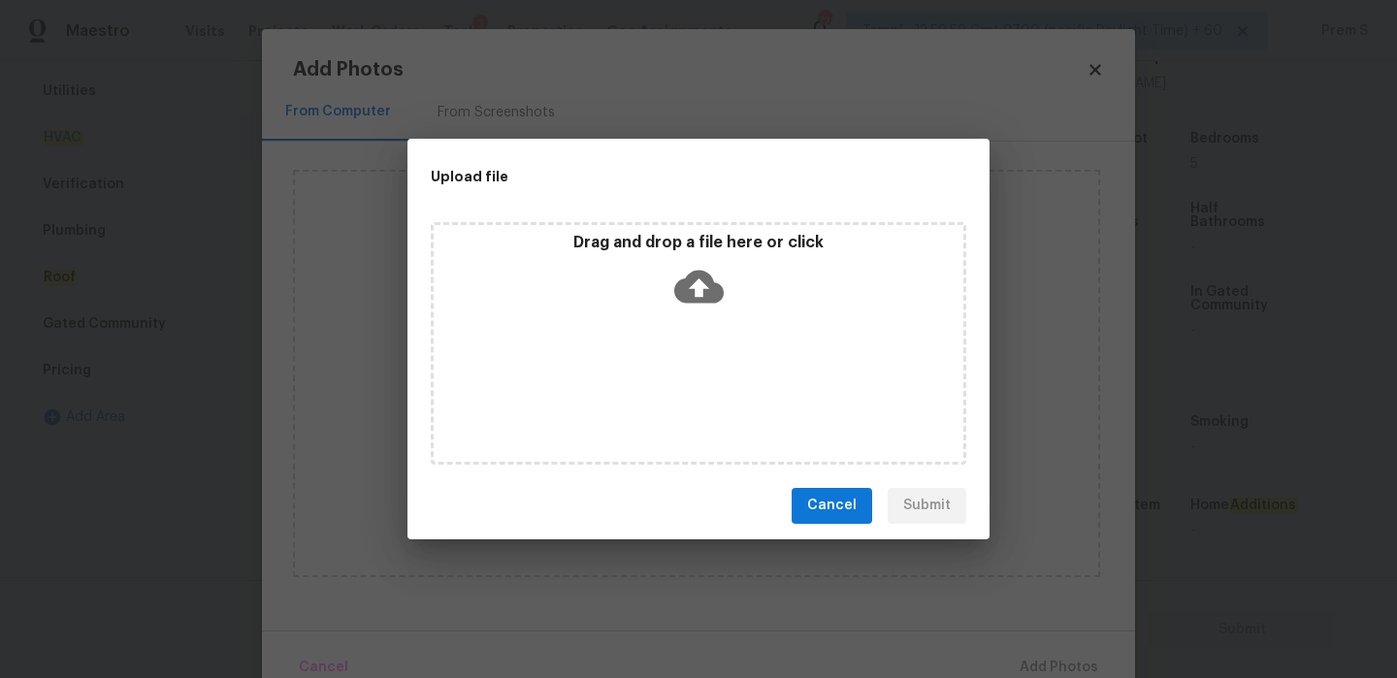
click at [689, 300] on icon at bounding box center [698, 286] width 49 height 33
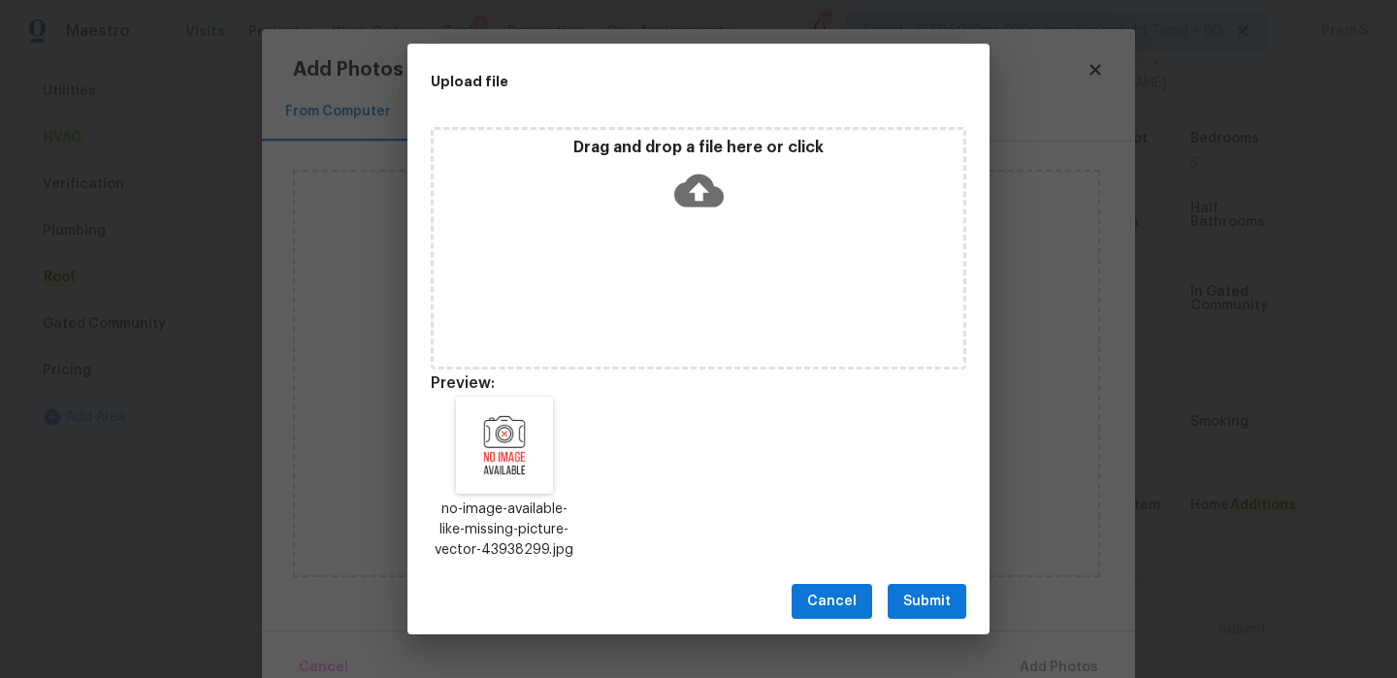
click at [941, 604] on span "Submit" at bounding box center [927, 602] width 48 height 24
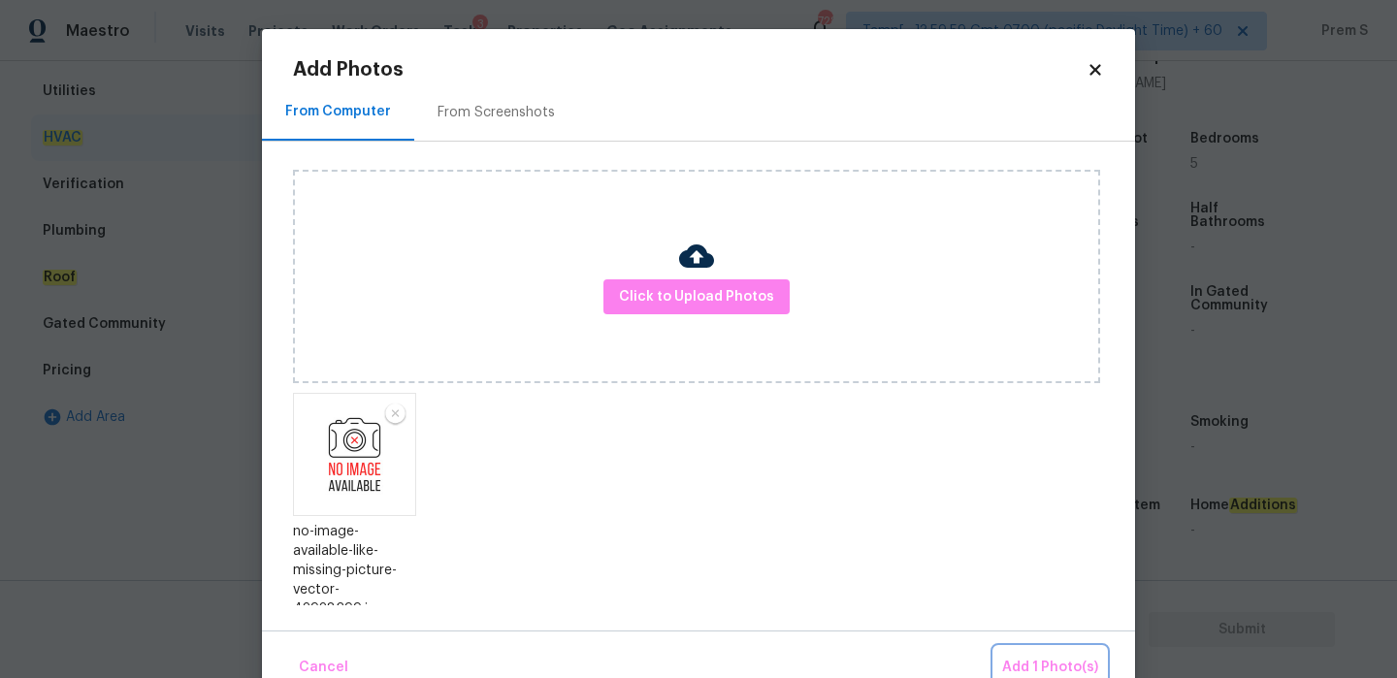
click at [1043, 655] on button "Add 1 Photo(s)" at bounding box center [1051, 668] width 112 height 42
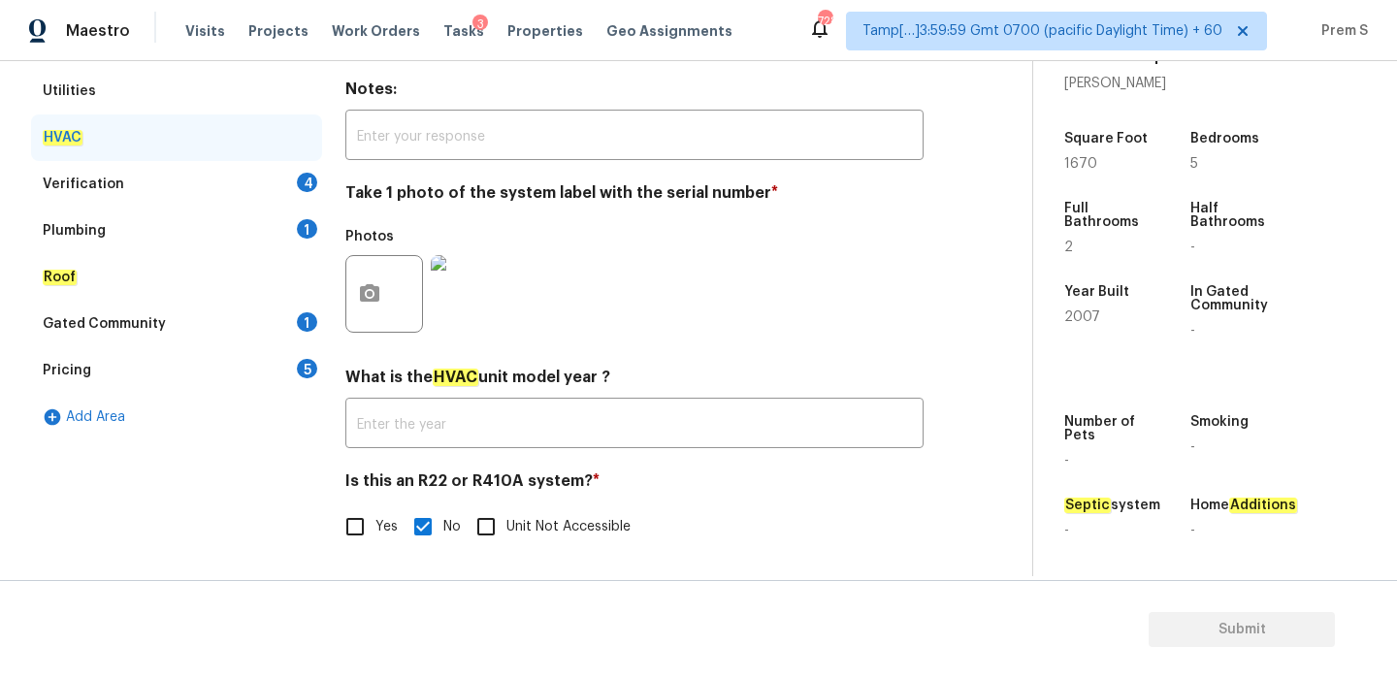
click at [306, 179] on div "4" at bounding box center [307, 182] width 20 height 19
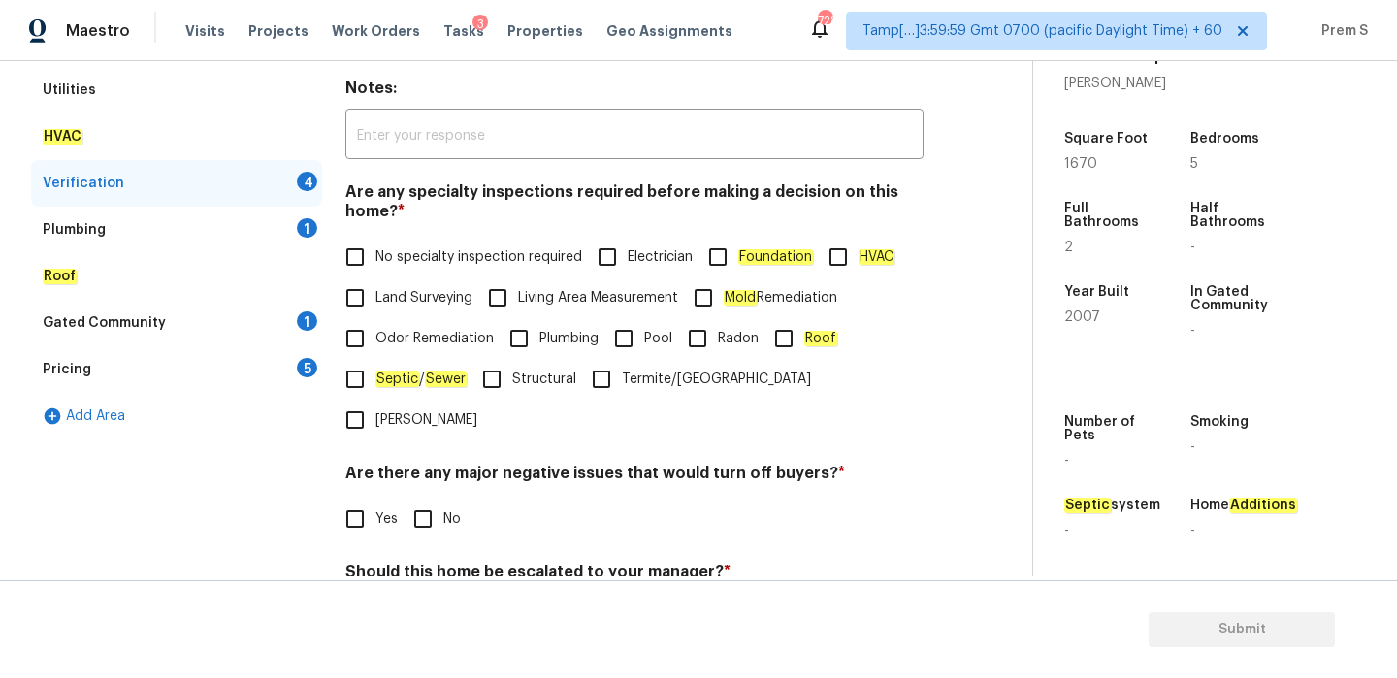
click at [399, 259] on span "No specialty inspection required" at bounding box center [478, 257] width 207 height 20
click at [375, 259] on input "No specialty inspection required" at bounding box center [355, 257] width 41 height 41
checkbox input "true"
click at [457, 509] on span "No" at bounding box center [451, 519] width 17 height 20
click at [443, 499] on input "No" at bounding box center [423, 519] width 41 height 41
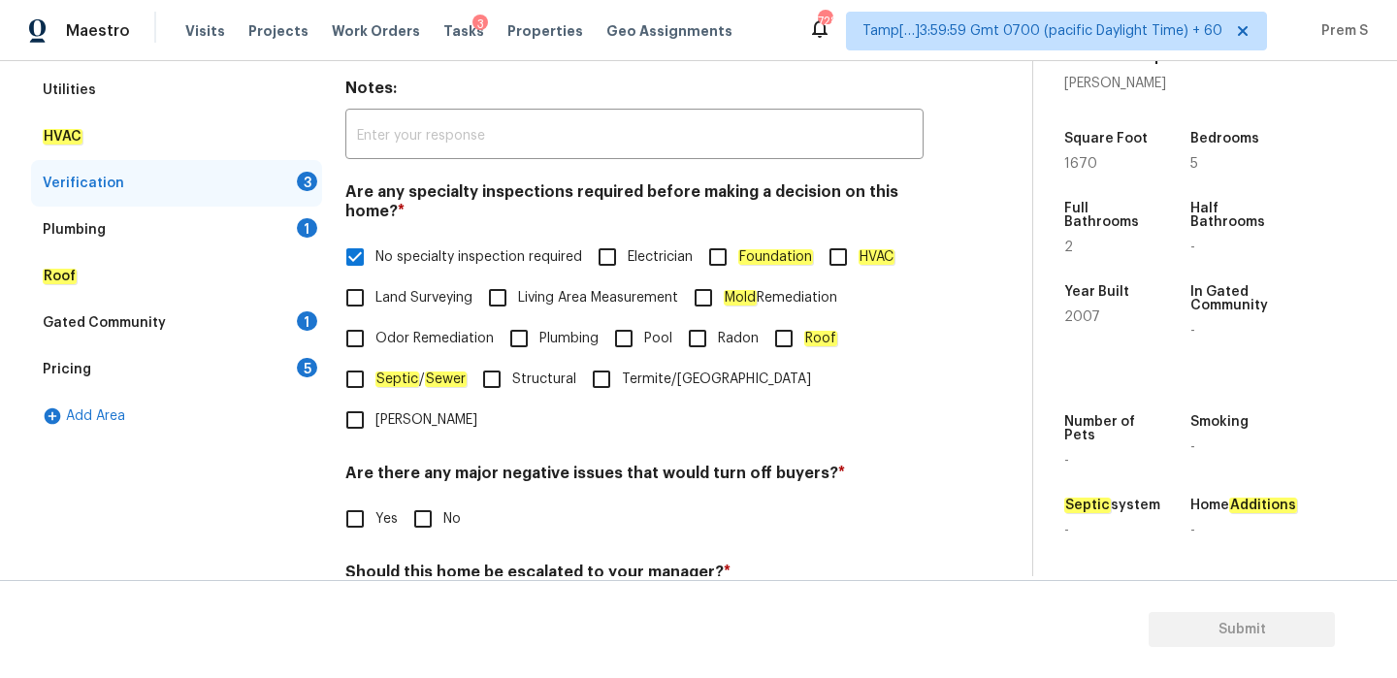
checkbox input "true"
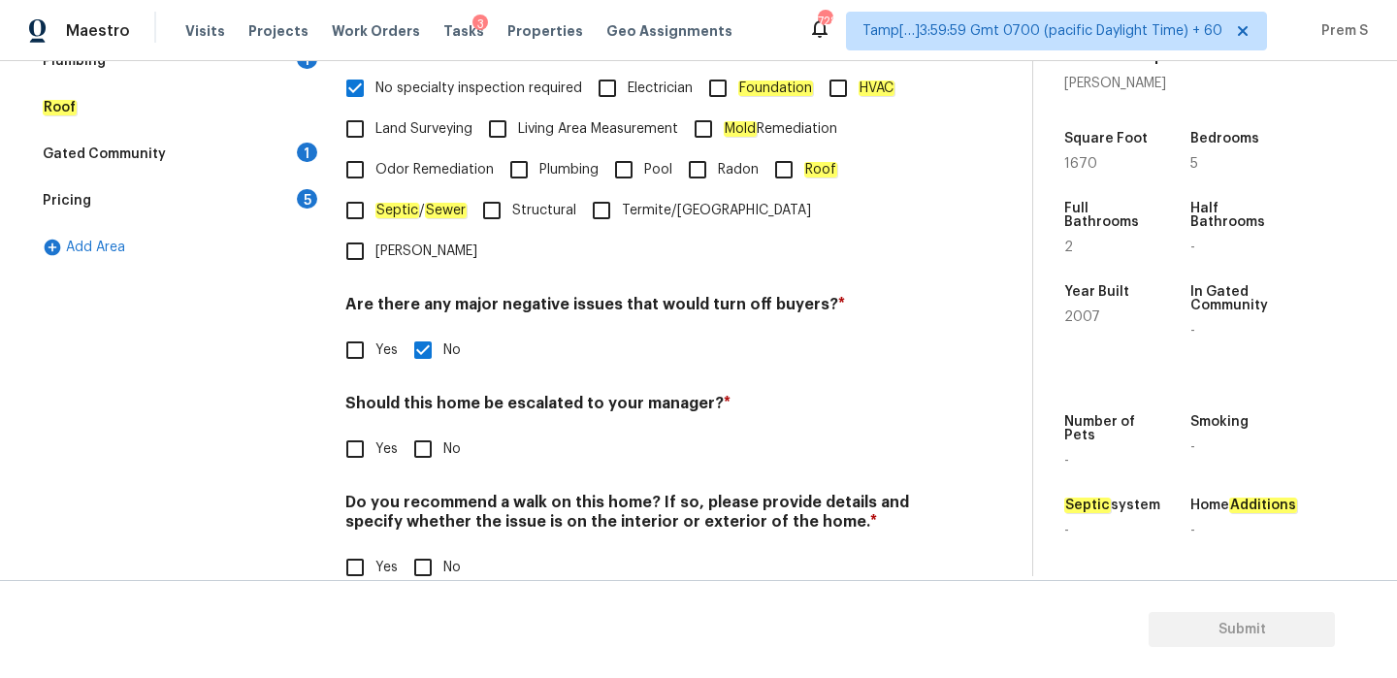
click at [419, 429] on input "No" at bounding box center [423, 449] width 41 height 41
checkbox input "true"
click at [445, 549] on label "No" at bounding box center [432, 569] width 58 height 41
click at [443, 549] on input "No" at bounding box center [423, 569] width 41 height 41
checkbox input "true"
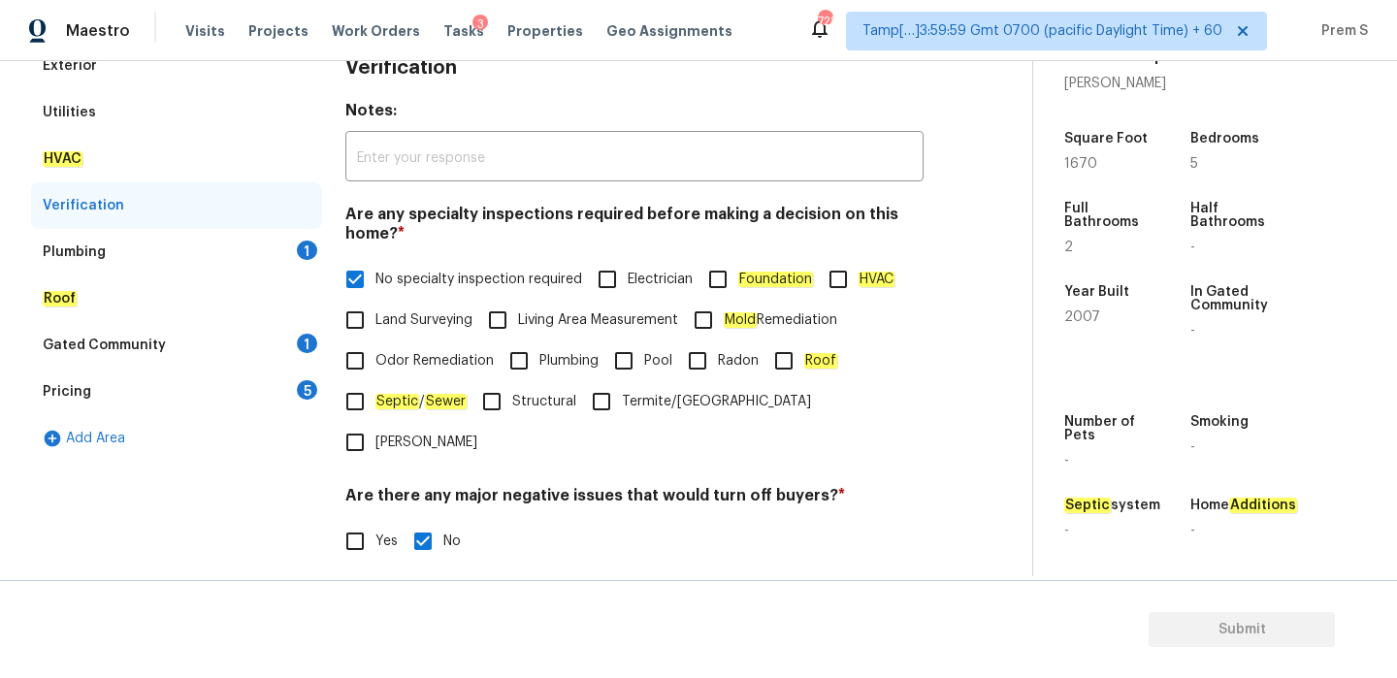
click at [296, 229] on div "Plumbing 1" at bounding box center [176, 252] width 291 height 47
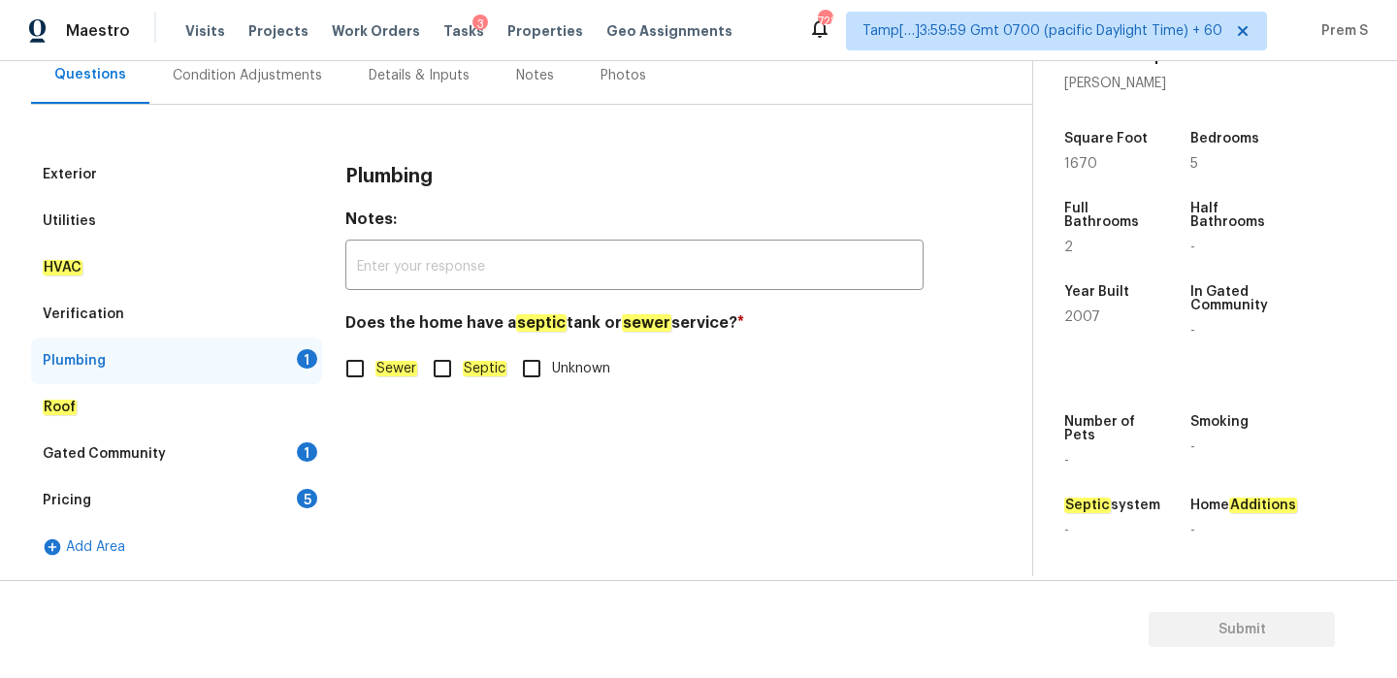
click at [378, 383] on label "Sewer" at bounding box center [376, 368] width 82 height 41
click at [375, 383] on input "Sewer" at bounding box center [355, 368] width 41 height 41
checkbox input "true"
click at [290, 465] on div "Gated Community 1" at bounding box center [176, 454] width 291 height 47
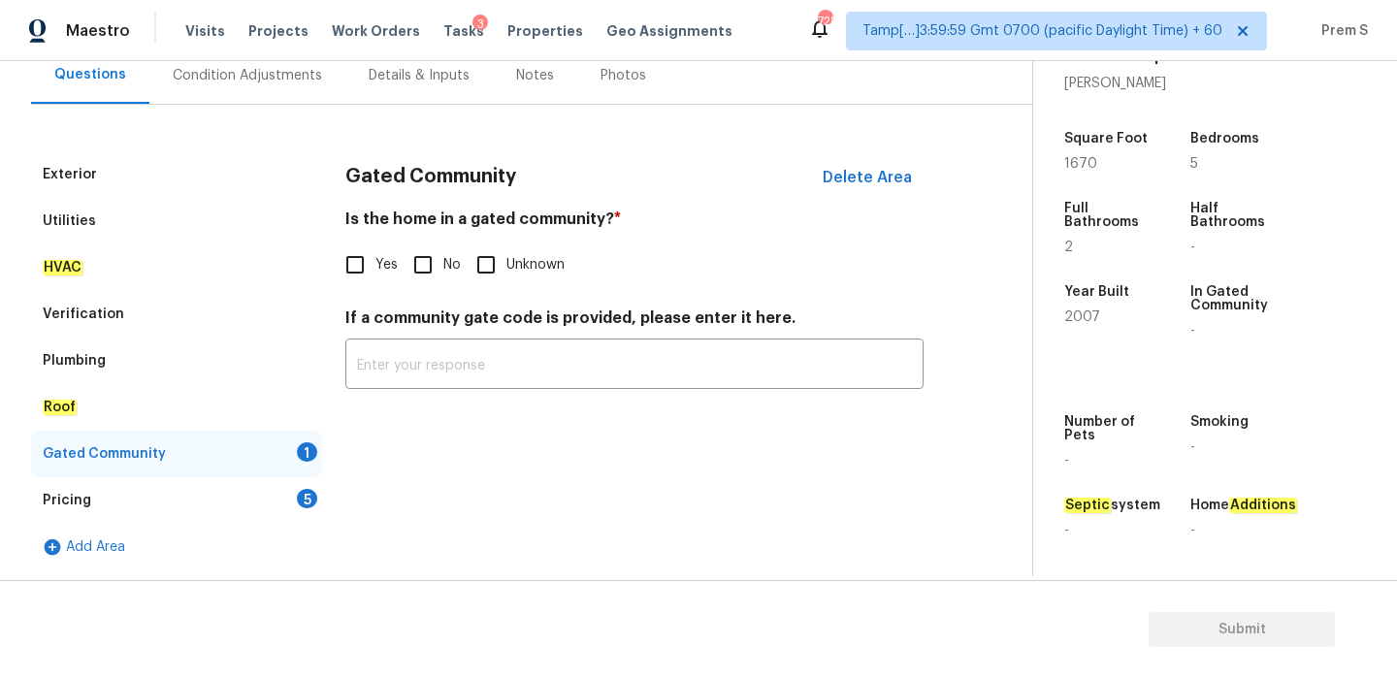
click at [440, 276] on input "No" at bounding box center [423, 265] width 41 height 41
checkbox input "true"
click at [293, 489] on div "Pricing 5" at bounding box center [176, 500] width 291 height 47
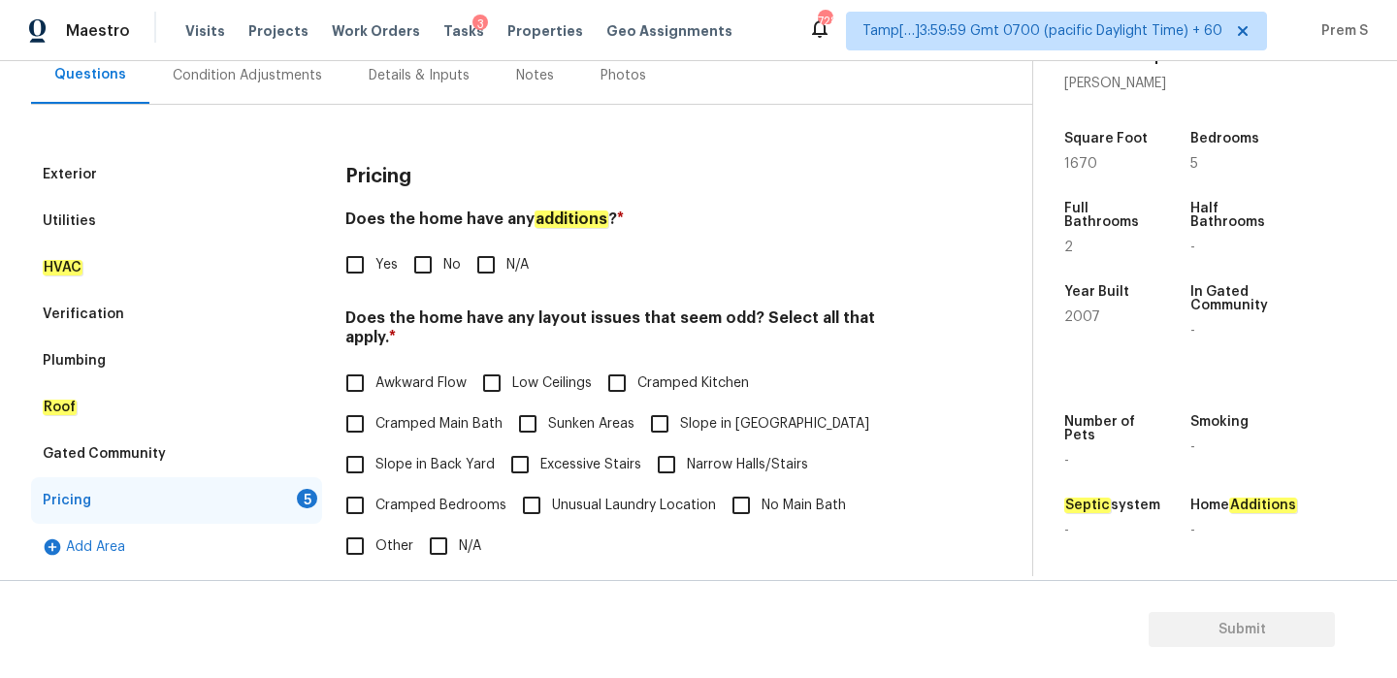
click at [445, 249] on label "No" at bounding box center [432, 265] width 58 height 41
click at [443, 249] on input "No" at bounding box center [423, 265] width 41 height 41
checkbox input "true"
click at [442, 526] on input "N/A" at bounding box center [438, 546] width 41 height 41
checkbox input "true"
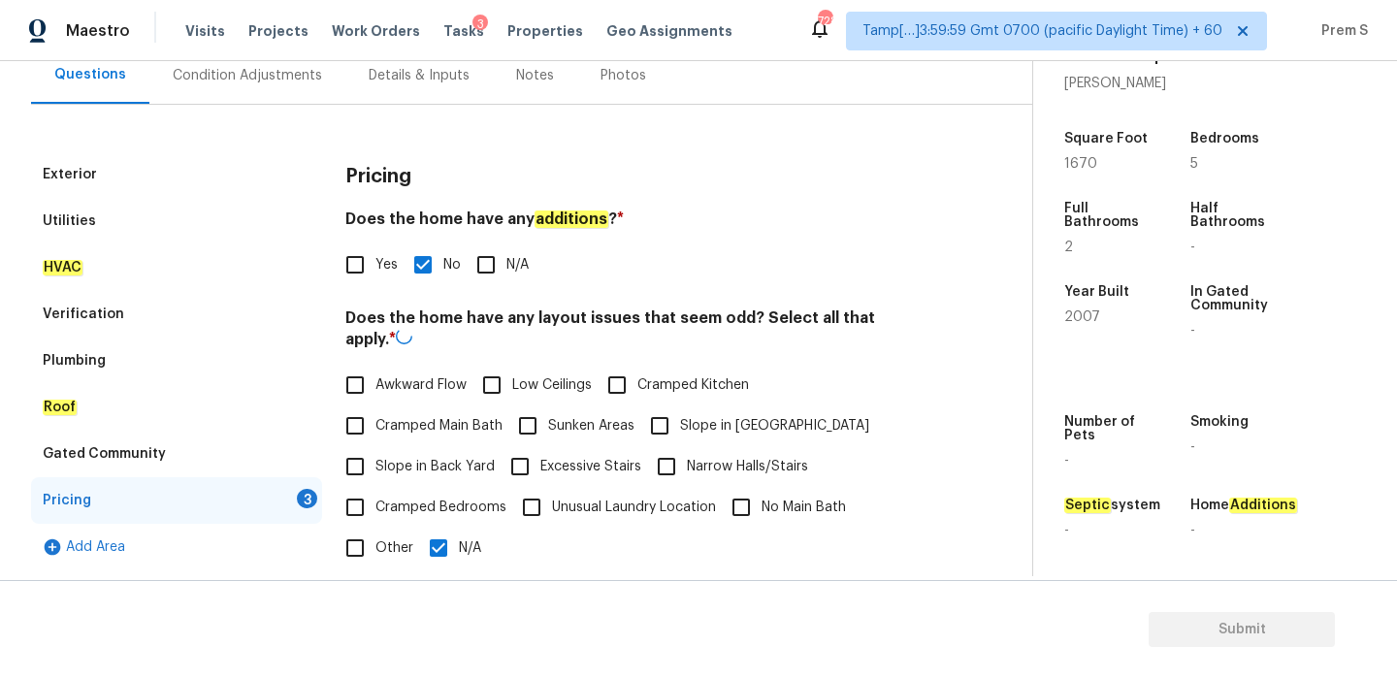
scroll to position [424, 0]
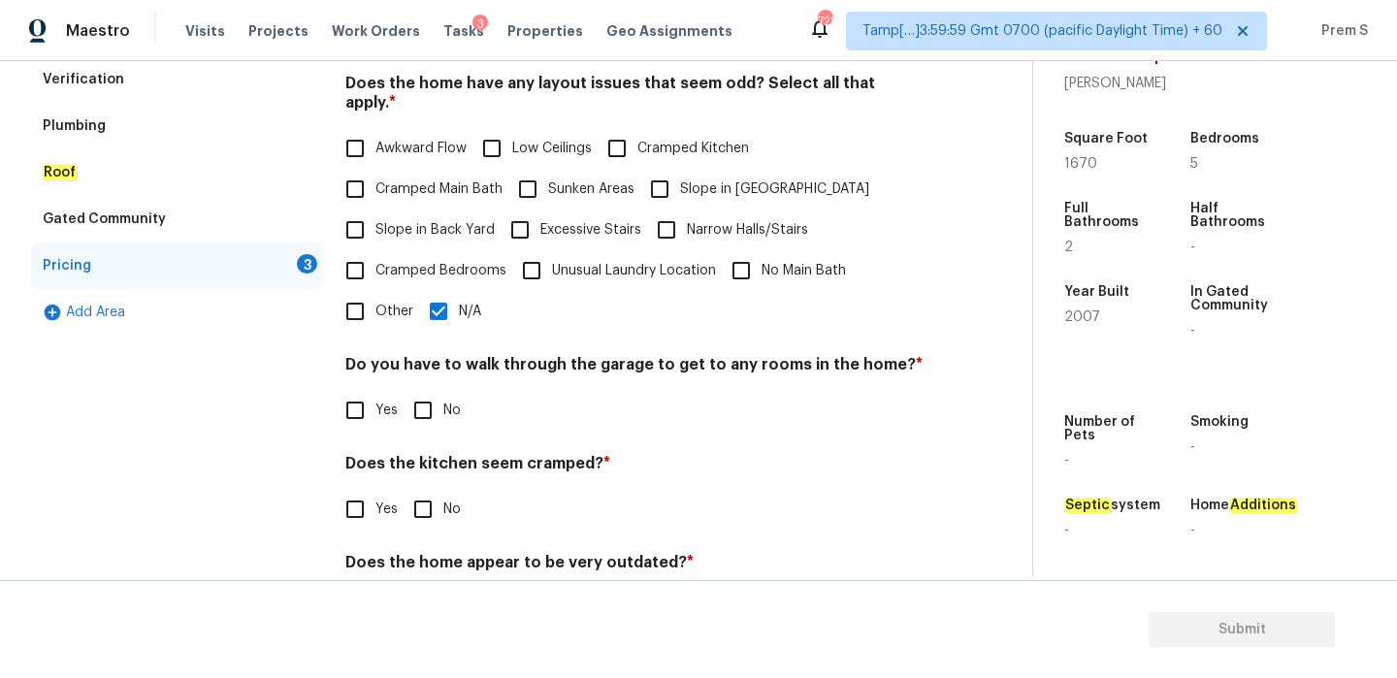
click at [436, 395] on input "No" at bounding box center [423, 410] width 41 height 41
checkbox input "true"
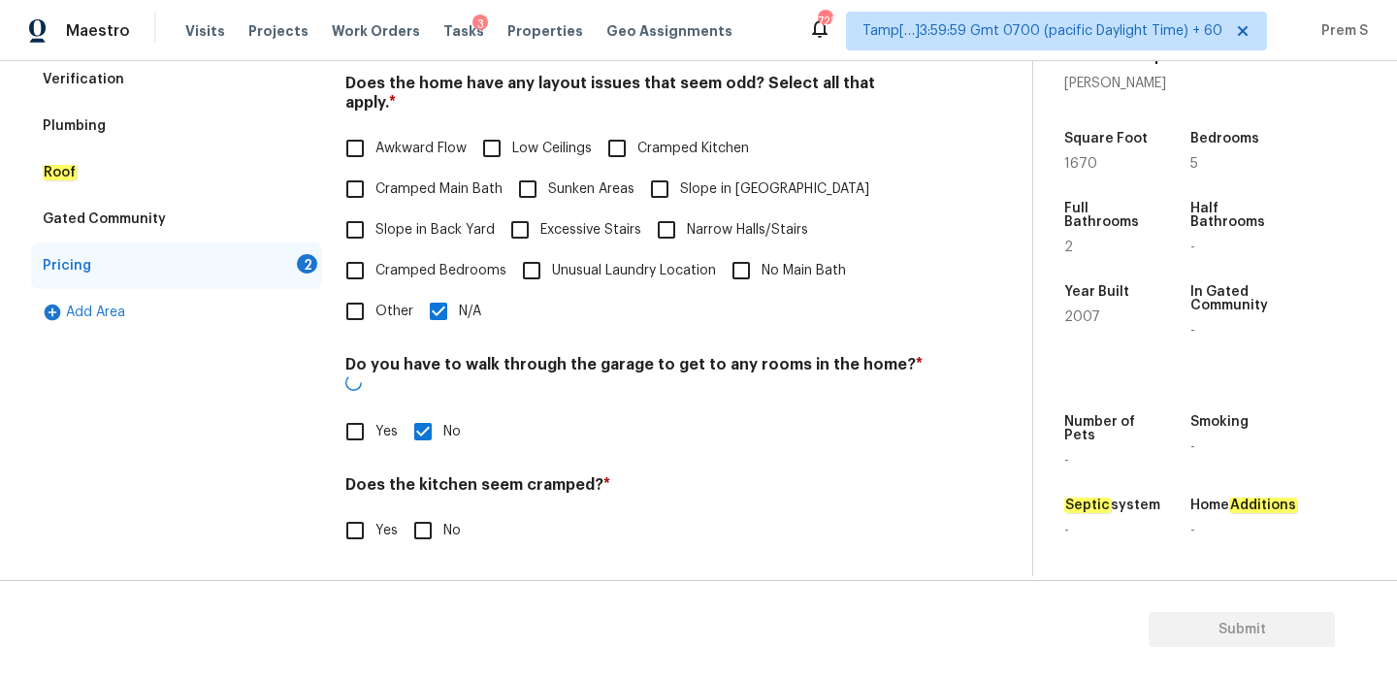
click at [426, 510] on input "No" at bounding box center [423, 530] width 41 height 41
checkbox input "true"
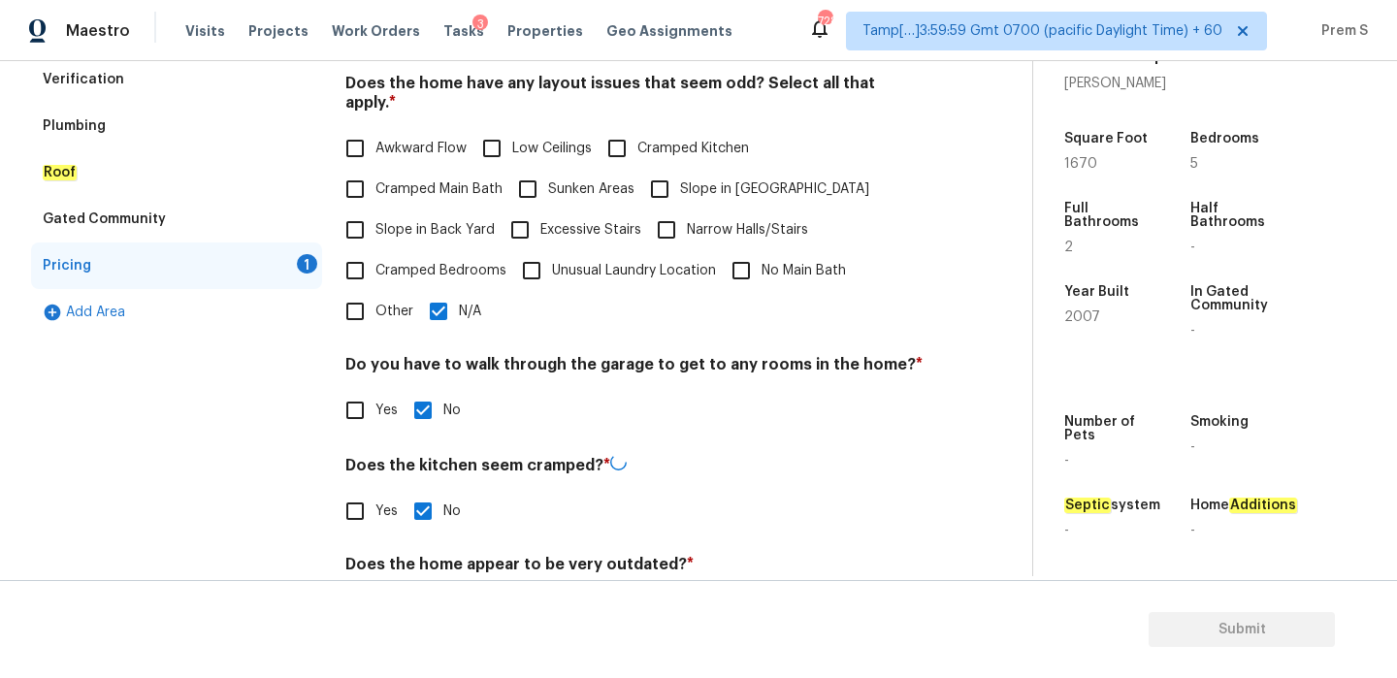
scroll to position [486, 0]
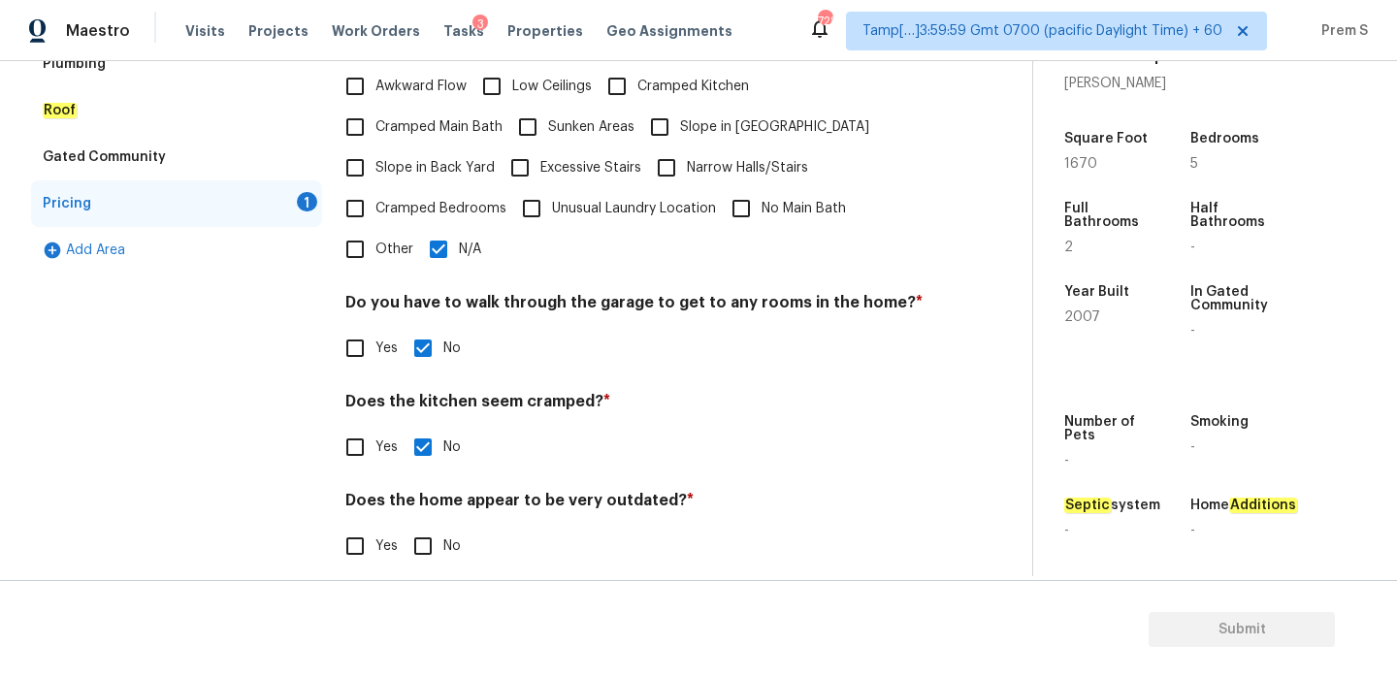
click at [434, 526] on input "No" at bounding box center [423, 546] width 41 height 41
checkbox input "true"
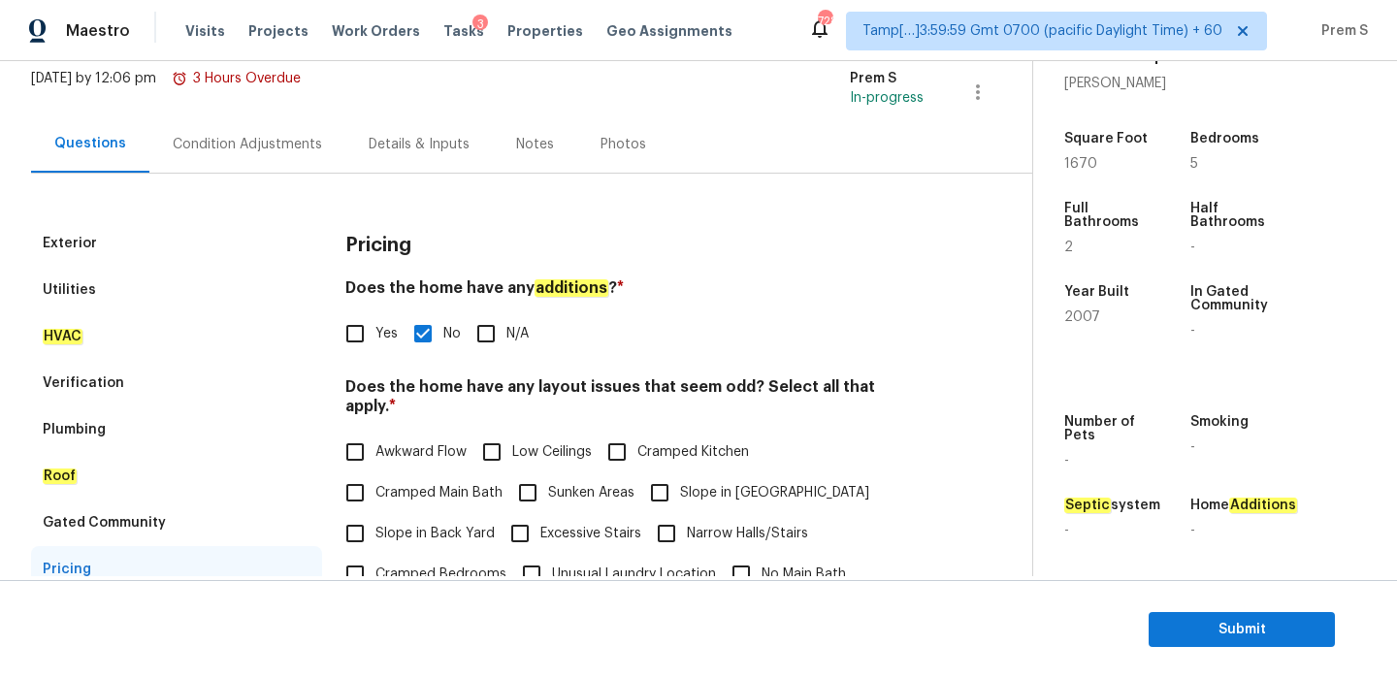
scroll to position [86, 0]
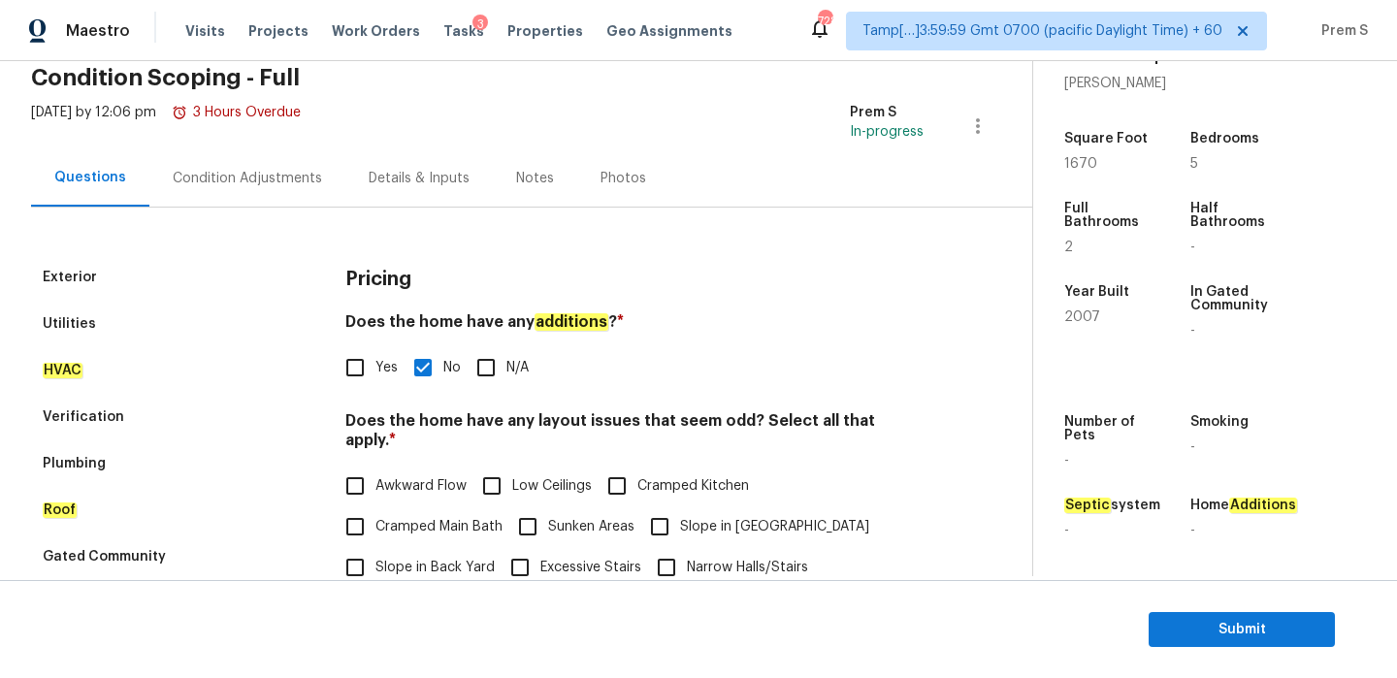
click at [304, 185] on div "Condition Adjustments" at bounding box center [247, 178] width 149 height 19
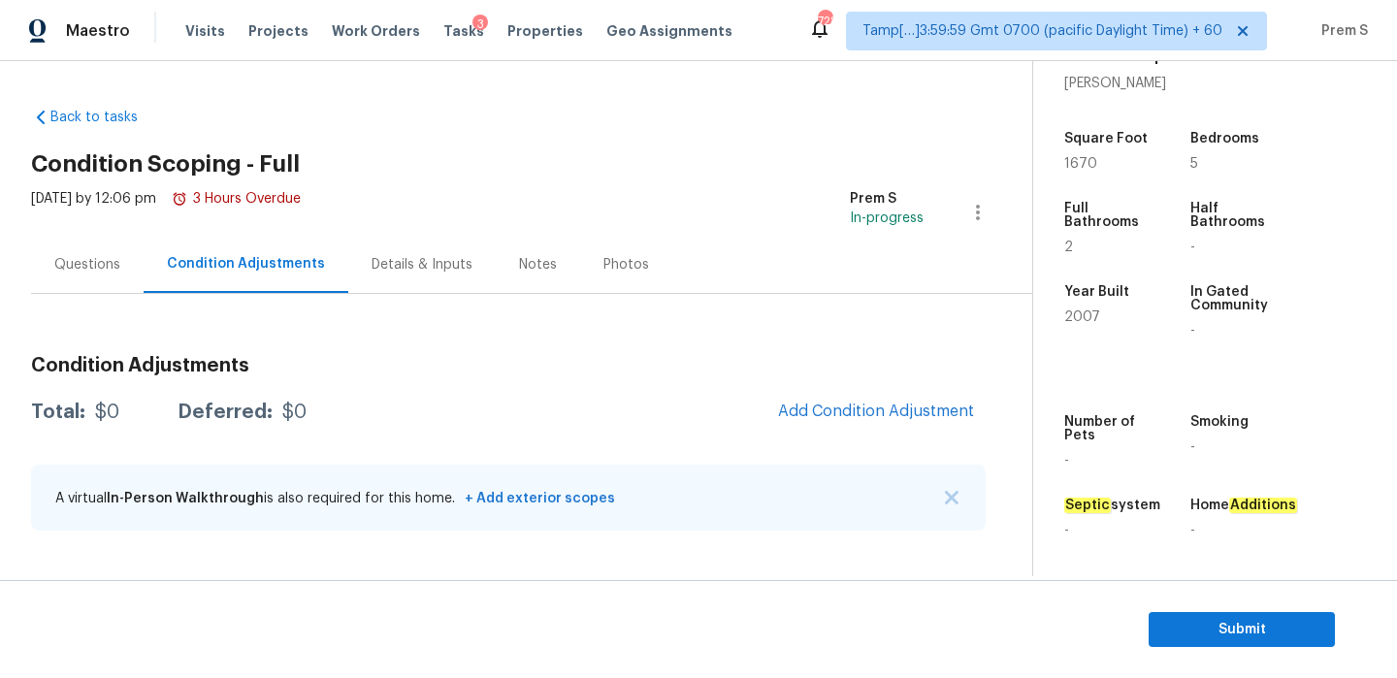
click at [92, 272] on div "Questions" at bounding box center [87, 264] width 66 height 19
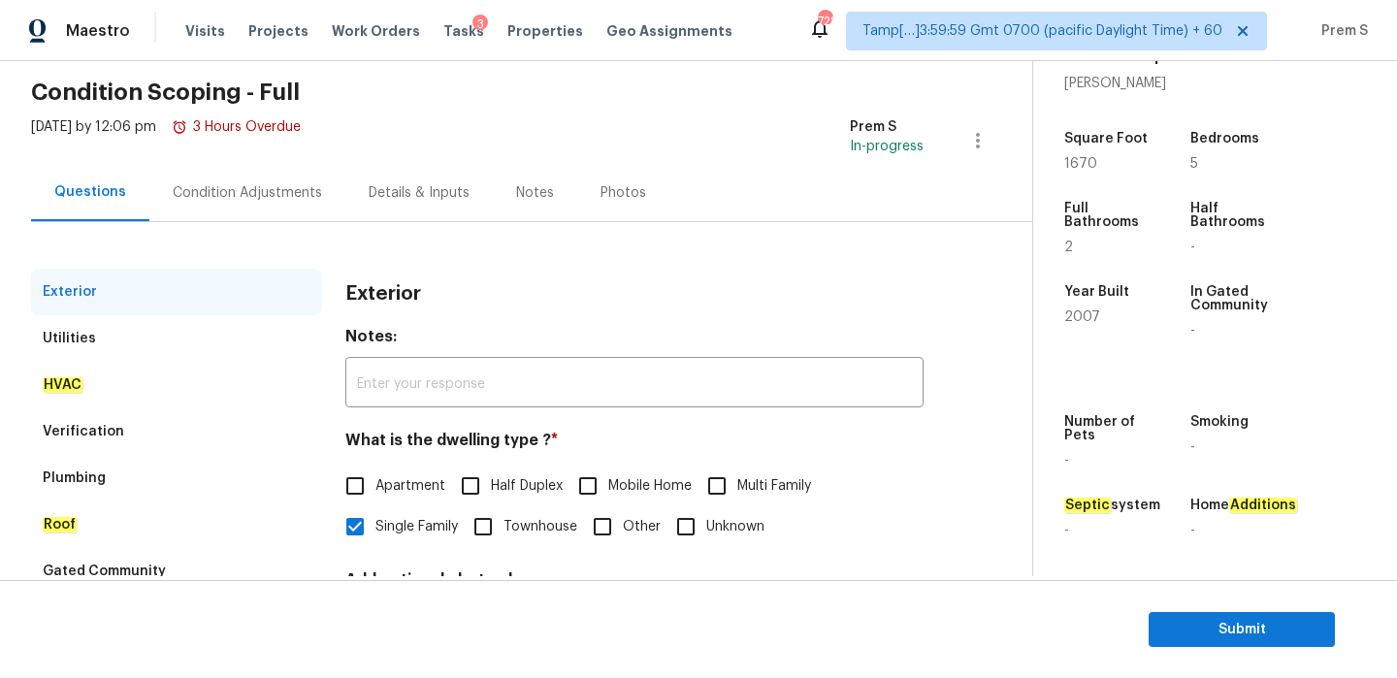
scroll to position [188, 0]
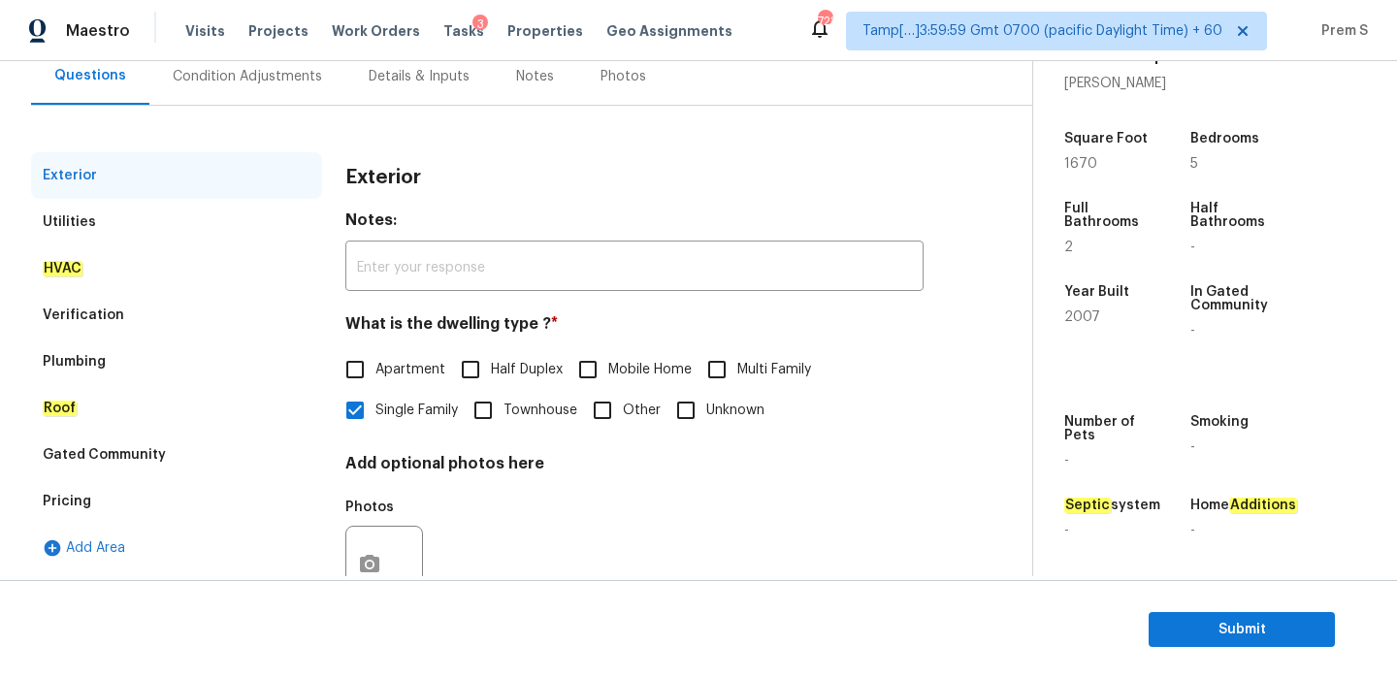
click at [169, 226] on div "Utilities" at bounding box center [176, 222] width 291 height 47
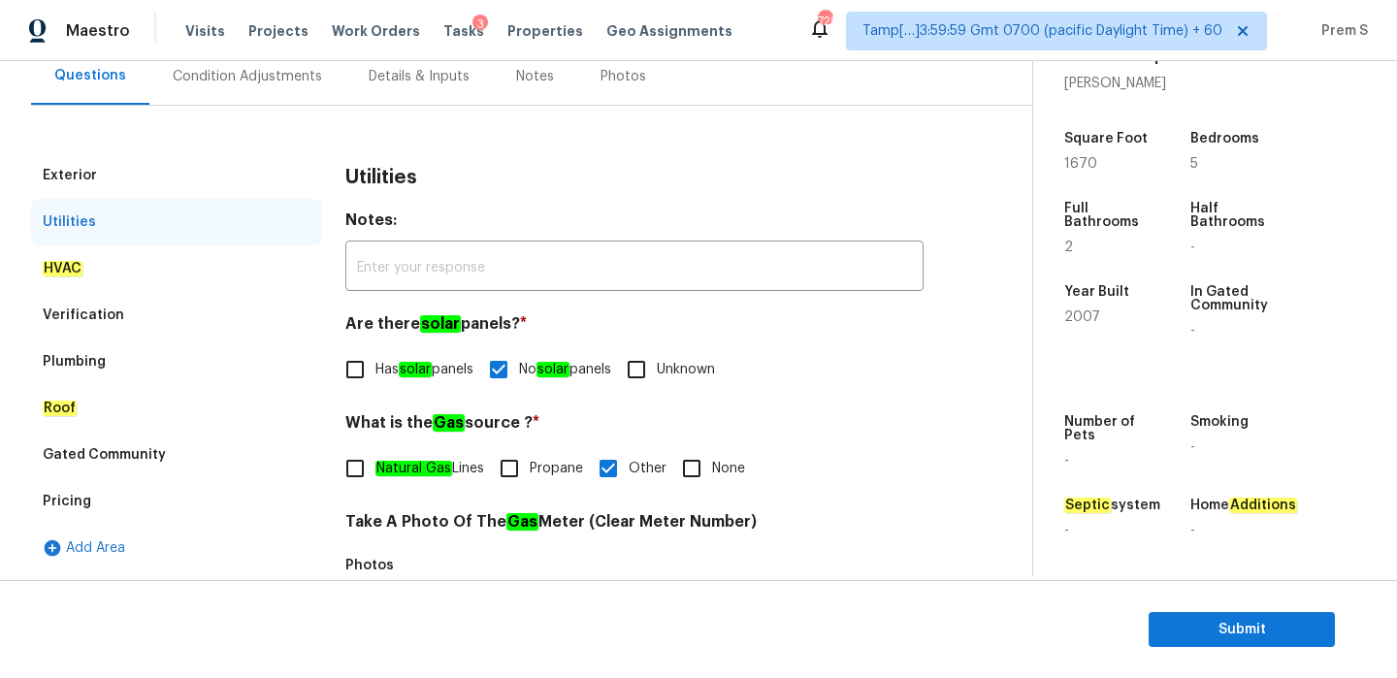
click at [408, 466] on em "Natural Gas" at bounding box center [413, 469] width 77 height 16
click at [375, 466] on input "Natural Gas Lines" at bounding box center [355, 468] width 41 height 41
checkbox input "true"
checkbox input "false"
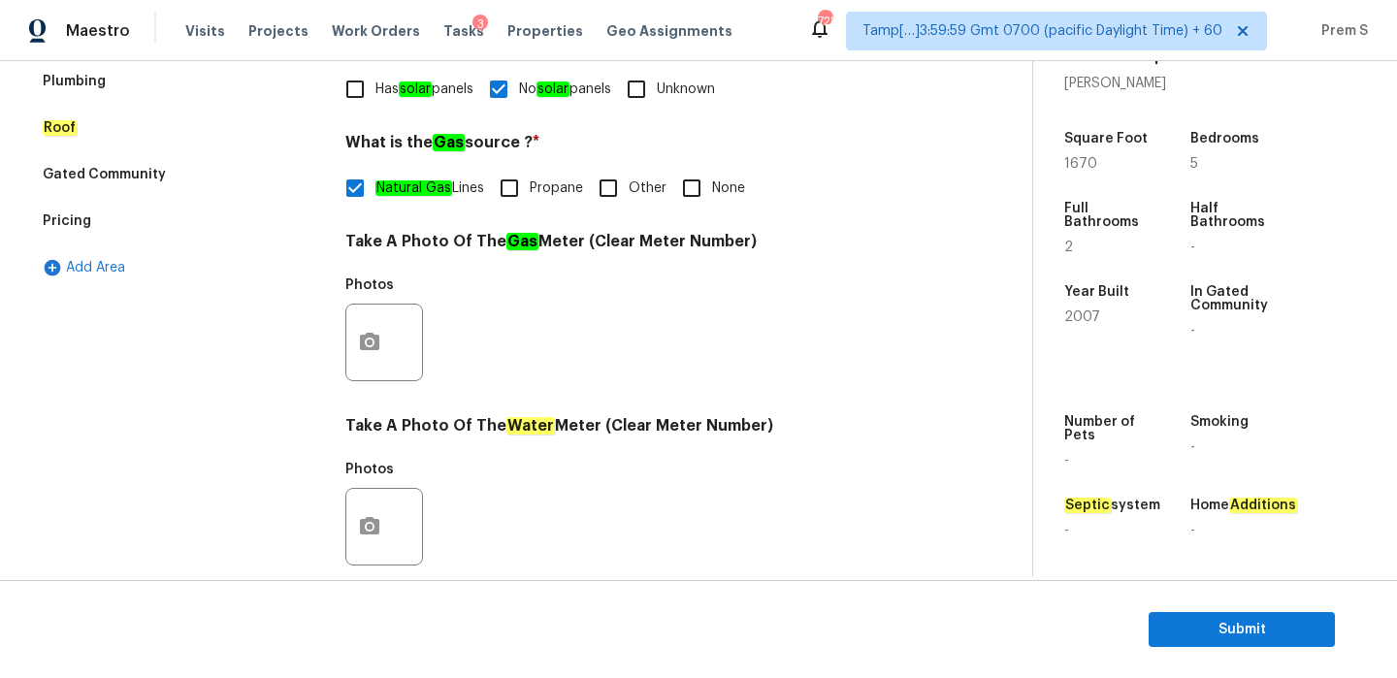
click at [178, 220] on div "Pricing" at bounding box center [176, 221] width 291 height 47
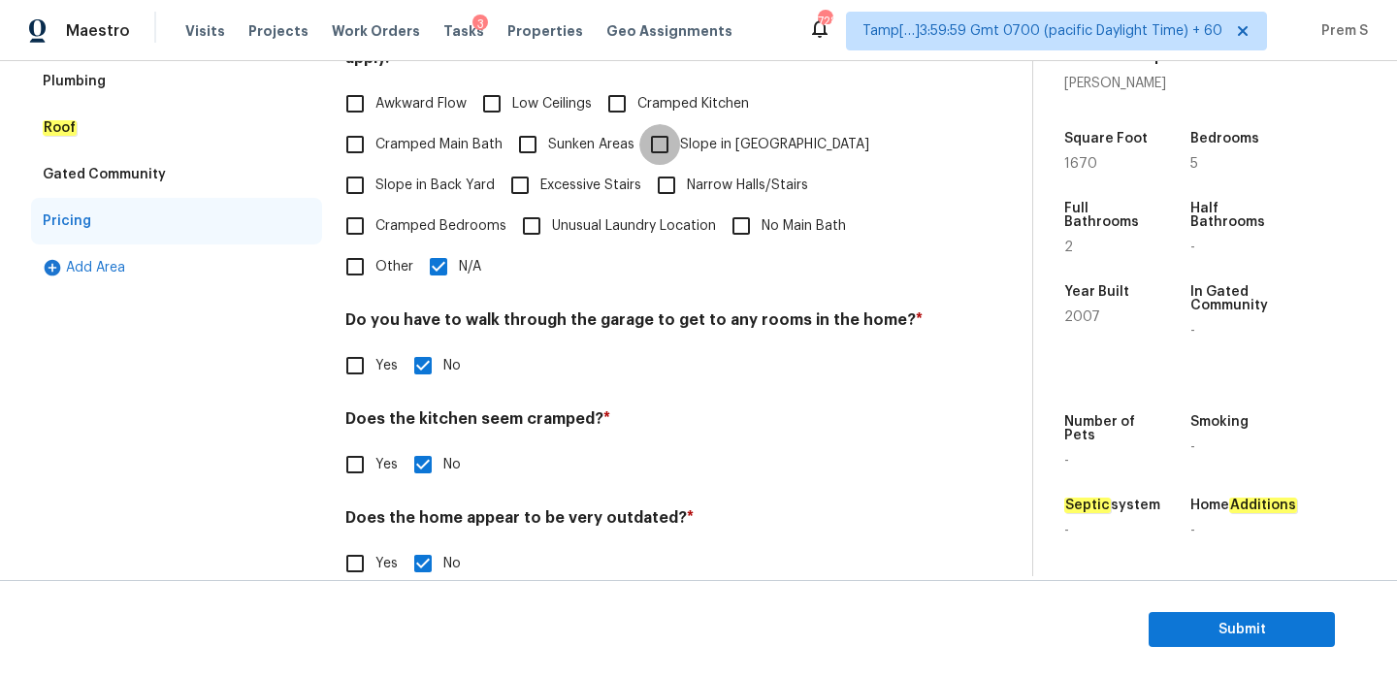
click at [666, 124] on input "Slope in Front Yard" at bounding box center [659, 144] width 41 height 41
checkbox input "true"
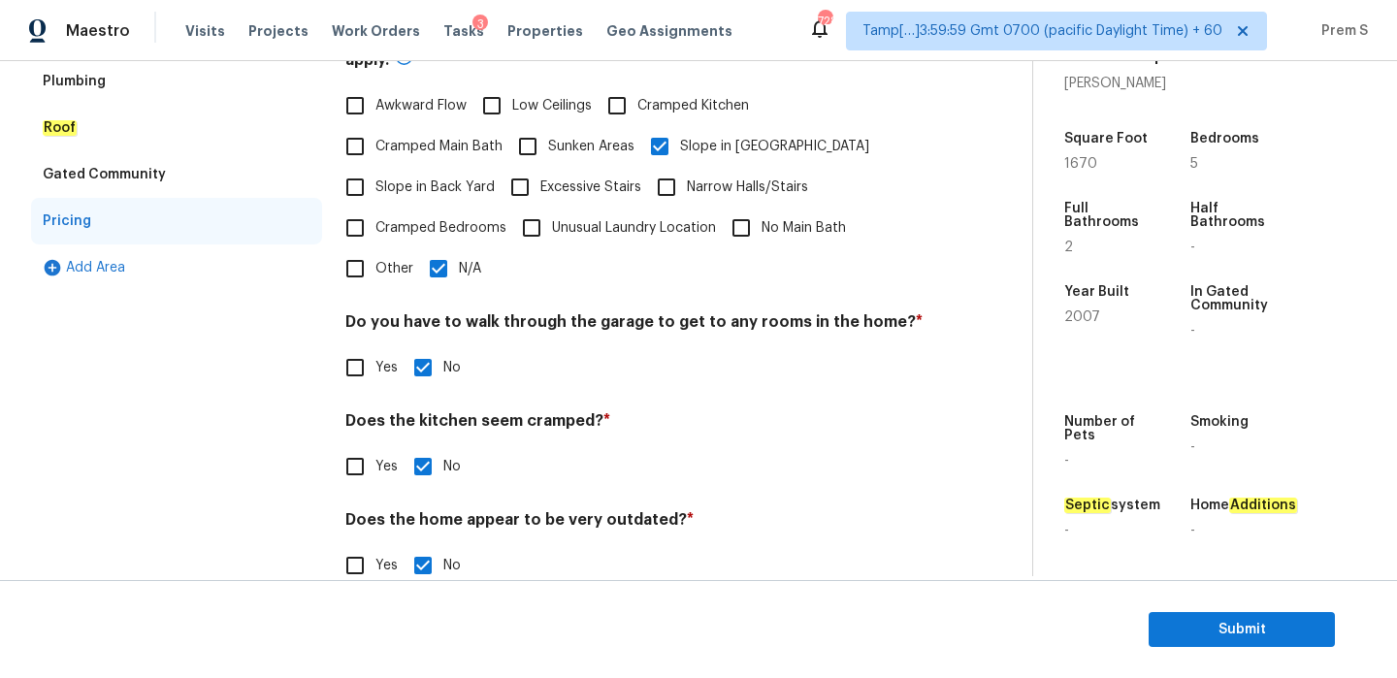
click at [455, 178] on span "Slope in Back Yard" at bounding box center [434, 188] width 119 height 20
click at [375, 172] on input "Slope in Back Yard" at bounding box center [355, 187] width 41 height 41
checkbox input "true"
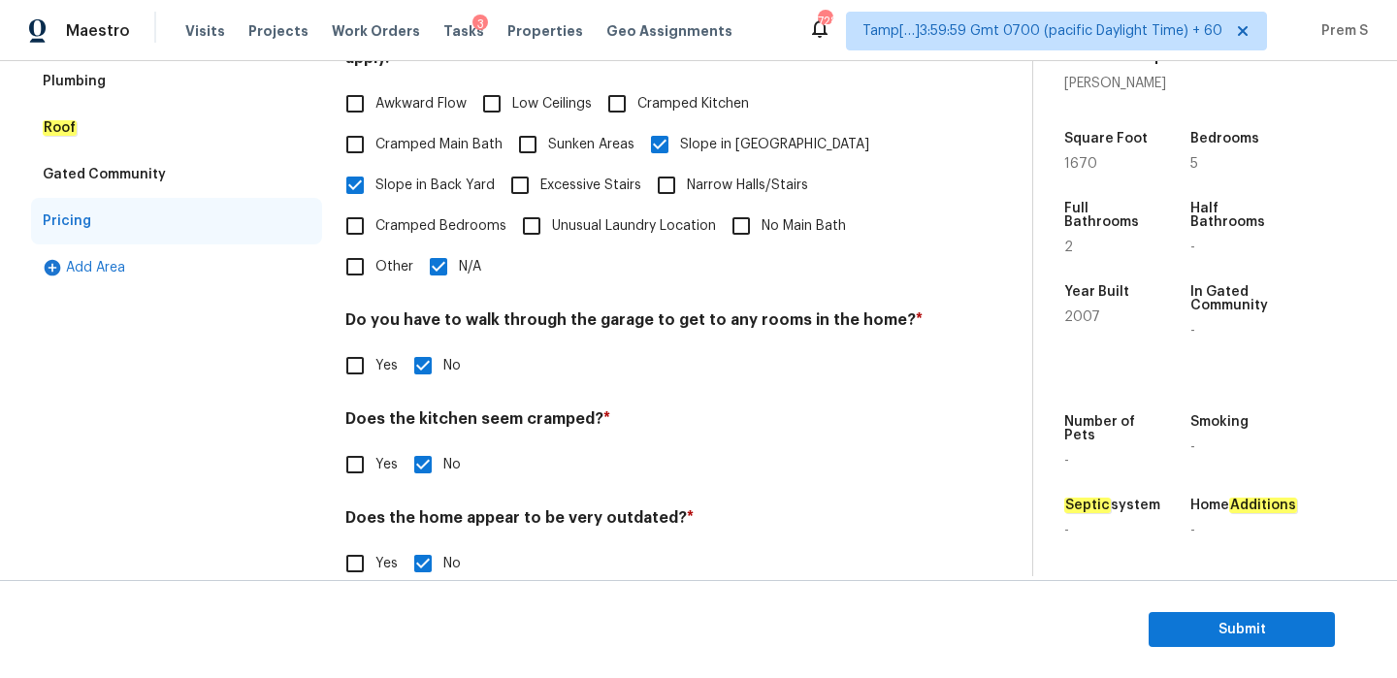
click at [448, 246] on input "N/A" at bounding box center [438, 266] width 41 height 41
checkbox input "false"
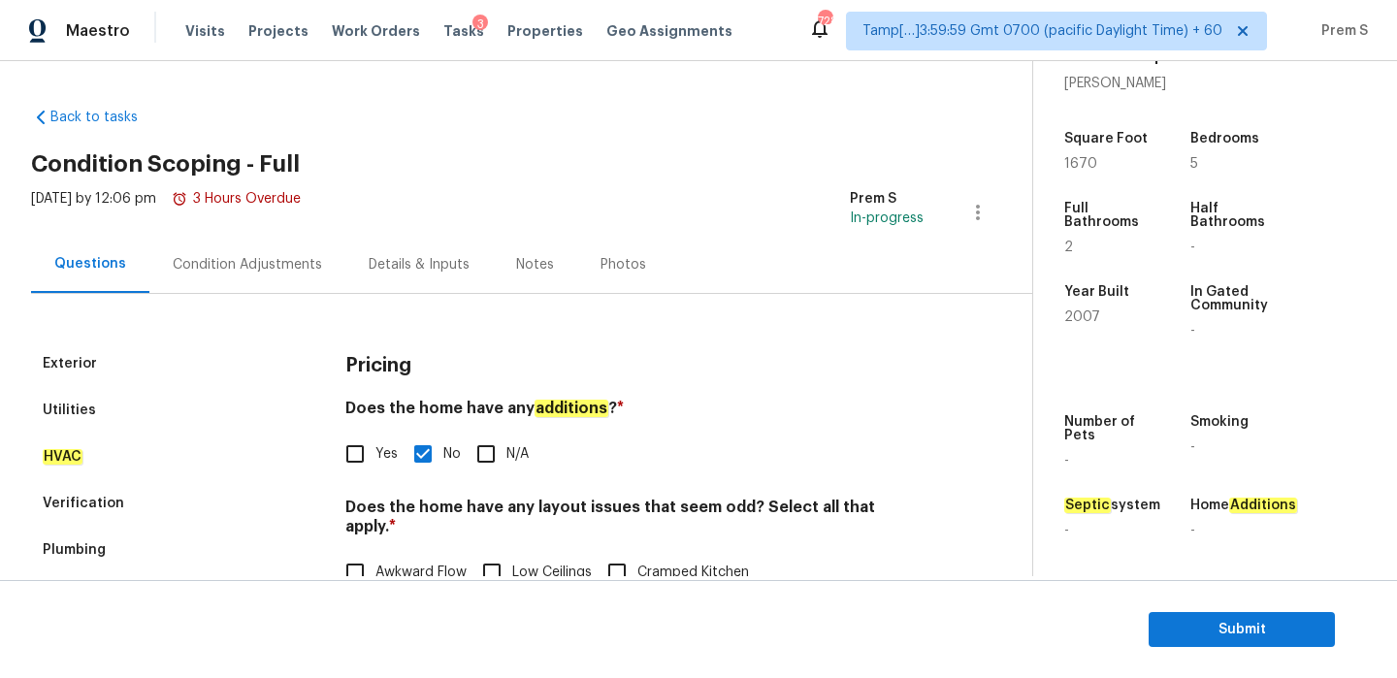
click at [248, 265] on div "Condition Adjustments" at bounding box center [247, 264] width 149 height 19
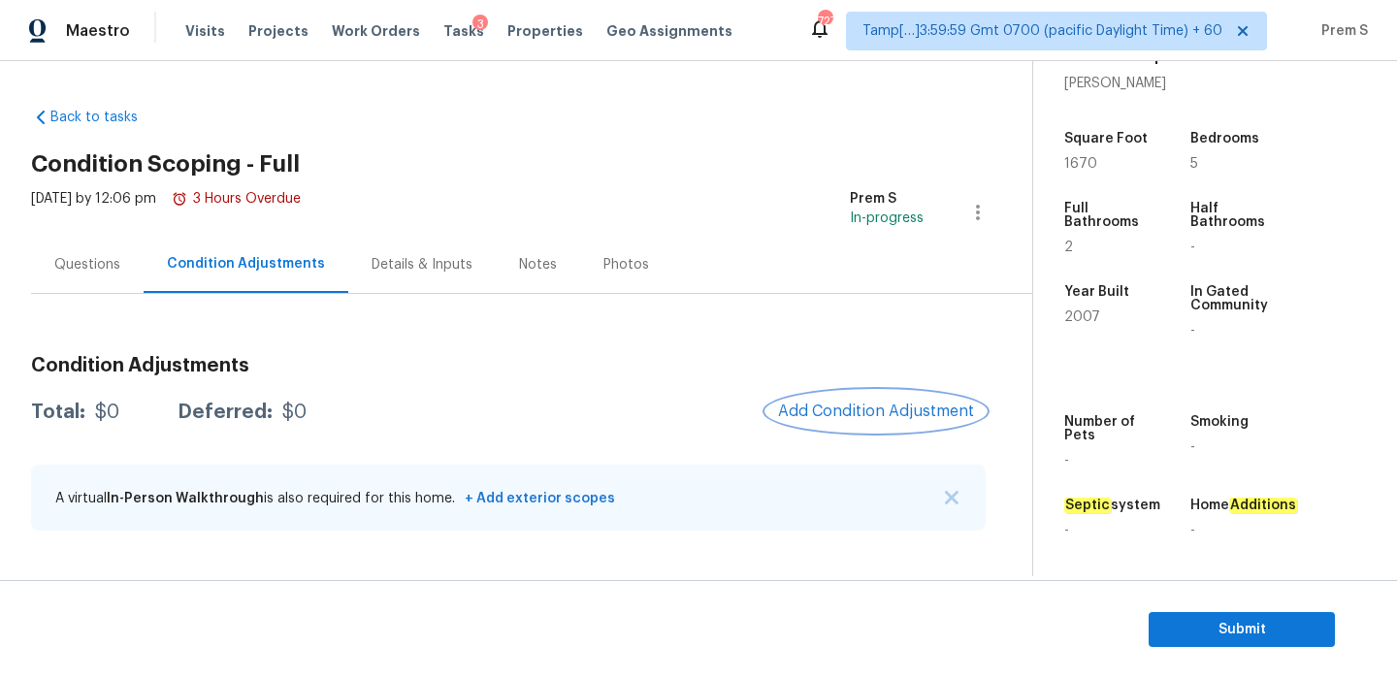
click at [826, 408] on span "Add Condition Adjustment" at bounding box center [876, 411] width 196 height 17
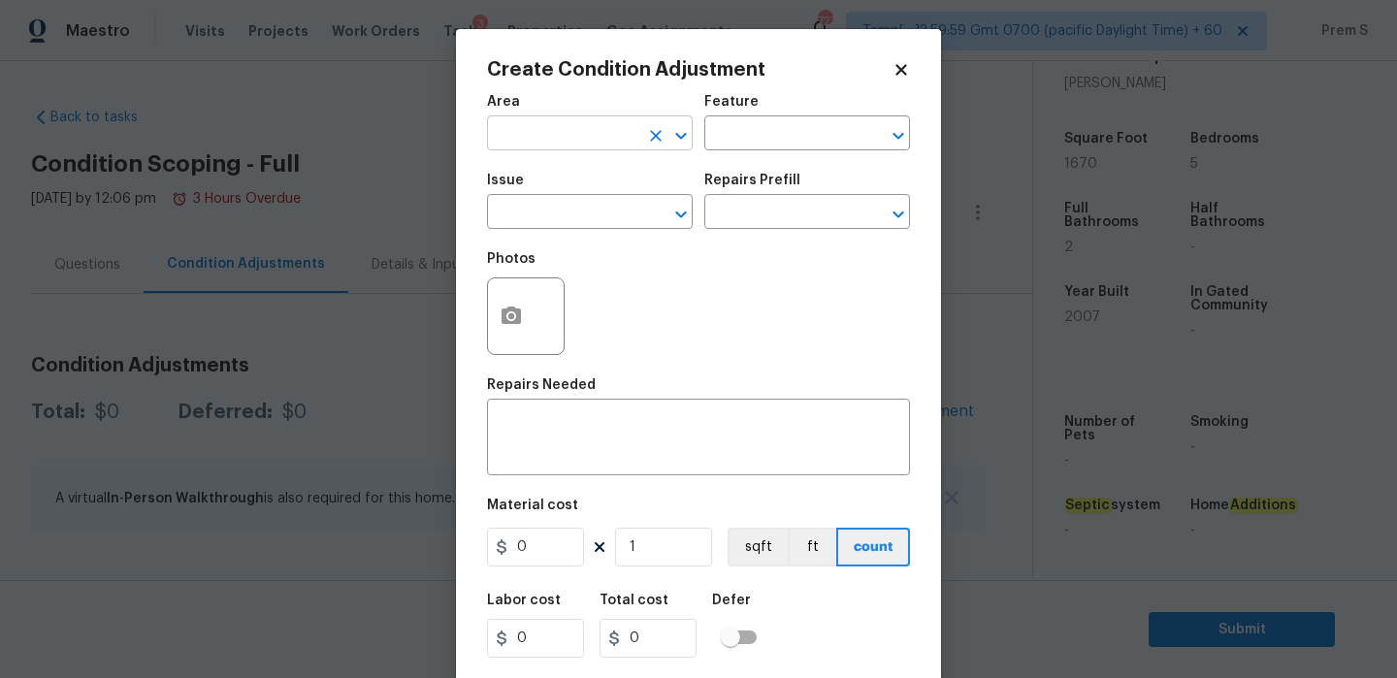
click at [585, 125] on input "text" at bounding box center [562, 135] width 151 height 30
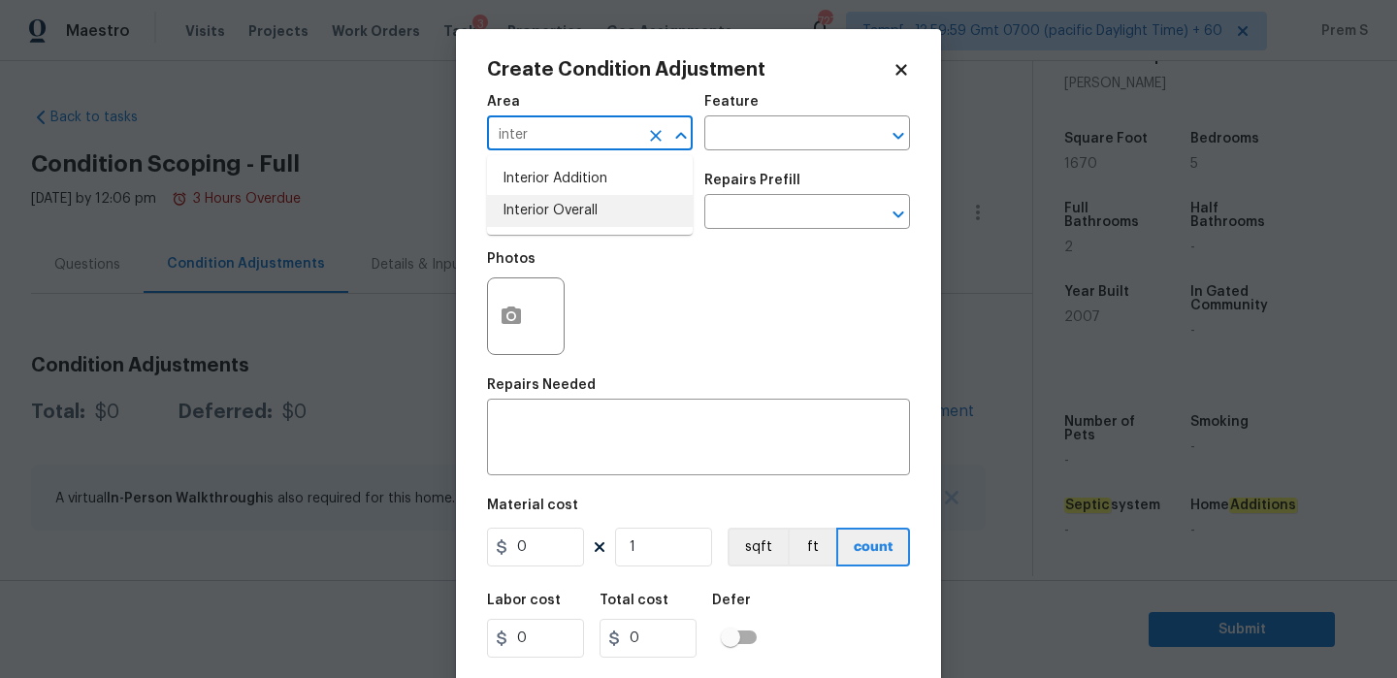
click at [571, 222] on li "Interior Overall" at bounding box center [590, 211] width 206 height 32
type input "Interior Overall"
click at [571, 222] on input "text" at bounding box center [562, 214] width 151 height 30
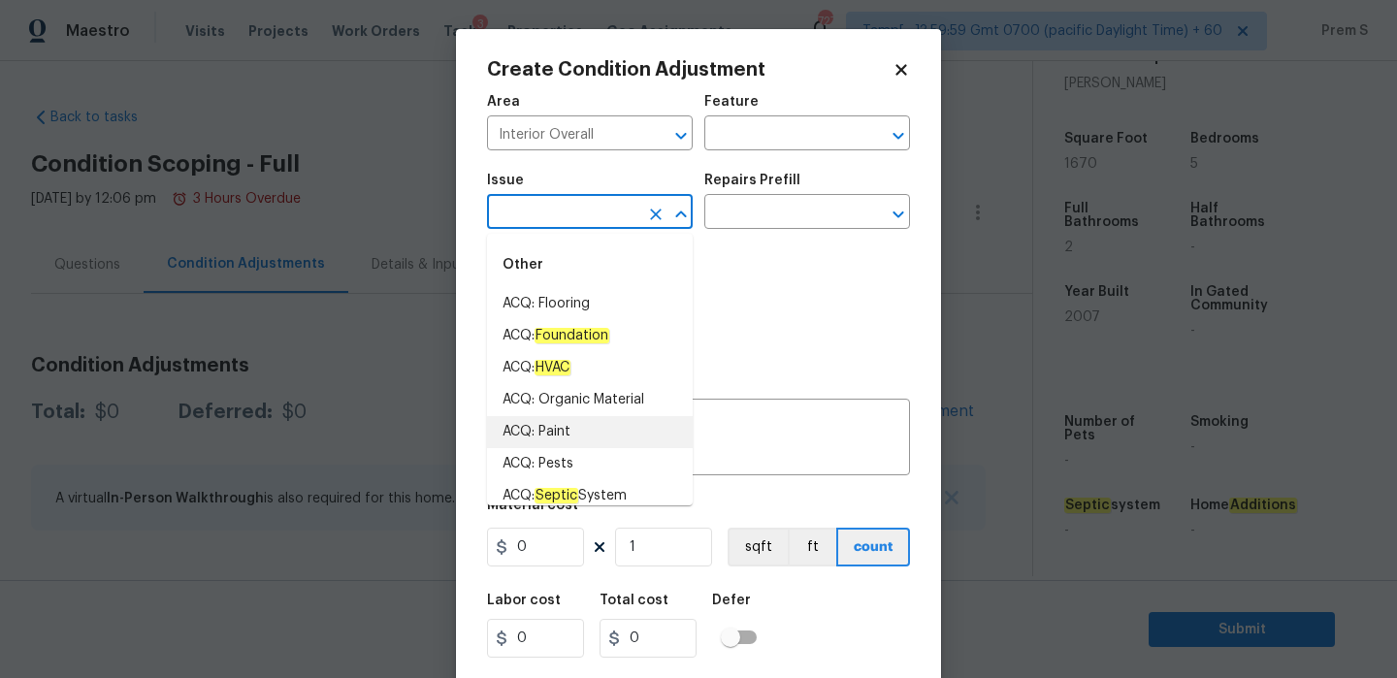
click at [566, 424] on li "ACQ: Paint" at bounding box center [590, 432] width 206 height 32
type input "ACQ: Paint"
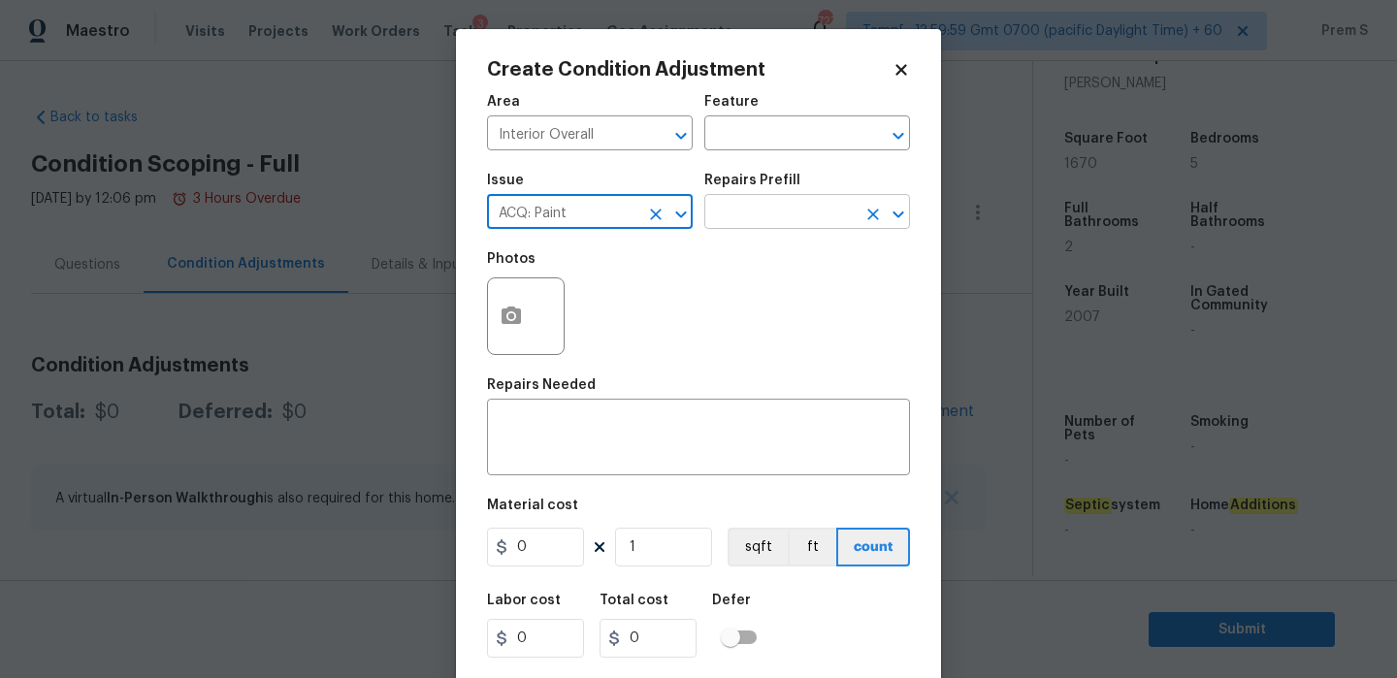
click at [792, 222] on input "text" at bounding box center [779, 214] width 151 height 30
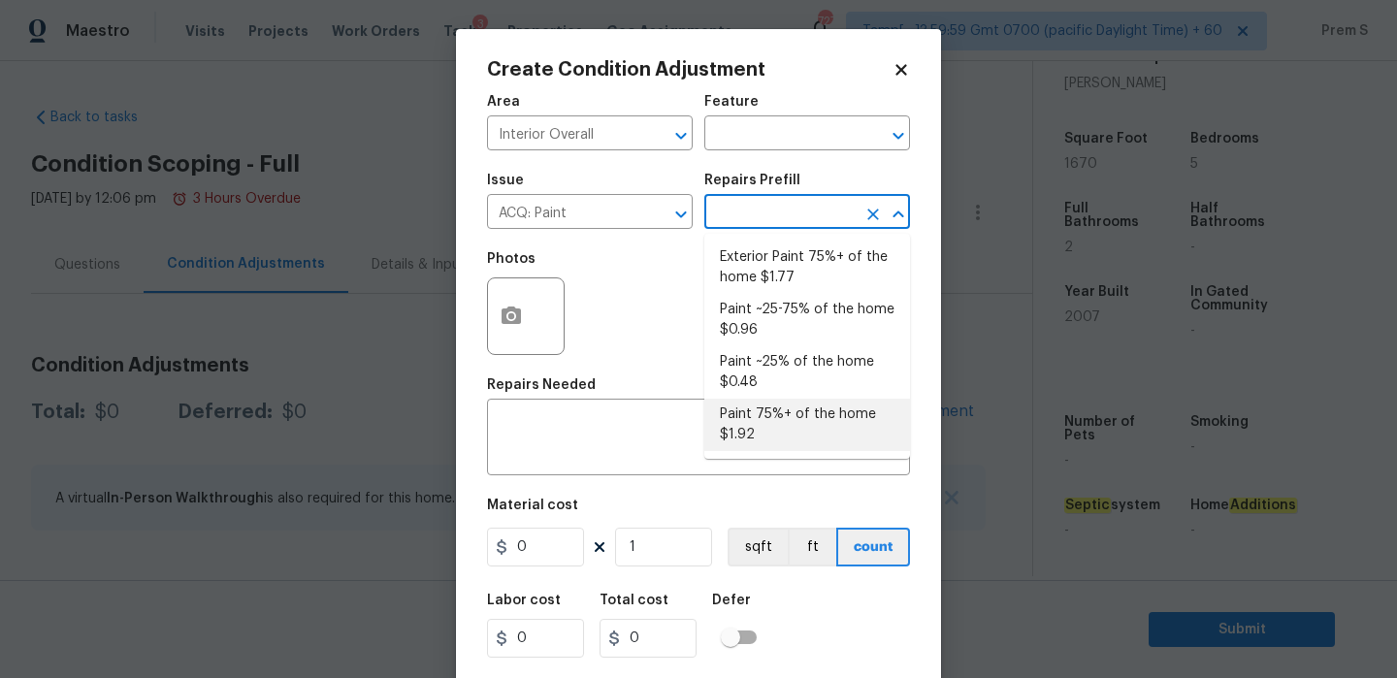
click at [757, 442] on li "Paint 75%+ of the home $1.92" at bounding box center [807, 425] width 206 height 52
type input "Acquisition"
type textarea "Acquisition Scope: 75%+ of the home will likely require interior paint"
type input "1.92"
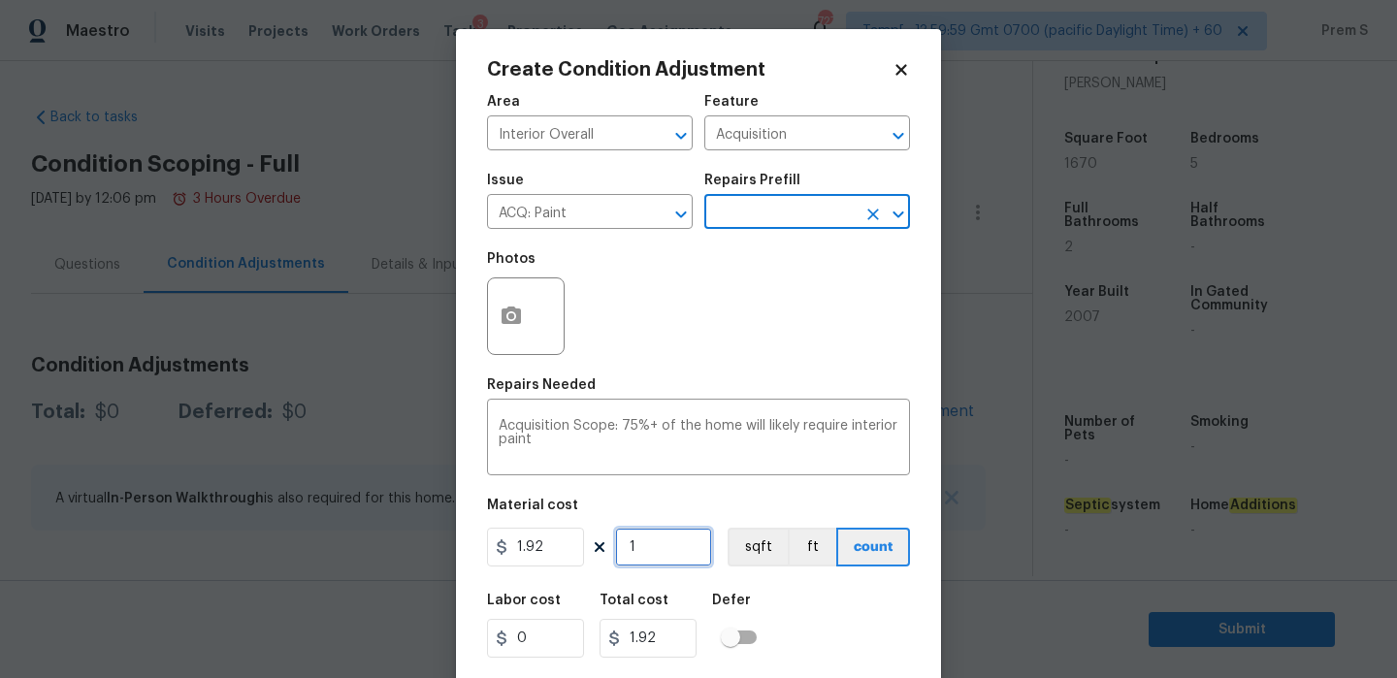
click at [651, 548] on input "1" at bounding box center [663, 547] width 97 height 39
type input "16"
type input "30.72"
type input "167"
type input "320.64"
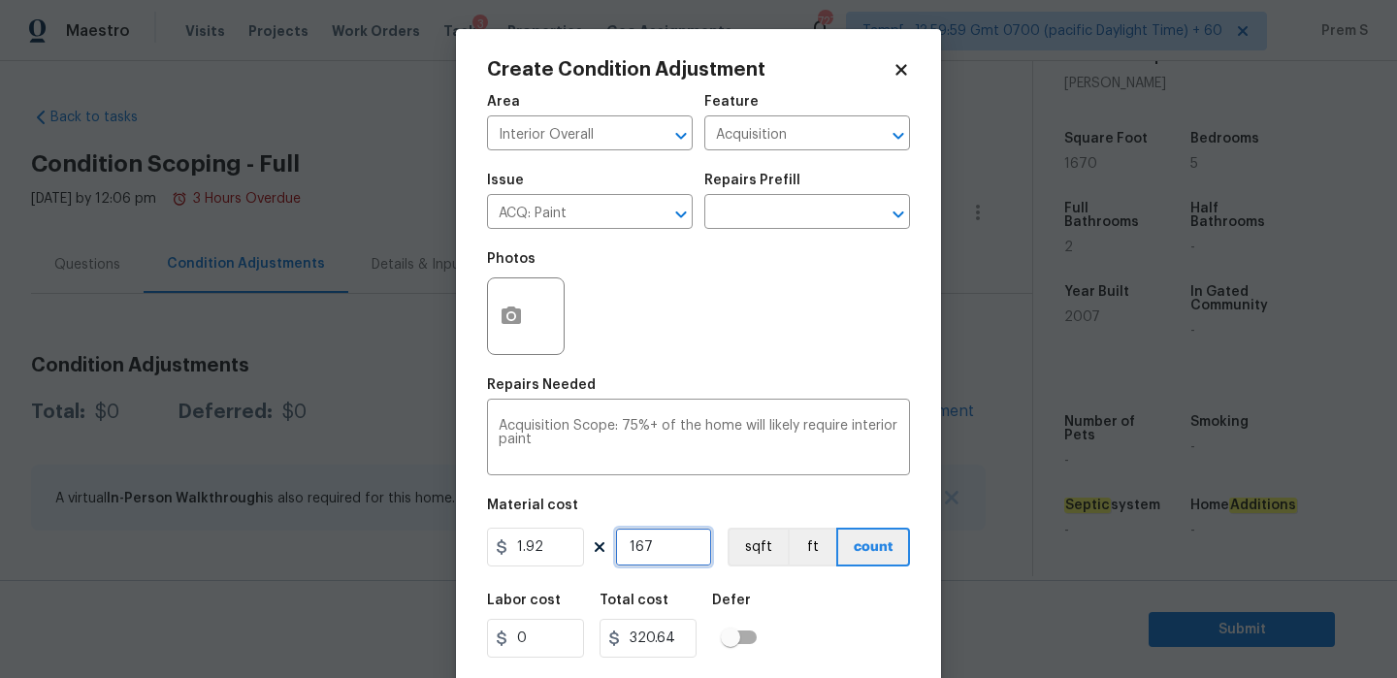
type input "1670"
type input "3206.4"
type input "1670"
click at [837, 611] on div "Labor cost 0 Total cost 3206.4 Defer" at bounding box center [698, 625] width 423 height 87
click at [503, 314] on icon "button" at bounding box center [511, 315] width 19 height 17
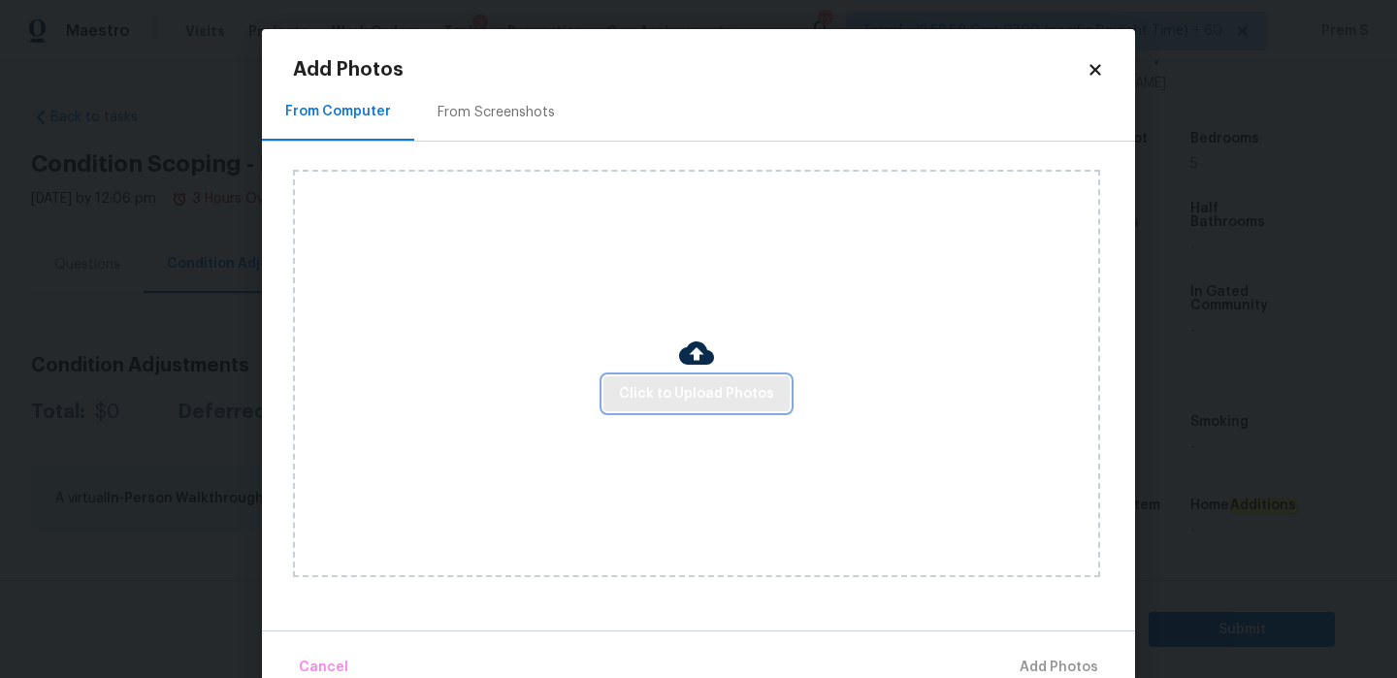
click at [679, 405] on span "Click to Upload Photos" at bounding box center [696, 394] width 155 height 24
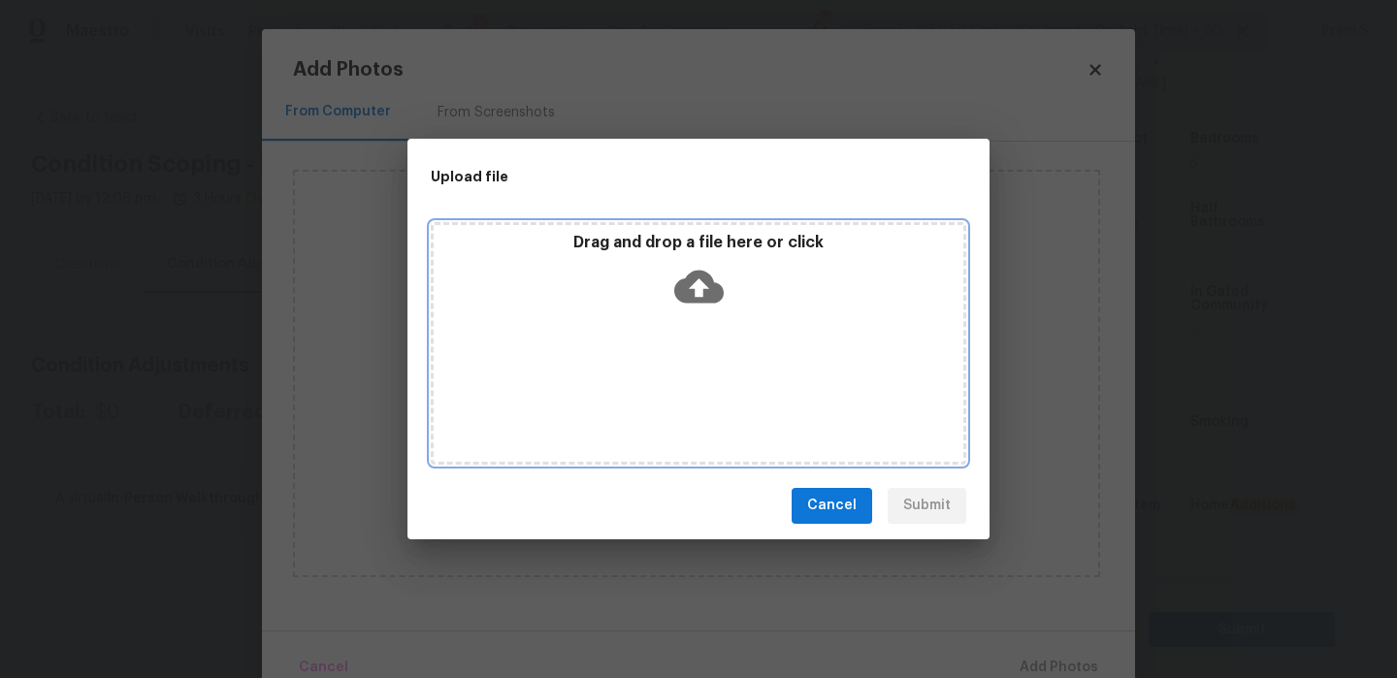
click at [706, 289] on icon at bounding box center [698, 286] width 49 height 33
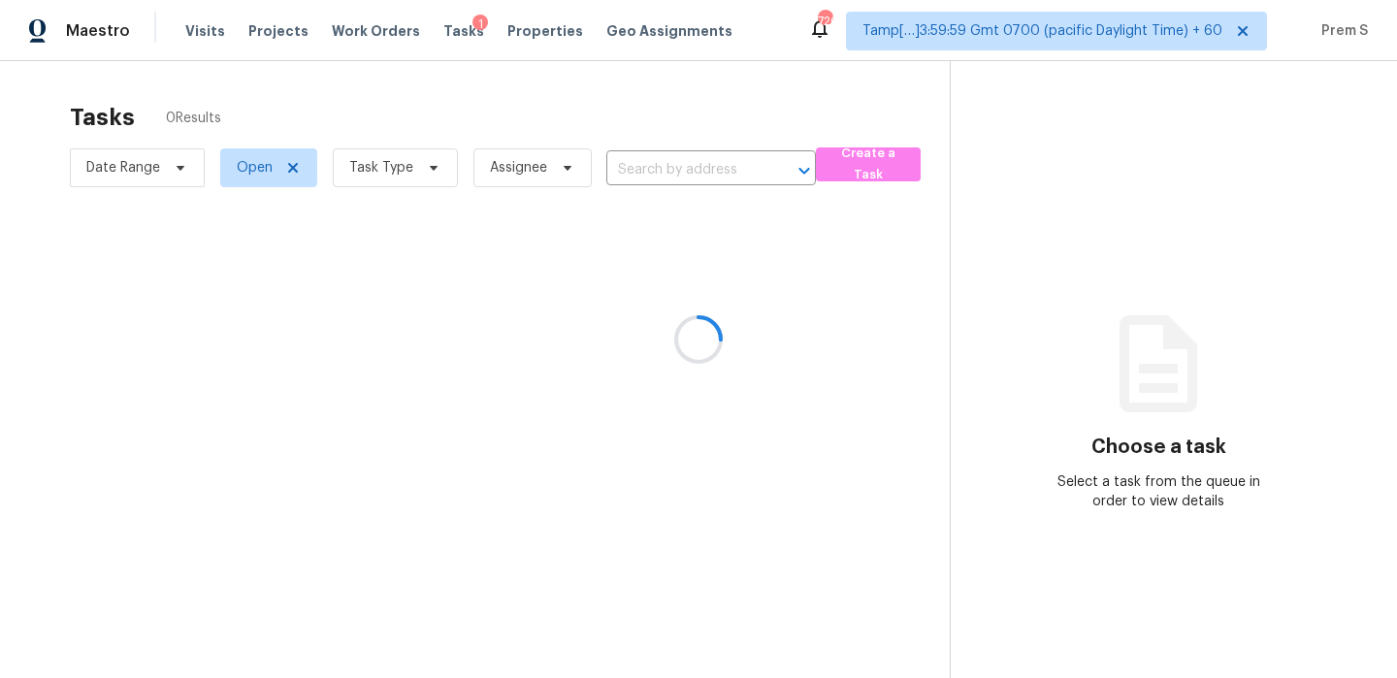
click at [532, 182] on div at bounding box center [698, 339] width 1397 height 678
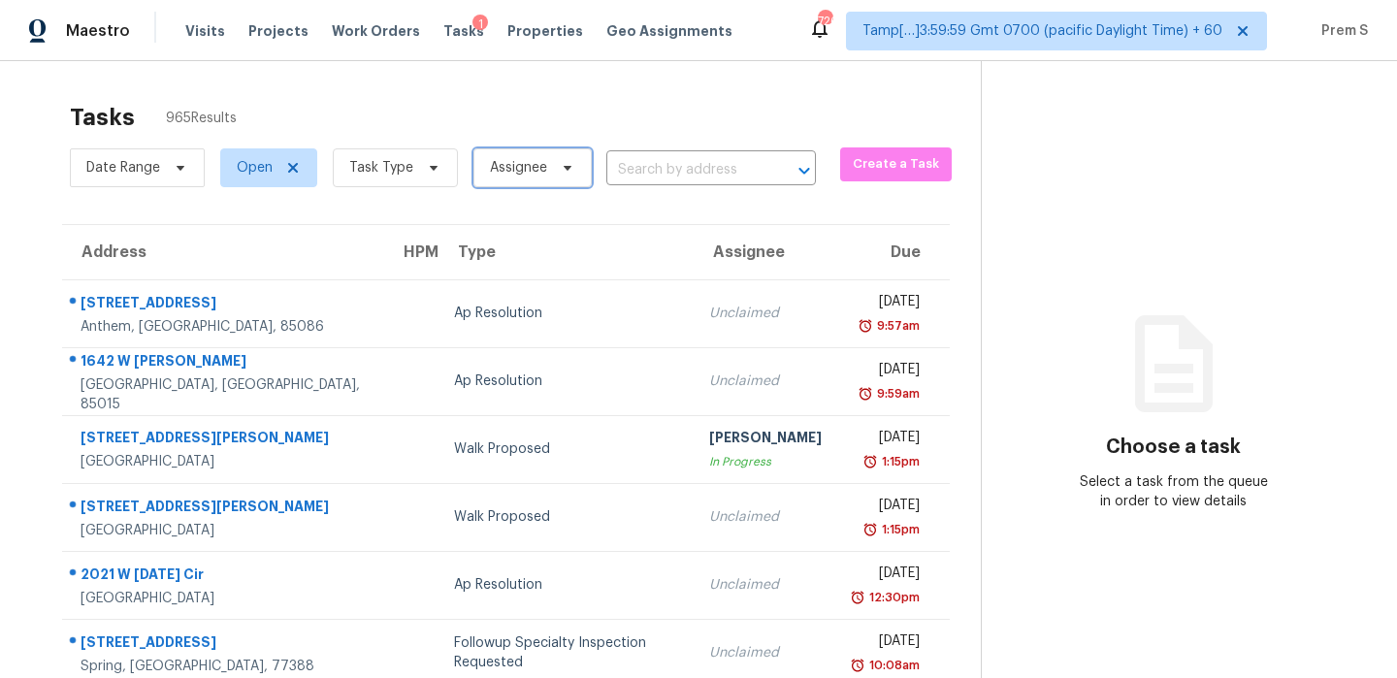
click at [537, 165] on span "Assignee" at bounding box center [518, 167] width 57 height 19
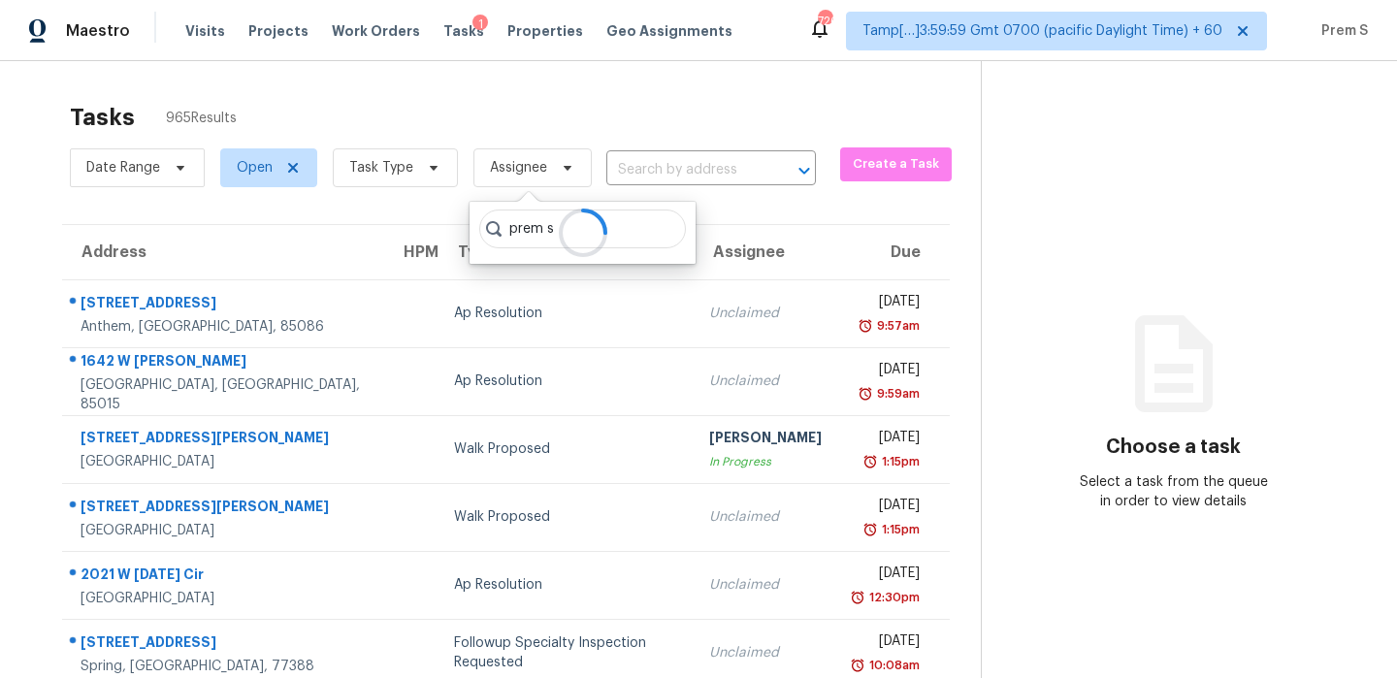
type input "prem s"
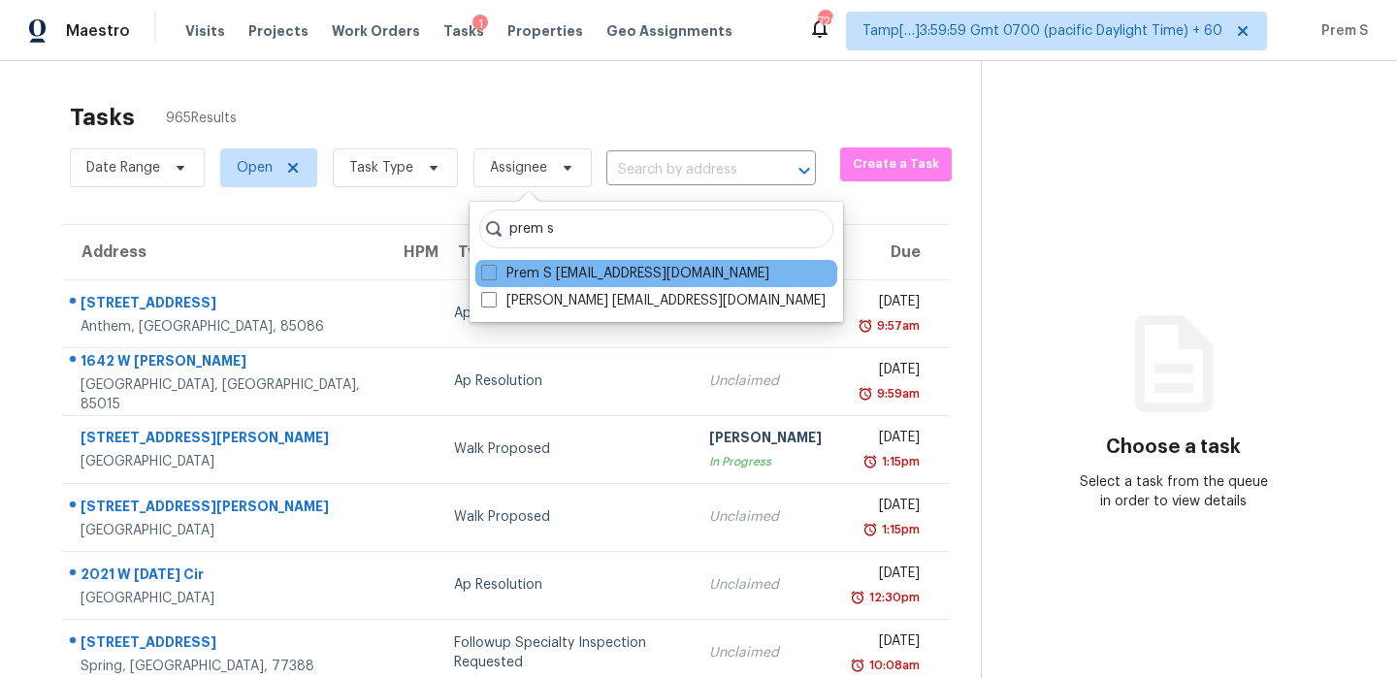
click at [609, 284] on div "Prem S [EMAIL_ADDRESS][DOMAIN_NAME]" at bounding box center [656, 273] width 362 height 27
click at [617, 279] on label "Prem S [EMAIL_ADDRESS][DOMAIN_NAME]" at bounding box center [625, 273] width 288 height 19
click at [494, 277] on input "Prem S [EMAIL_ADDRESS][DOMAIN_NAME]" at bounding box center [487, 270] width 13 height 13
checkbox input "true"
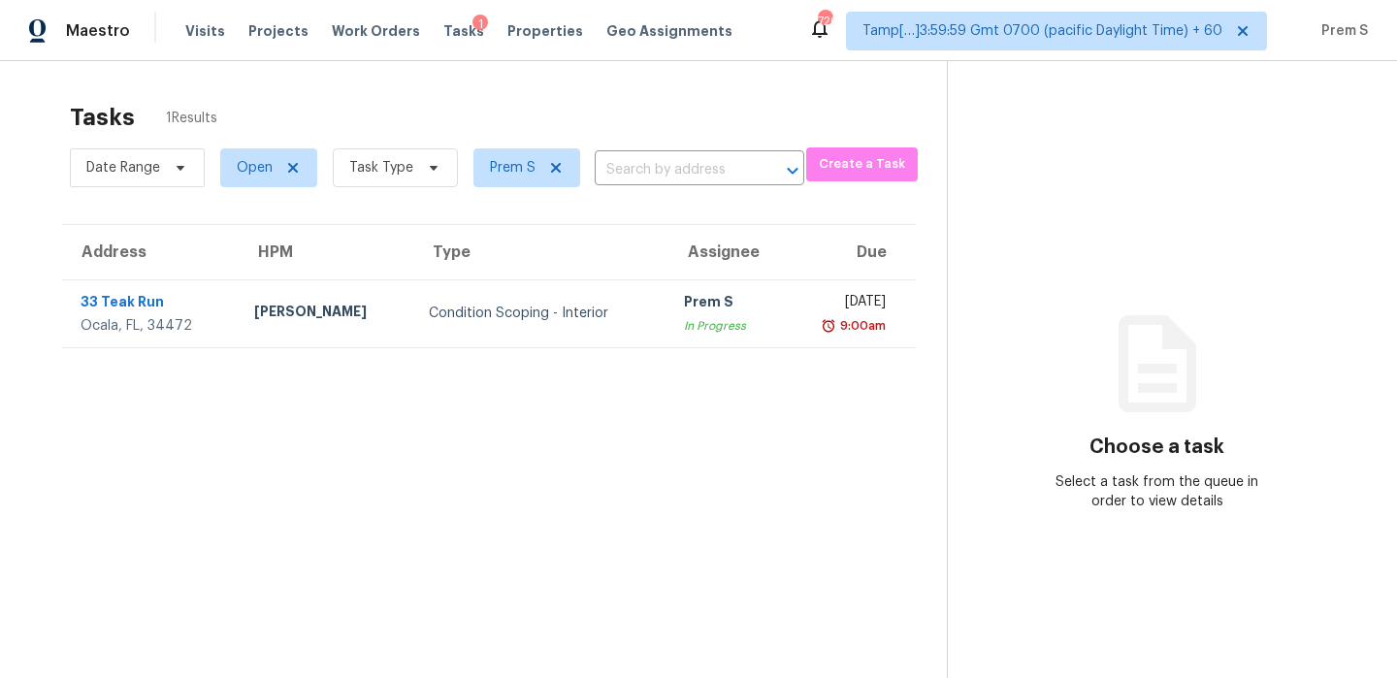
click at [684, 327] on div "In Progress" at bounding box center [725, 325] width 82 height 19
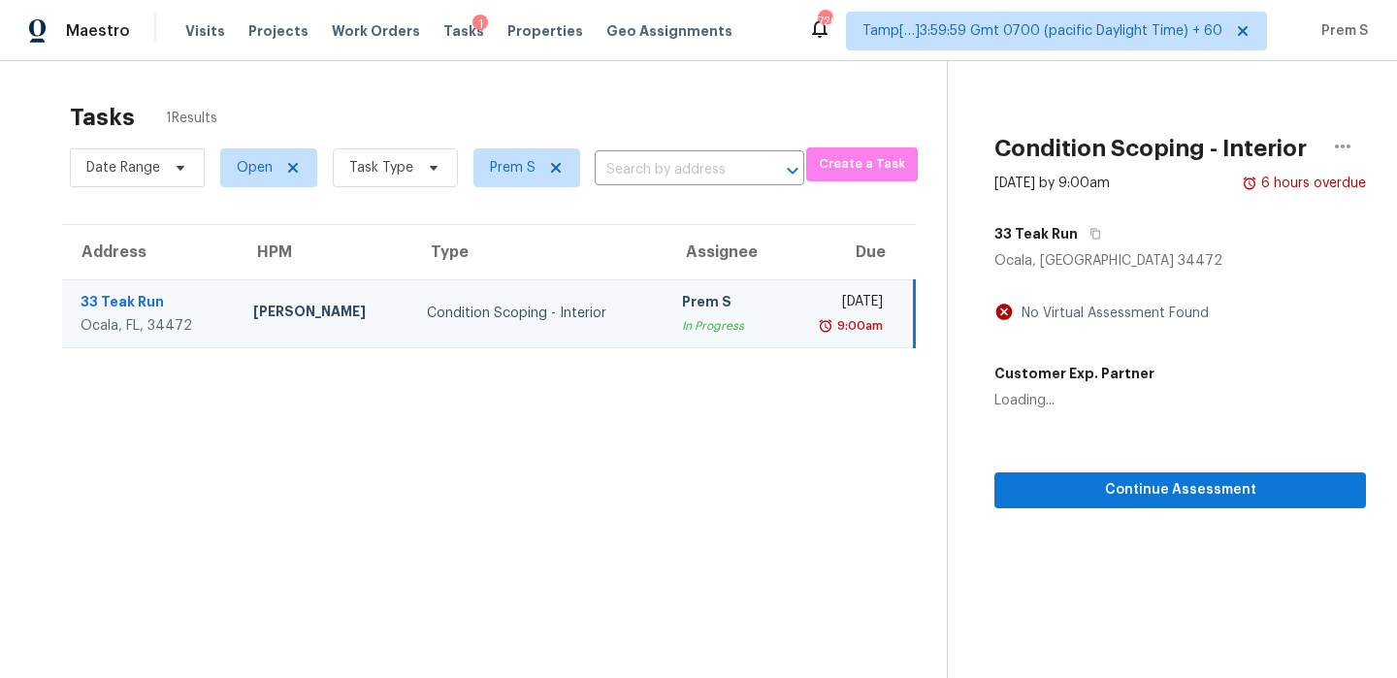
scroll to position [61, 0]
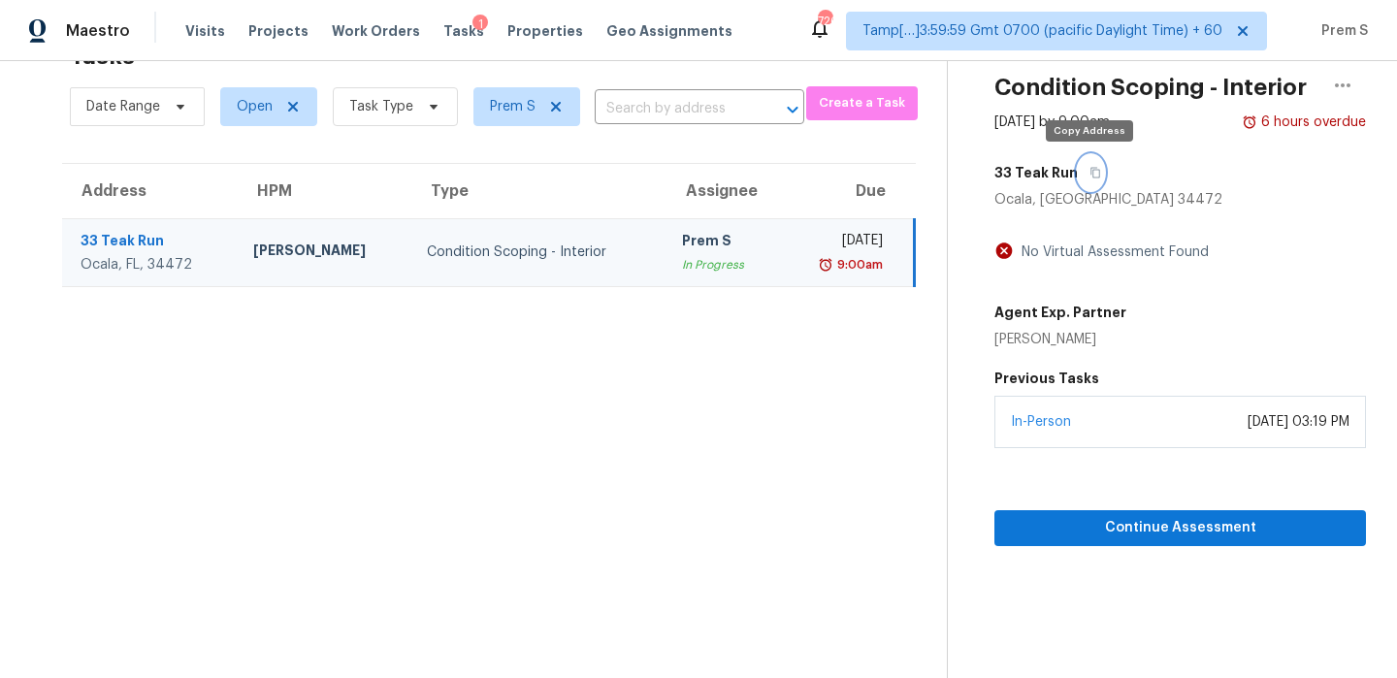
click at [1090, 172] on icon "button" at bounding box center [1096, 173] width 12 height 12
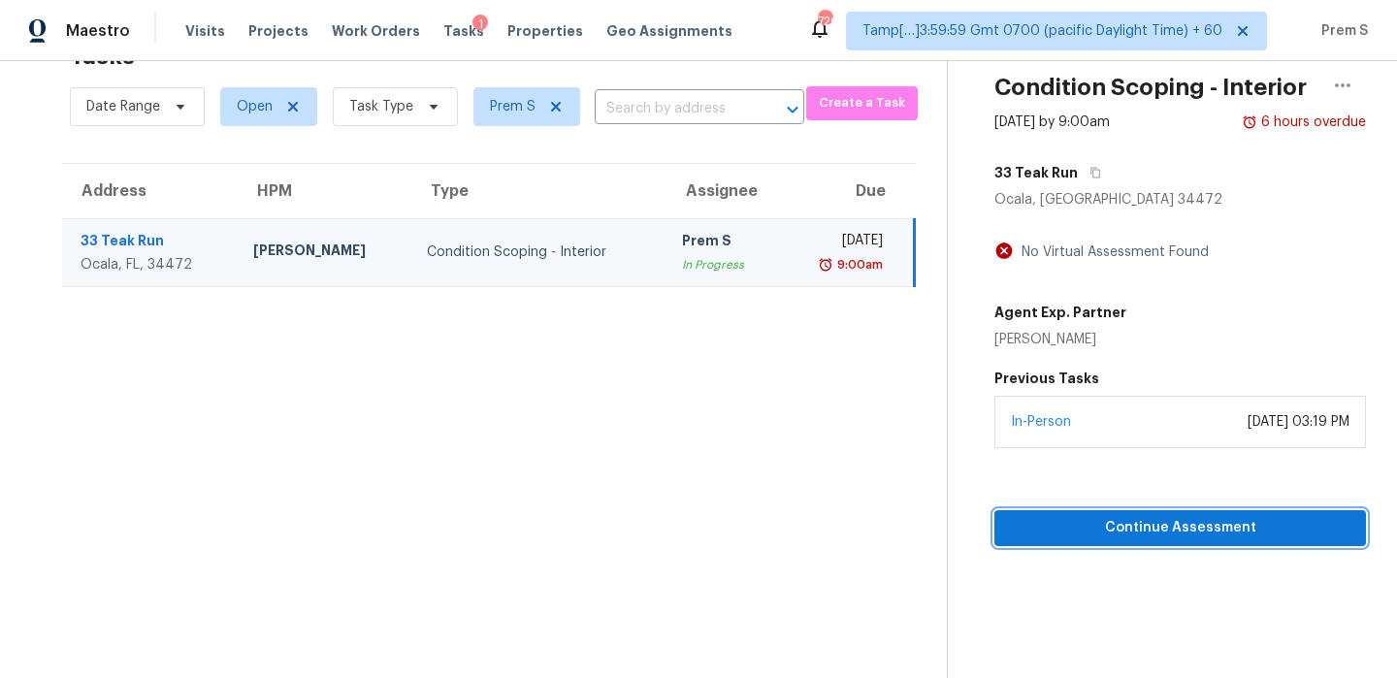
click at [1155, 523] on span "Continue Assessment" at bounding box center [1180, 528] width 341 height 24
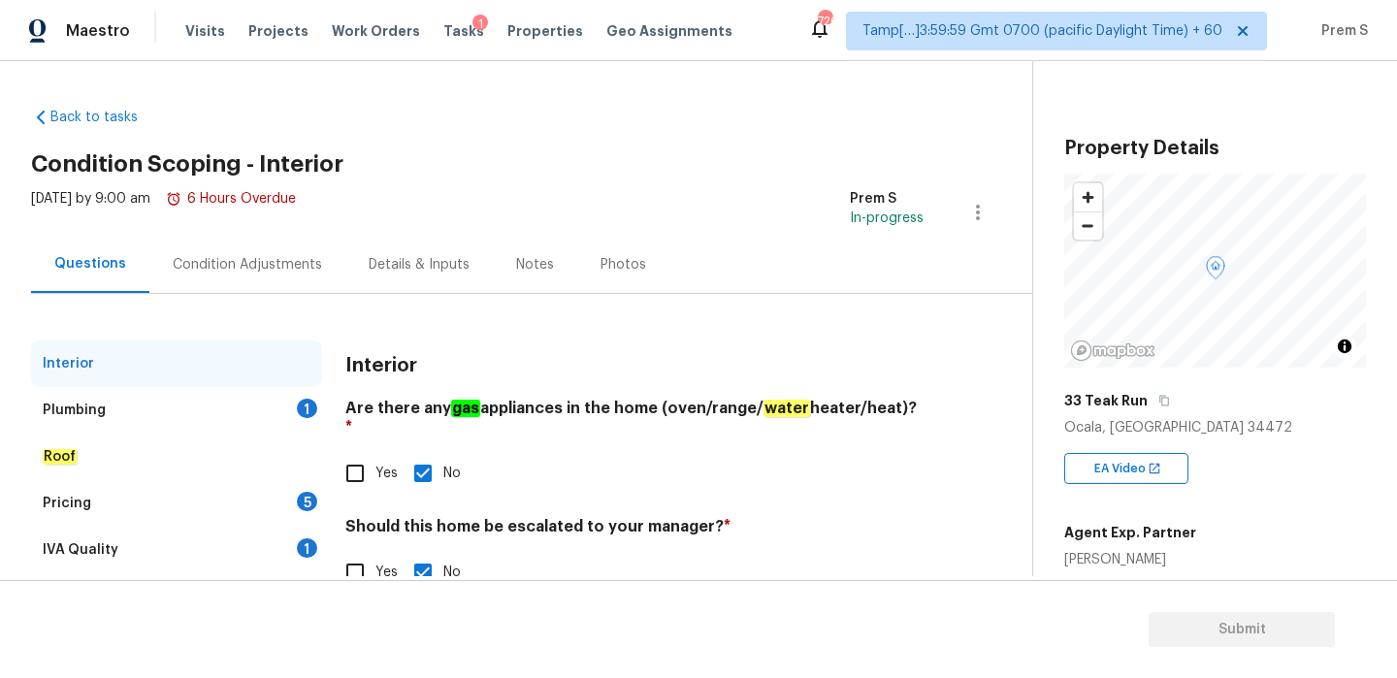
click at [361, 462] on input "Yes" at bounding box center [355, 473] width 41 height 41
checkbox input "true"
checkbox input "false"
click at [279, 418] on div "Plumbing 1" at bounding box center [176, 410] width 291 height 47
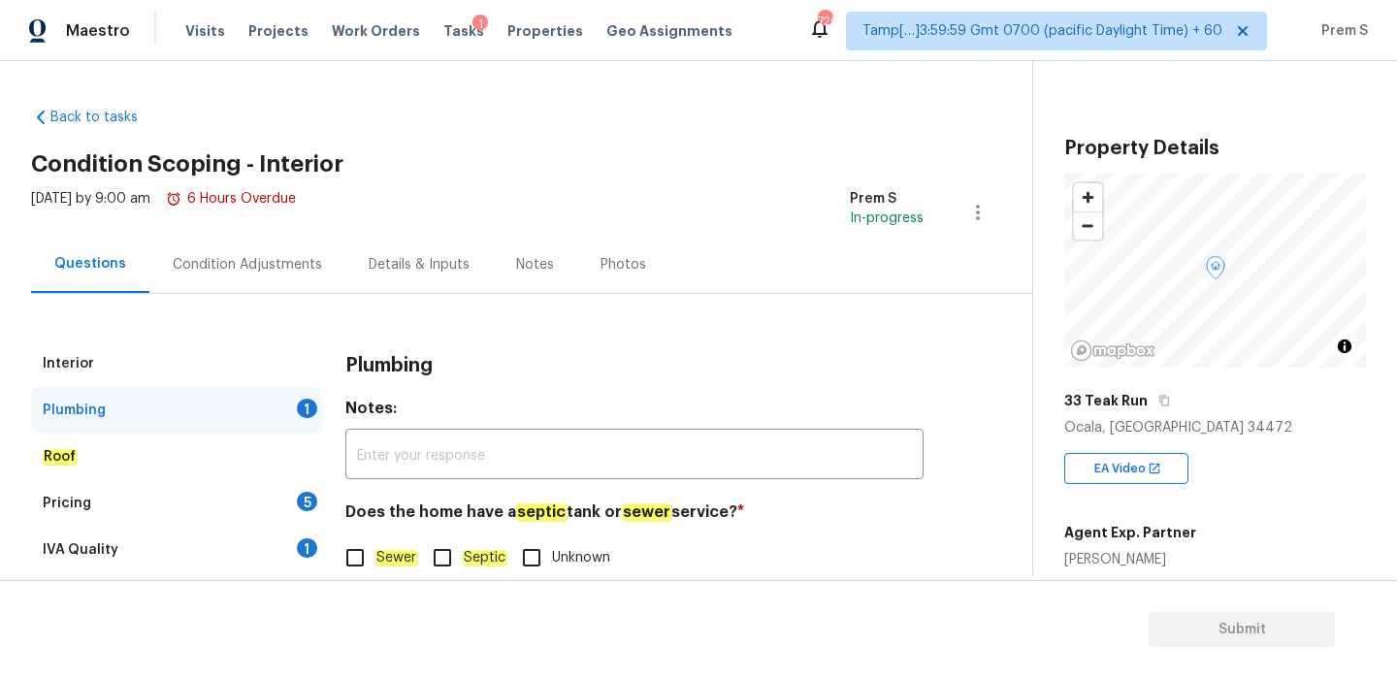
scroll to position [49, 0]
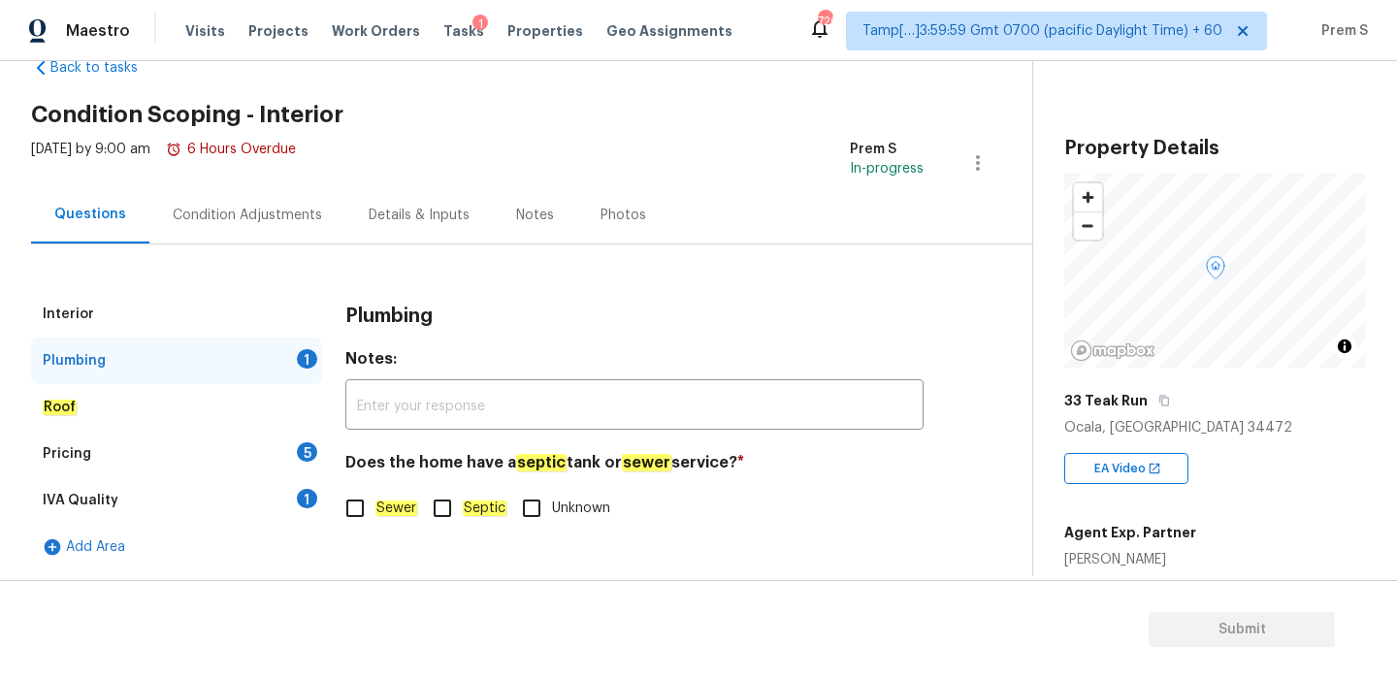
click at [409, 511] on em "Sewer" at bounding box center [396, 509] width 42 height 16
click at [375, 511] on input "Sewer" at bounding box center [355, 508] width 41 height 41
checkbox input "true"
click at [321, 460] on div "Pricing 5" at bounding box center [176, 454] width 291 height 47
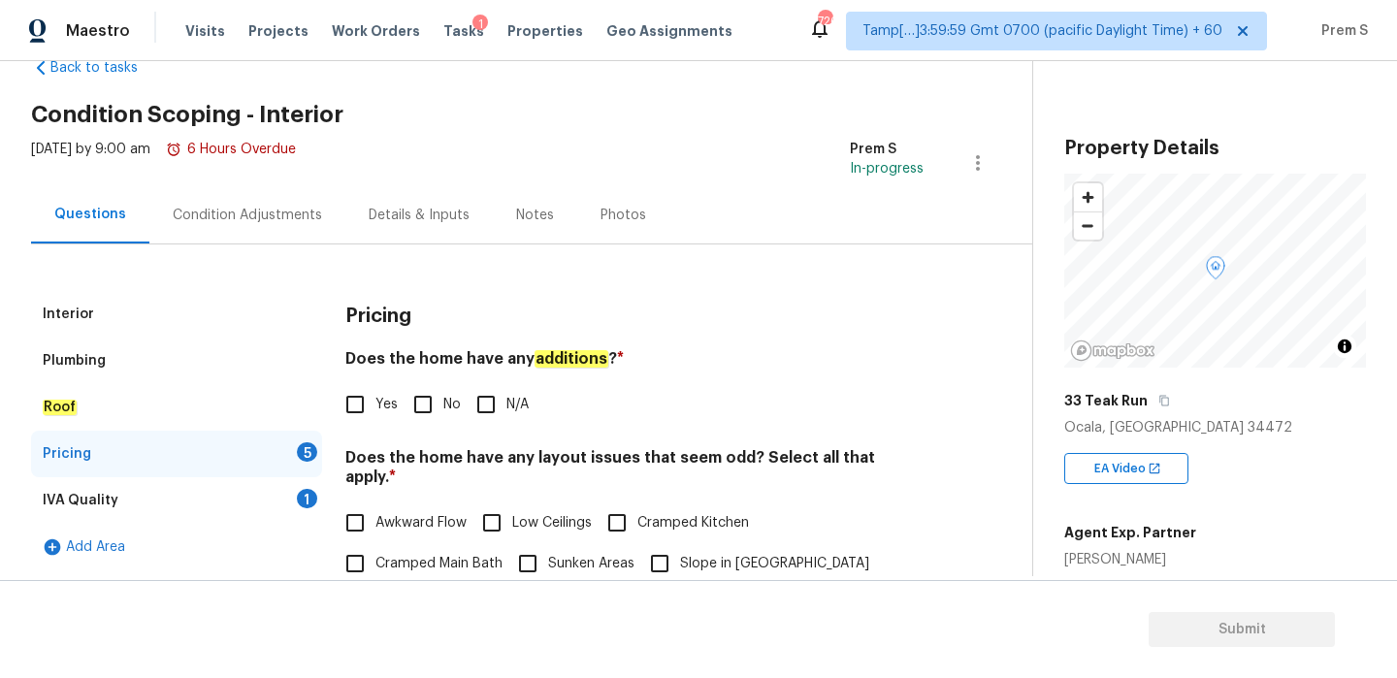
click at [435, 421] on input "No" at bounding box center [423, 404] width 41 height 41
checkbox input "true"
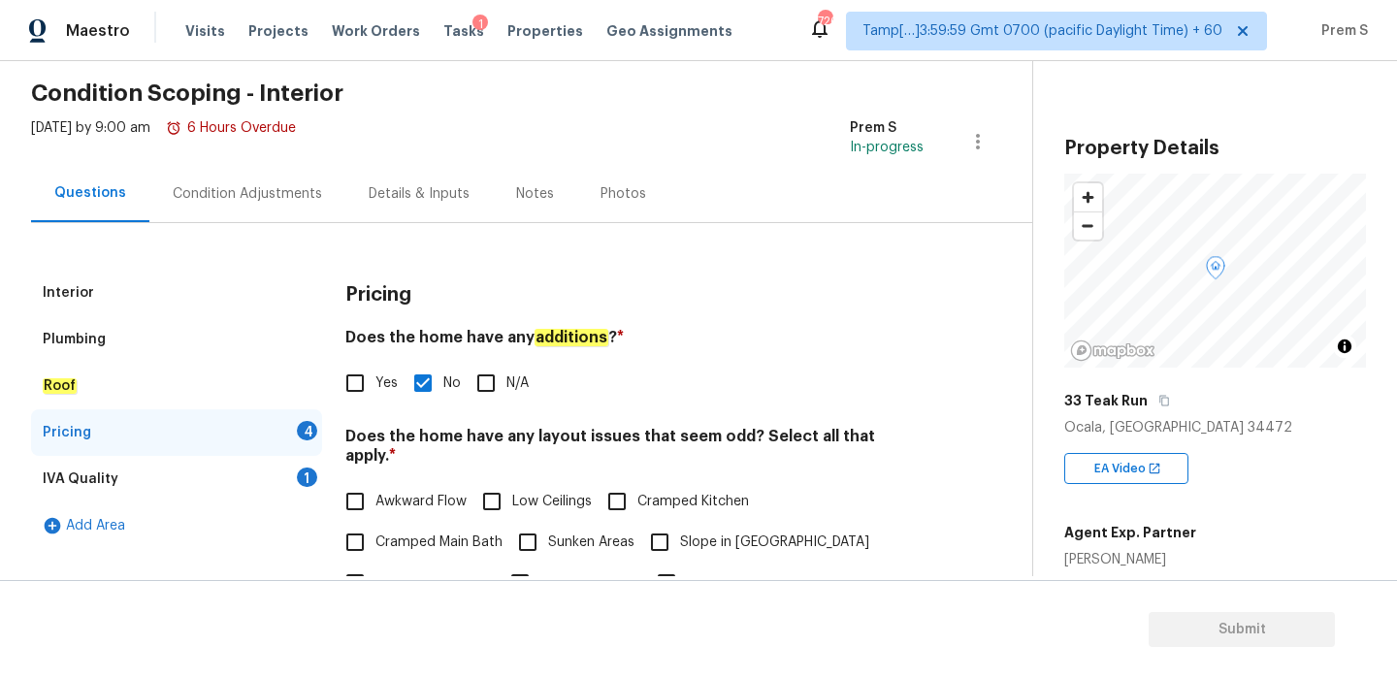
click at [354, 374] on input "Yes" at bounding box center [355, 383] width 41 height 41
checkbox input "true"
checkbox input "false"
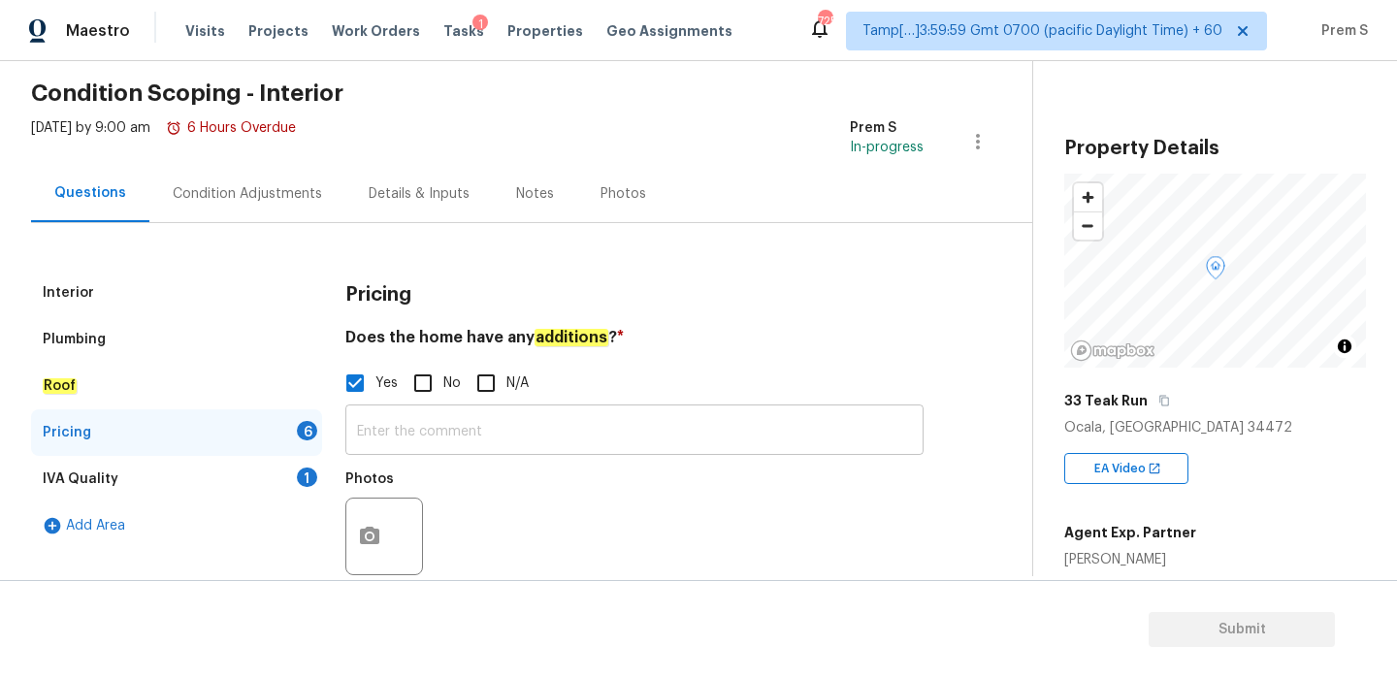
click at [678, 435] on input "text" at bounding box center [634, 432] width 578 height 46
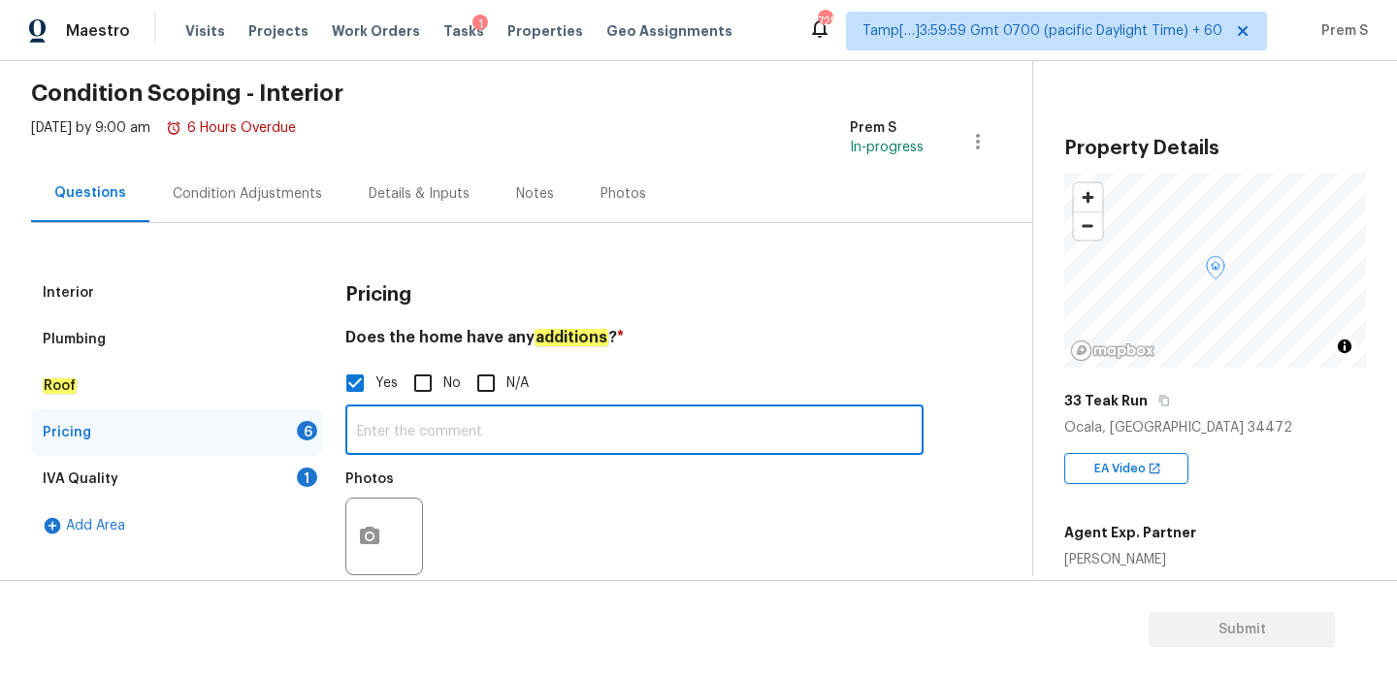
paste input "HVAC has been added to the back patio. But it is not a insulated closed in pati…"
type input "HVAC has been added to the back patio. But it is not a insulated closed in pati…"
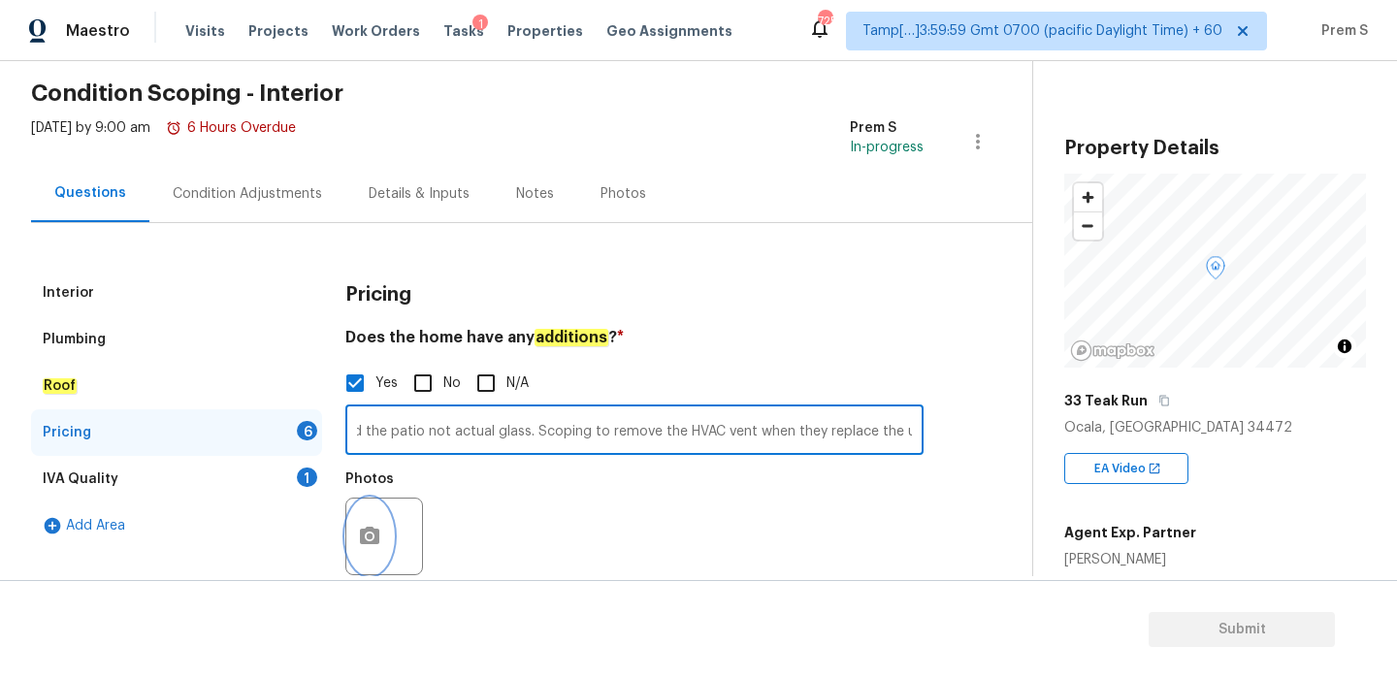
click at [391, 538] on button "button" at bounding box center [369, 537] width 47 height 76
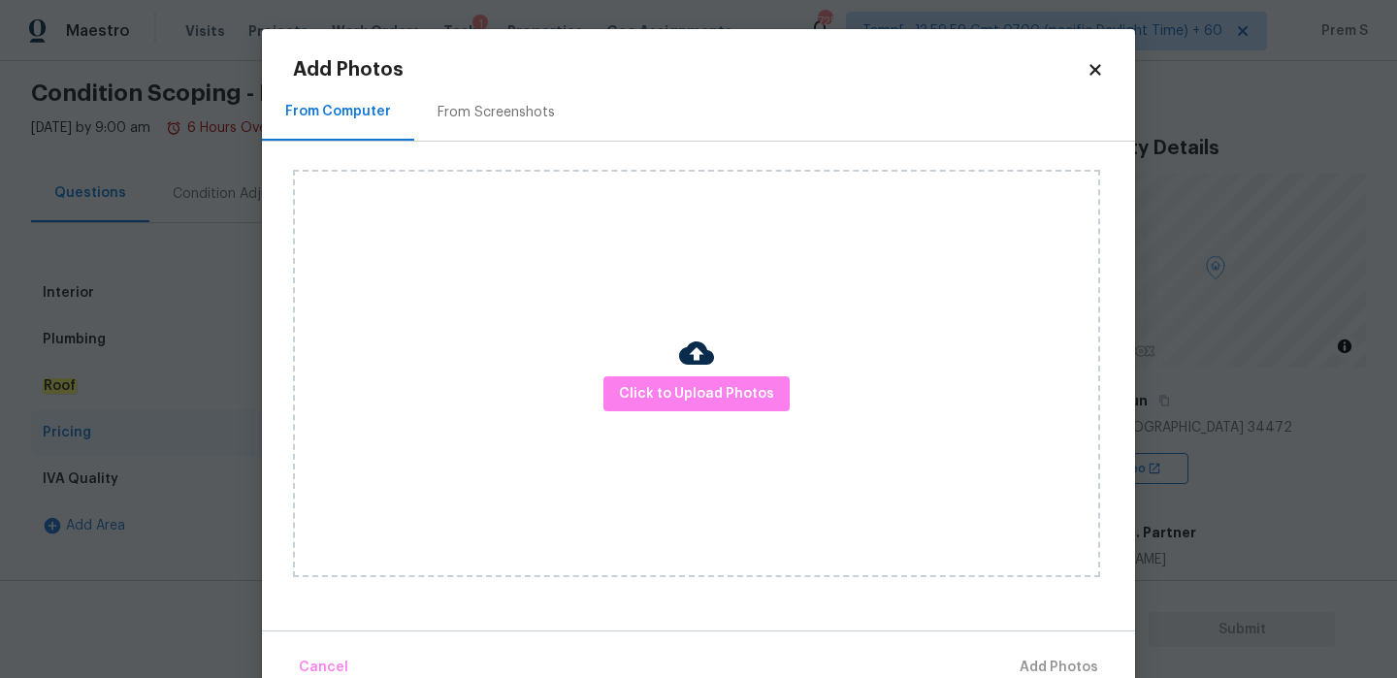
scroll to position [0, 0]
click at [750, 388] on span "Click to Upload Photos" at bounding box center [696, 394] width 155 height 24
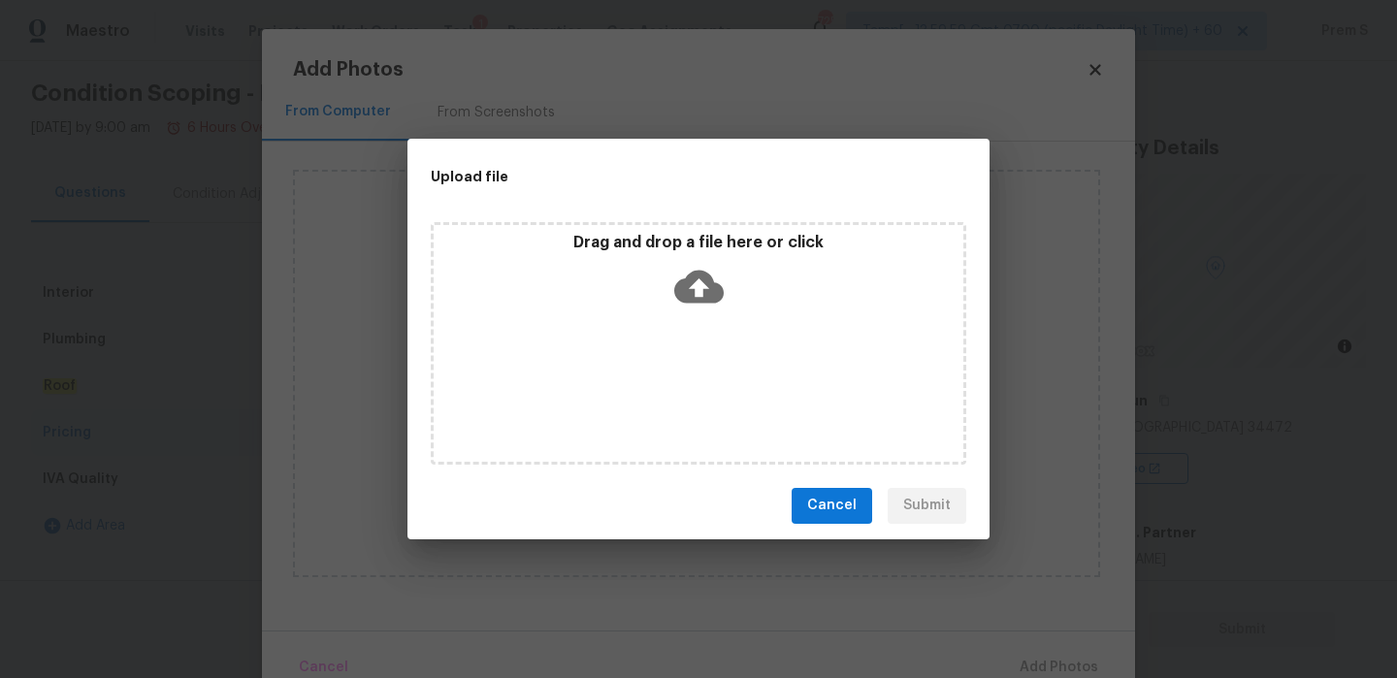
click at [693, 286] on icon at bounding box center [698, 286] width 49 height 49
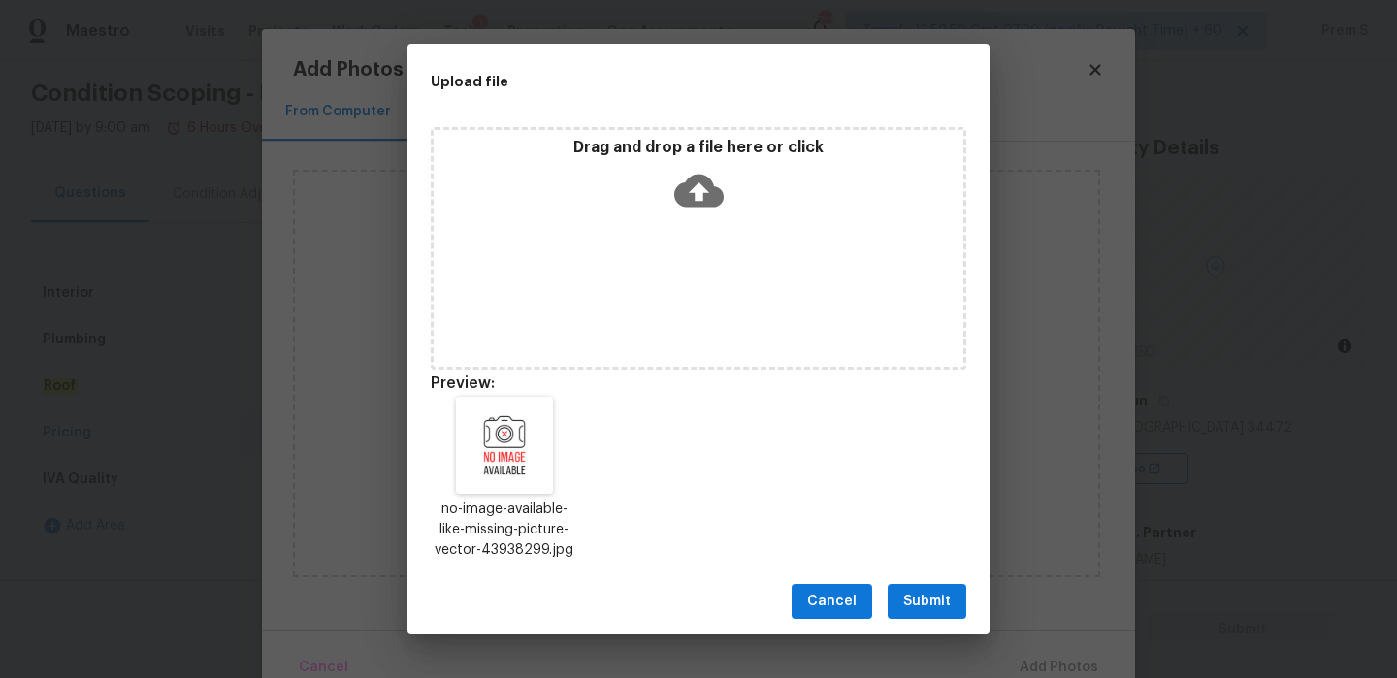
click at [932, 602] on span "Submit" at bounding box center [927, 602] width 48 height 24
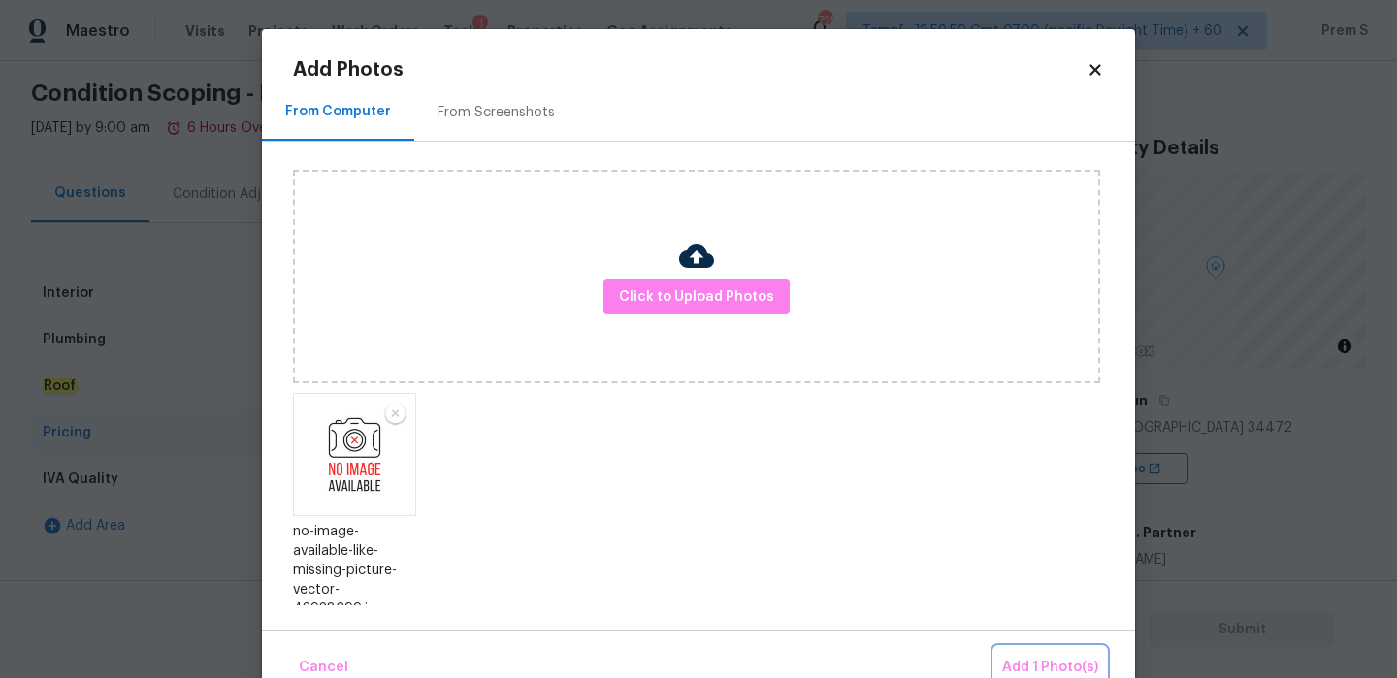
click at [1049, 668] on span "Add 1 Photo(s)" at bounding box center [1050, 668] width 96 height 24
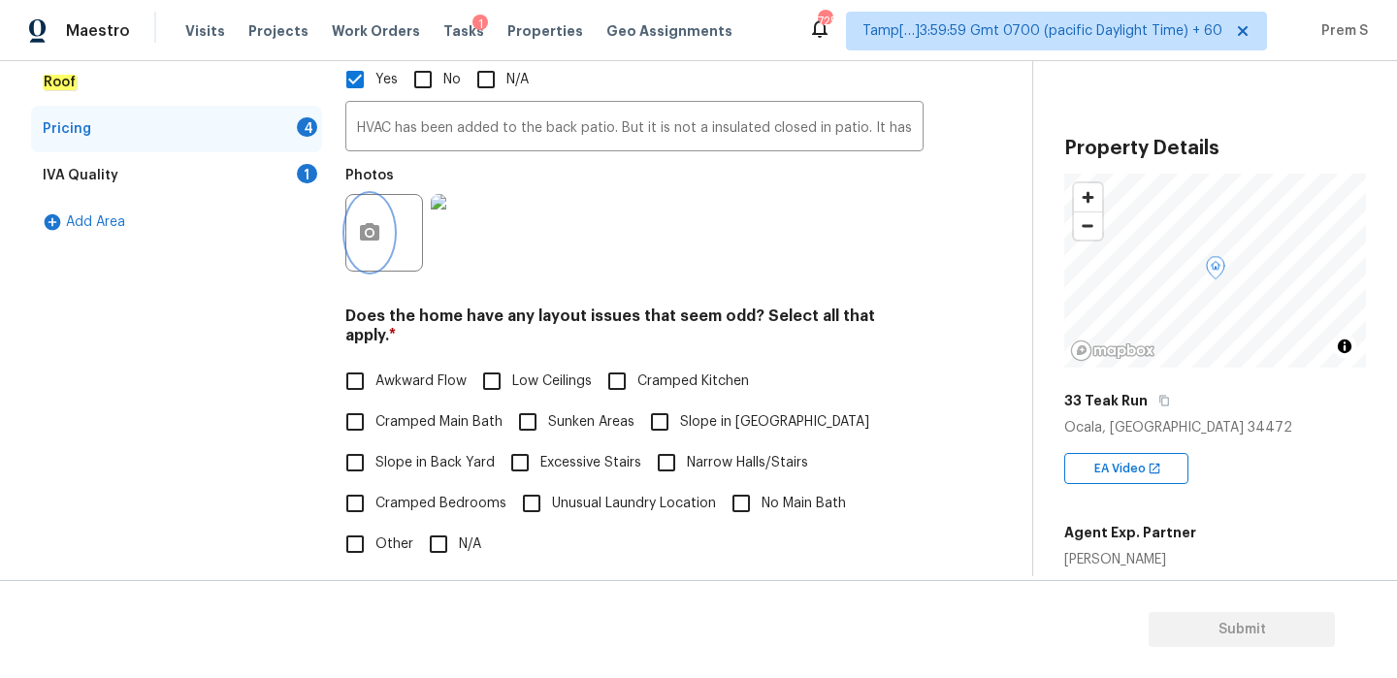
scroll to position [452, 0]
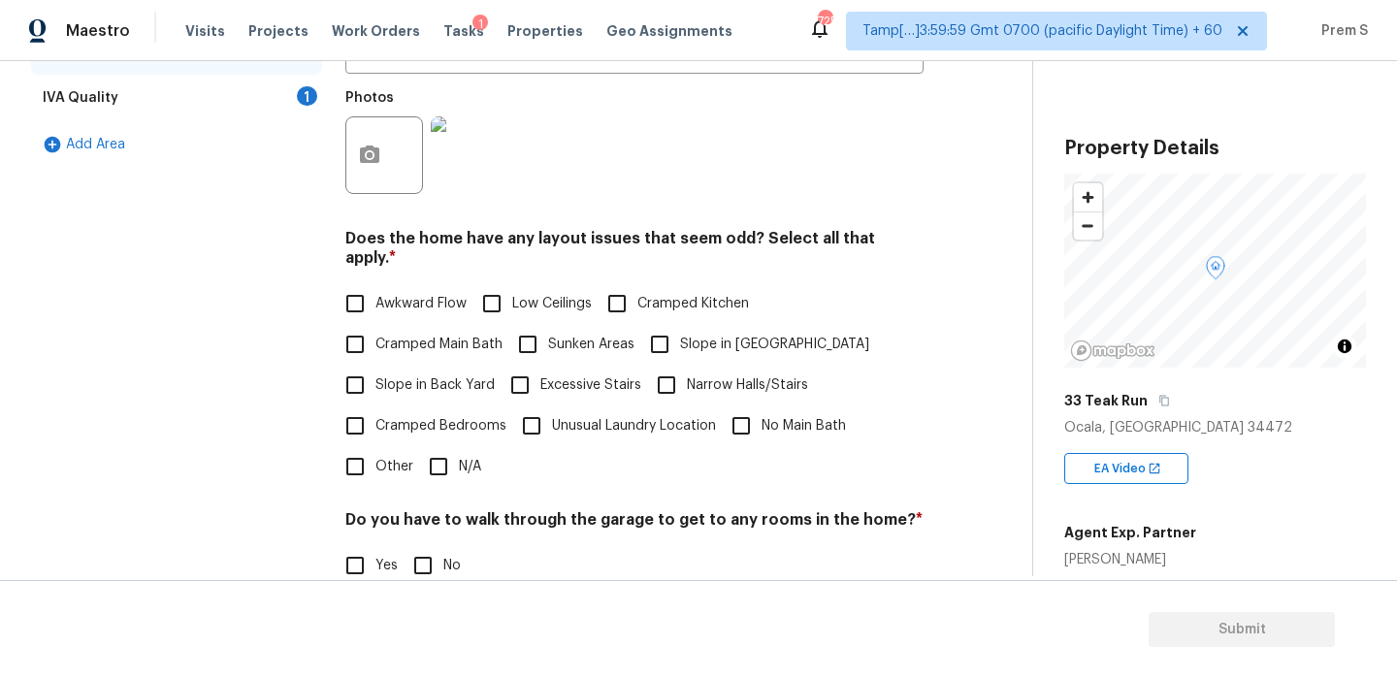
click at [443, 452] on input "N/A" at bounding box center [438, 466] width 41 height 41
checkbox input "true"
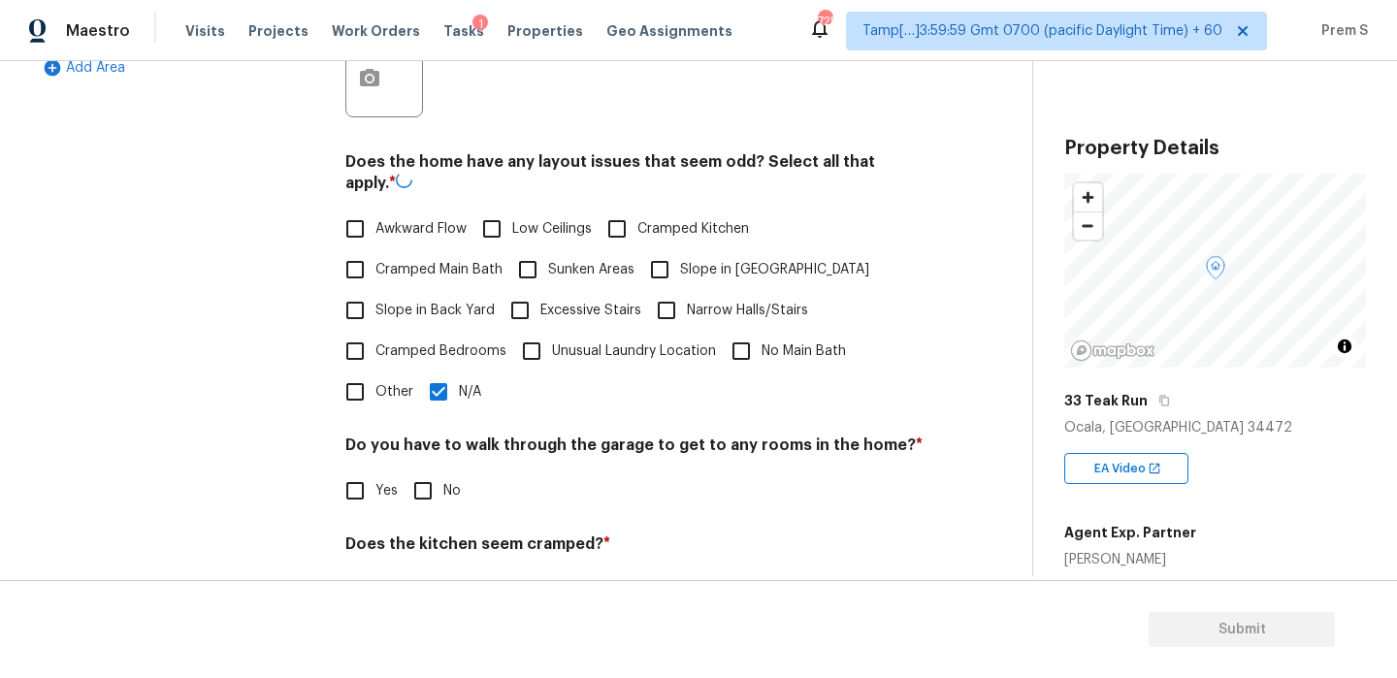
scroll to position [590, 0]
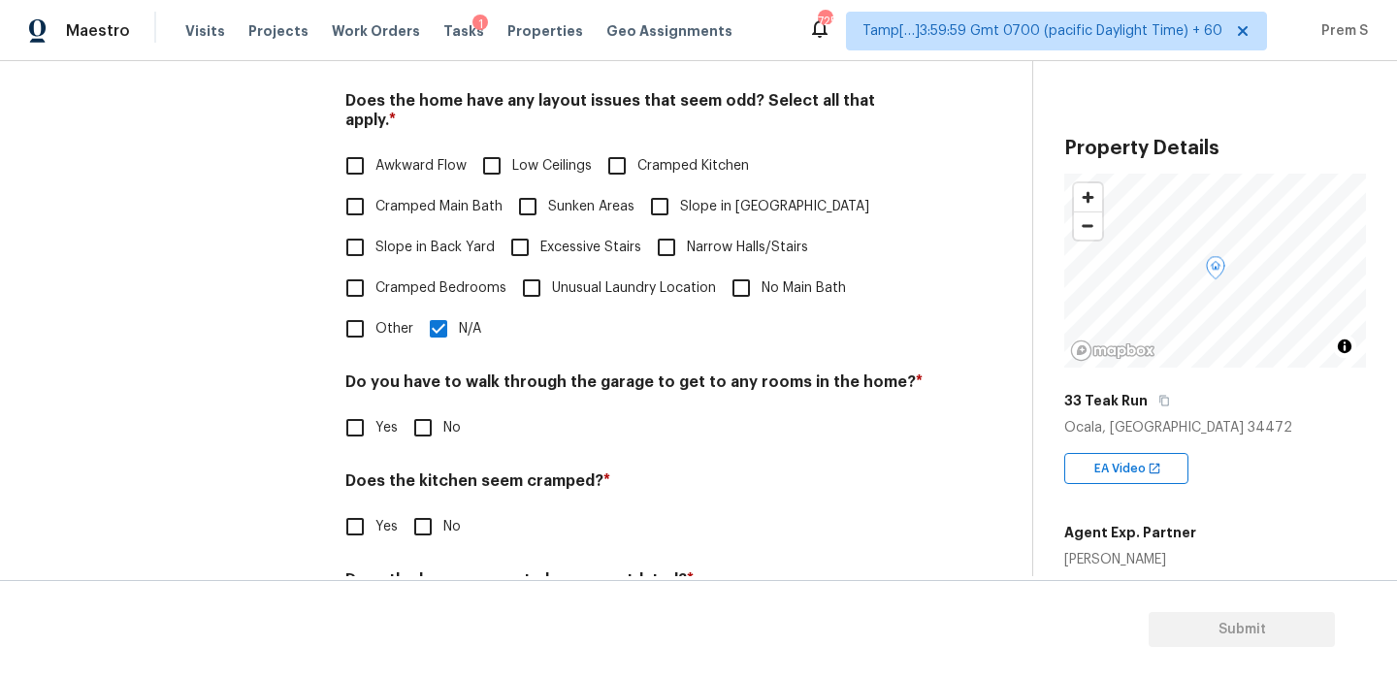
click at [438, 413] on input "No" at bounding box center [423, 428] width 41 height 41
checkbox input "true"
click at [425, 506] on input "No" at bounding box center [423, 526] width 41 height 41
checkbox input "true"
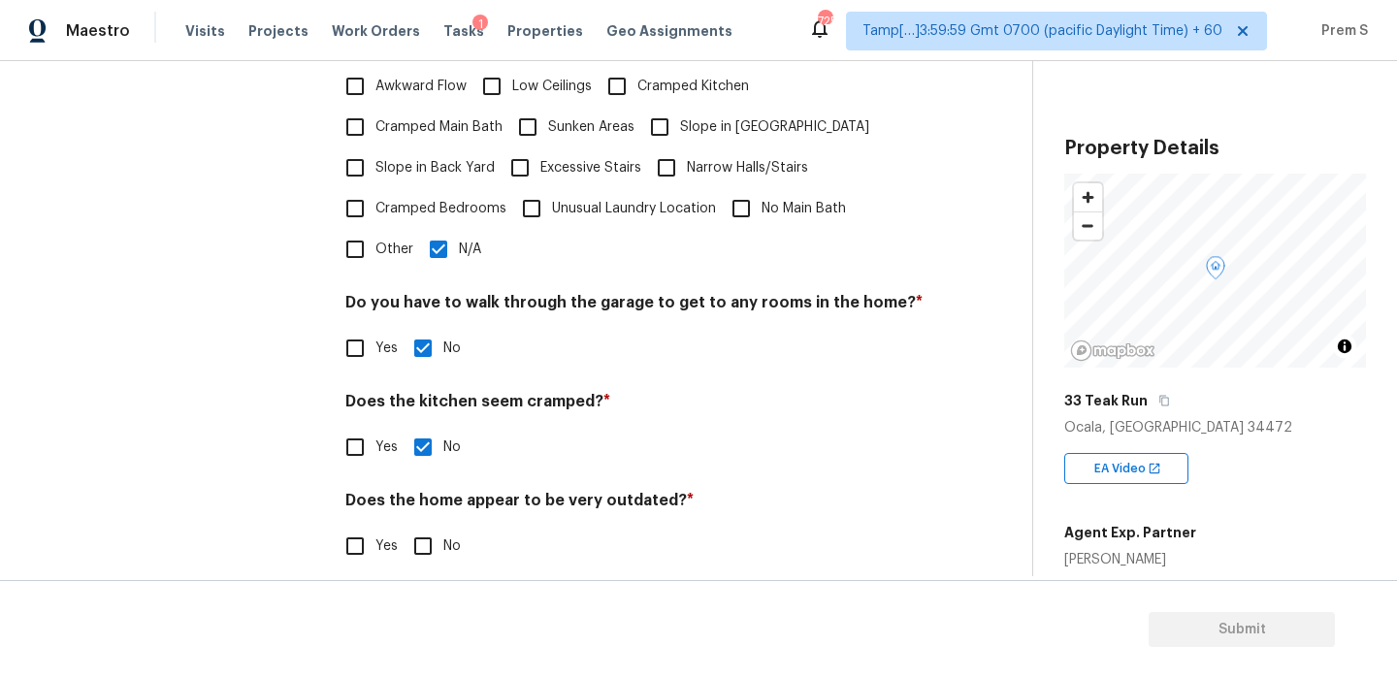
click at [433, 526] on input "No" at bounding box center [423, 546] width 41 height 41
checkbox input "true"
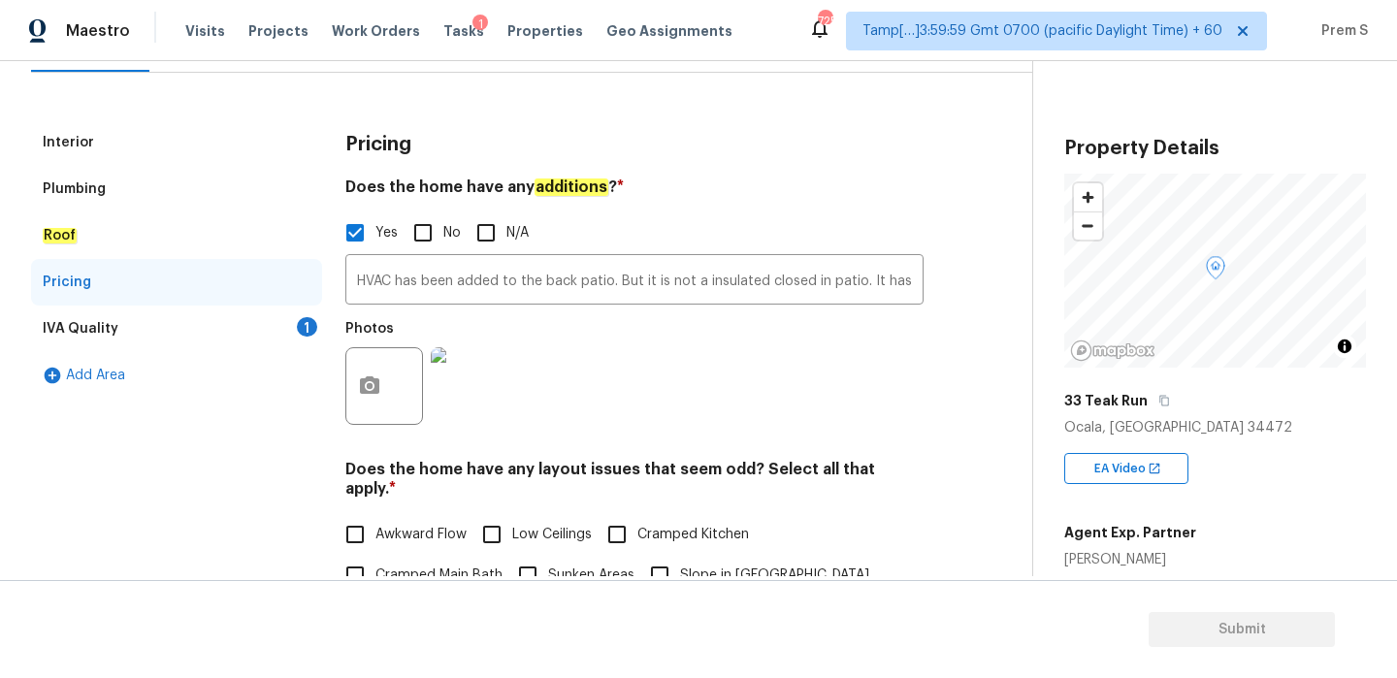
click at [302, 327] on div "1" at bounding box center [307, 326] width 20 height 19
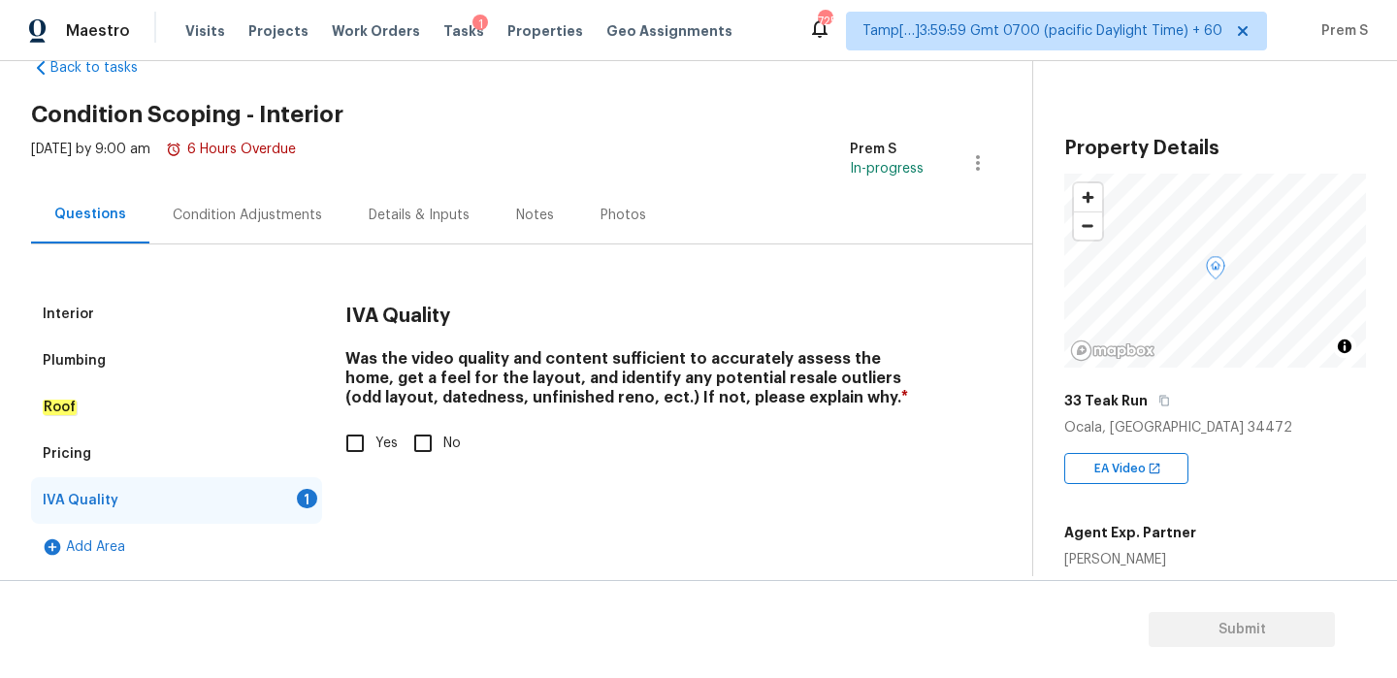
scroll to position [49, 0]
click at [366, 442] on input "Yes" at bounding box center [355, 443] width 41 height 41
checkbox input "true"
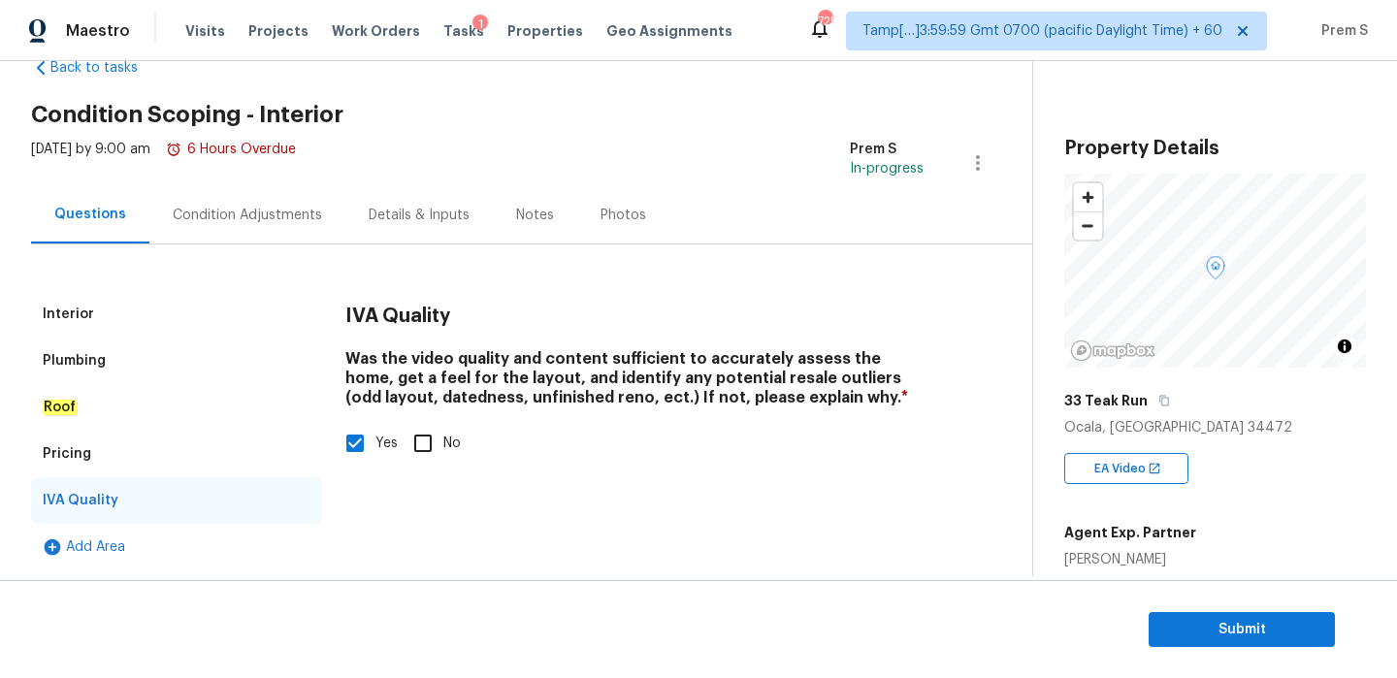
click at [252, 199] on div "Condition Adjustments" at bounding box center [247, 214] width 196 height 57
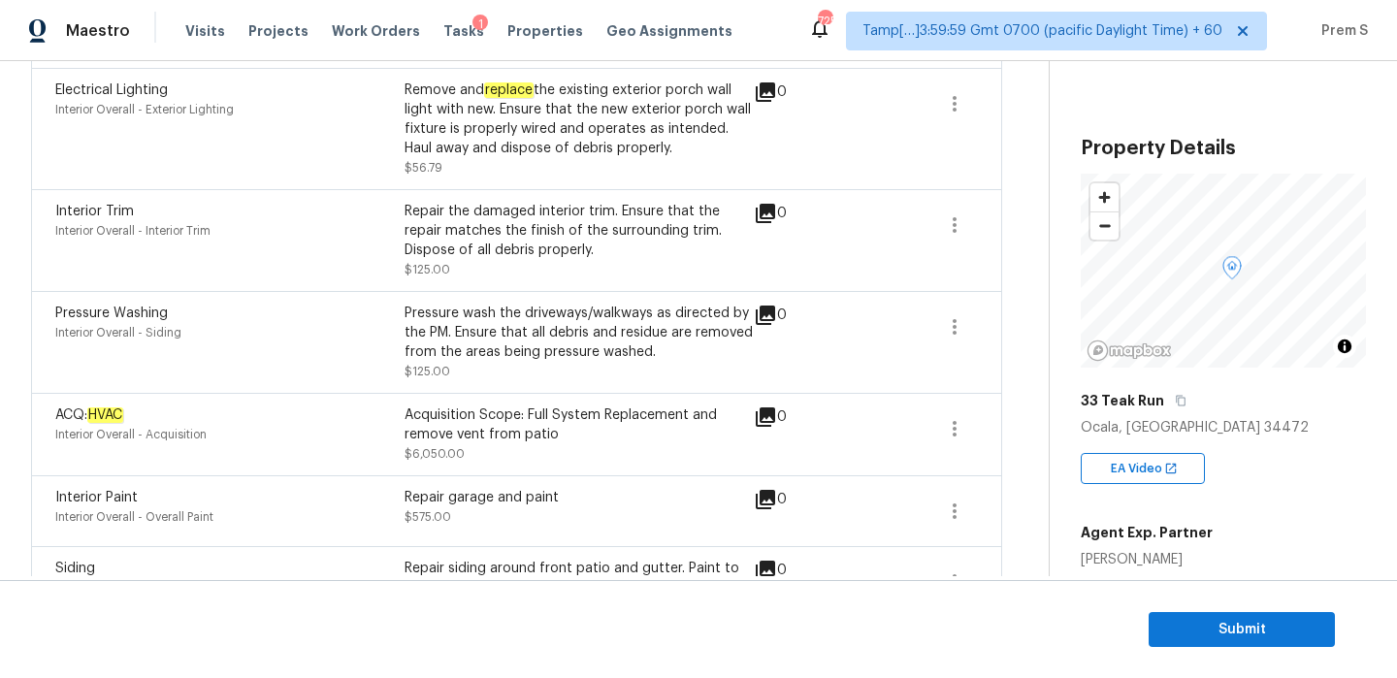
scroll to position [436, 0]
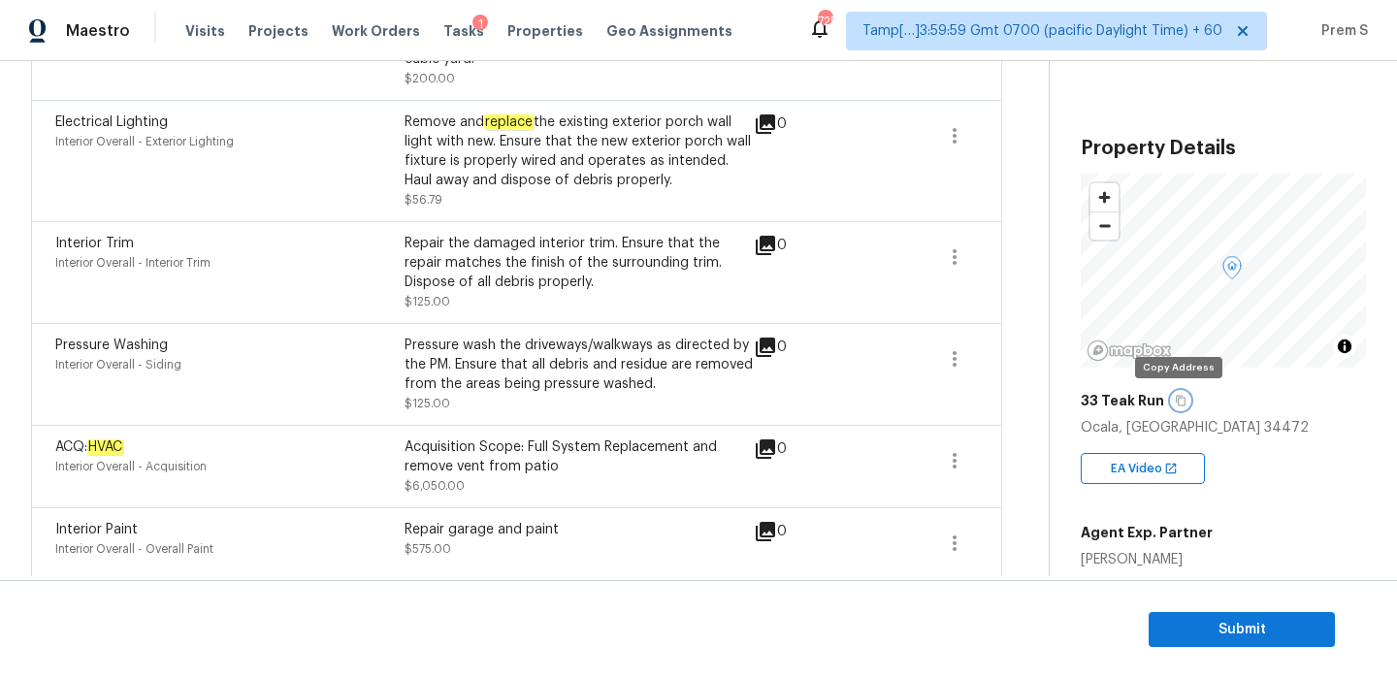
click at [1178, 401] on icon "button" at bounding box center [1181, 401] width 12 height 12
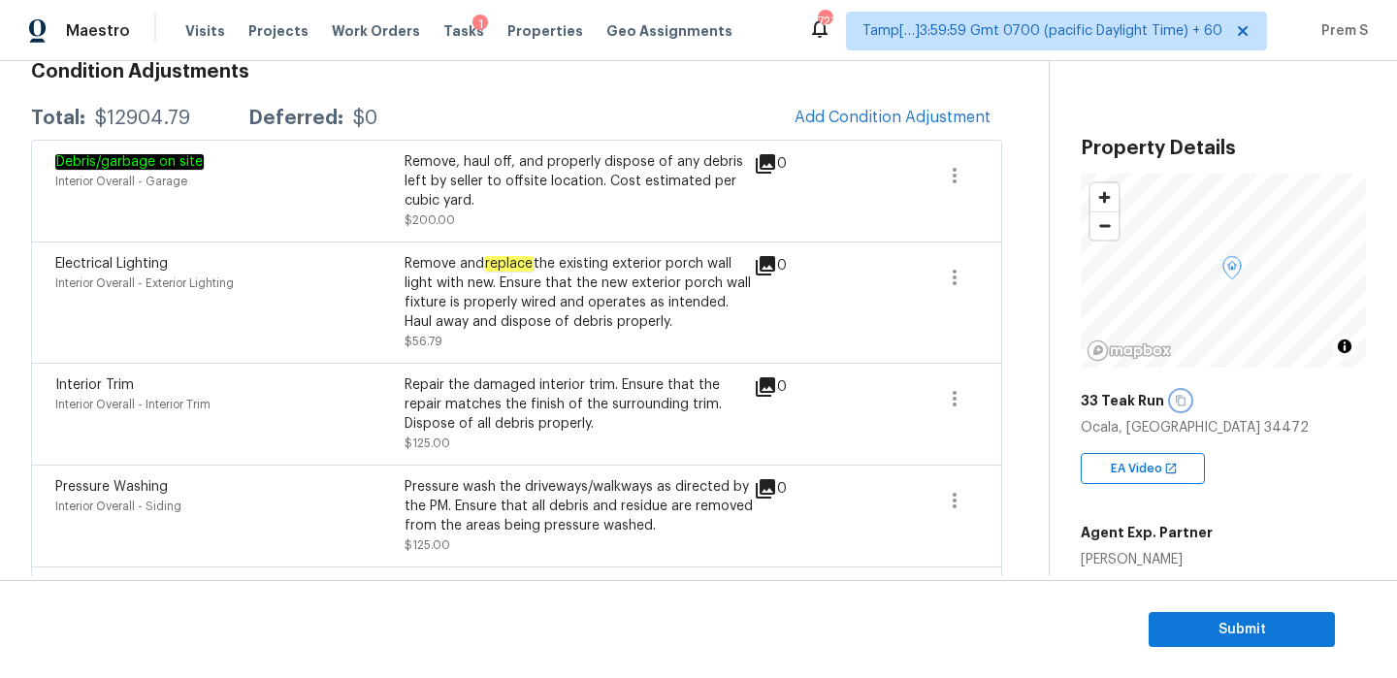
scroll to position [209, 0]
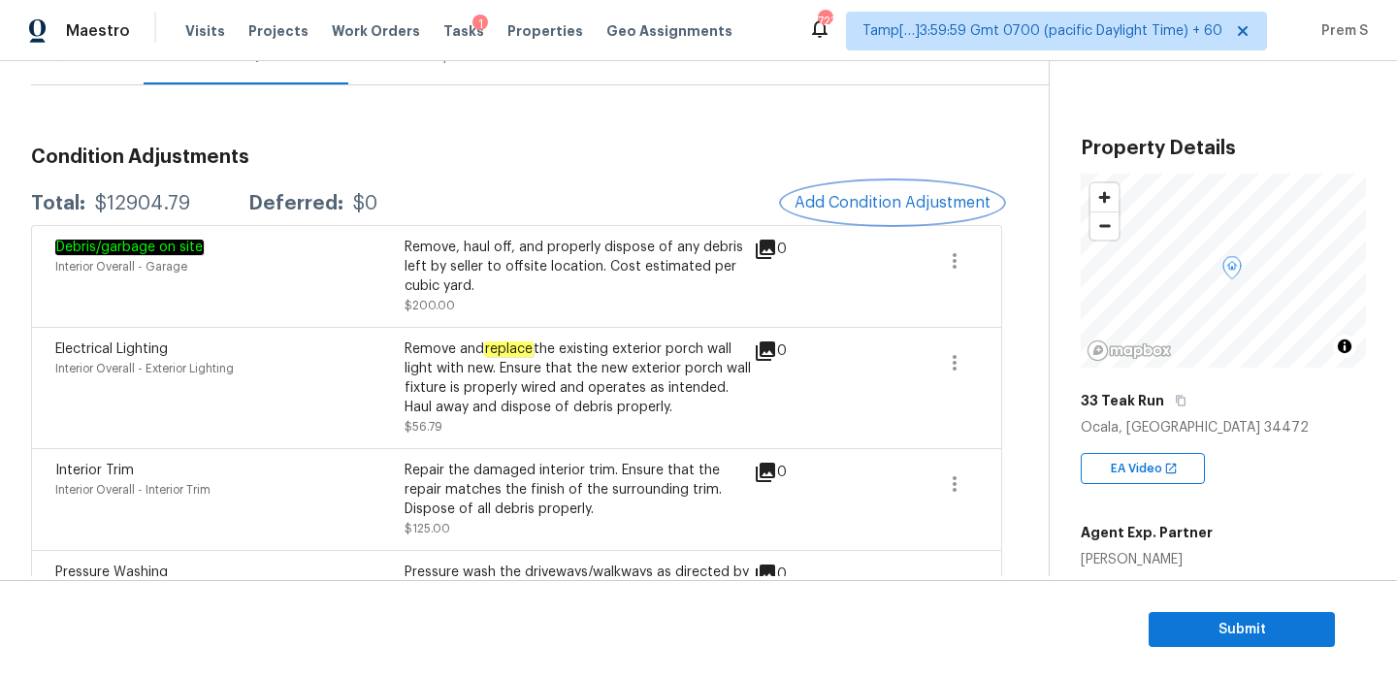
click at [899, 194] on span "Add Condition Adjustment" at bounding box center [893, 202] width 196 height 17
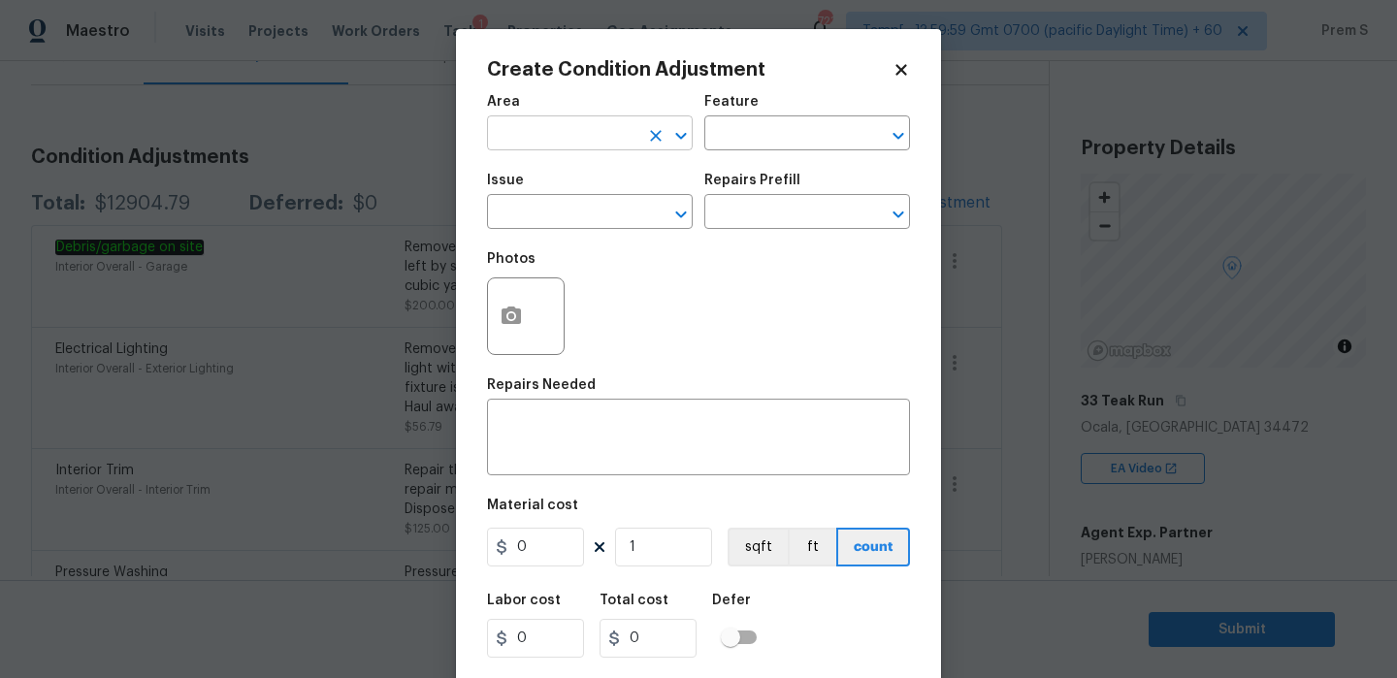
click at [554, 130] on input "text" at bounding box center [562, 135] width 151 height 30
click at [570, 211] on li "Interior Overall" at bounding box center [590, 211] width 206 height 32
type input "Interior Overall"
click at [570, 211] on input "text" at bounding box center [562, 214] width 151 height 30
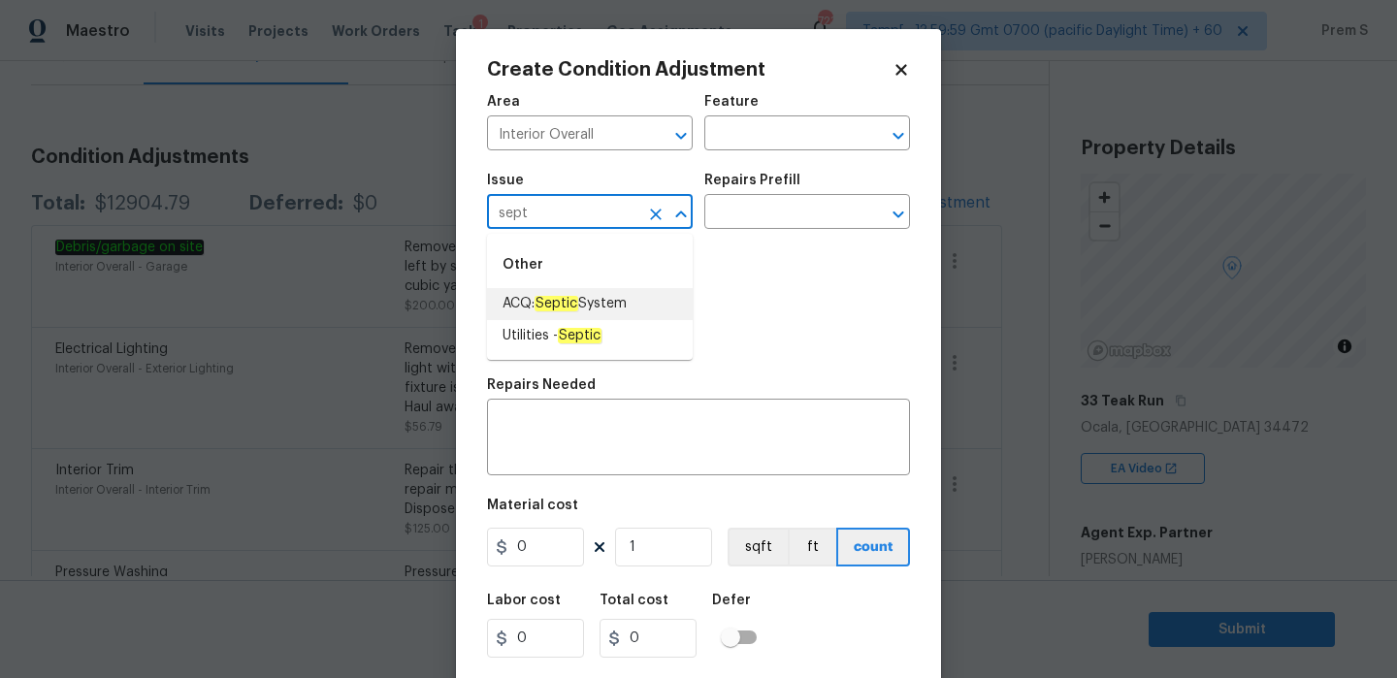
click at [588, 317] on li "ACQ: Septic System" at bounding box center [590, 304] width 206 height 32
type input "ACQ: Septic System"
click at [784, 216] on input "text" at bounding box center [779, 214] width 151 height 30
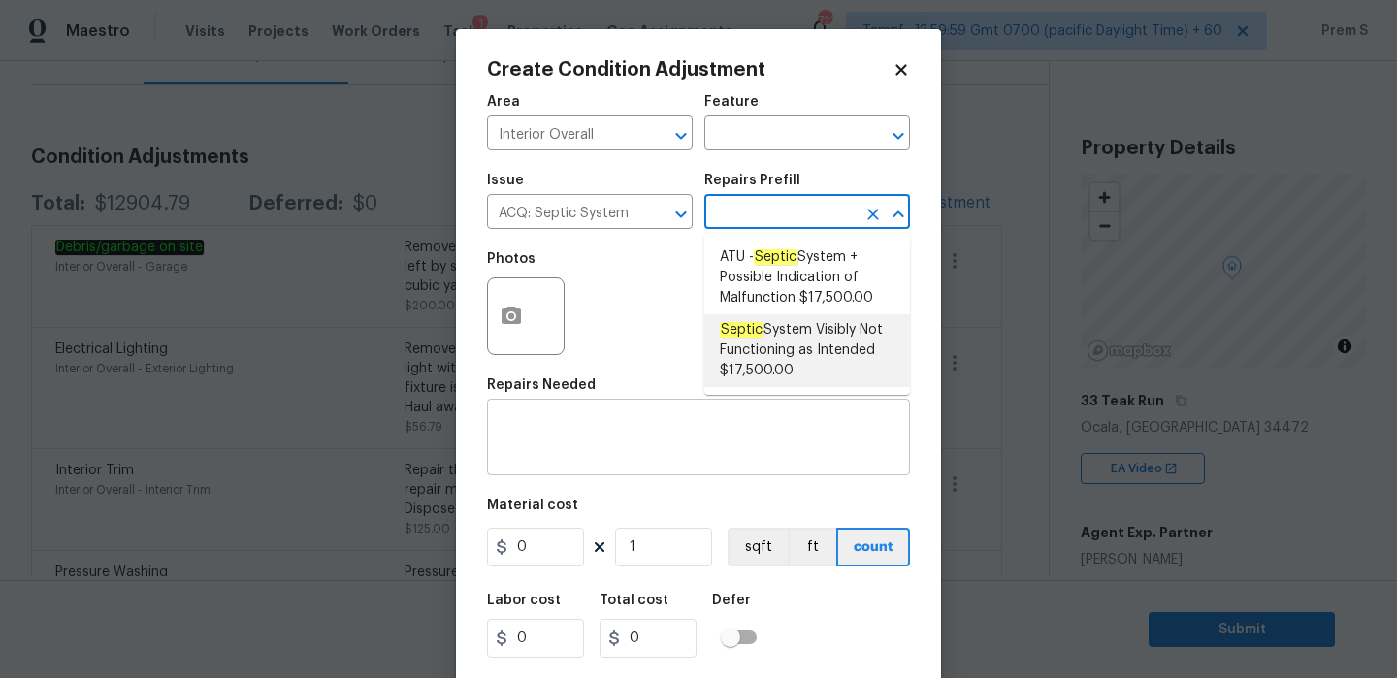
click at [626, 451] on textarea at bounding box center [699, 439] width 400 height 41
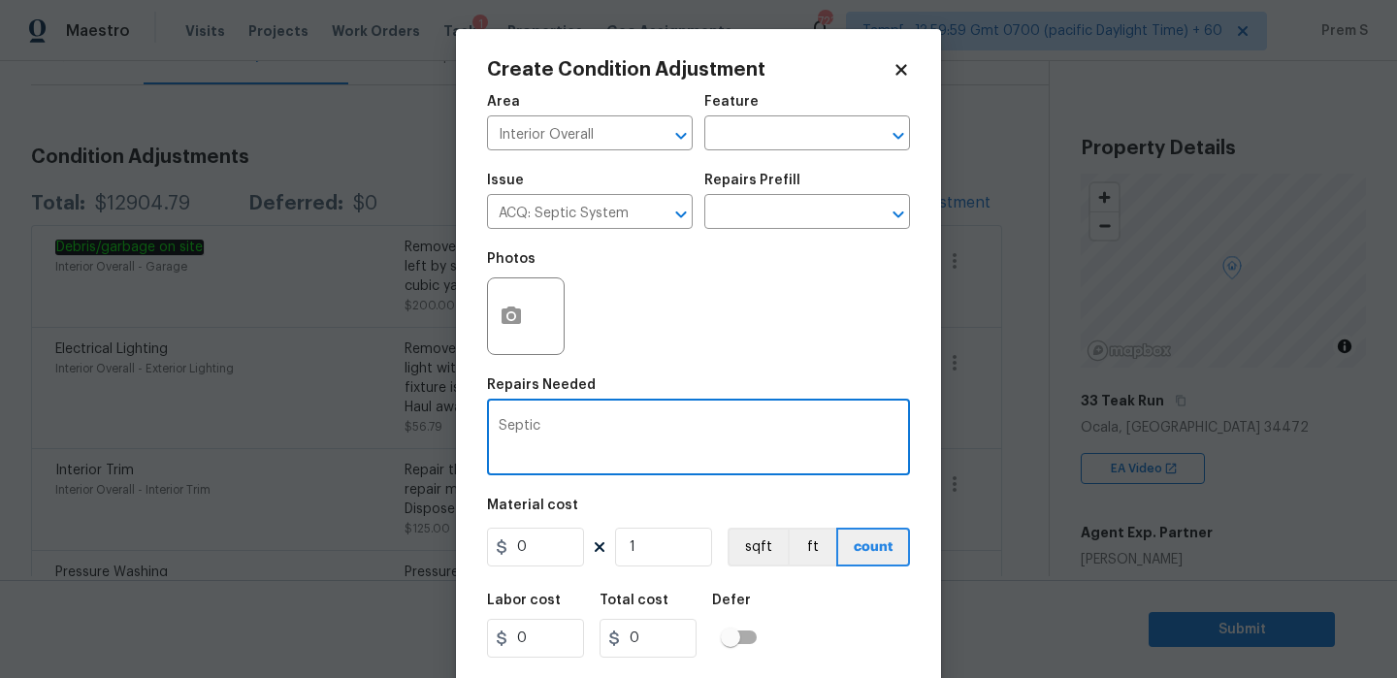
type textarea "Septic1"
click at [557, 561] on input "0" at bounding box center [535, 547] width 97 height 39
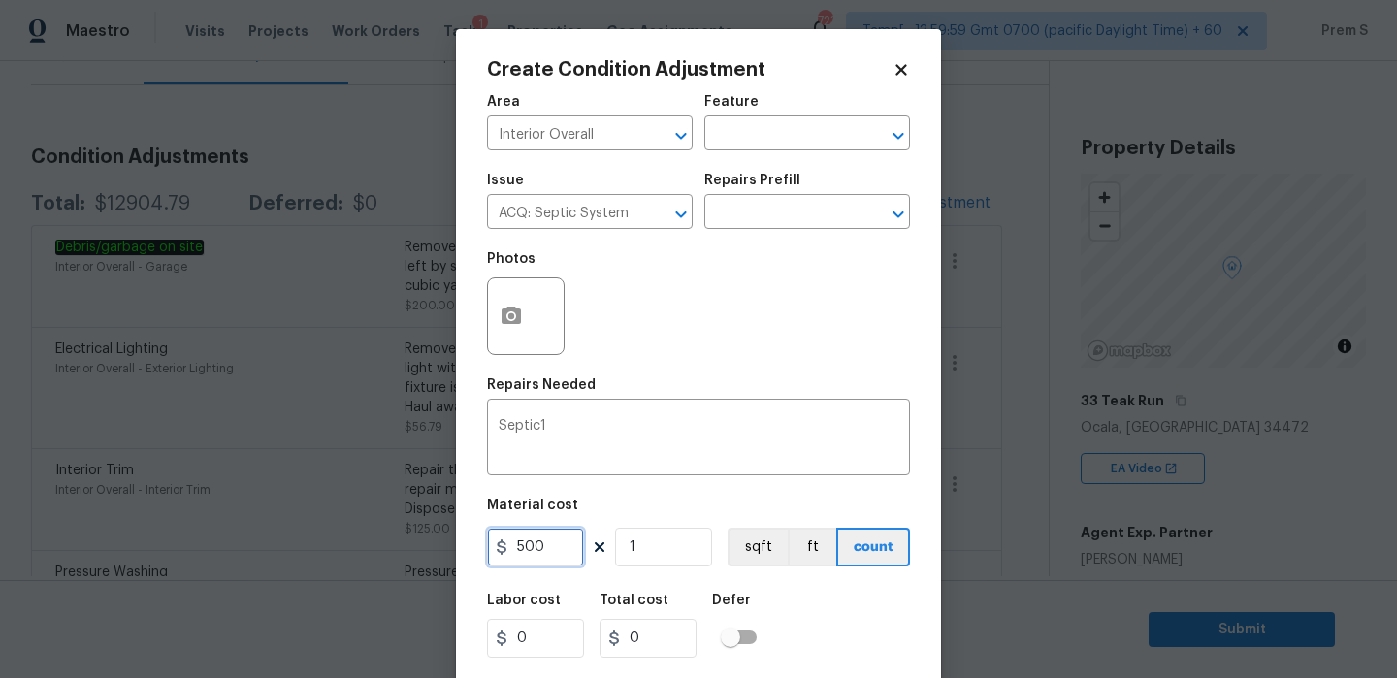
click at [519, 553] on input "500" at bounding box center [535, 547] width 97 height 39
type input "1500"
click at [809, 606] on div "Labor cost 0 Total cost 1500 Defer" at bounding box center [698, 625] width 423 height 87
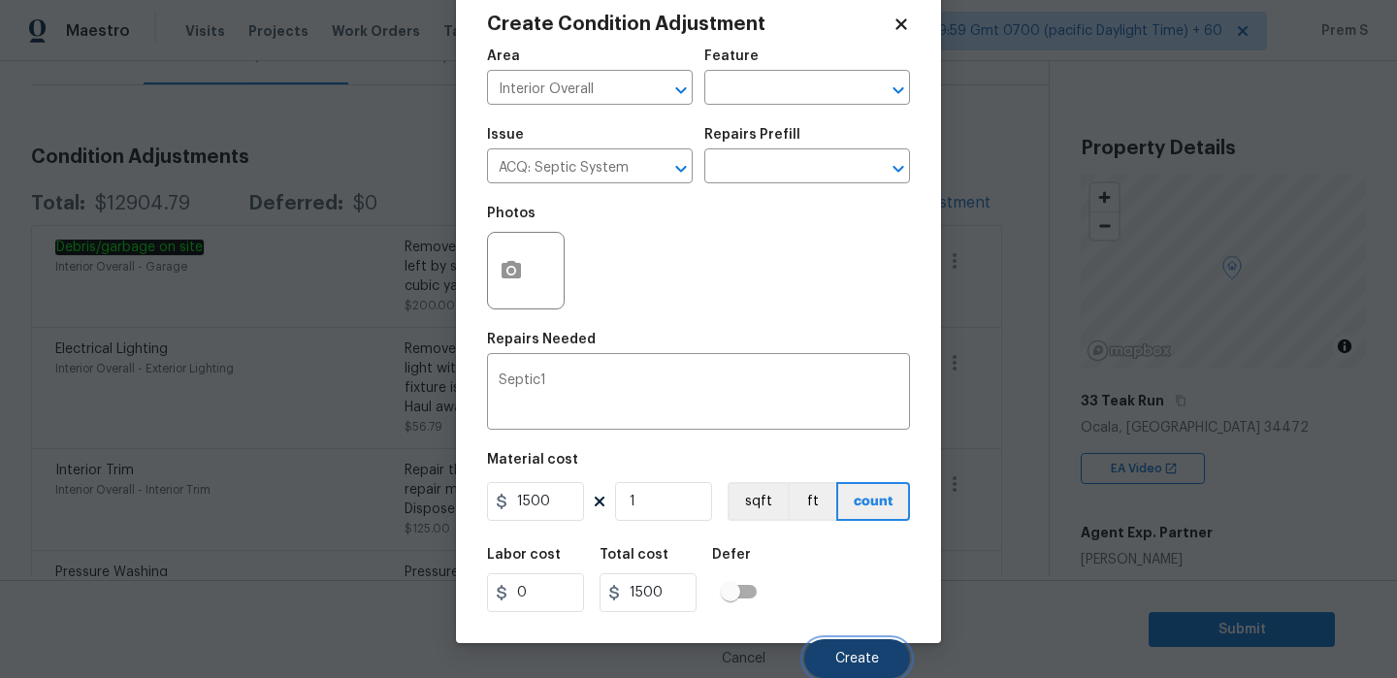
click at [855, 642] on button "Create" at bounding box center [857, 658] width 106 height 39
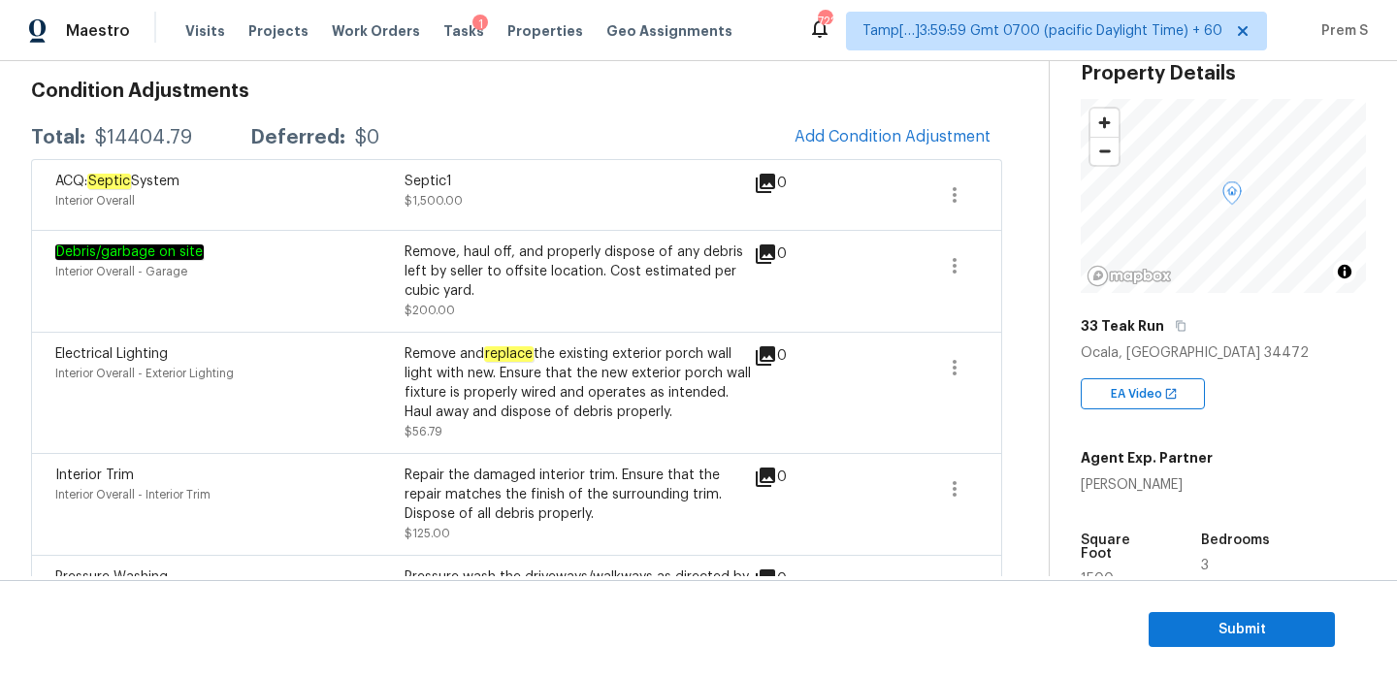
scroll to position [256, 0]
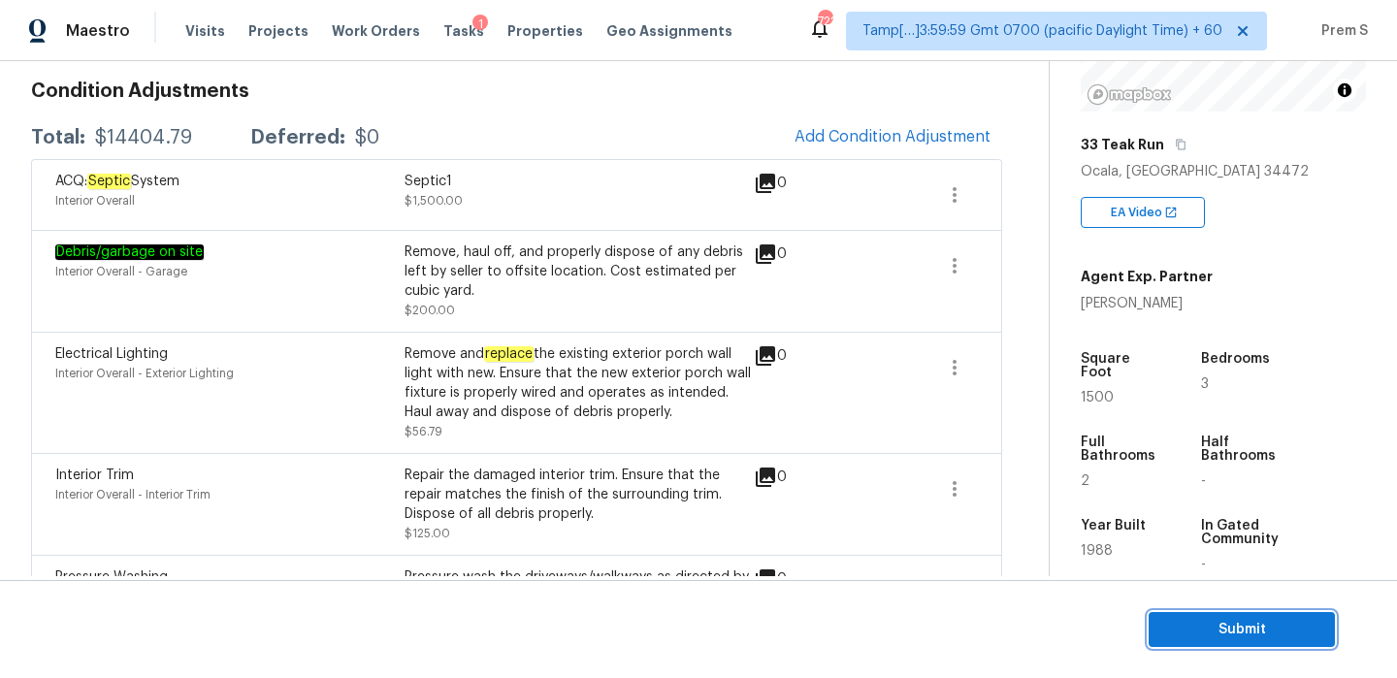
click at [1247, 613] on button "Submit" at bounding box center [1242, 630] width 186 height 36
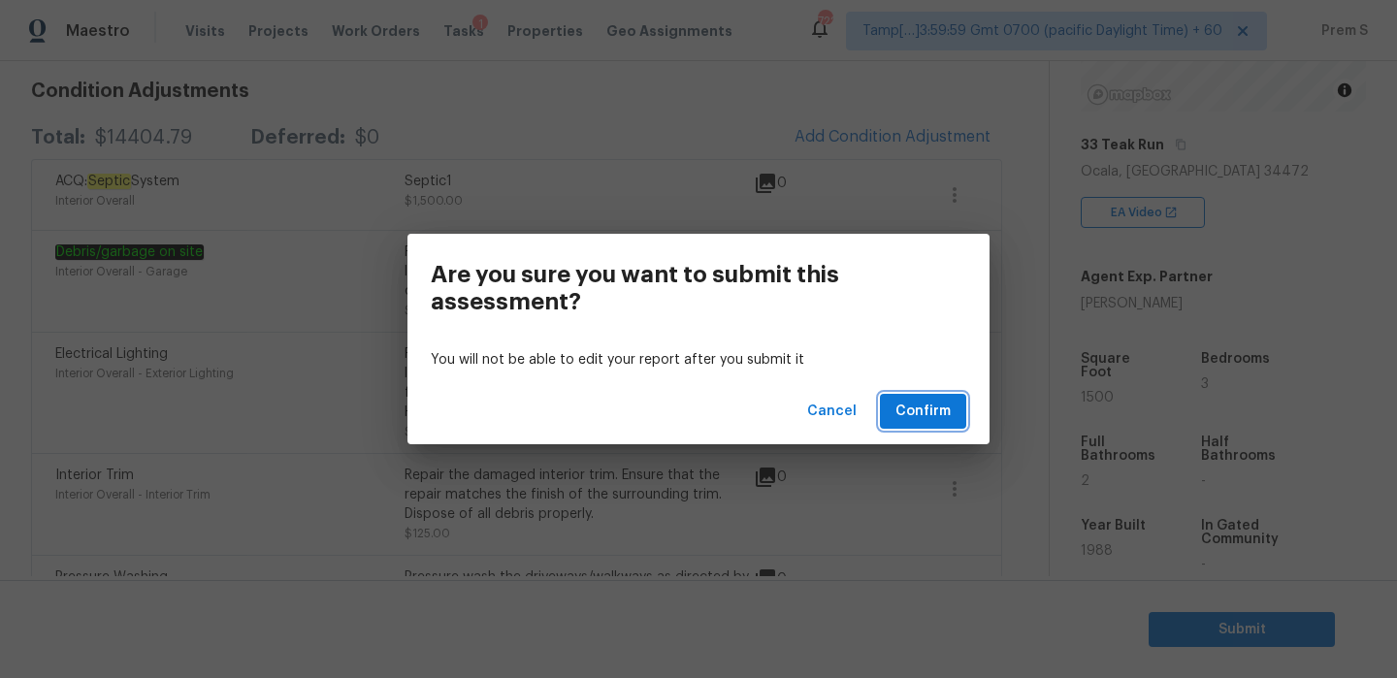
click at [923, 416] on span "Confirm" at bounding box center [923, 412] width 55 height 24
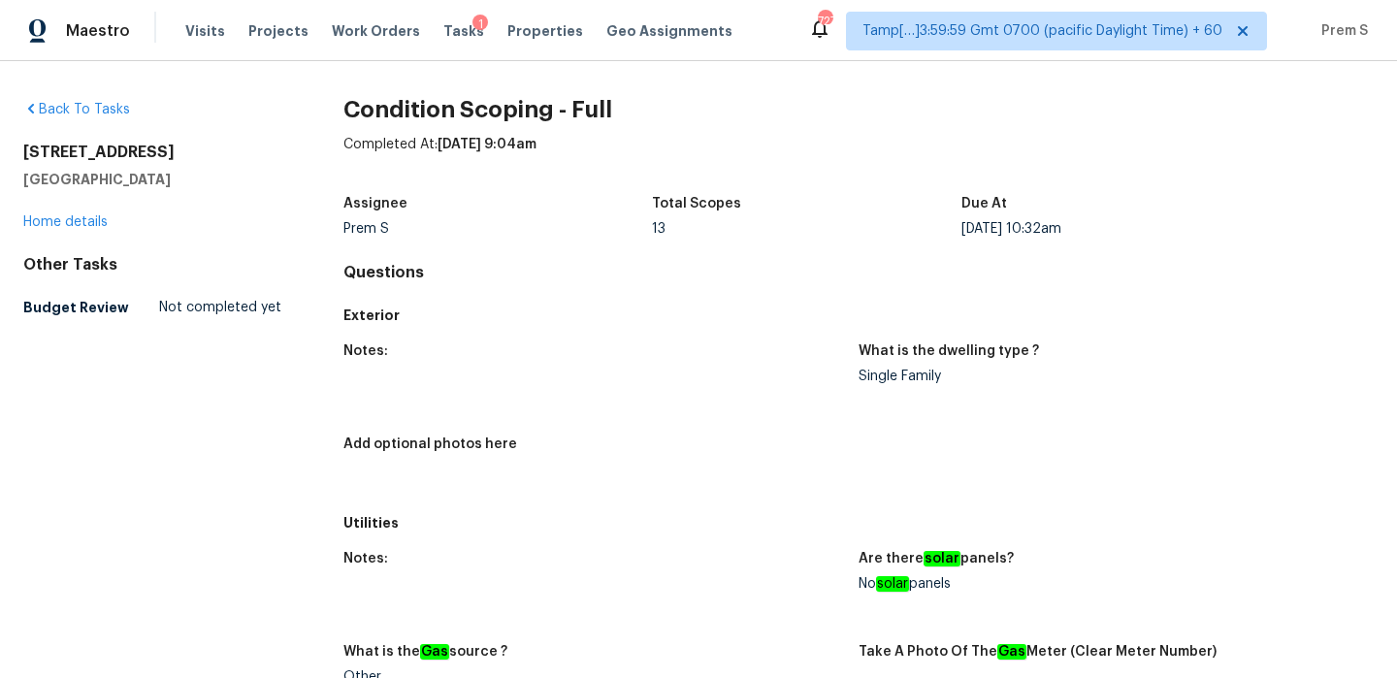
click at [114, 119] on div "Back To Tasks [STREET_ADDRESS] Home details Other Tasks Budget Review Not compl…" at bounding box center [152, 212] width 258 height 225
click at [120, 113] on link "Back To Tasks" at bounding box center [76, 110] width 107 height 14
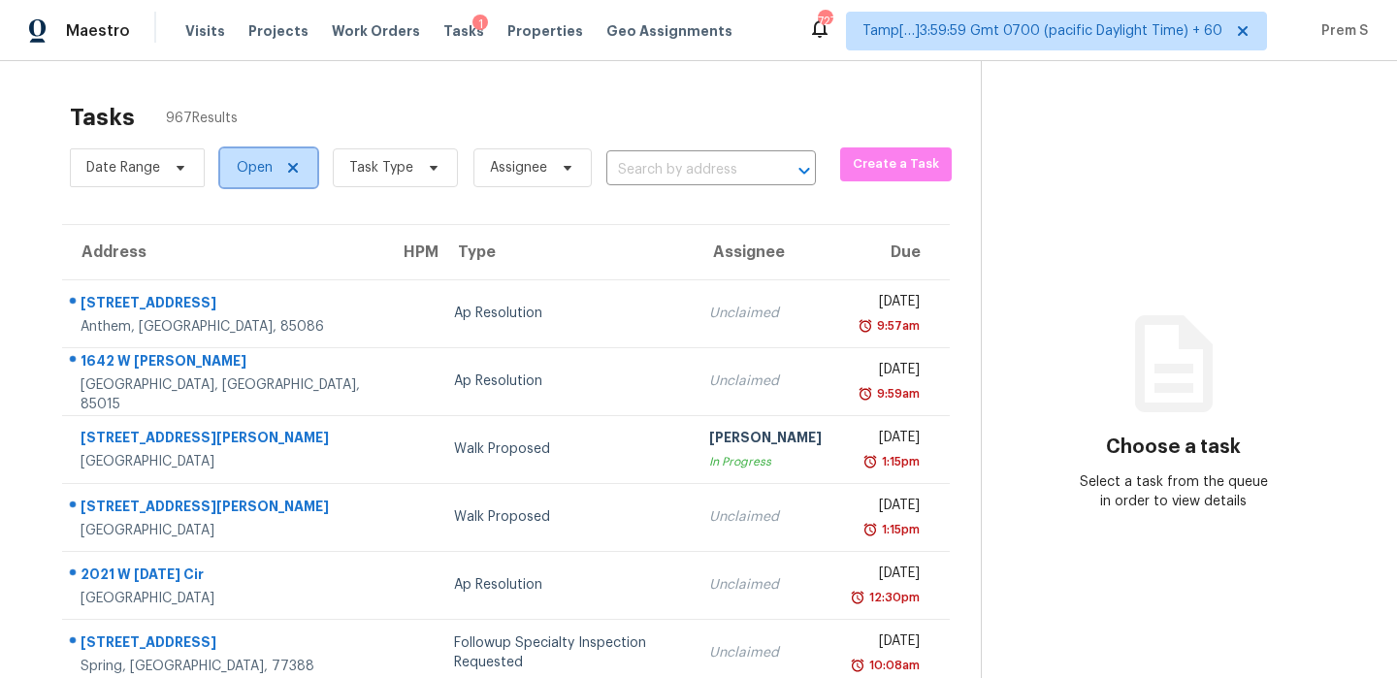
click at [307, 171] on span "Open" at bounding box center [268, 167] width 97 height 39
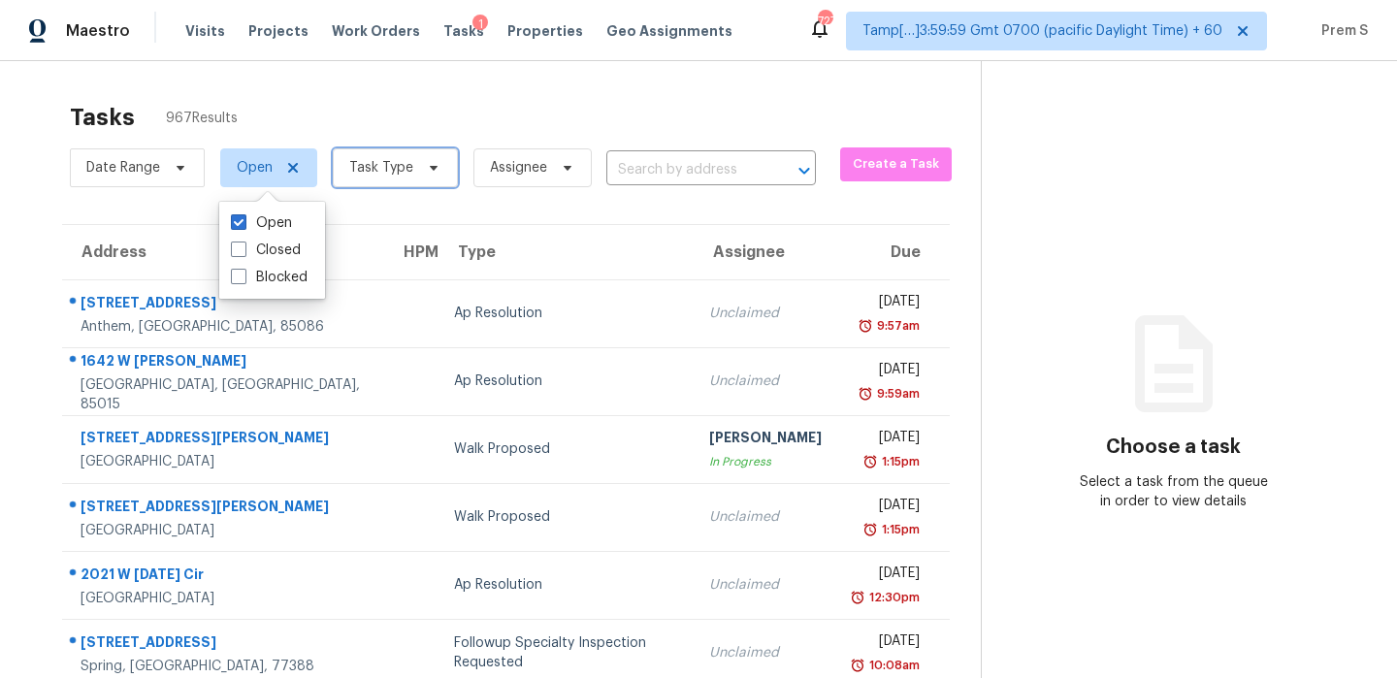
click at [346, 167] on span "Task Type" at bounding box center [395, 167] width 125 height 39
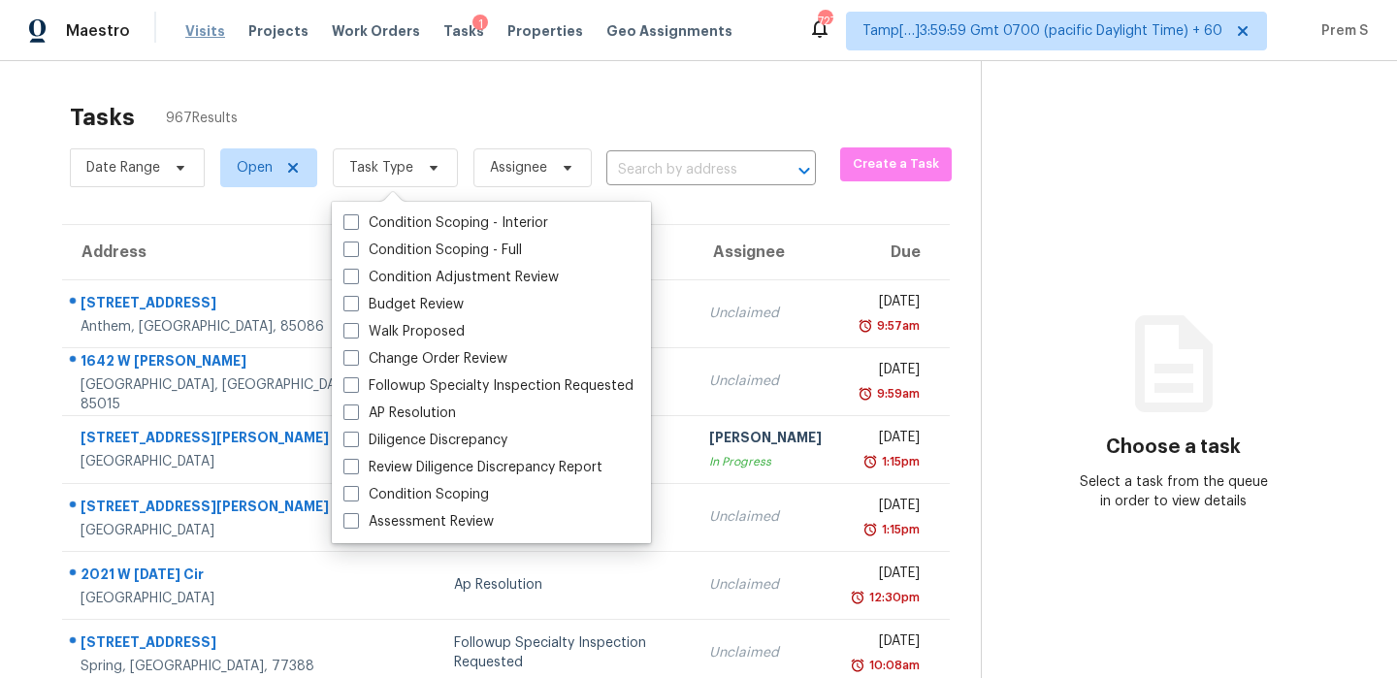
click at [198, 35] on span "Visits" at bounding box center [205, 30] width 40 height 19
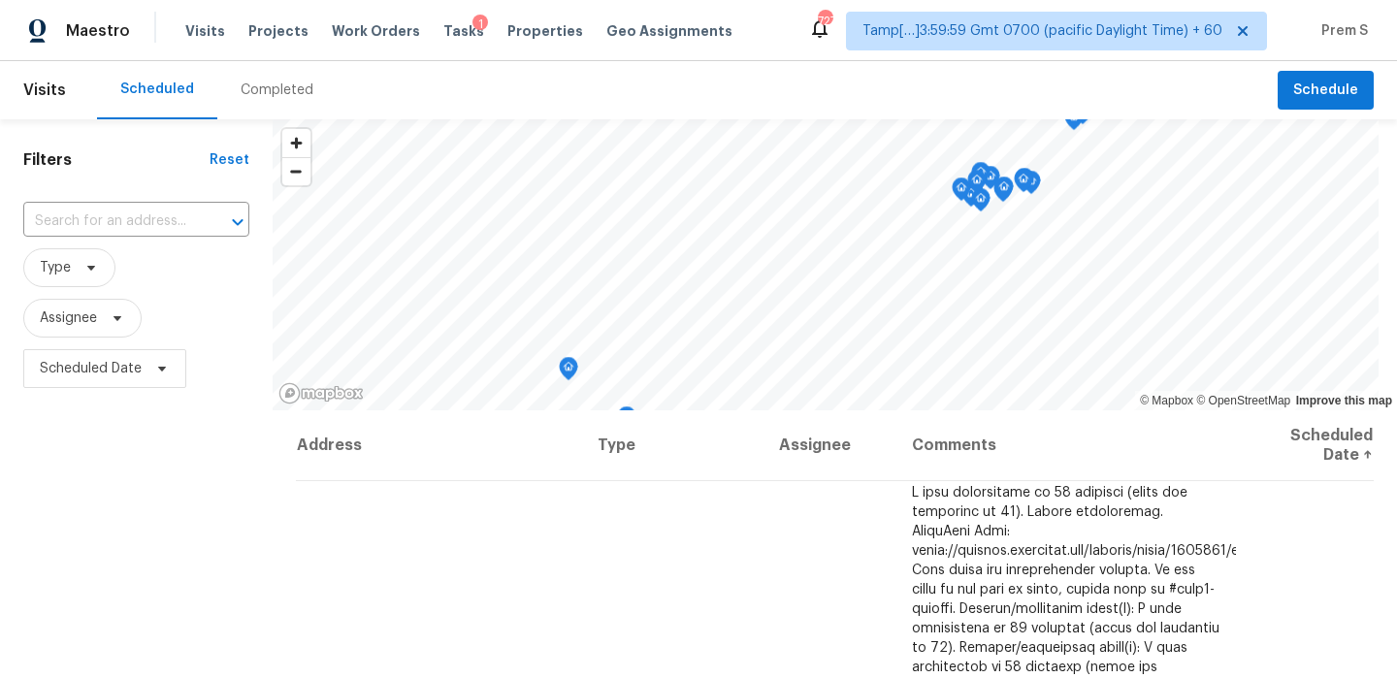
click at [261, 104] on div "Completed" at bounding box center [276, 90] width 119 height 58
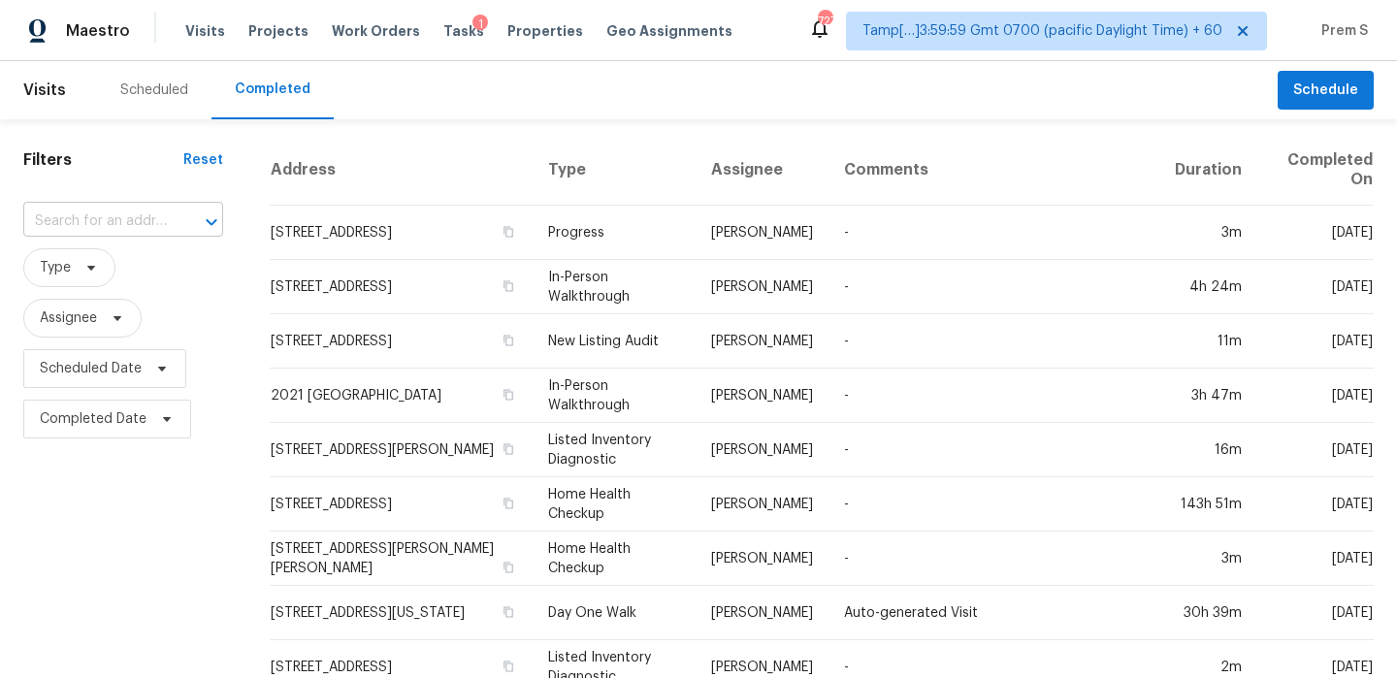
click at [142, 227] on input "text" at bounding box center [96, 222] width 146 height 30
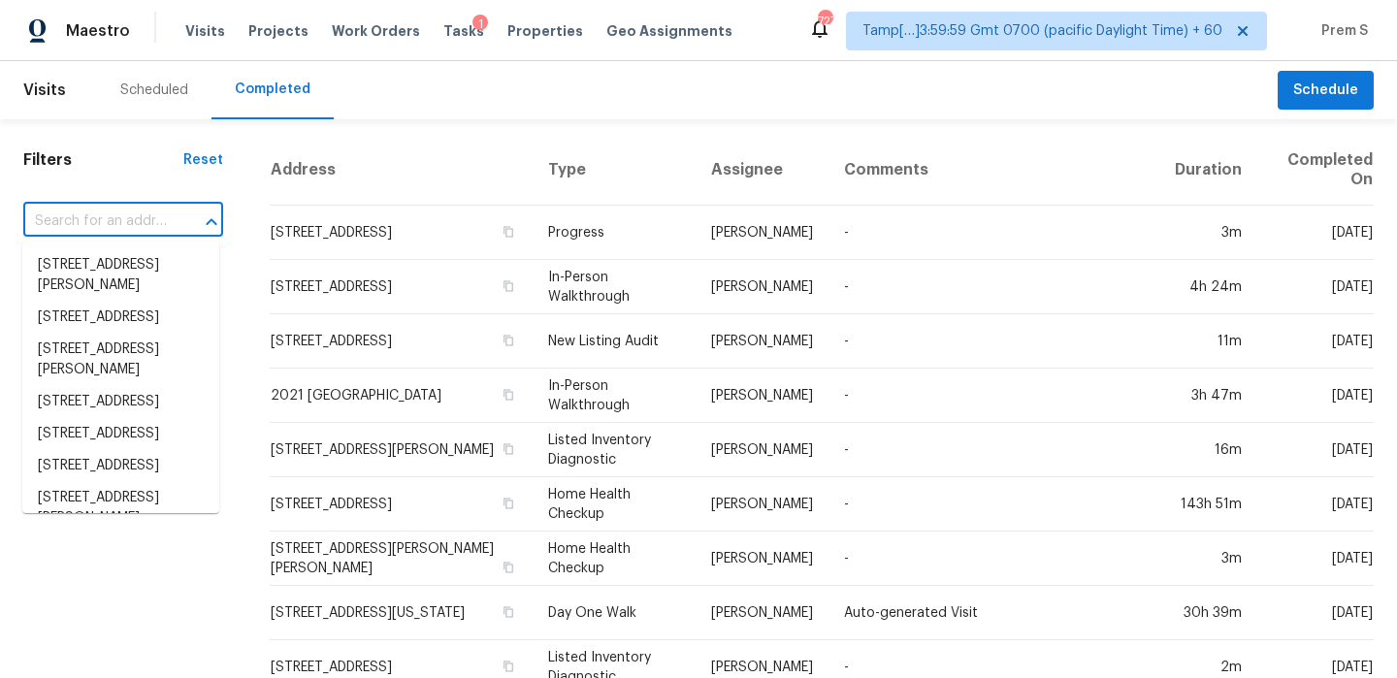
paste input "8753"
type input "8753"
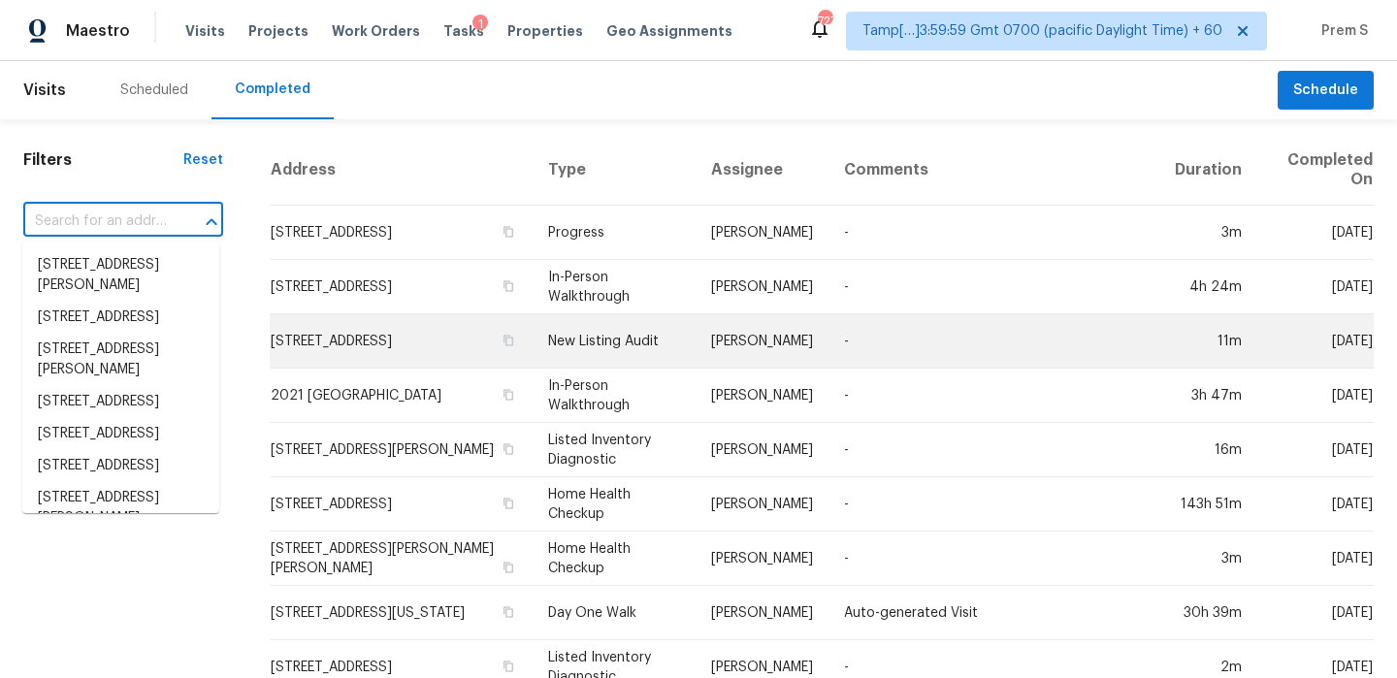
paste input "[STREET_ADDRESS]"
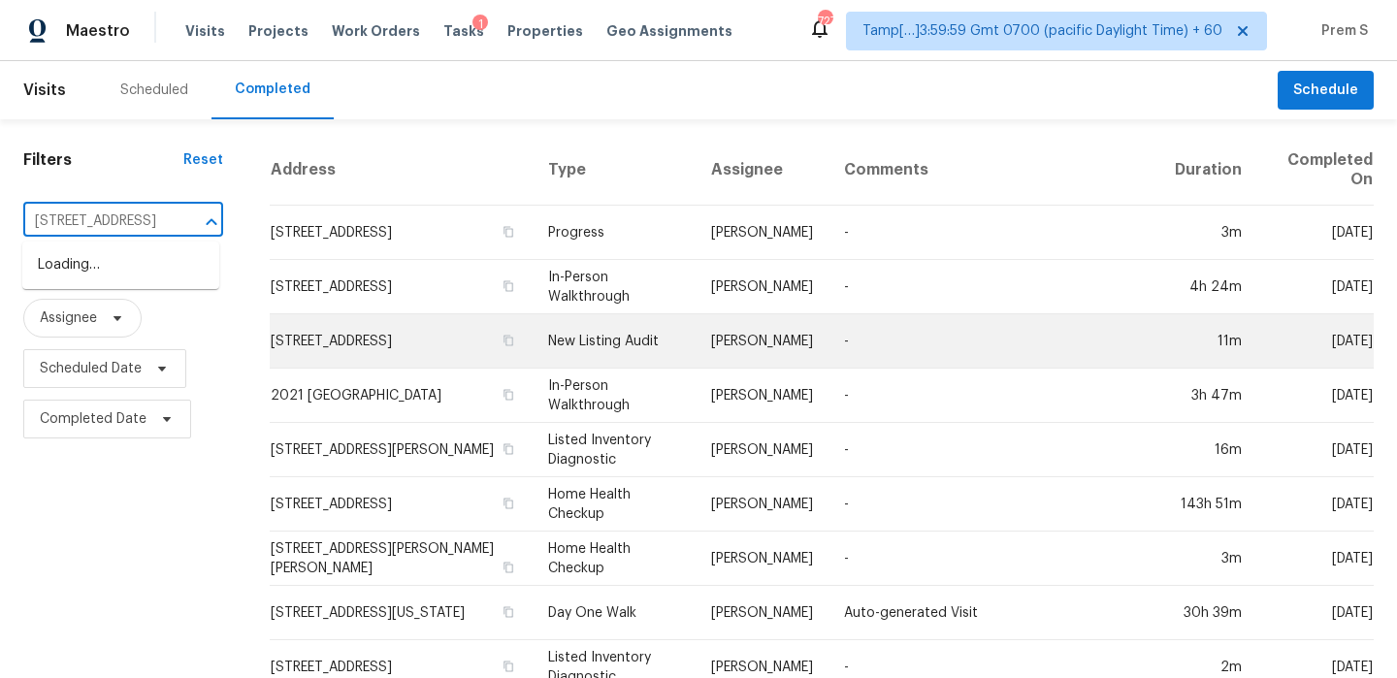
scroll to position [0, 54]
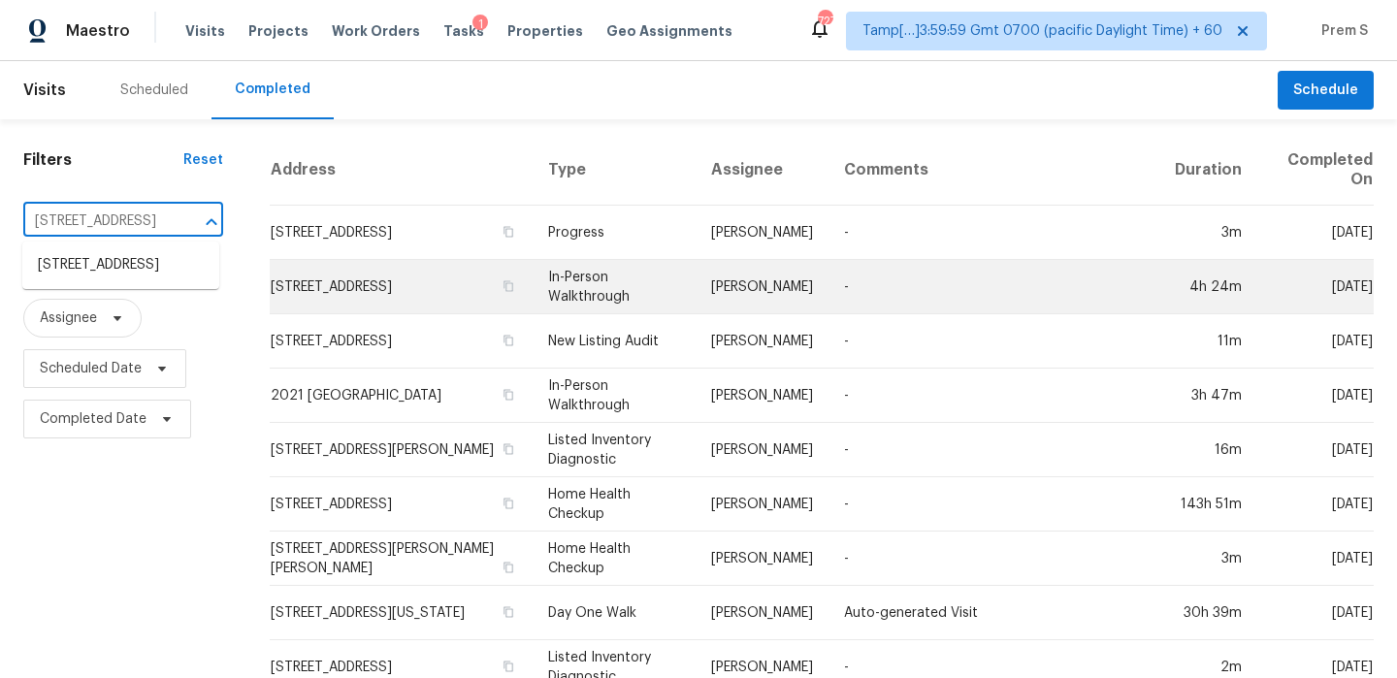
type input "[STREET_ADDRESS]"
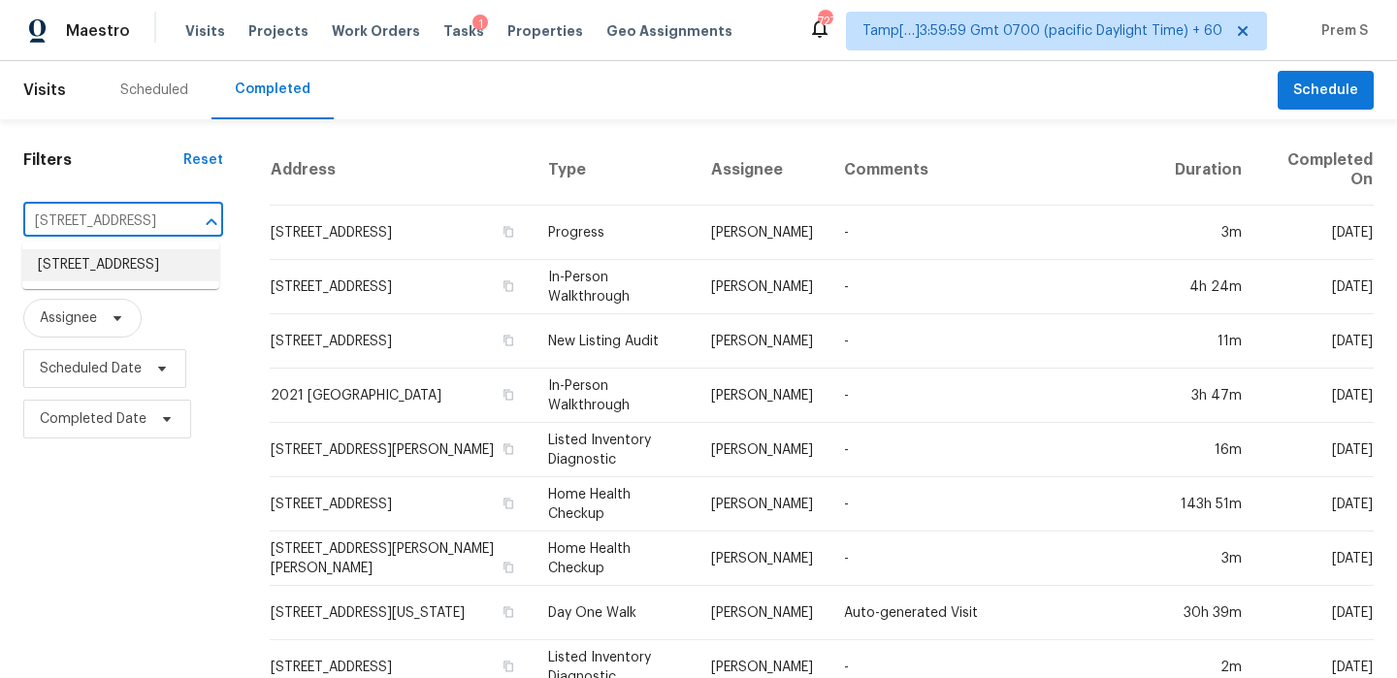
click at [117, 278] on li "[STREET_ADDRESS]" at bounding box center [120, 265] width 197 height 32
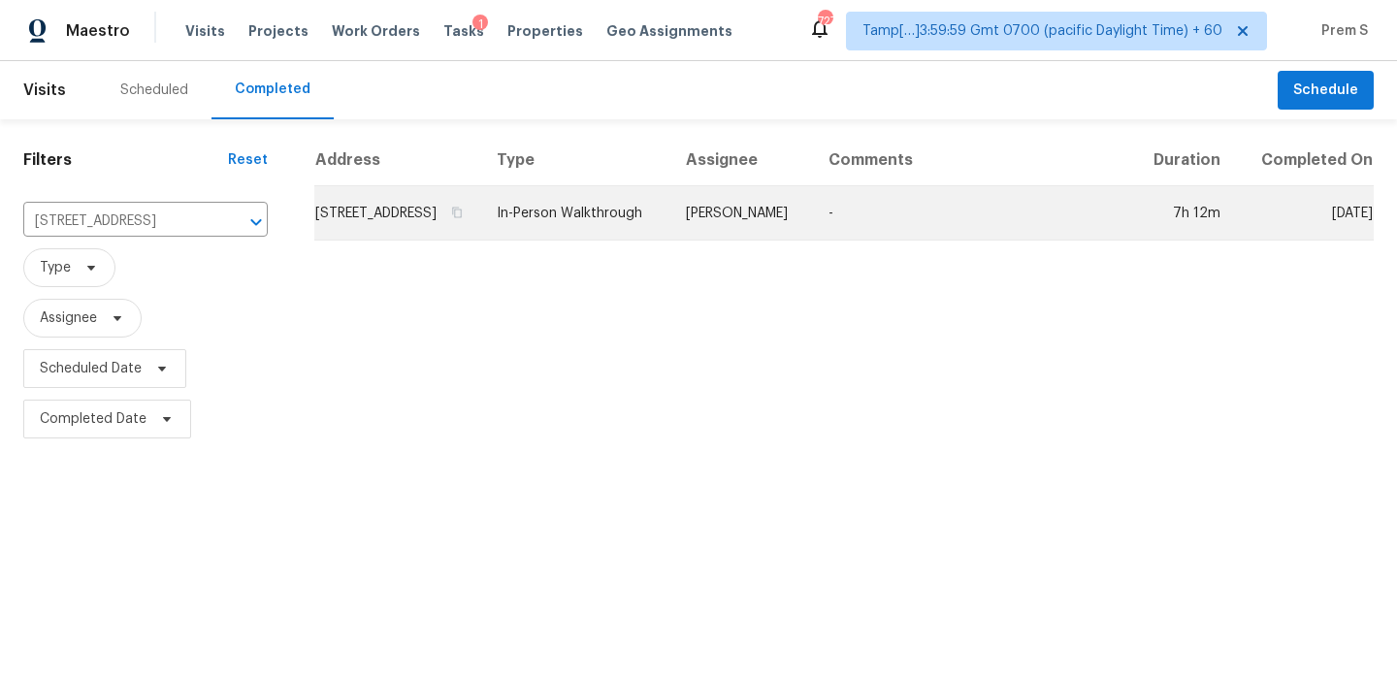
click at [441, 217] on td "[STREET_ADDRESS]" at bounding box center [397, 213] width 167 height 54
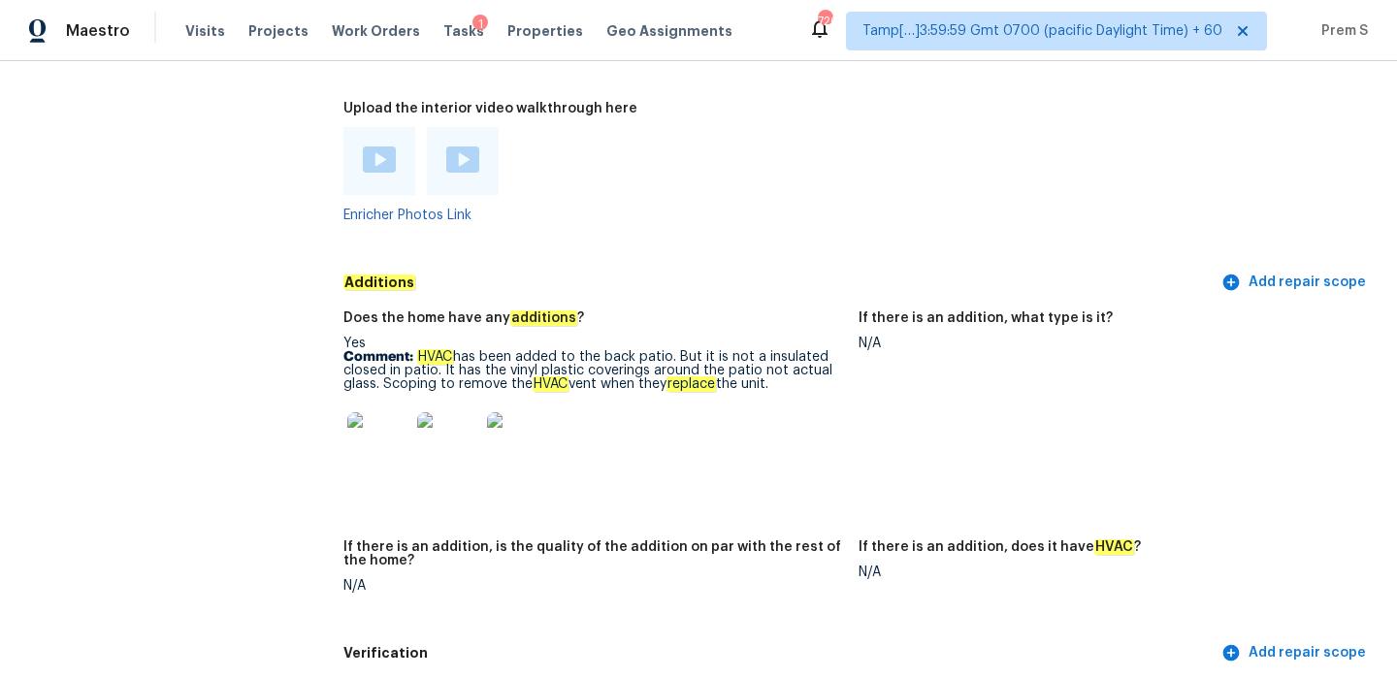
scroll to position [3749, 0]
drag, startPoint x: 420, startPoint y: 318, endPoint x: 788, endPoint y: 339, distance: 368.3
click at [788, 349] on p "Comment: HVAC has been added to the back patio. But it is not a insulated close…" at bounding box center [593, 369] width 500 height 41
copy p "HVAC has been added to the back patio. But it is not a insulated closed in pati…"
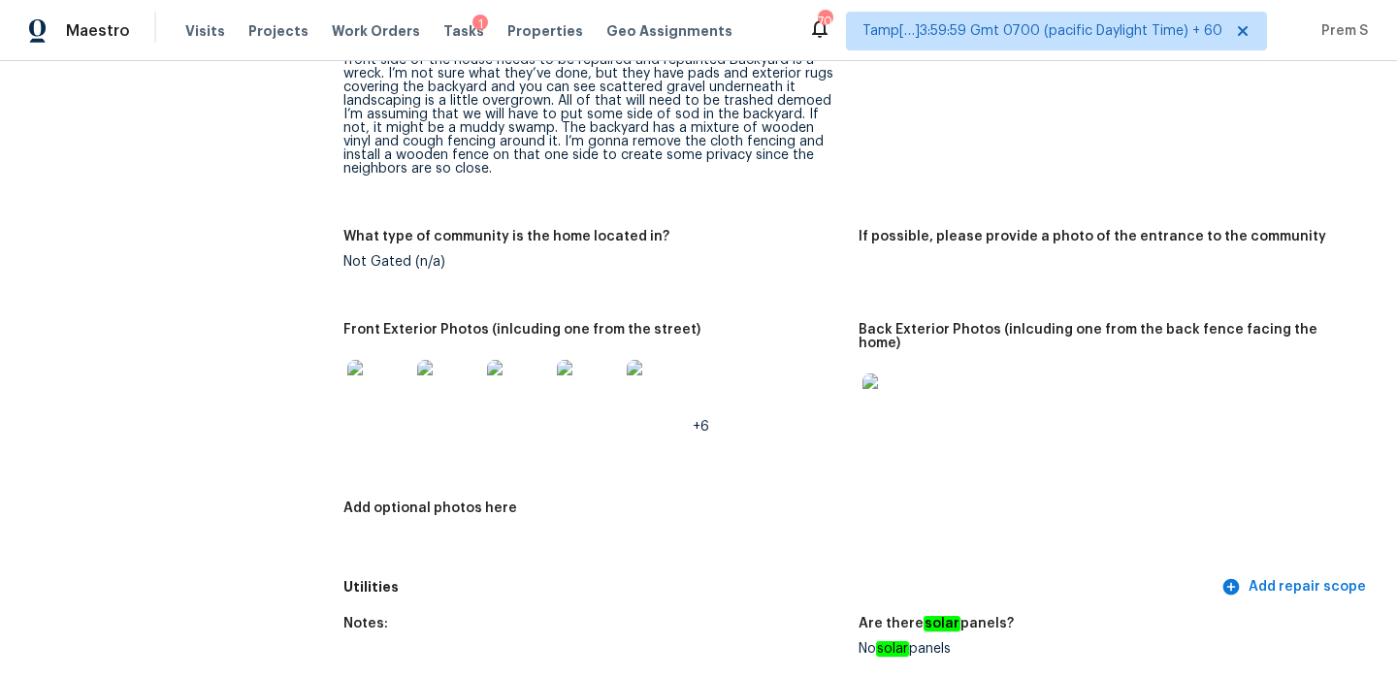
scroll to position [295, 0]
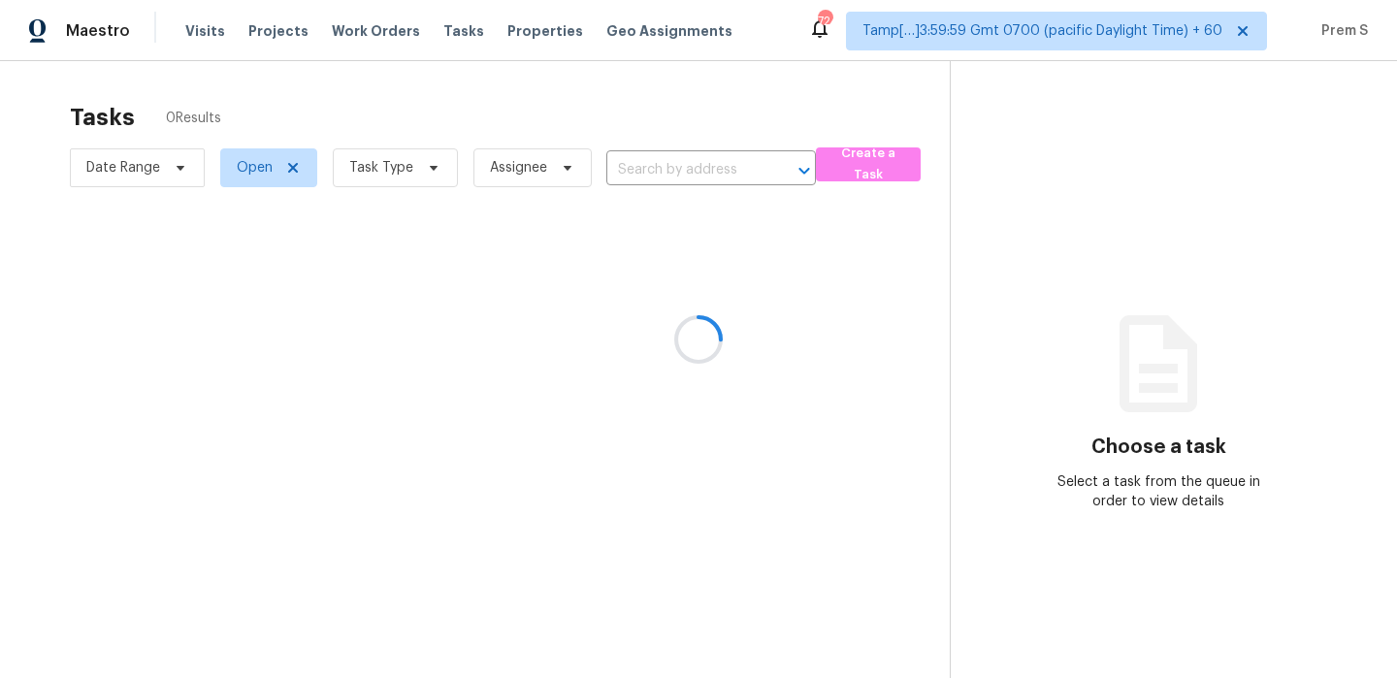
click at [390, 179] on div at bounding box center [698, 339] width 1397 height 678
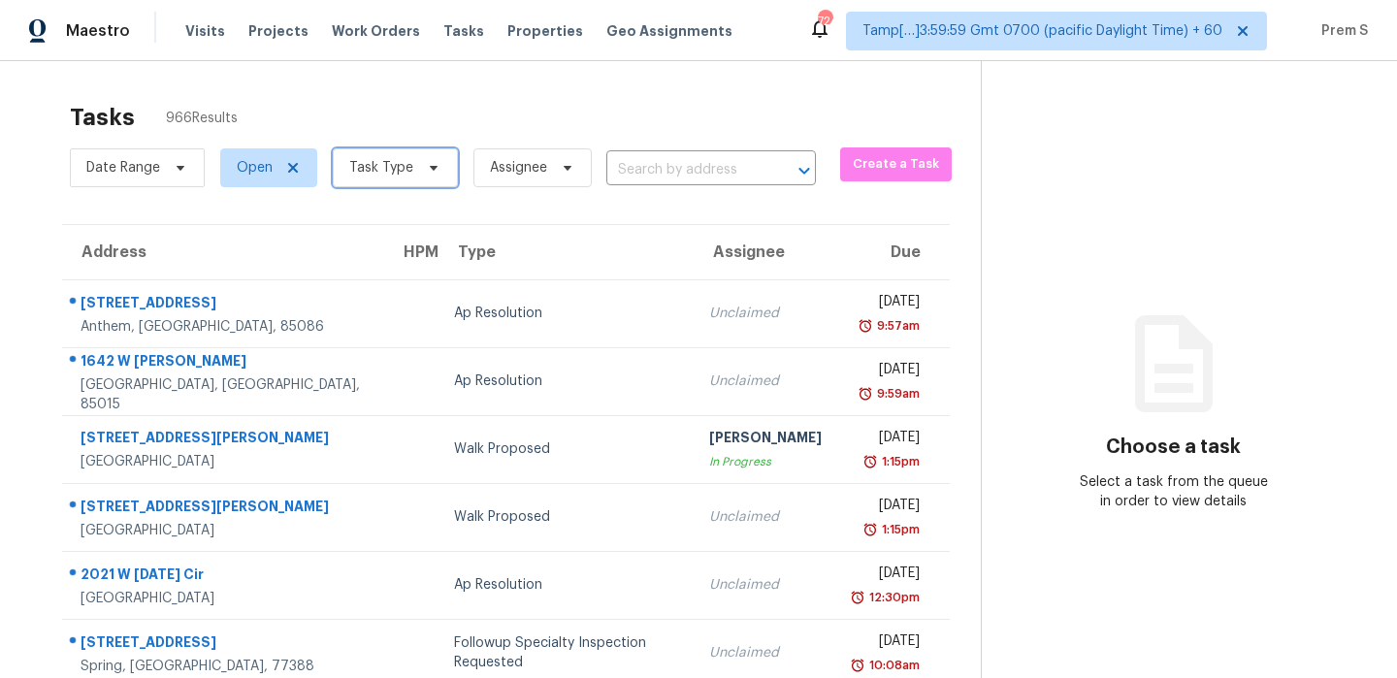
click at [390, 179] on span "Task Type" at bounding box center [395, 167] width 125 height 39
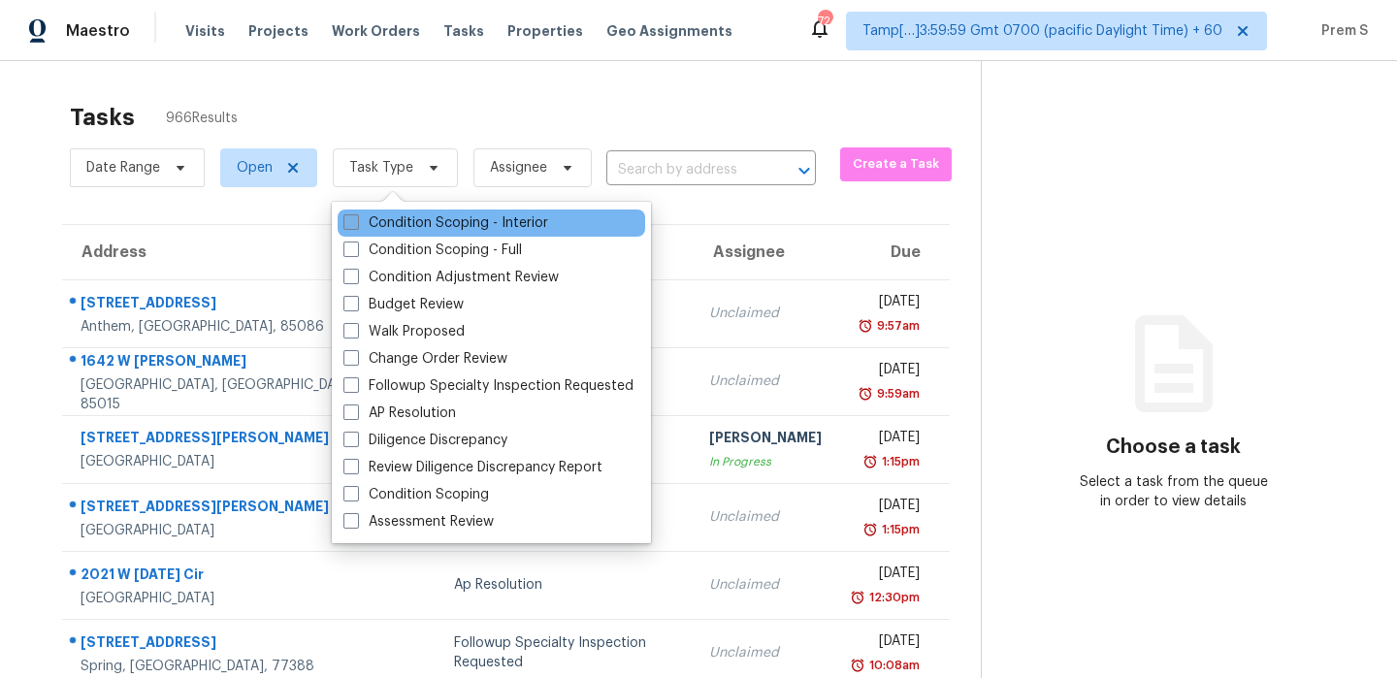
click at [382, 225] on label "Condition Scoping - Interior" at bounding box center [445, 222] width 205 height 19
click at [356, 225] on input "Condition Scoping - Interior" at bounding box center [349, 219] width 13 height 13
checkbox input "true"
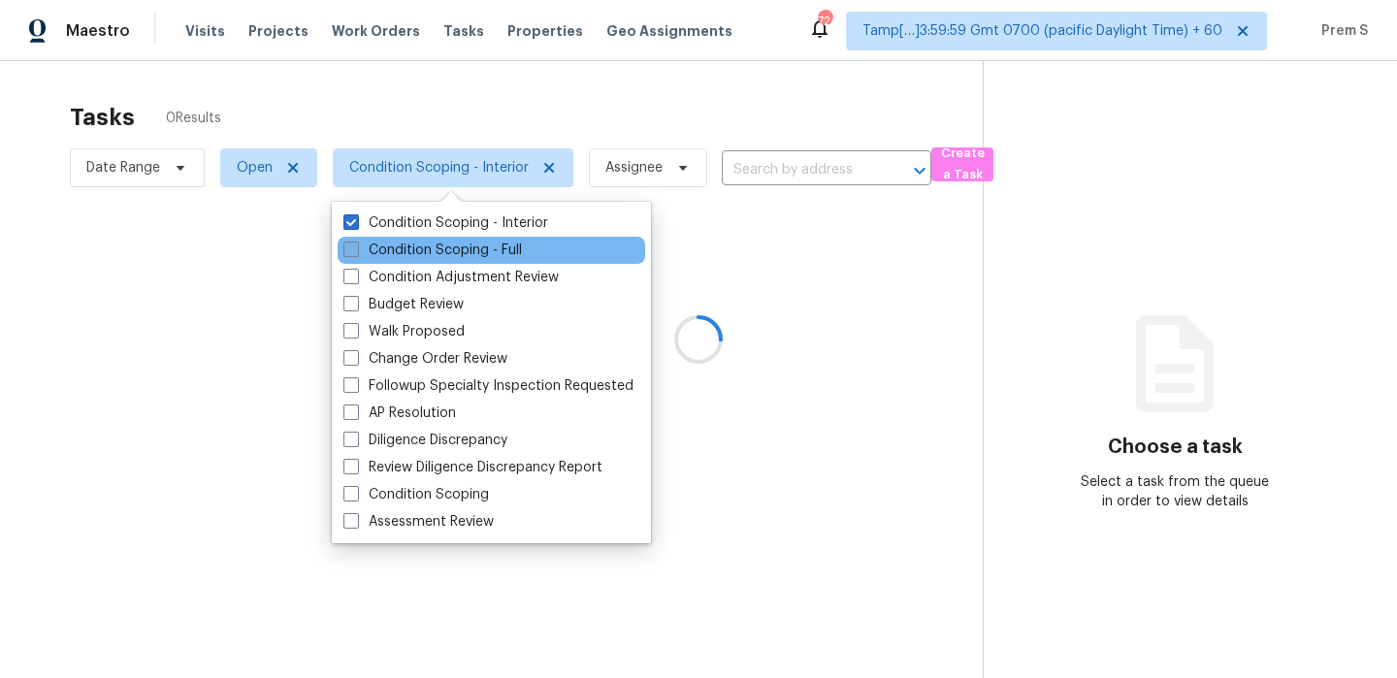
click at [379, 250] on label "Condition Scoping - Full" at bounding box center [432, 250] width 179 height 19
click at [356, 250] on input "Condition Scoping - Full" at bounding box center [349, 247] width 13 height 13
checkbox input "true"
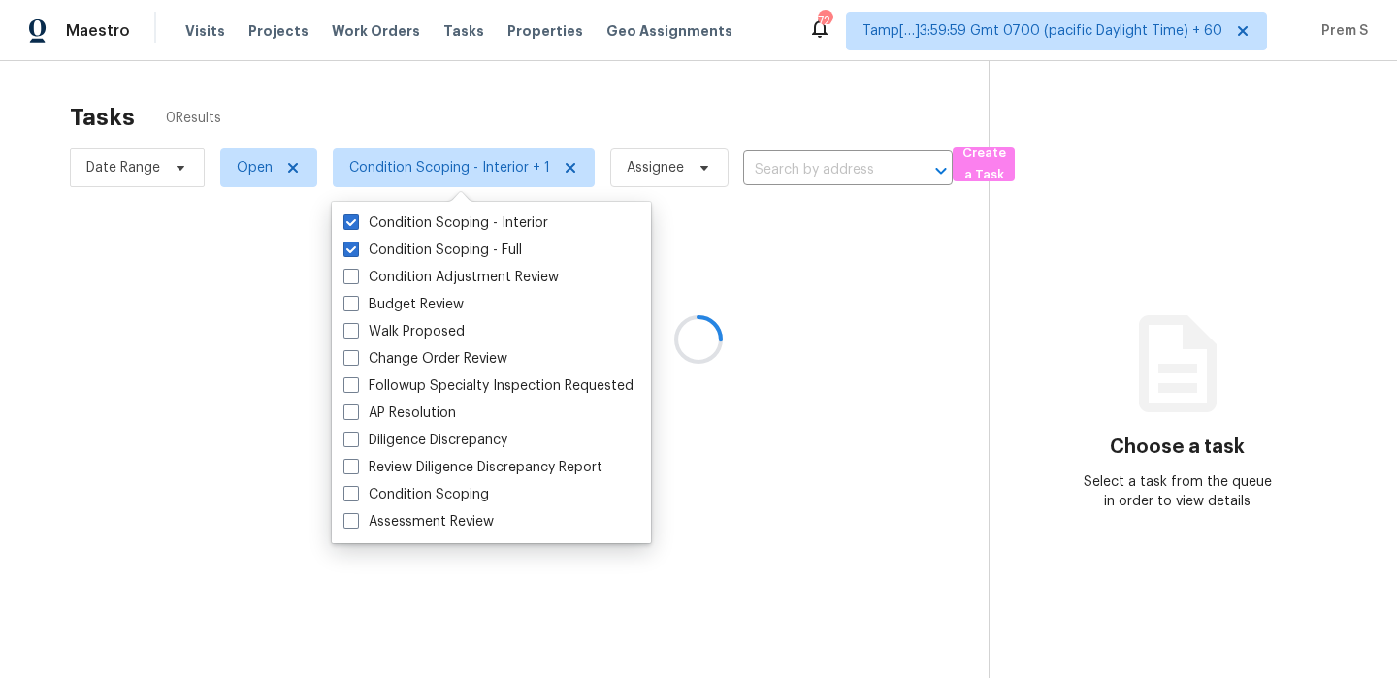
click at [1126, 7] on div at bounding box center [698, 339] width 1397 height 678
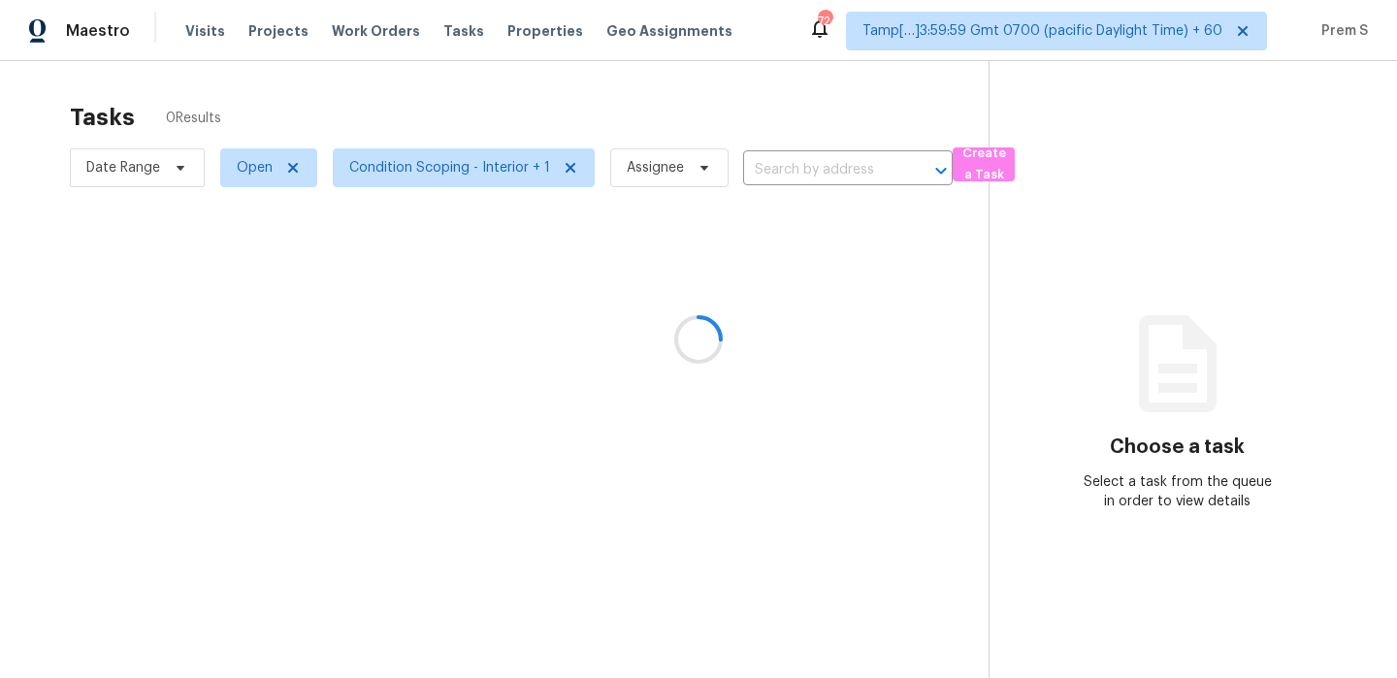
click at [1108, 25] on div at bounding box center [698, 339] width 1397 height 678
click at [1089, 41] on div at bounding box center [698, 339] width 1397 height 678
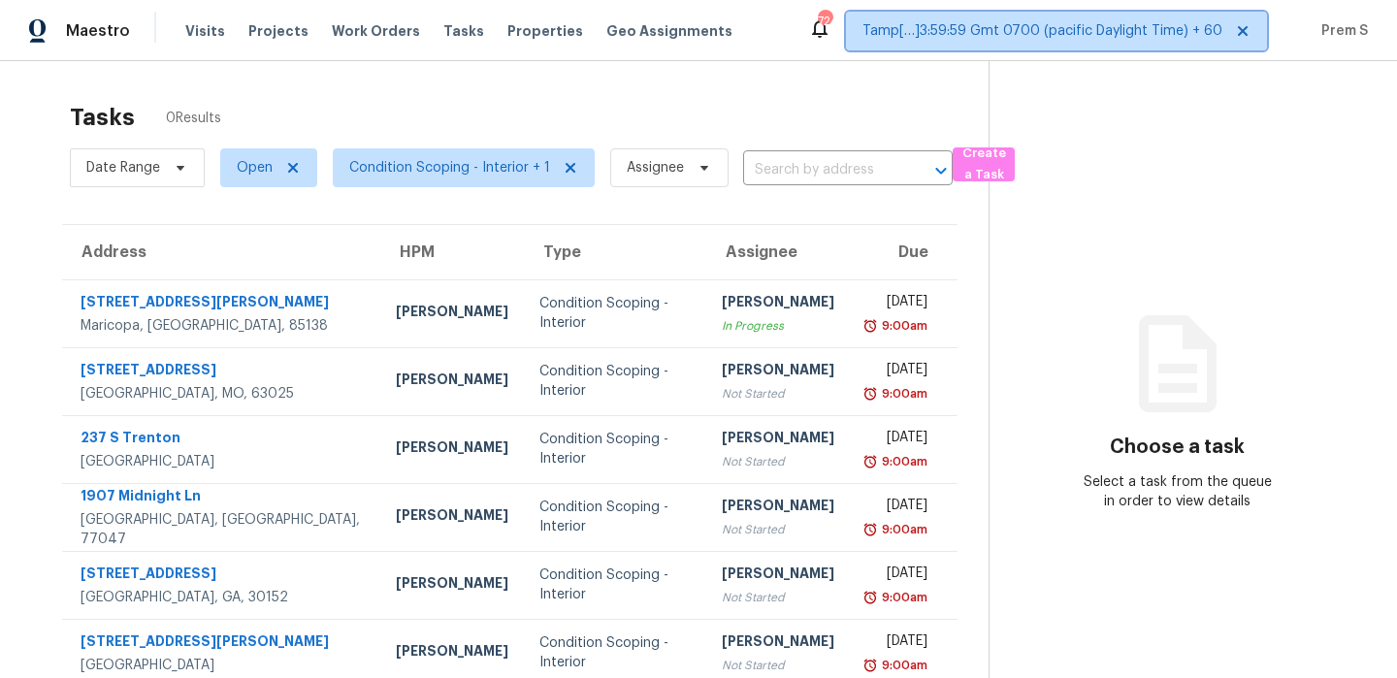
click at [1103, 33] on span "Tamp[…]3:59:59 Gmt 0700 (pacific Daylight Time) + 60" at bounding box center [1043, 30] width 360 height 19
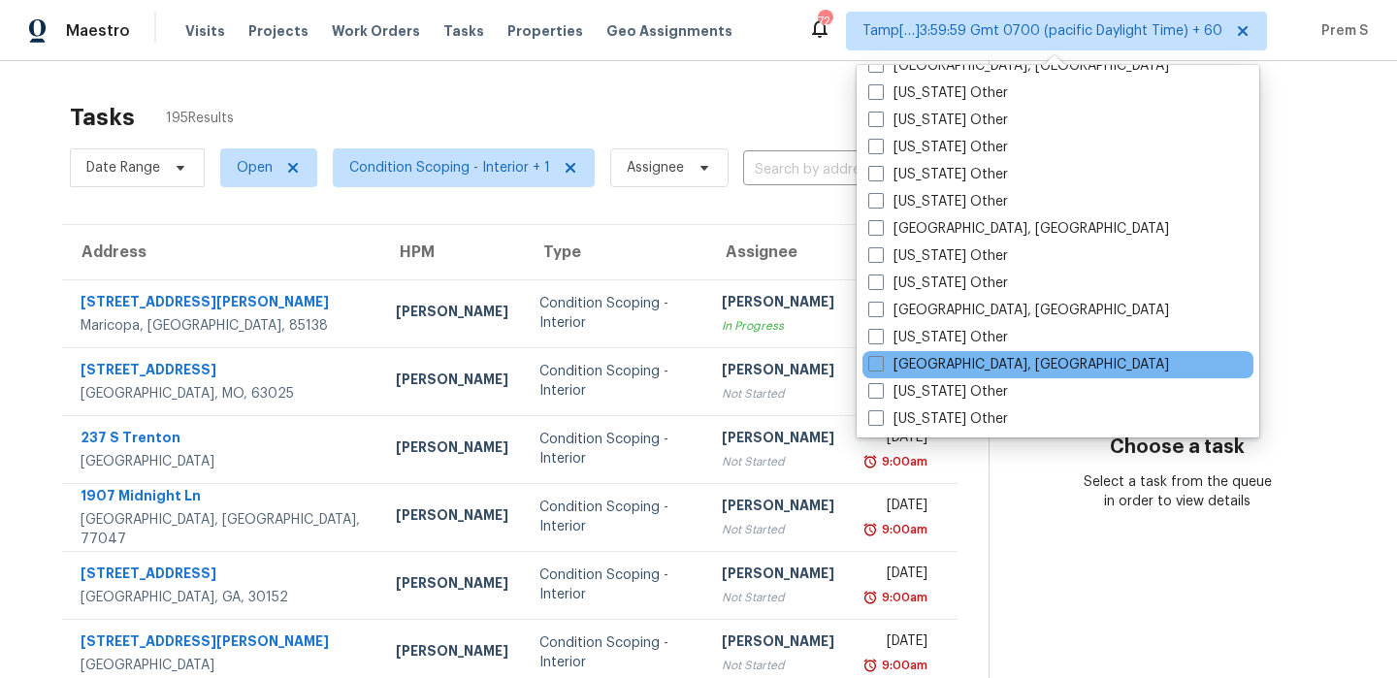
scroll to position [2575, 0]
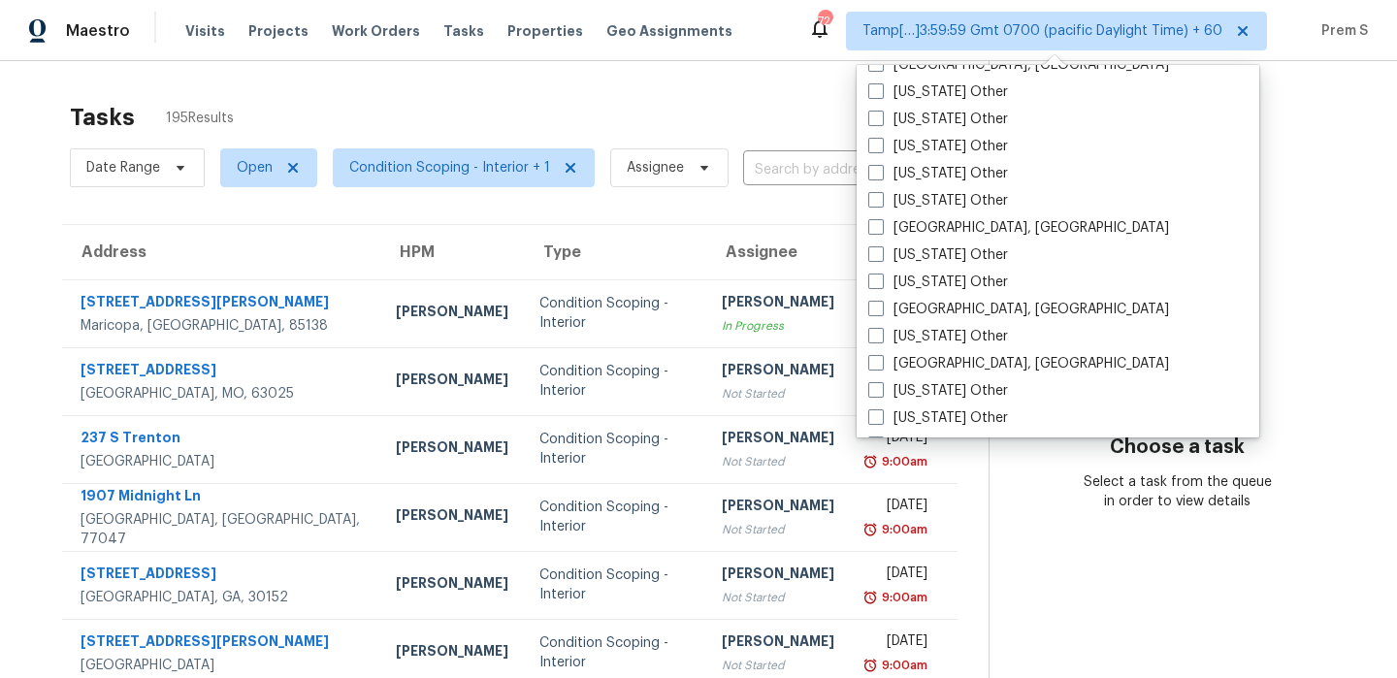
click at [1121, 333] on icon at bounding box center [1178, 364] width 116 height 116
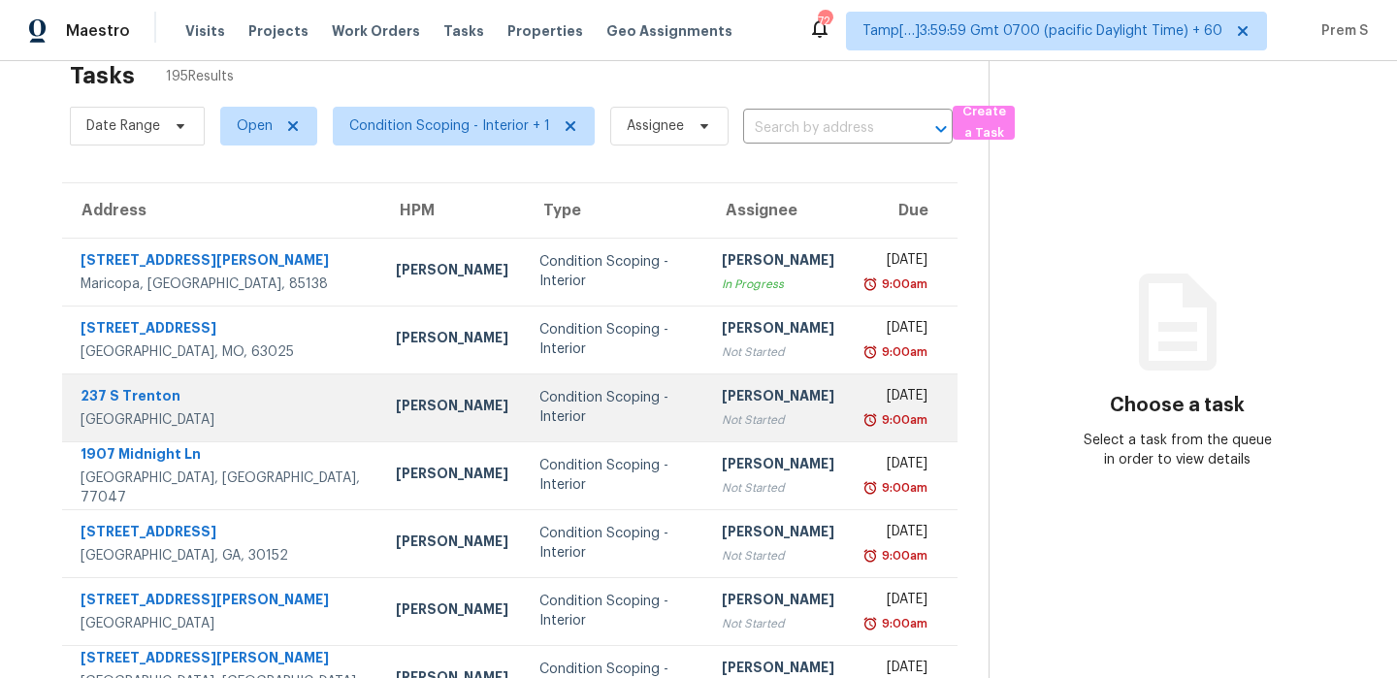
scroll to position [0, 0]
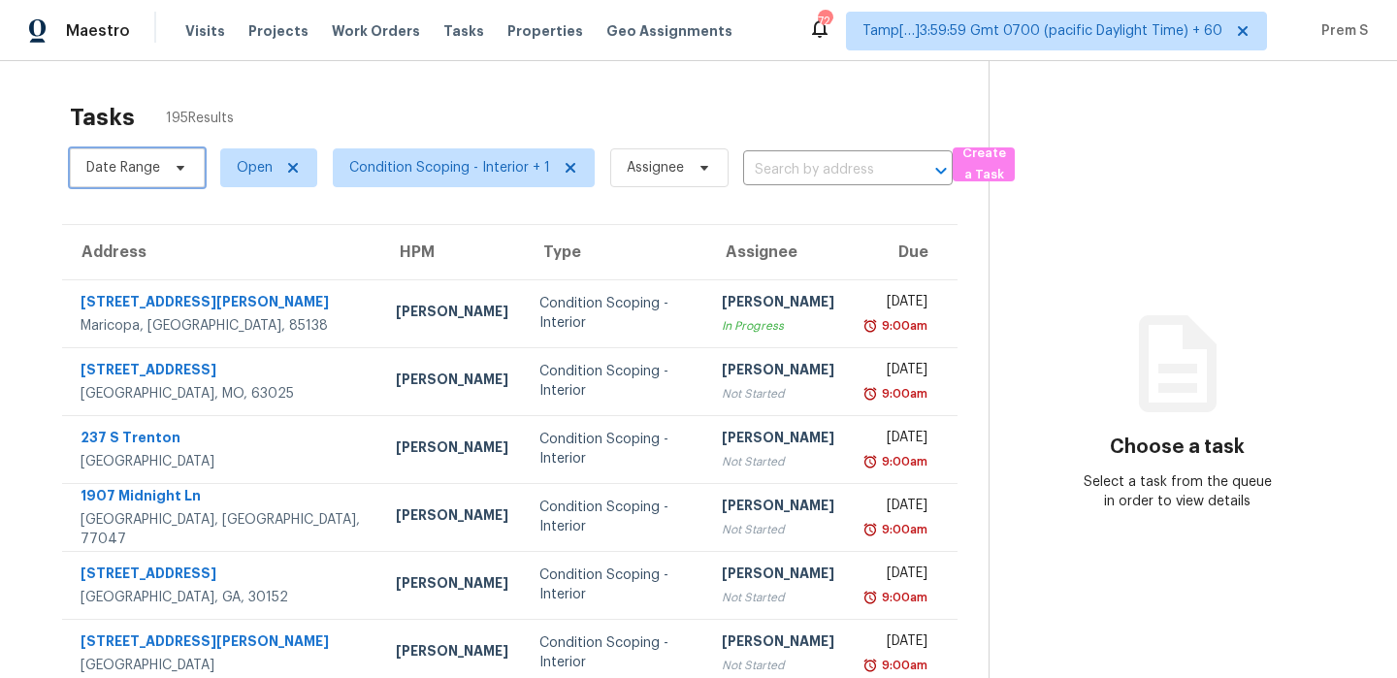
click at [145, 174] on span "Date Range" at bounding box center [123, 167] width 74 height 19
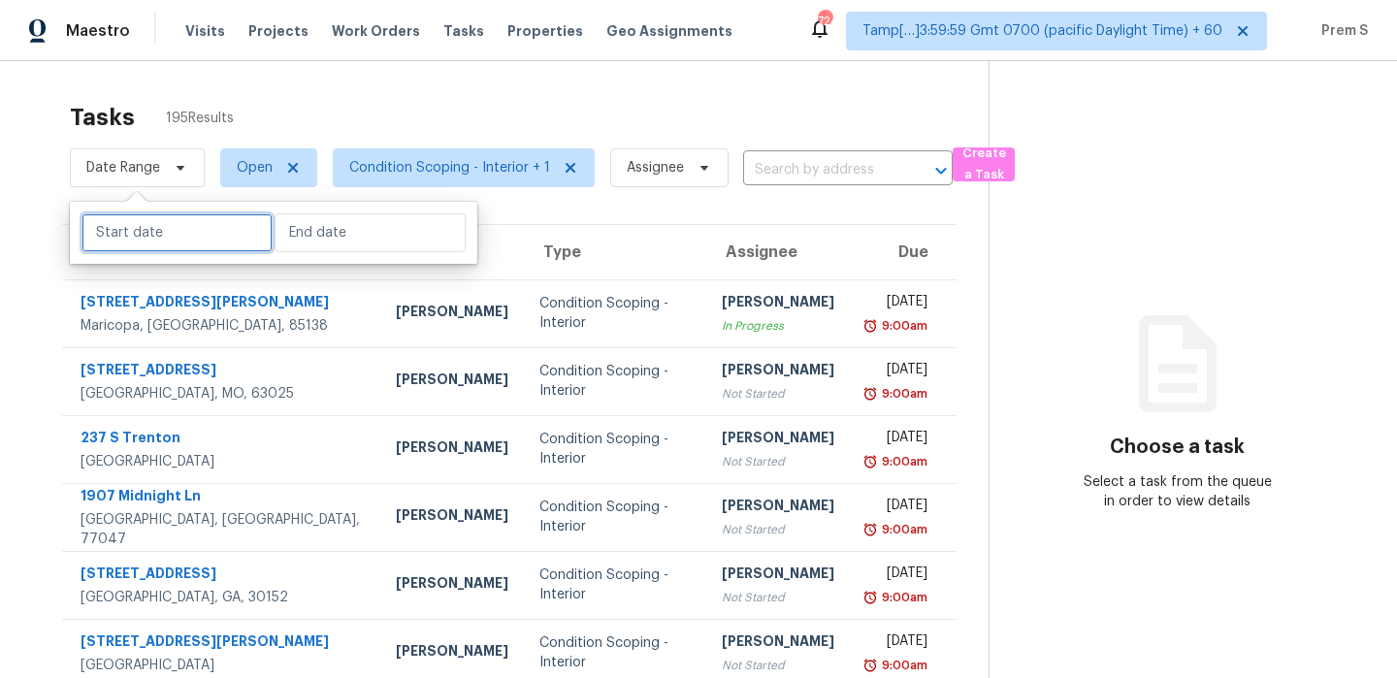
click at [166, 239] on input "text" at bounding box center [177, 232] width 191 height 39
select select "8"
select select "2025"
select select "9"
select select "2025"
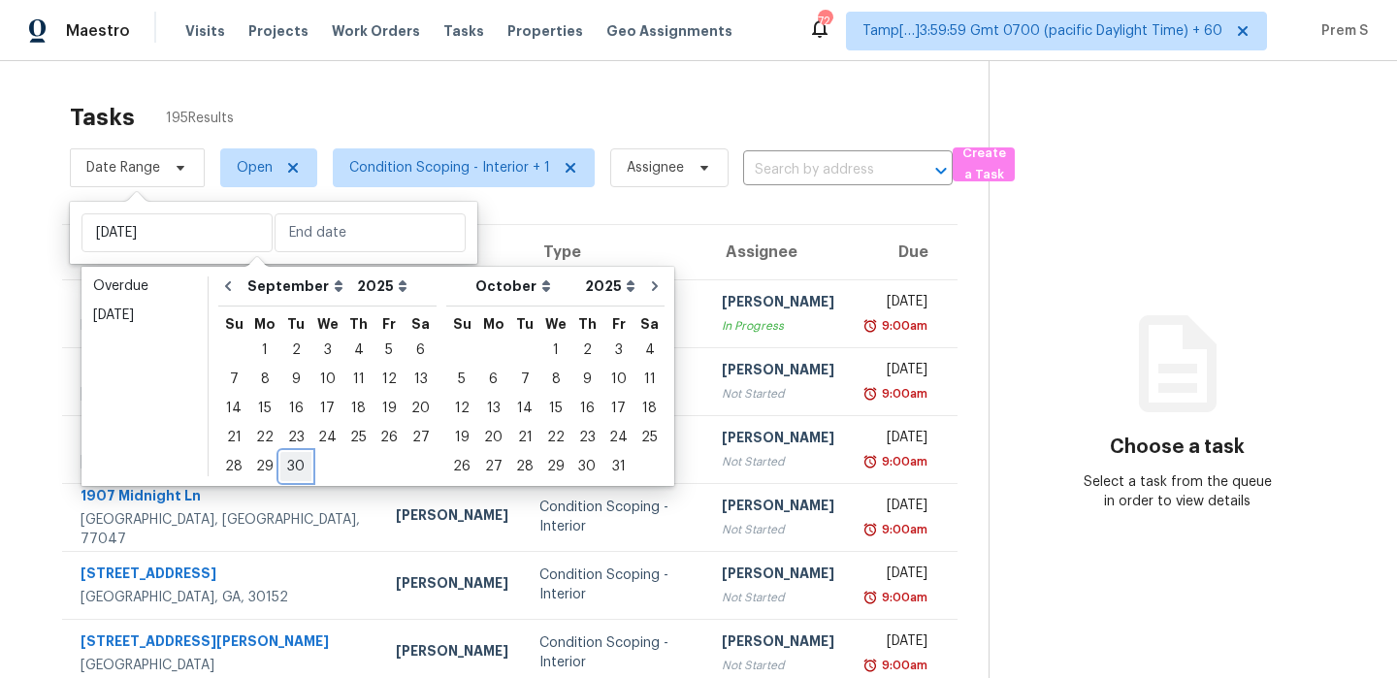
click at [287, 463] on div "30" at bounding box center [295, 466] width 31 height 27
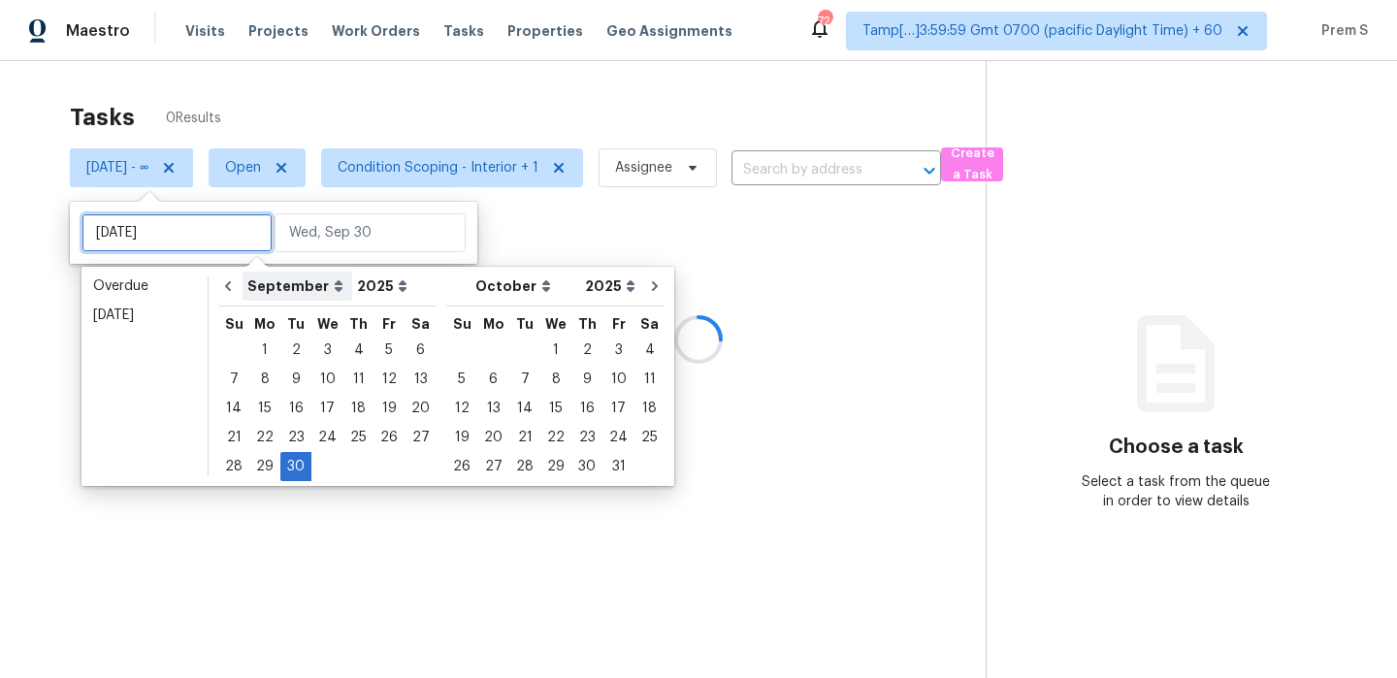
type input "[DATE]"
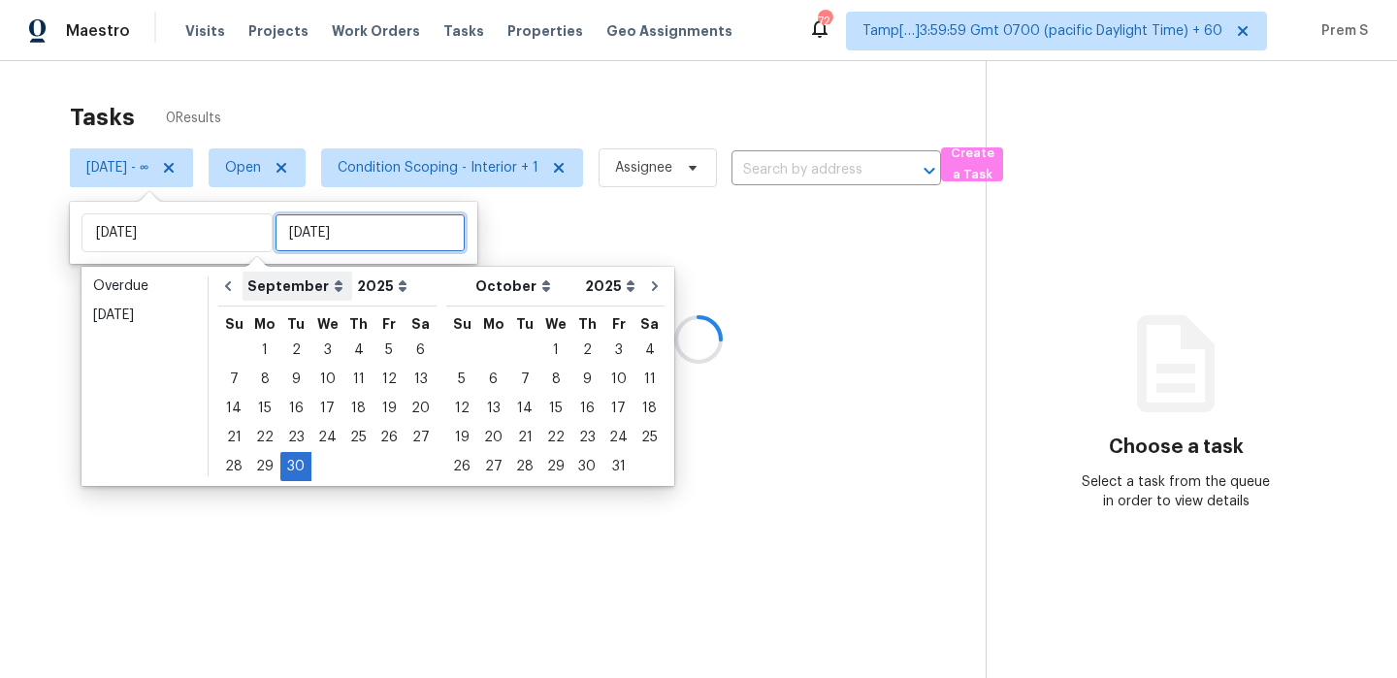
type input "[DATE]"
click at [353, 239] on input "text" at bounding box center [370, 232] width 191 height 39
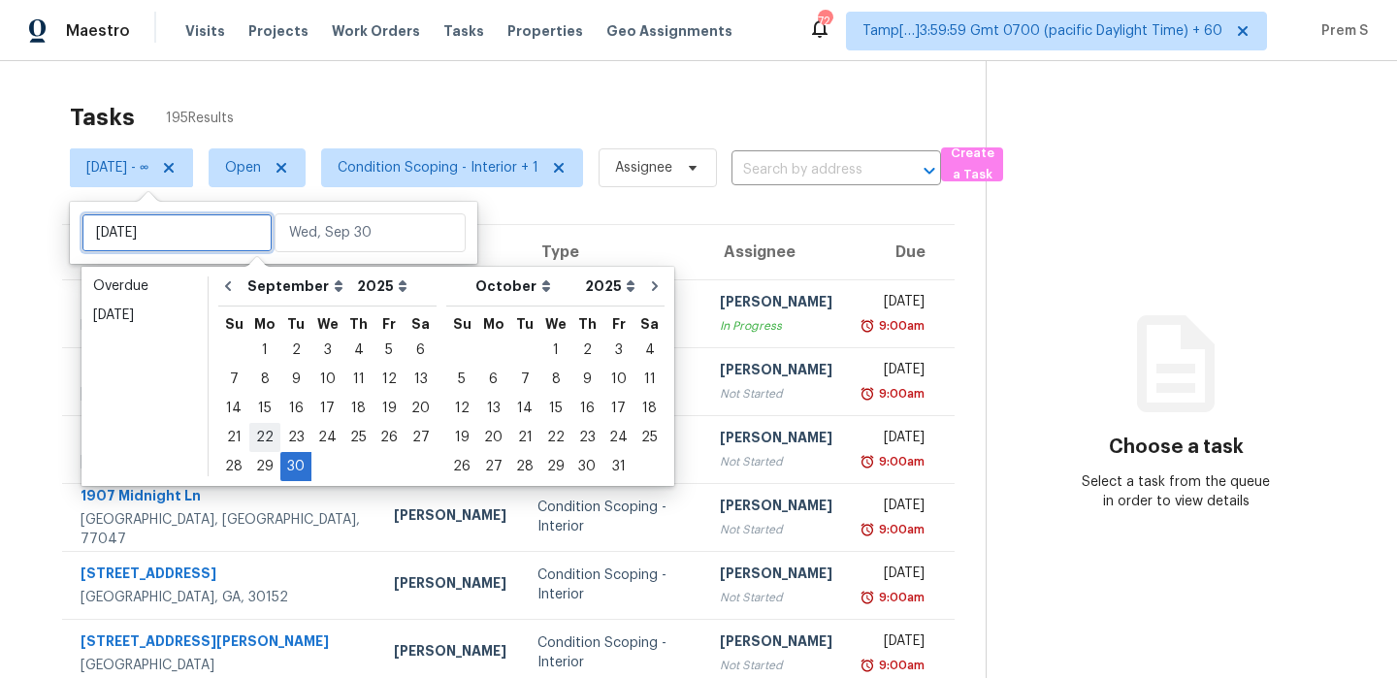
type input "[DATE]"
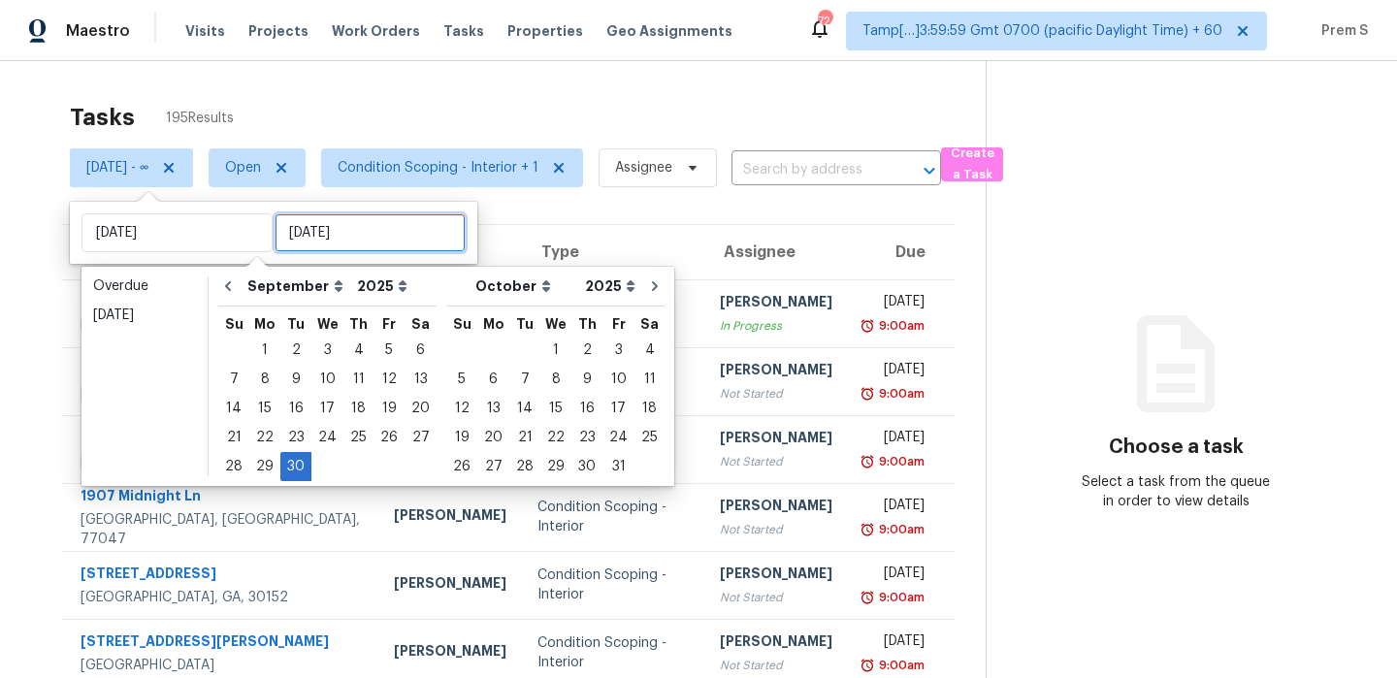
type input "[DATE]"
click at [297, 463] on div "30" at bounding box center [295, 466] width 31 height 27
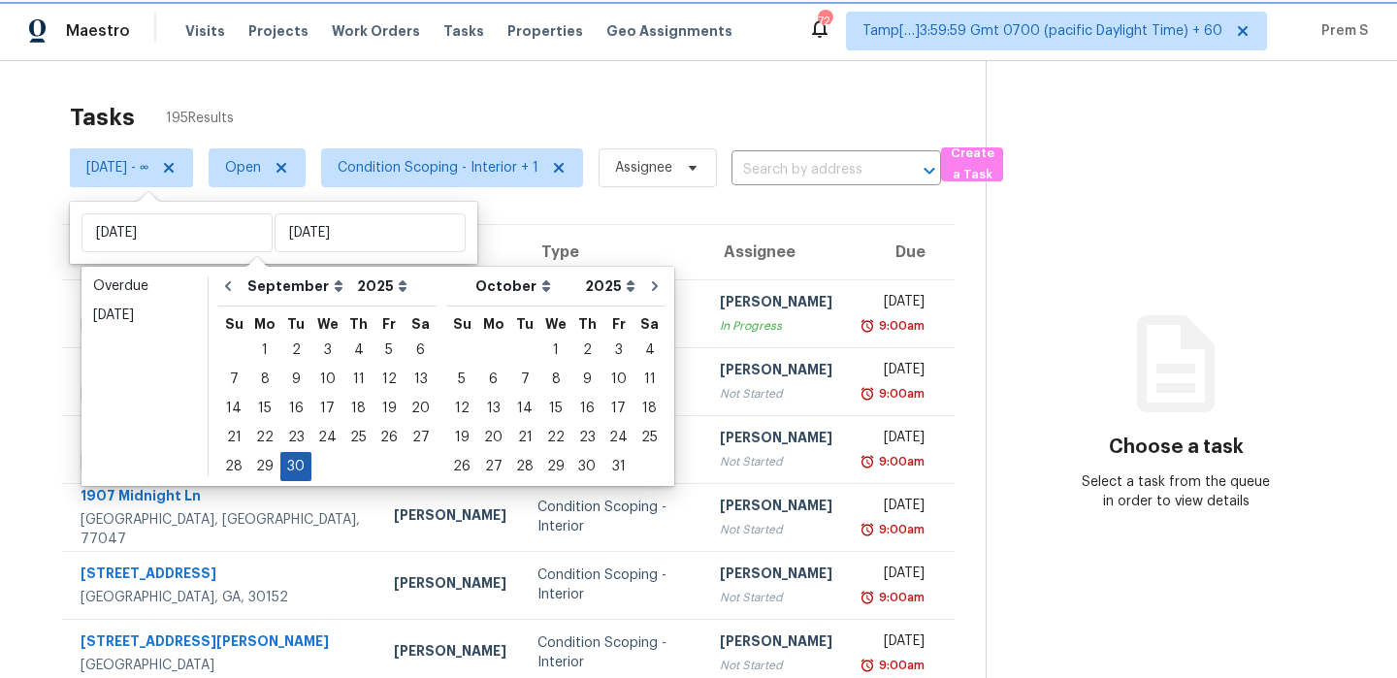
type input "[DATE]"
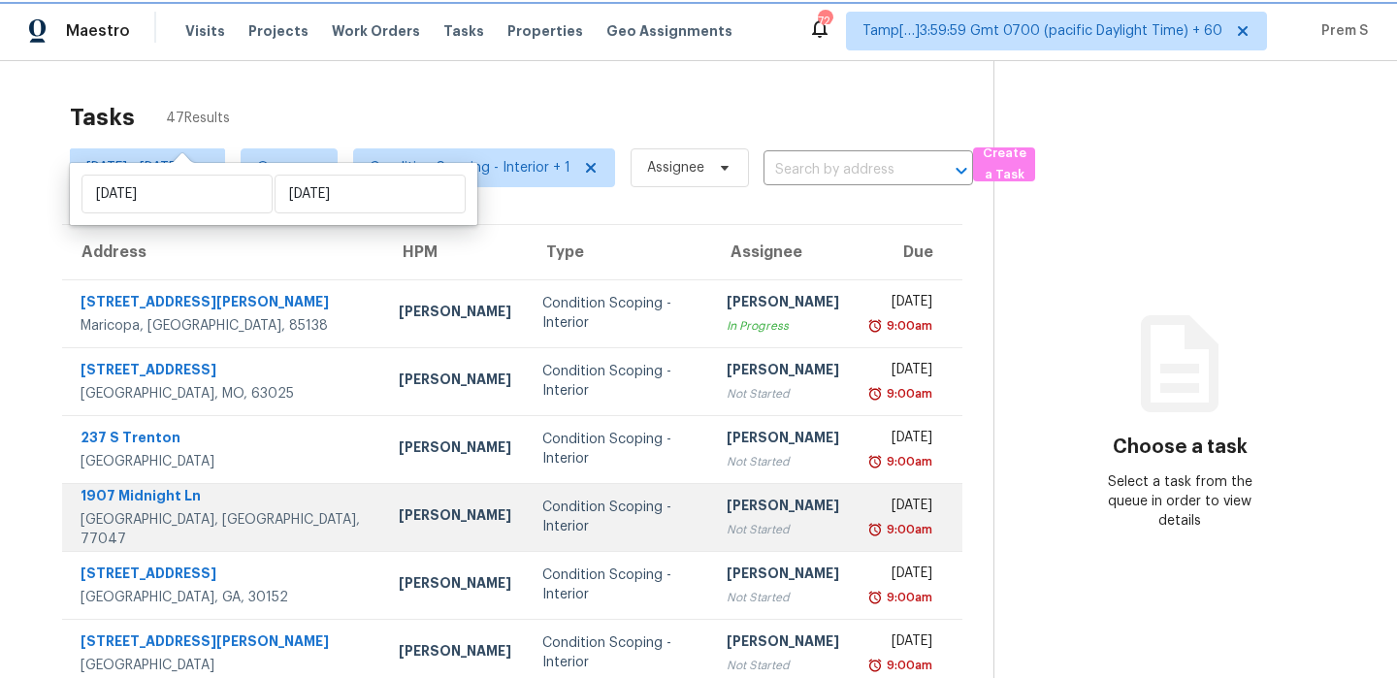
scroll to position [332, 0]
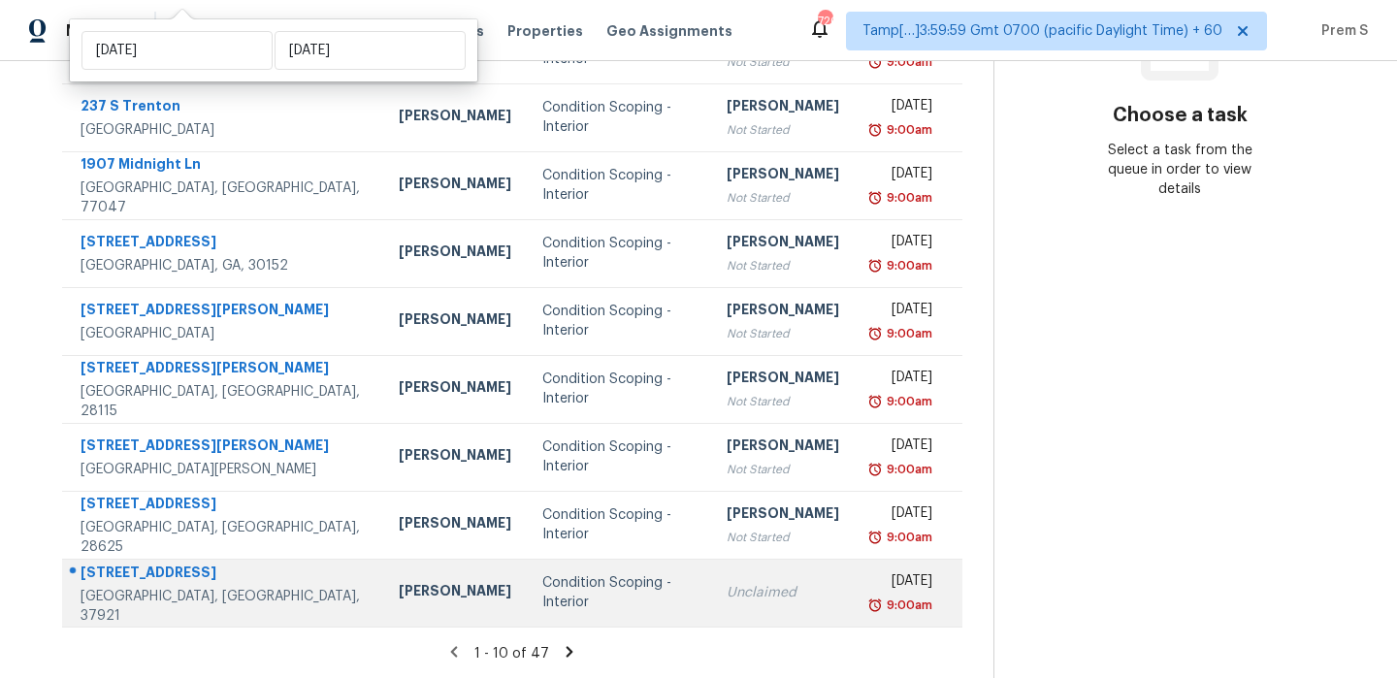
click at [604, 603] on div "Condition Scoping - Interior" at bounding box center [619, 592] width 154 height 39
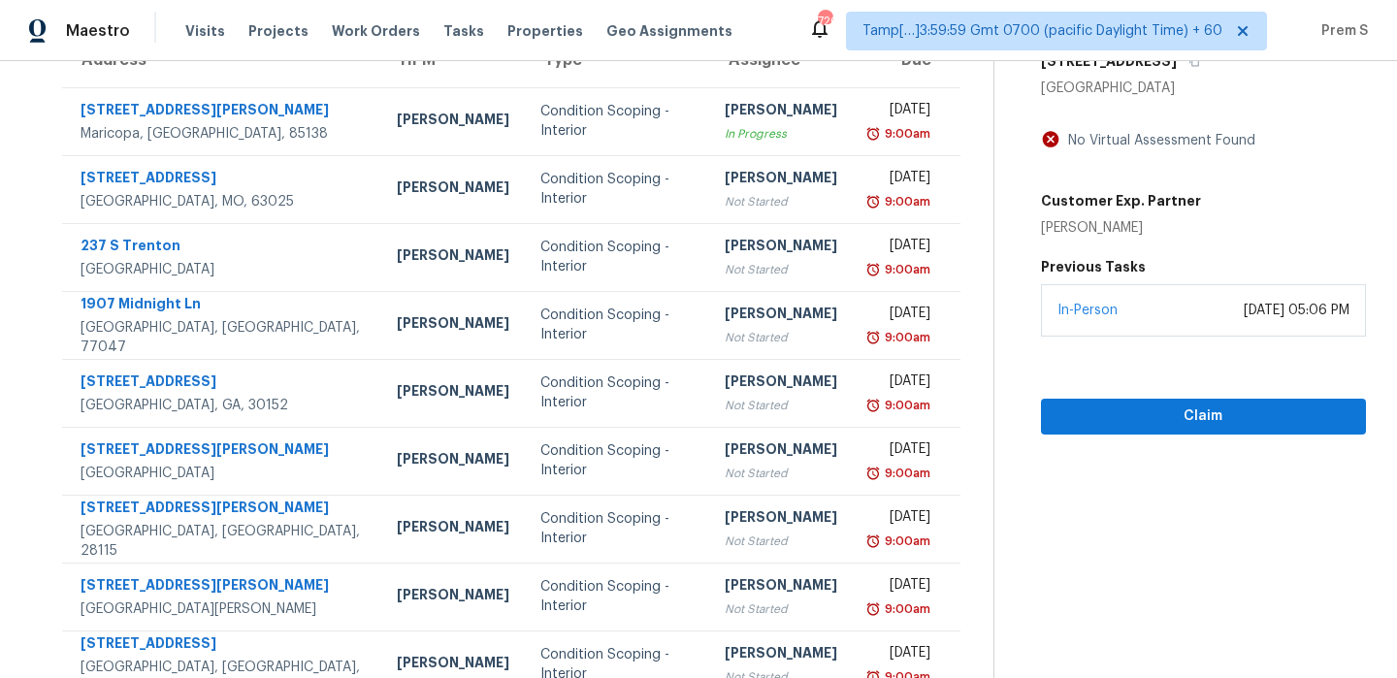
scroll to position [171, 0]
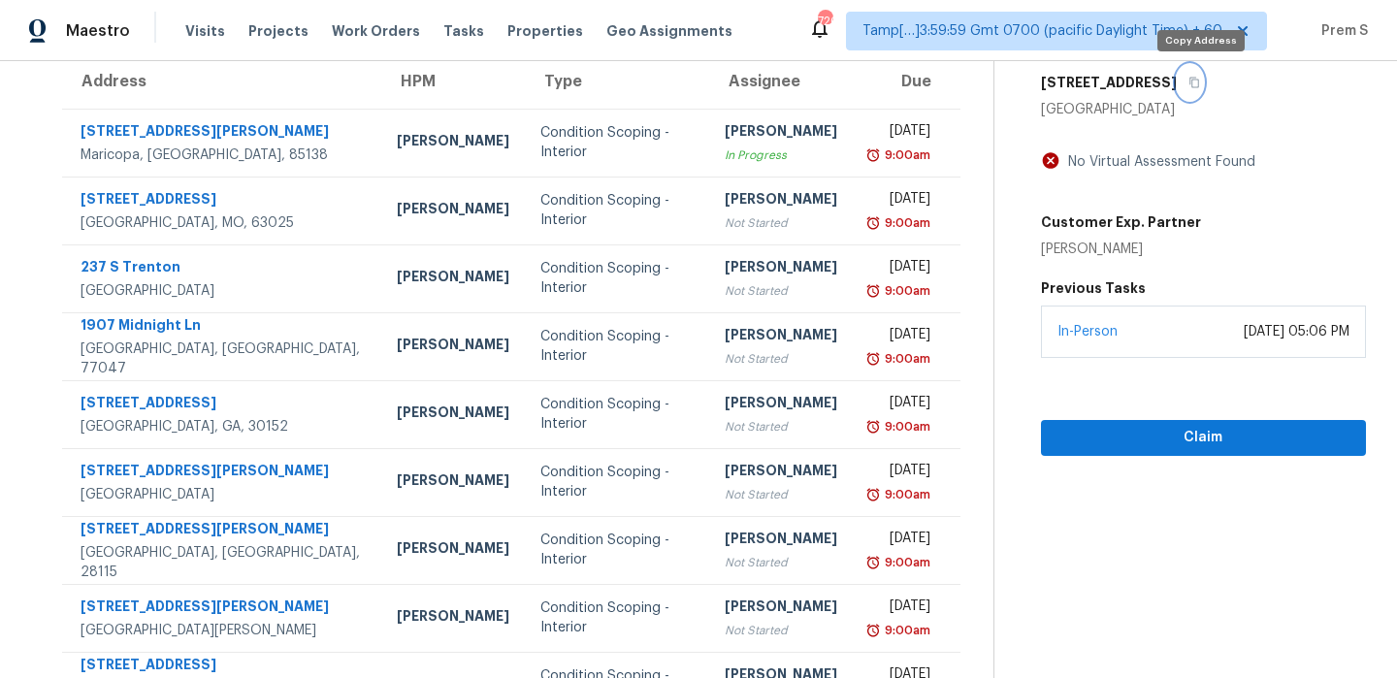
click at [1200, 85] on icon "button" at bounding box center [1195, 83] width 12 height 12
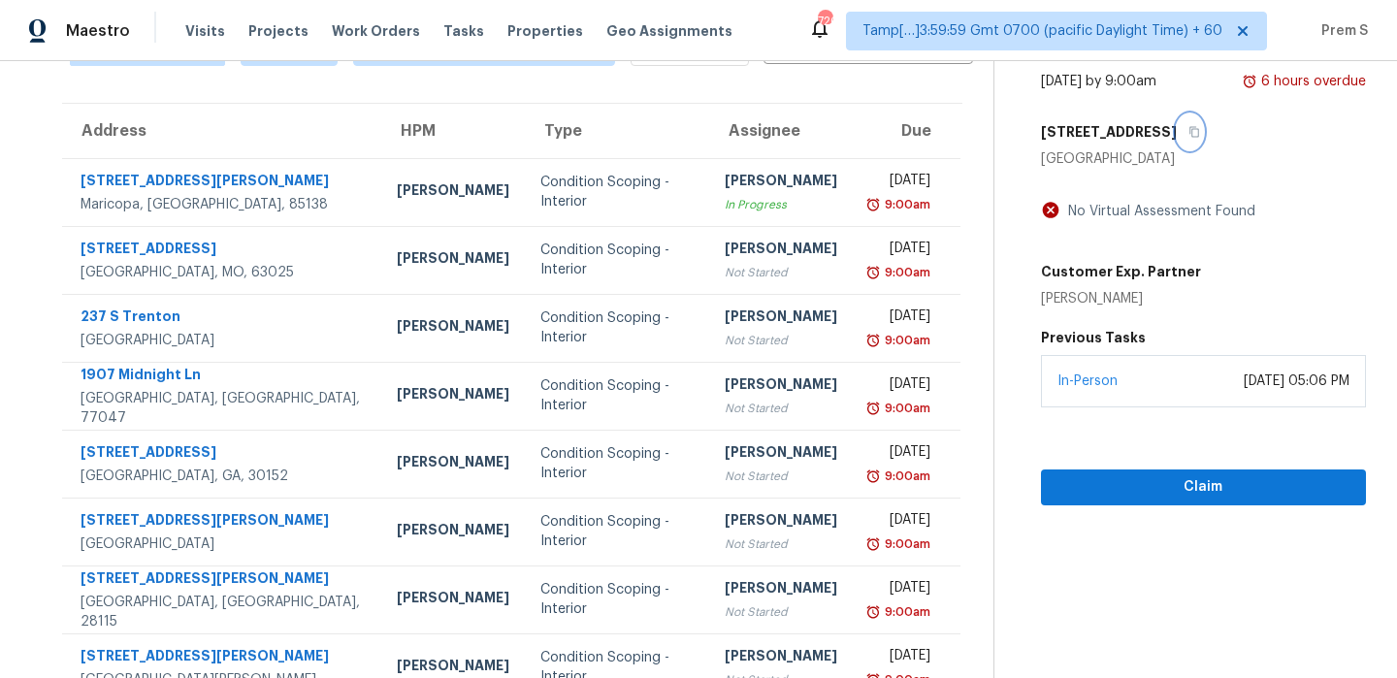
scroll to position [98, 0]
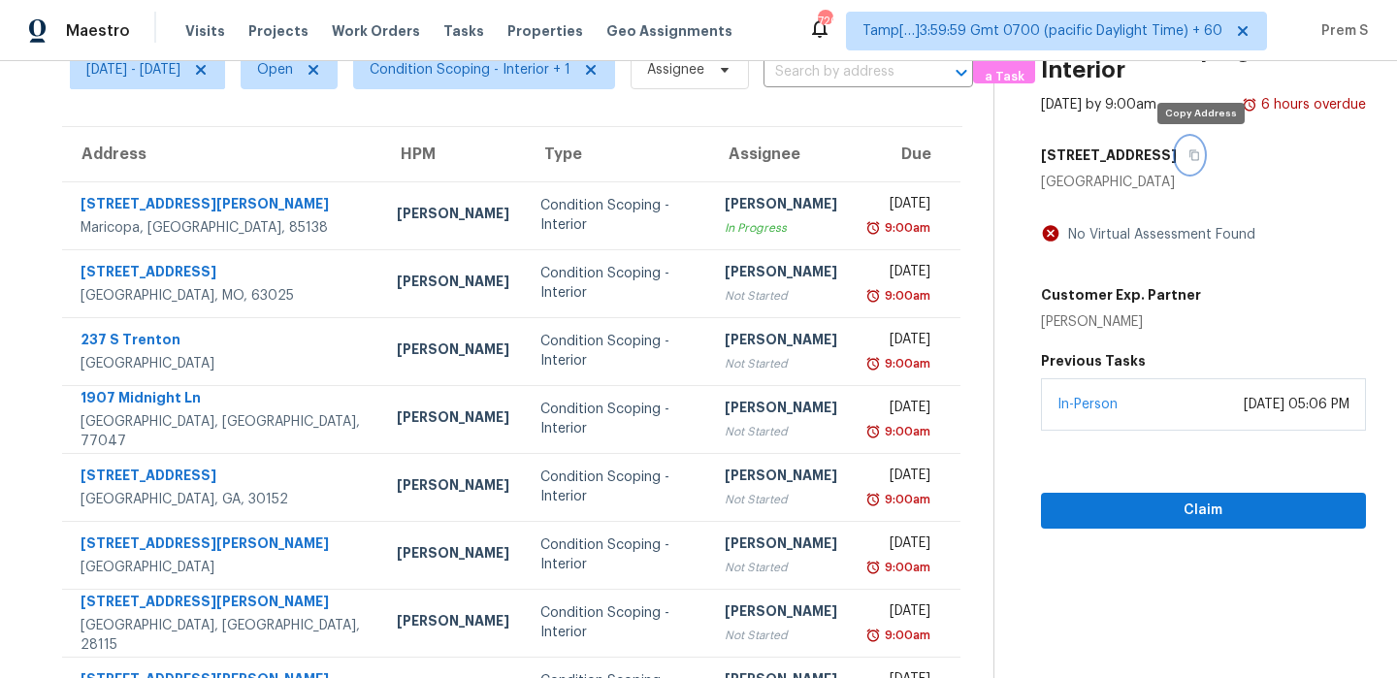
click at [1200, 157] on icon "button" at bounding box center [1195, 155] width 12 height 12
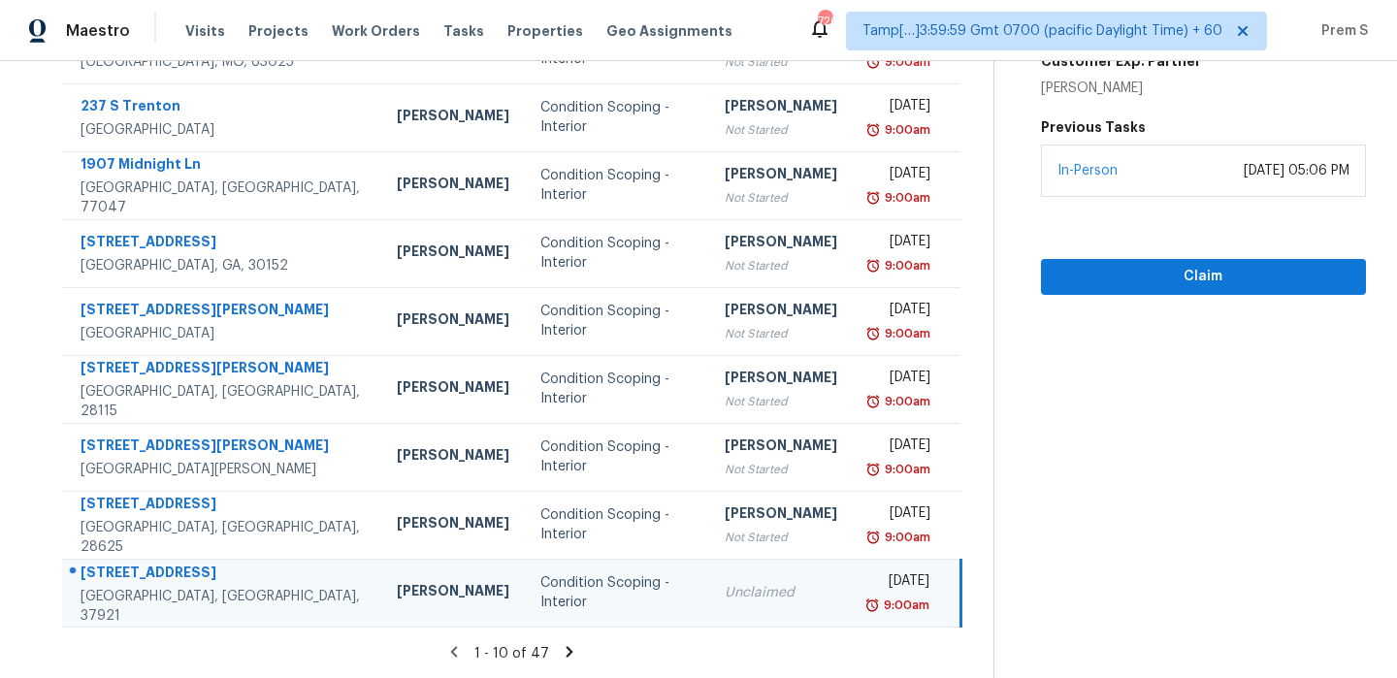
click at [571, 650] on icon at bounding box center [569, 651] width 17 height 17
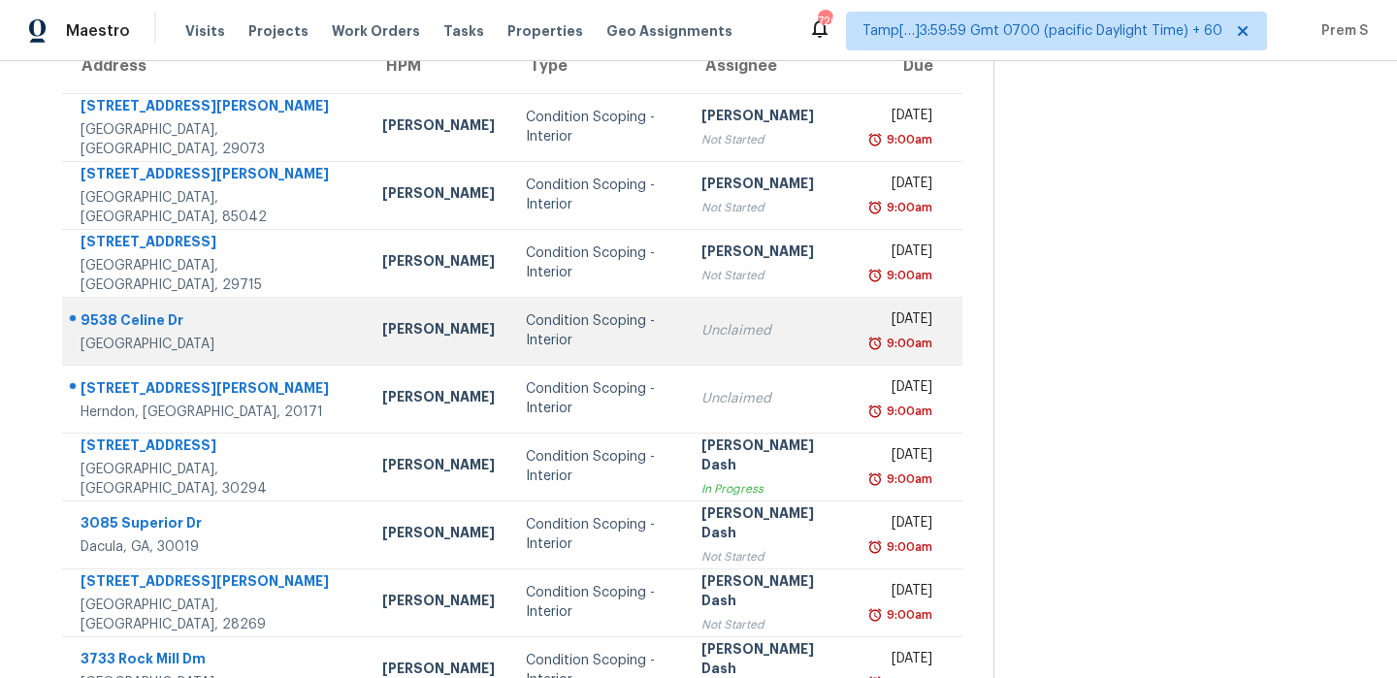
scroll to position [183, 0]
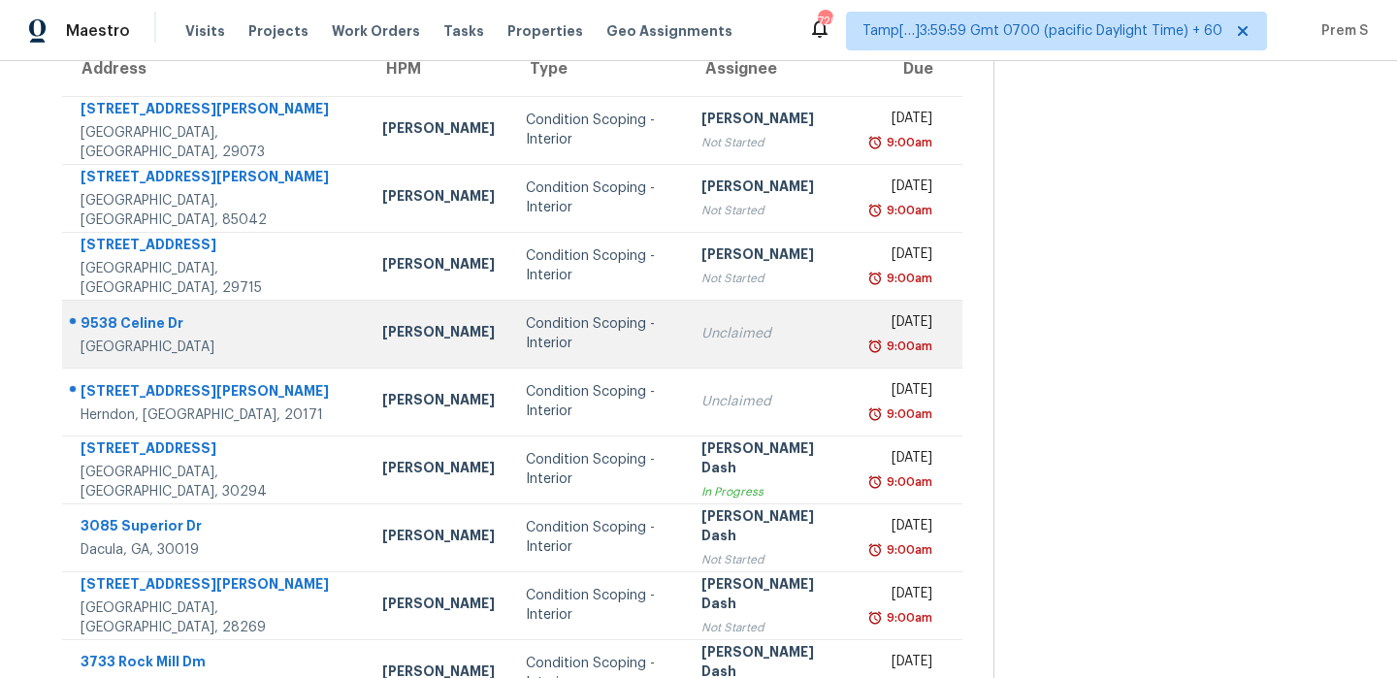
click at [775, 343] on td "Unclaimed" at bounding box center [771, 334] width 170 height 68
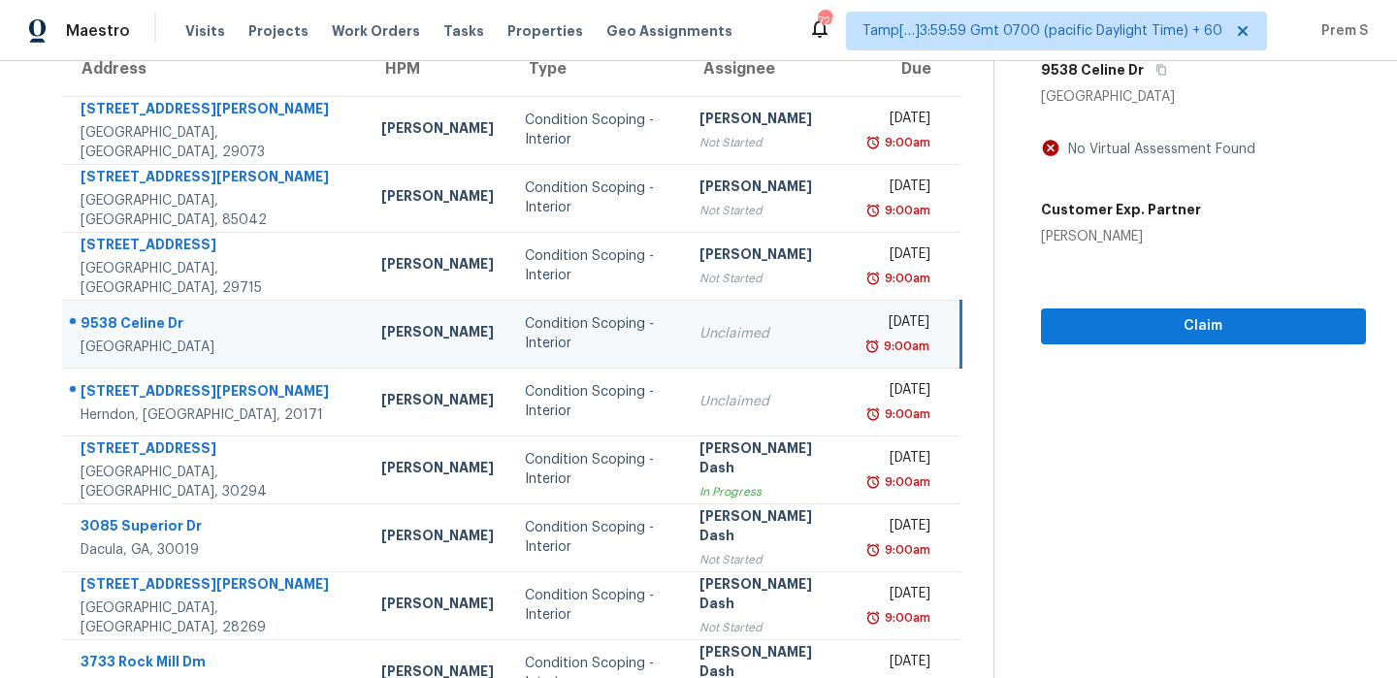
scroll to position [32, 0]
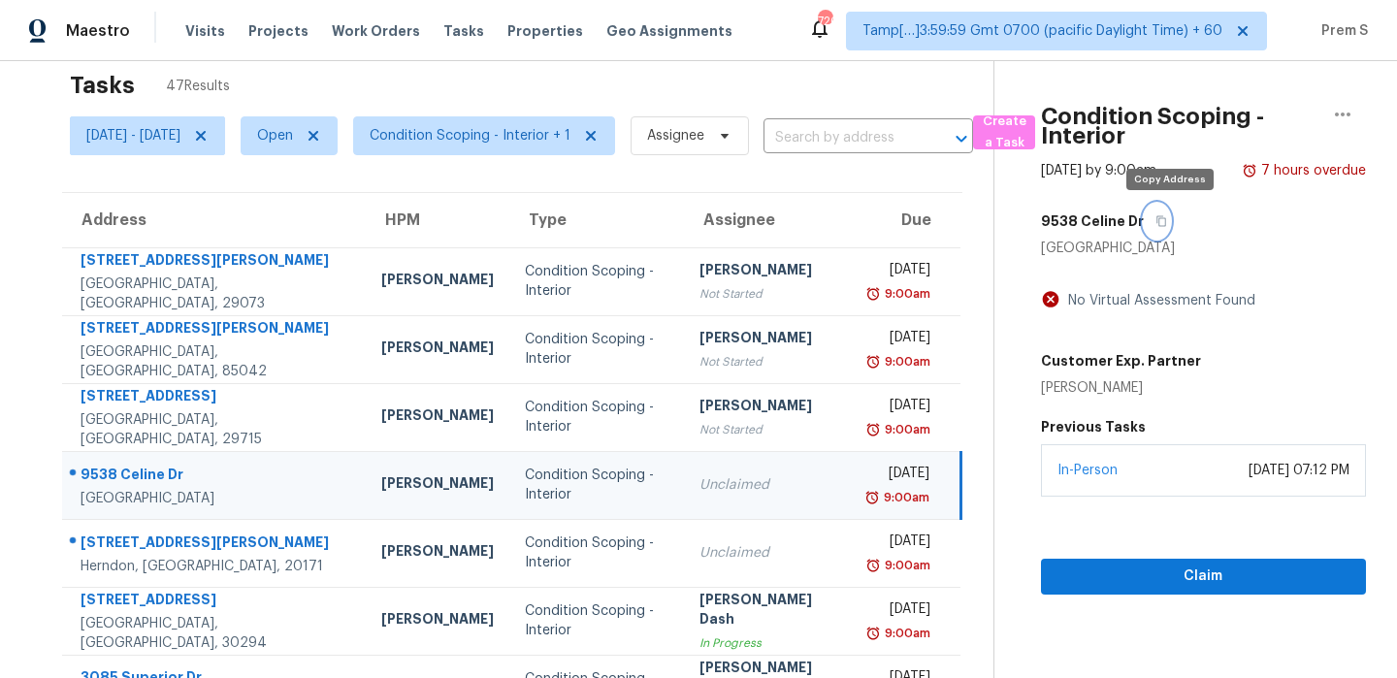
click at [1167, 223] on icon "button" at bounding box center [1162, 221] width 12 height 12
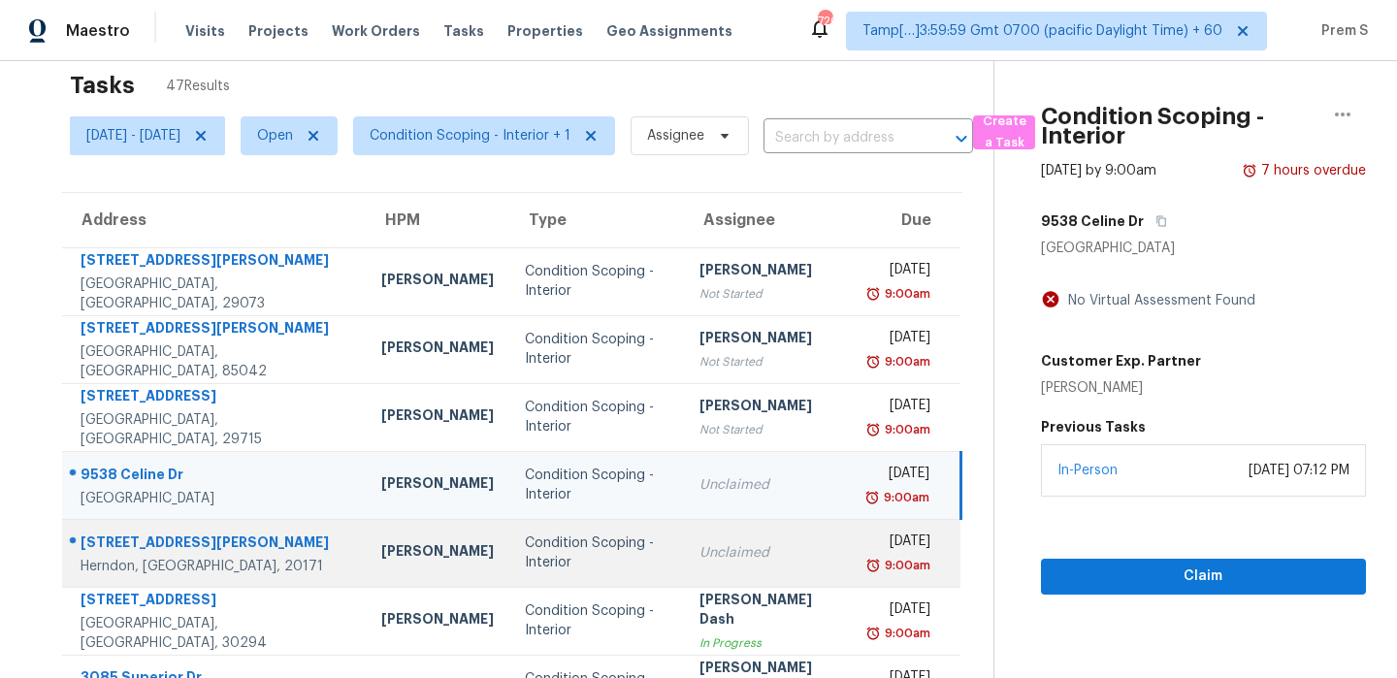
click at [730, 544] on div "Unclaimed" at bounding box center [769, 552] width 139 height 19
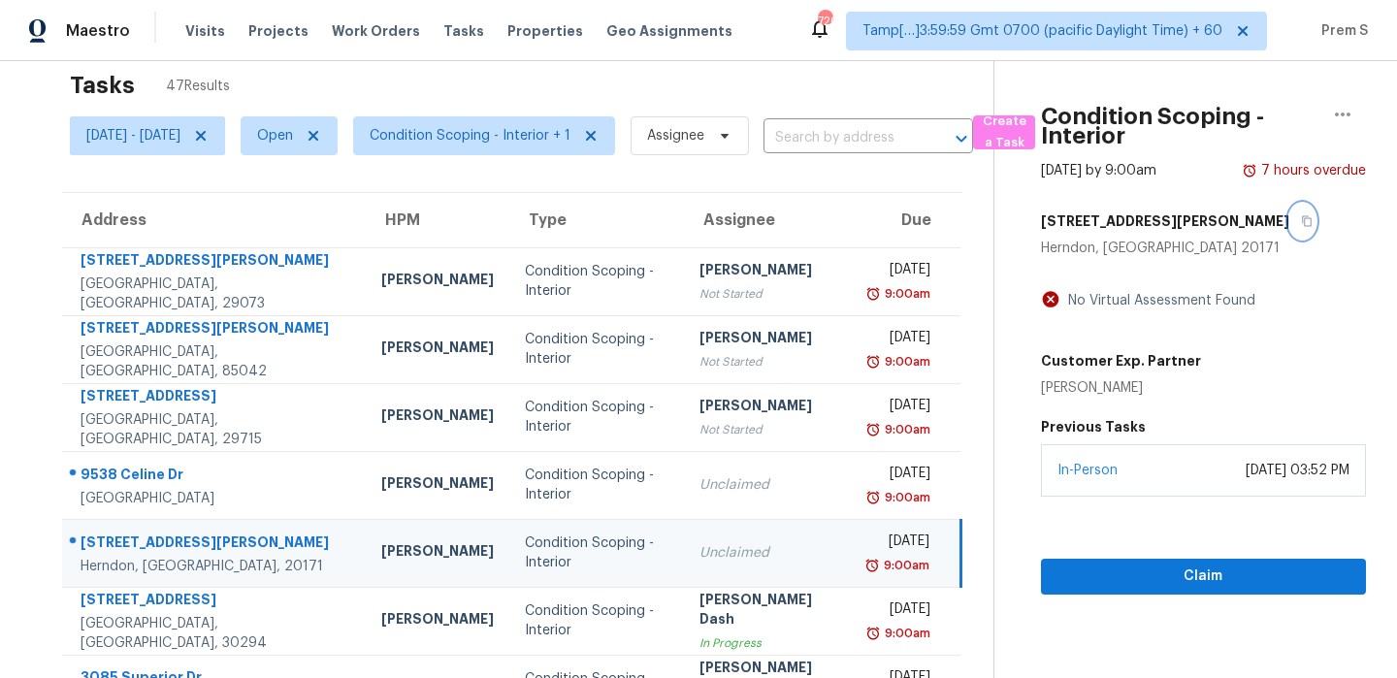
click at [1301, 226] on icon "button" at bounding box center [1307, 221] width 12 height 12
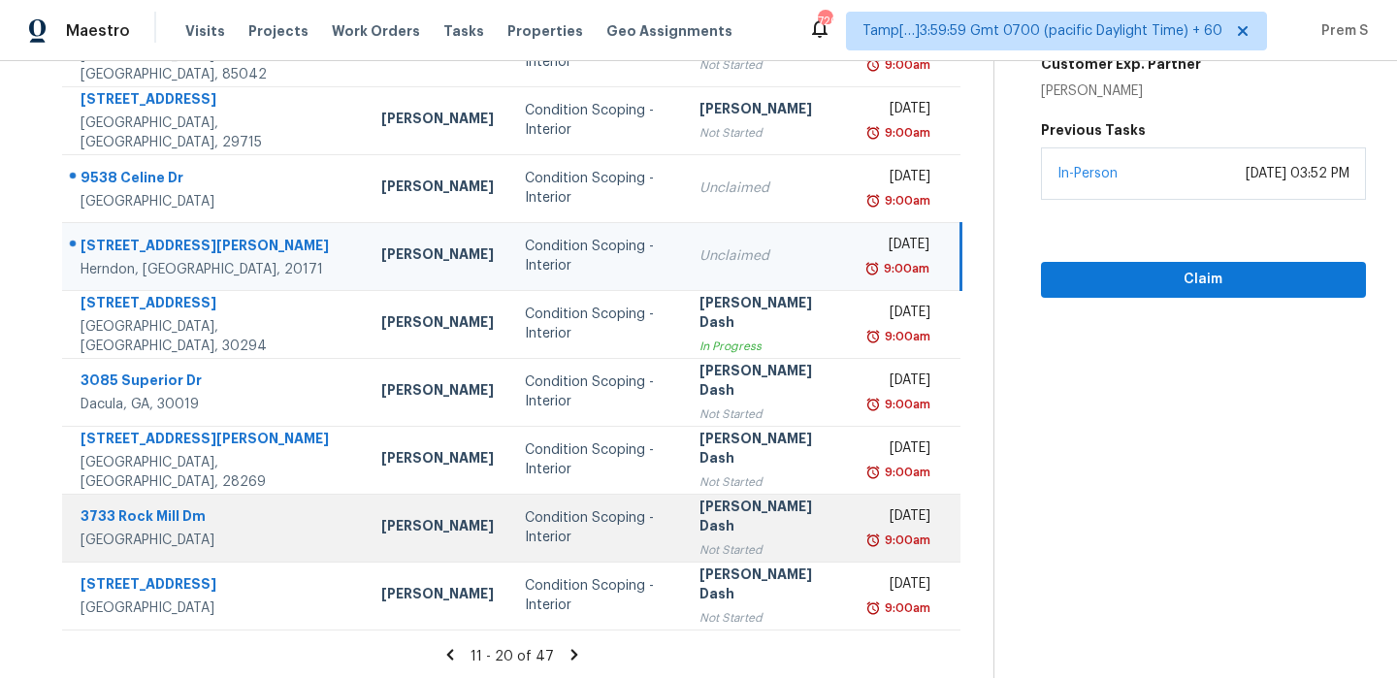
scroll to position [332, 0]
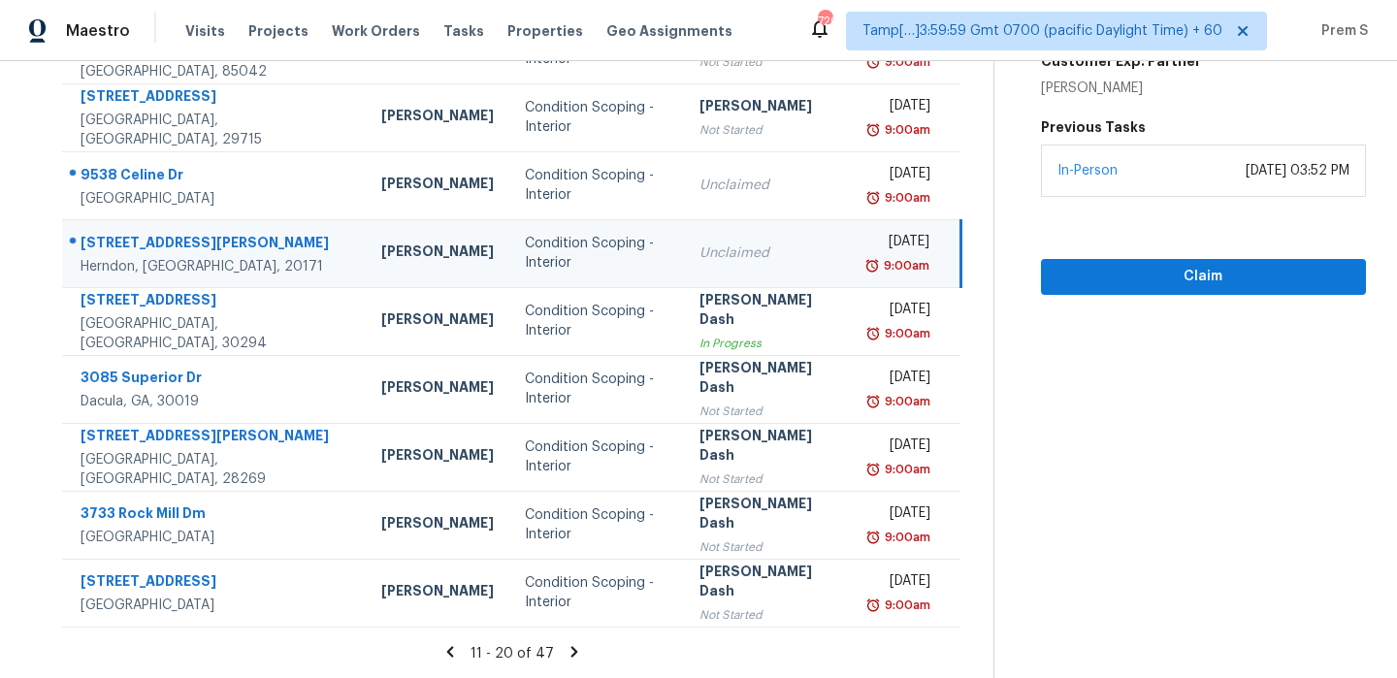
click at [575, 652] on icon at bounding box center [574, 651] width 17 height 17
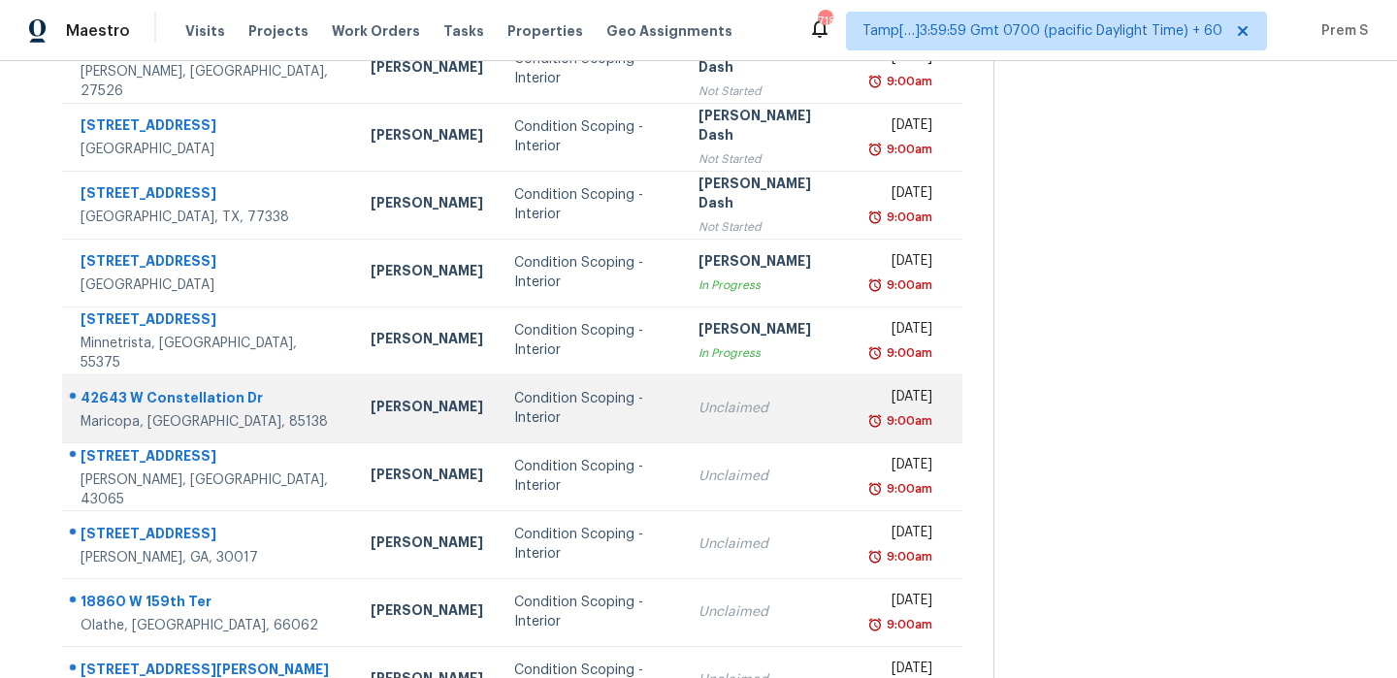
scroll to position [308, 0]
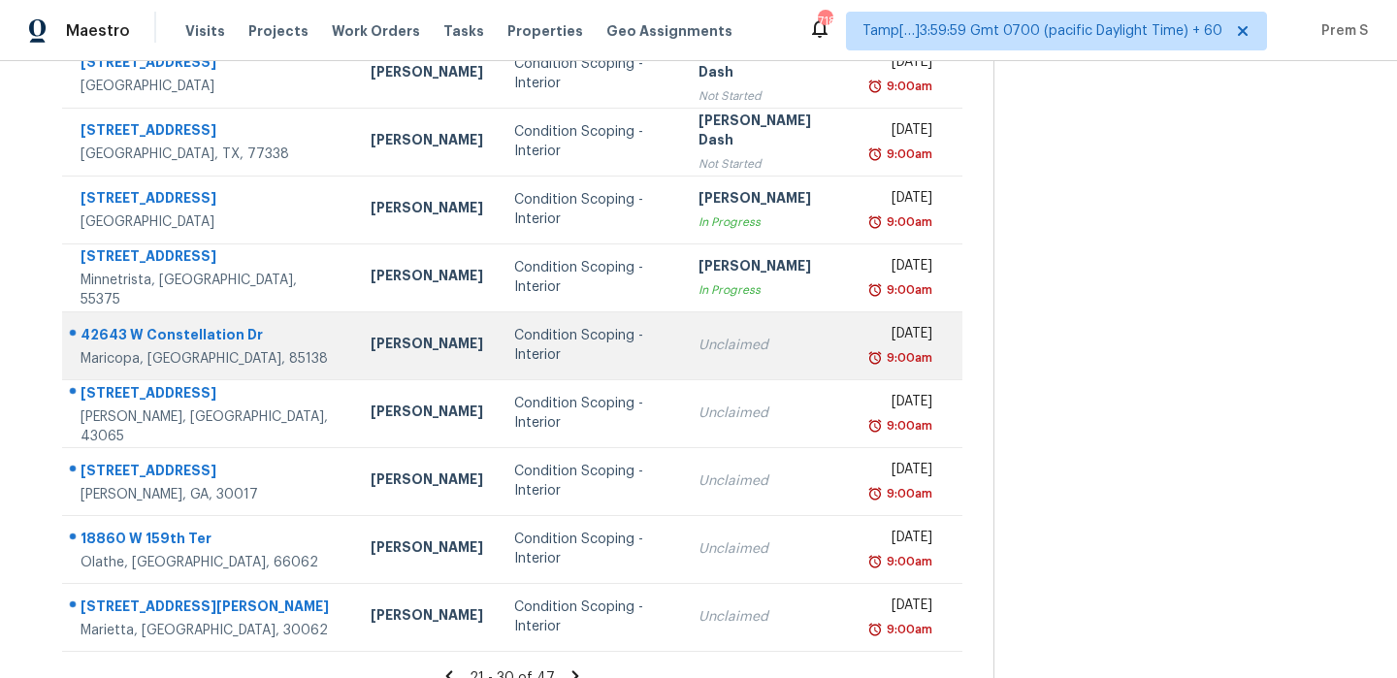
click at [792, 345] on div "Unclaimed" at bounding box center [770, 345] width 142 height 19
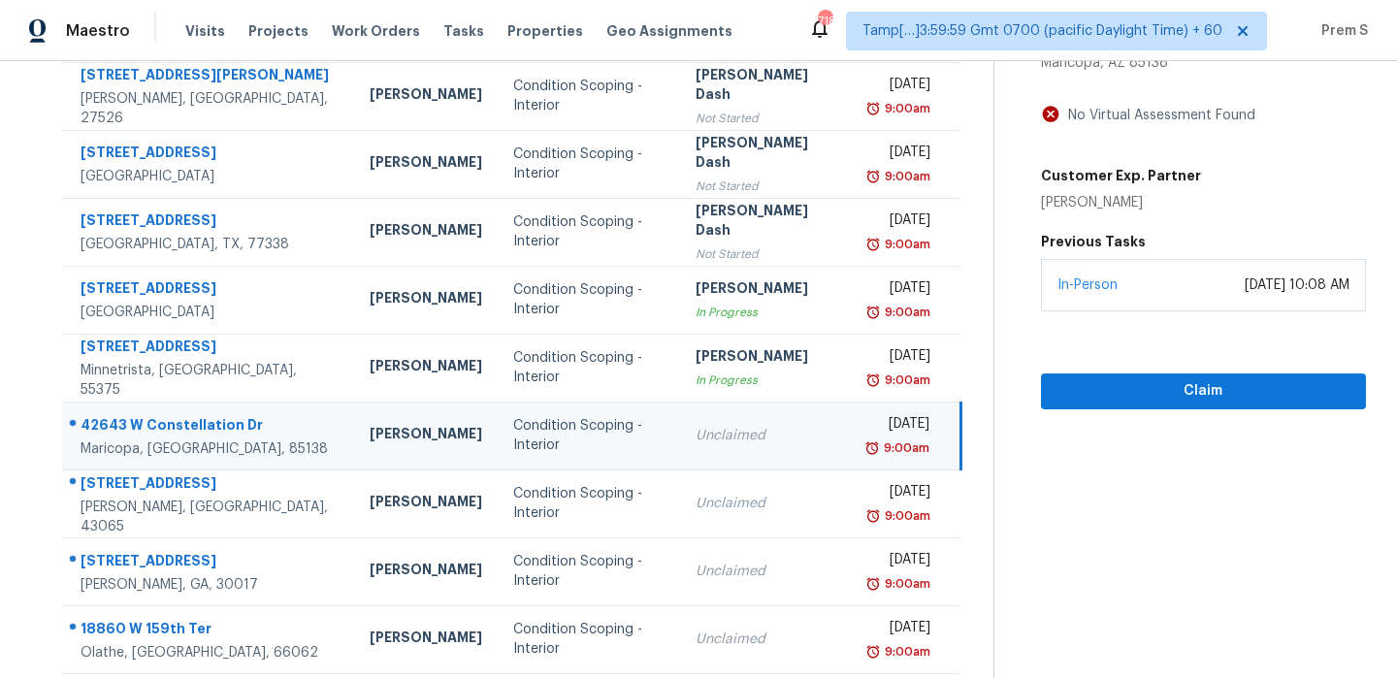
scroll to position [136, 0]
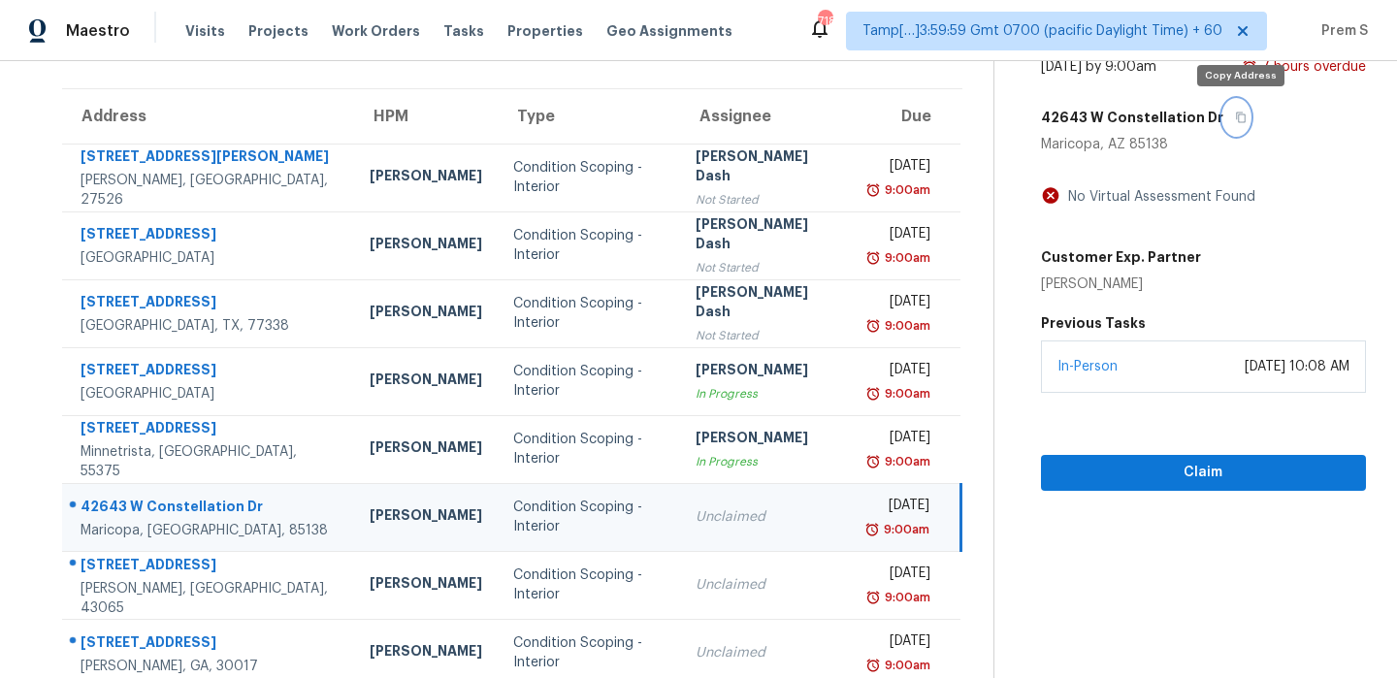
click at [1239, 117] on icon "button" at bounding box center [1241, 118] width 12 height 12
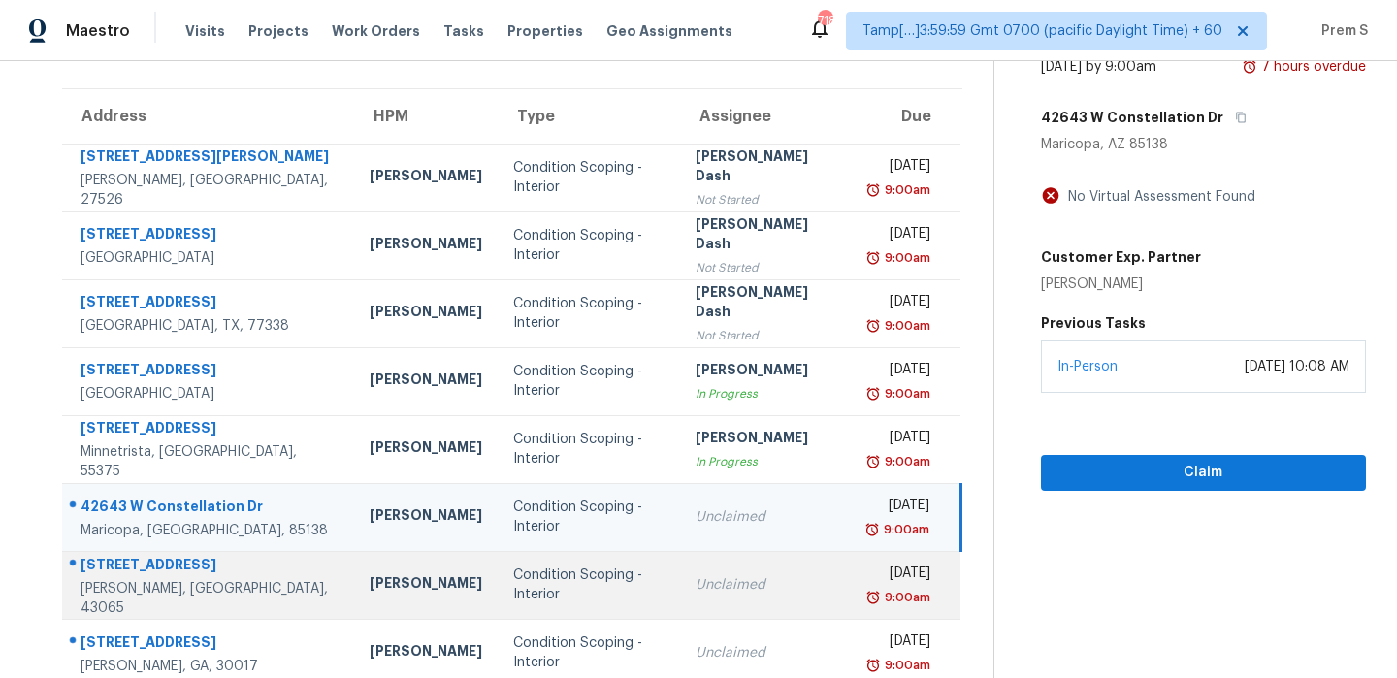
click at [732, 570] on td "Unclaimed" at bounding box center [766, 585] width 173 height 68
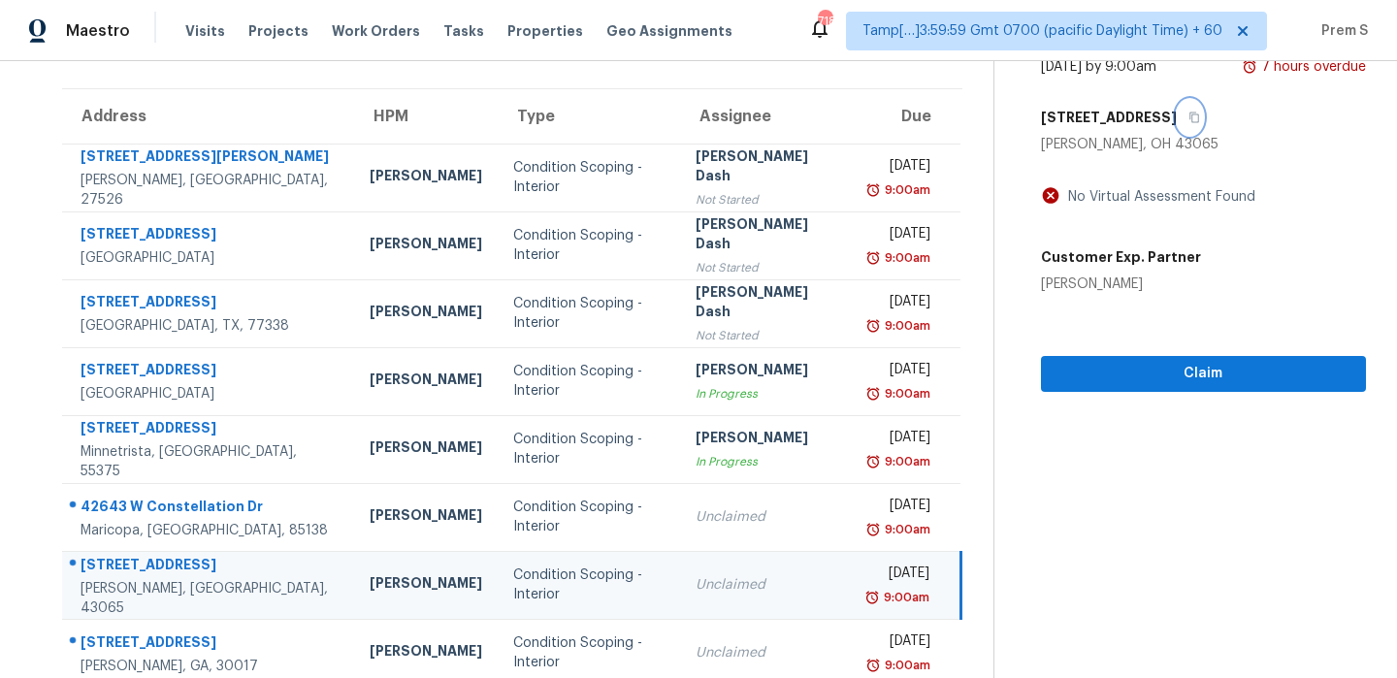
click at [1199, 121] on icon "button" at bounding box center [1195, 118] width 10 height 11
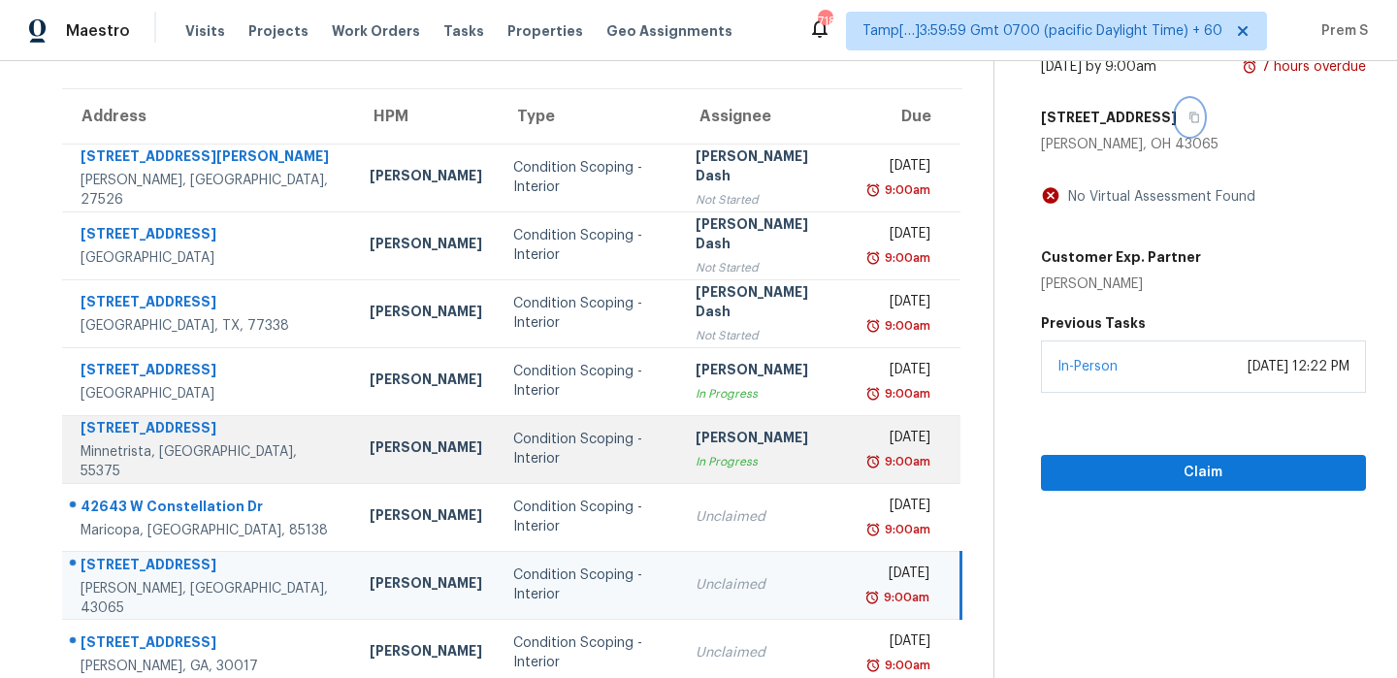
scroll to position [271, 0]
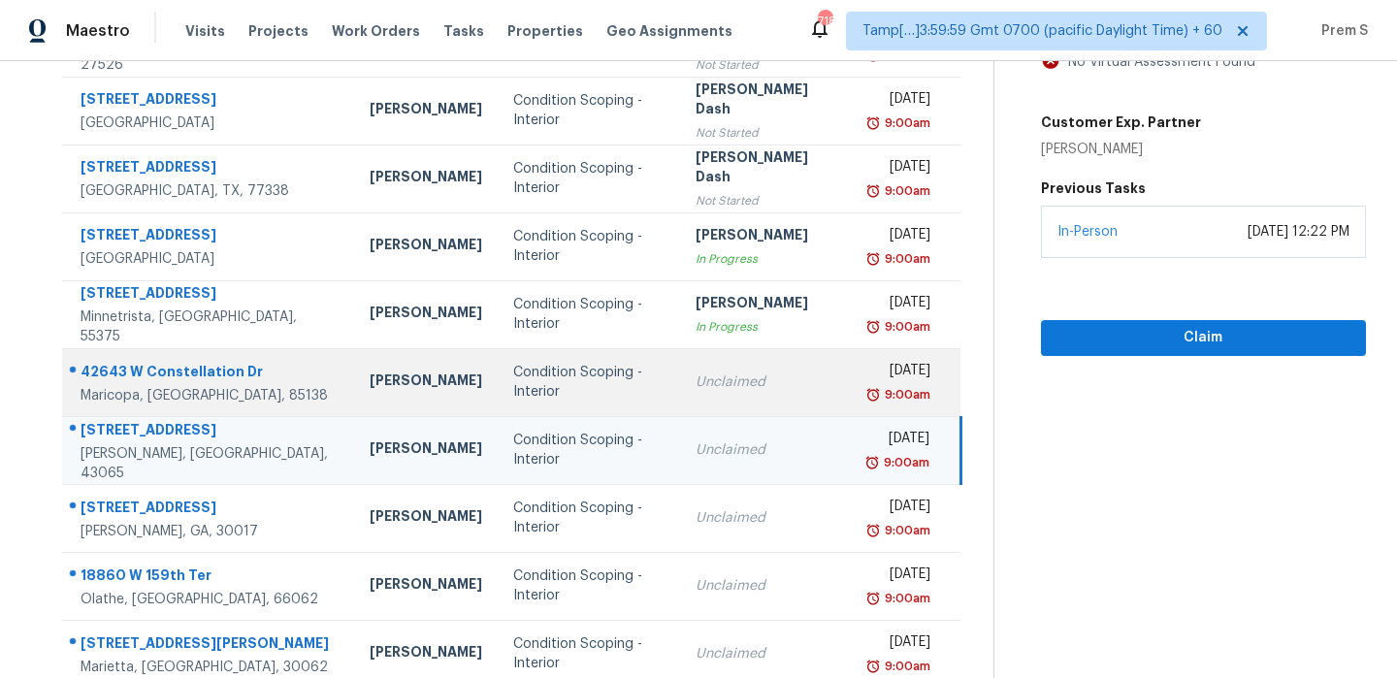
click at [697, 401] on td "Unclaimed" at bounding box center [766, 382] width 173 height 68
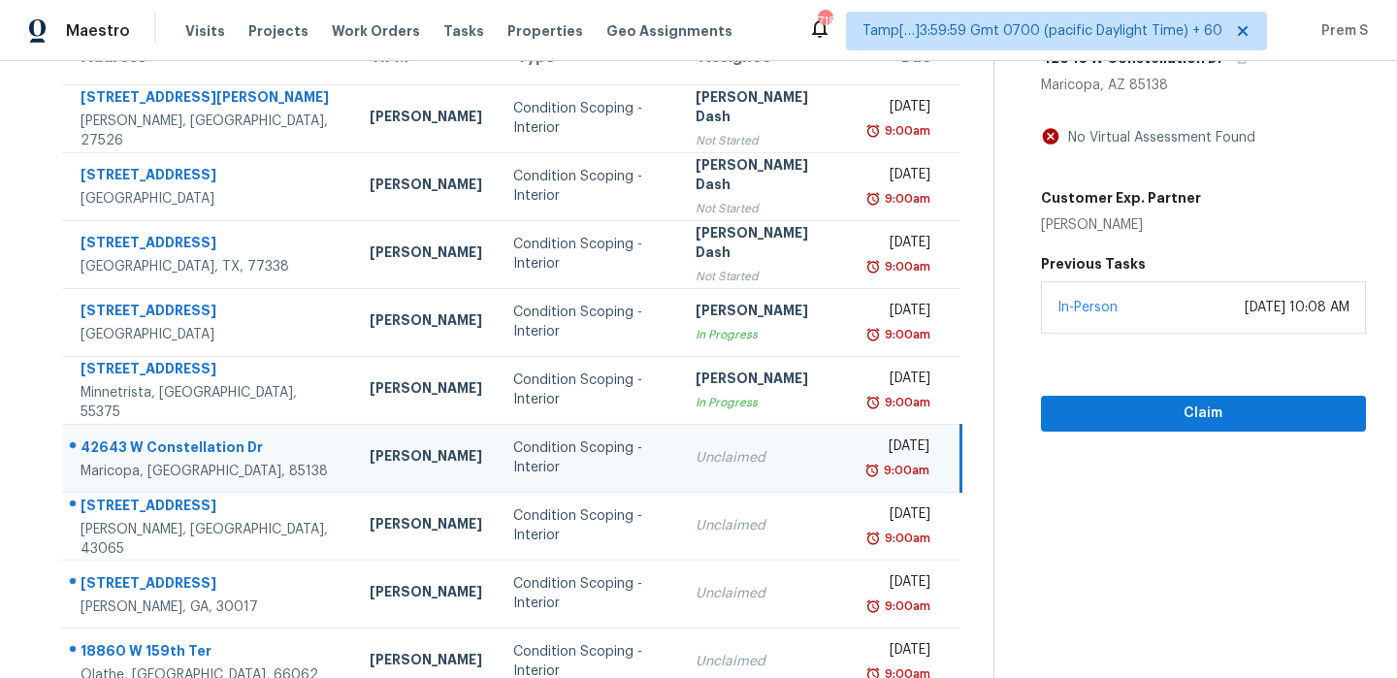
scroll to position [179, 0]
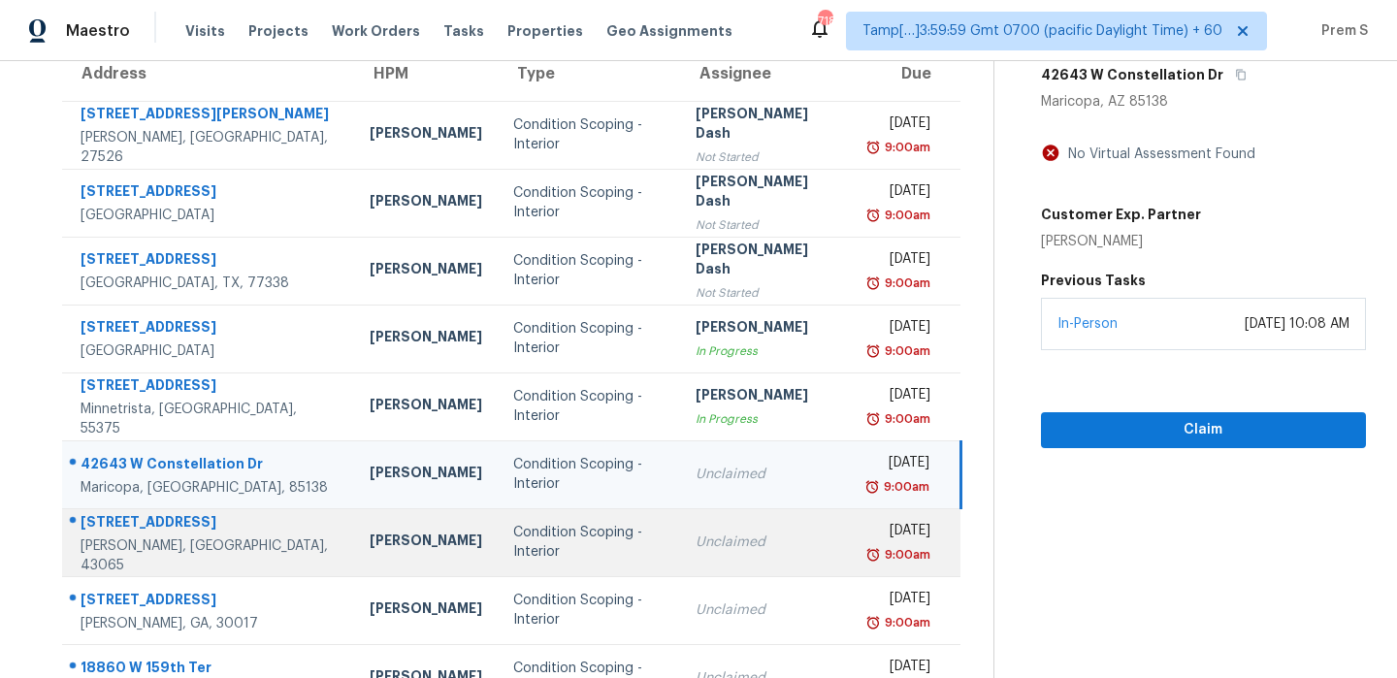
click at [718, 562] on td "Unclaimed" at bounding box center [766, 542] width 173 height 68
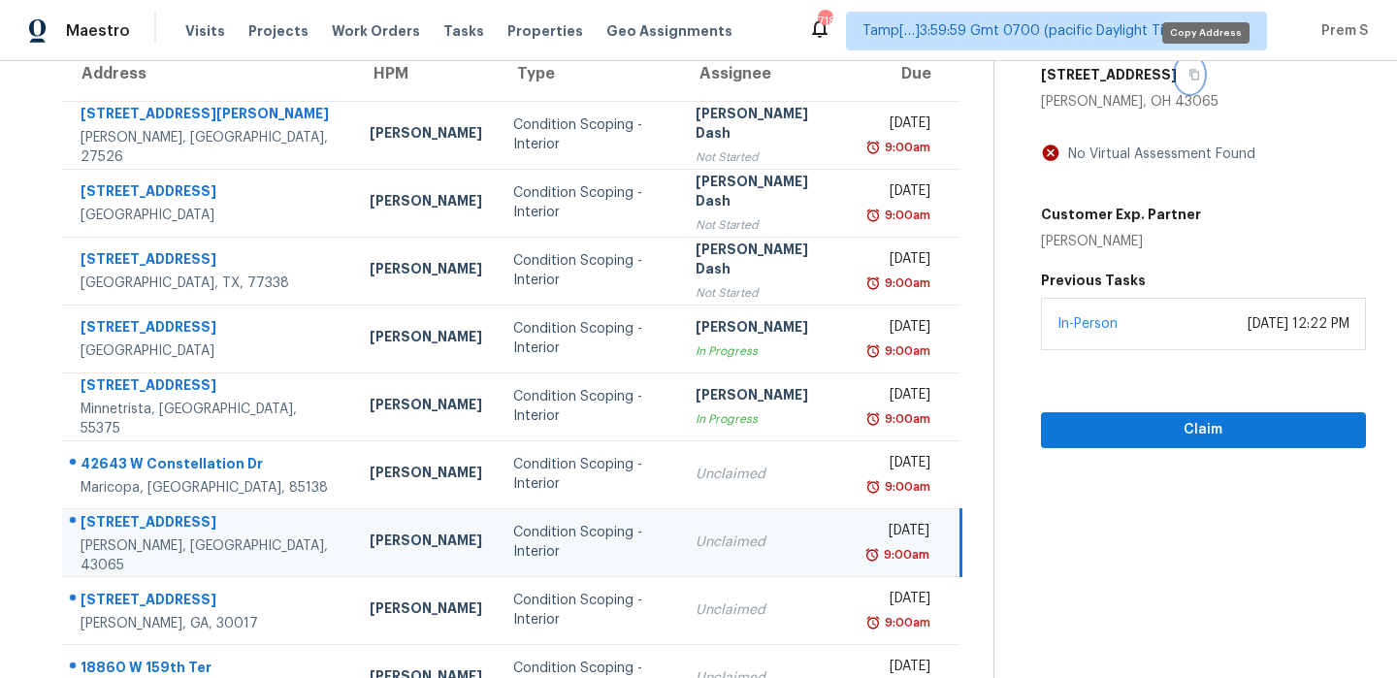
click at [1200, 76] on icon "button" at bounding box center [1195, 75] width 12 height 12
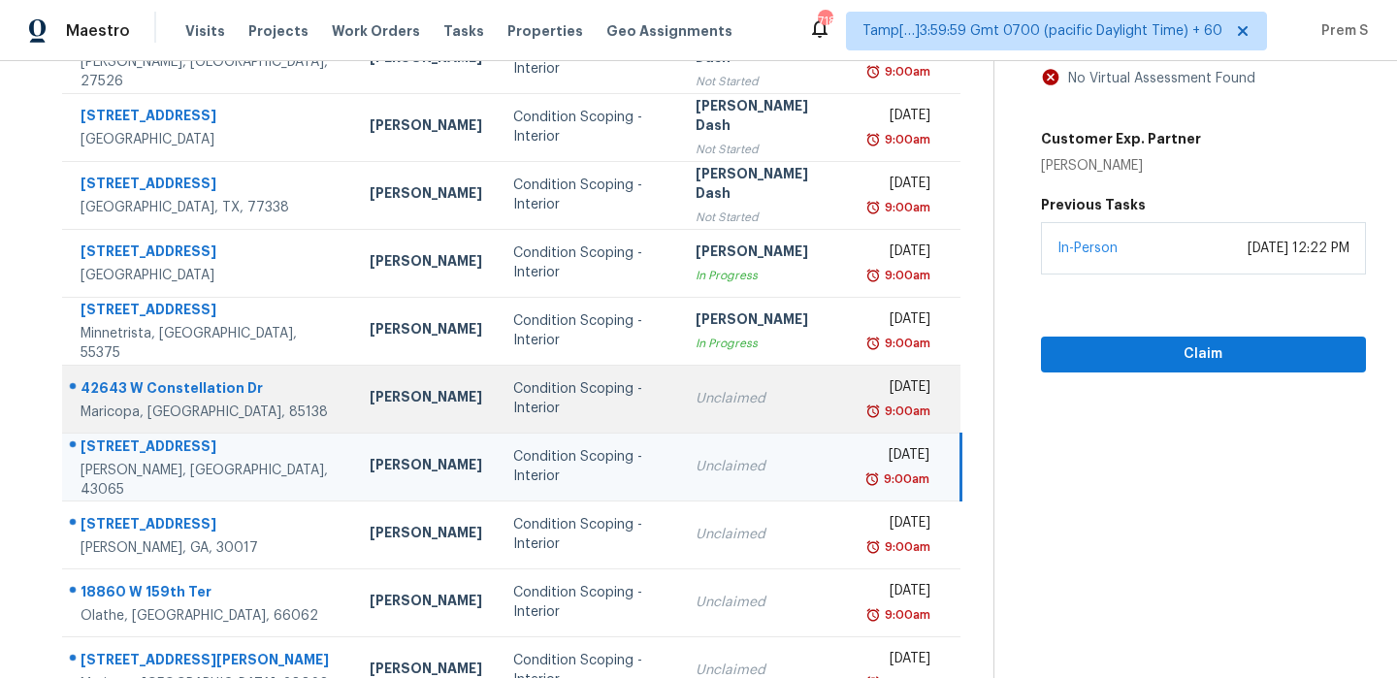
scroll to position [332, 0]
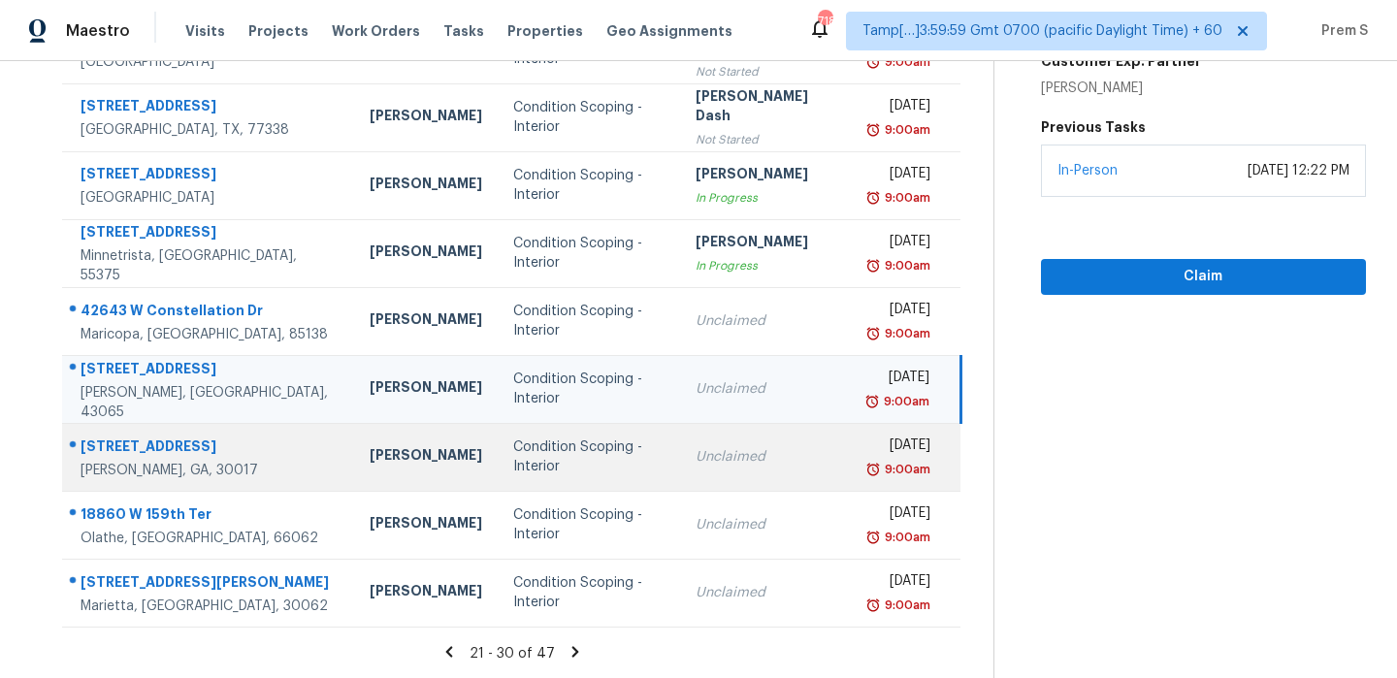
click at [781, 472] on td "Unclaimed" at bounding box center [766, 457] width 173 height 68
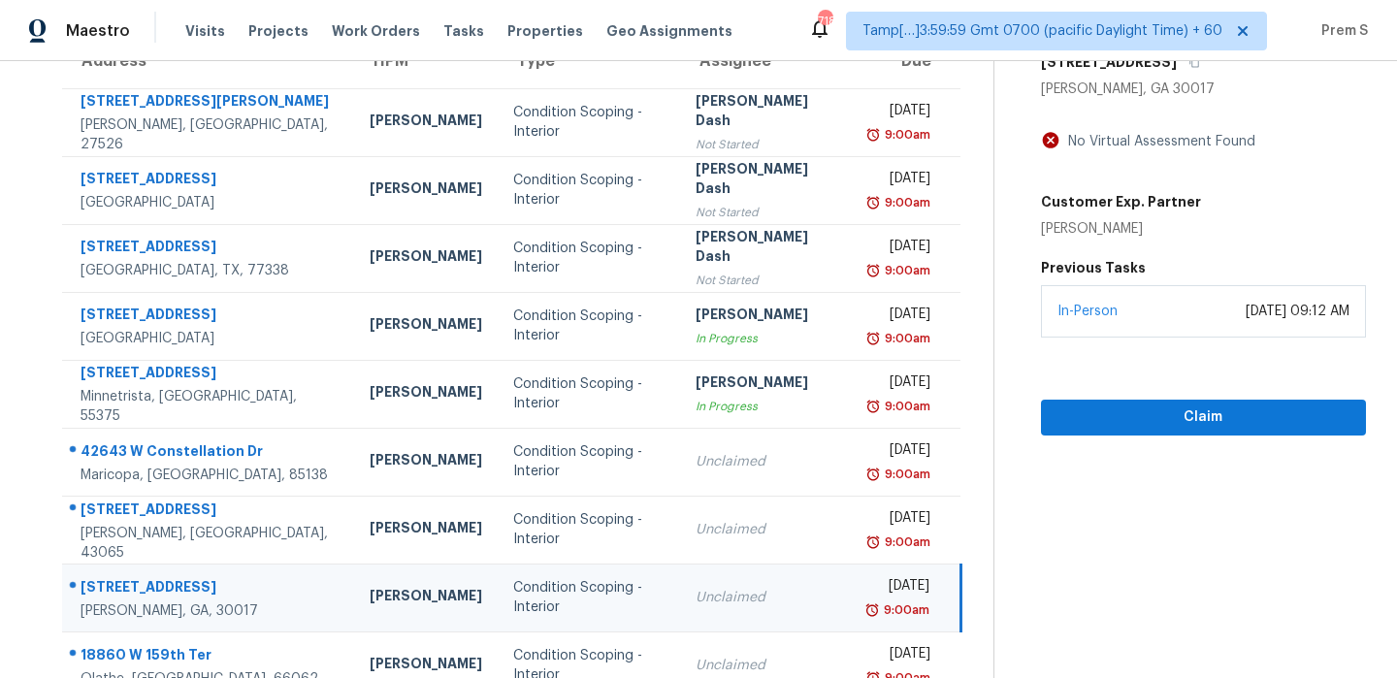
scroll to position [168, 0]
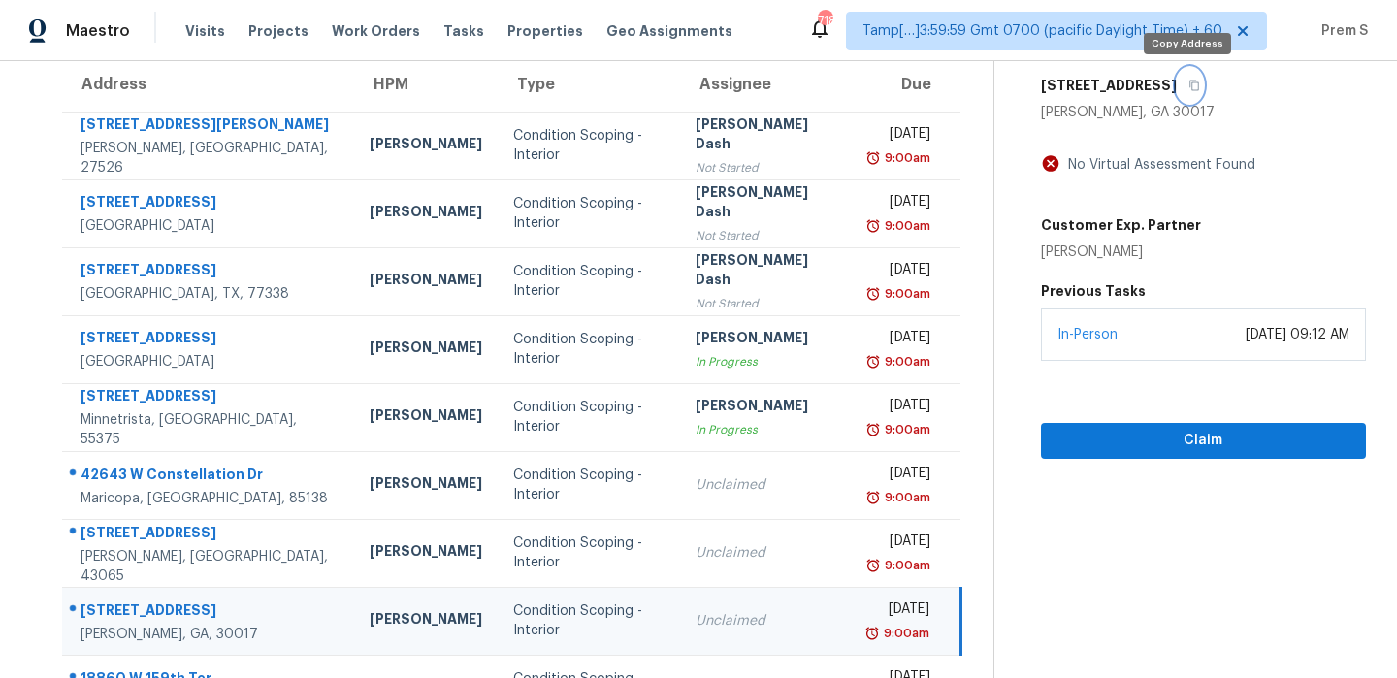
click at [1191, 82] on icon "button" at bounding box center [1195, 86] width 12 height 12
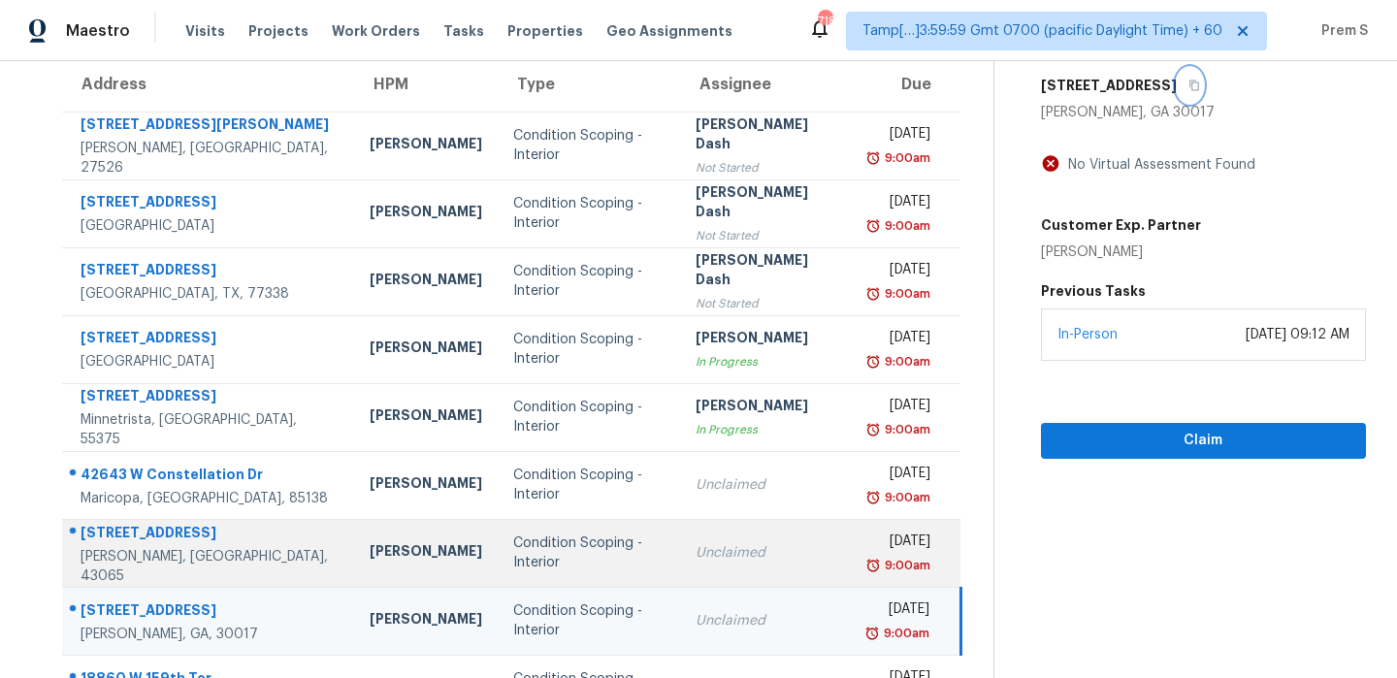
scroll to position [332, 0]
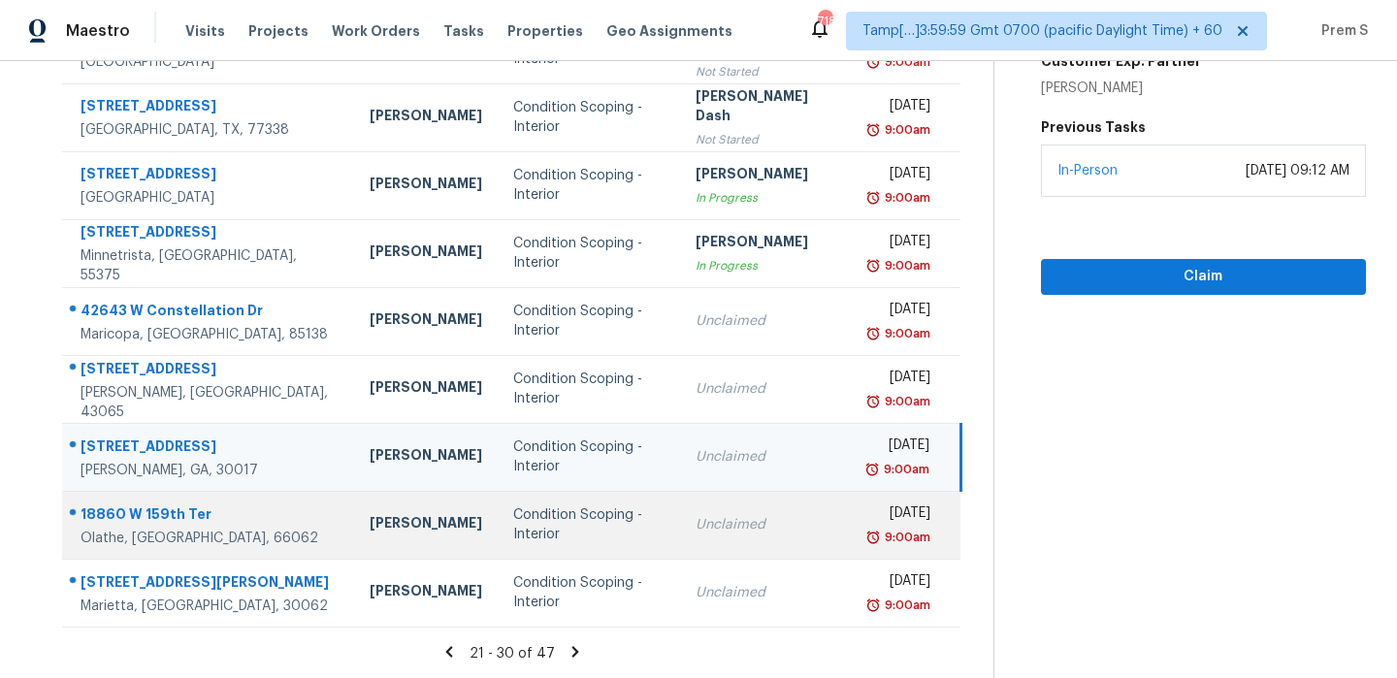
click at [736, 512] on td "Unclaimed" at bounding box center [766, 525] width 173 height 68
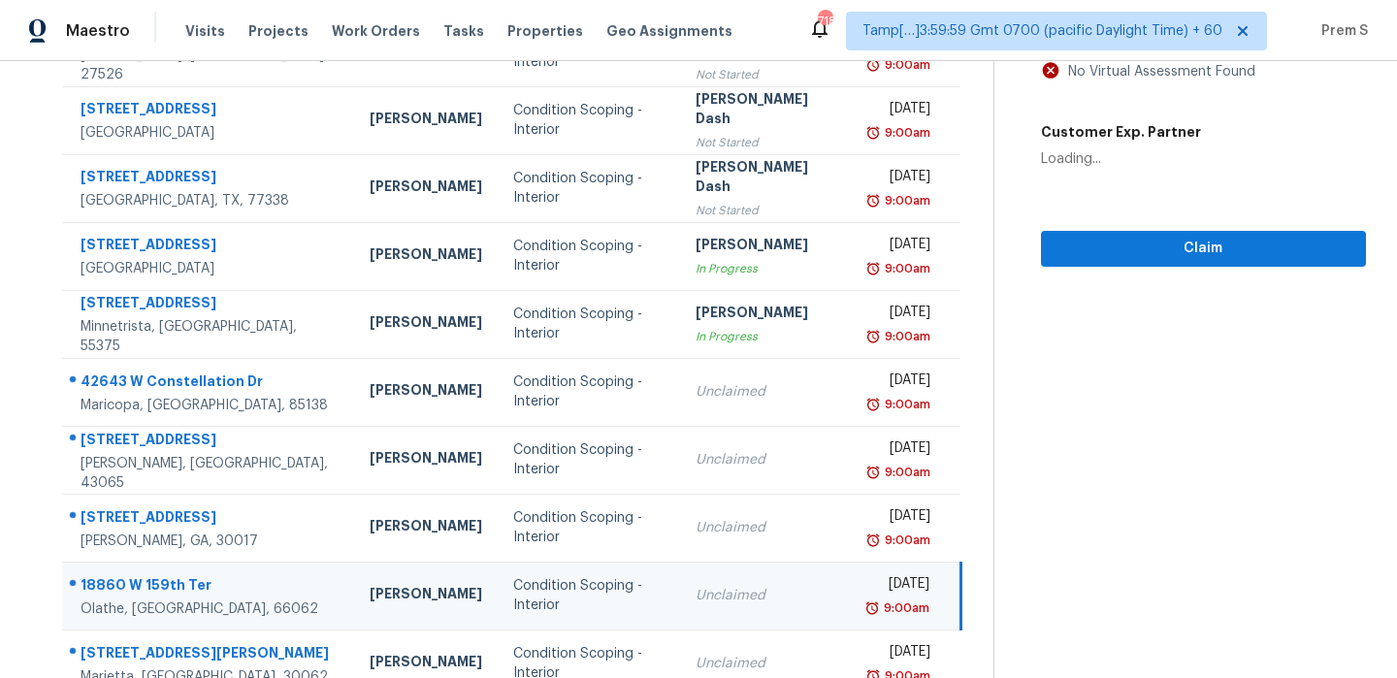
scroll to position [146, 0]
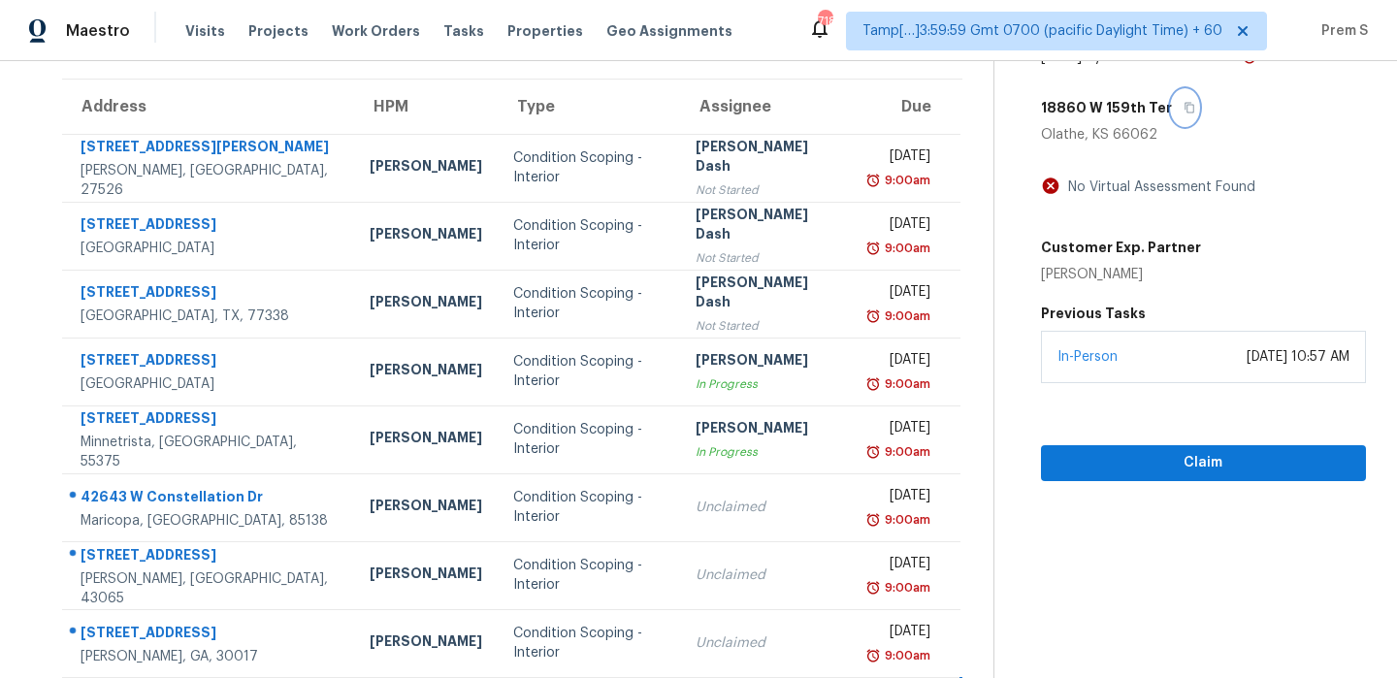
click at [1195, 109] on icon "button" at bounding box center [1190, 108] width 12 height 12
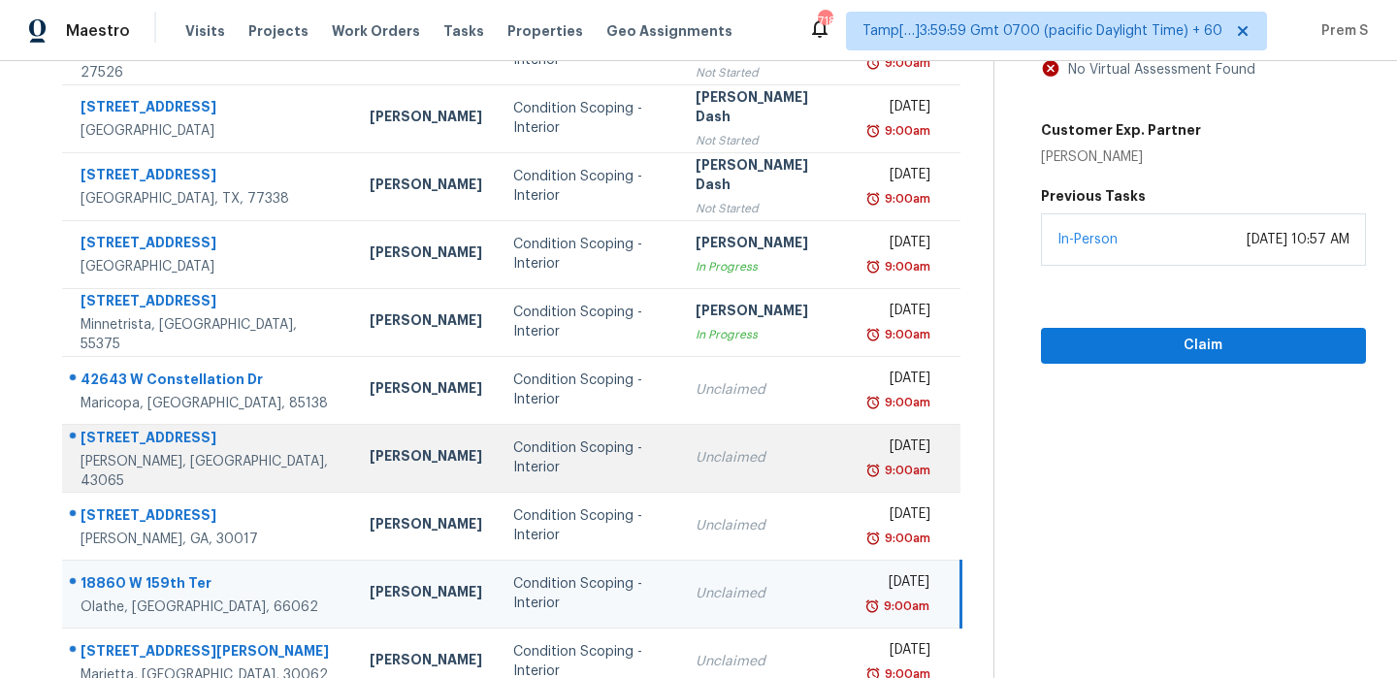
scroll to position [332, 0]
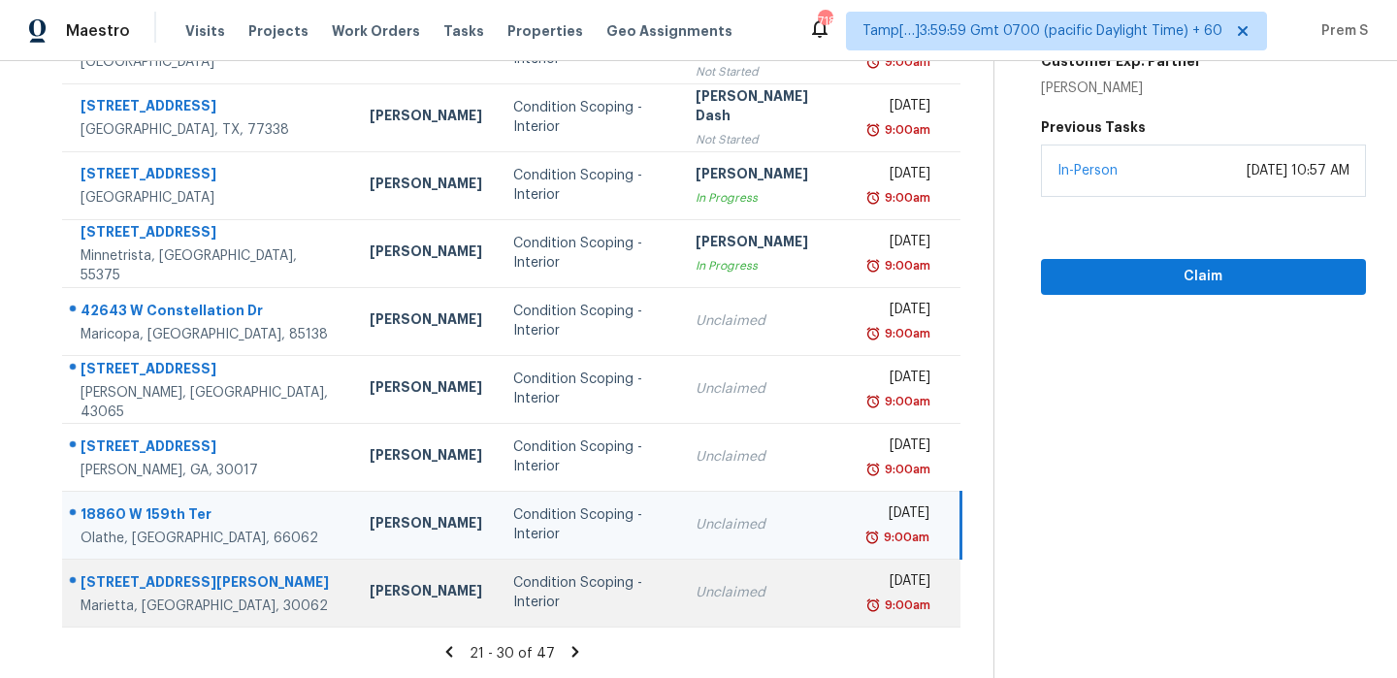
click at [701, 610] on td "Unclaimed" at bounding box center [766, 593] width 173 height 68
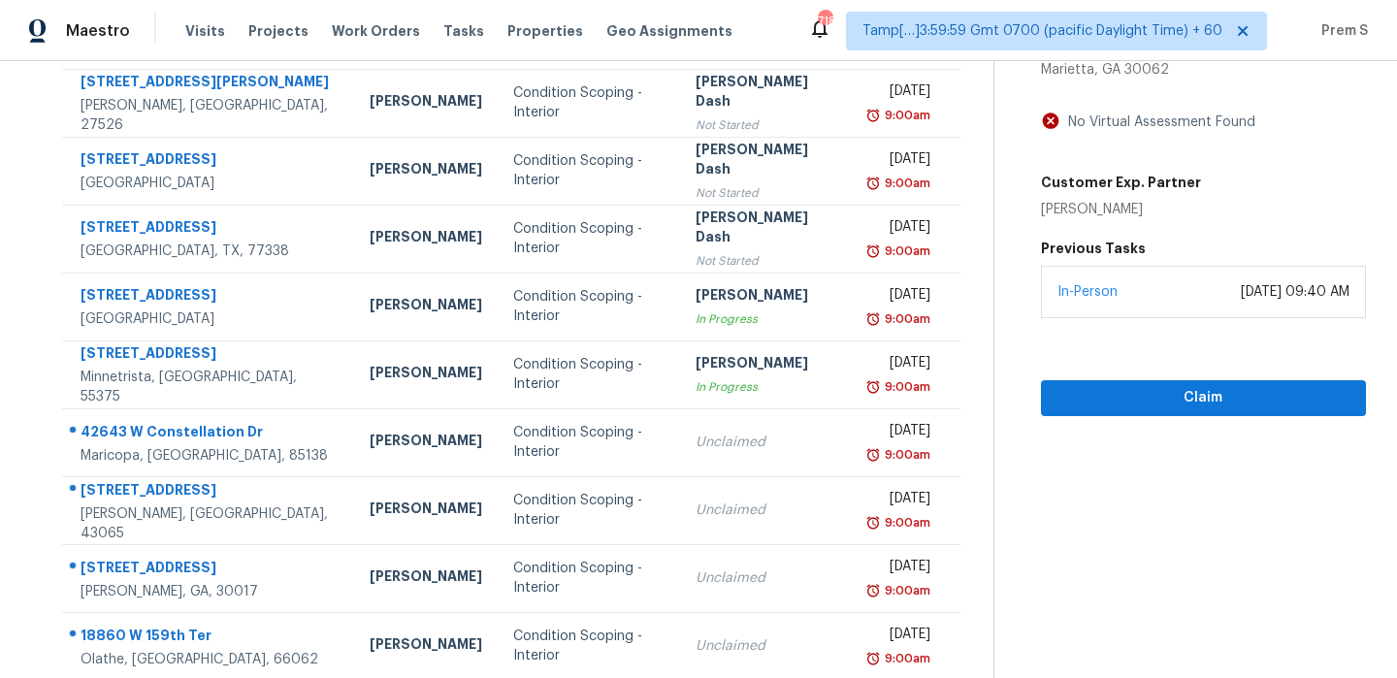
scroll to position [140, 0]
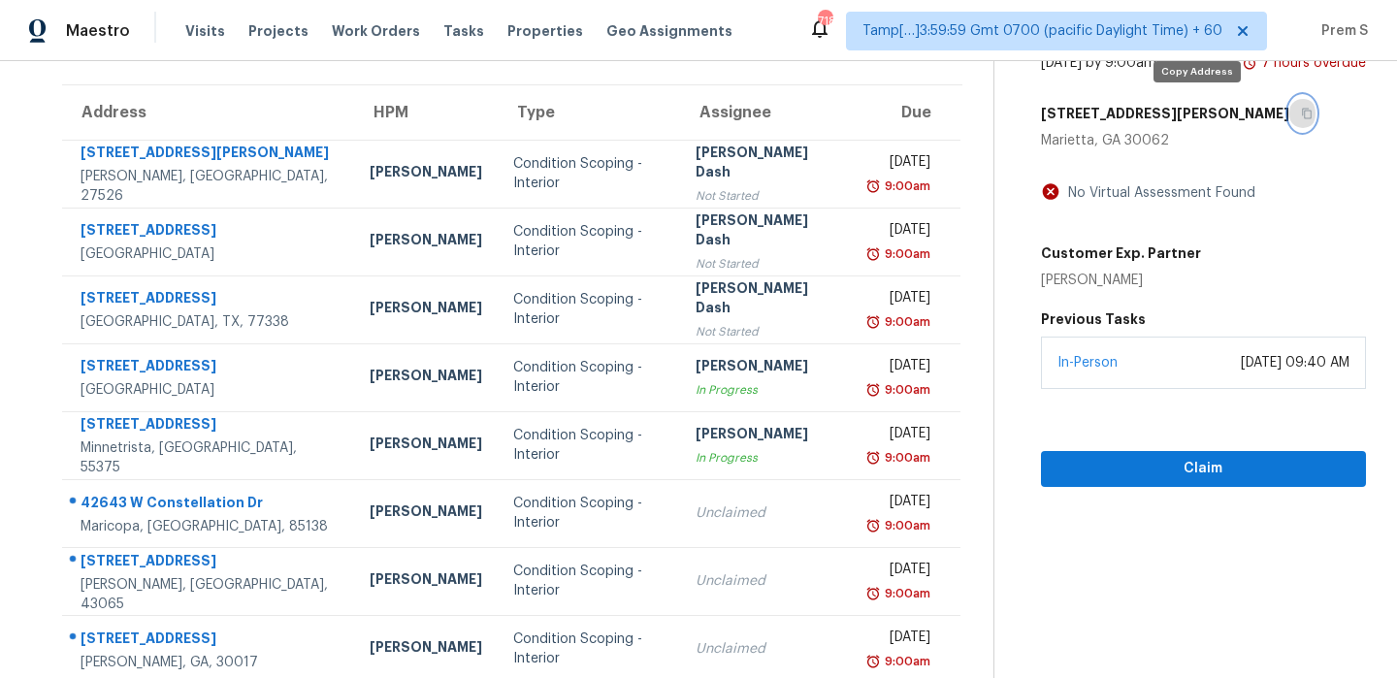
click at [1289, 115] on button "button" at bounding box center [1302, 113] width 26 height 35
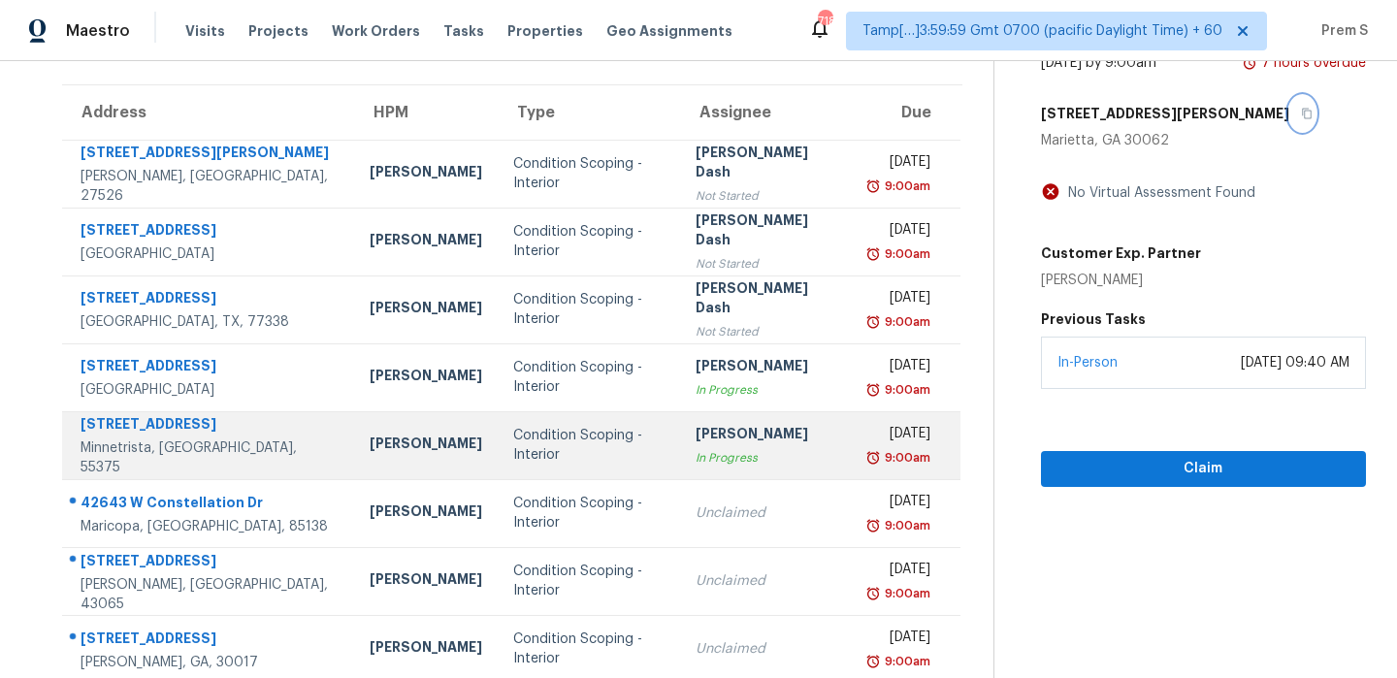
scroll to position [332, 0]
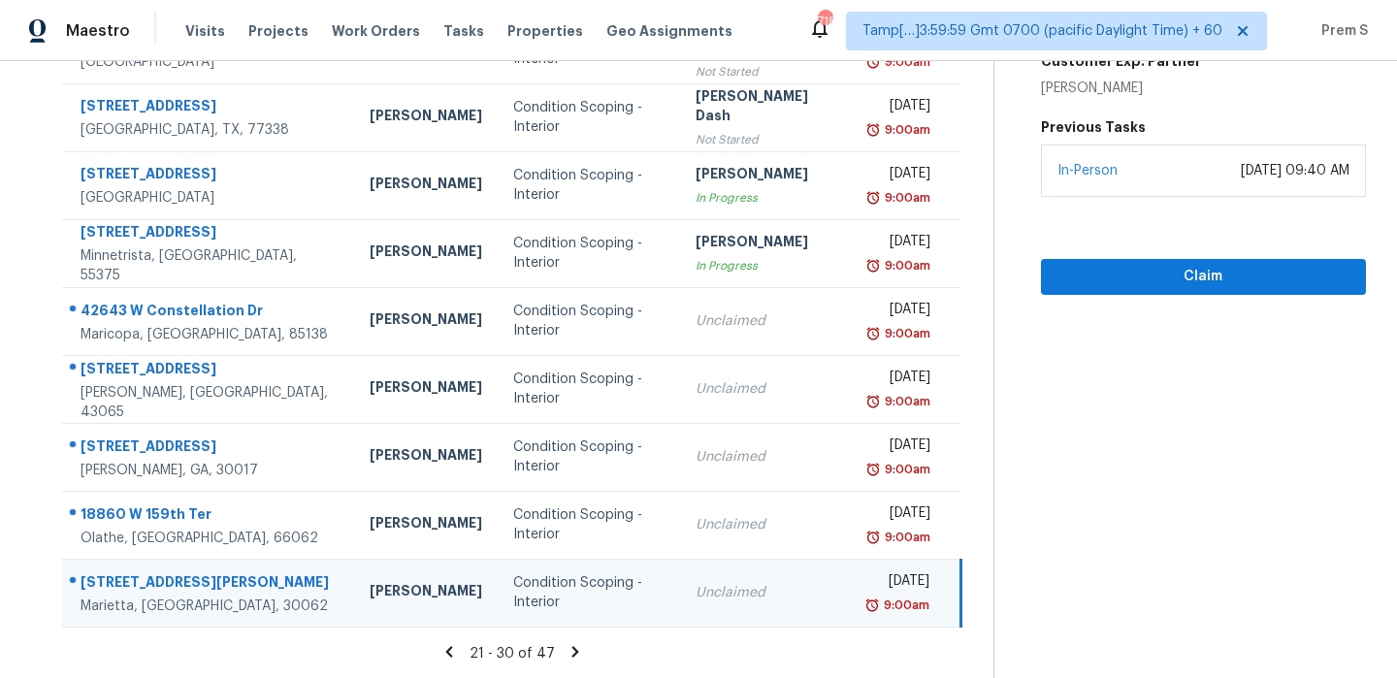
click at [583, 652] on icon at bounding box center [575, 651] width 17 height 17
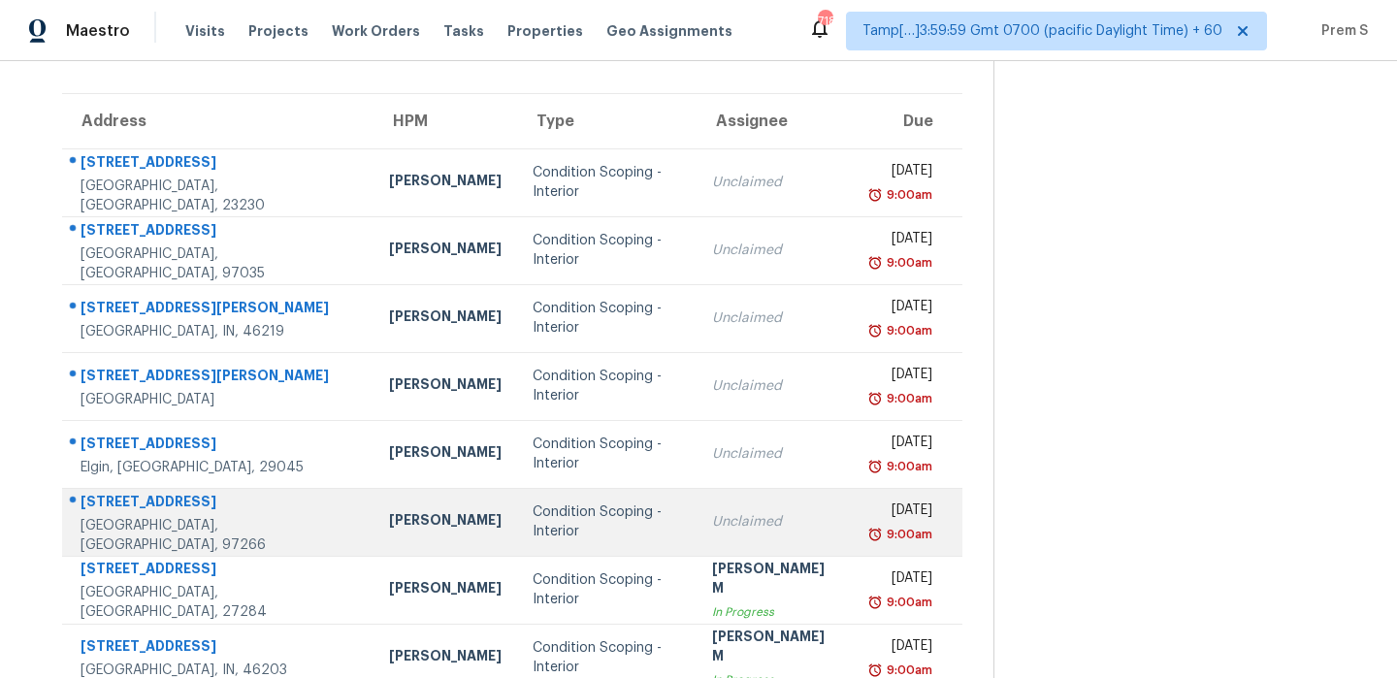
scroll to position [129, 0]
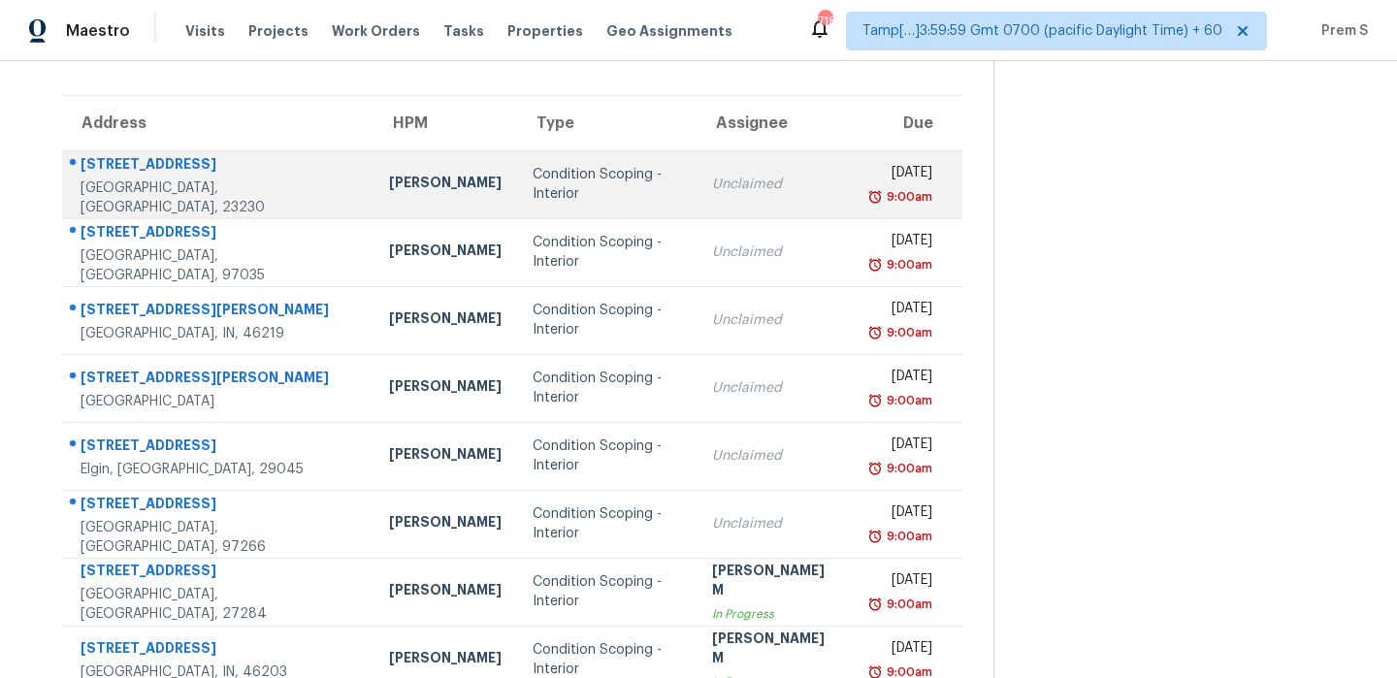
click at [866, 181] on div "[DATE]" at bounding box center [899, 175] width 66 height 24
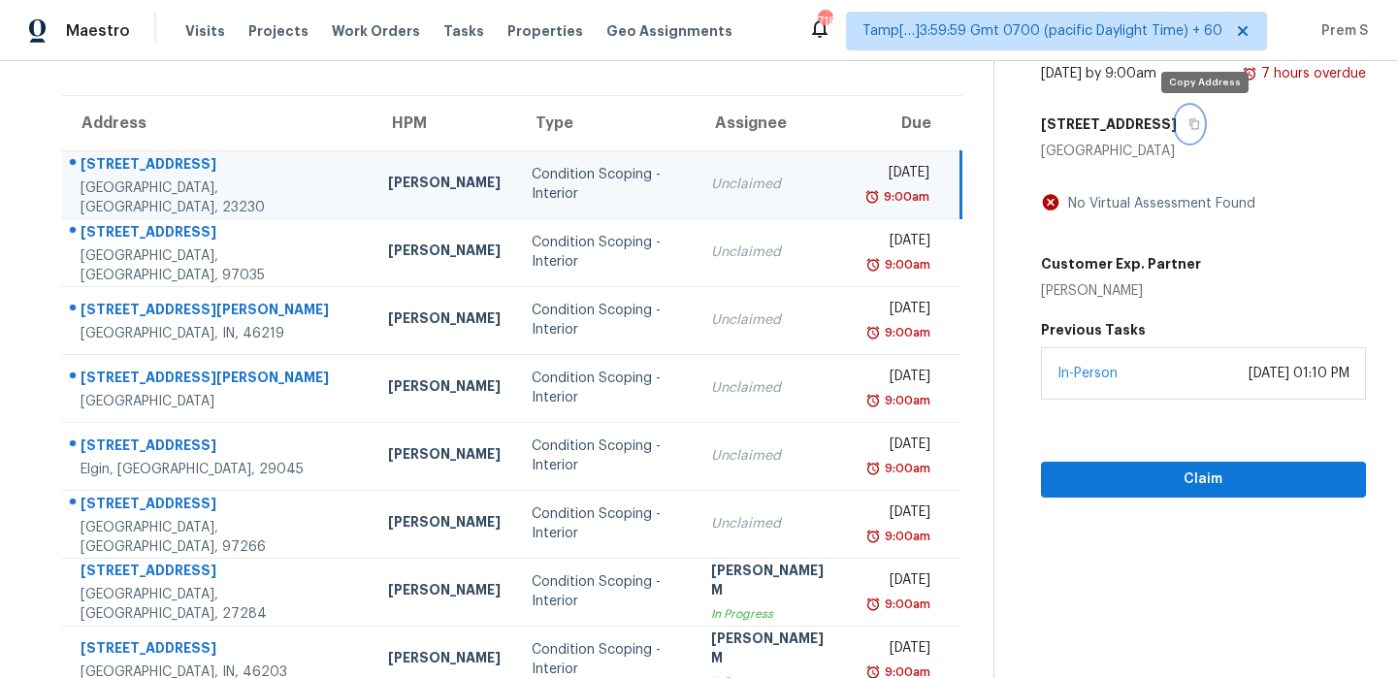
click at [1203, 123] on button "button" at bounding box center [1190, 124] width 26 height 35
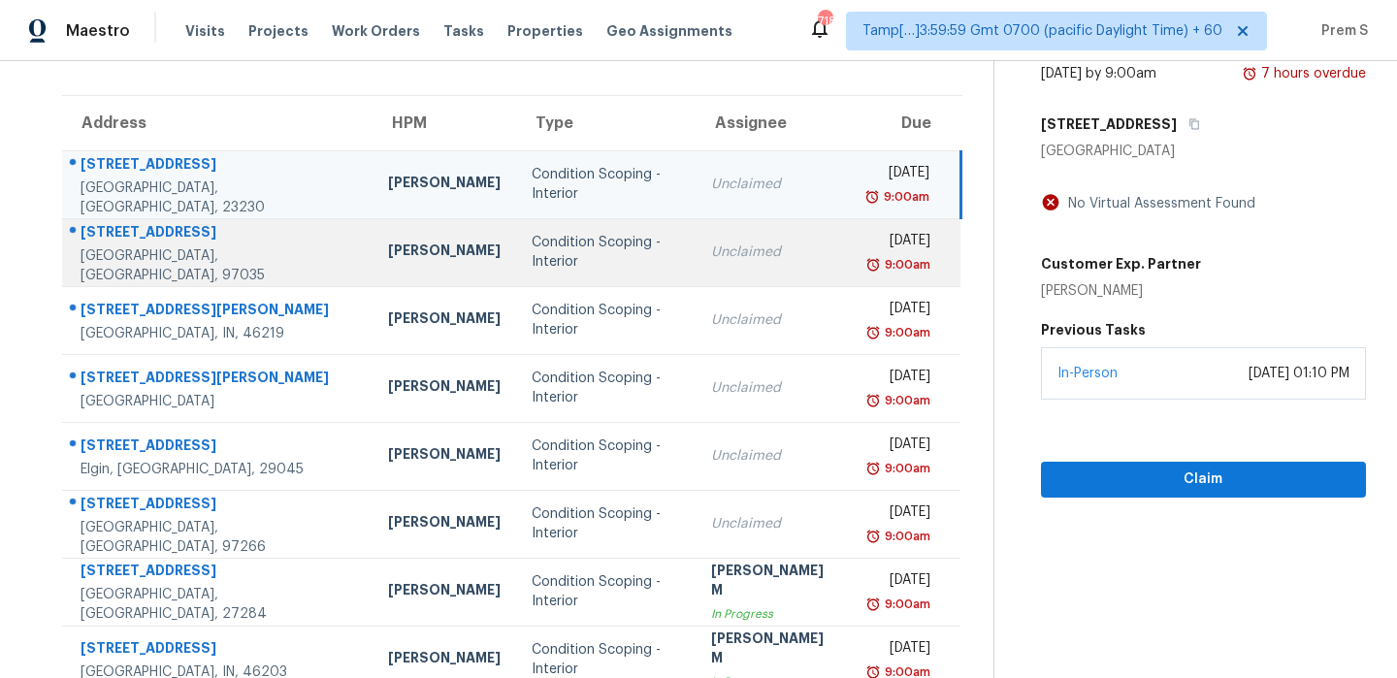
click at [850, 274] on td "[DATE] 9:00am" at bounding box center [906, 252] width 112 height 68
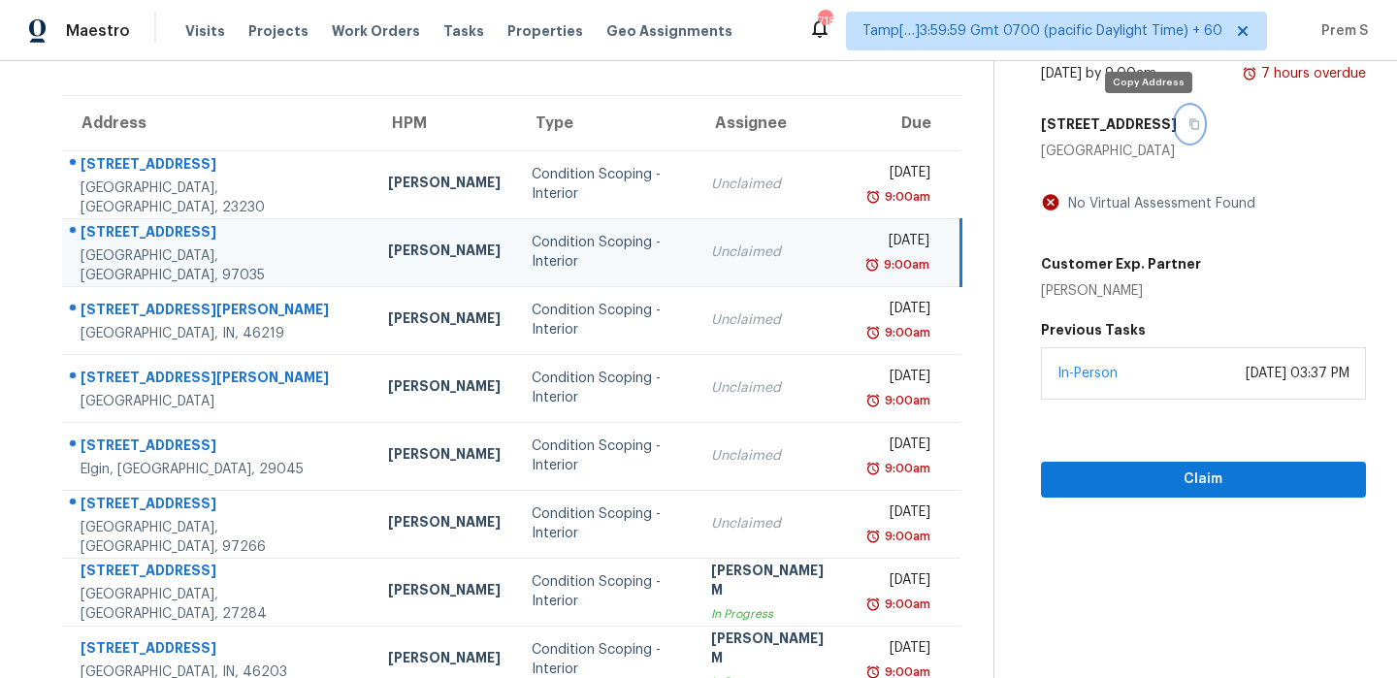
click at [1177, 126] on button "button" at bounding box center [1190, 124] width 26 height 35
click at [865, 256] on div "9:00am" at bounding box center [897, 264] width 64 height 19
click at [1177, 126] on button "button" at bounding box center [1190, 124] width 26 height 35
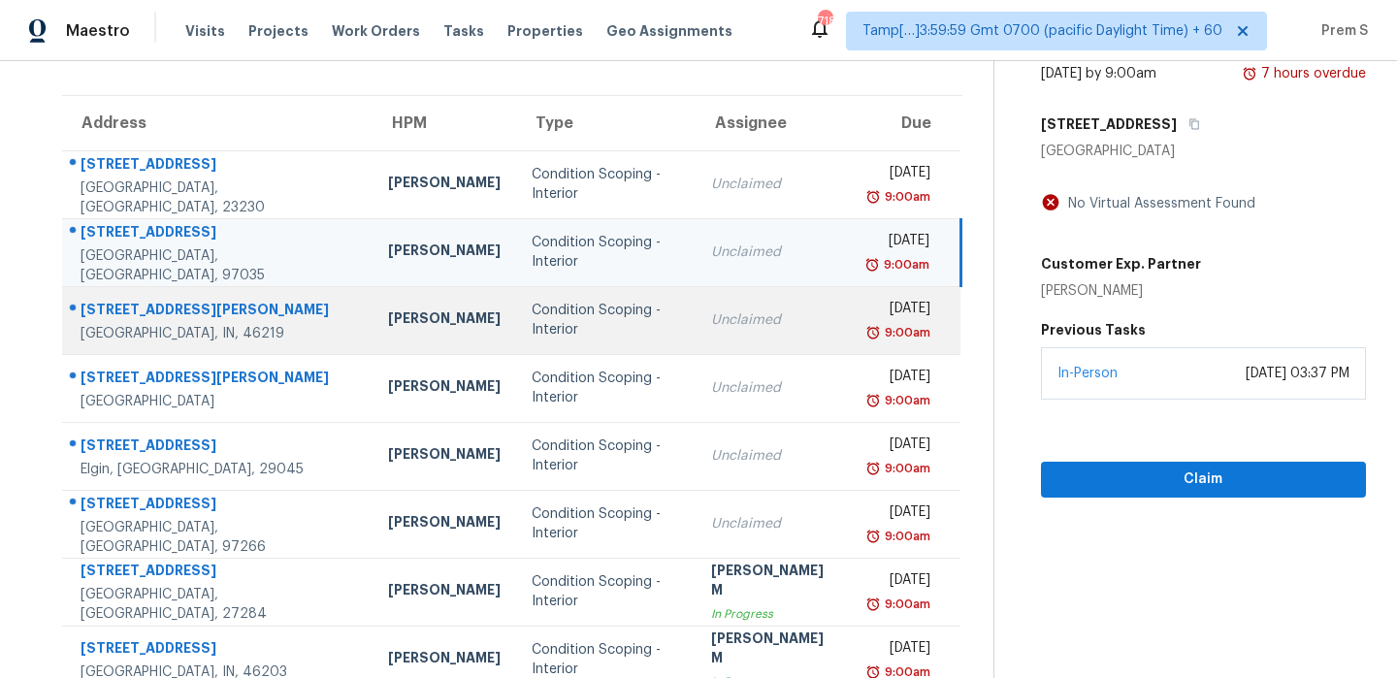
click at [740, 327] on div "Unclaimed" at bounding box center [772, 319] width 123 height 19
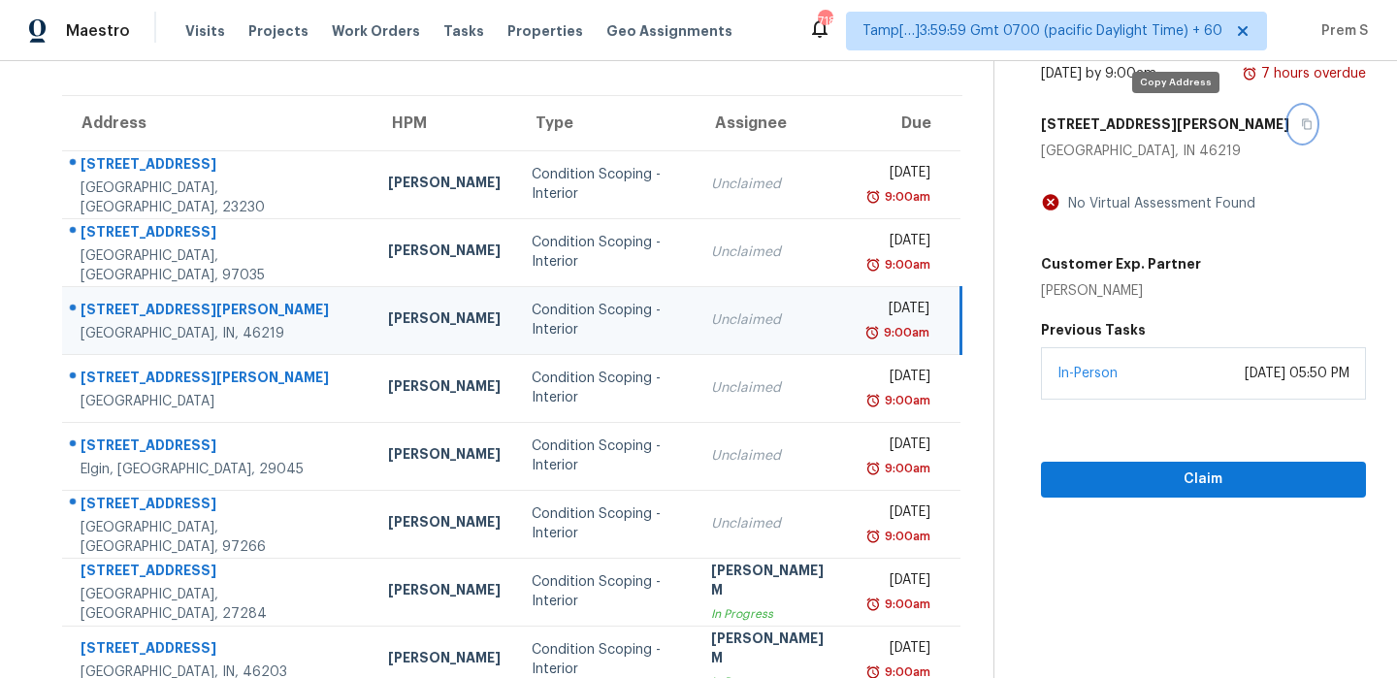
click at [1301, 121] on icon "button" at bounding box center [1307, 124] width 12 height 12
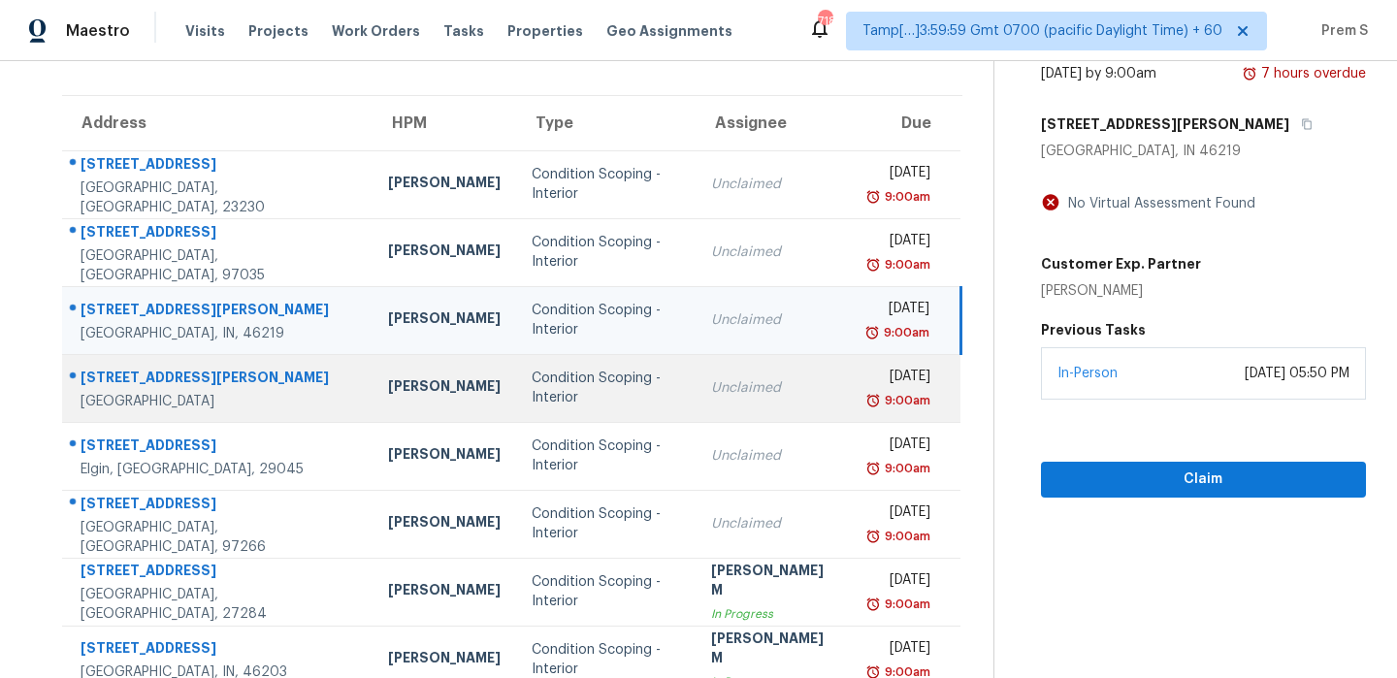
click at [865, 386] on div "[DATE]" at bounding box center [898, 379] width 66 height 24
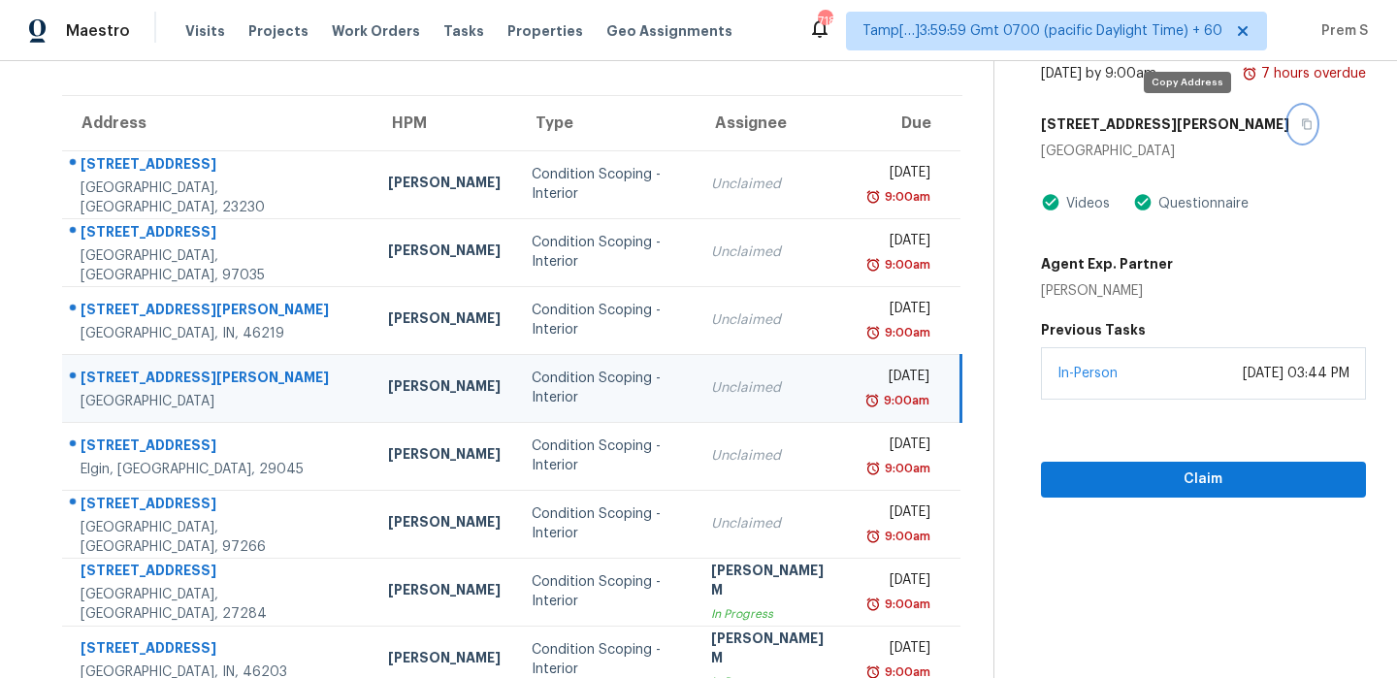
click at [1289, 114] on button "button" at bounding box center [1302, 124] width 26 height 35
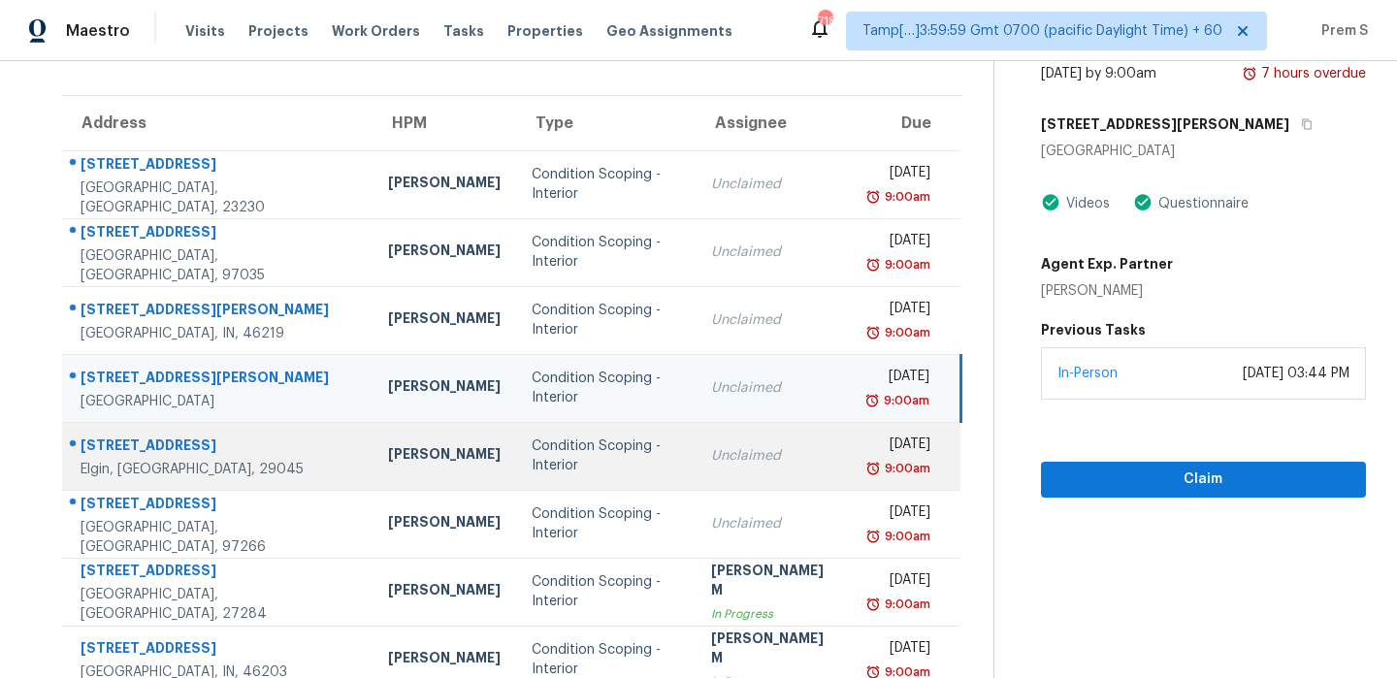
click at [727, 485] on td "Unclaimed" at bounding box center [773, 456] width 154 height 68
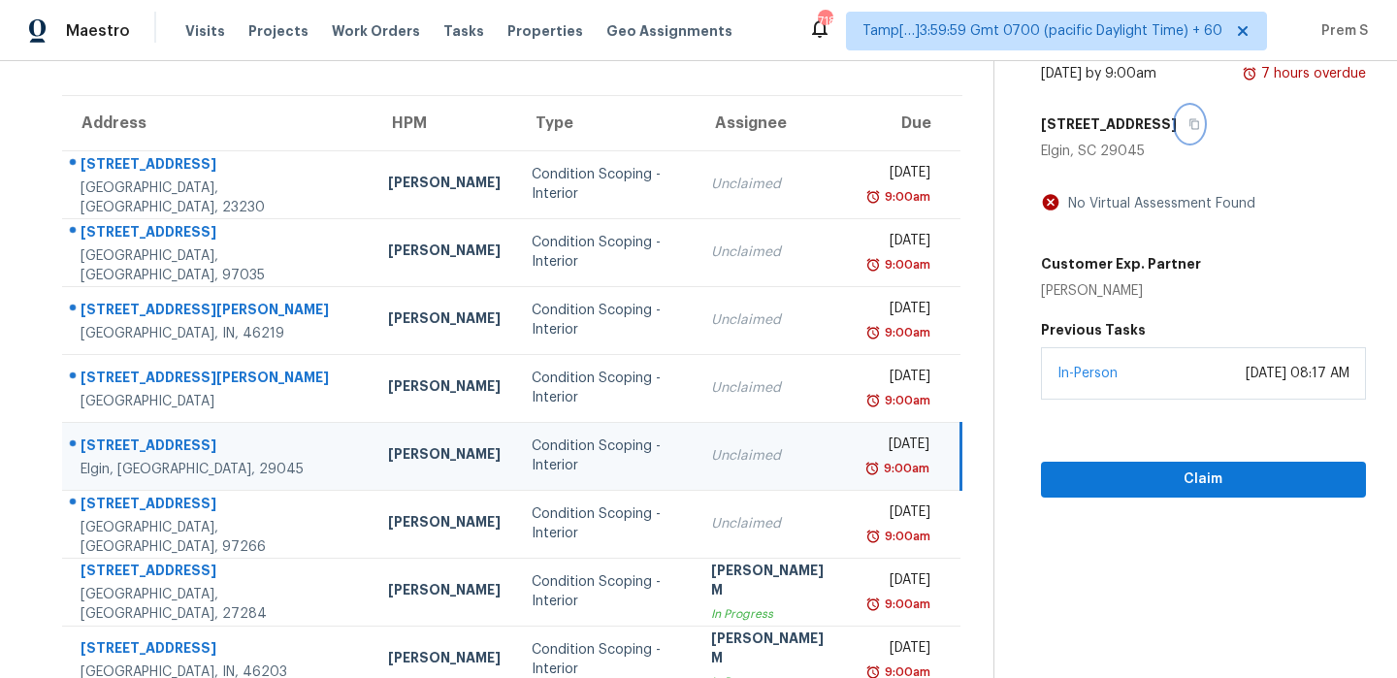
click at [1189, 126] on icon "button" at bounding box center [1195, 124] width 12 height 12
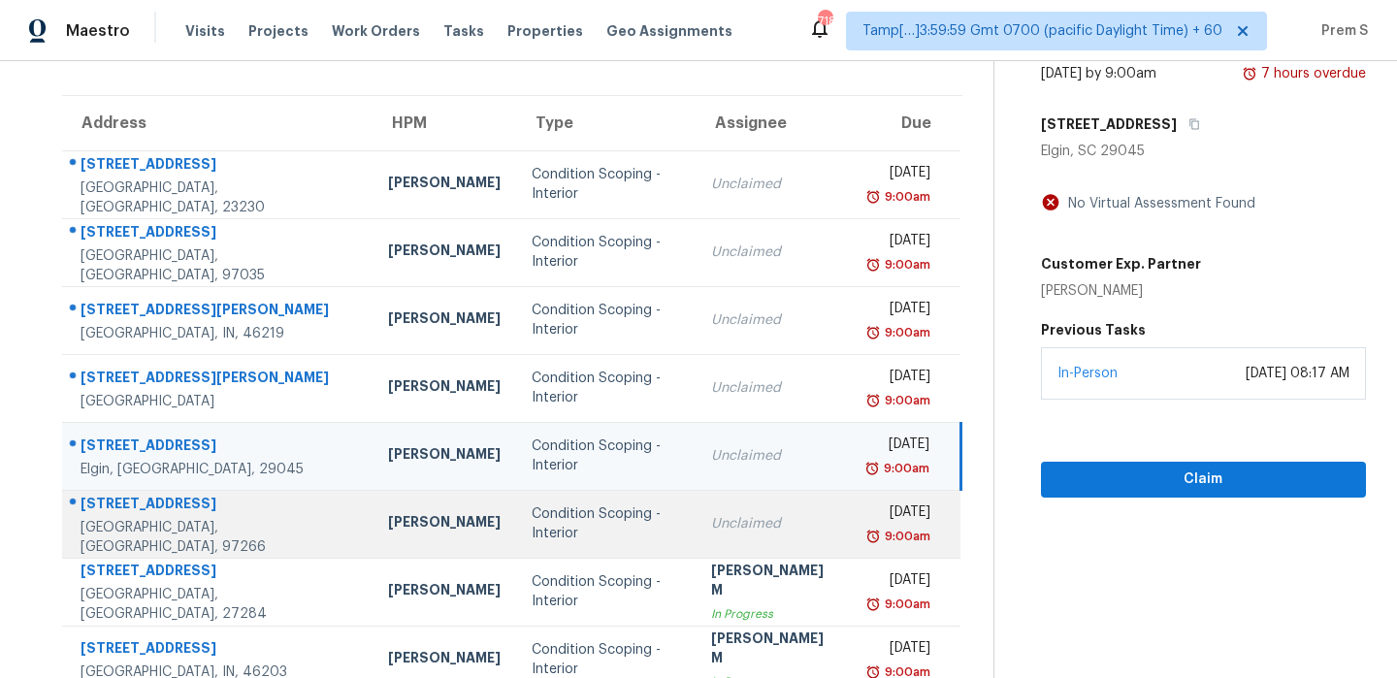
click at [739, 509] on td "Unclaimed" at bounding box center [773, 524] width 154 height 68
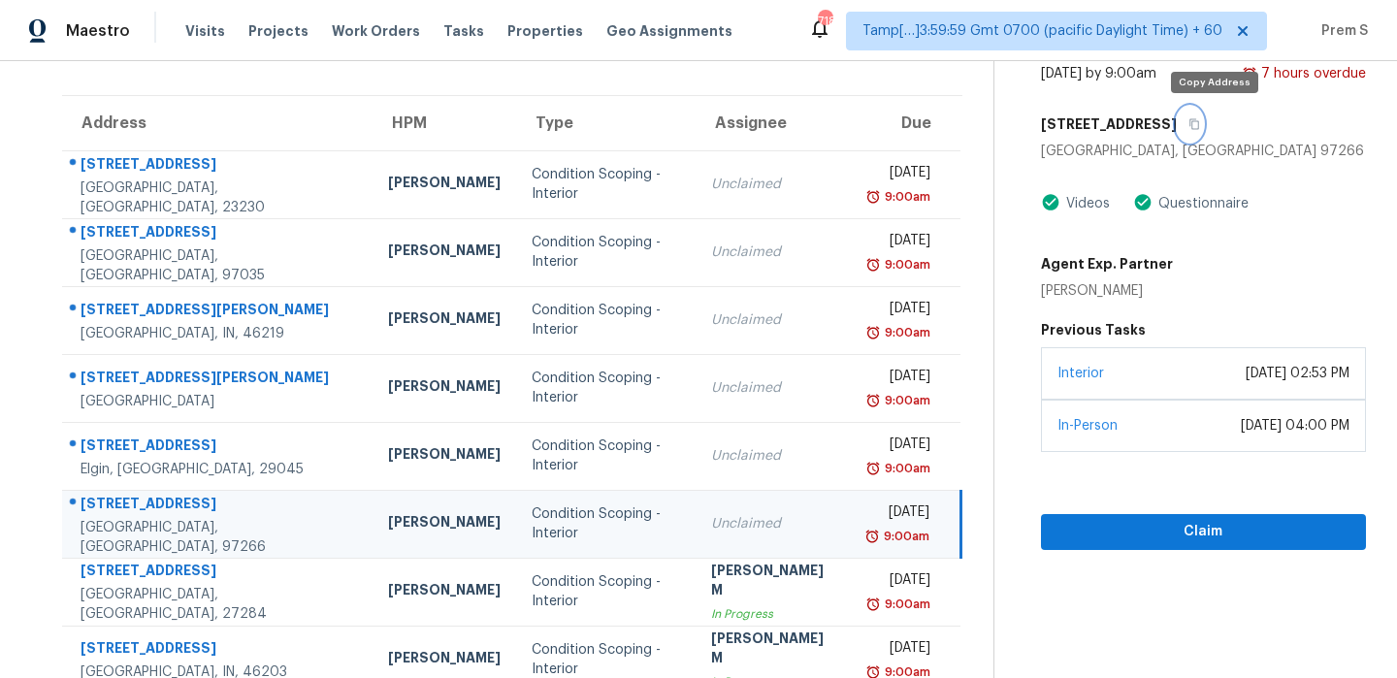
click at [1200, 127] on icon "button" at bounding box center [1195, 124] width 12 height 12
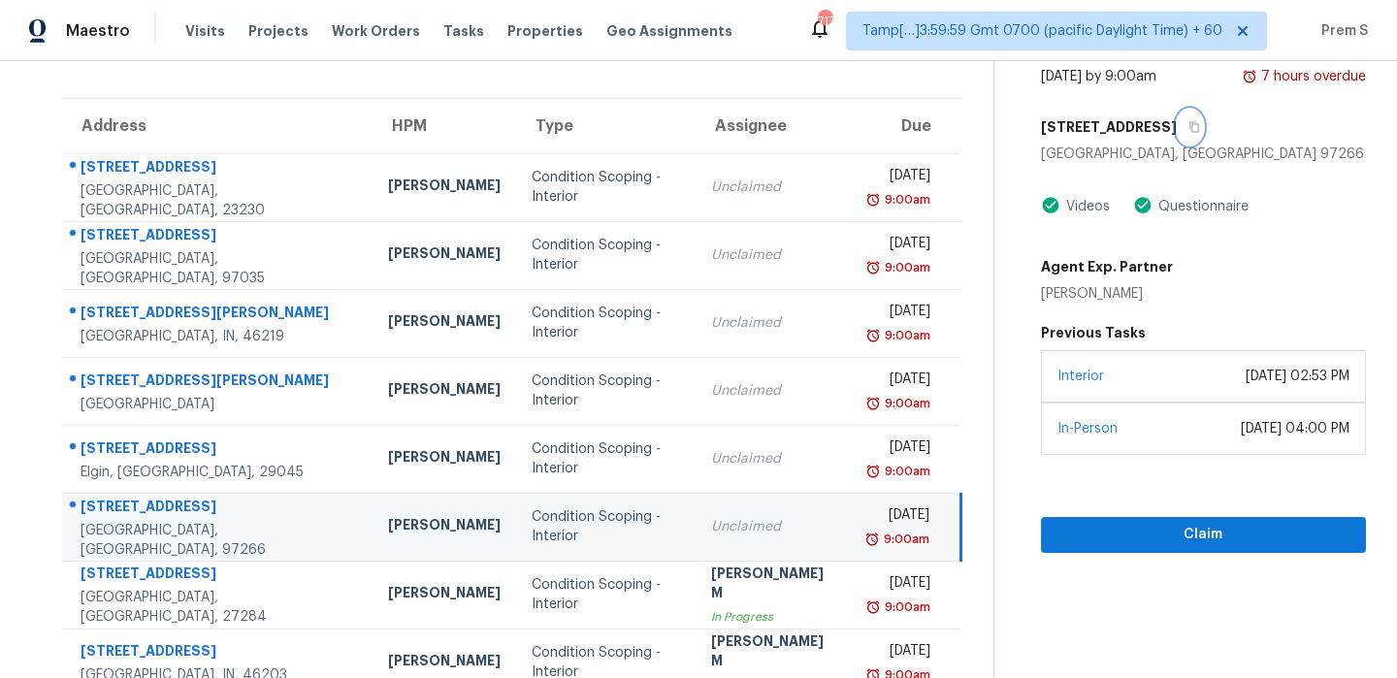
scroll to position [332, 0]
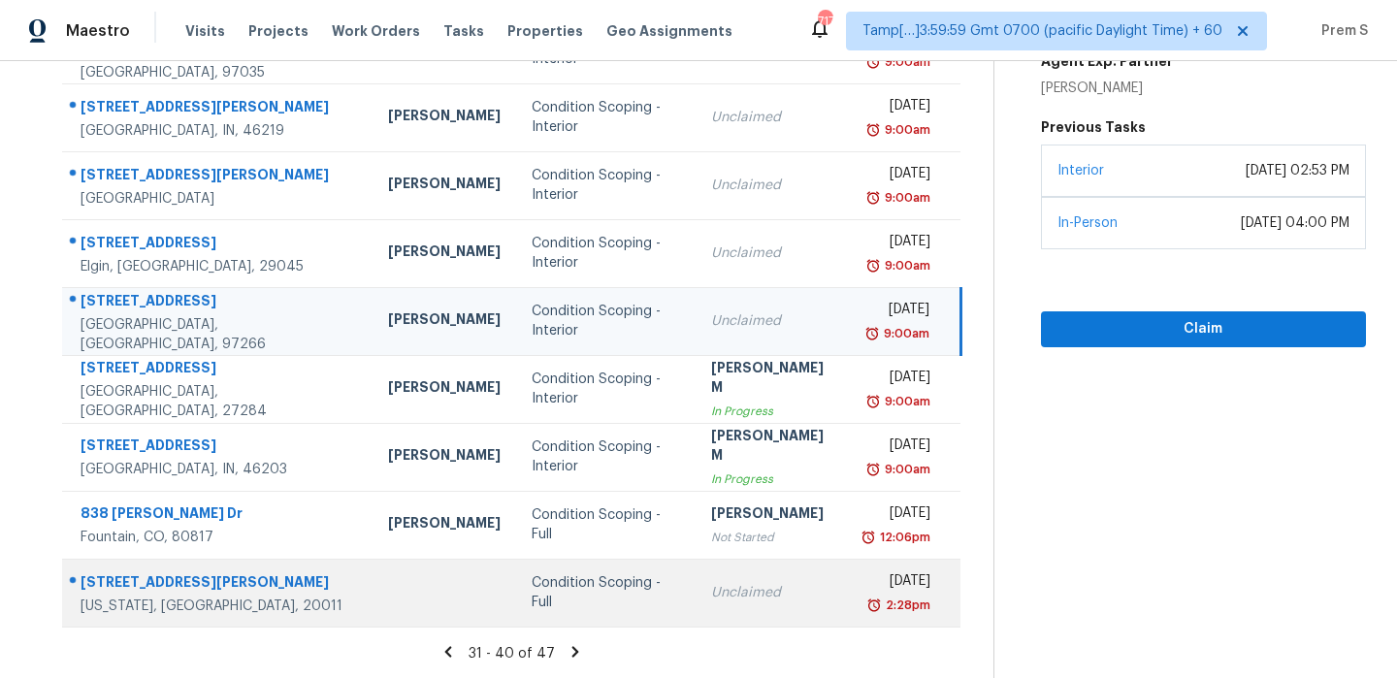
click at [718, 593] on div "Unclaimed" at bounding box center [772, 592] width 123 height 19
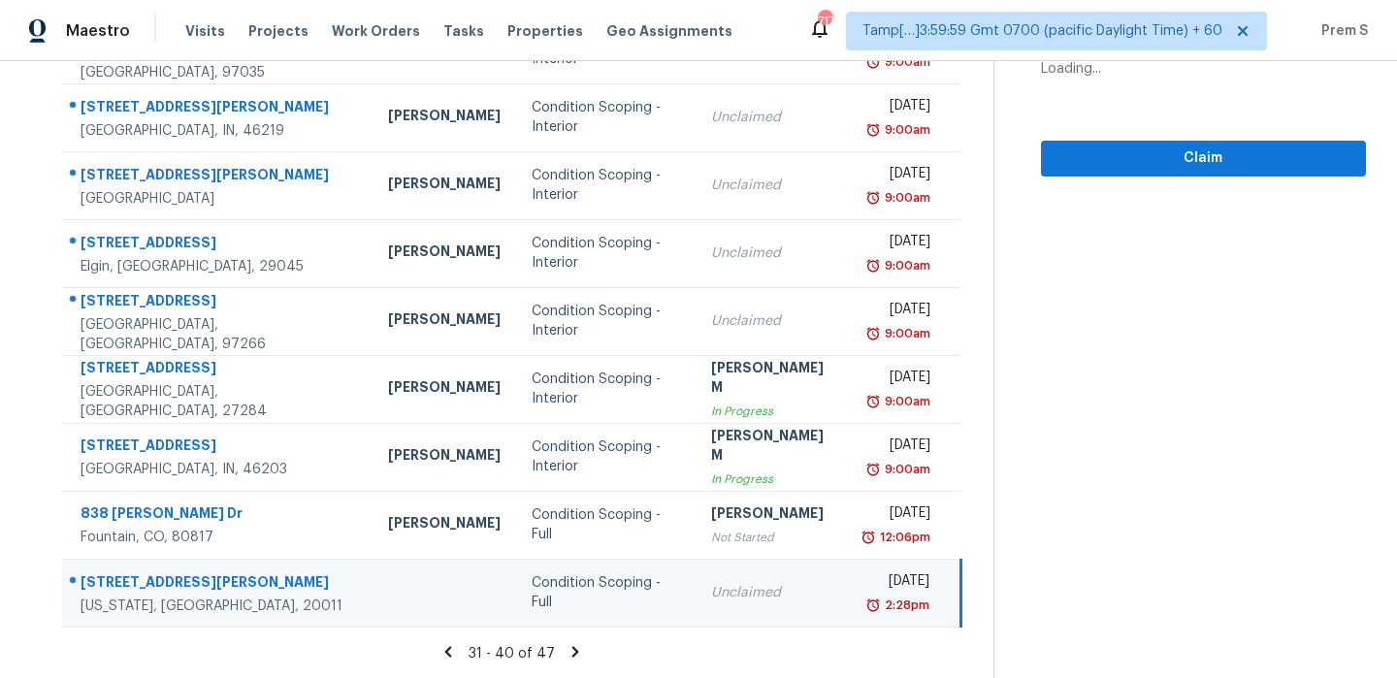
scroll to position [154, 0]
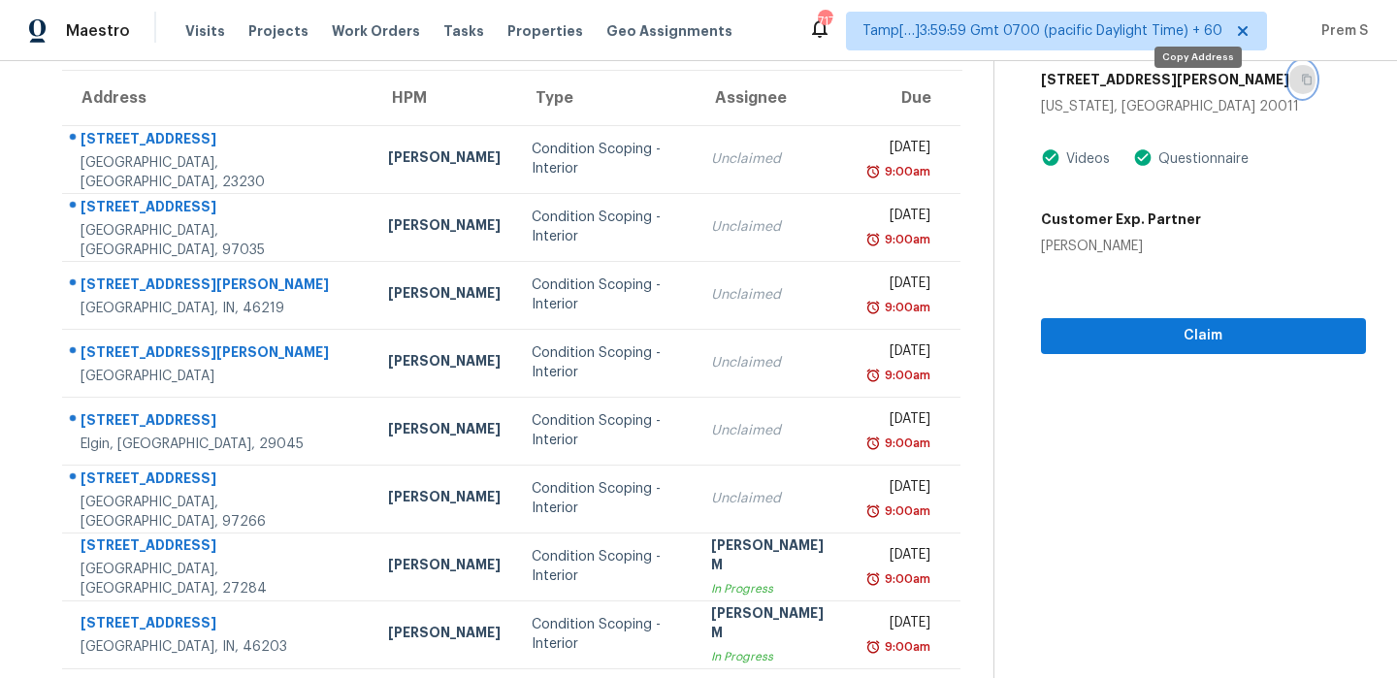
click at [1302, 85] on icon "button" at bounding box center [1307, 80] width 10 height 11
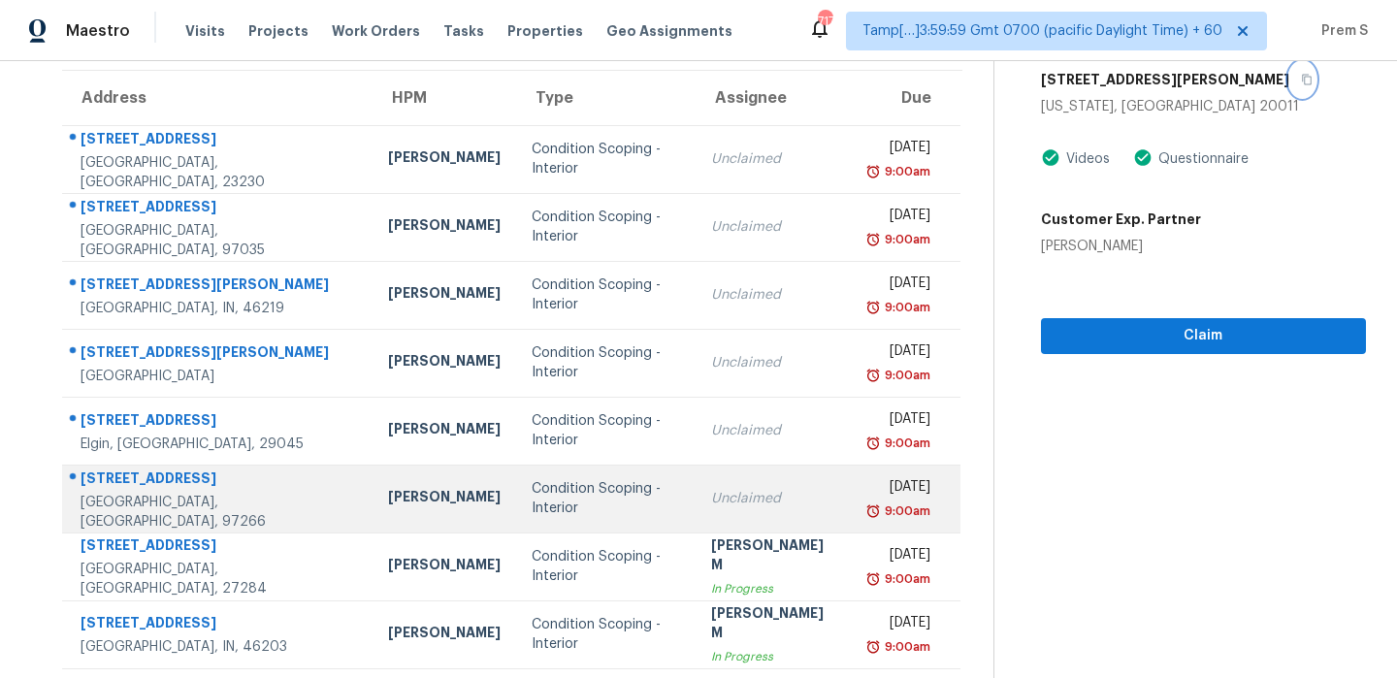
scroll to position [332, 0]
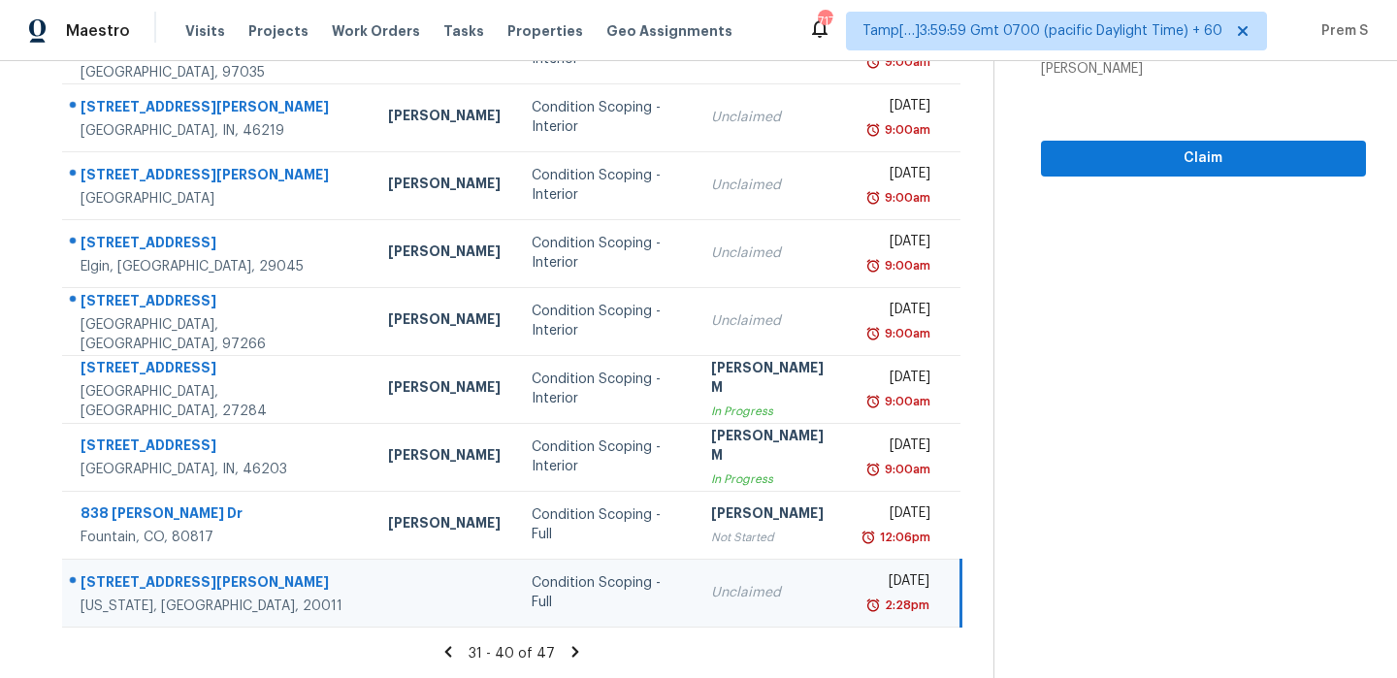
click at [573, 650] on icon at bounding box center [575, 651] width 17 height 17
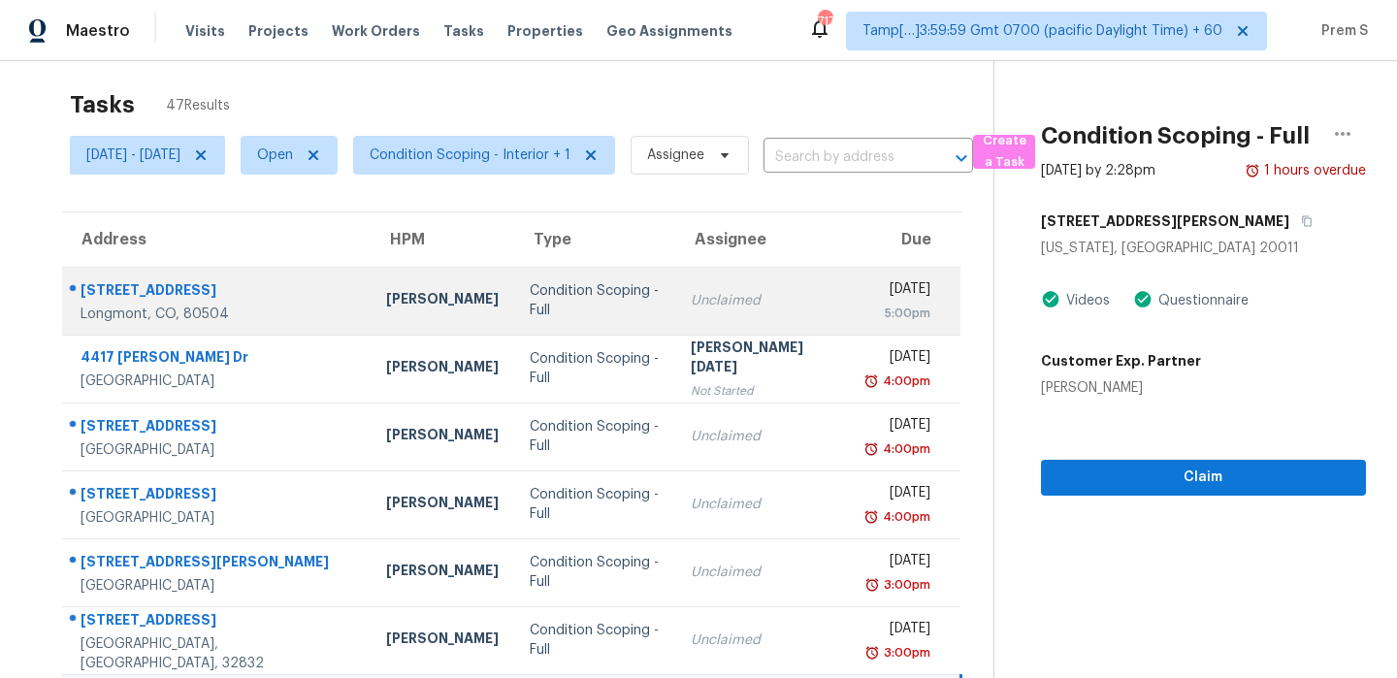
scroll to position [0, 0]
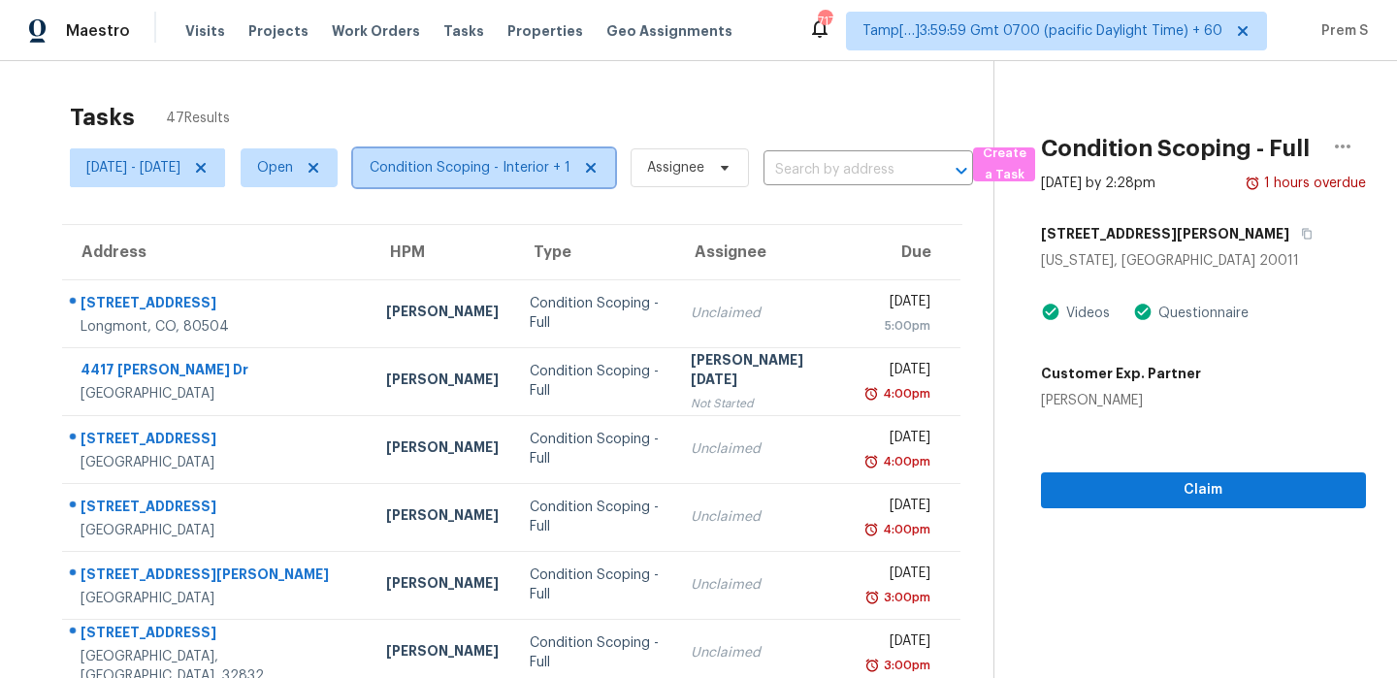
click at [571, 162] on span "Condition Scoping - Interior + 1" at bounding box center [470, 167] width 201 height 19
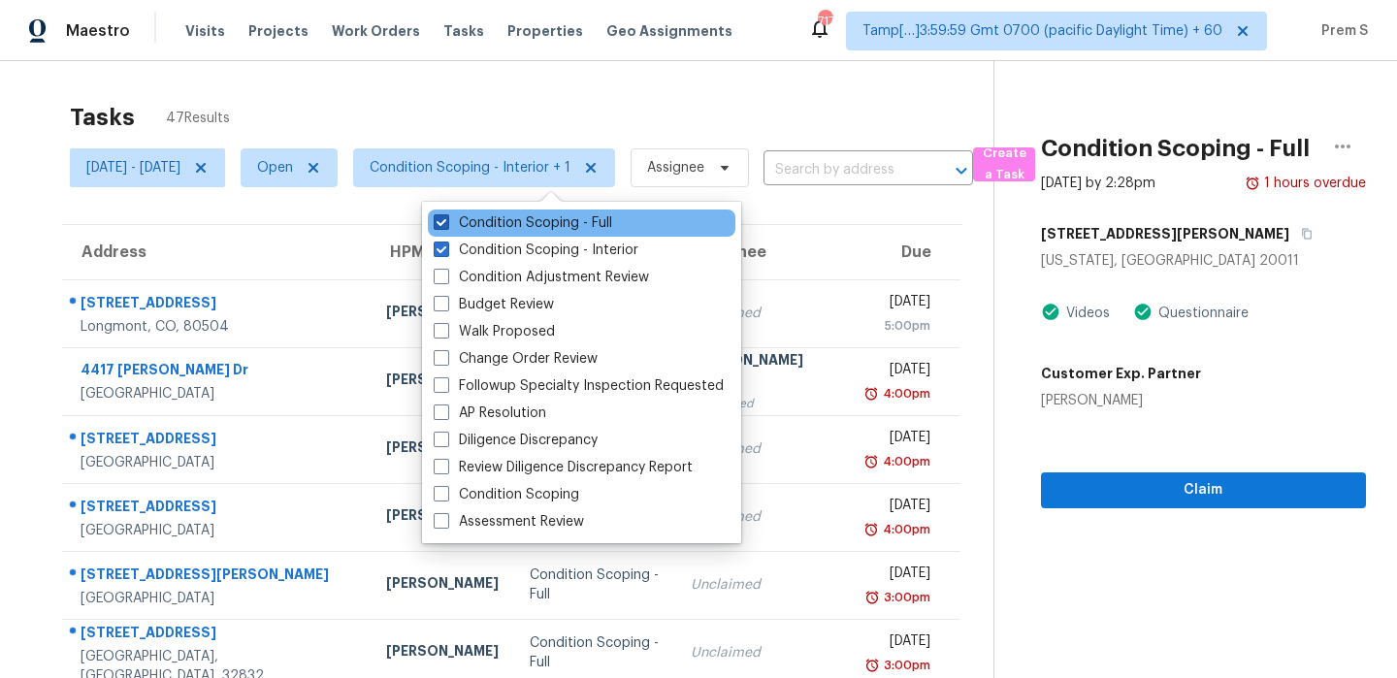
click at [579, 219] on label "Condition Scoping - Full" at bounding box center [523, 222] width 179 height 19
click at [446, 219] on input "Condition Scoping - Full" at bounding box center [440, 219] width 13 height 13
checkbox input "false"
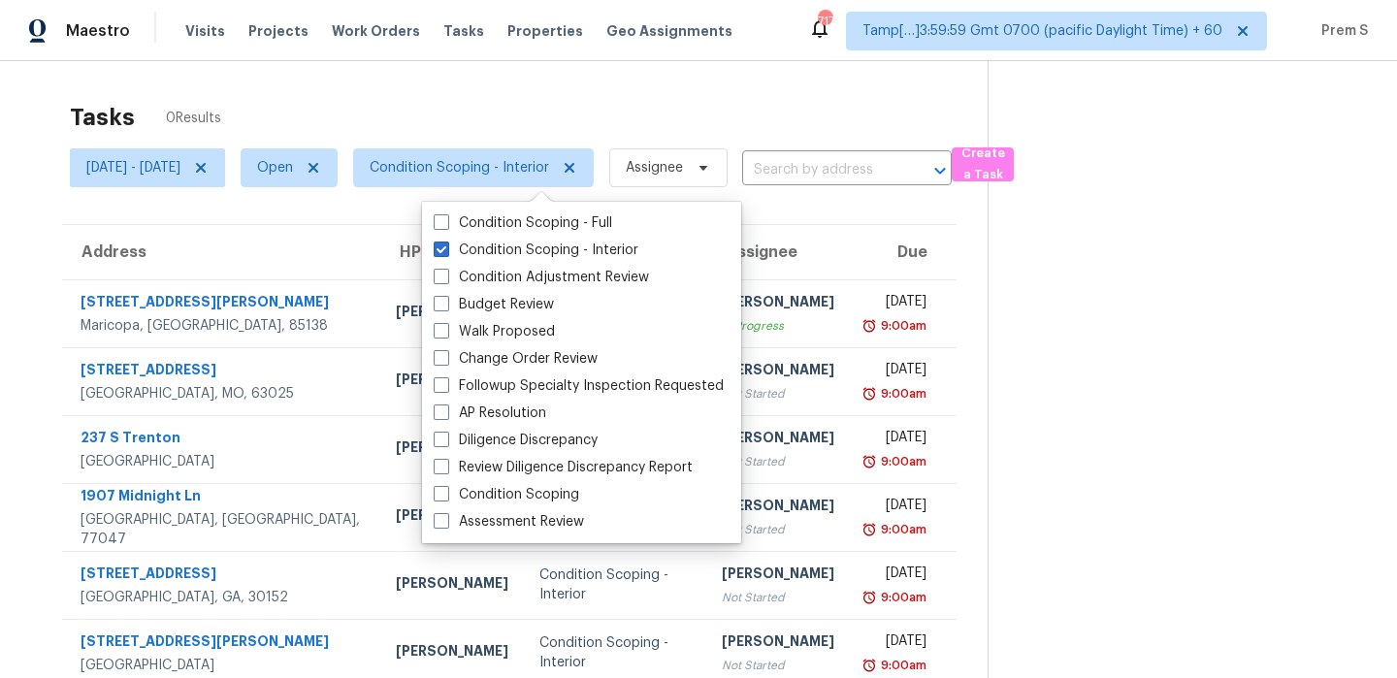
click at [854, 230] on th "Due" at bounding box center [903, 252] width 107 height 54
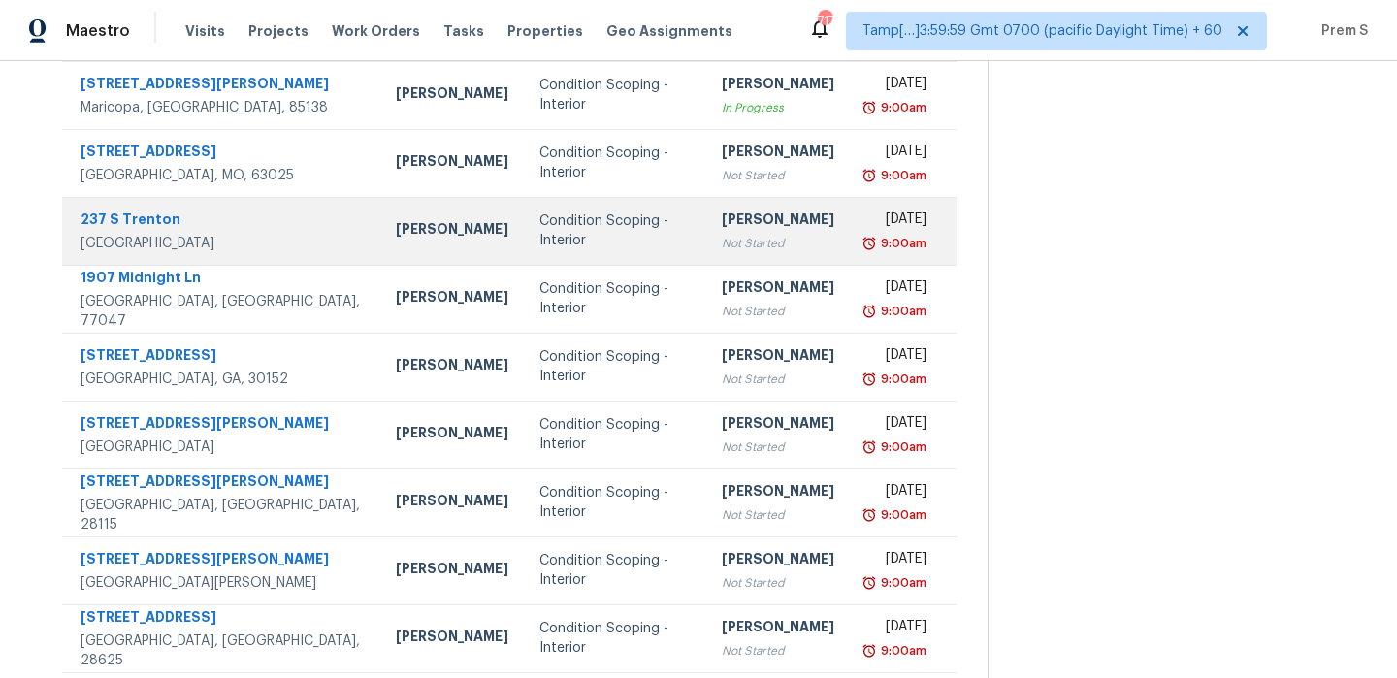
scroll to position [332, 0]
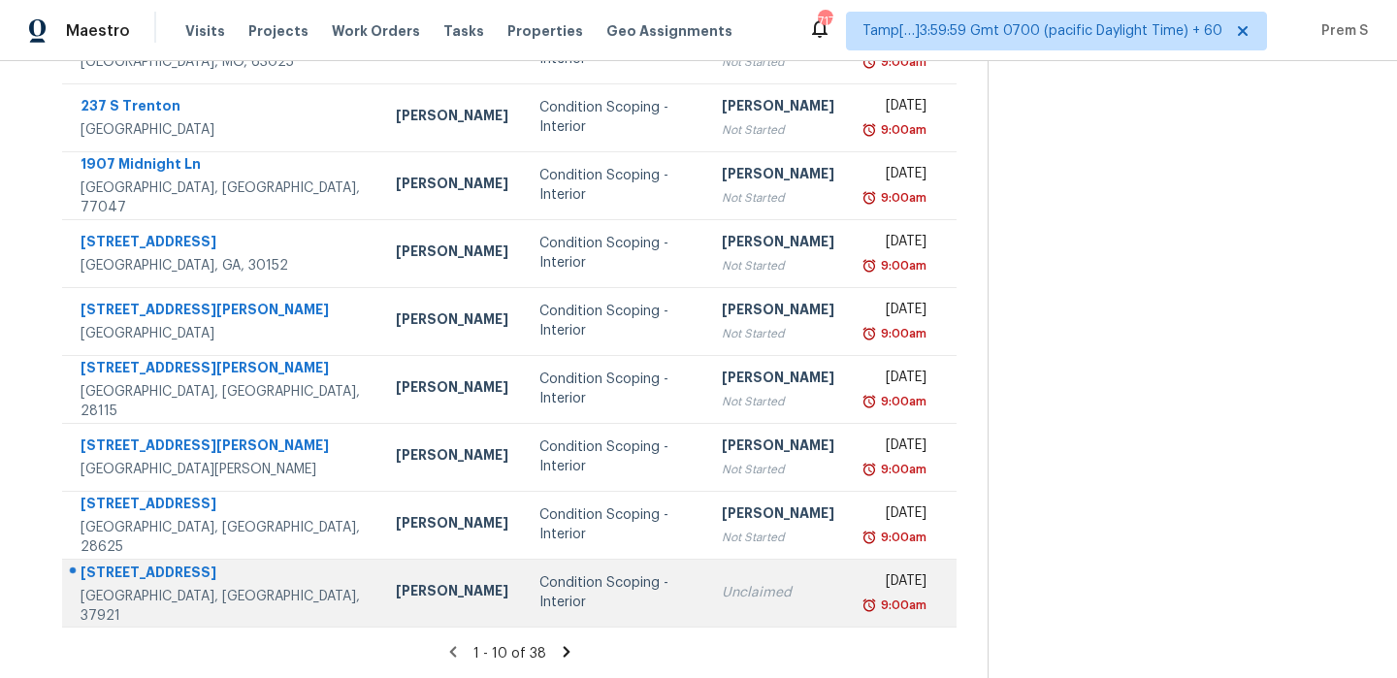
click at [624, 619] on td "Condition Scoping - Interior" at bounding box center [615, 593] width 183 height 68
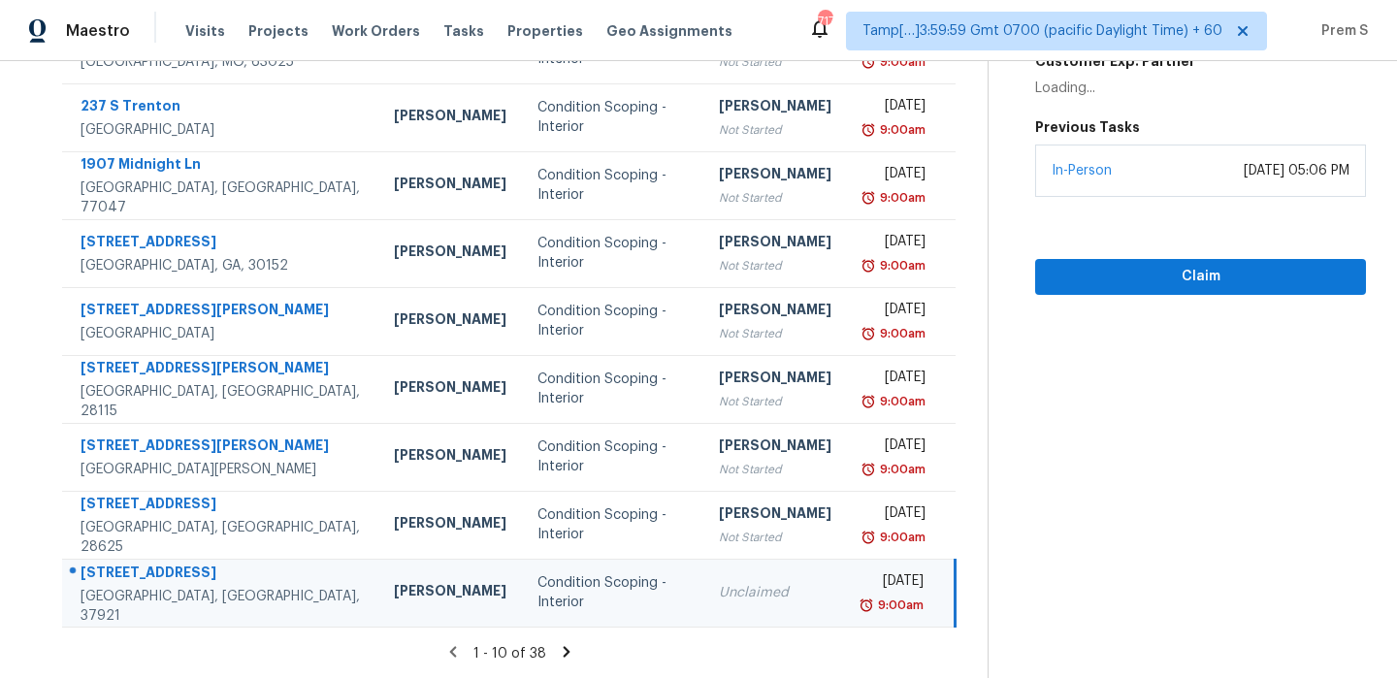
click at [562, 654] on div "1 - 10 of 38" at bounding box center [509, 653] width 957 height 20
click at [570, 654] on icon at bounding box center [566, 651] width 7 height 11
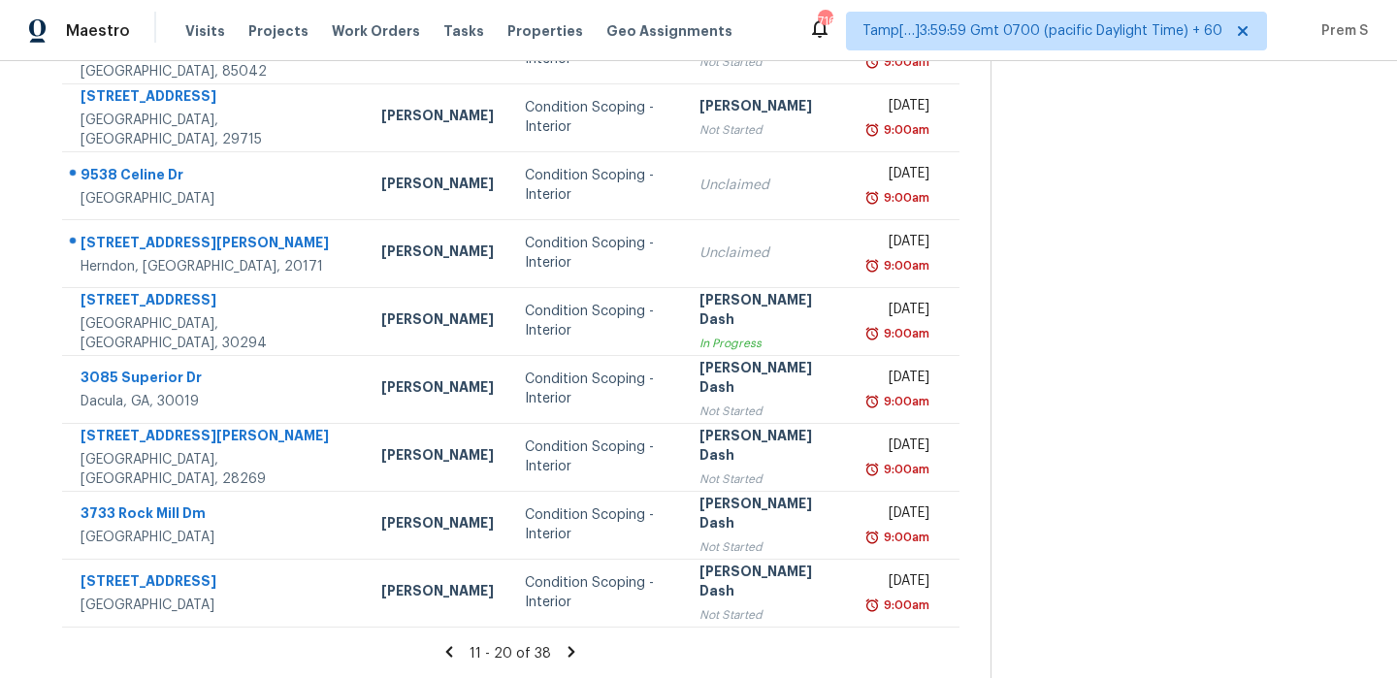
click at [580, 648] on icon at bounding box center [571, 651] width 17 height 17
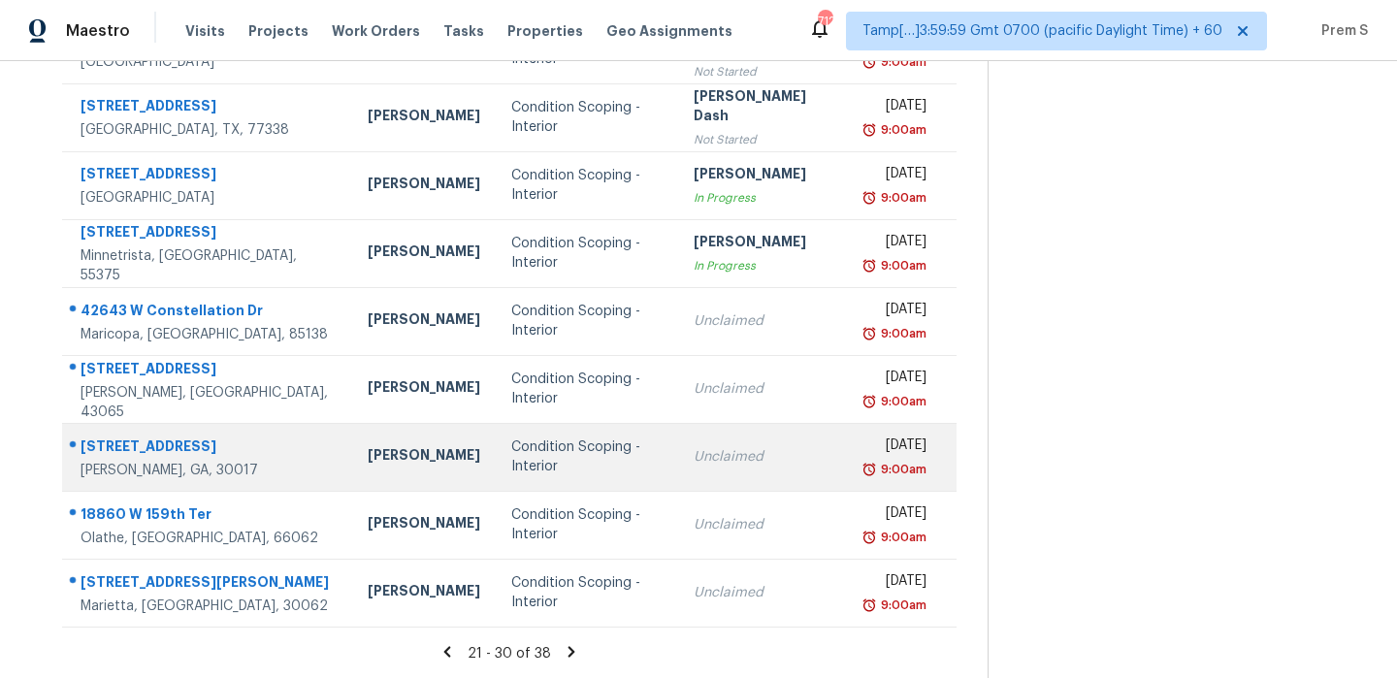
click at [718, 466] on td "Unclaimed" at bounding box center [764, 457] width 172 height 68
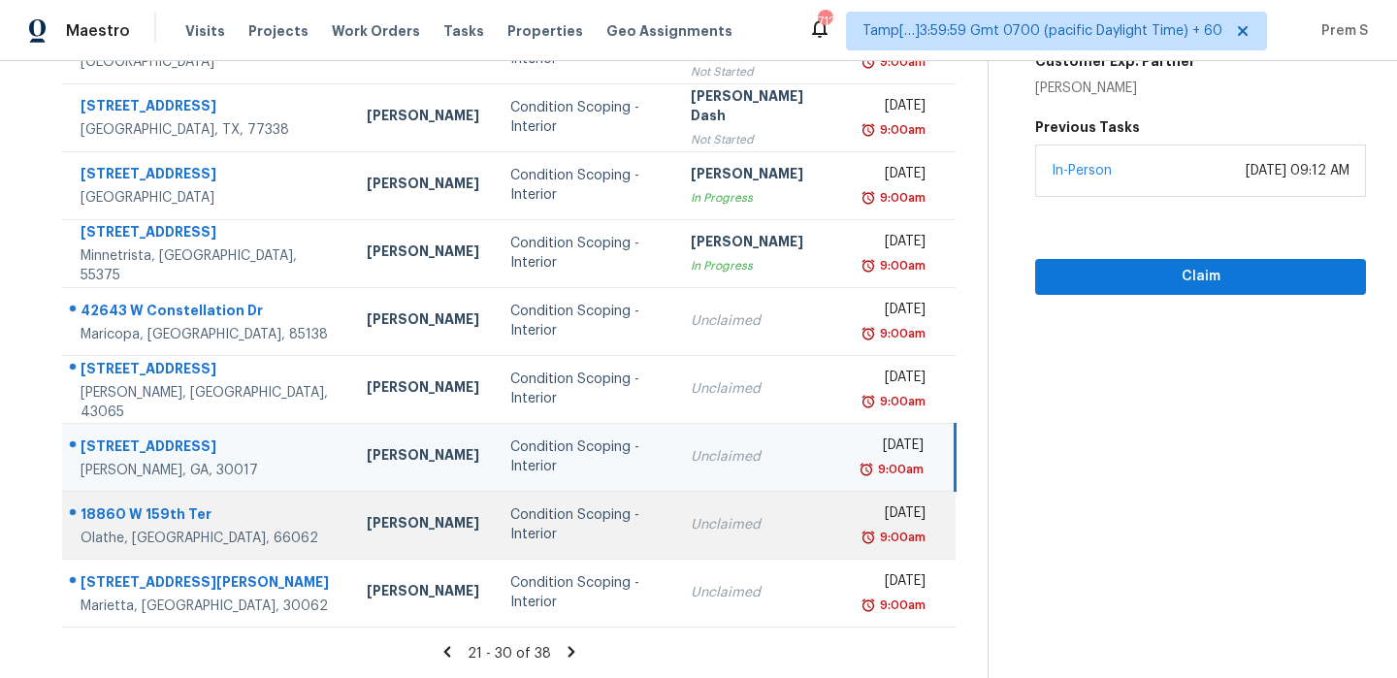
click at [727, 557] on td "Unclaimed" at bounding box center [761, 525] width 172 height 68
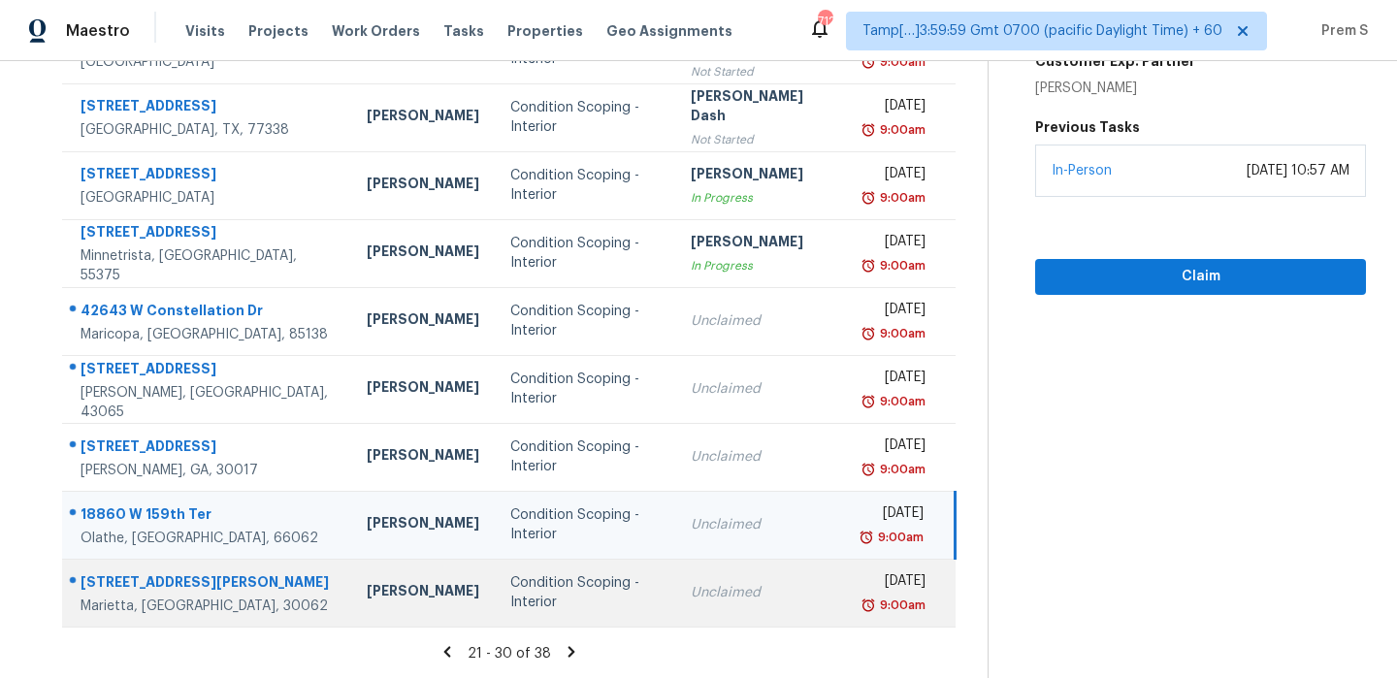
click at [863, 596] on div "[DATE]" at bounding box center [894, 583] width 62 height 24
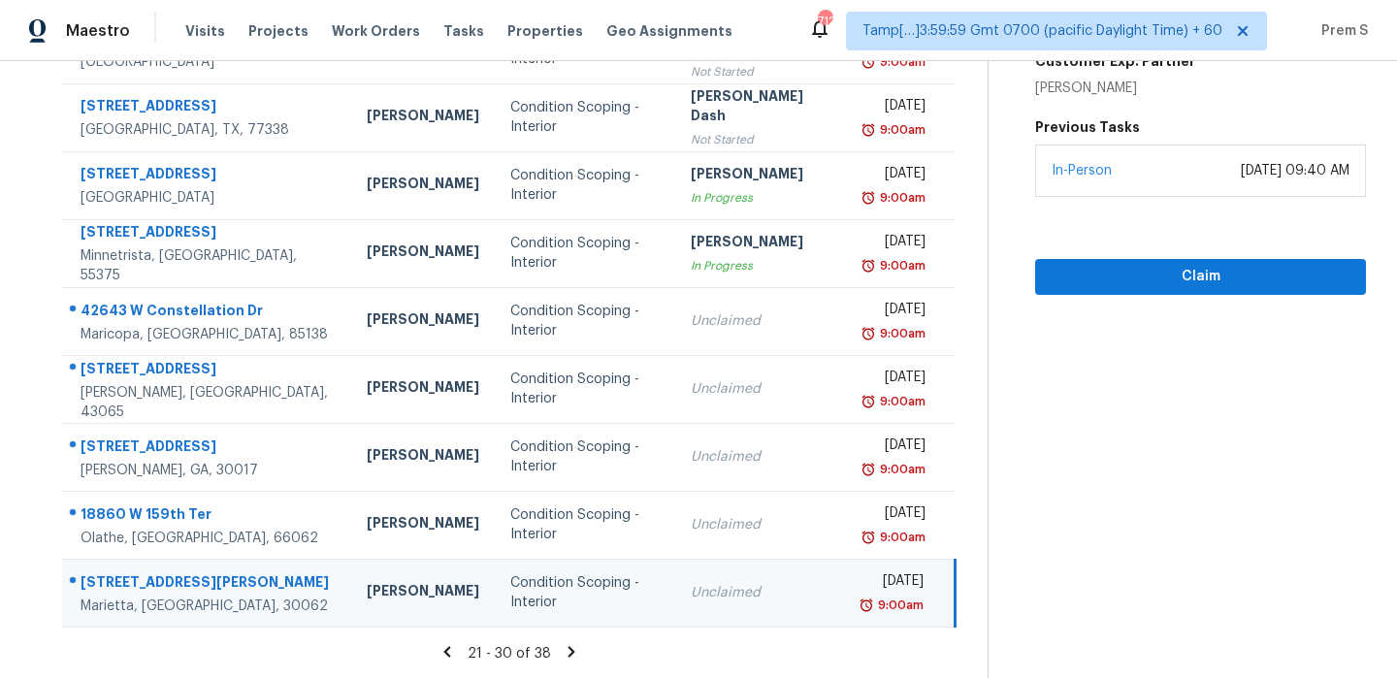
click at [575, 651] on icon at bounding box center [572, 651] width 7 height 11
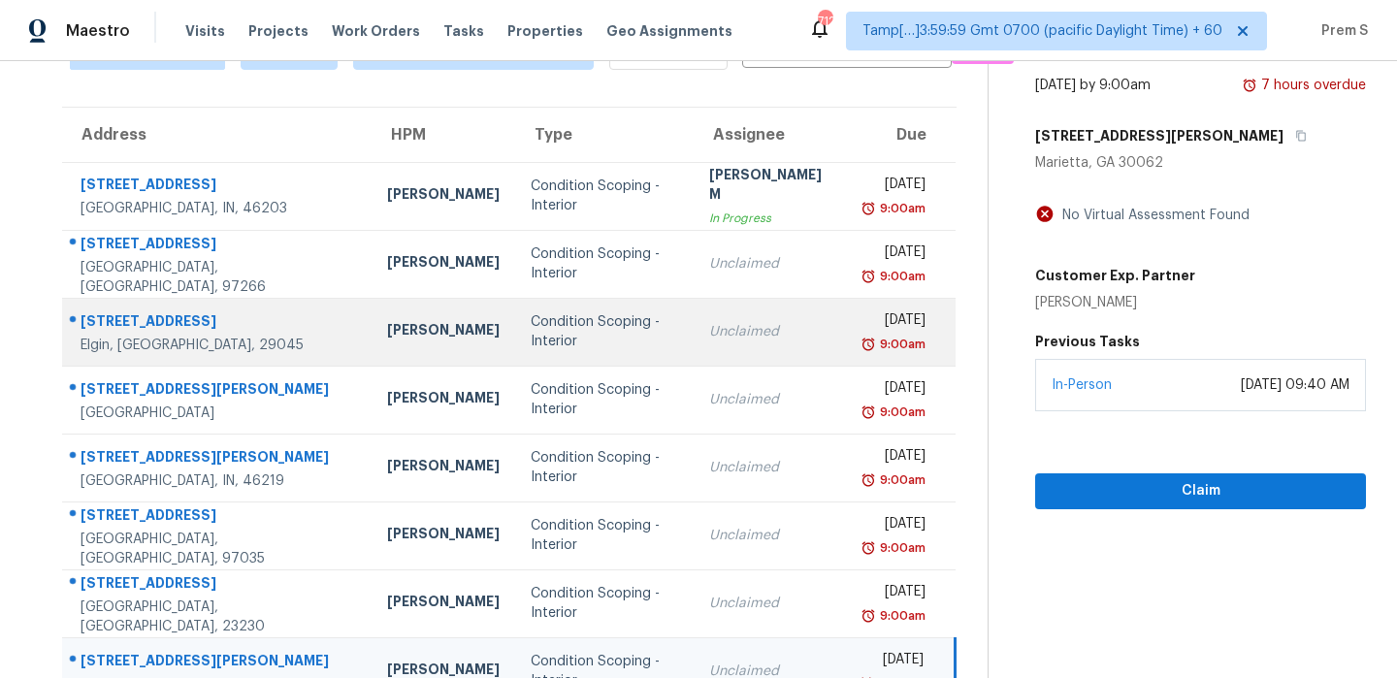
scroll to position [0, 0]
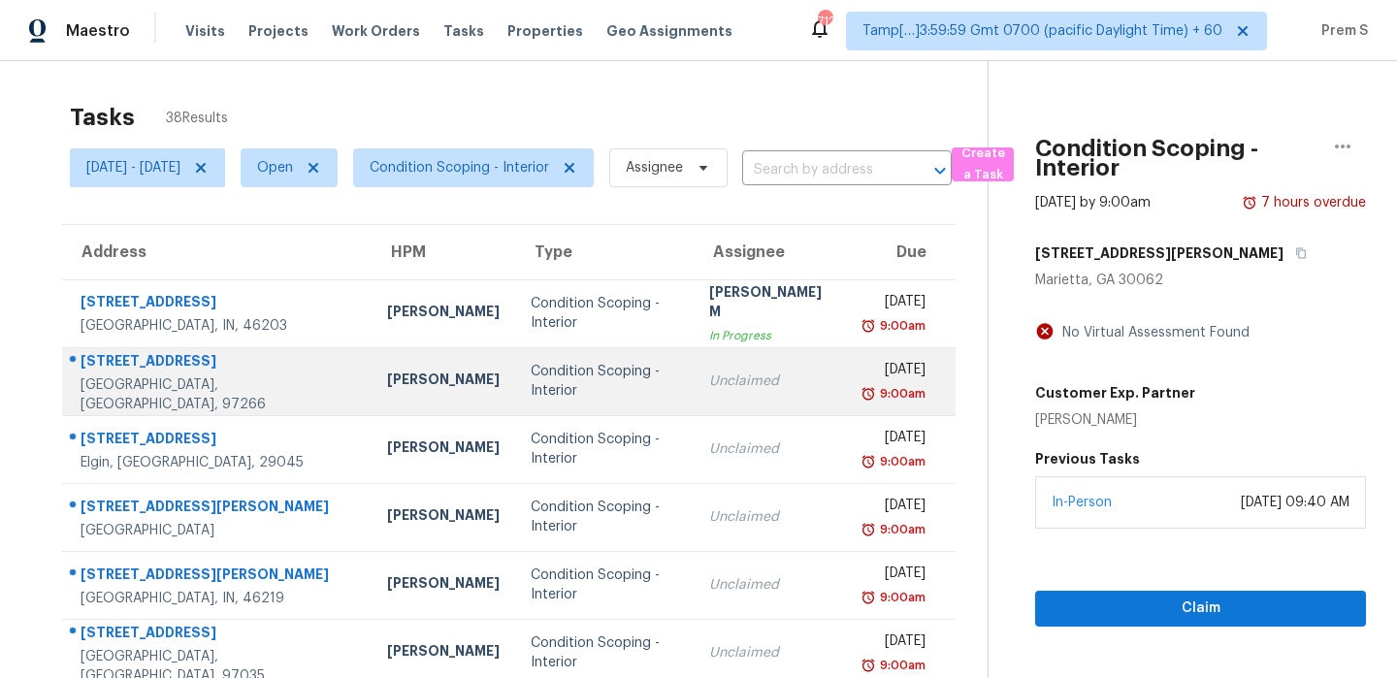
click at [864, 373] on div "[DATE]" at bounding box center [895, 372] width 62 height 24
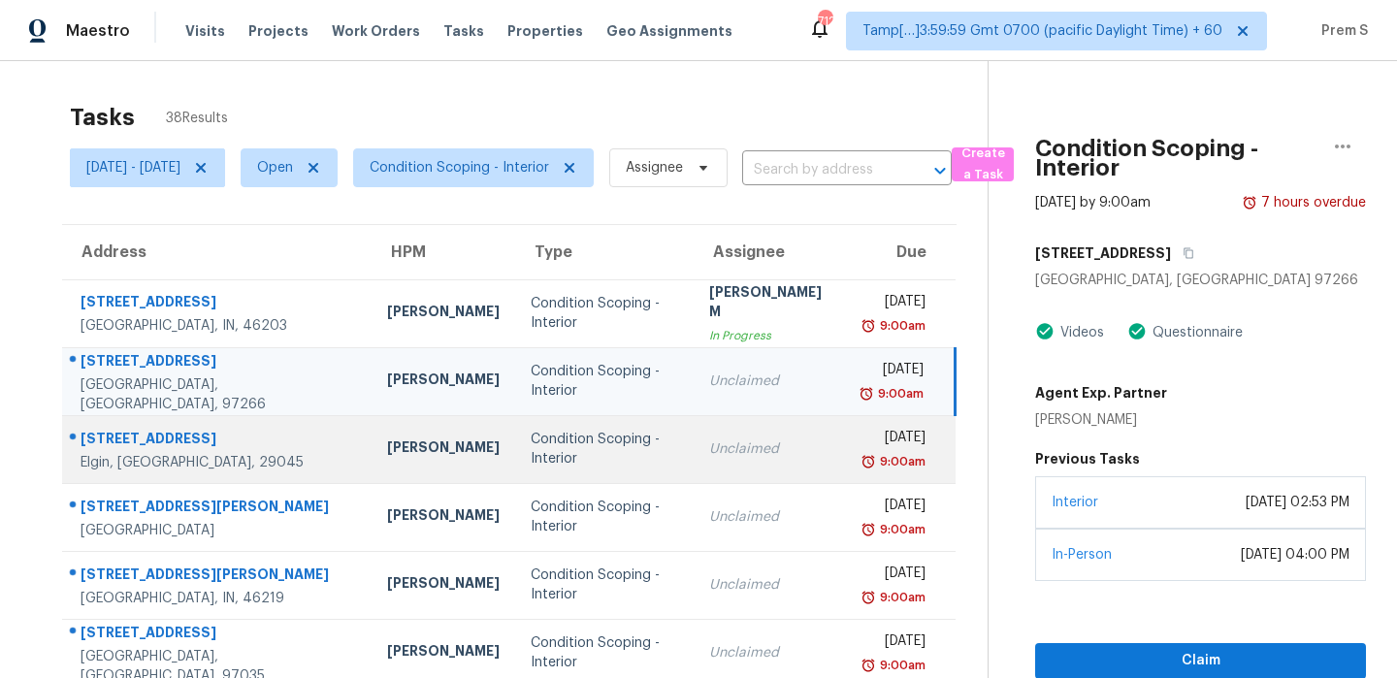
click at [778, 438] on td "Unclaimed" at bounding box center [771, 449] width 154 height 68
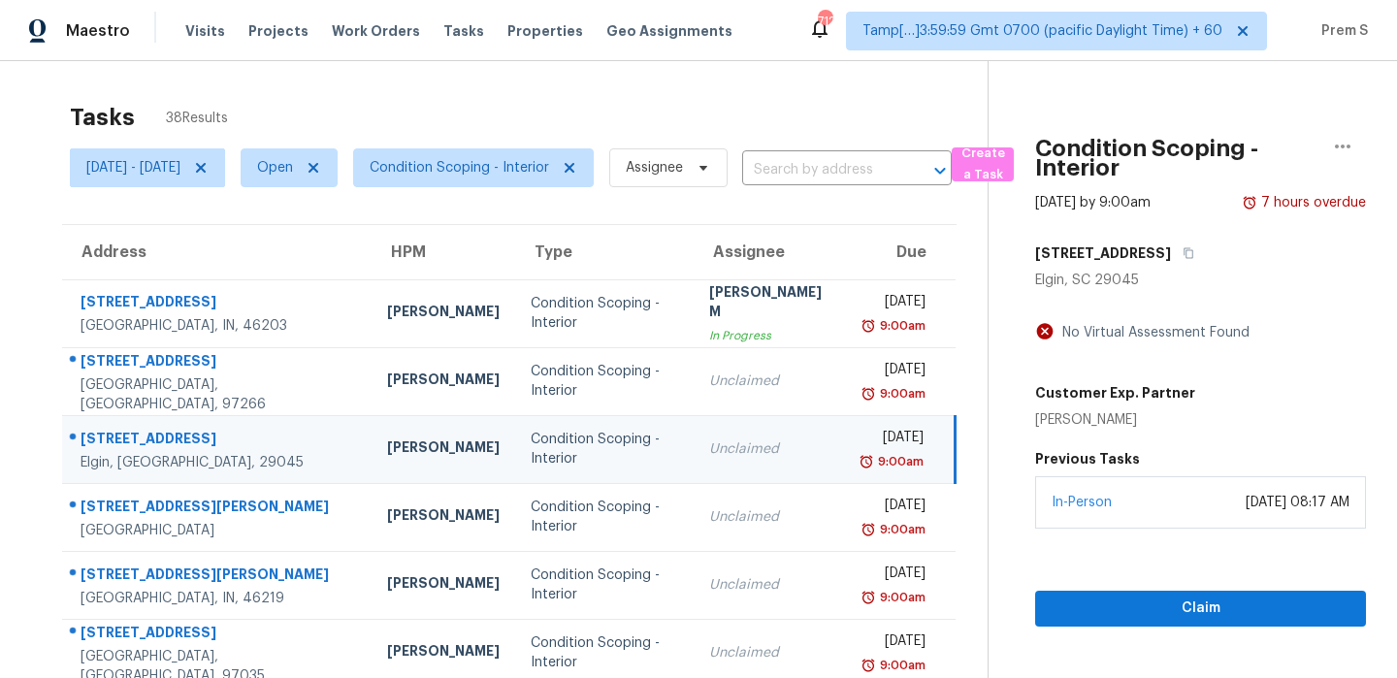
scroll to position [141, 0]
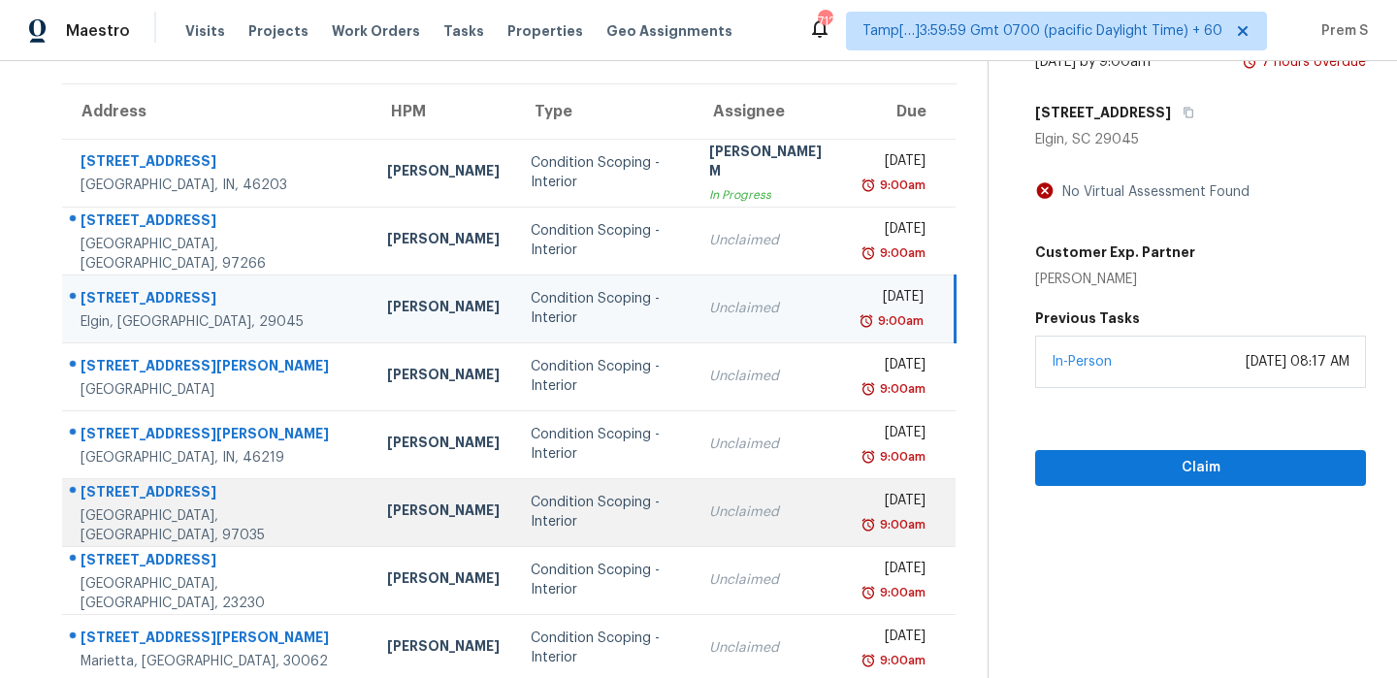
click at [694, 515] on td "Unclaimed" at bounding box center [771, 512] width 154 height 68
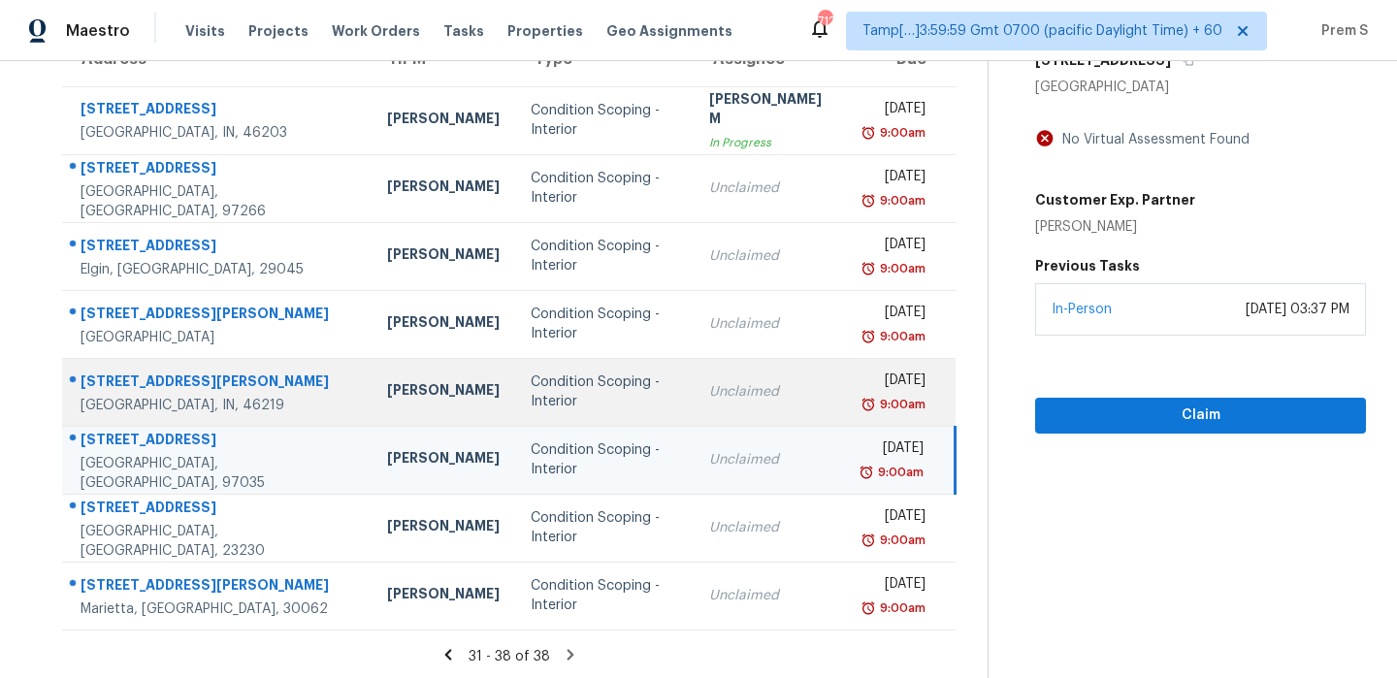
scroll to position [196, 0]
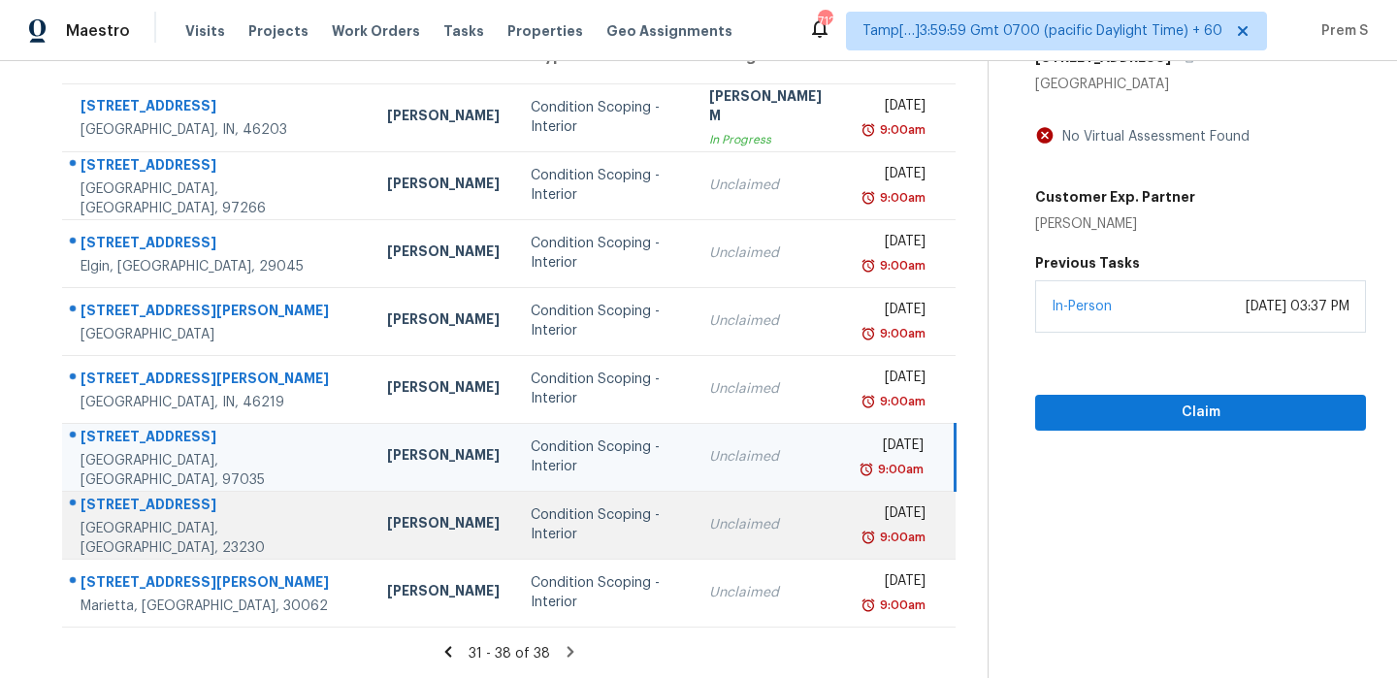
click at [742, 544] on td "Unclaimed" at bounding box center [771, 525] width 154 height 68
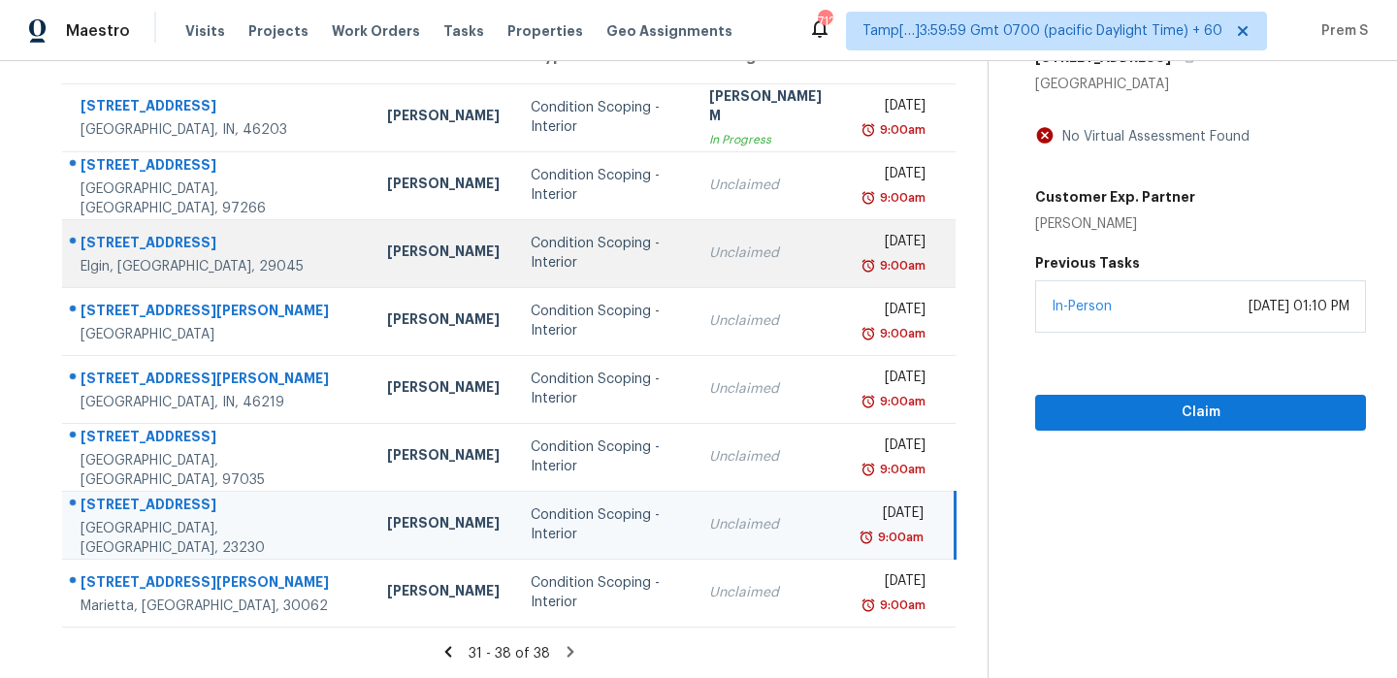
scroll to position [0, 0]
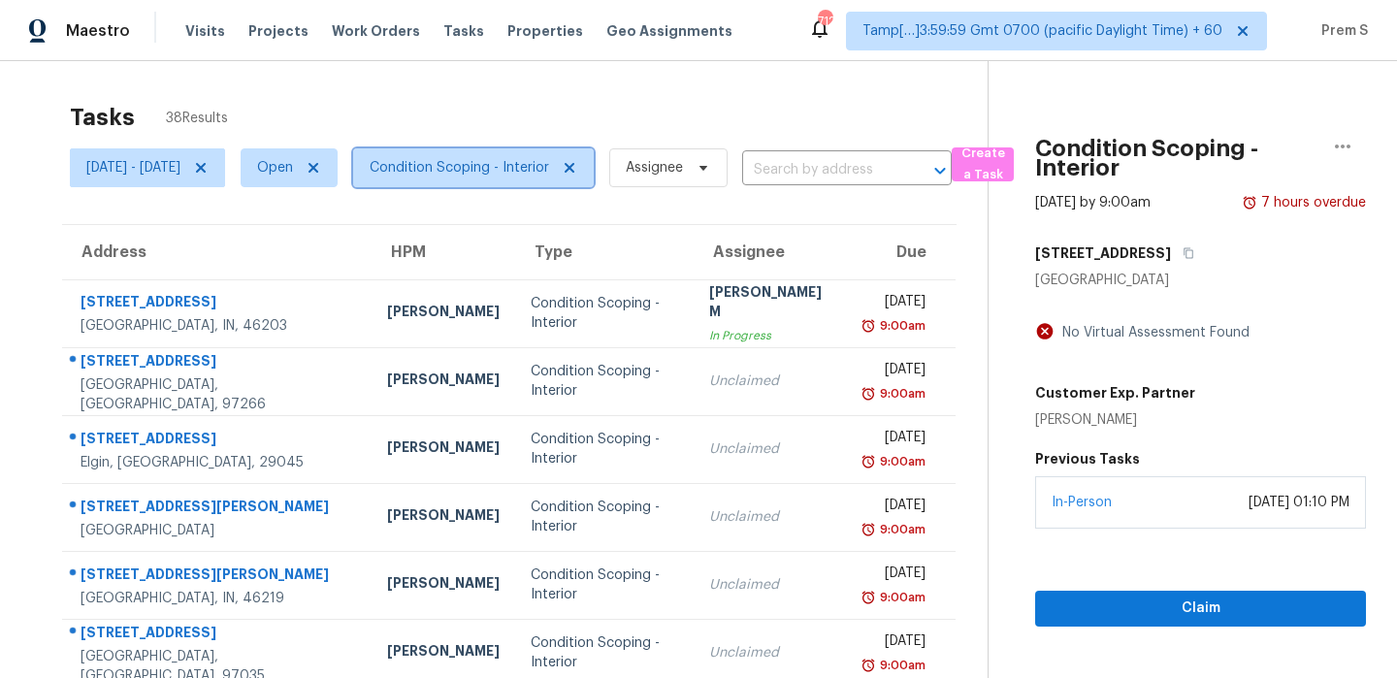
click at [518, 167] on span "Condition Scoping - Interior" at bounding box center [459, 167] width 179 height 19
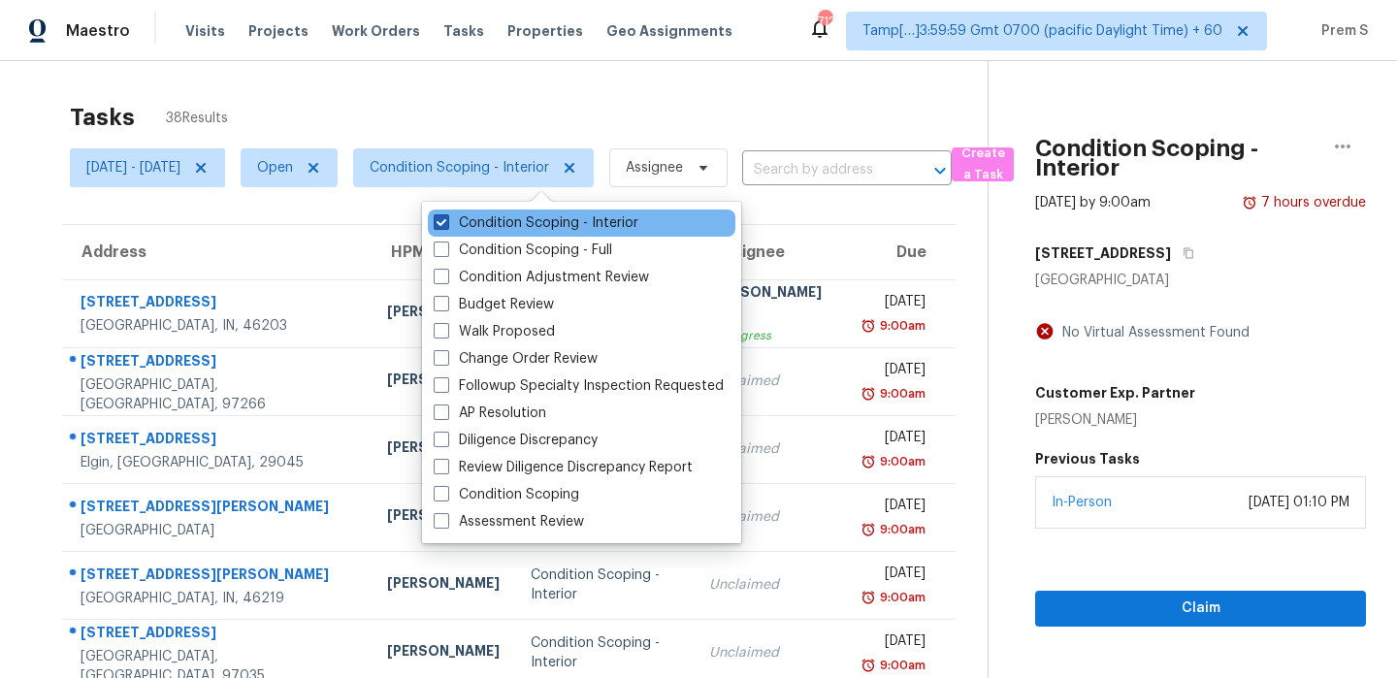
click at [532, 223] on label "Condition Scoping - Interior" at bounding box center [536, 222] width 205 height 19
click at [446, 223] on input "Condition Scoping - Interior" at bounding box center [440, 219] width 13 height 13
checkbox input "false"
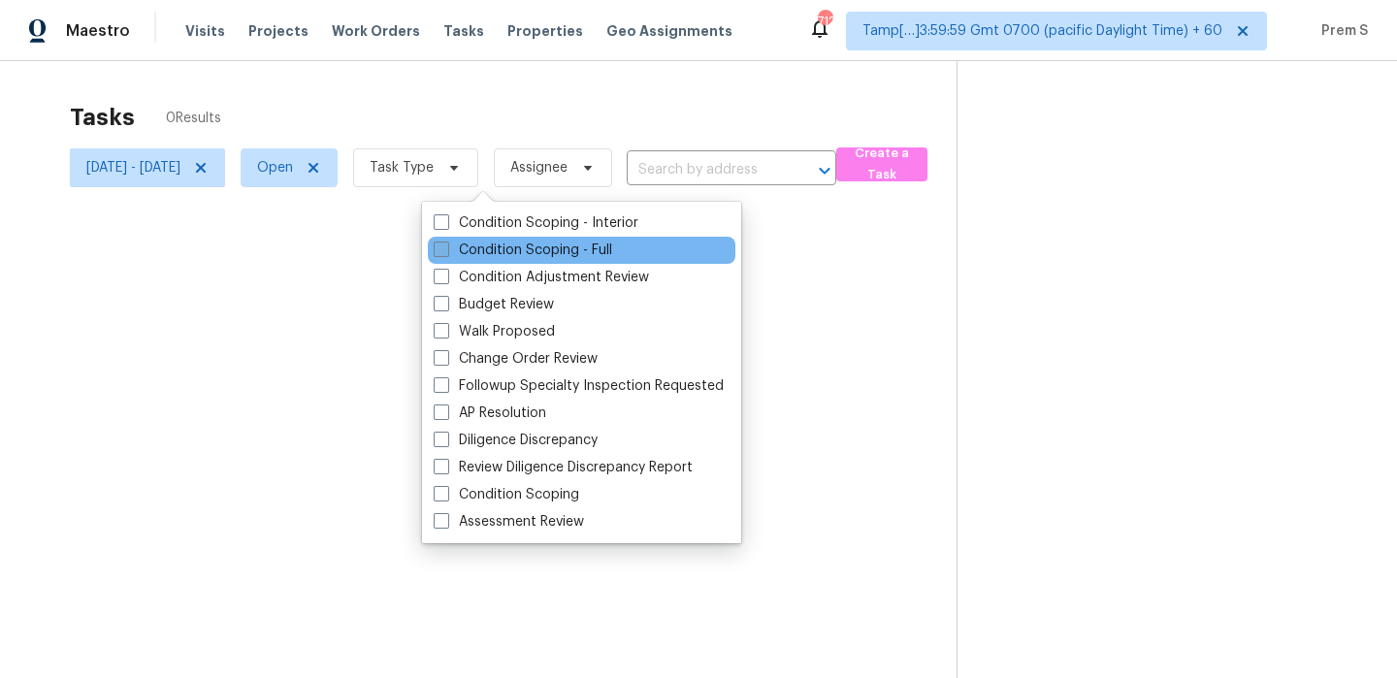
click at [517, 250] on label "Condition Scoping - Full" at bounding box center [523, 250] width 179 height 19
click at [446, 250] on input "Condition Scoping - Full" at bounding box center [440, 247] width 13 height 13
checkbox input "true"
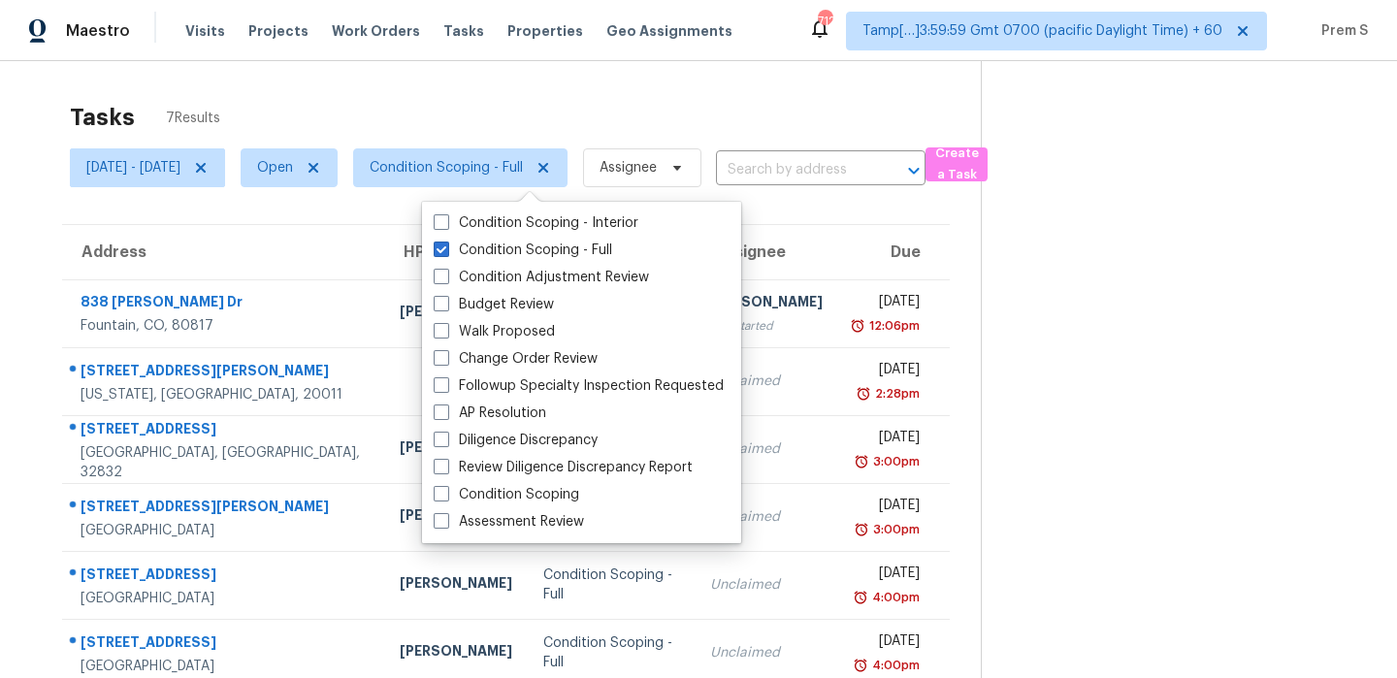
click at [840, 264] on th "Due" at bounding box center [894, 252] width 113 height 54
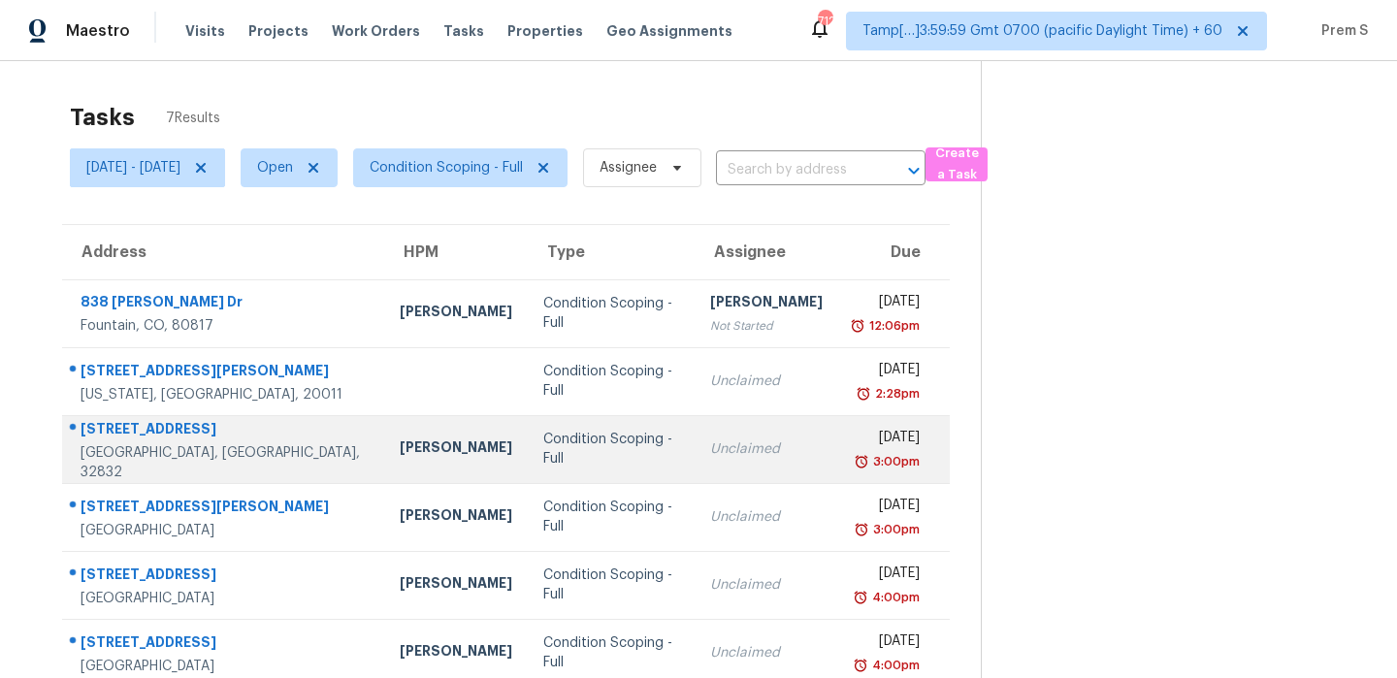
scroll to position [92, 0]
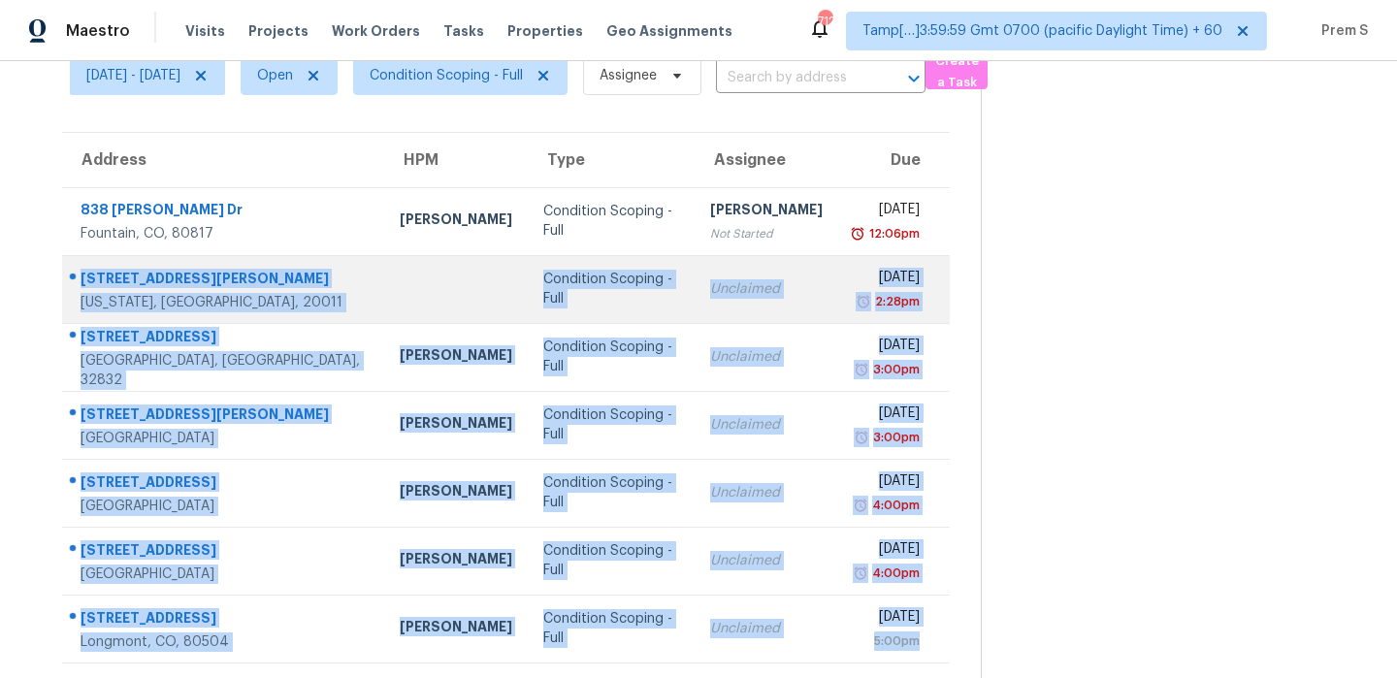
drag, startPoint x: 951, startPoint y: 642, endPoint x: 83, endPoint y: 277, distance: 941.0
click at [83, 277] on tbody "[GEOGRAPHIC_DATA][PERSON_NAME][PERSON_NAME] [PERSON_NAME] Condition Scoping - F…" at bounding box center [506, 424] width 888 height 475
copy tbody "[STREET_ADDRESS][PERSON_NAME][US_STATE] Condition Scoping - Full Unclaimed [DAT…"
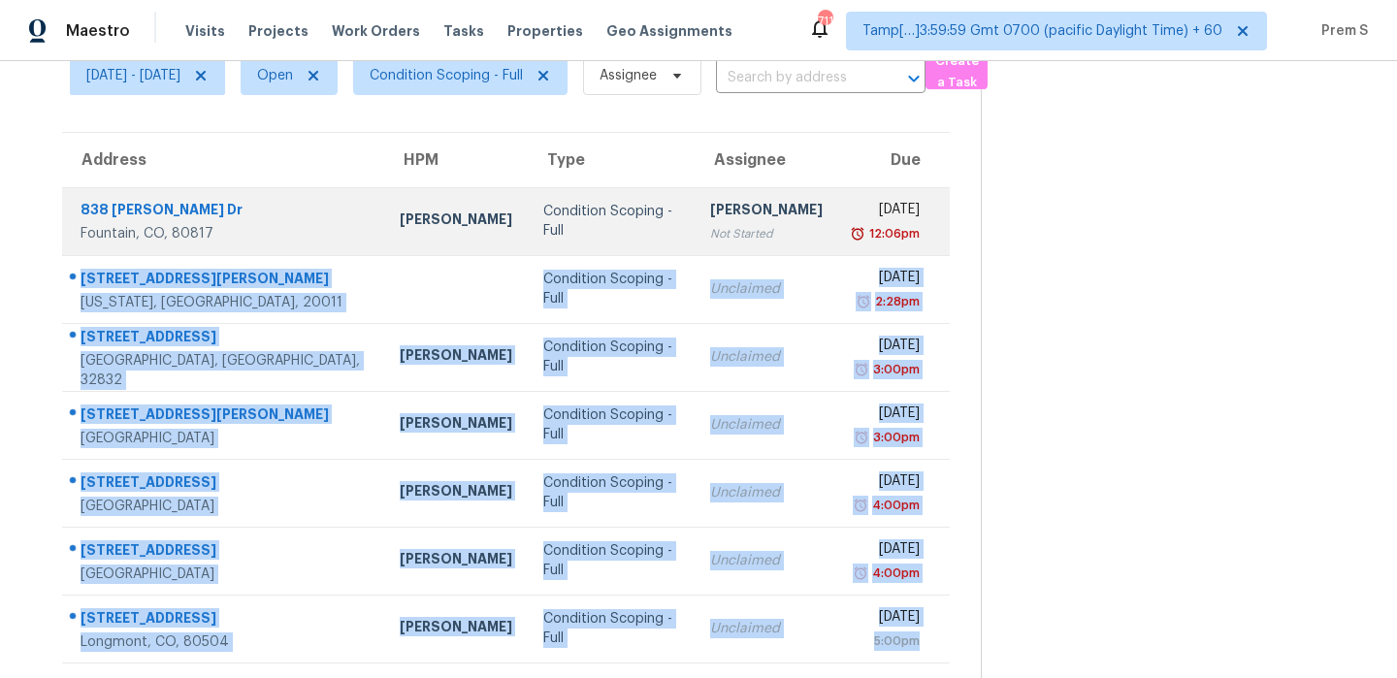
scroll to position [0, 0]
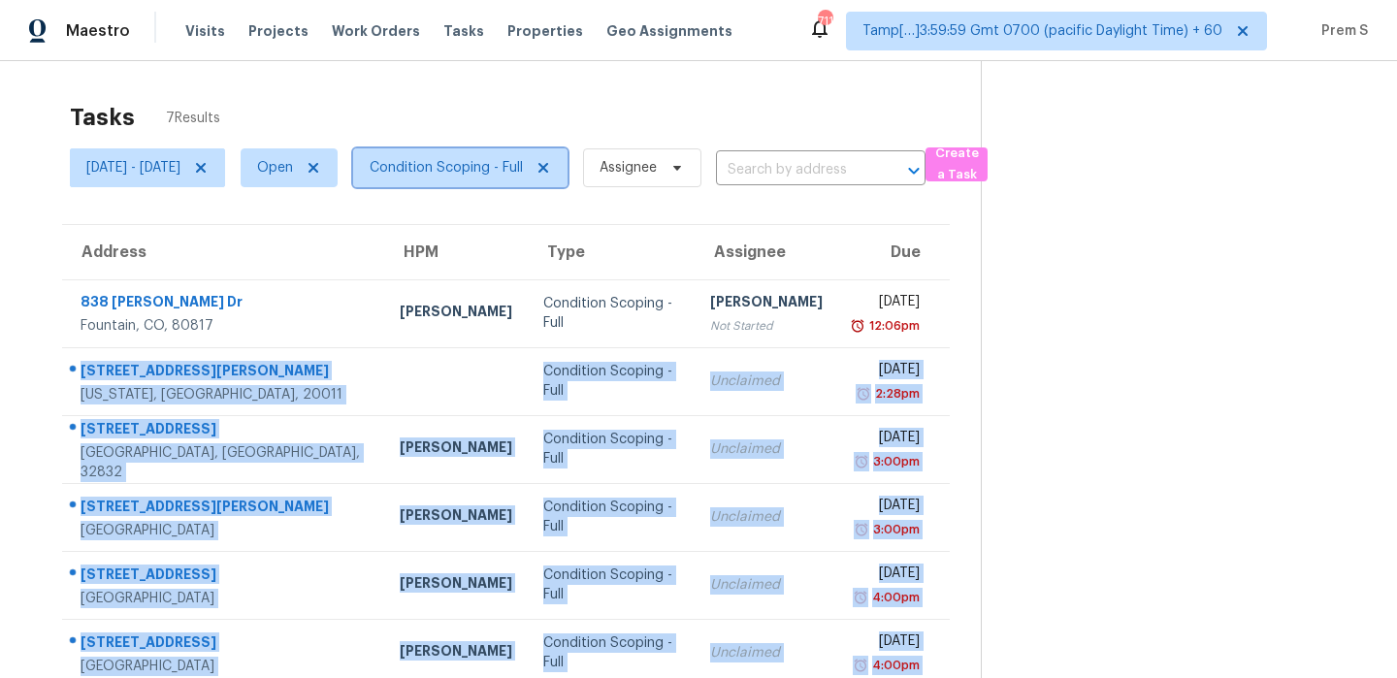
click at [517, 164] on span "Condition Scoping - Full" at bounding box center [446, 167] width 153 height 19
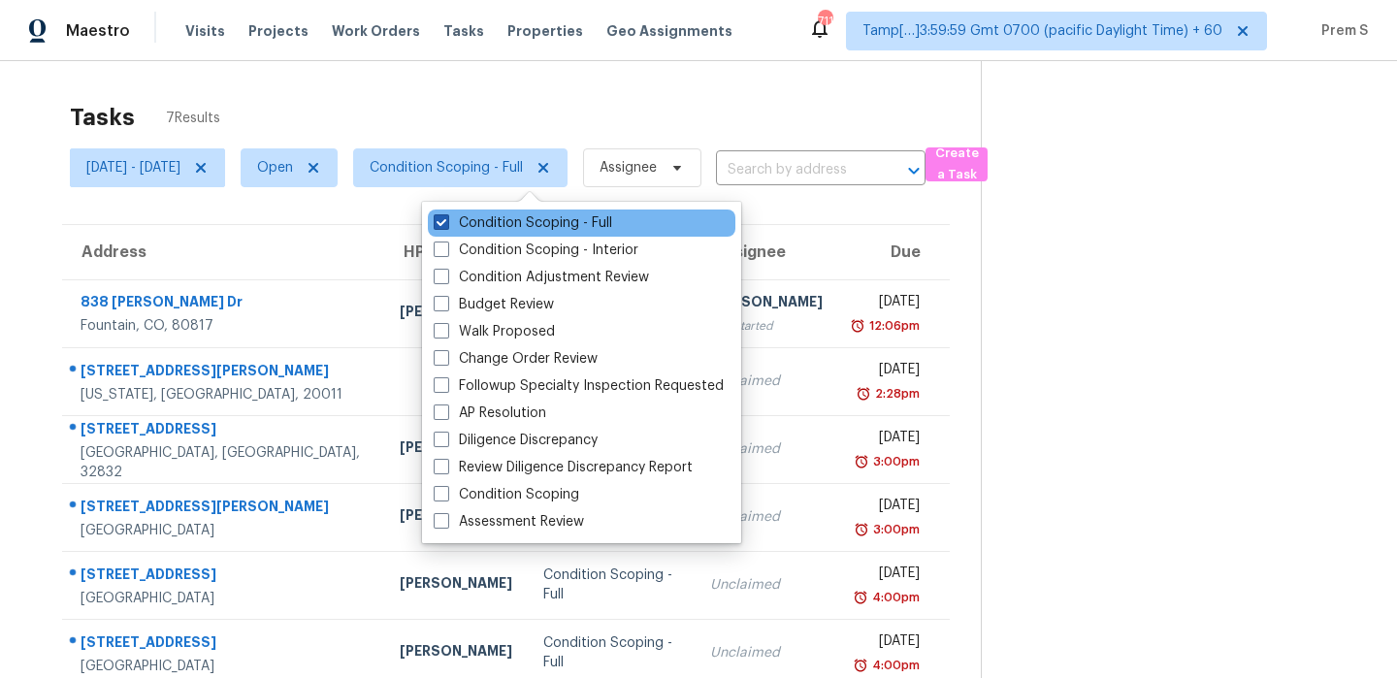
click at [516, 222] on label "Condition Scoping - Full" at bounding box center [523, 222] width 179 height 19
click at [446, 222] on input "Condition Scoping - Full" at bounding box center [440, 219] width 13 height 13
checkbox input "false"
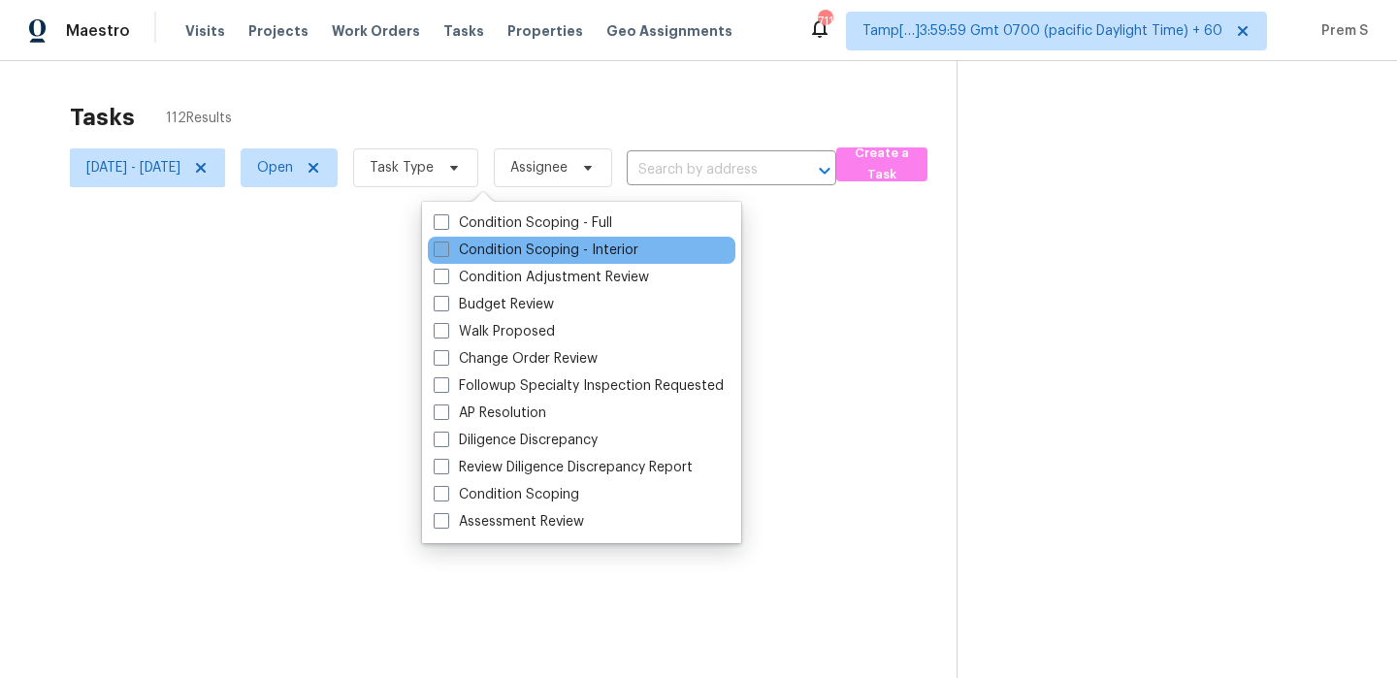
click at [548, 248] on label "Condition Scoping - Interior" at bounding box center [536, 250] width 205 height 19
click at [446, 248] on input "Condition Scoping - Interior" at bounding box center [440, 247] width 13 height 13
checkbox input "true"
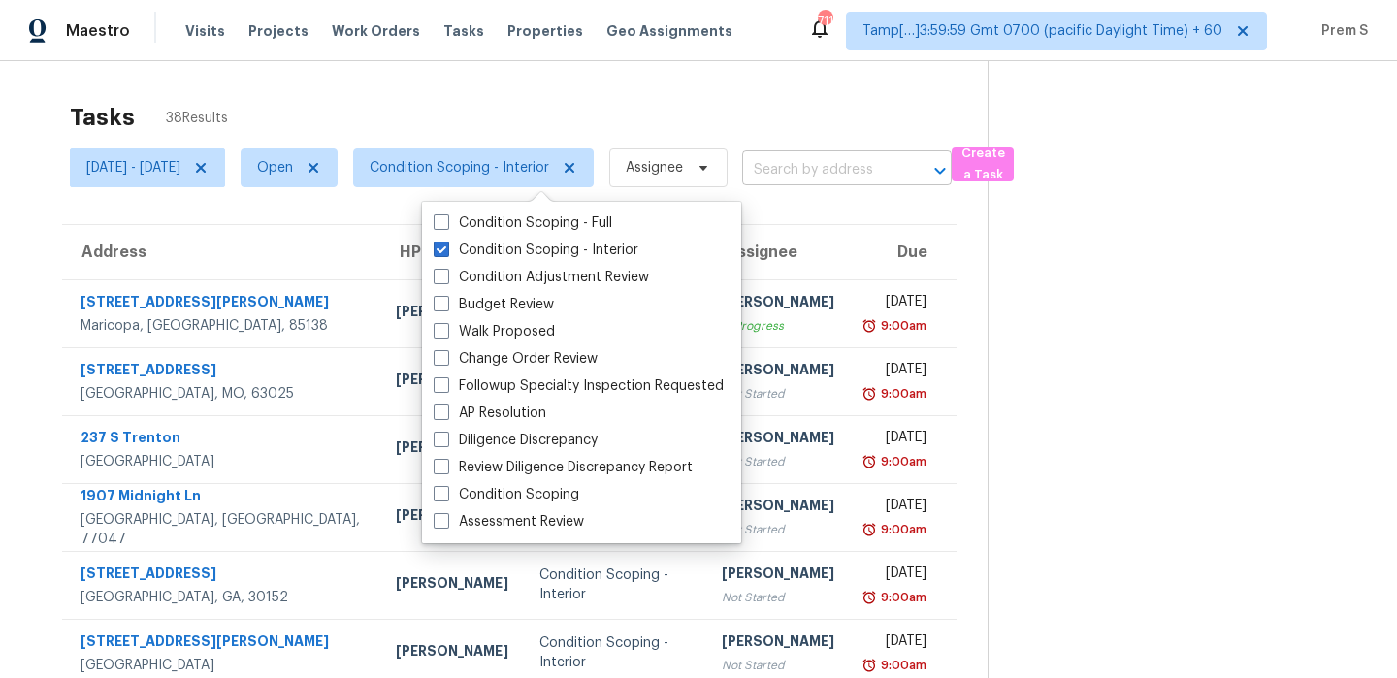
click at [873, 171] on input "text" at bounding box center [819, 170] width 155 height 30
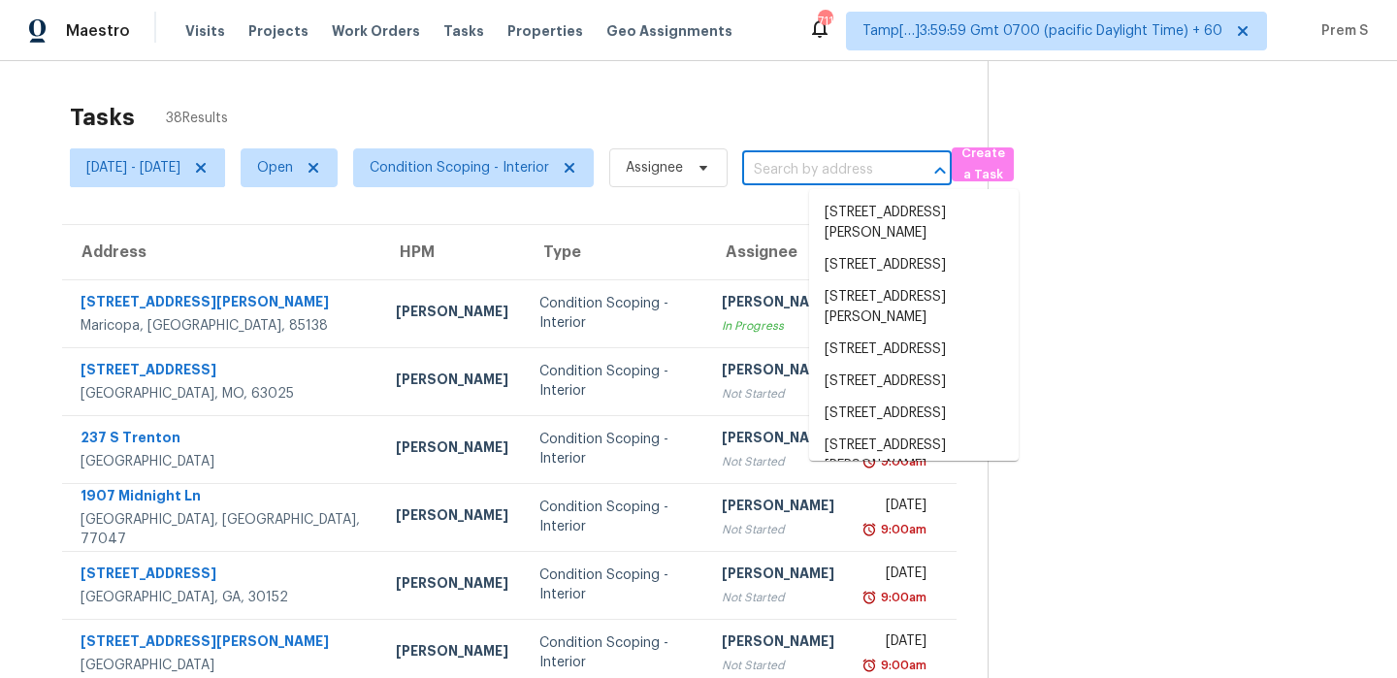
paste input "[STREET_ADDRESS]"
type input "[STREET_ADDRESS]"
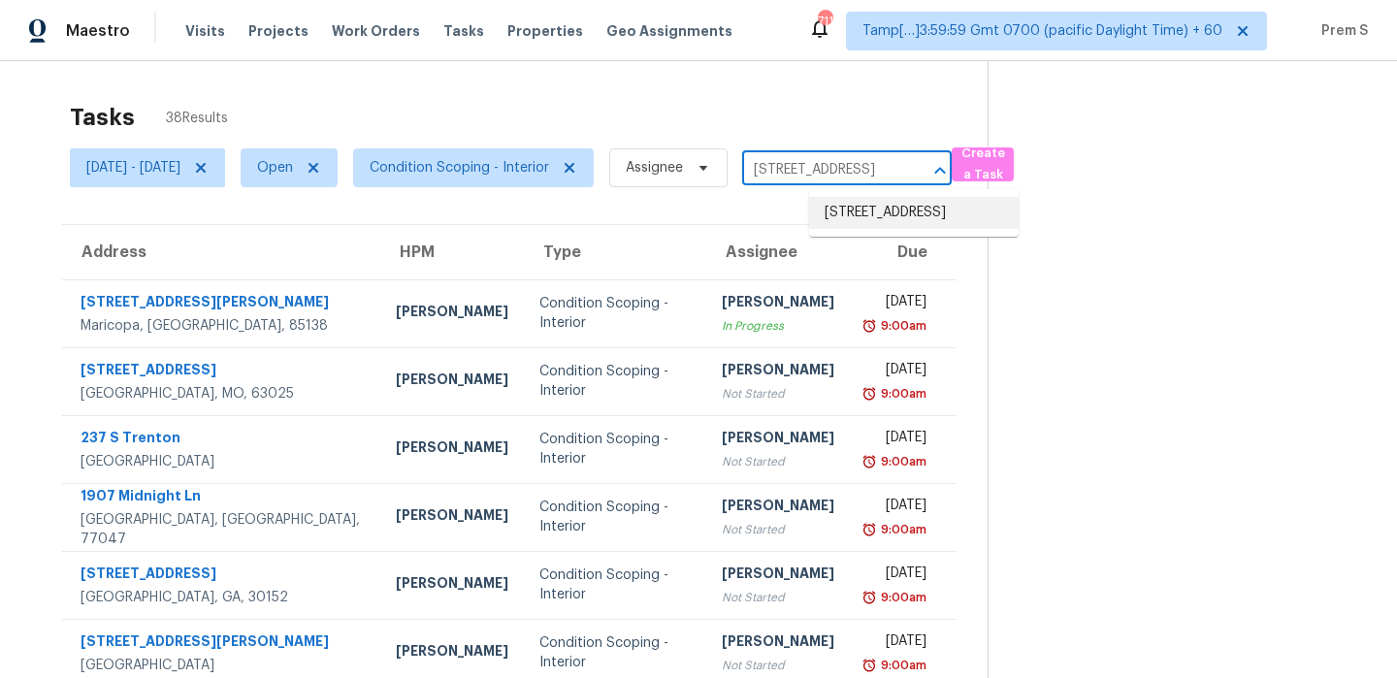
click at [856, 216] on li "[STREET_ADDRESS]" at bounding box center [914, 213] width 210 height 32
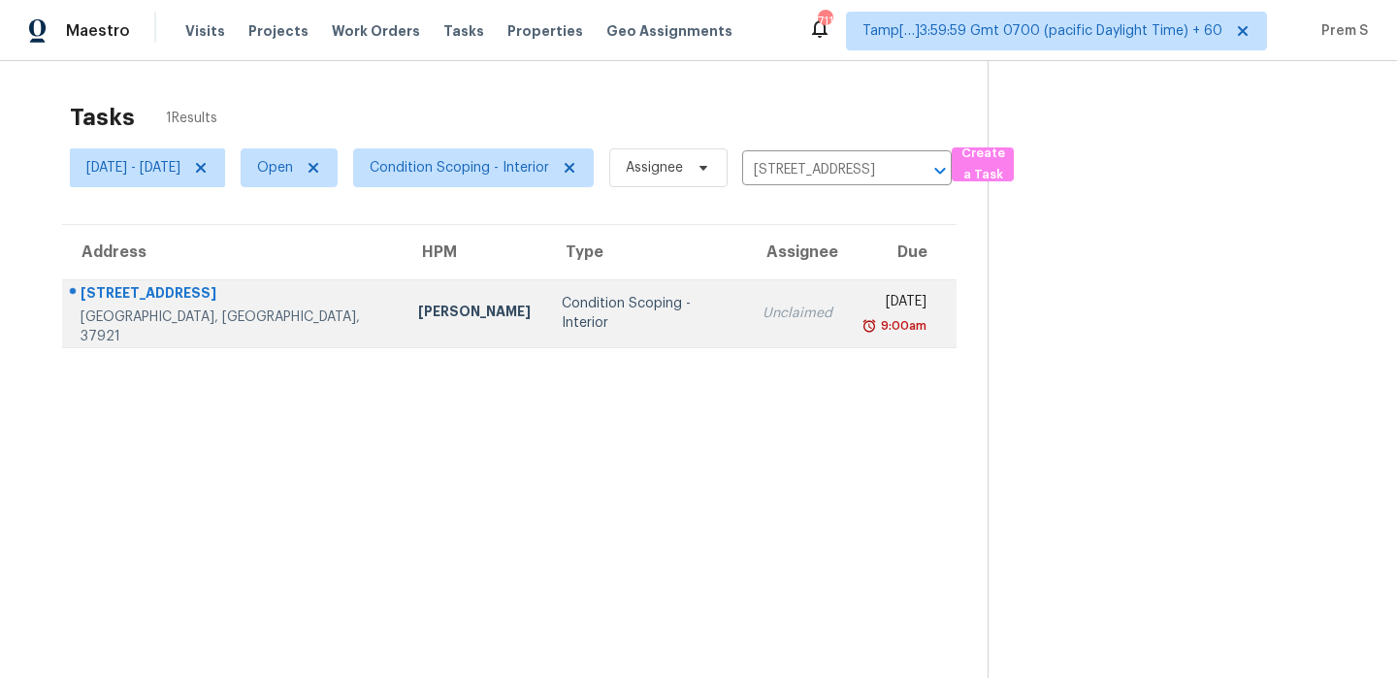
click at [864, 301] on div "[DATE]" at bounding box center [896, 304] width 64 height 24
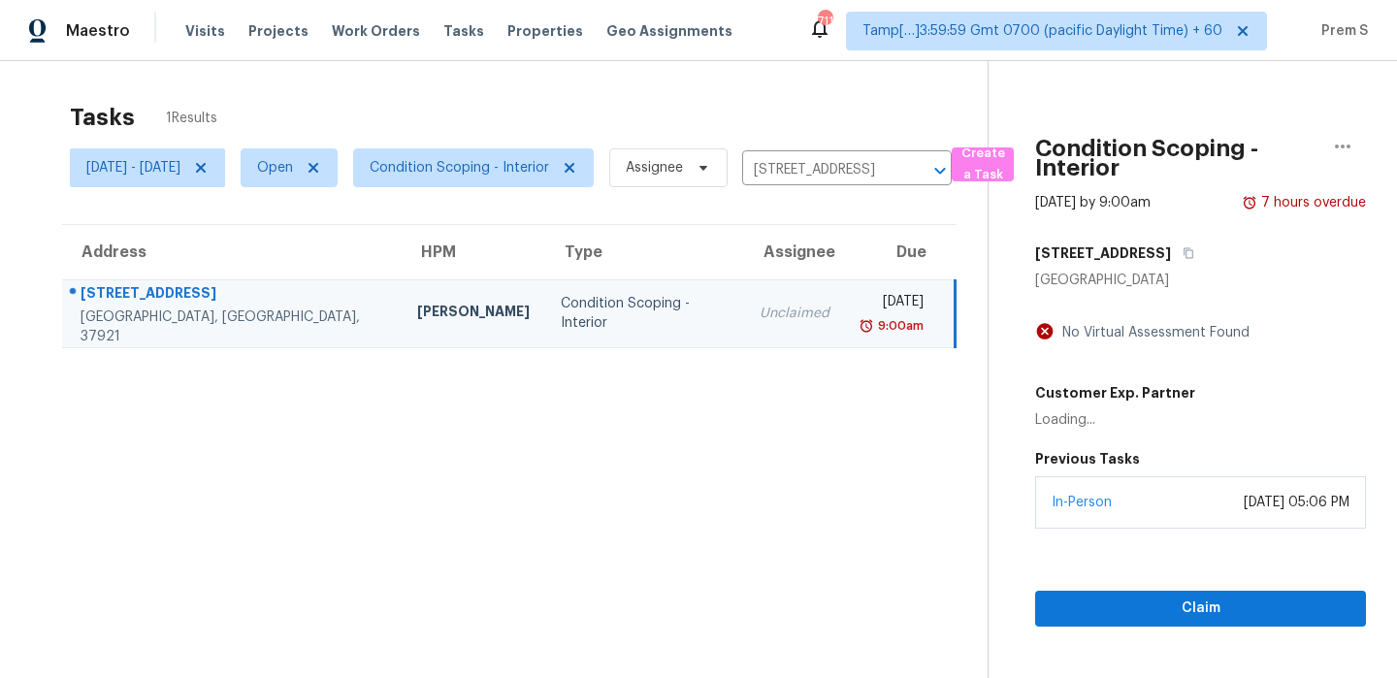
scroll to position [61, 0]
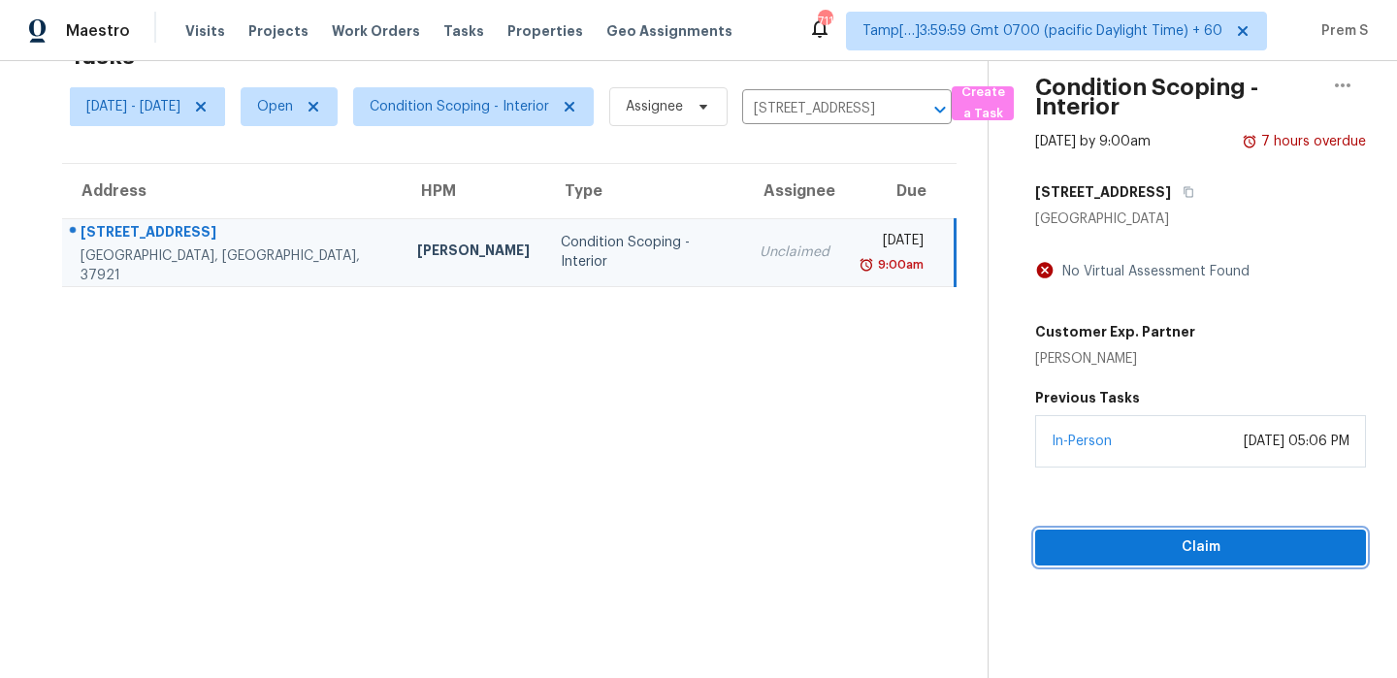
click at [1142, 538] on span "Claim" at bounding box center [1201, 548] width 300 height 24
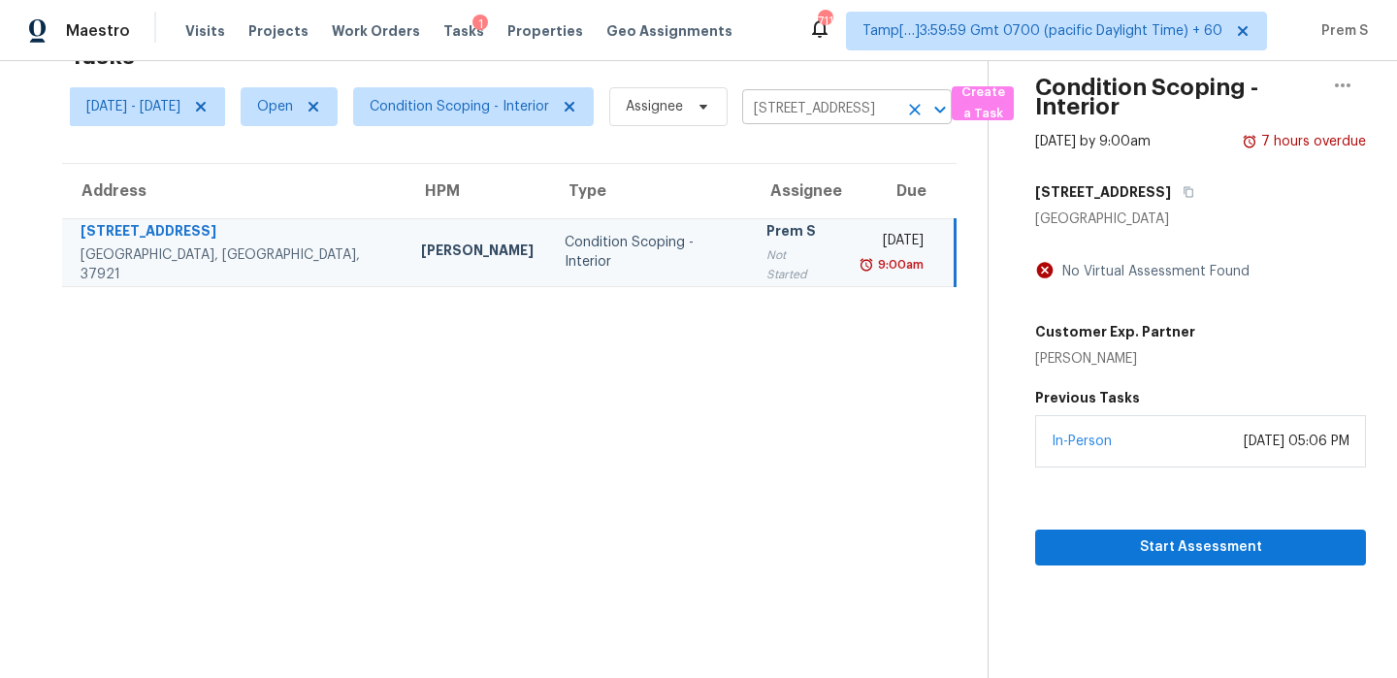
click at [921, 107] on icon "Clear" at bounding box center [915, 110] width 12 height 12
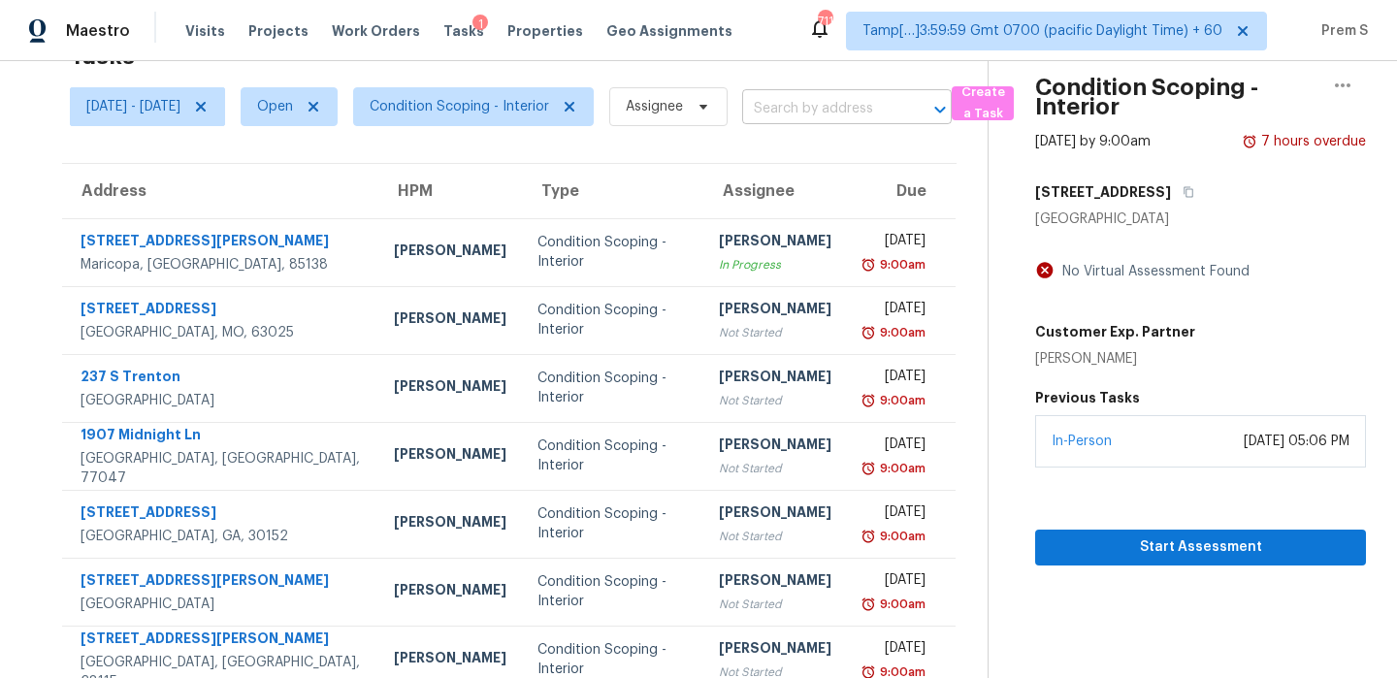
click at [850, 117] on input "text" at bounding box center [819, 109] width 155 height 30
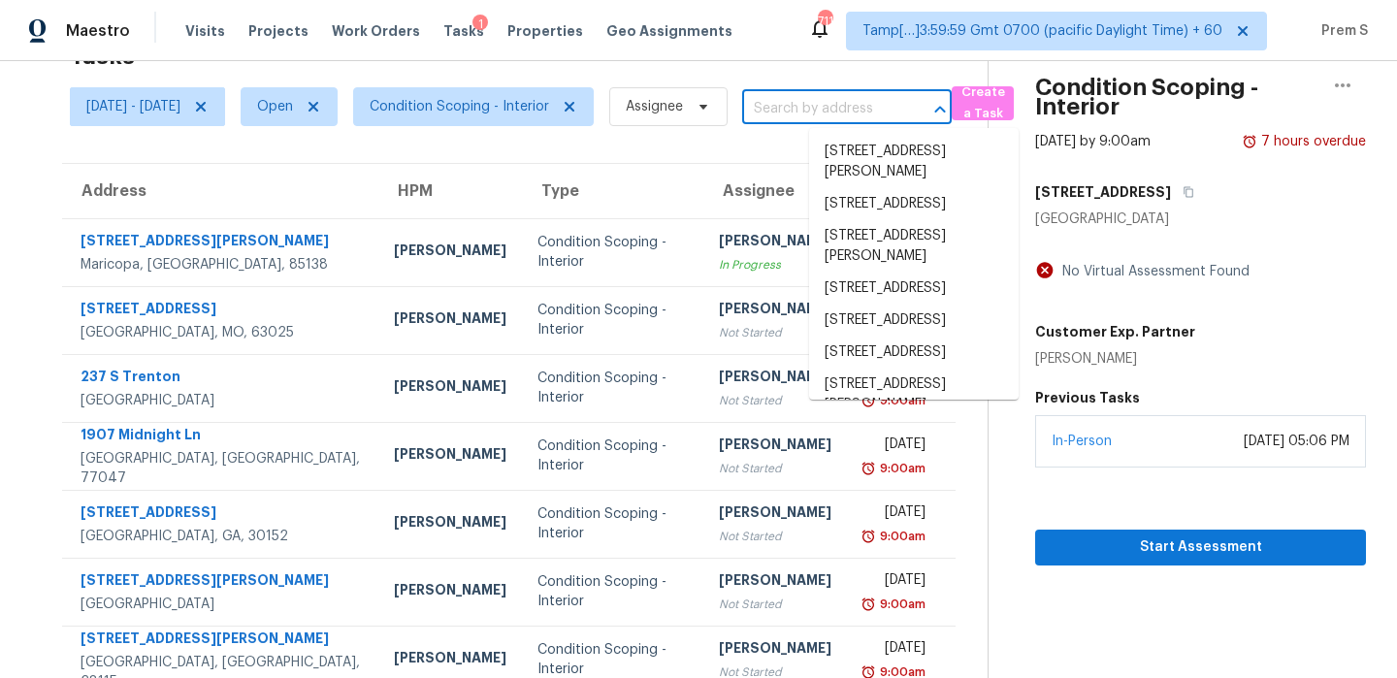
paste input "[STREET_ADDRESS]"
type input "[STREET_ADDRESS]"
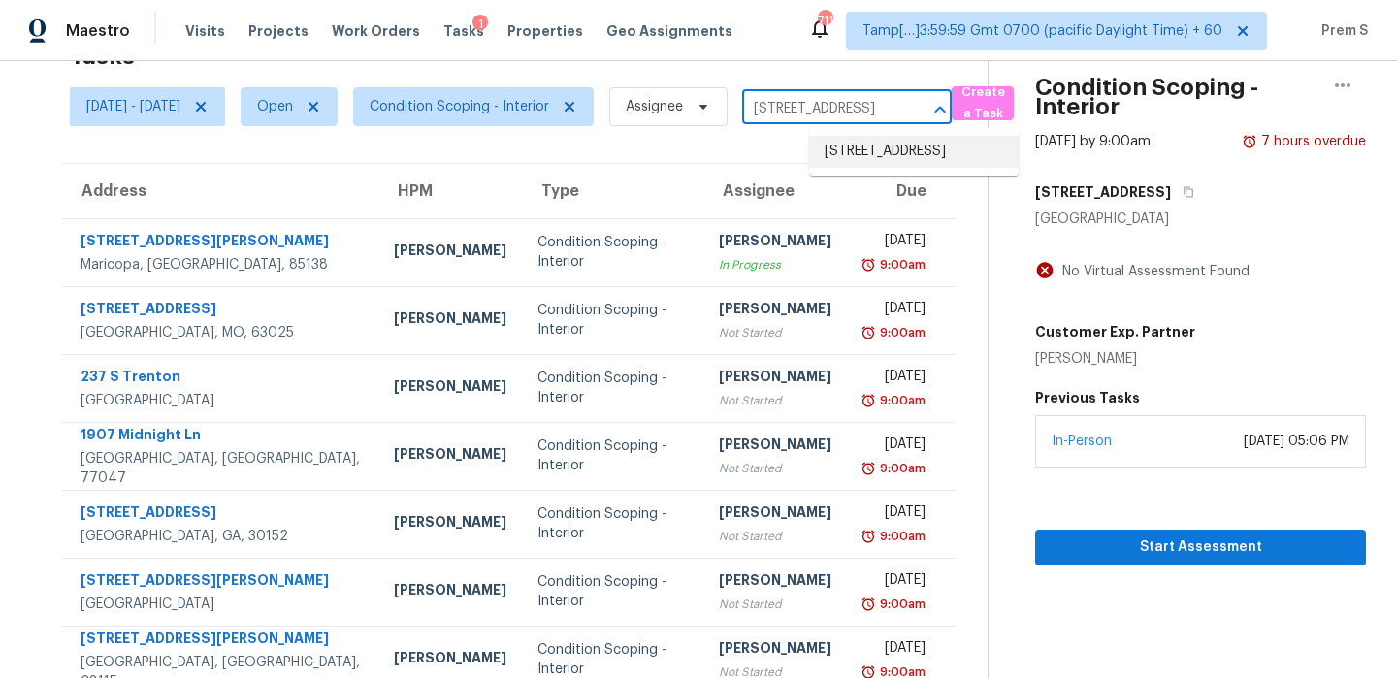
click at [864, 160] on li "[STREET_ADDRESS]" at bounding box center [914, 152] width 210 height 32
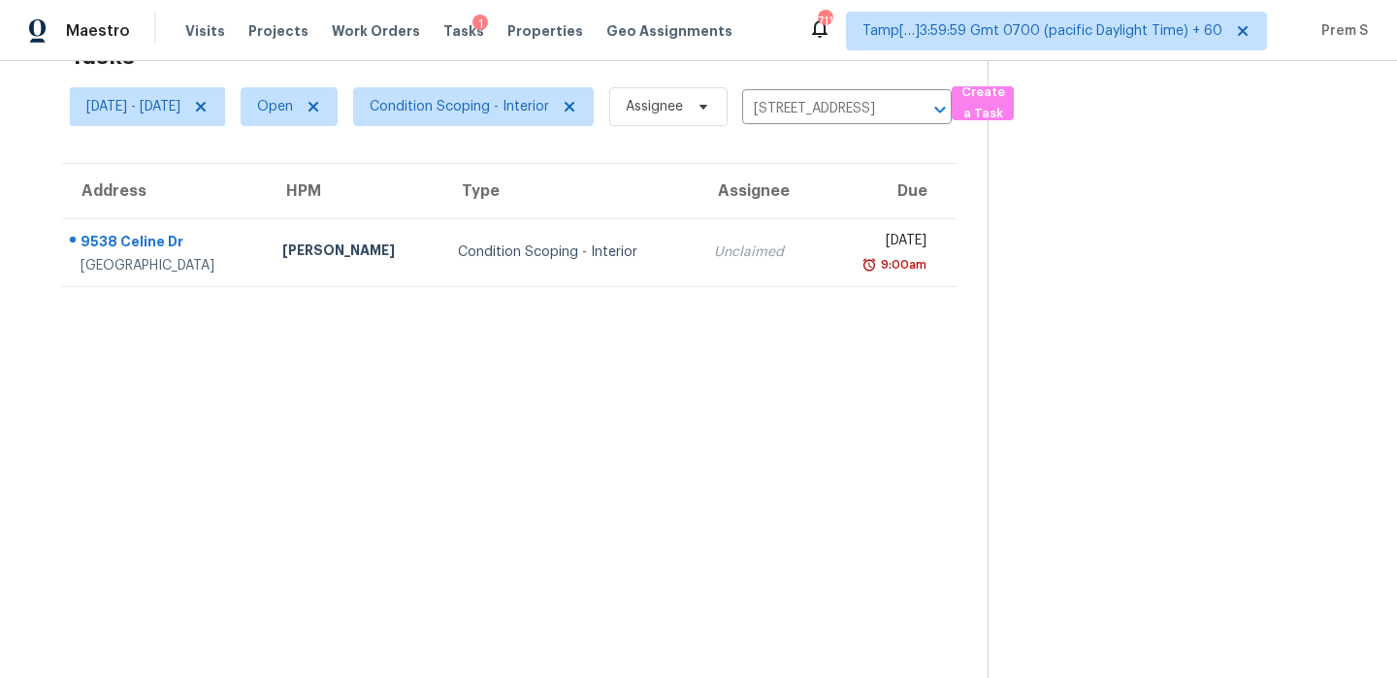
click at [769, 265] on td "Unclaimed" at bounding box center [760, 252] width 123 height 68
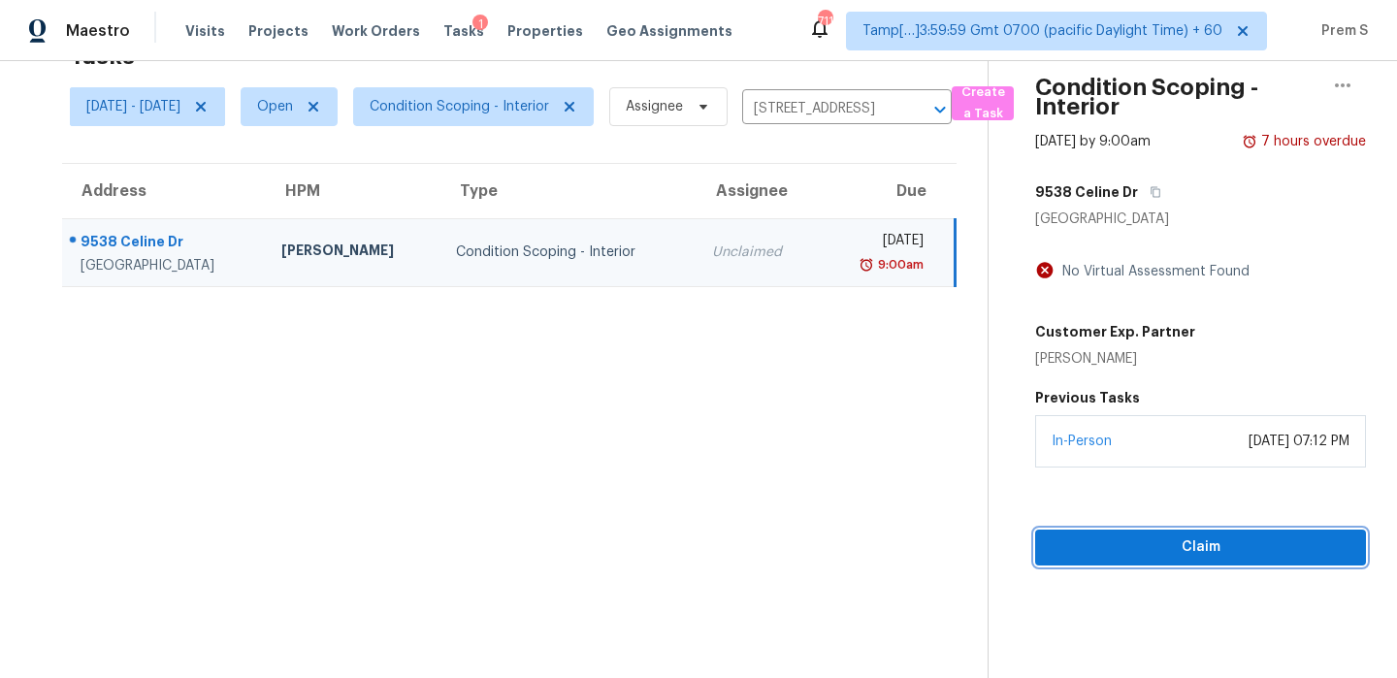
click at [1158, 545] on span "Claim" at bounding box center [1201, 548] width 300 height 24
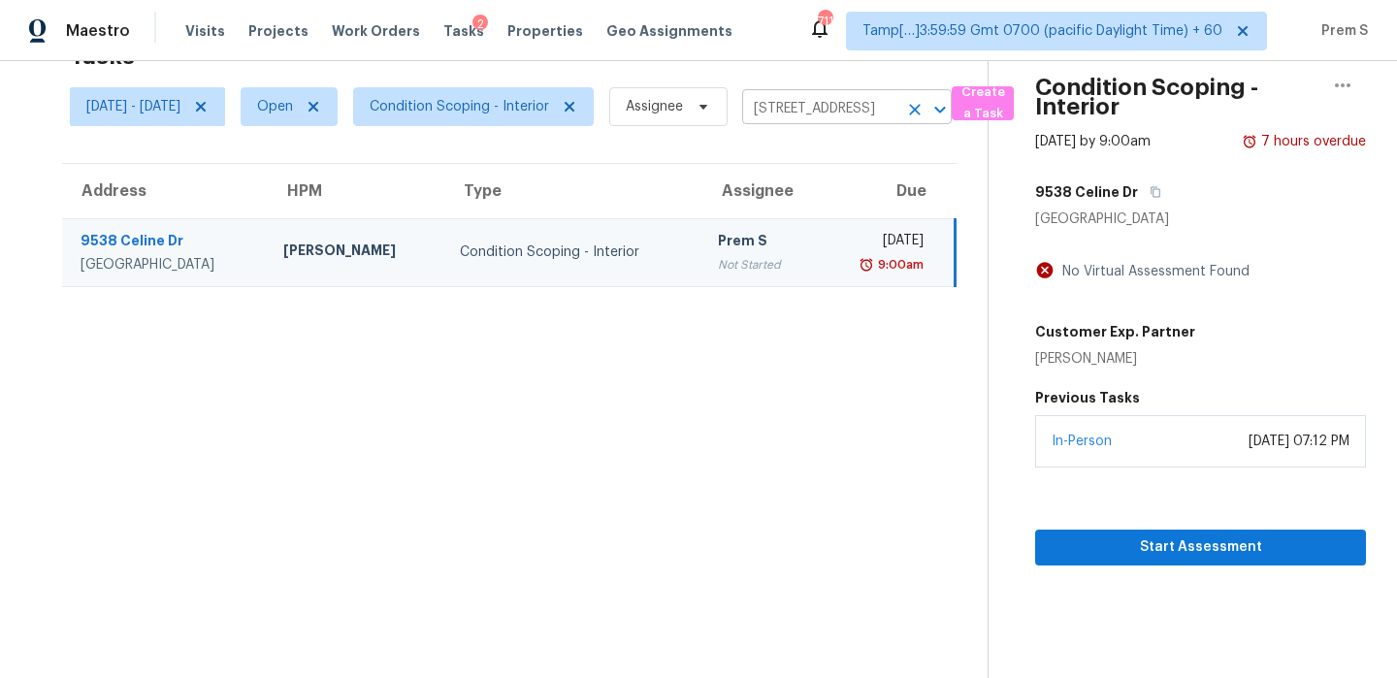
click at [921, 112] on icon "Clear" at bounding box center [915, 110] width 12 height 12
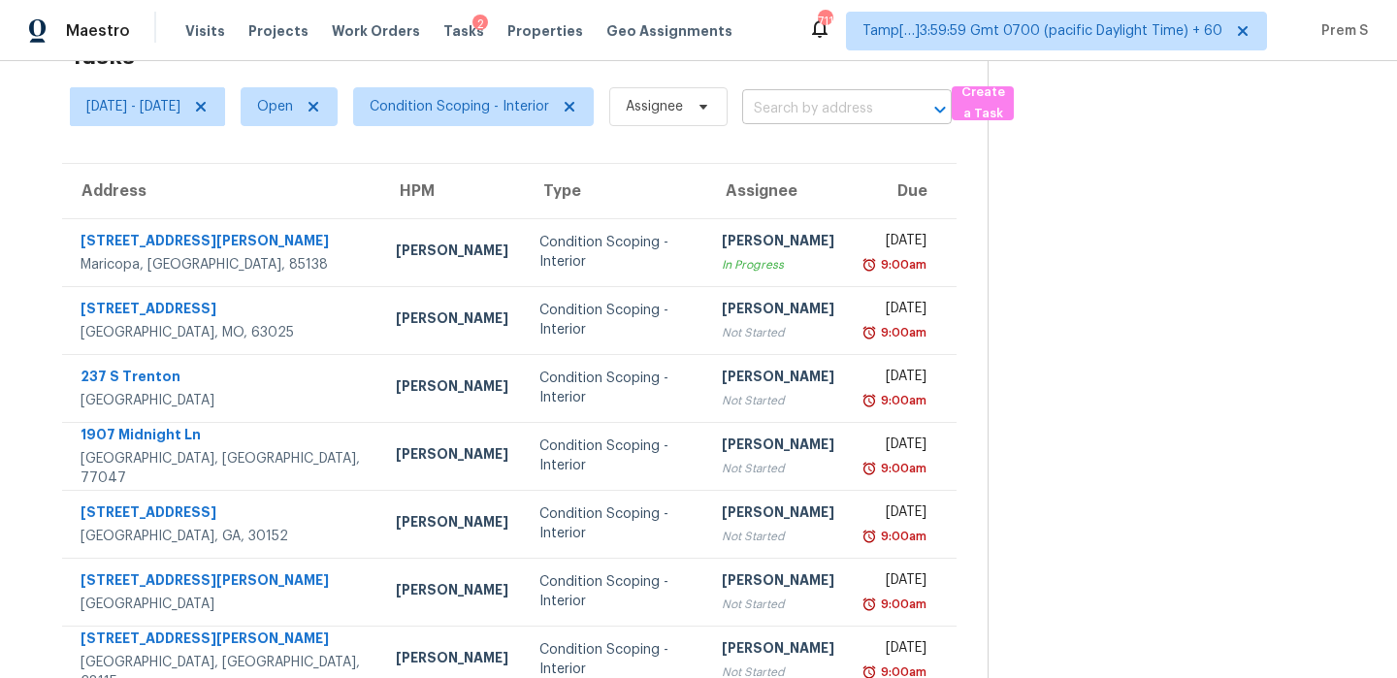
click at [862, 109] on input "text" at bounding box center [819, 109] width 155 height 30
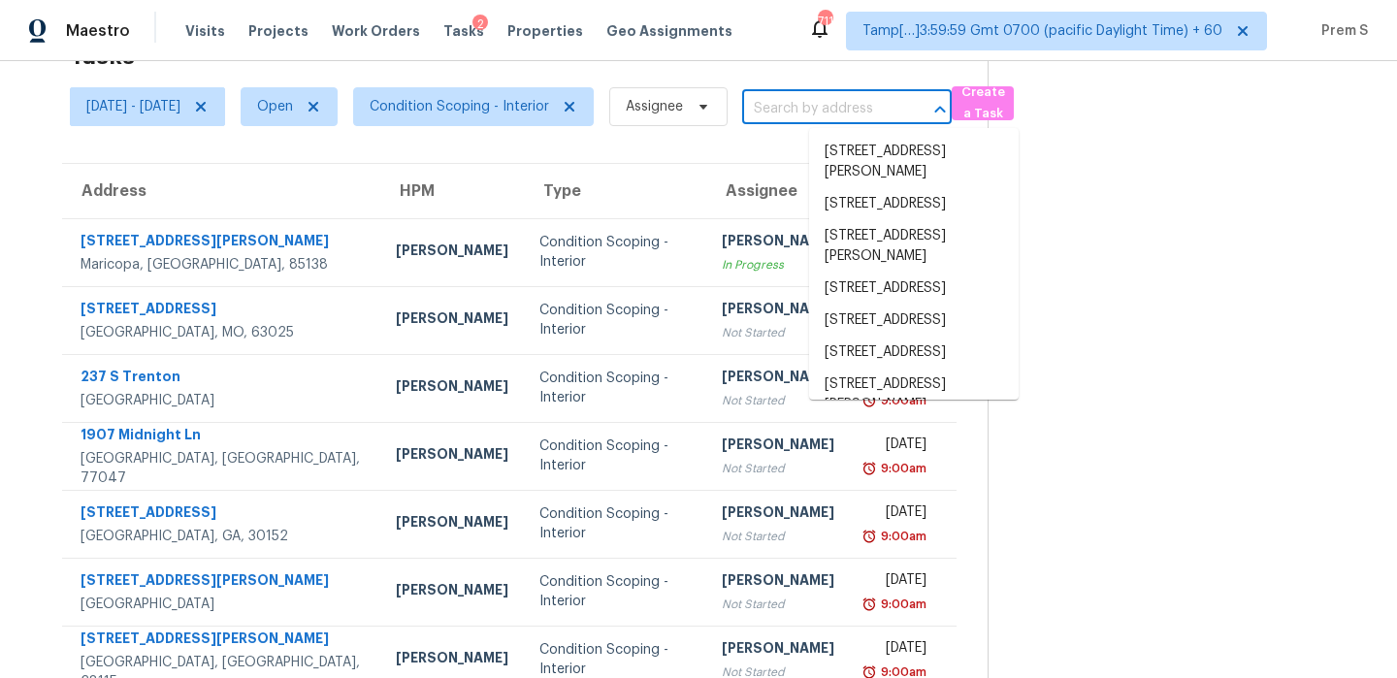
paste input "[STREET_ADDRESS][PERSON_NAME][PERSON_NAME]"
type input "[STREET_ADDRESS][PERSON_NAME][PERSON_NAME]"
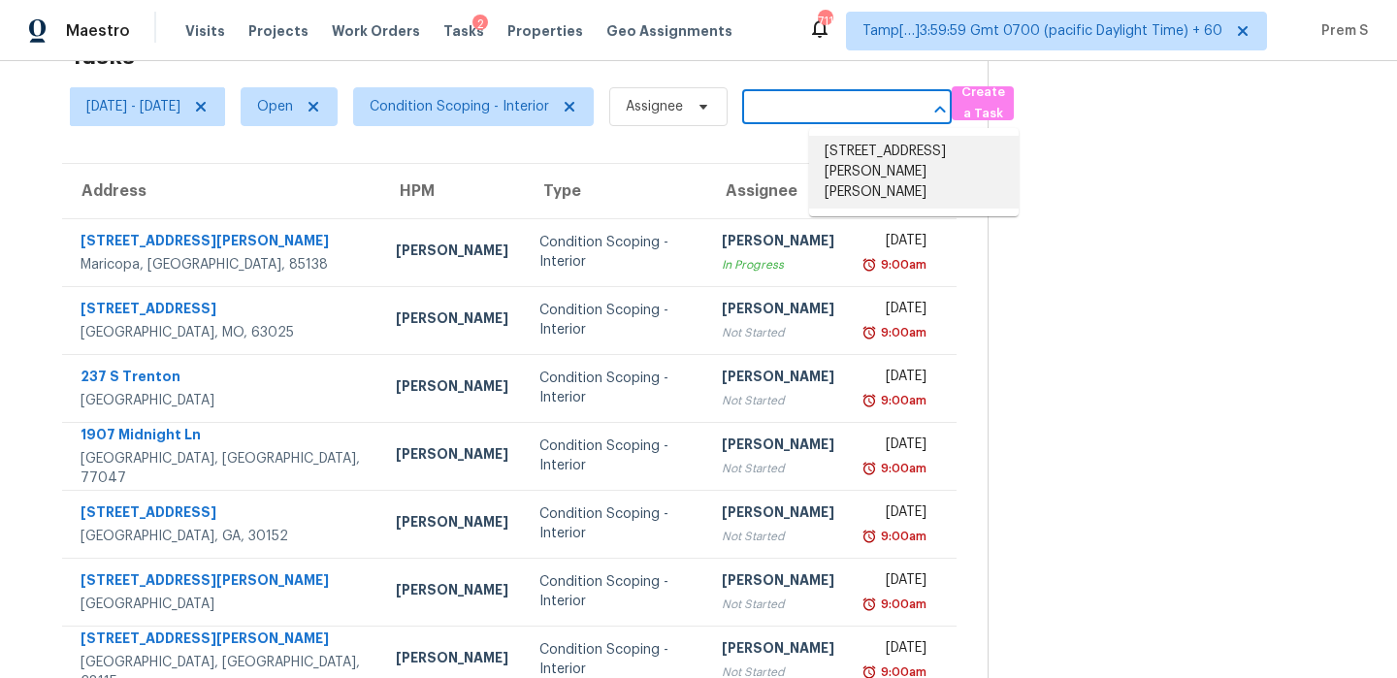
click at [853, 165] on li "[STREET_ADDRESS][PERSON_NAME][PERSON_NAME]" at bounding box center [914, 172] width 210 height 73
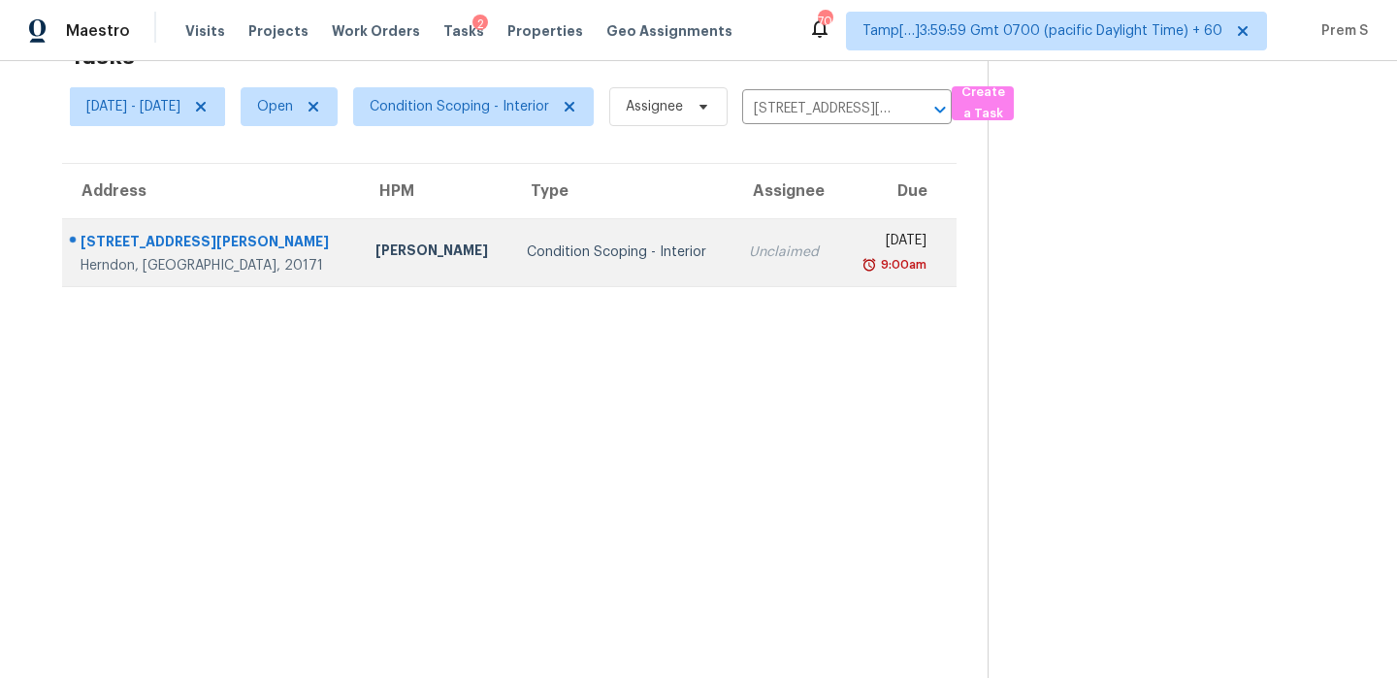
click at [840, 280] on td "[DATE] 9:00am" at bounding box center [898, 252] width 116 height 68
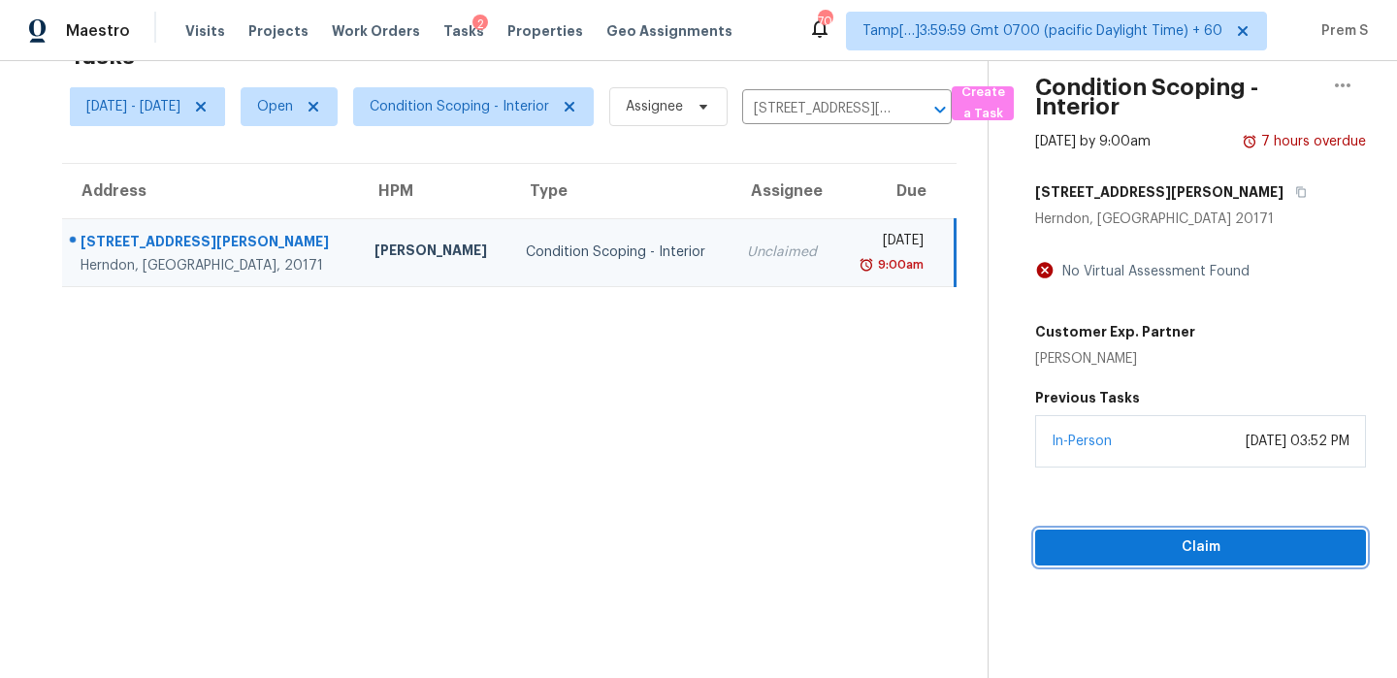
click at [1117, 538] on span "Claim" at bounding box center [1201, 548] width 300 height 24
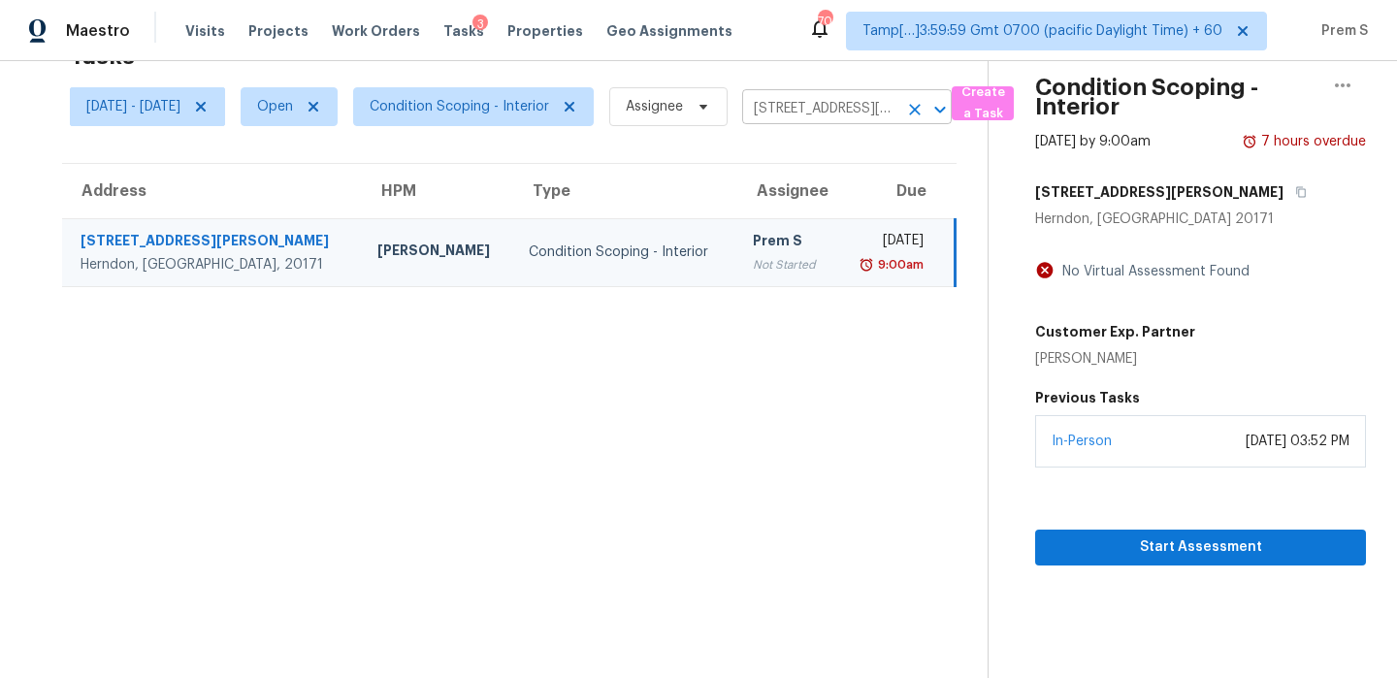
click at [921, 110] on icon "Clear" at bounding box center [915, 110] width 12 height 12
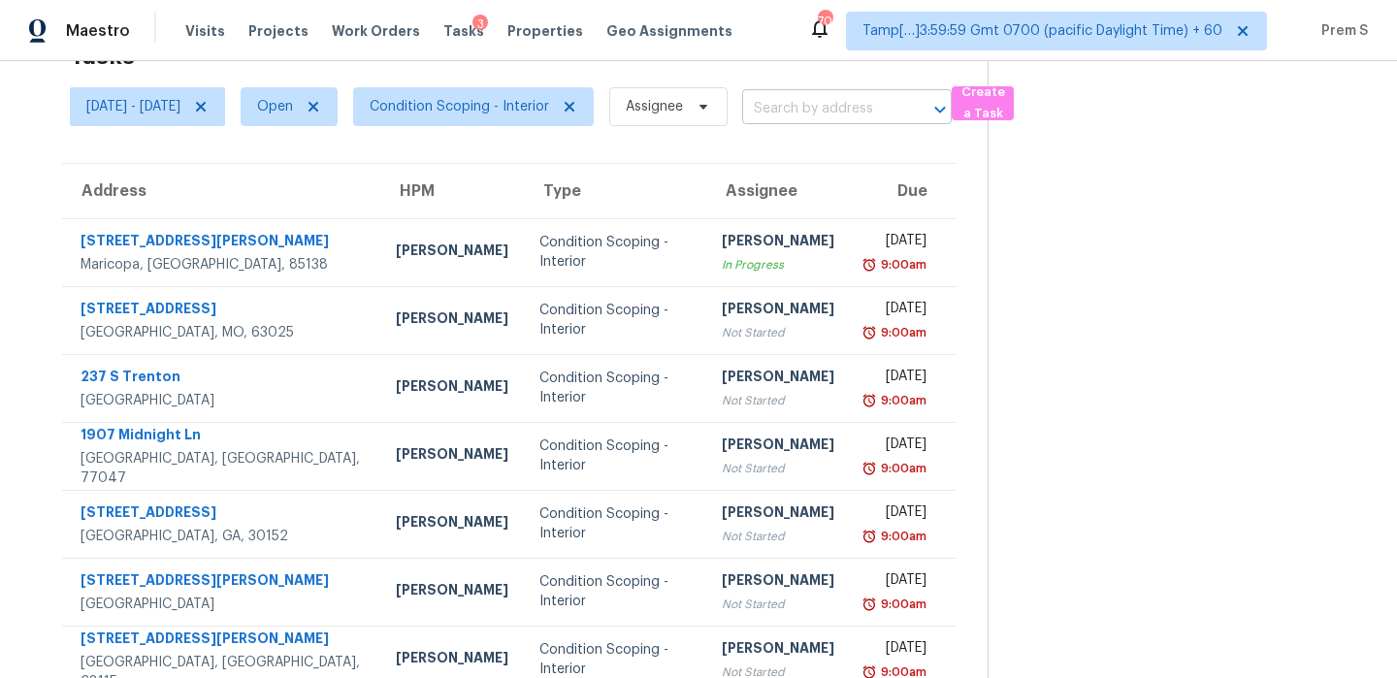
click at [878, 96] on input "text" at bounding box center [819, 109] width 155 height 30
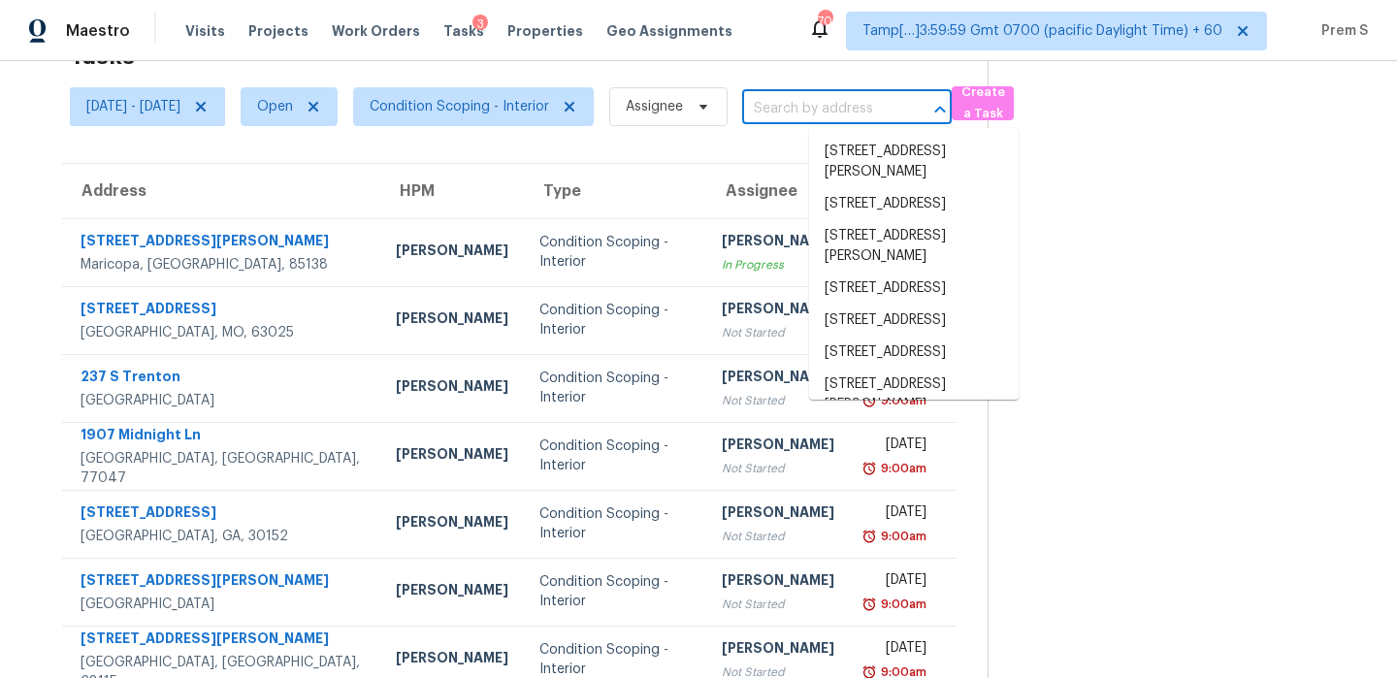
paste input "[STREET_ADDRESS]"
type input "[STREET_ADDRESS]"
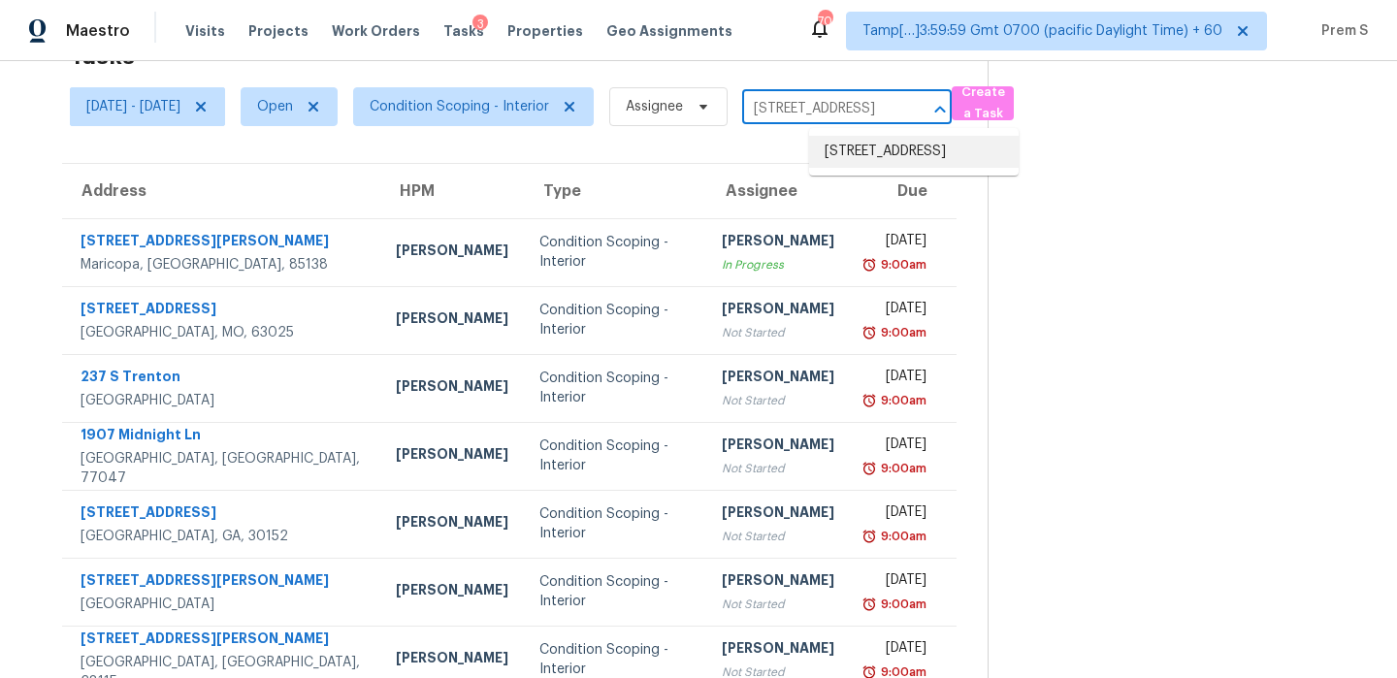
click at [869, 156] on li "[STREET_ADDRESS]" at bounding box center [914, 152] width 210 height 32
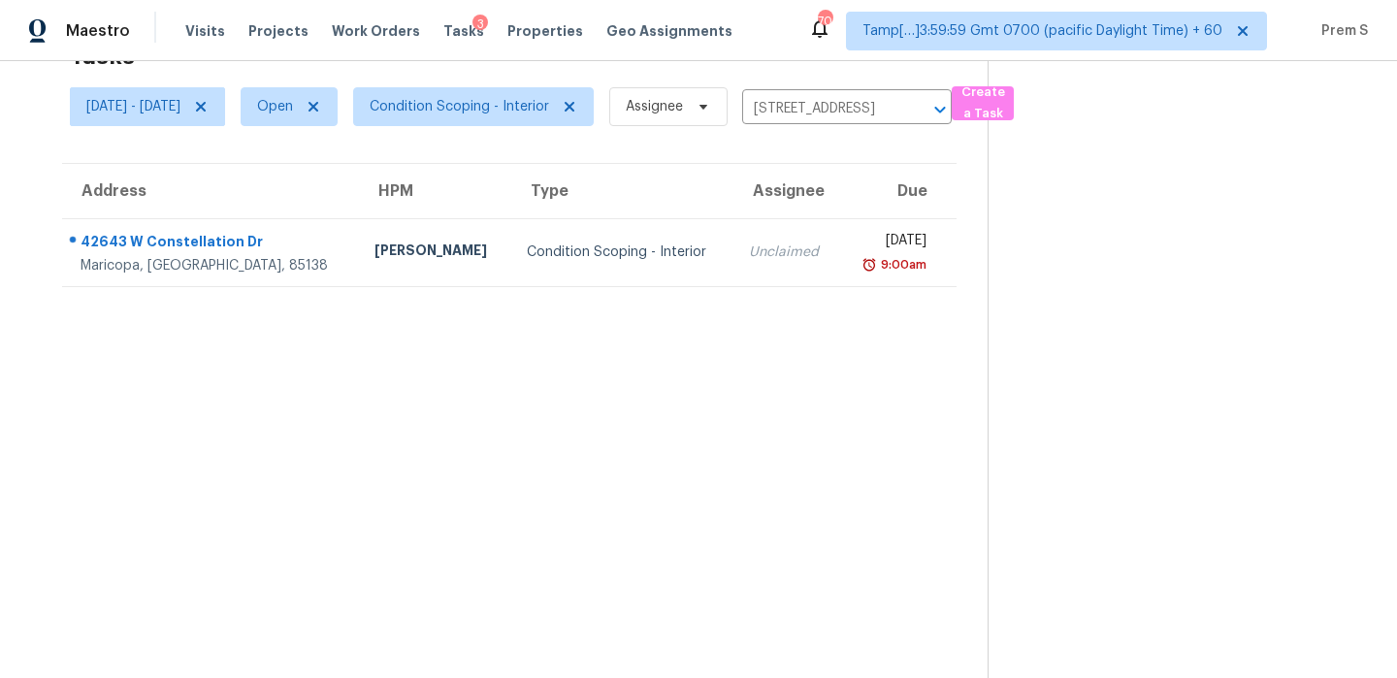
click at [840, 279] on td "[DATE] 9:00am" at bounding box center [898, 252] width 116 height 68
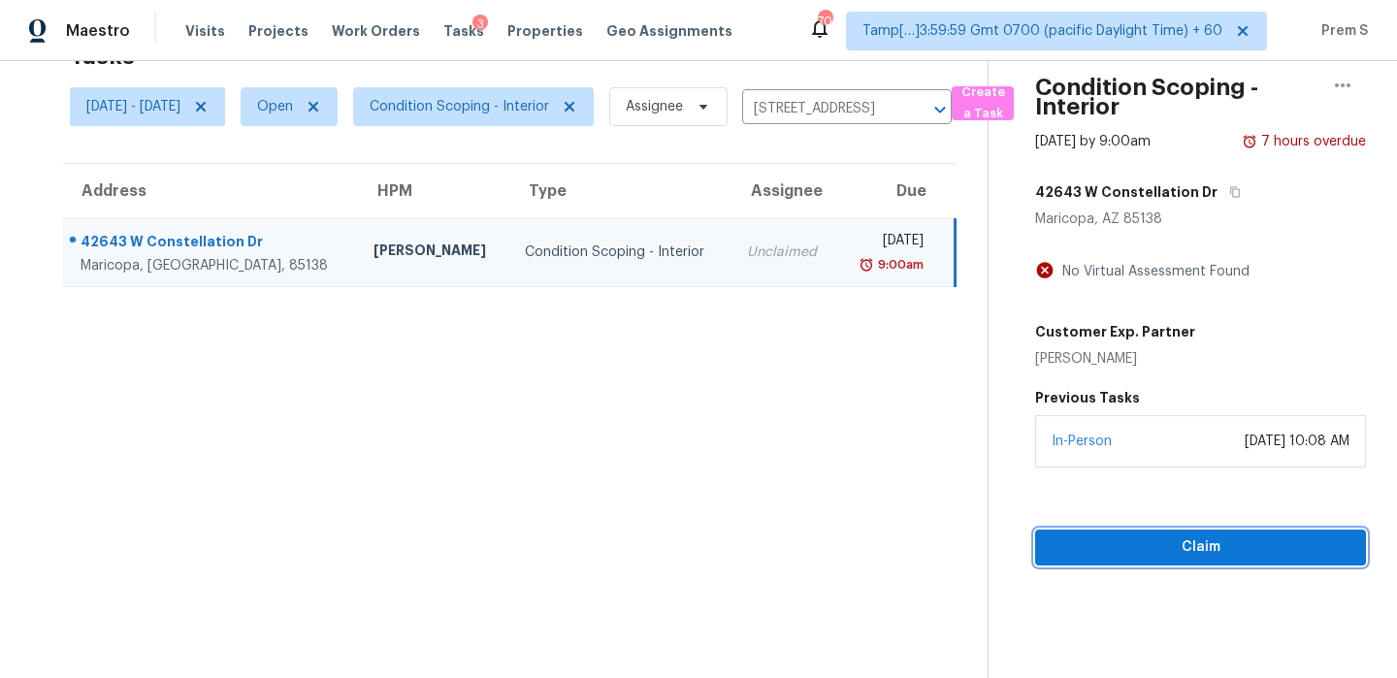
click at [1158, 547] on span "Claim" at bounding box center [1201, 548] width 300 height 24
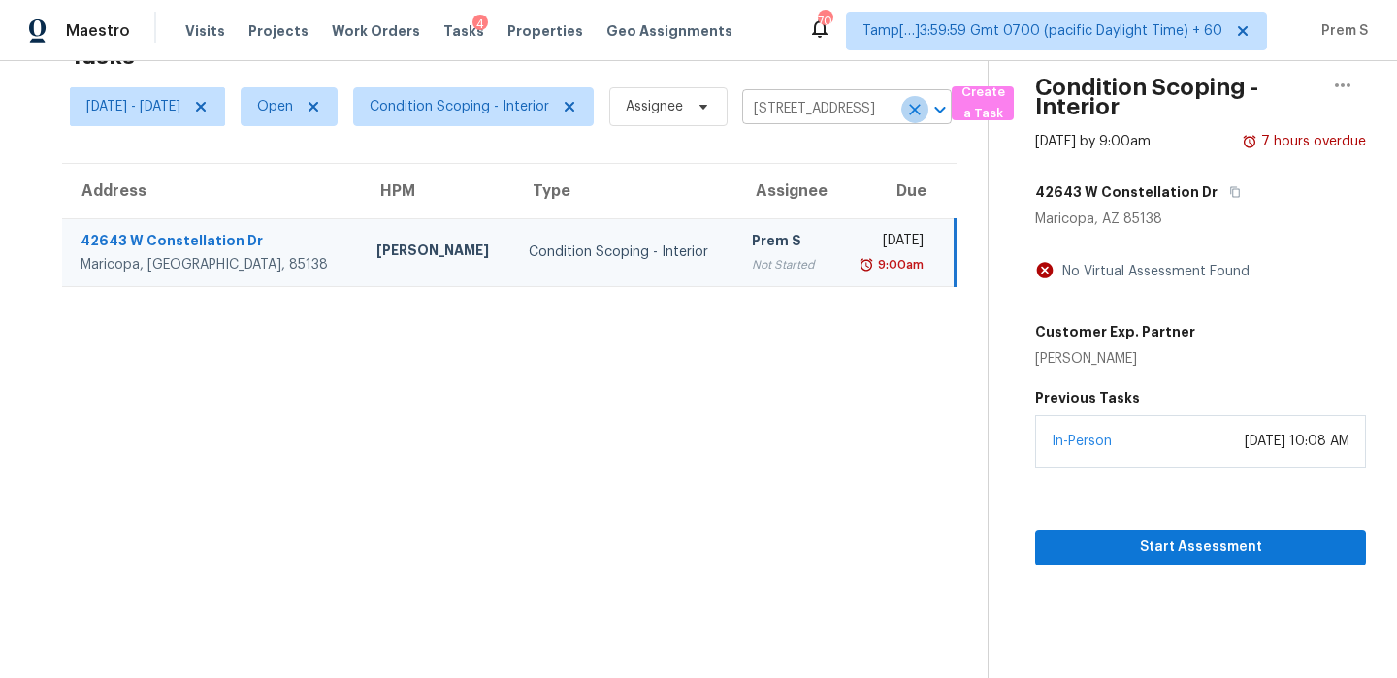
click at [925, 113] on icon "Clear" at bounding box center [914, 109] width 19 height 19
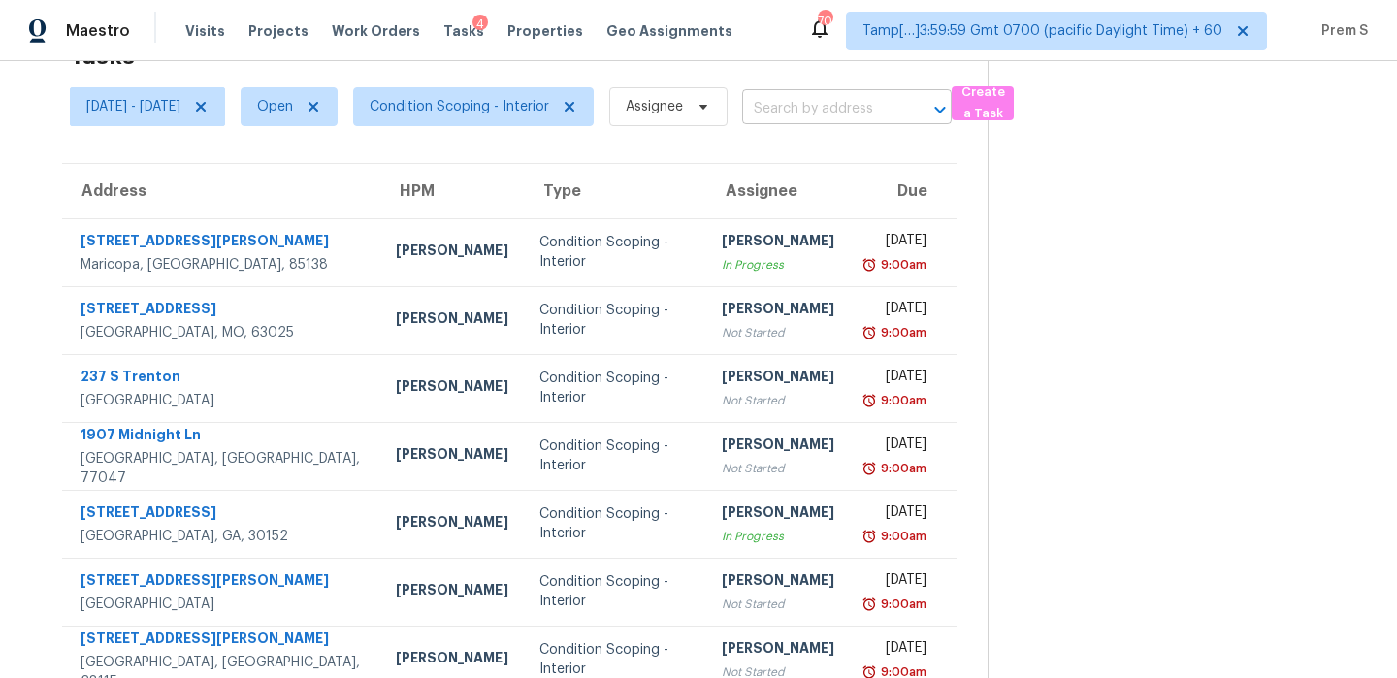
click at [855, 98] on input "text" at bounding box center [819, 109] width 155 height 30
paste input "[STREET_ADDRESS][PERSON_NAME]"
type input "[STREET_ADDRESS][PERSON_NAME]"
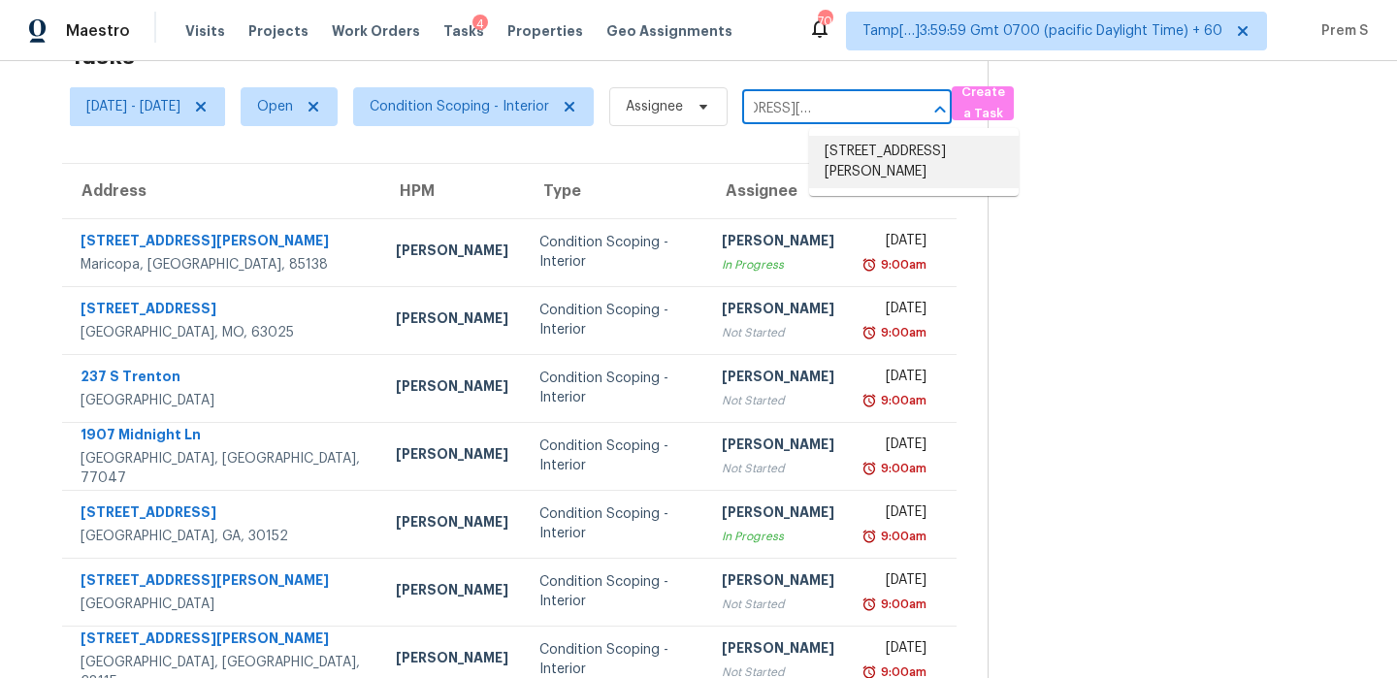
click at [865, 149] on li "[STREET_ADDRESS][PERSON_NAME]" at bounding box center [914, 162] width 210 height 52
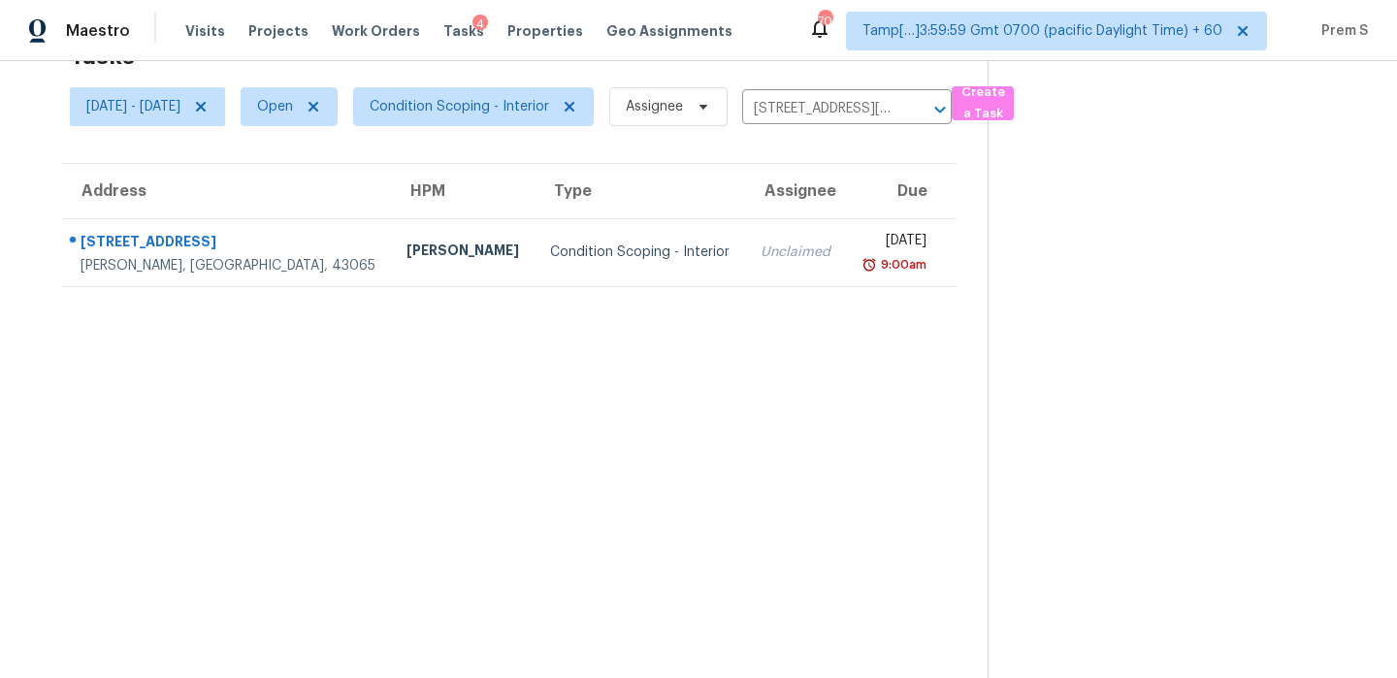
click at [846, 283] on td "[DATE] 9:00am" at bounding box center [901, 252] width 111 height 68
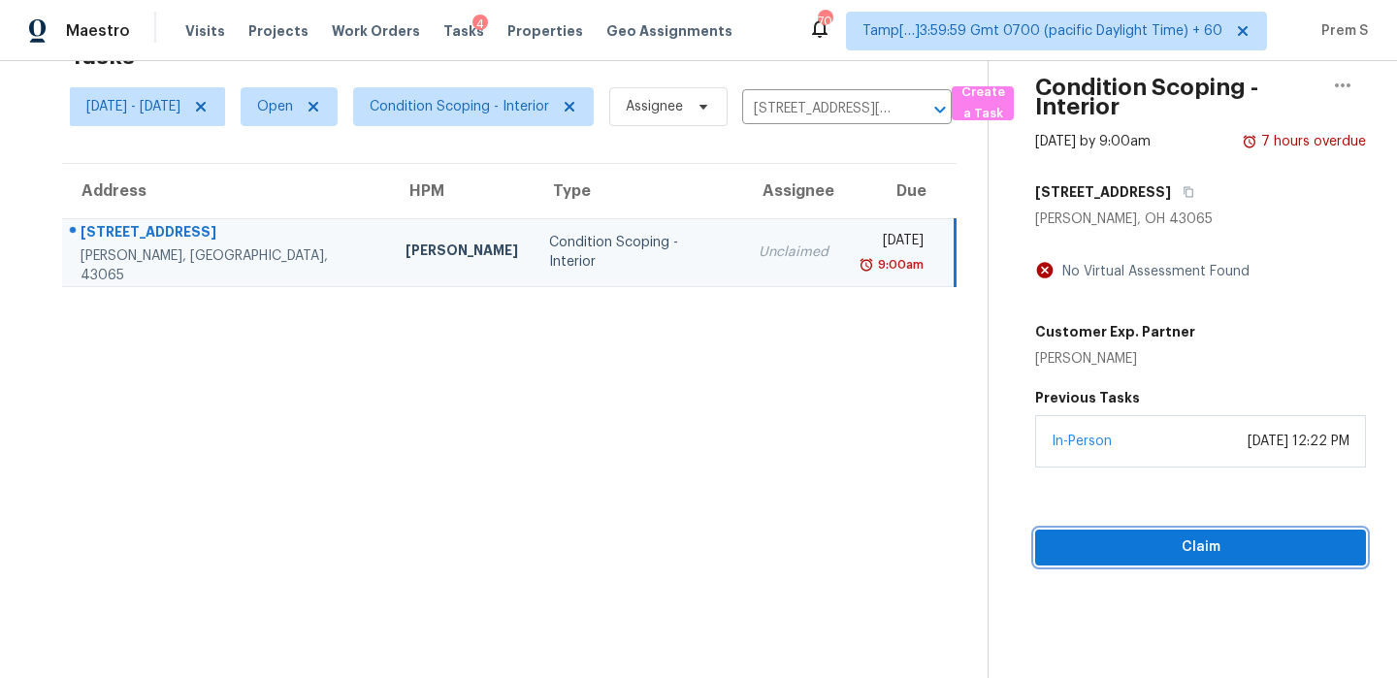
click at [1113, 531] on button "Claim" at bounding box center [1200, 548] width 331 height 36
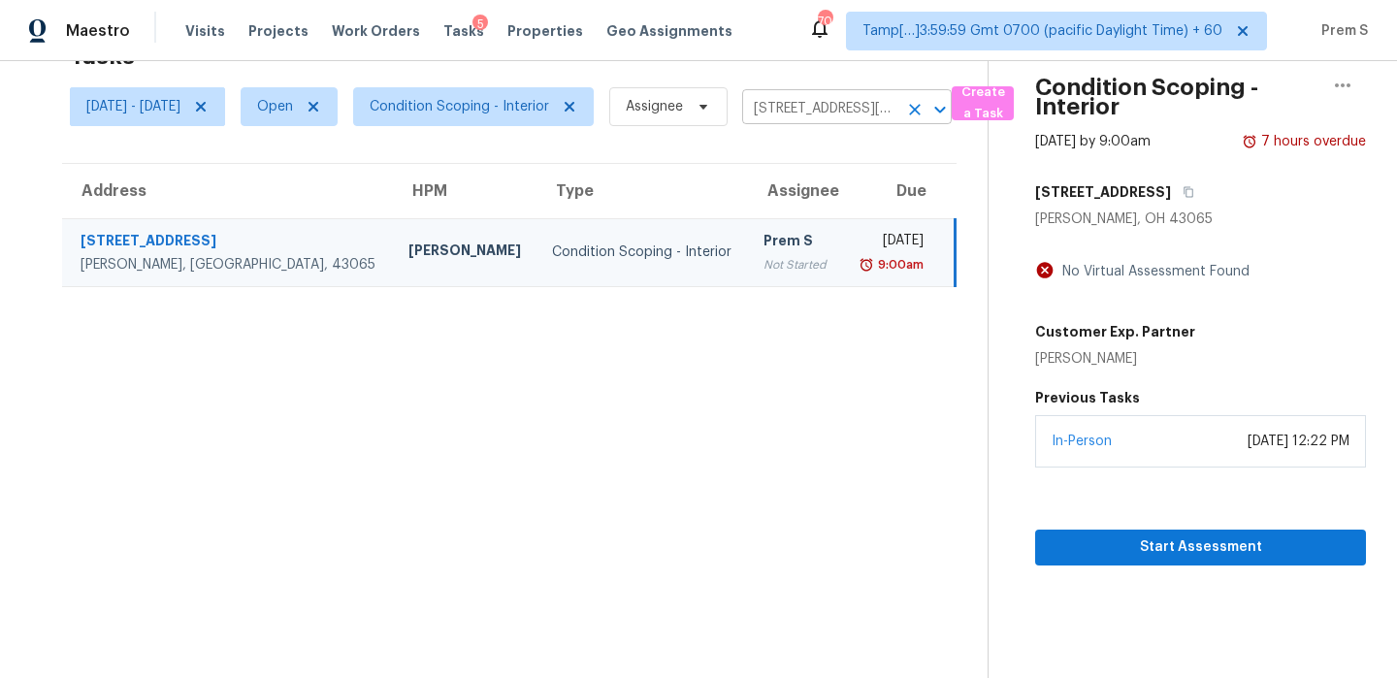
click at [929, 114] on button "Clear" at bounding box center [914, 109] width 27 height 27
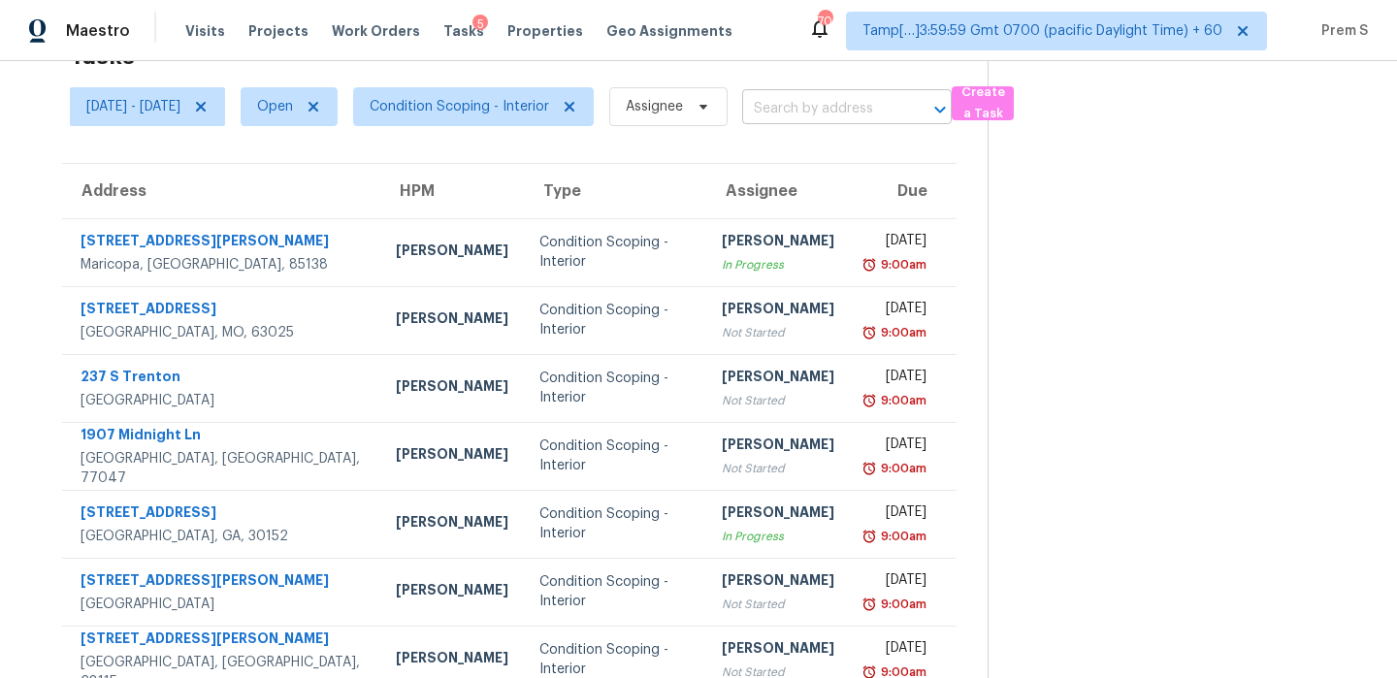
click at [885, 116] on input "text" at bounding box center [819, 109] width 155 height 30
paste input "[STREET_ADDRESS][PERSON_NAME]"
type input "[STREET_ADDRESS][PERSON_NAME]"
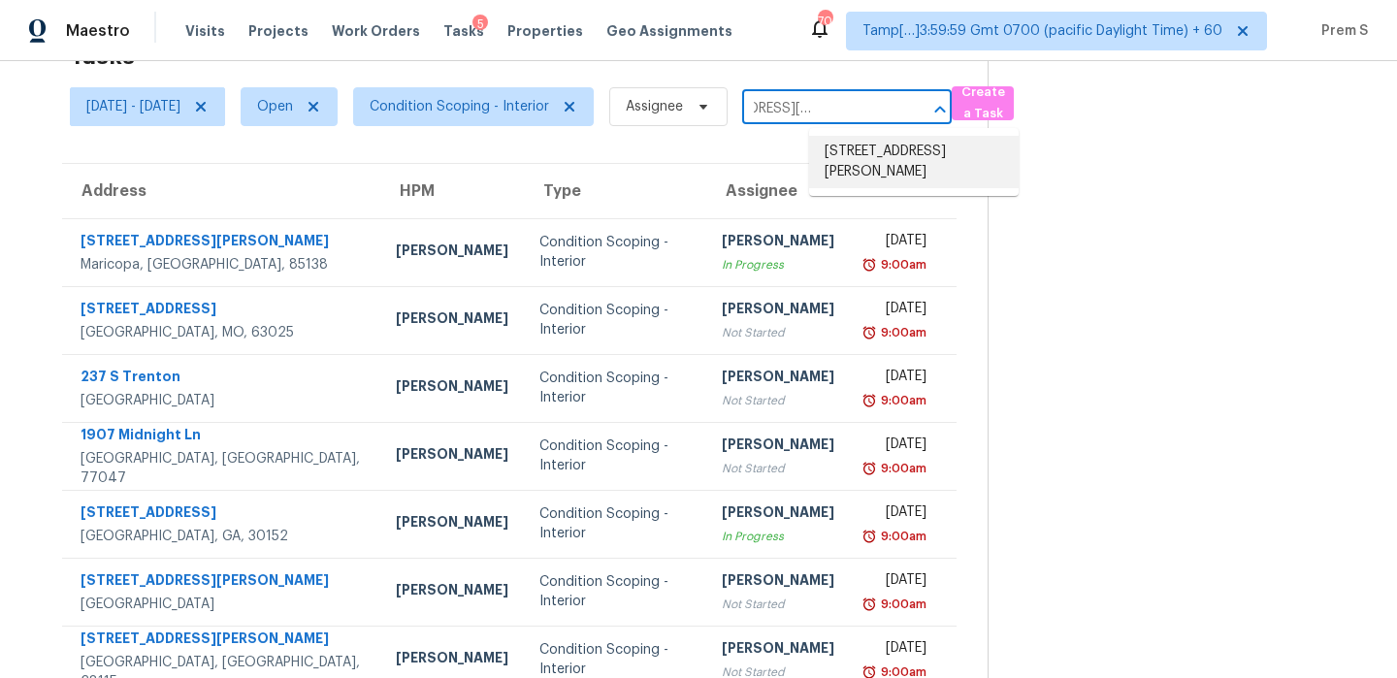
click at [879, 158] on li "[STREET_ADDRESS][PERSON_NAME]" at bounding box center [914, 162] width 210 height 52
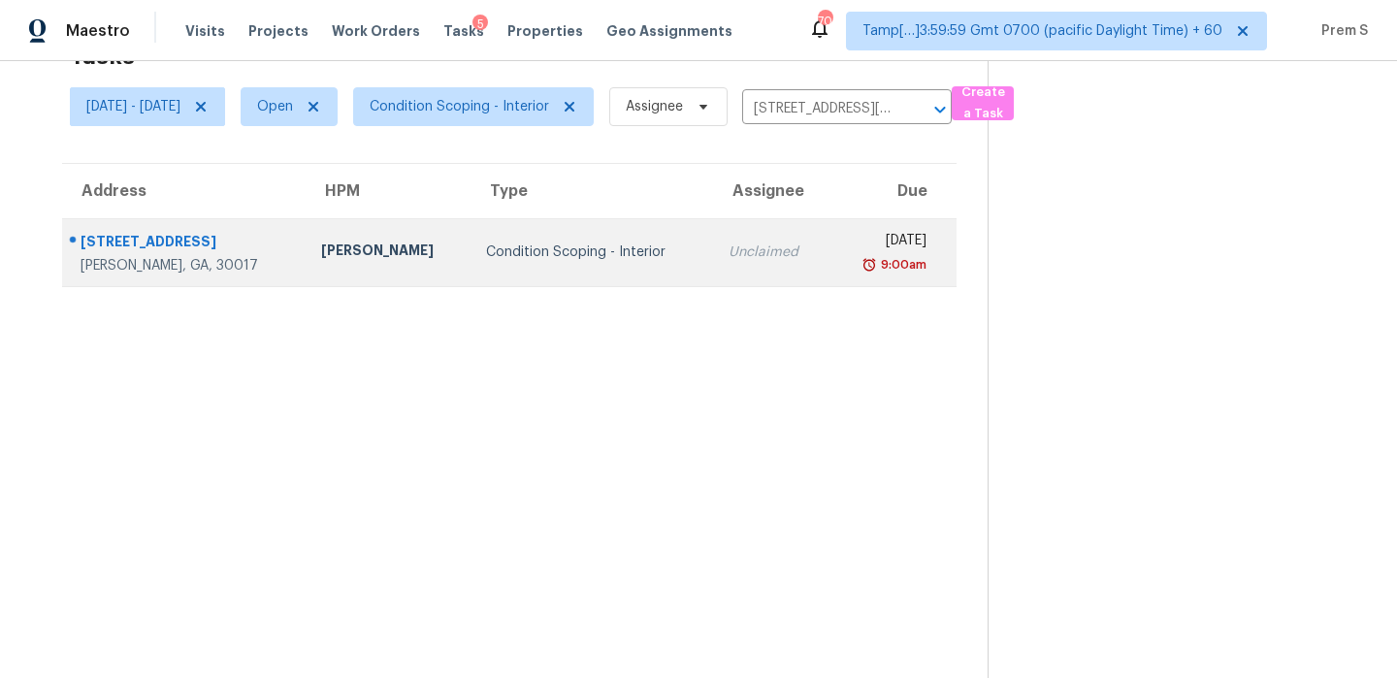
click at [849, 255] on div "9:00am" at bounding box center [886, 264] width 82 height 19
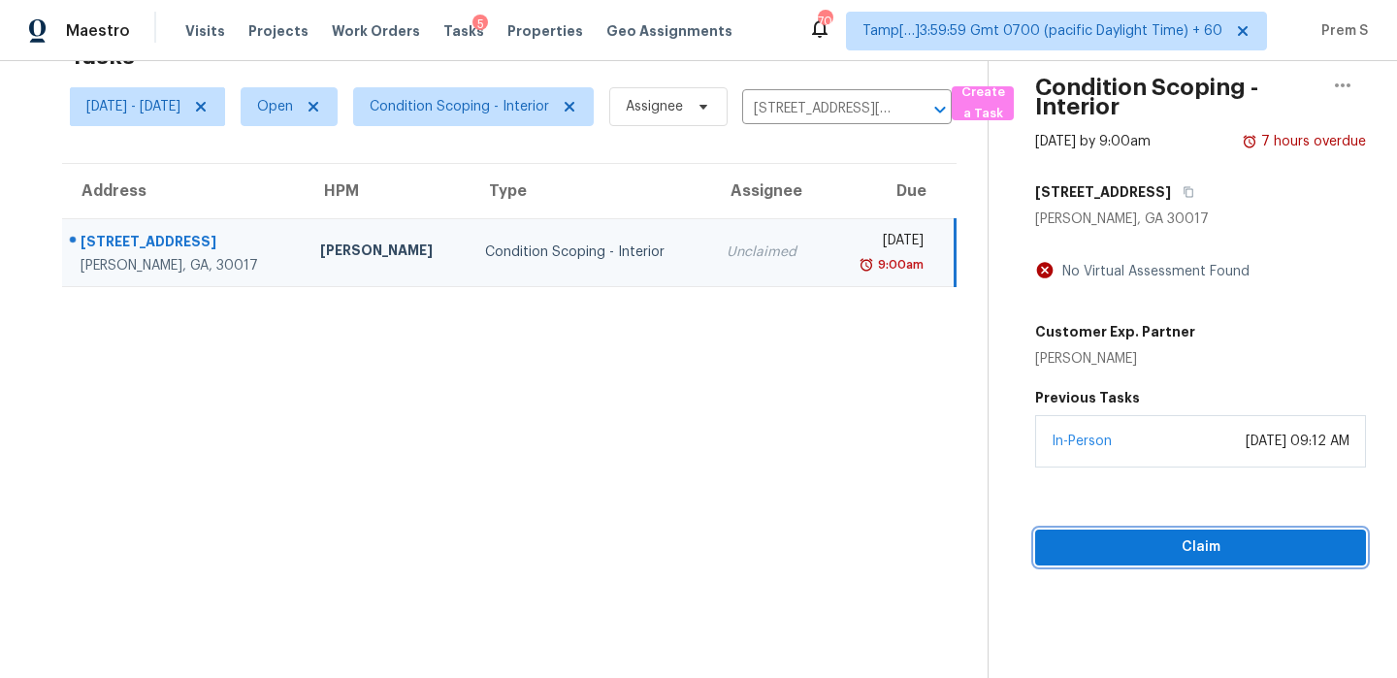
click at [1124, 538] on span "Claim" at bounding box center [1201, 548] width 300 height 24
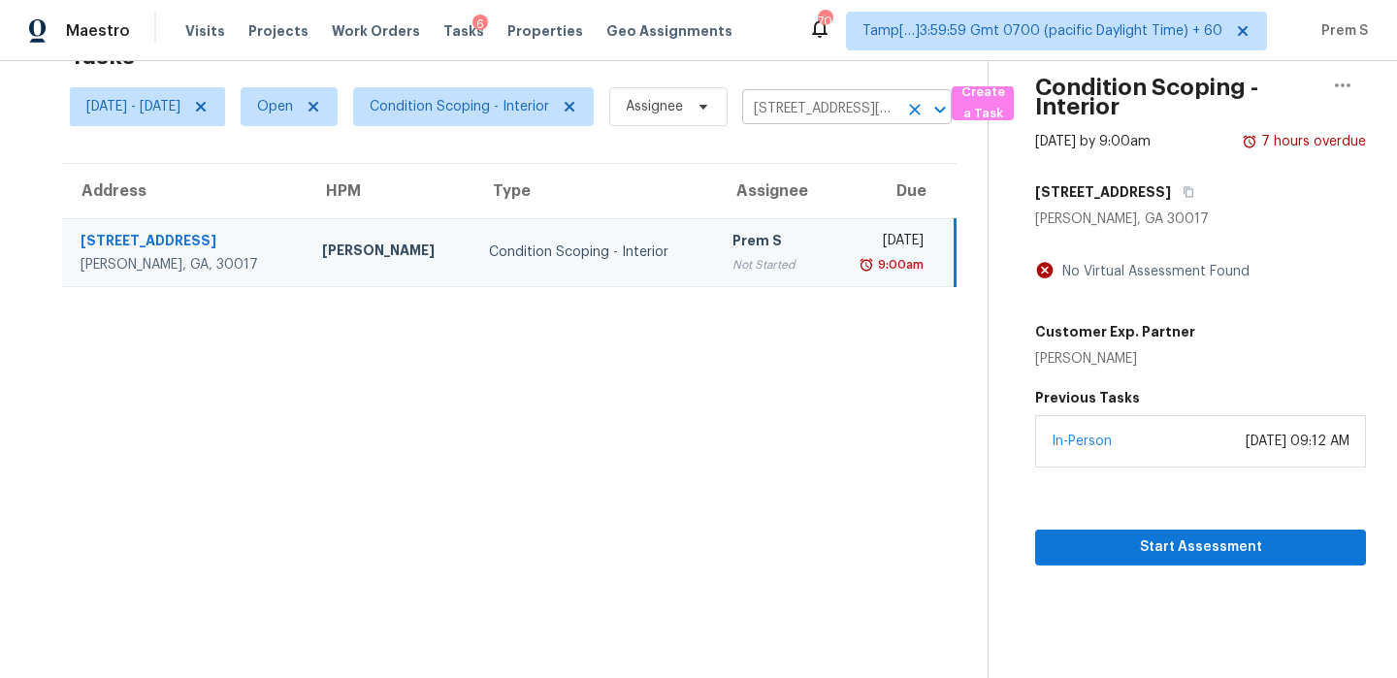
click at [925, 104] on icon "Clear" at bounding box center [914, 109] width 19 height 19
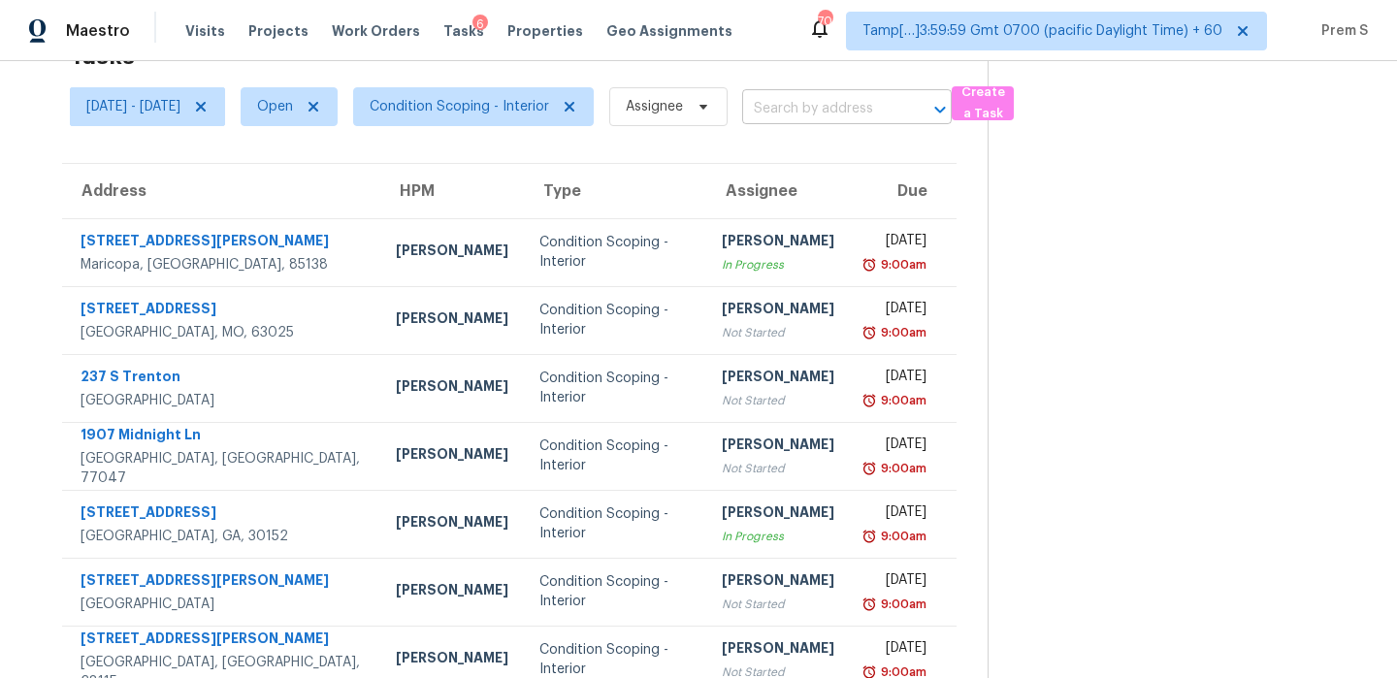
click at [846, 108] on input "text" at bounding box center [819, 109] width 155 height 30
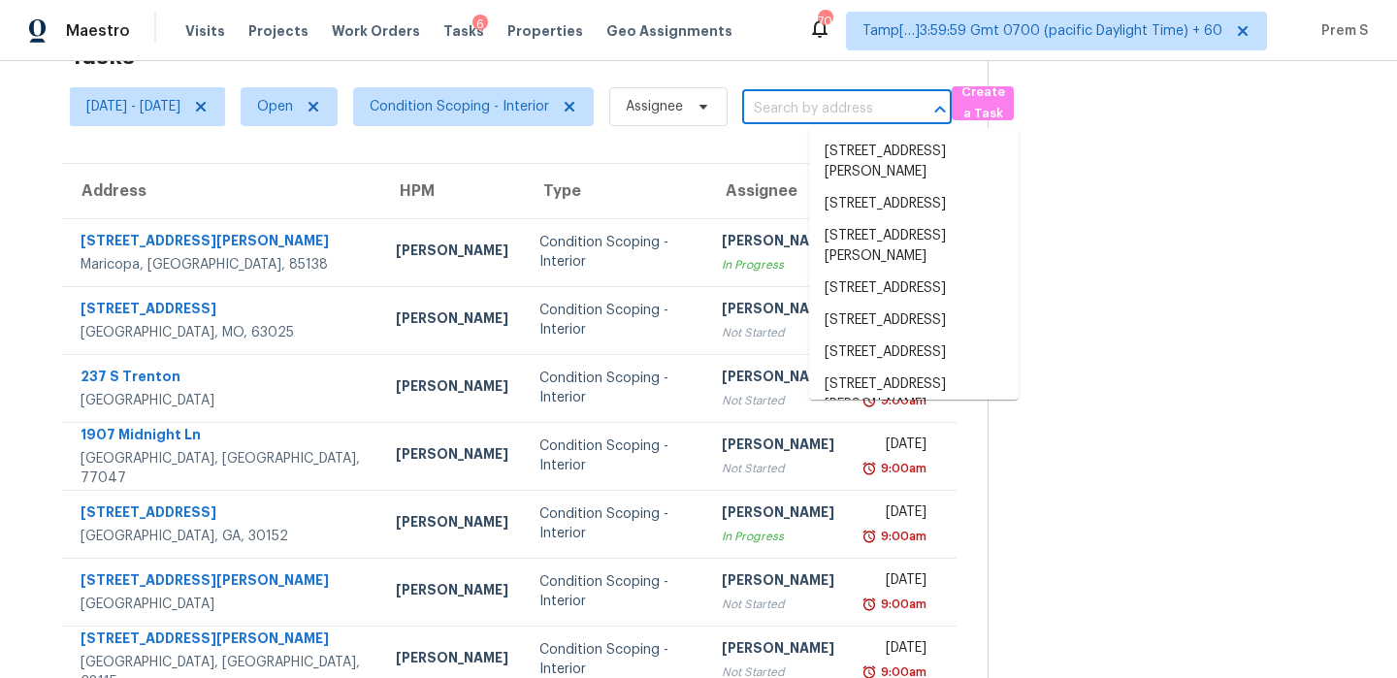
paste input "[STREET_ADDRESS]"
type input "[STREET_ADDRESS]"
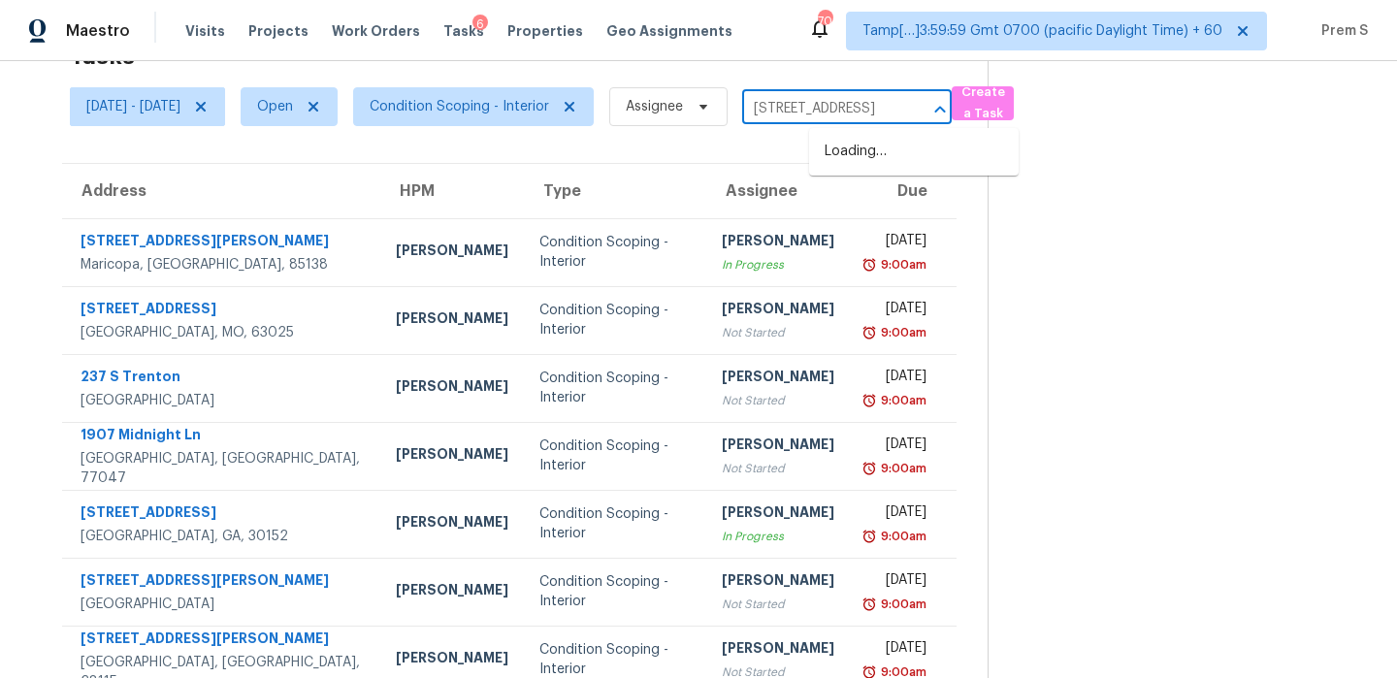
scroll to position [0, 91]
click at [869, 154] on li "[STREET_ADDRESS]" at bounding box center [914, 152] width 210 height 32
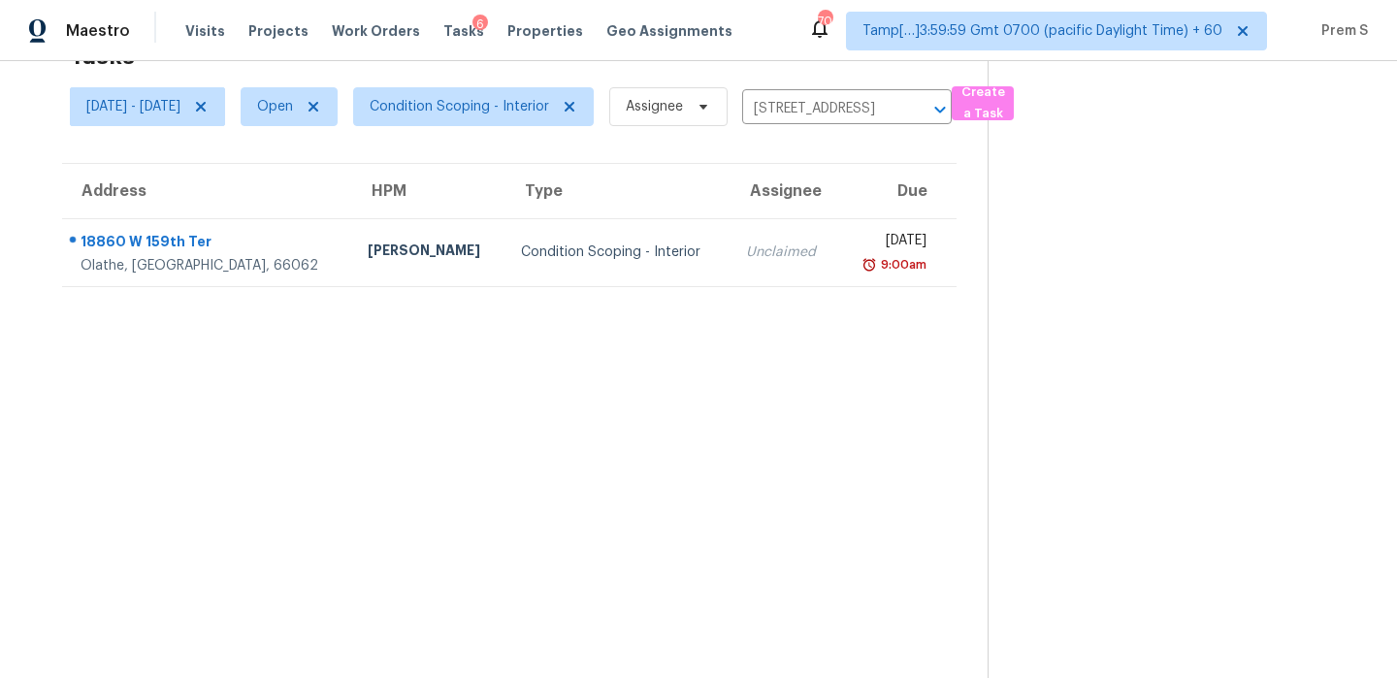
click at [855, 249] on div "[DATE]" at bounding box center [891, 243] width 73 height 24
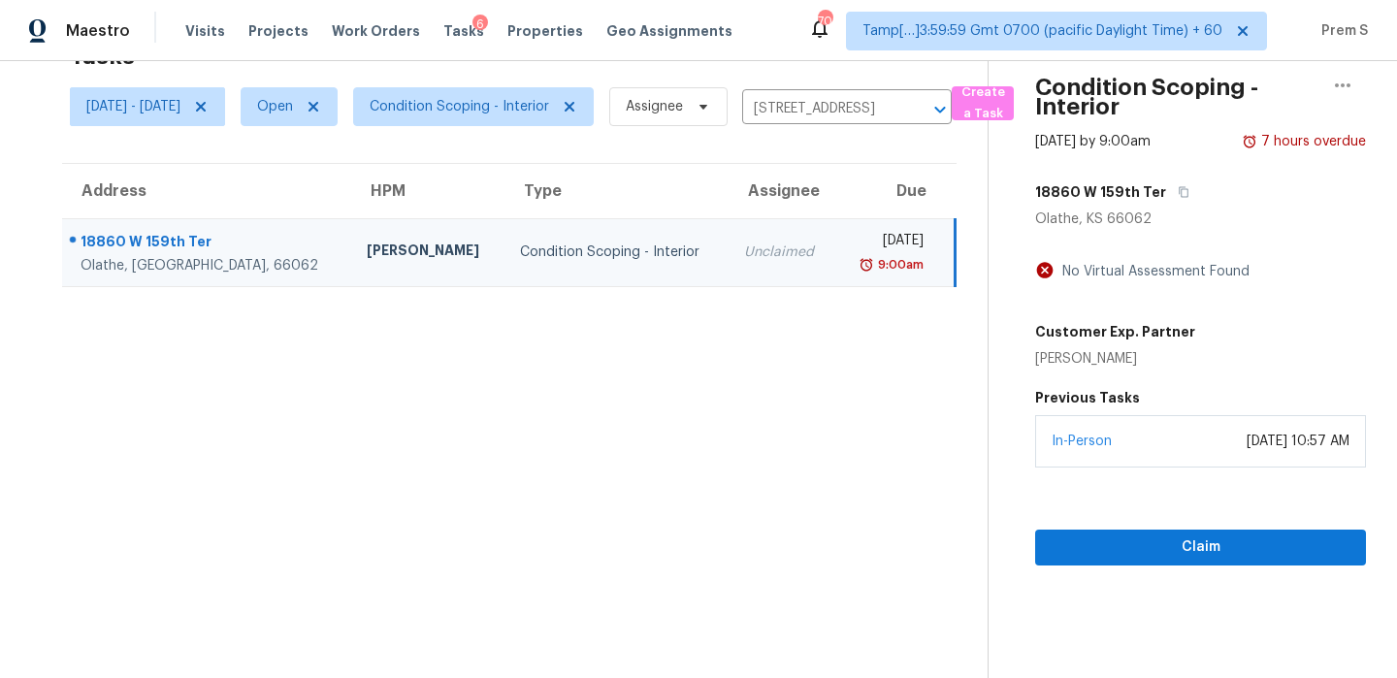
click at [1131, 526] on div "Claim" at bounding box center [1200, 517] width 331 height 98
click at [1131, 538] on span "Claim" at bounding box center [1201, 548] width 300 height 24
click at [925, 114] on icon "Clear" at bounding box center [914, 109] width 19 height 19
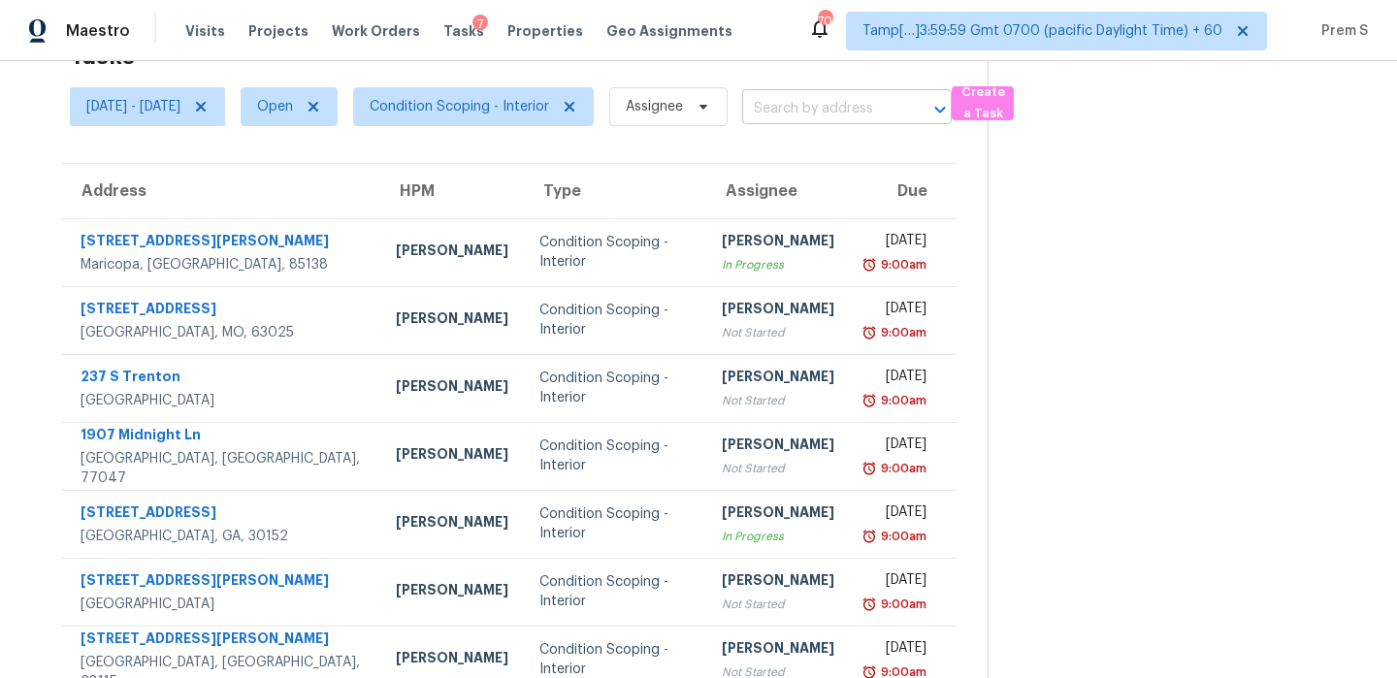
click at [877, 112] on input "text" at bounding box center [819, 109] width 155 height 30
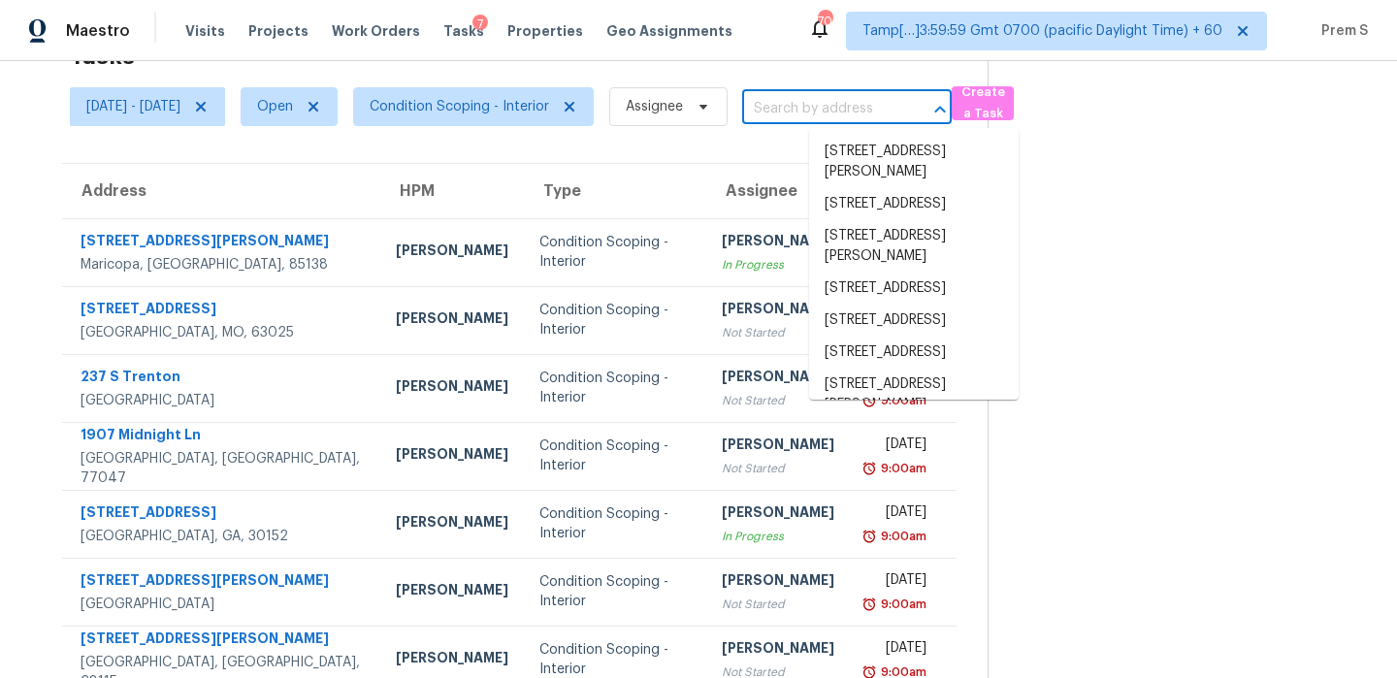
paste input "[STREET_ADDRESS][PERSON_NAME]"
type input "[STREET_ADDRESS][PERSON_NAME]"
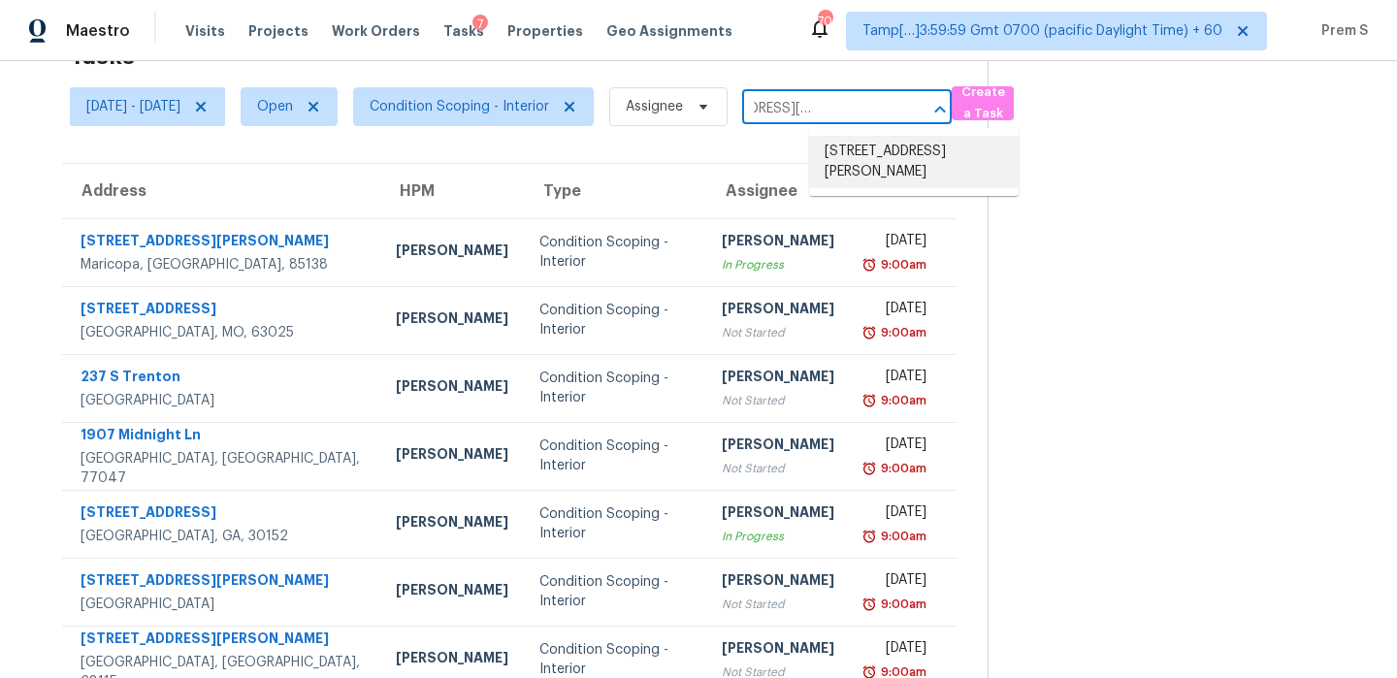
click at [893, 158] on li "[STREET_ADDRESS][PERSON_NAME]" at bounding box center [914, 162] width 210 height 52
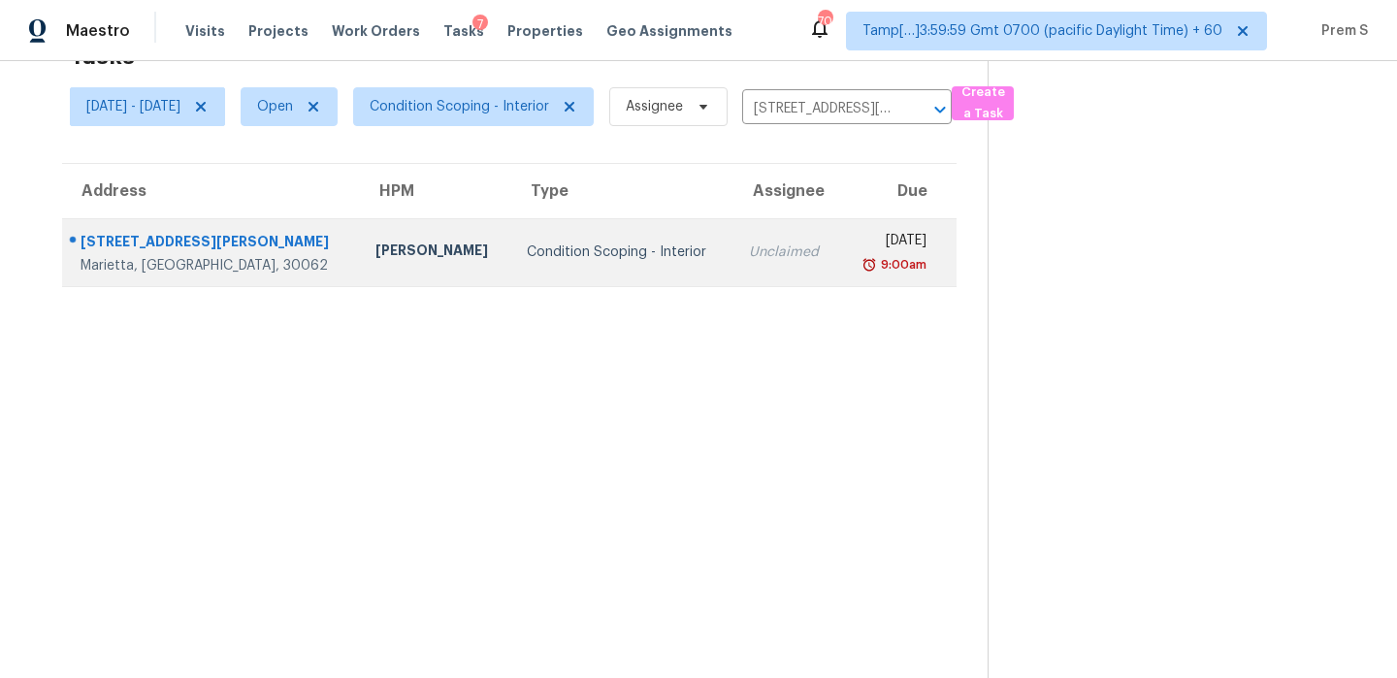
click at [856, 251] on div "[DATE]" at bounding box center [891, 243] width 71 height 24
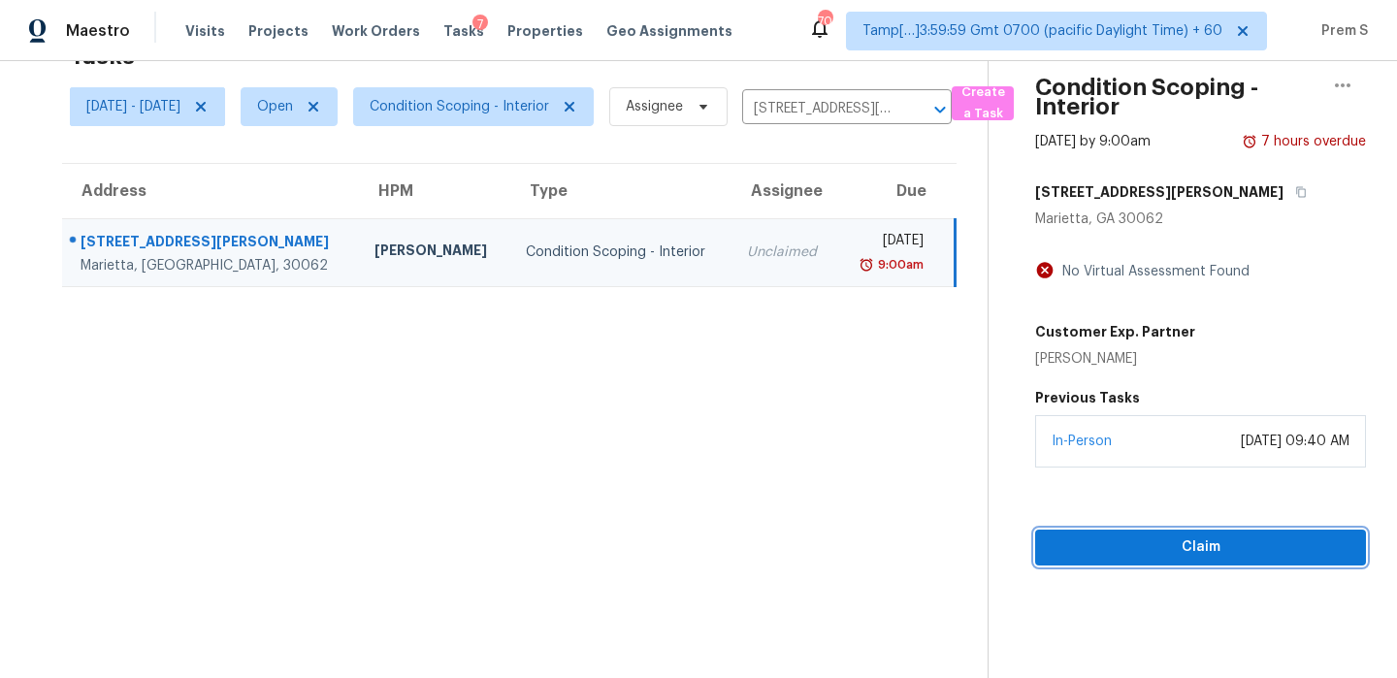
click at [1142, 534] on button "Claim" at bounding box center [1200, 548] width 331 height 36
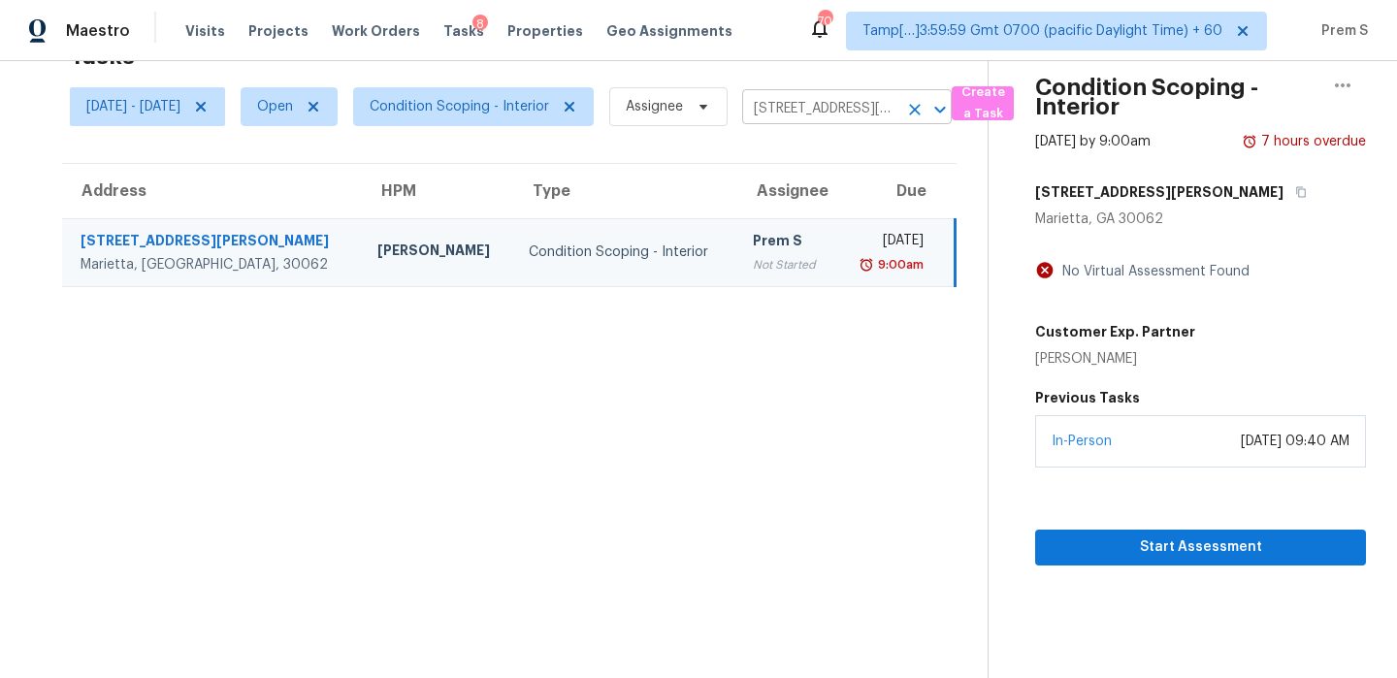
click at [925, 107] on icon "Clear" at bounding box center [914, 109] width 19 height 19
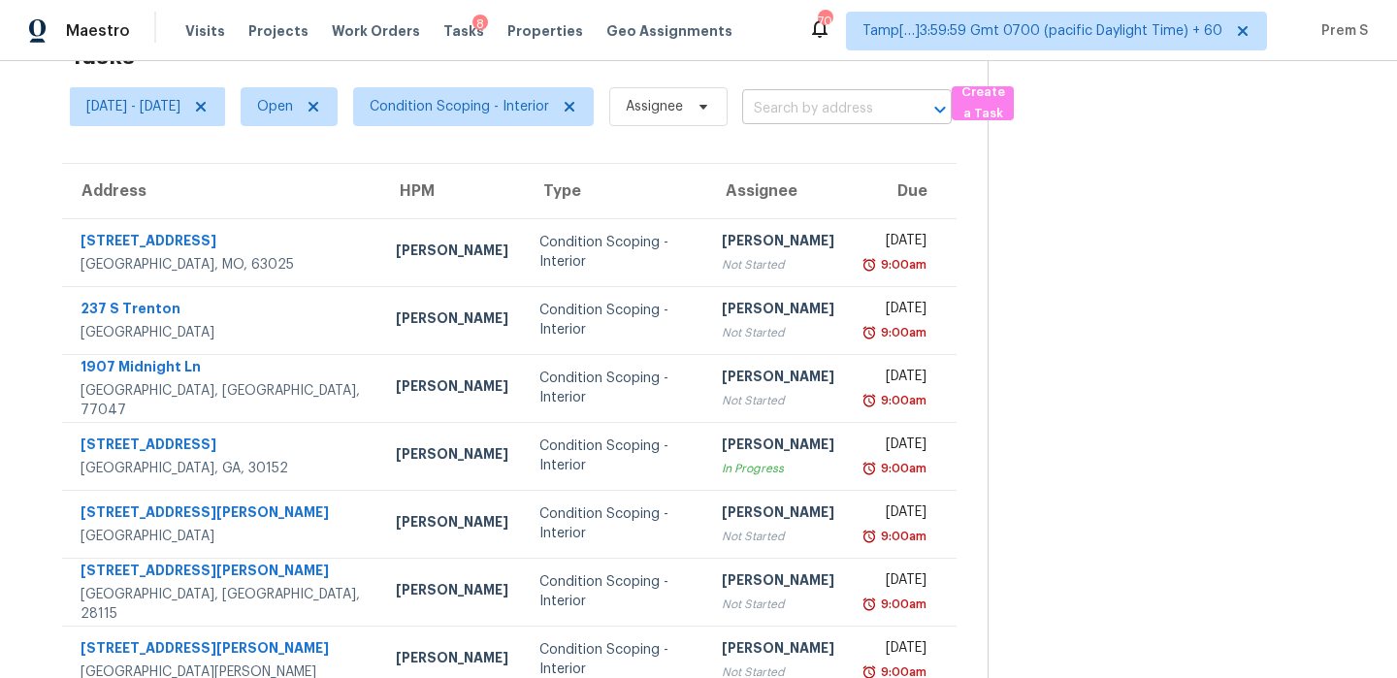
click at [892, 101] on input "text" at bounding box center [819, 109] width 155 height 30
paste input "[STREET_ADDRESS]"
type input "[STREET_ADDRESS]"
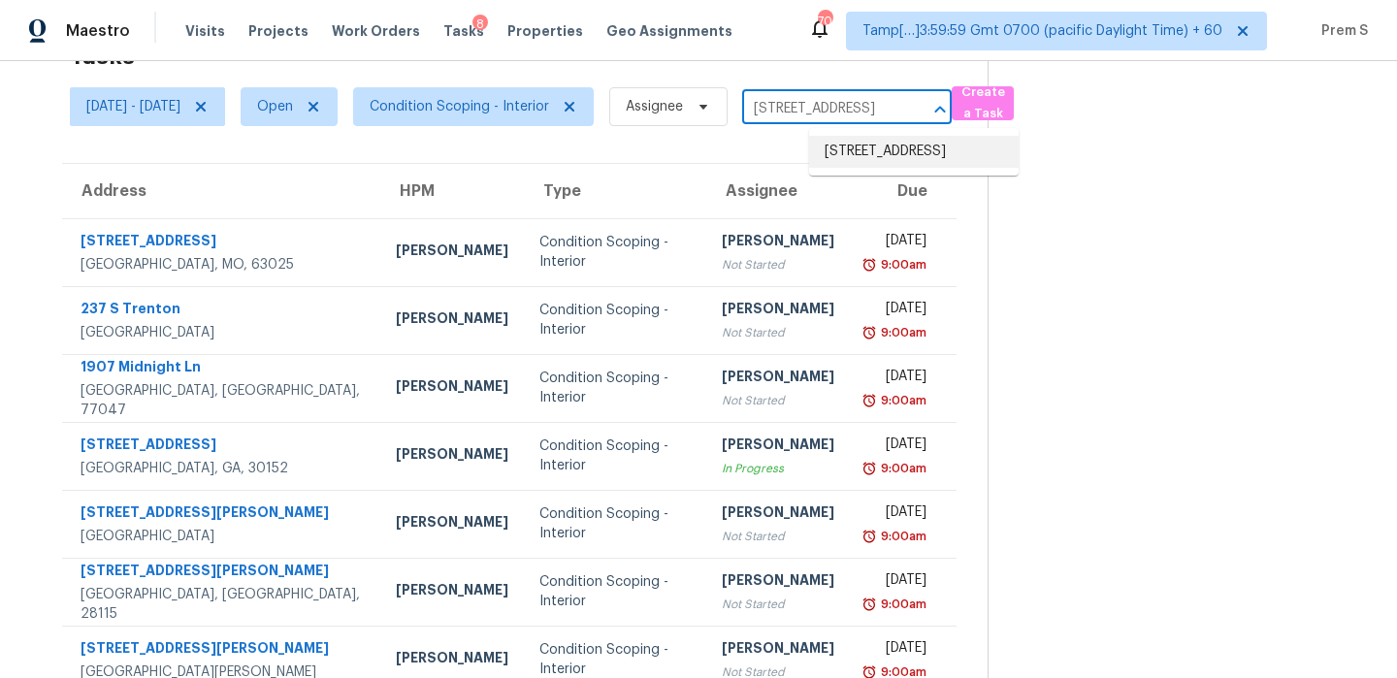
click at [868, 164] on li "[STREET_ADDRESS]" at bounding box center [914, 152] width 210 height 32
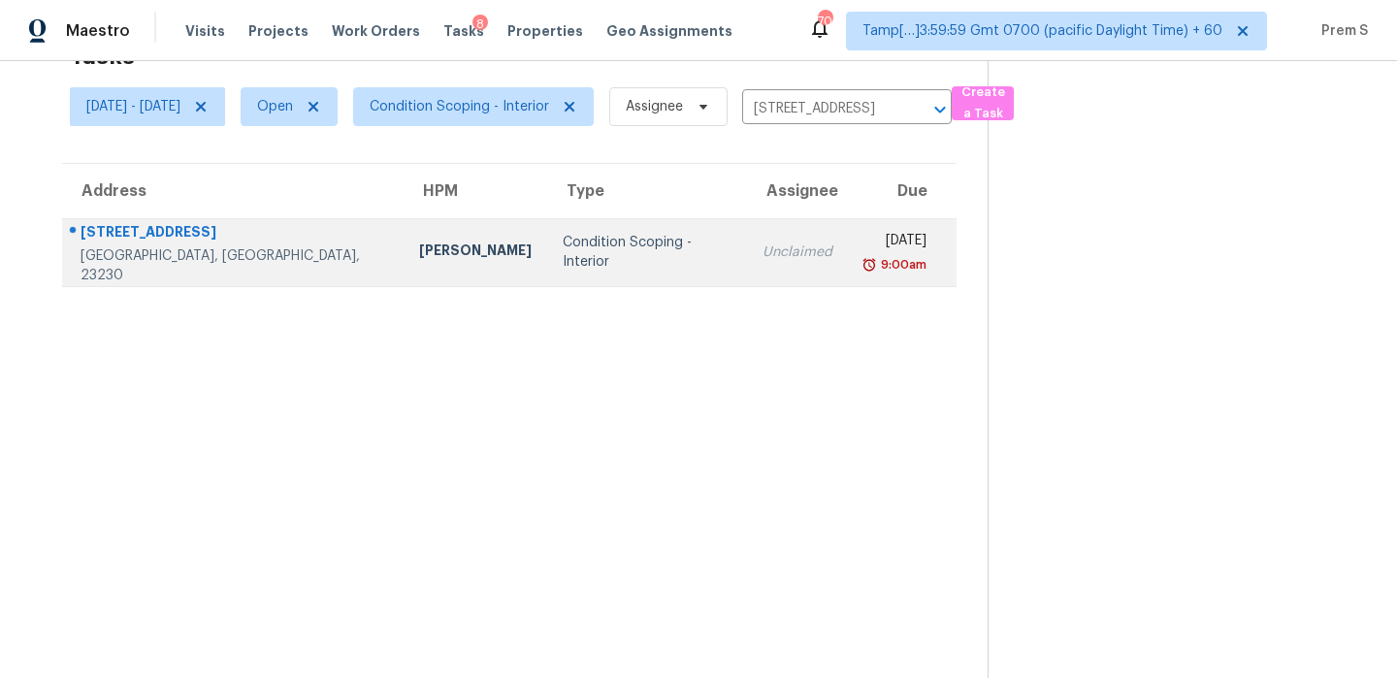
click at [774, 268] on td "Unclaimed" at bounding box center [797, 252] width 101 height 68
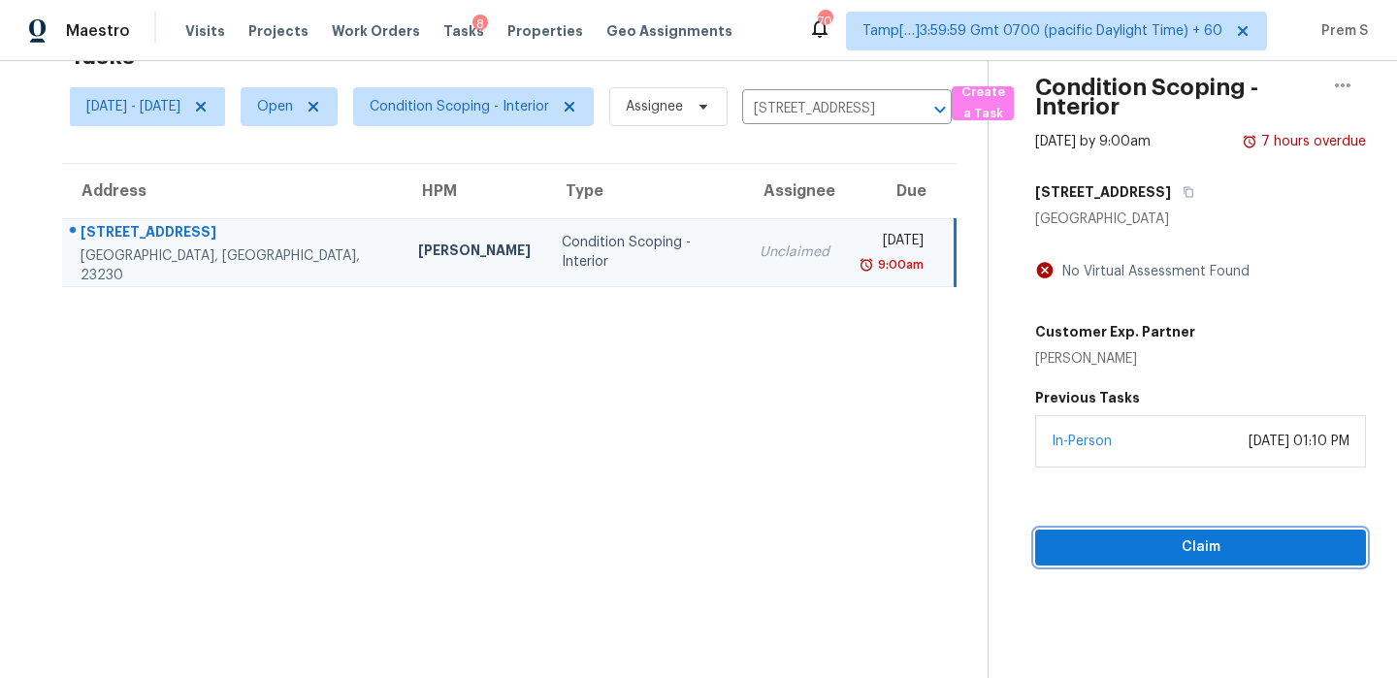
click at [1205, 558] on span "Claim" at bounding box center [1201, 548] width 300 height 24
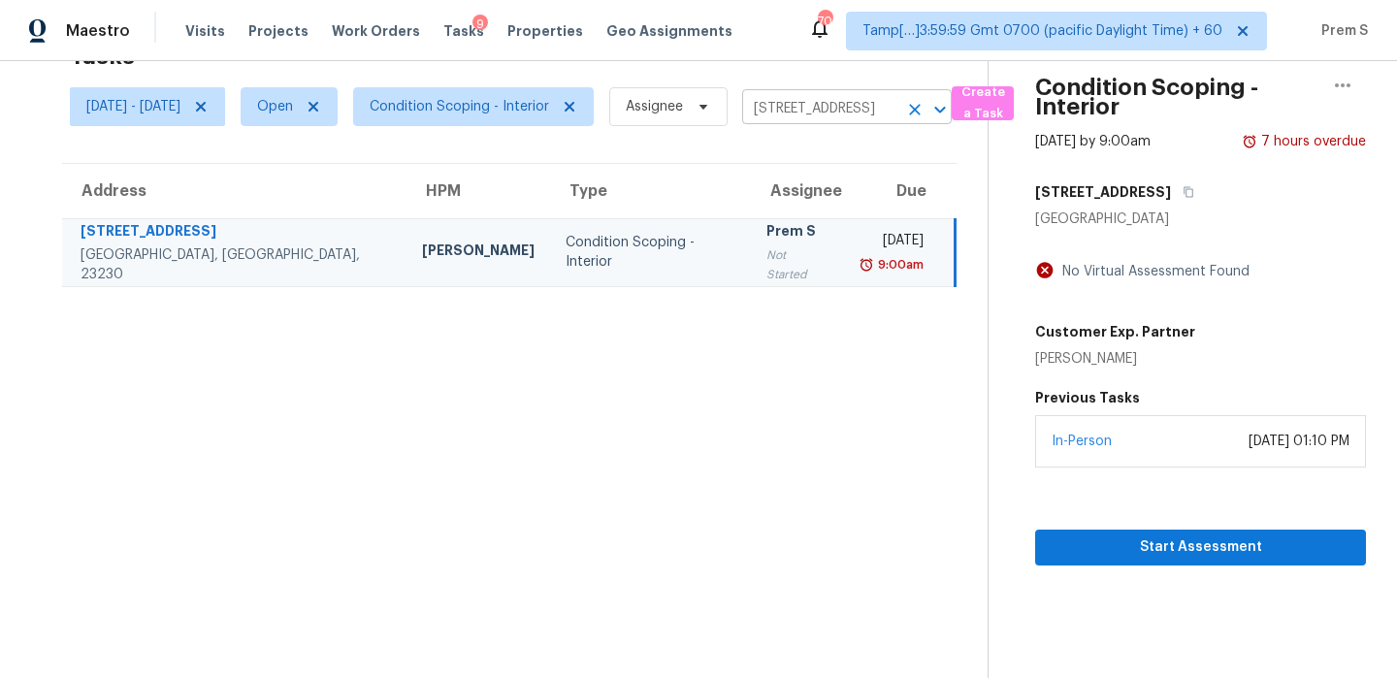
click at [925, 114] on icon "Clear" at bounding box center [914, 109] width 19 height 19
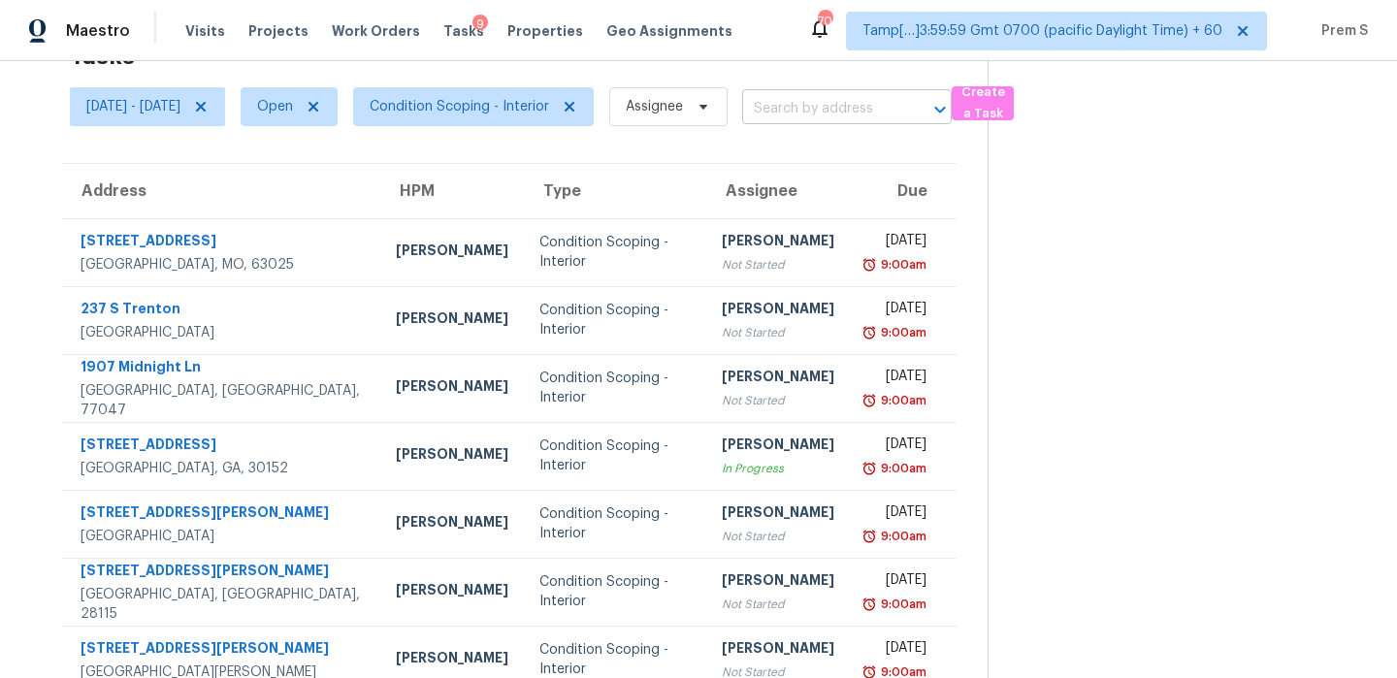
click at [846, 114] on input "text" at bounding box center [819, 109] width 155 height 30
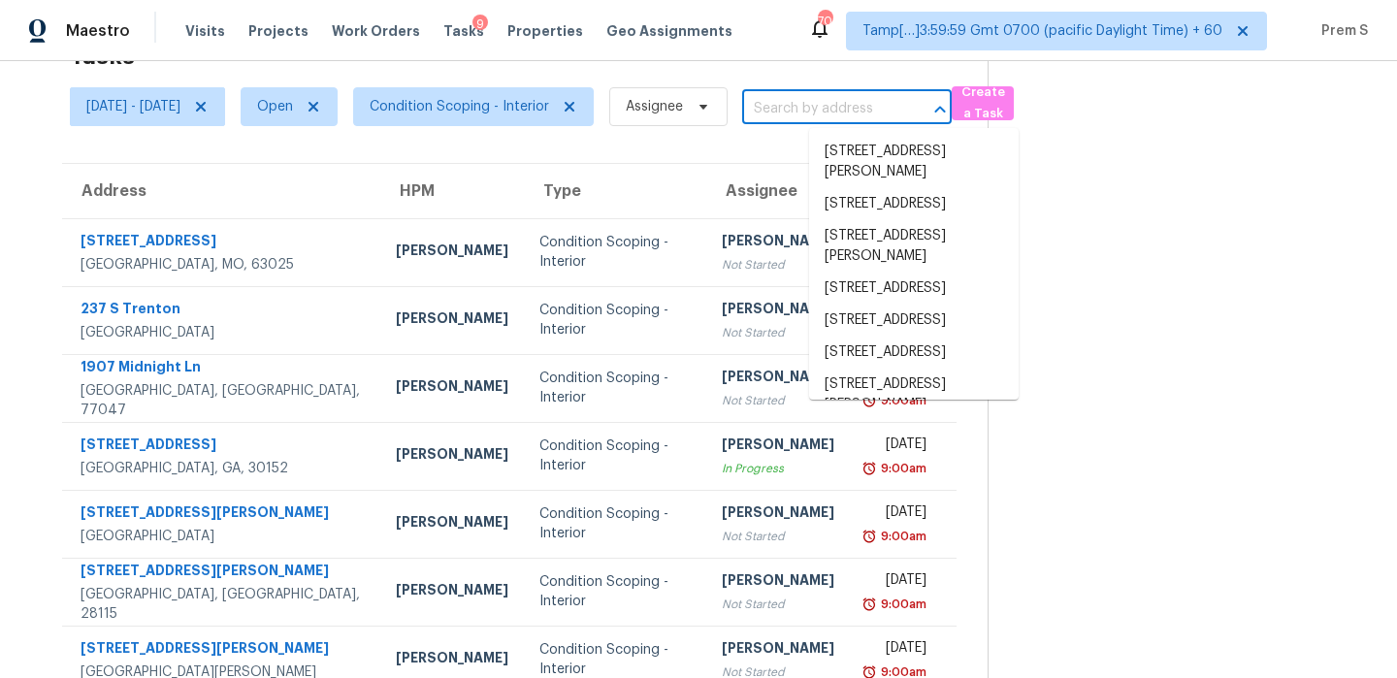
paste input "[STREET_ADDRESS]"
type input "[STREET_ADDRESS]"
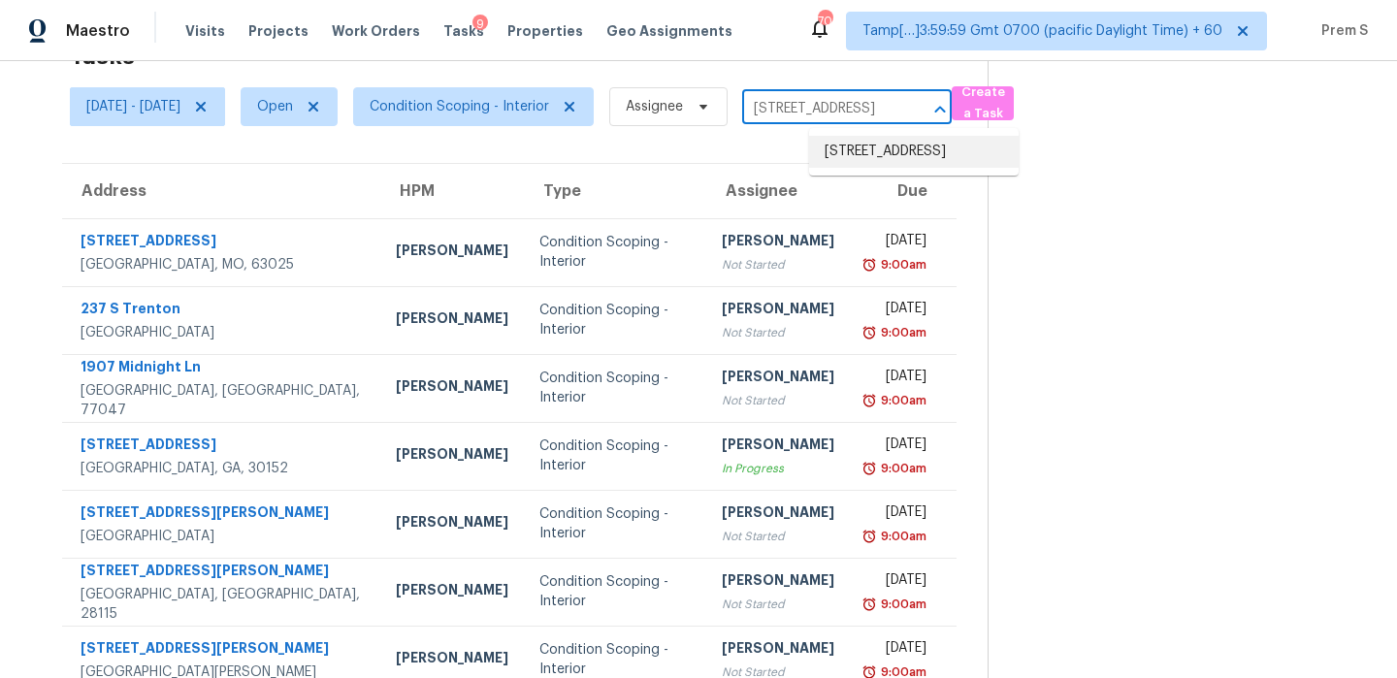
click at [859, 157] on li "[STREET_ADDRESS]" at bounding box center [914, 152] width 210 height 32
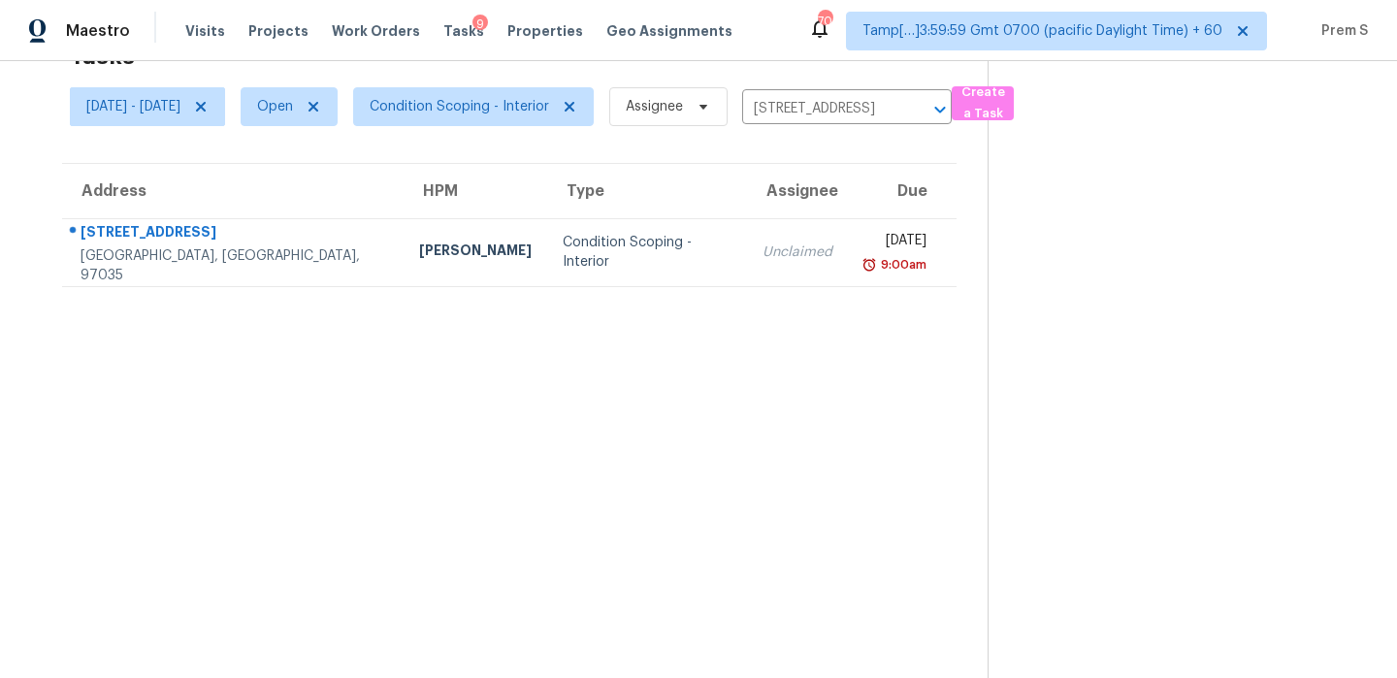
click at [780, 253] on td "Unclaimed" at bounding box center [797, 252] width 101 height 68
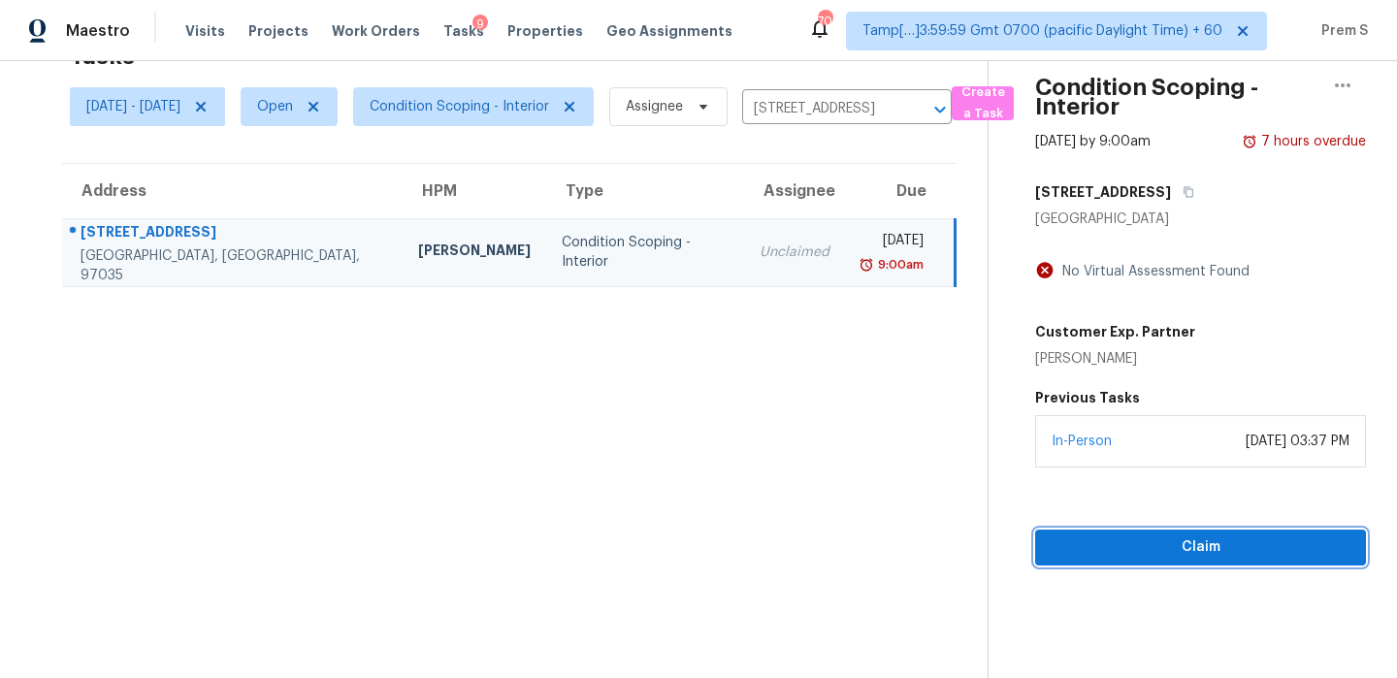
click at [1118, 546] on span "Claim" at bounding box center [1201, 548] width 300 height 24
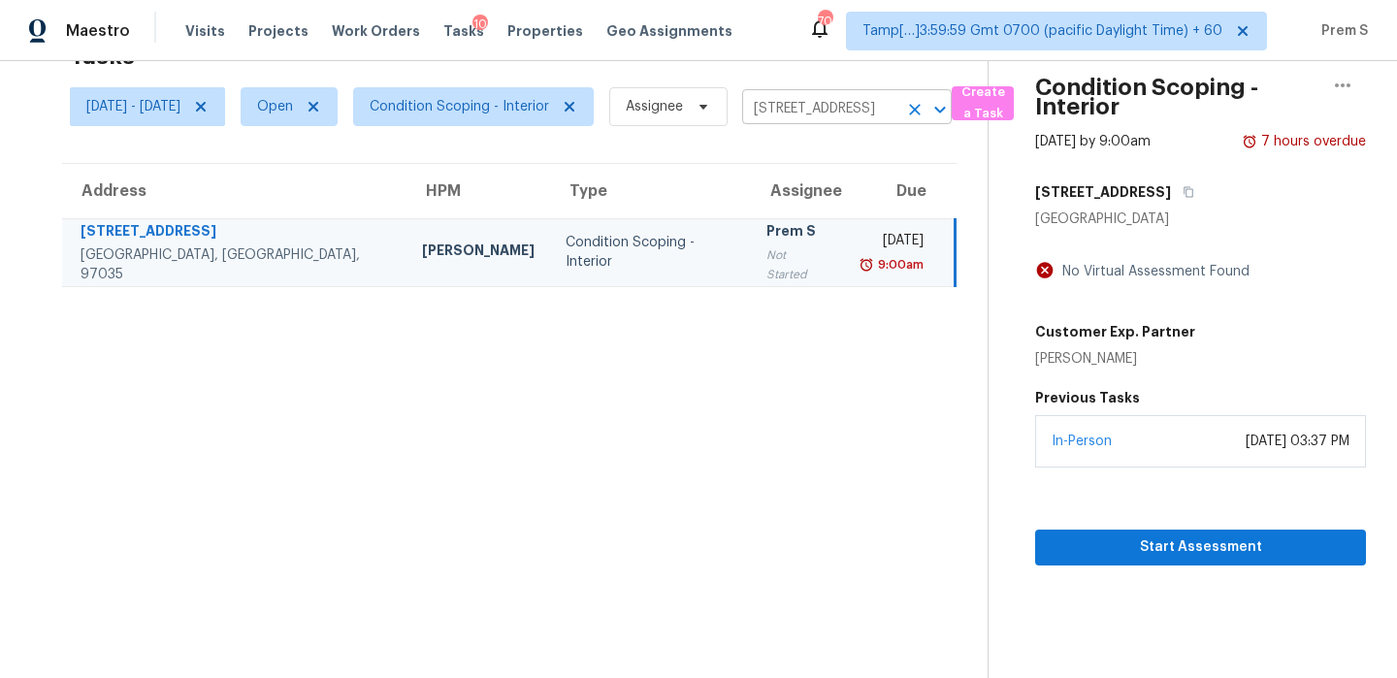
click at [925, 108] on icon "Clear" at bounding box center [914, 109] width 19 height 19
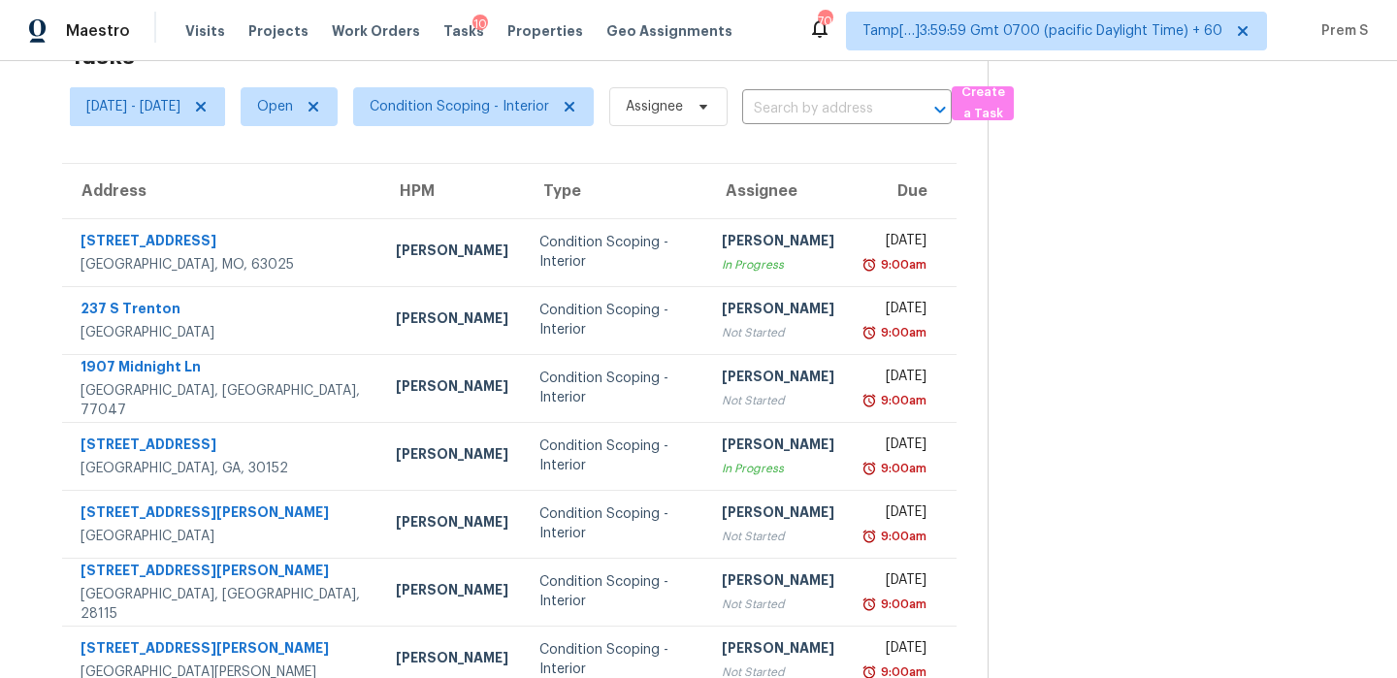
click at [759, 152] on section "Tasks 35 Results [DATE] - [DATE] Open Condition Scoping - Interior Assignee ​ C…" at bounding box center [509, 490] width 957 height 919
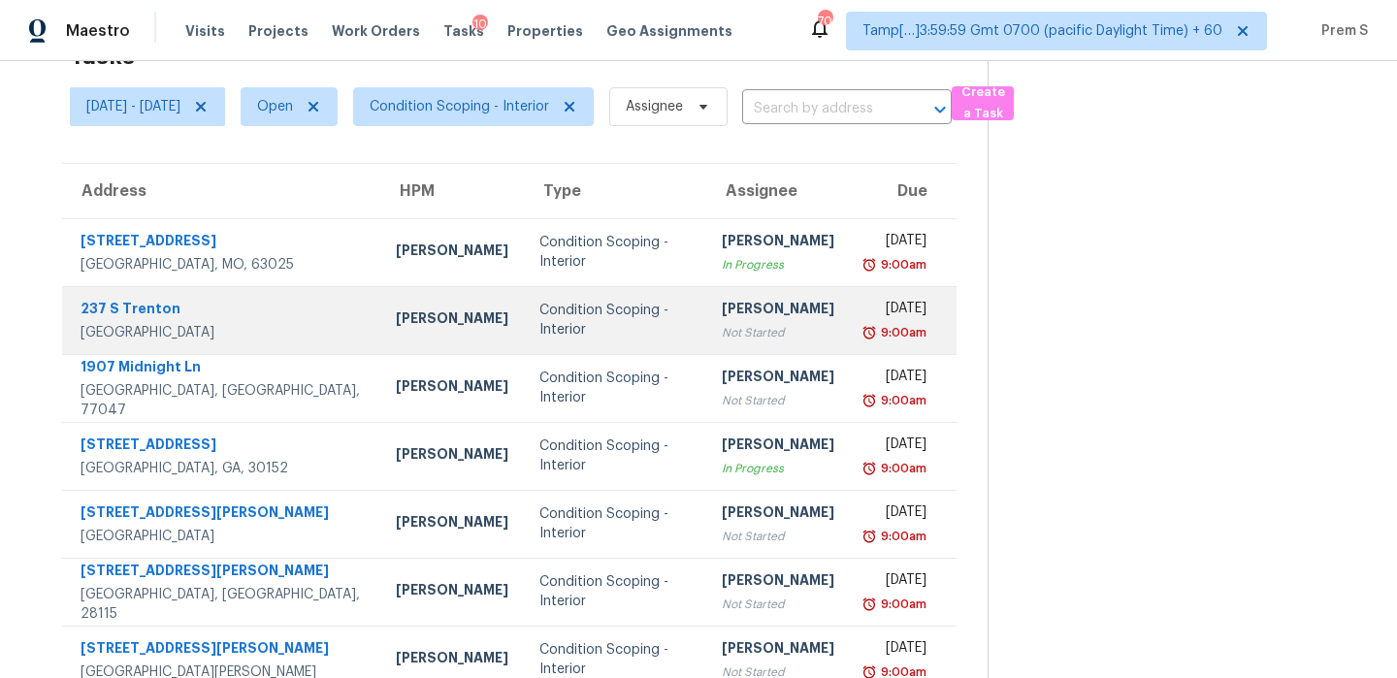
scroll to position [332, 0]
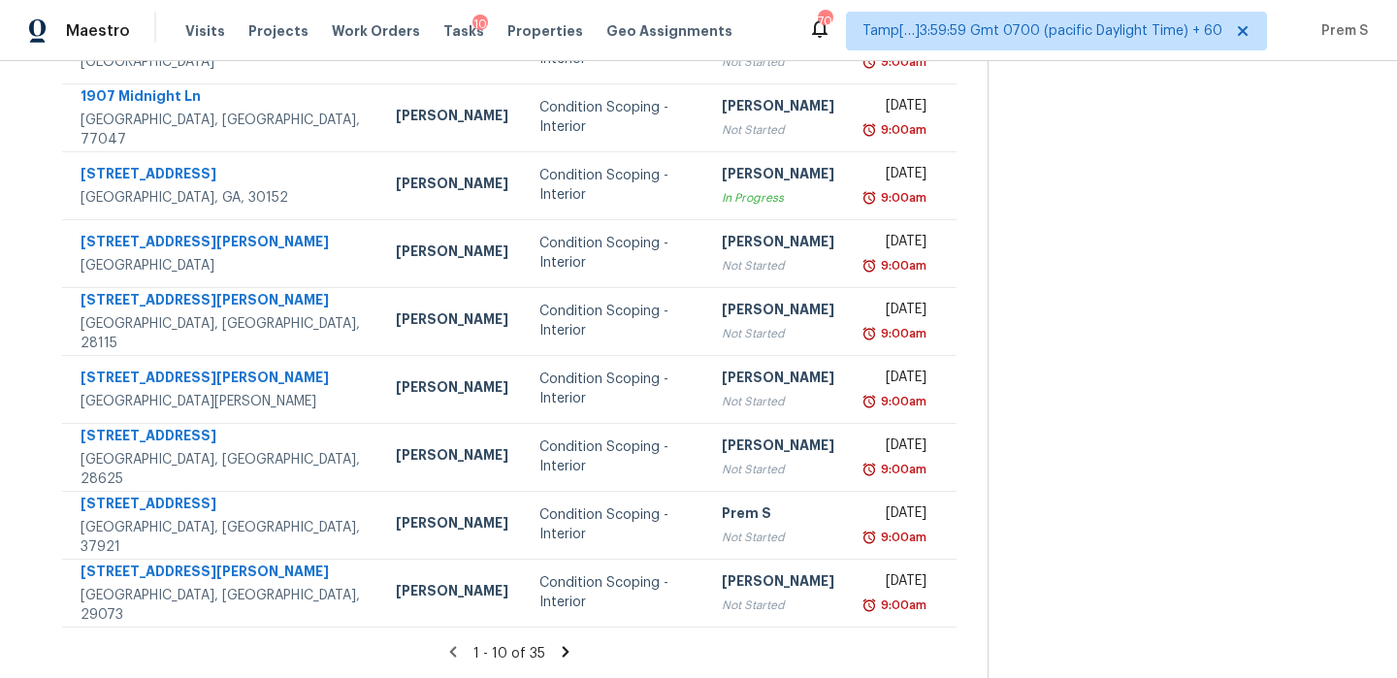
click at [574, 651] on icon at bounding box center [565, 651] width 17 height 17
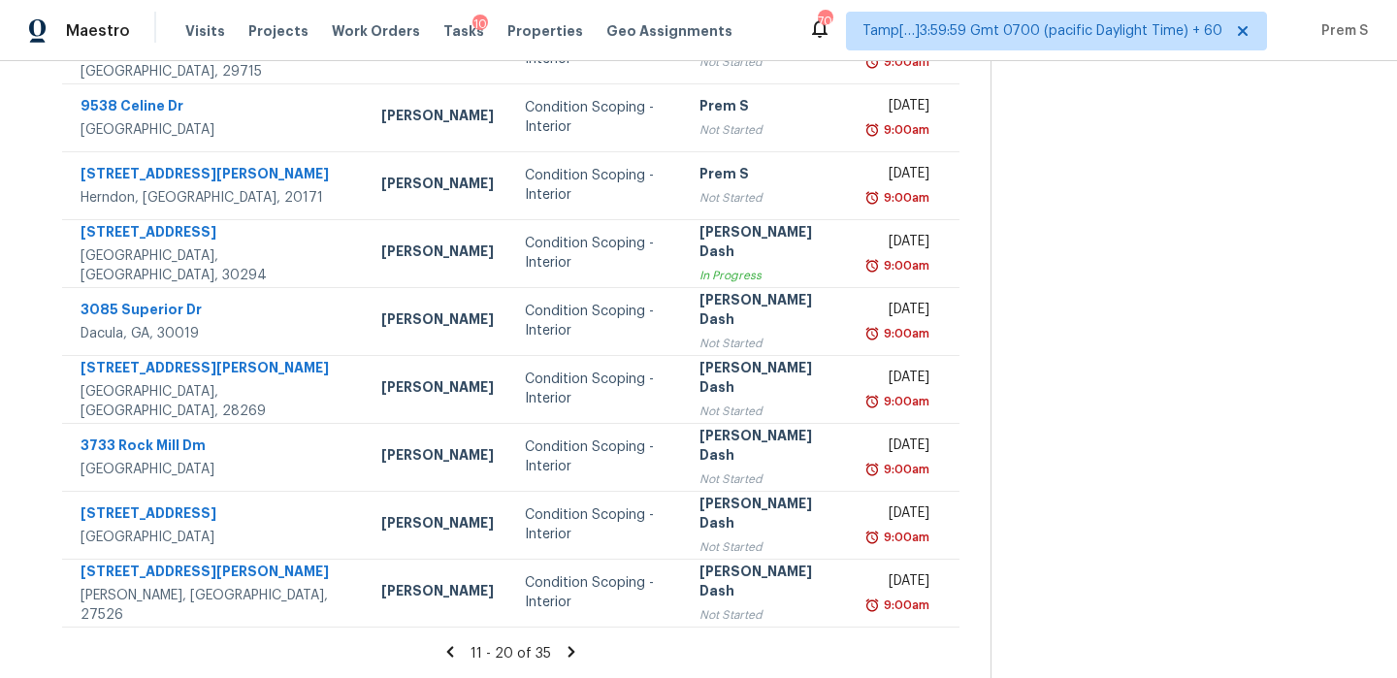
click at [576, 655] on icon at bounding box center [571, 651] width 17 height 17
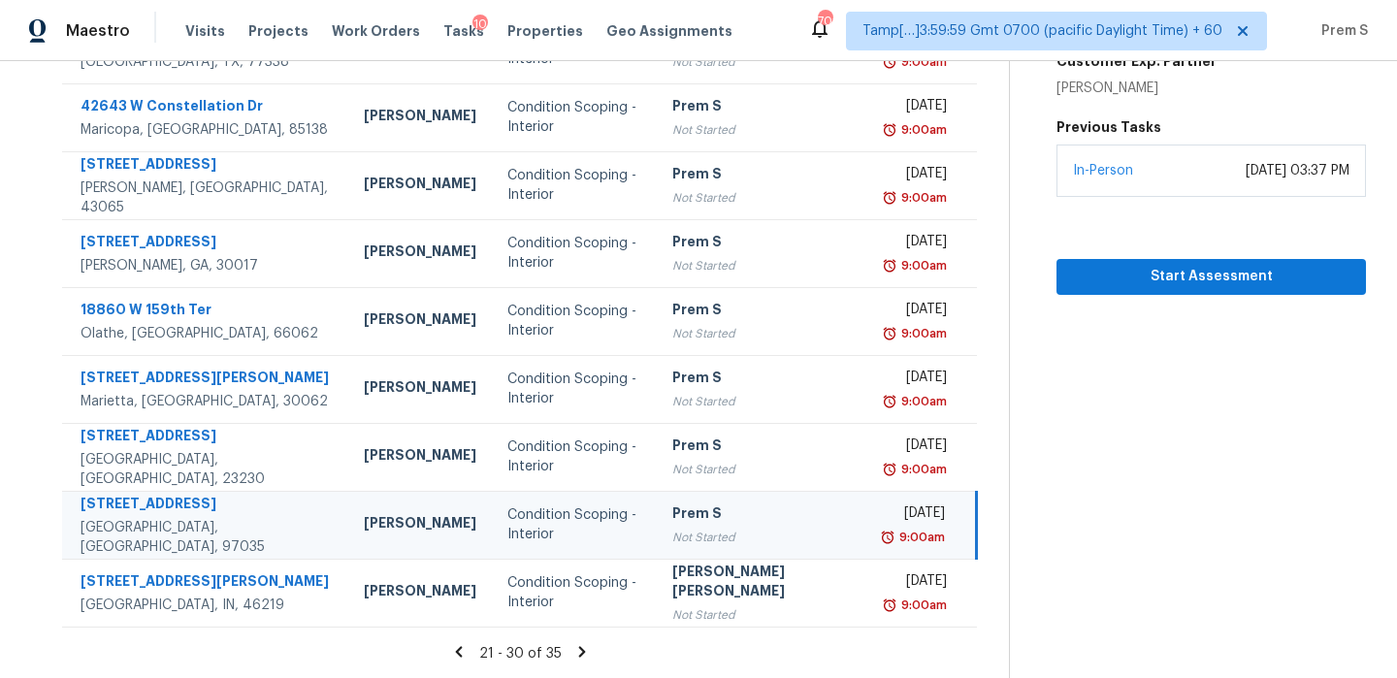
click at [579, 656] on icon at bounding box center [581, 651] width 17 height 17
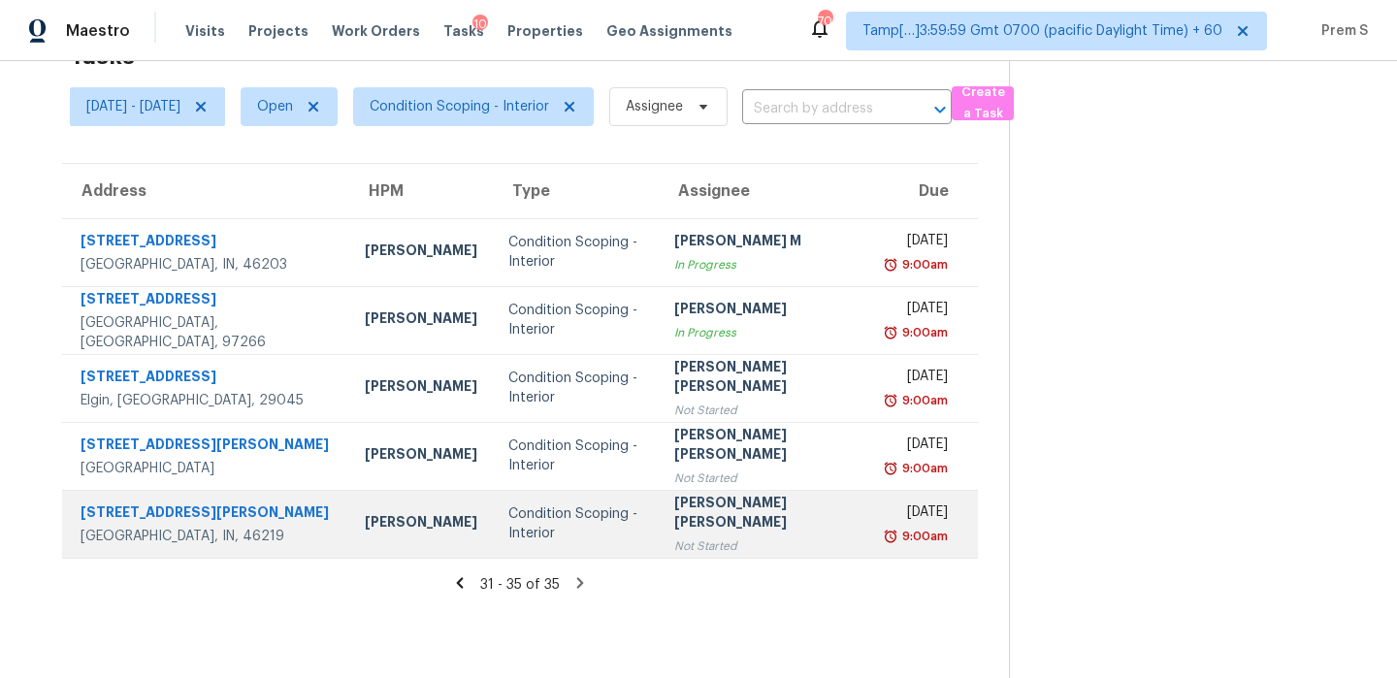
scroll to position [0, 0]
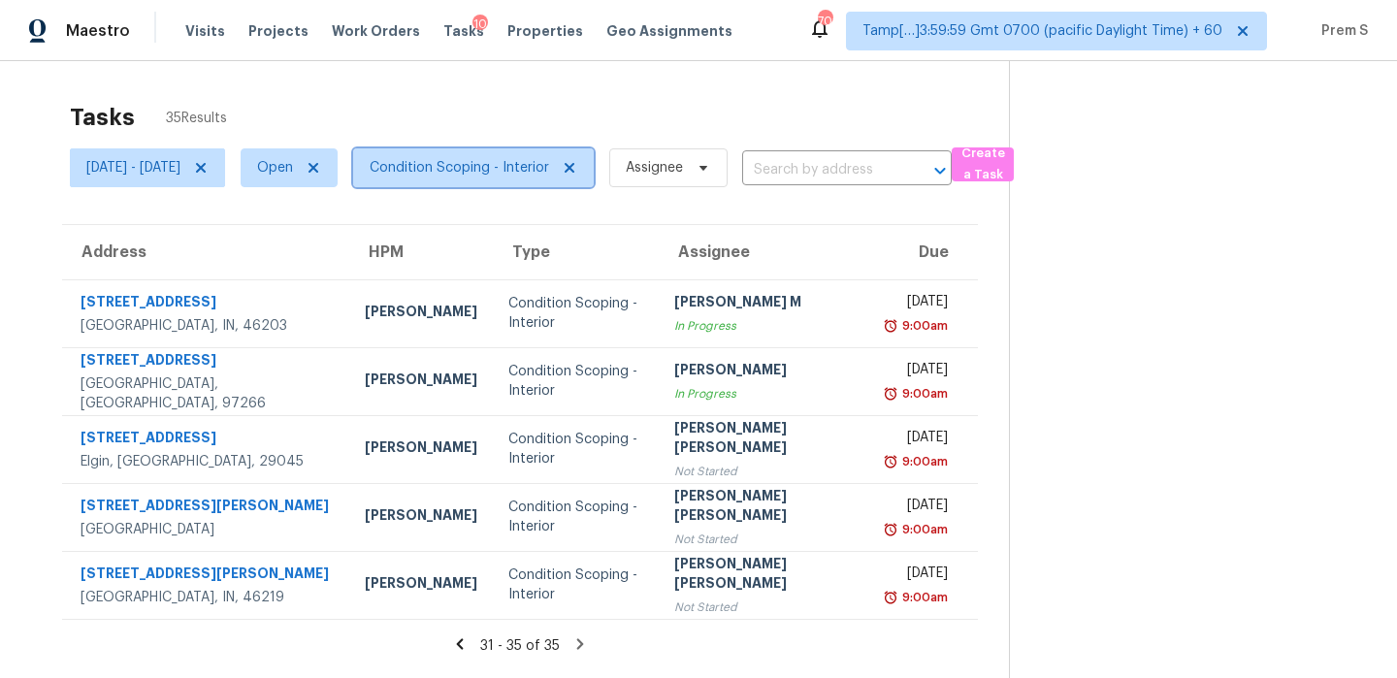
click at [549, 163] on span "Condition Scoping - Interior" at bounding box center [459, 167] width 179 height 19
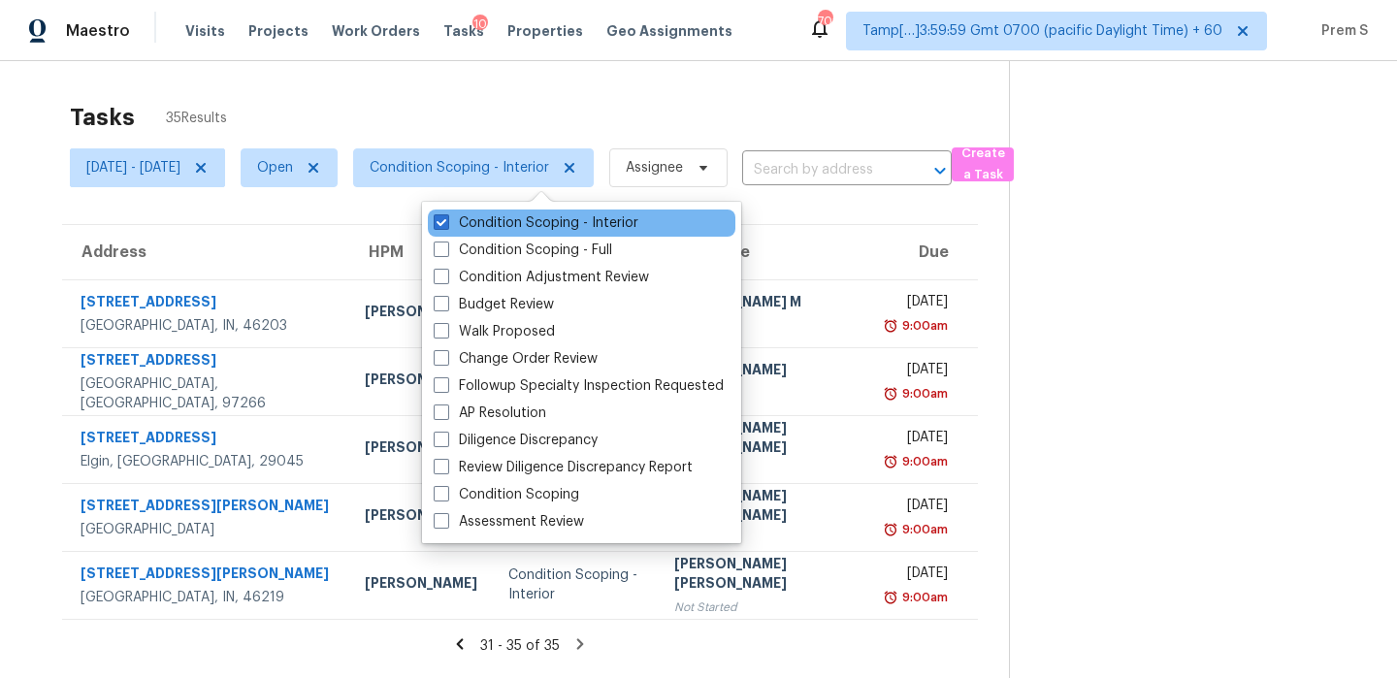
click at [544, 233] on div "Condition Scoping - Interior" at bounding box center [582, 223] width 308 height 27
click at [553, 223] on label "Condition Scoping - Interior" at bounding box center [536, 222] width 205 height 19
click at [446, 223] on input "Condition Scoping - Interior" at bounding box center [440, 219] width 13 height 13
checkbox input "false"
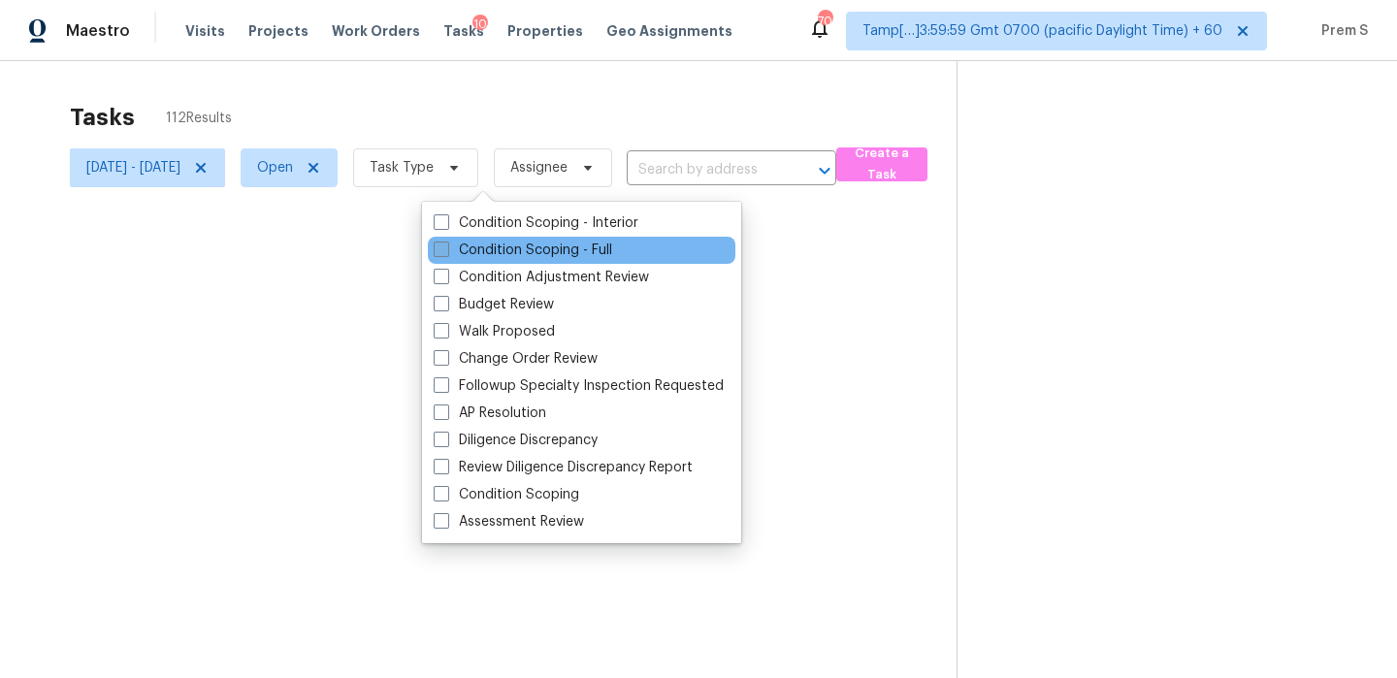
click at [540, 246] on label "Condition Scoping - Full" at bounding box center [523, 250] width 179 height 19
click at [446, 246] on input "Condition Scoping - Full" at bounding box center [440, 247] width 13 height 13
checkbox input "true"
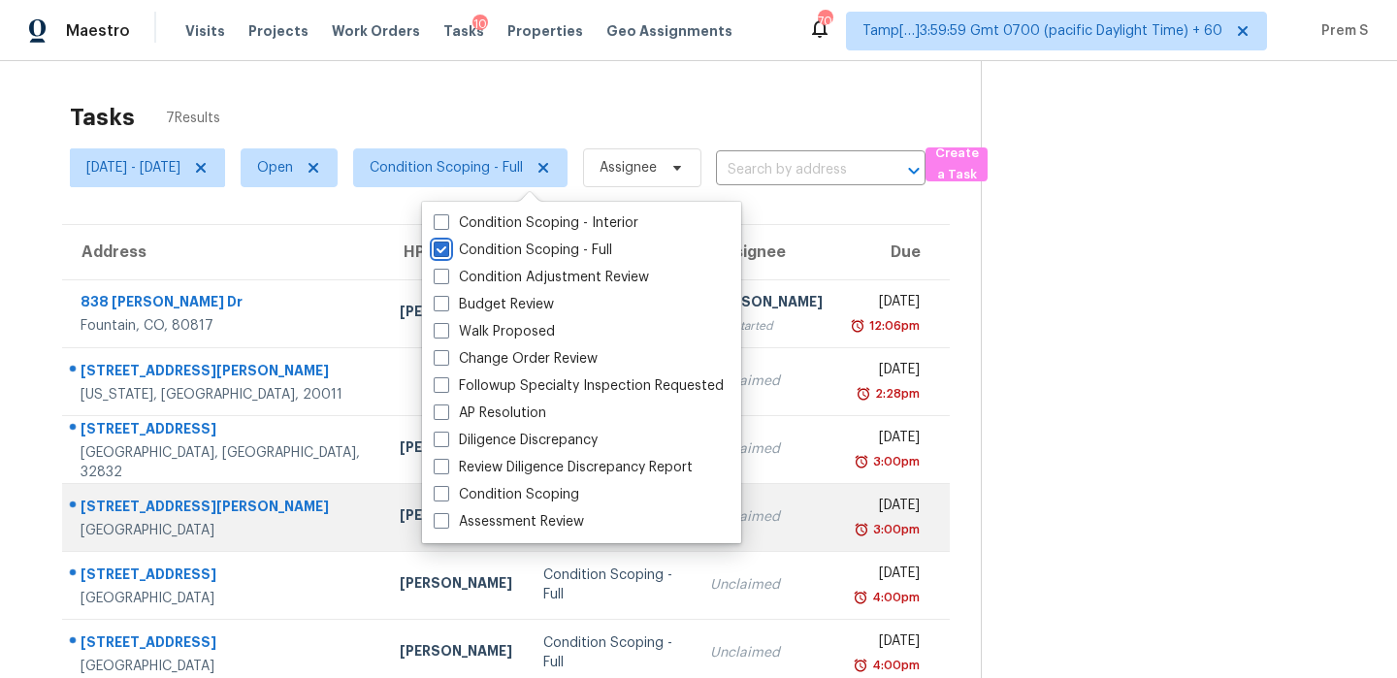
scroll to position [92, 0]
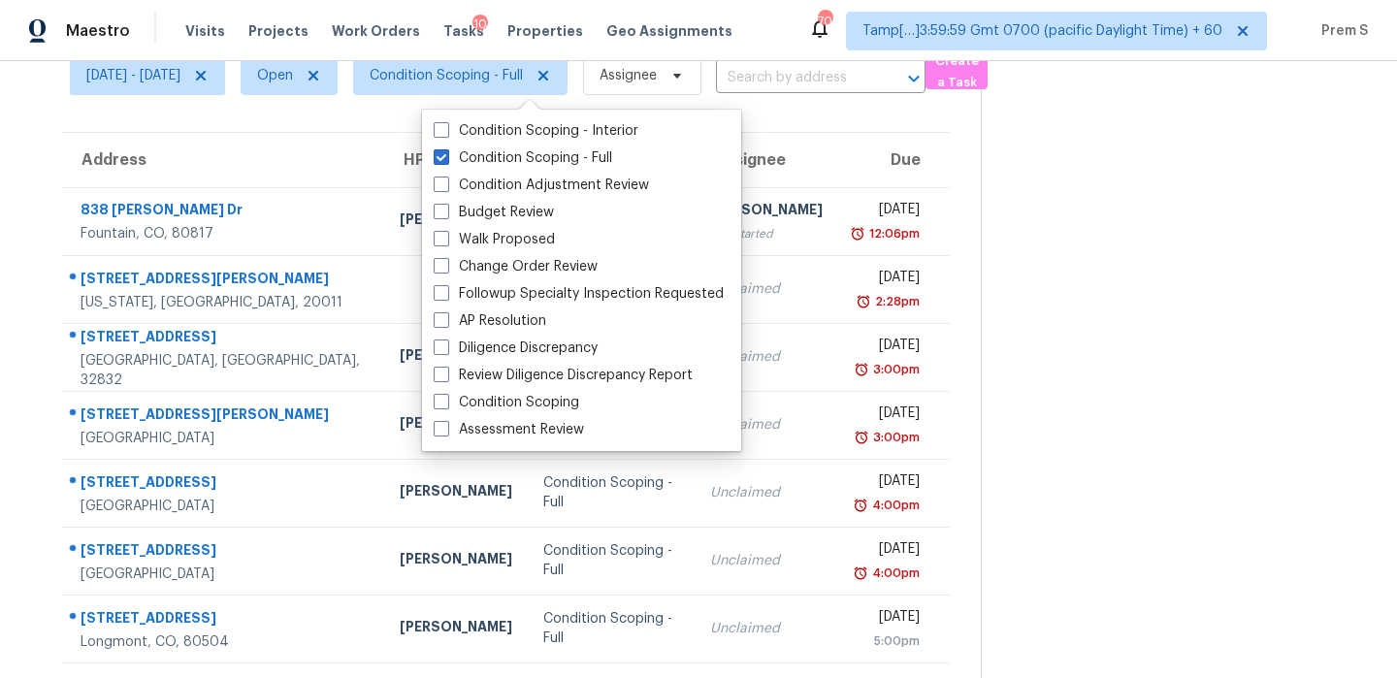
click at [1060, 440] on section at bounding box center [1173, 324] width 385 height 710
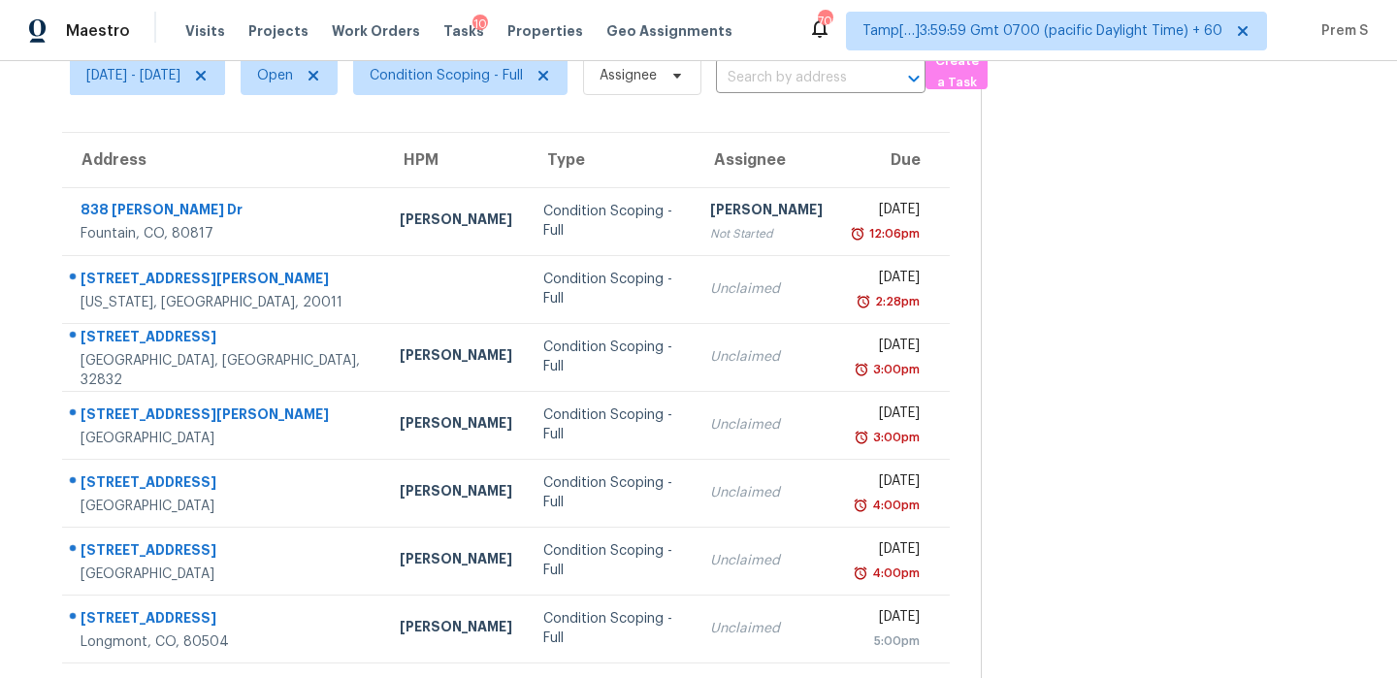
click at [1217, 238] on section at bounding box center [1173, 324] width 385 height 710
